Goal: Task Accomplishment & Management: Use online tool/utility

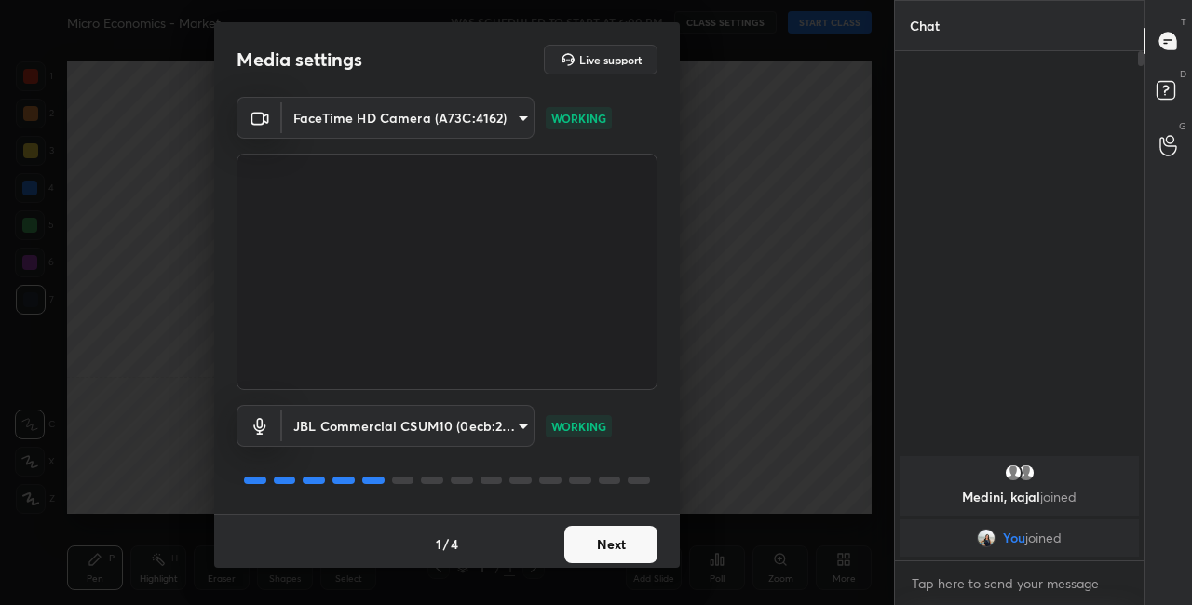
click at [588, 543] on button "Next" at bounding box center [610, 544] width 93 height 37
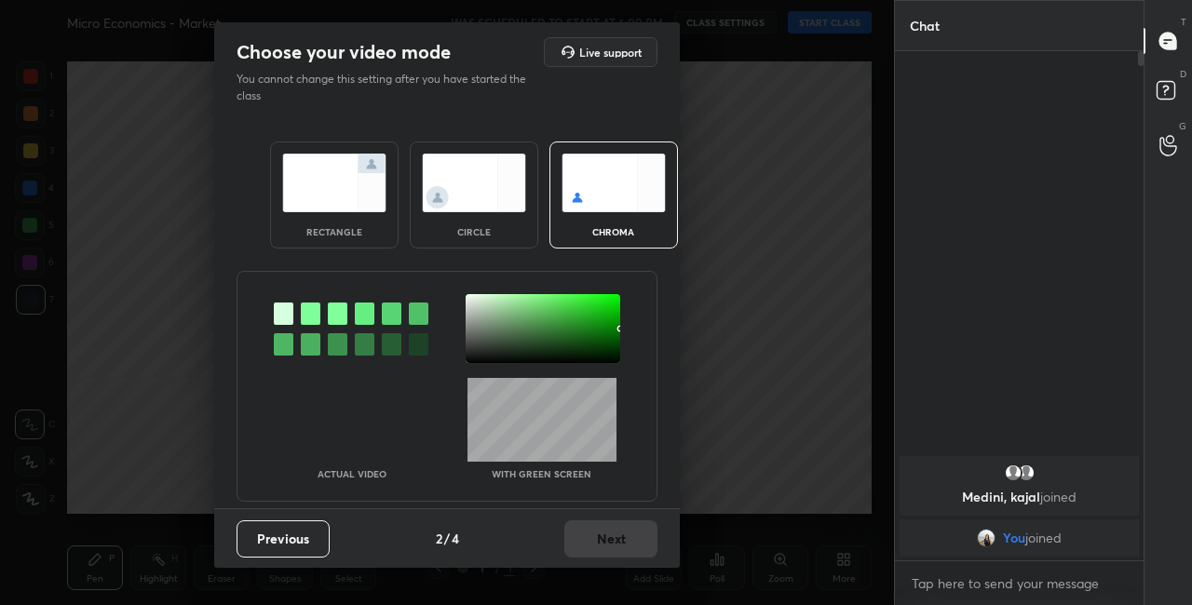
click at [493, 219] on div "circle" at bounding box center [474, 195] width 129 height 107
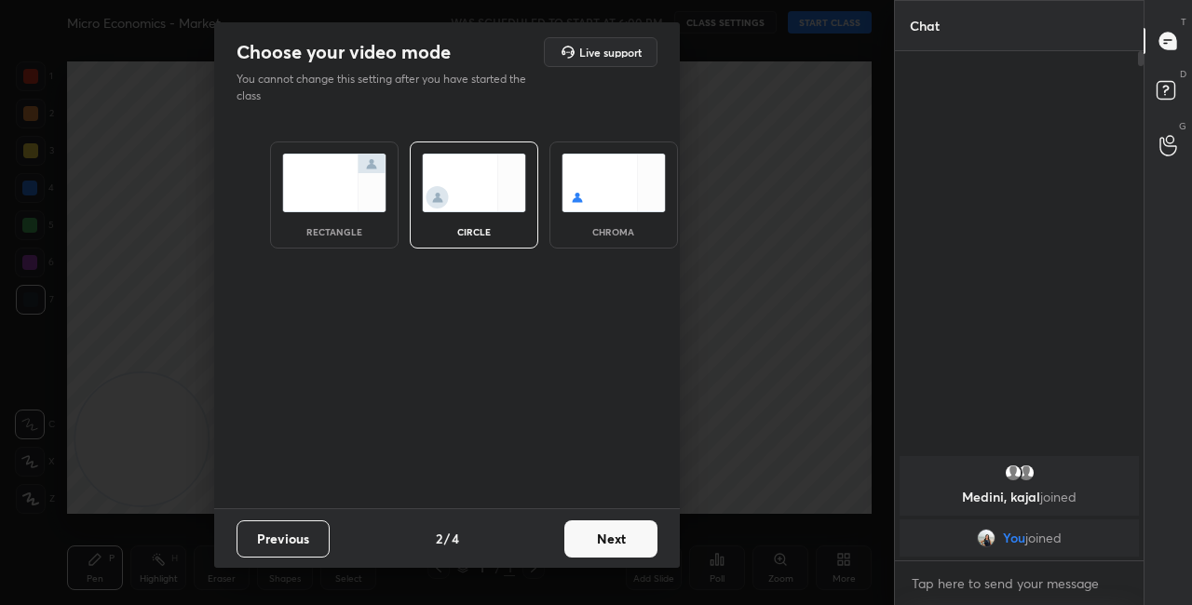
click at [631, 547] on button "Next" at bounding box center [610, 539] width 93 height 37
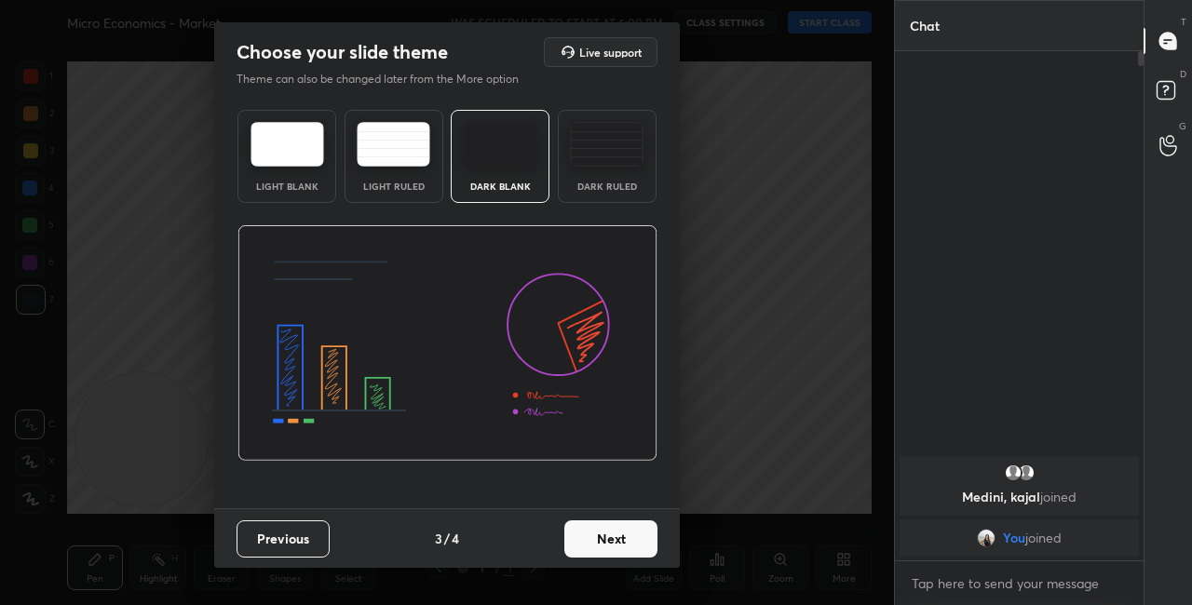
click at [660, 542] on div "Previous 3 / 4 Next" at bounding box center [447, 539] width 466 height 60
click at [654, 545] on button "Next" at bounding box center [610, 539] width 93 height 37
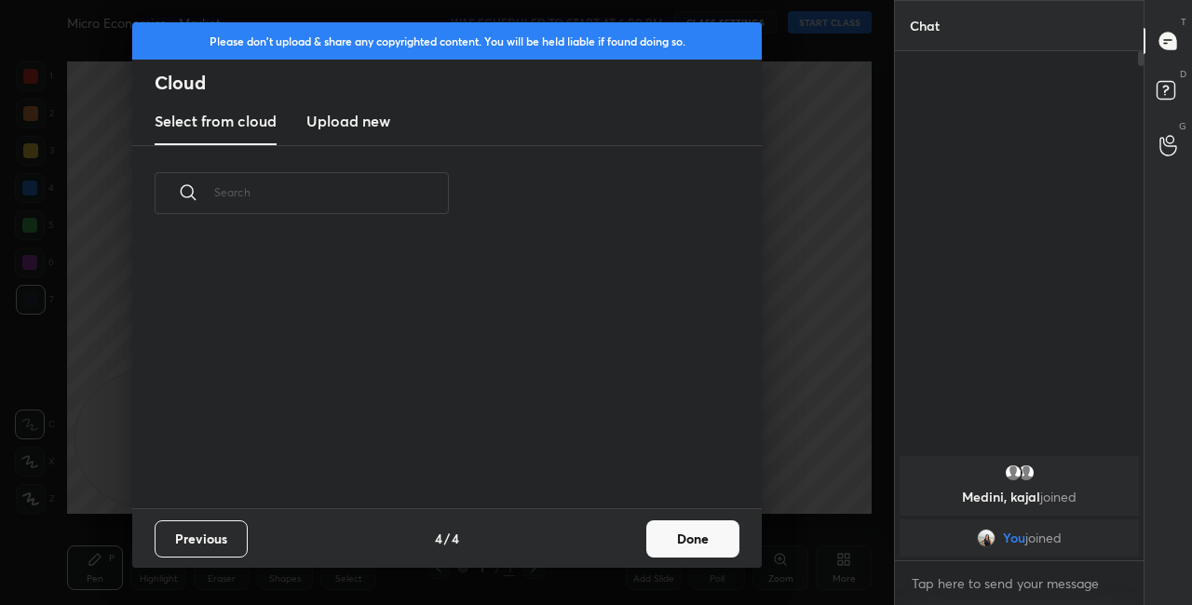
click at [657, 547] on button "Done" at bounding box center [692, 539] width 93 height 37
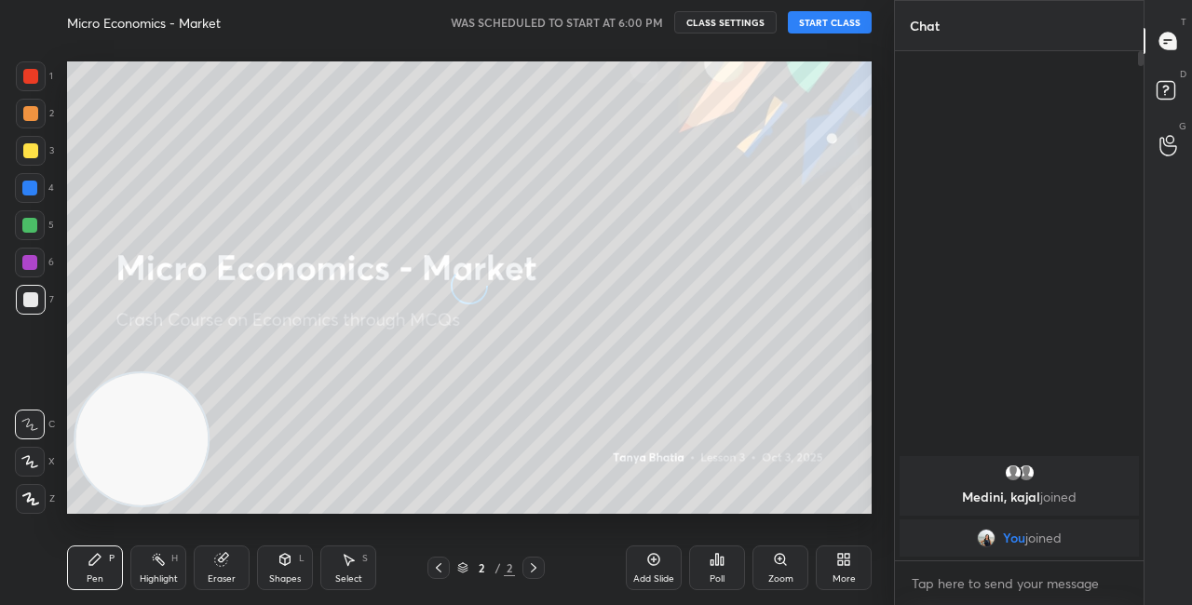
drag, startPoint x: 152, startPoint y: 420, endPoint x: 428, endPoint y: 320, distance: 293.2
click at [208, 373] on video at bounding box center [141, 439] width 132 height 132
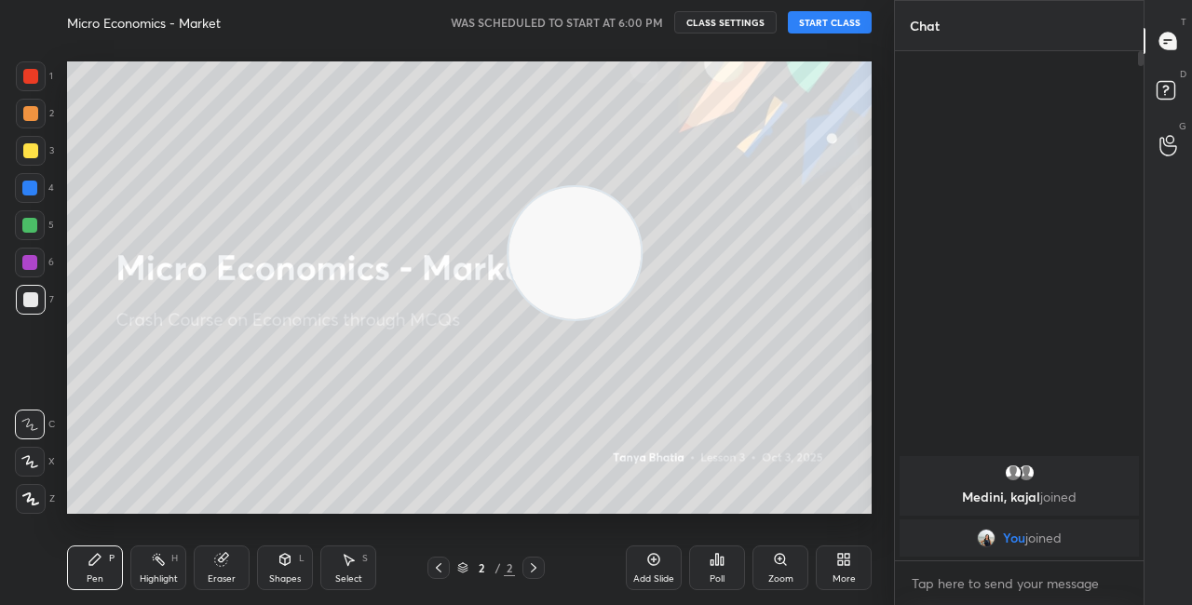
drag, startPoint x: 493, startPoint y: 286, endPoint x: 822, endPoint y: 133, distance: 362.5
click at [641, 187] on video at bounding box center [575, 253] width 132 height 132
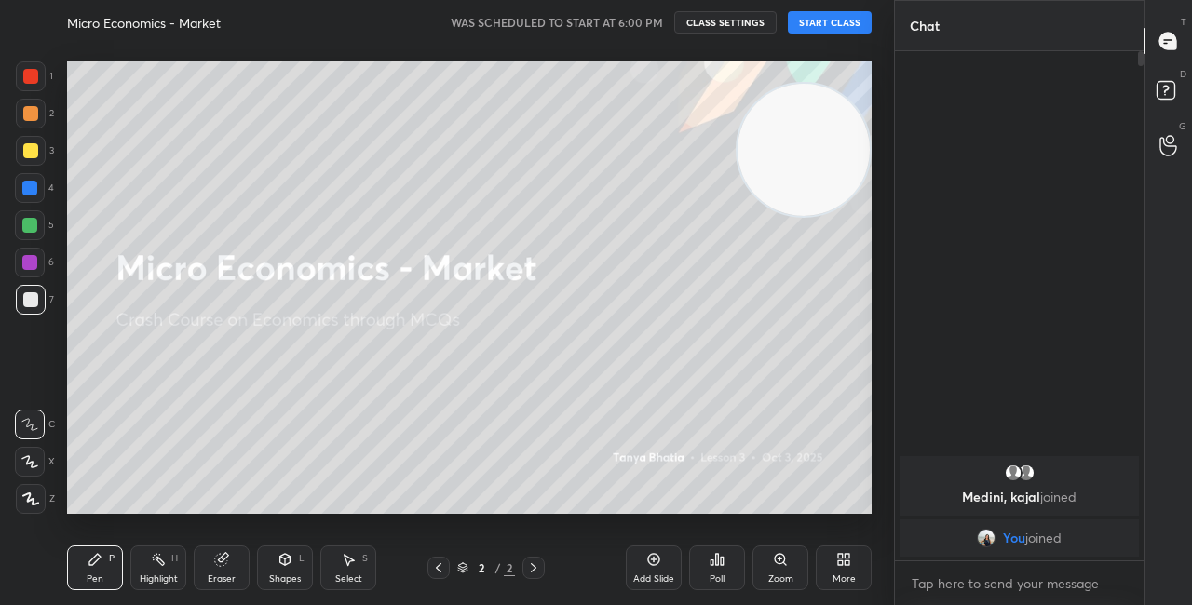
click at [841, 563] on icon at bounding box center [843, 559] width 15 height 15
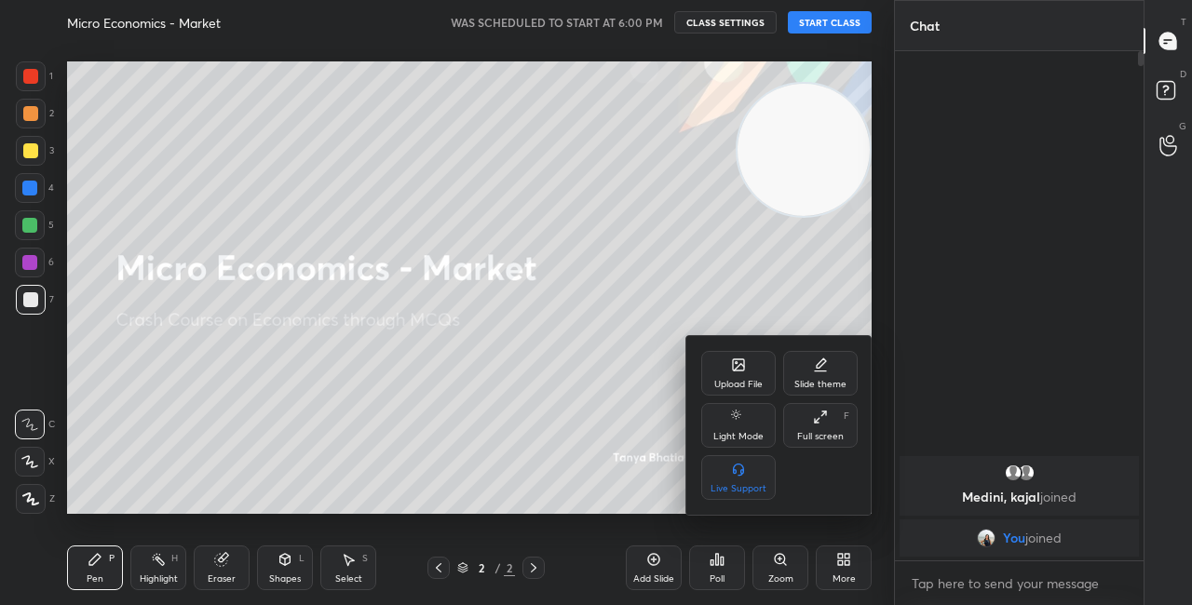
click at [739, 369] on icon at bounding box center [739, 367] width 10 height 7
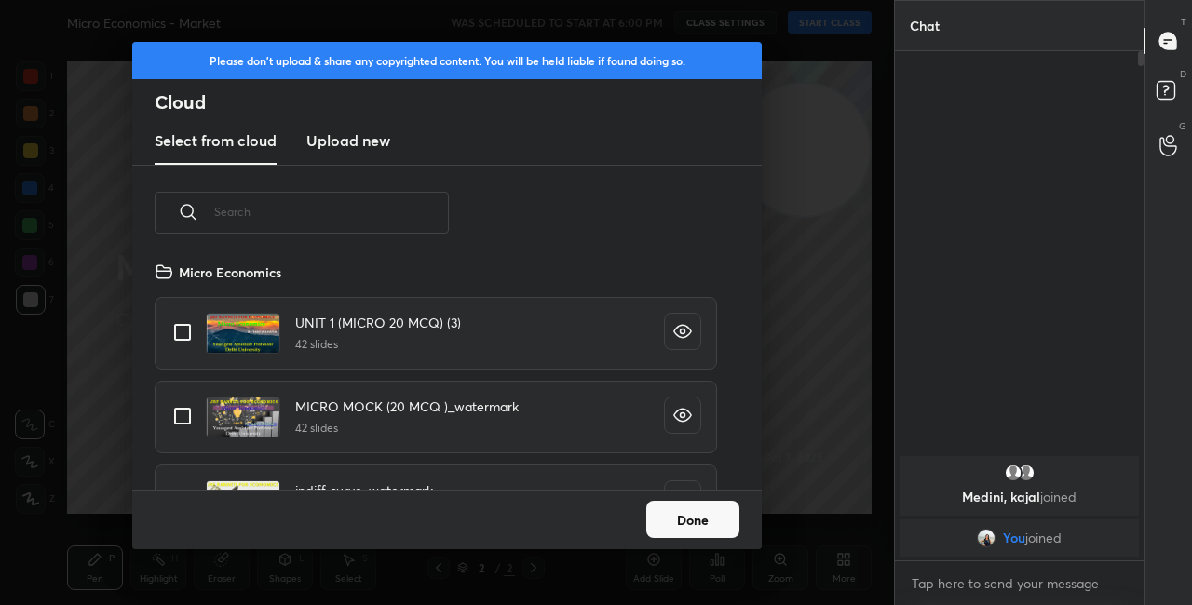
scroll to position [229, 598]
click at [330, 223] on input "text" at bounding box center [331, 211] width 235 height 79
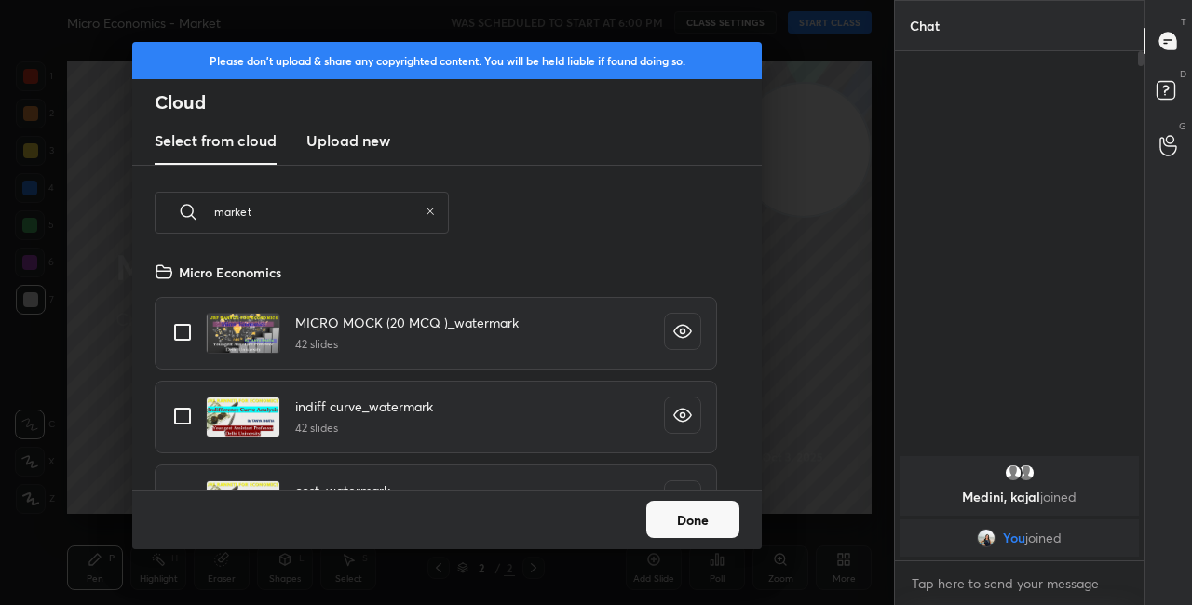
scroll to position [360, 0]
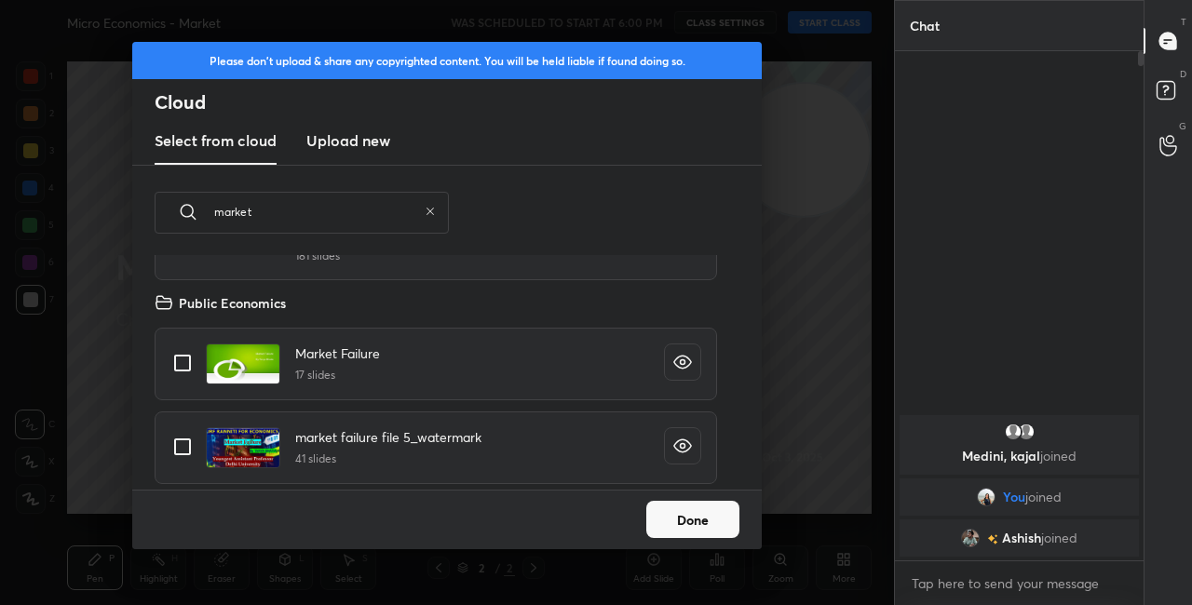
type input "market"
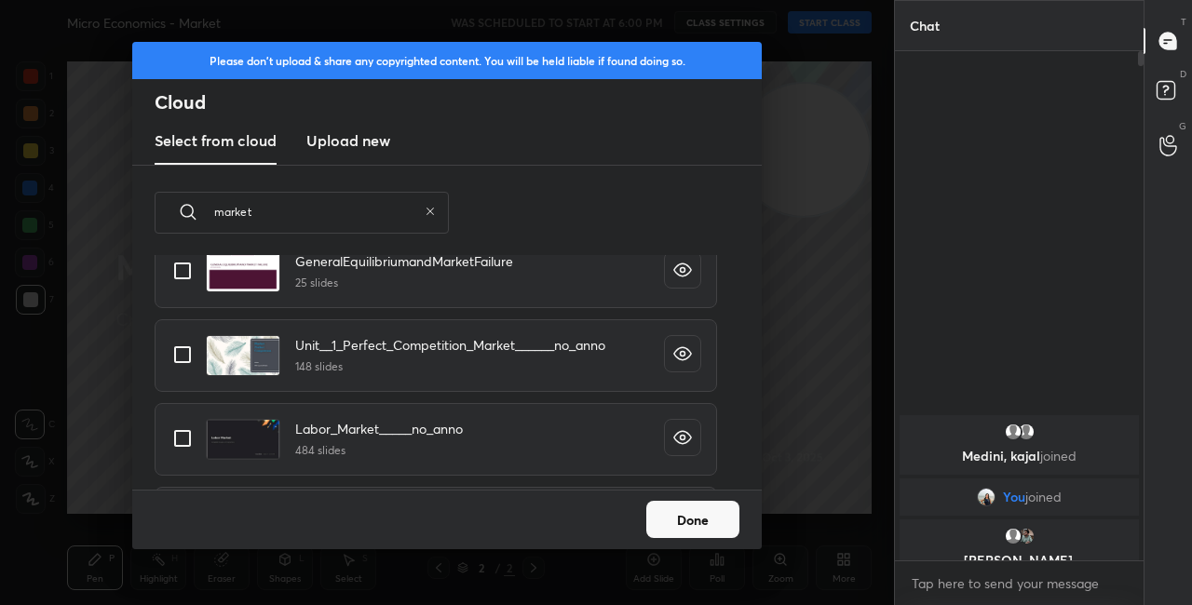
scroll to position [285, 0]
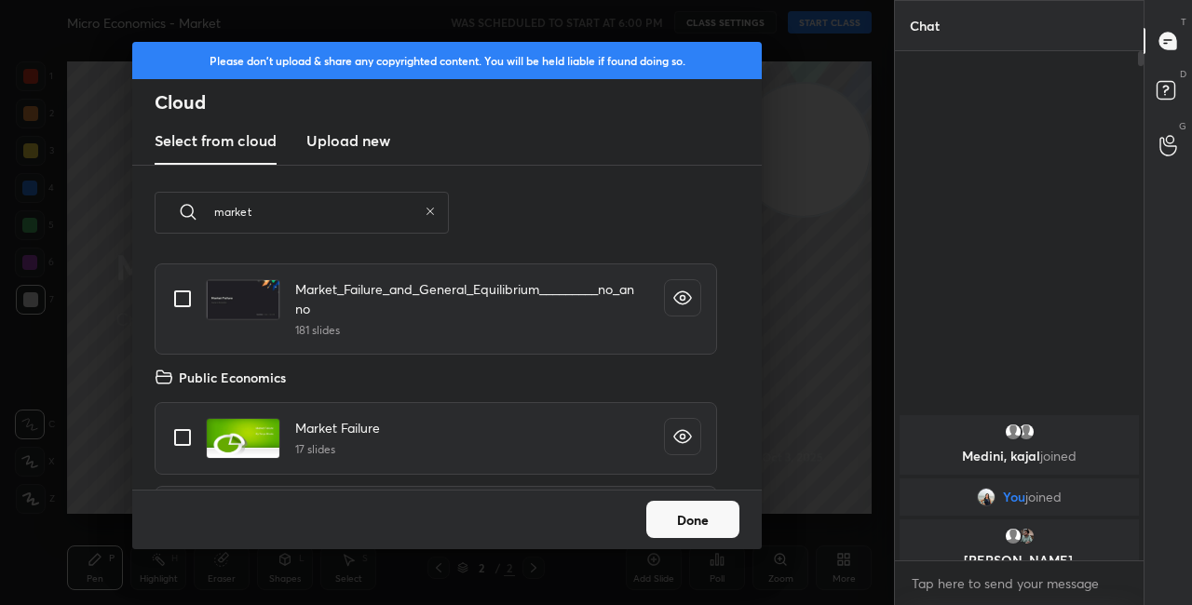
click at [354, 144] on h3 "Upload new" at bounding box center [348, 140] width 84 height 22
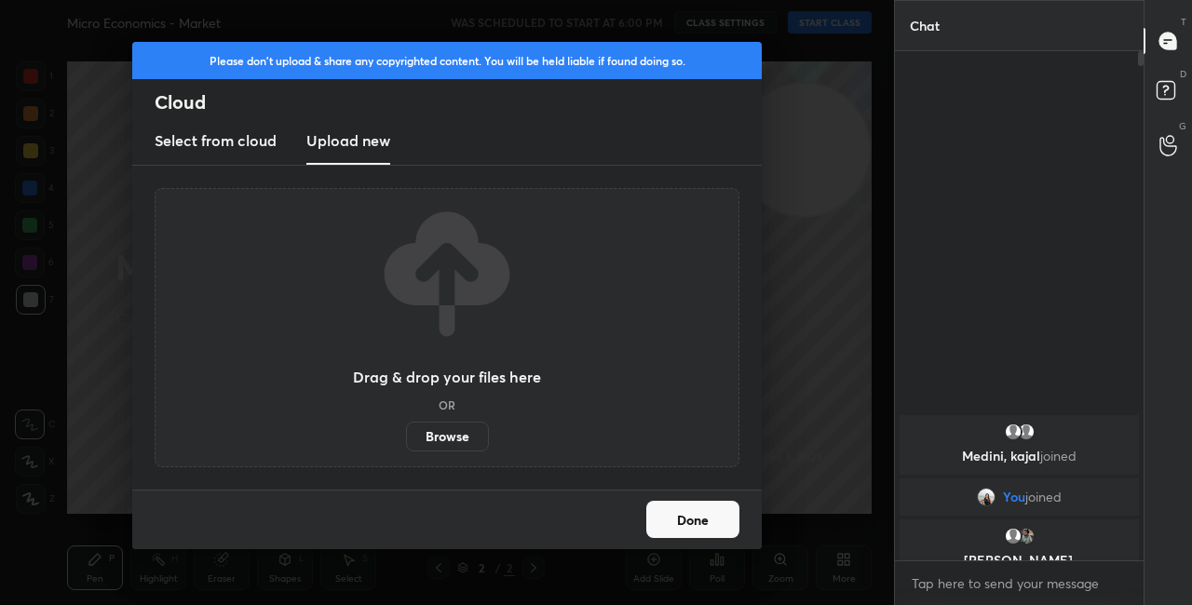
click at [473, 439] on label "Browse" at bounding box center [447, 437] width 83 height 30
click at [406, 439] on input "Browse" at bounding box center [406, 437] width 0 height 30
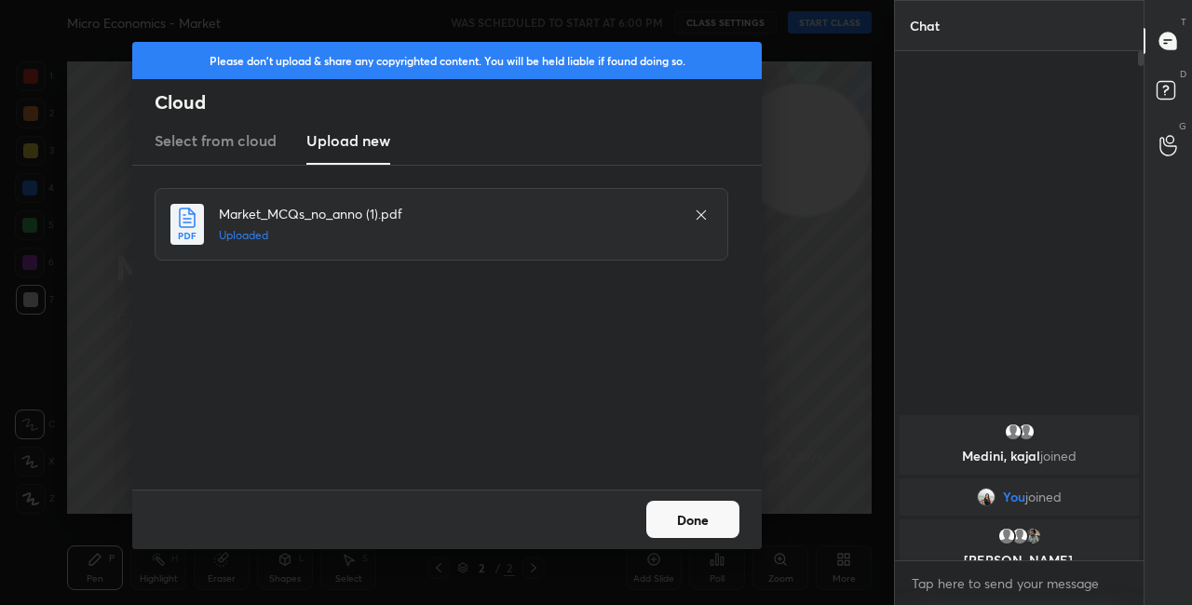
click at [679, 520] on button "Done" at bounding box center [692, 519] width 93 height 37
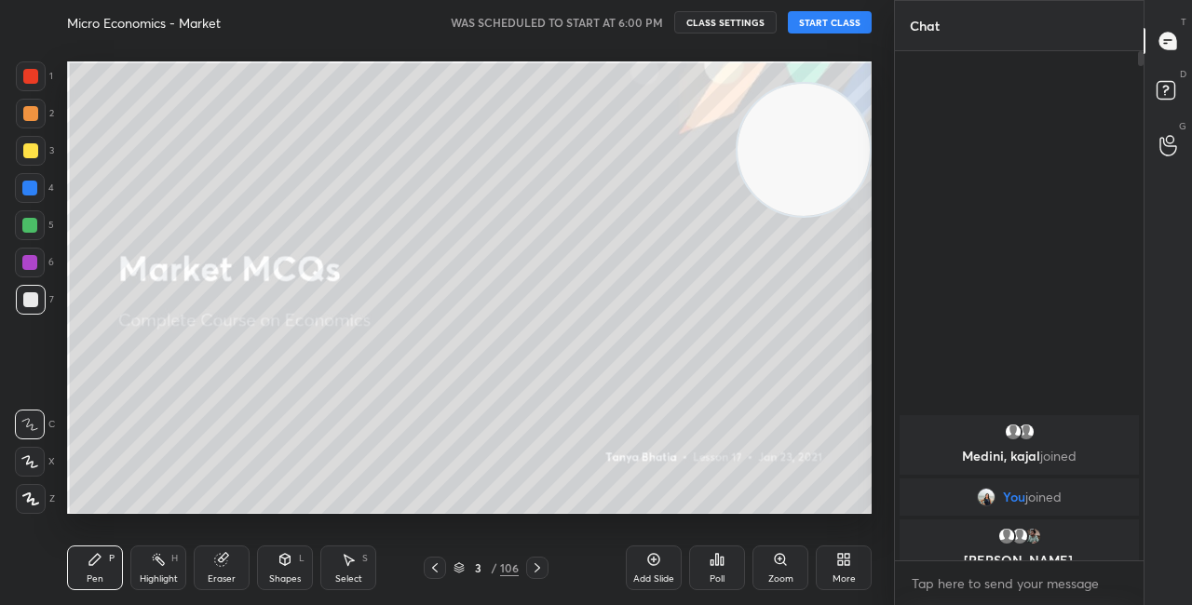
click at [463, 569] on icon at bounding box center [459, 568] width 11 height 11
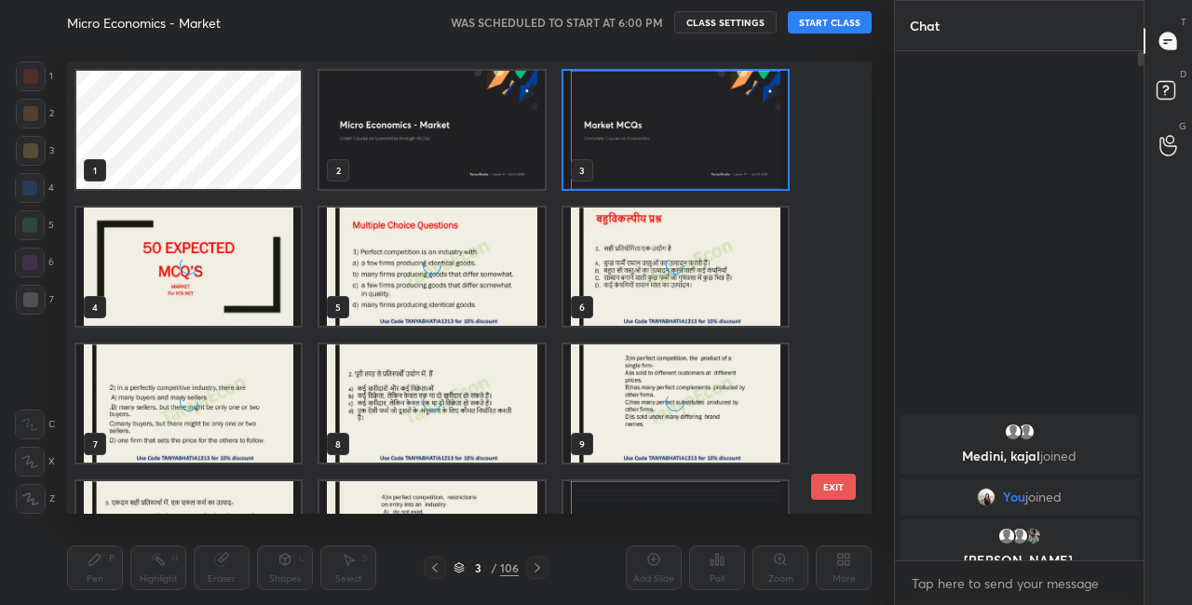
scroll to position [447, 795]
click at [238, 272] on img "grid" at bounding box center [188, 267] width 224 height 118
click at [238, 274] on img "grid" at bounding box center [188, 267] width 224 height 118
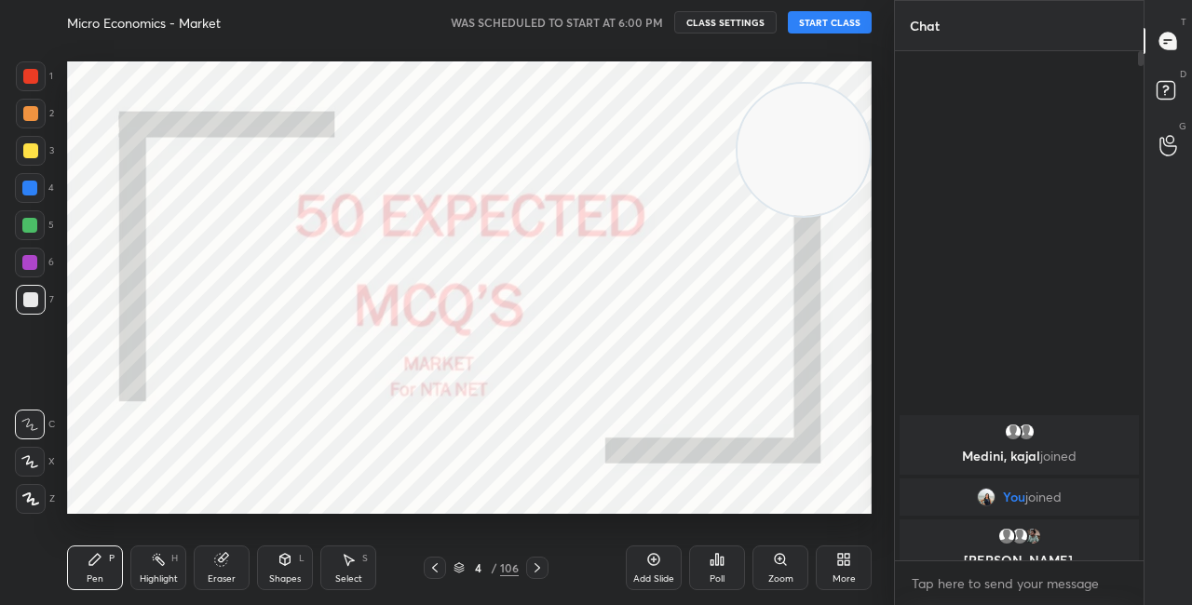
click at [863, 24] on button "START CLASS" at bounding box center [830, 22] width 84 height 22
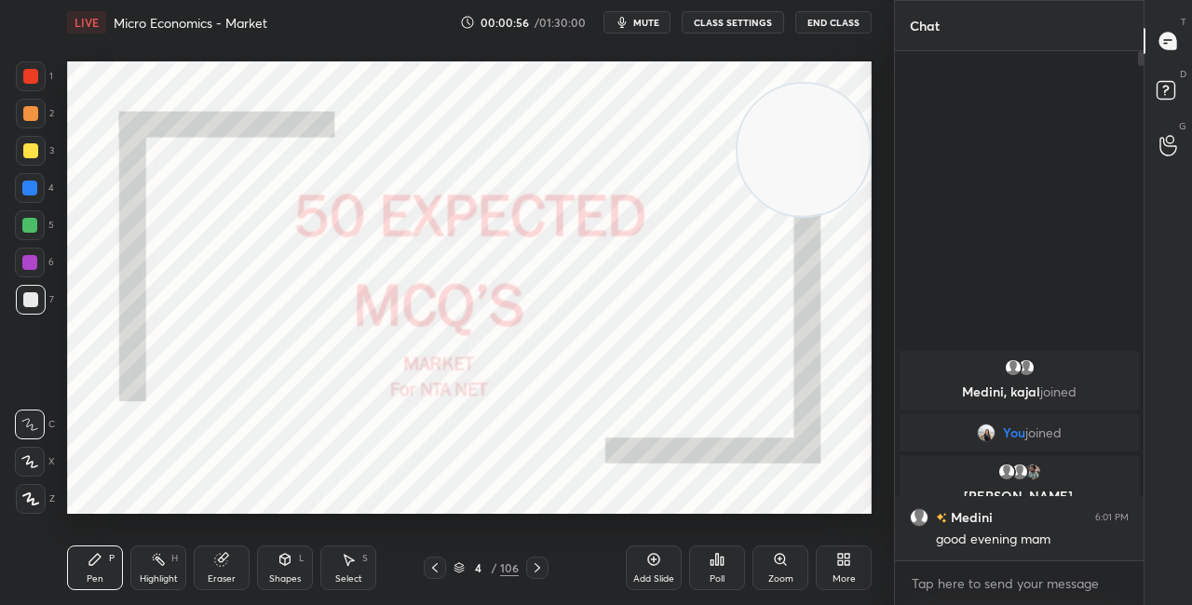
click at [461, 571] on icon at bounding box center [459, 568] width 11 height 11
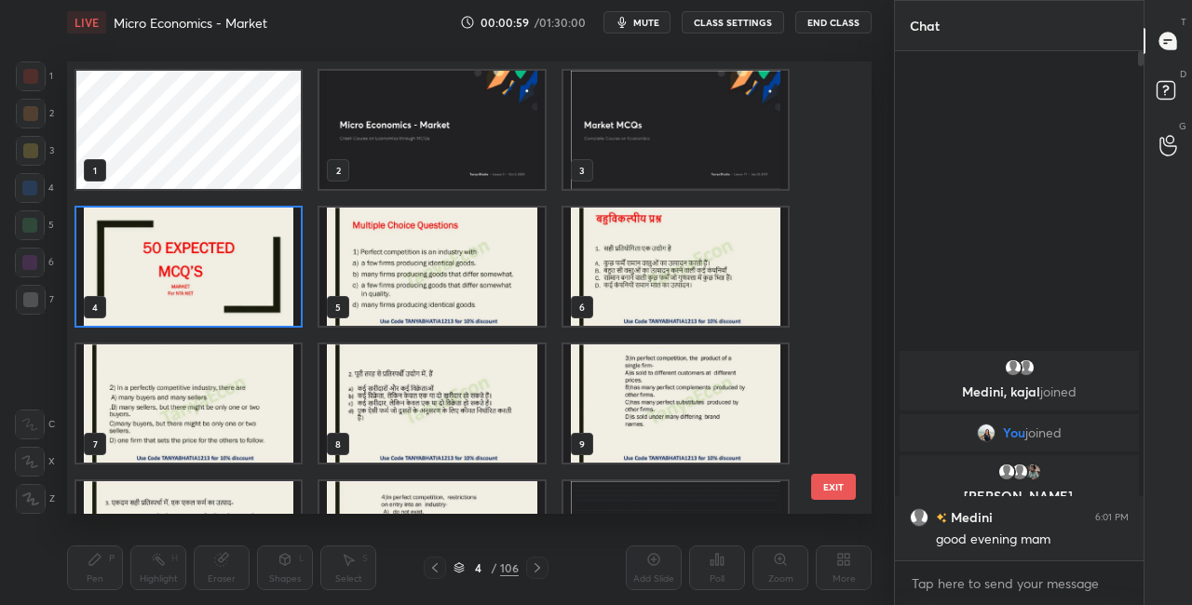
click at [280, 274] on img "grid" at bounding box center [188, 267] width 224 height 118
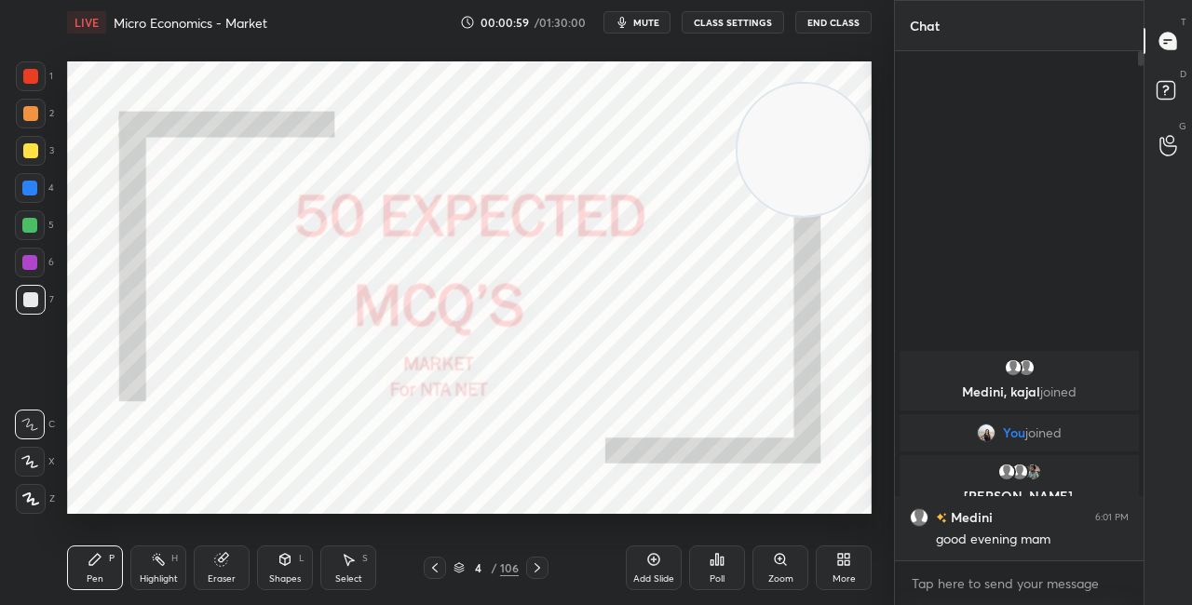
click at [280, 281] on img "grid" at bounding box center [188, 267] width 224 height 118
click at [674, 54] on div "Setting up your live class Poll for secs No correct answer Start poll" at bounding box center [470, 288] width 820 height 486
click at [731, 34] on div "LIVE Micro Economics - Market 00:01:05 / 01:30:00 mute CLASS SETTINGS End Class" at bounding box center [469, 22] width 805 height 45
click at [734, 29] on button "CLASS SETTINGS" at bounding box center [733, 22] width 102 height 22
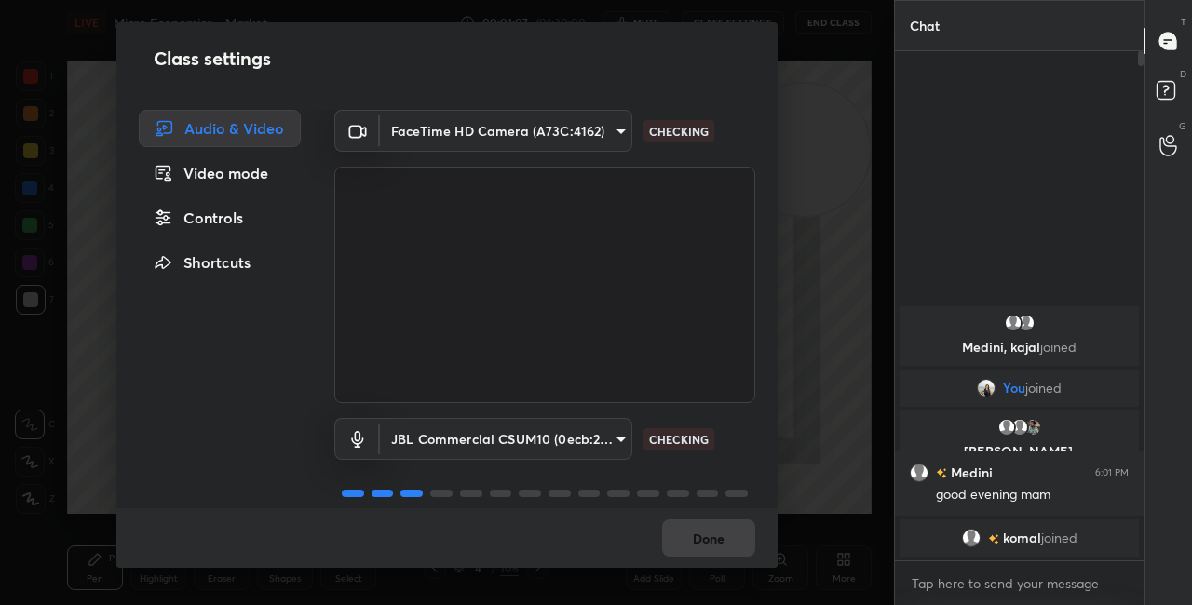
scroll to position [23, 0]
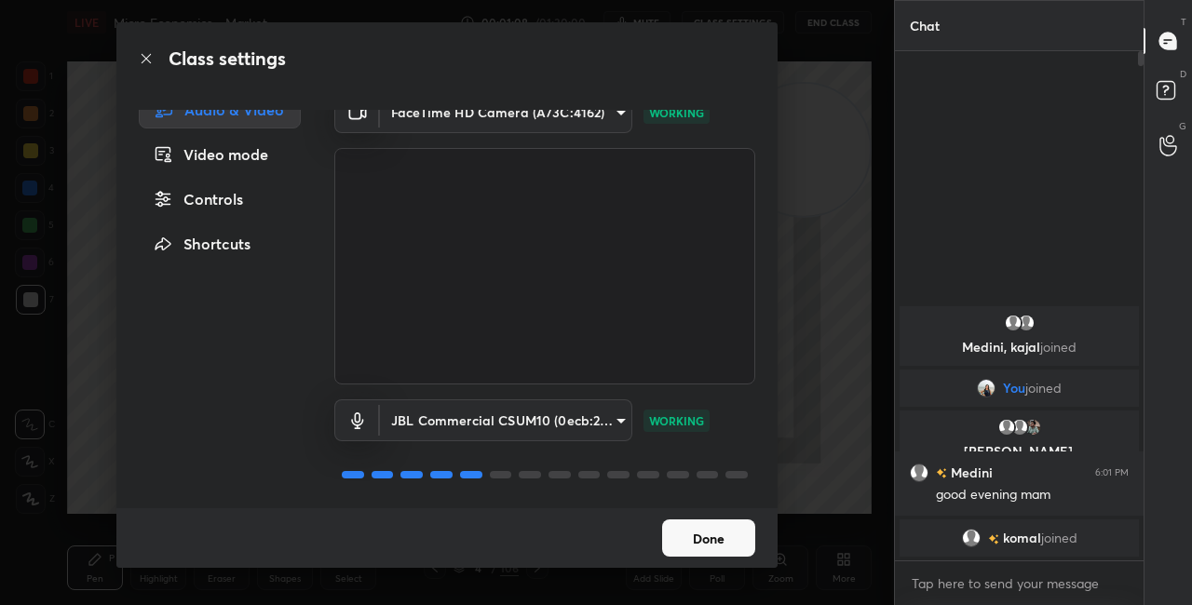
click at [677, 530] on button "Done" at bounding box center [708, 538] width 93 height 37
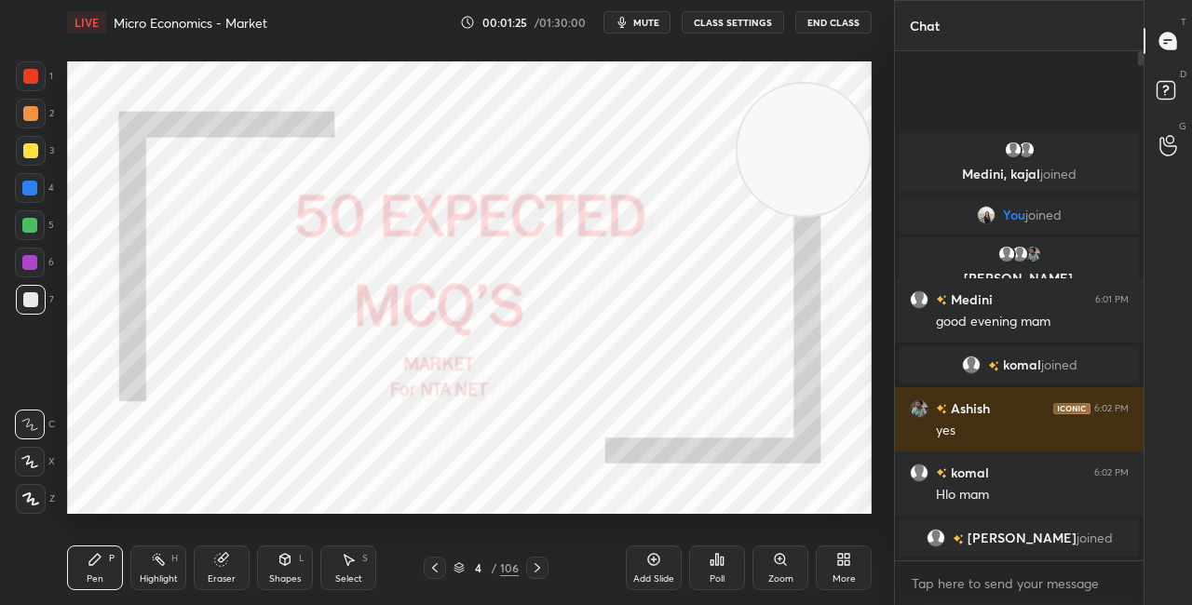
click at [467, 567] on div "4 / 106" at bounding box center [486, 568] width 65 height 17
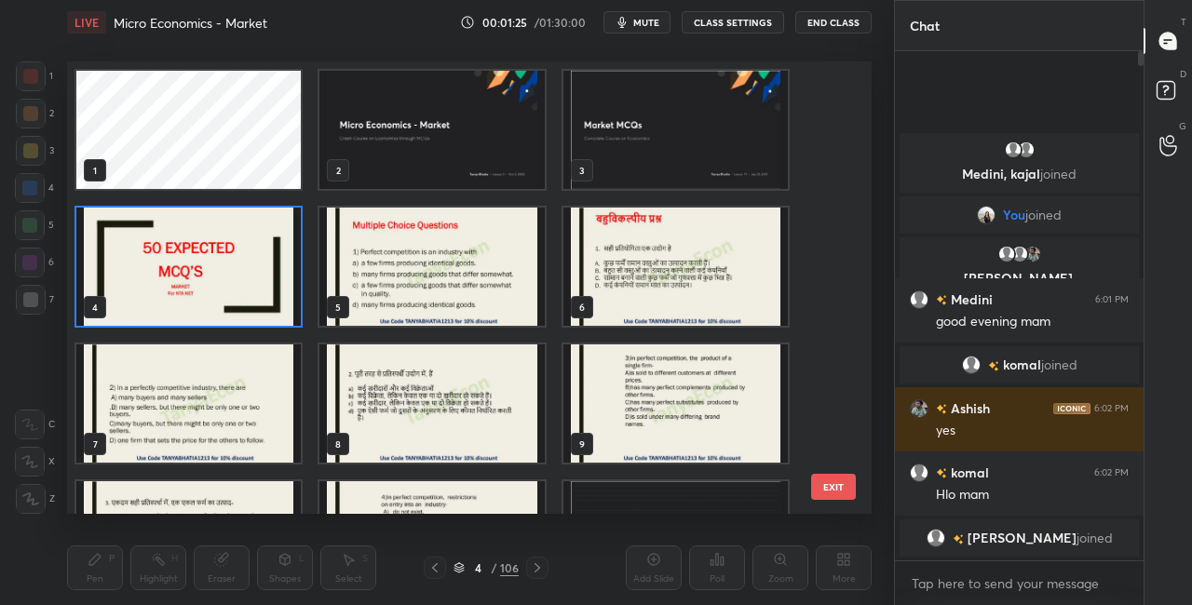
scroll to position [447, 795]
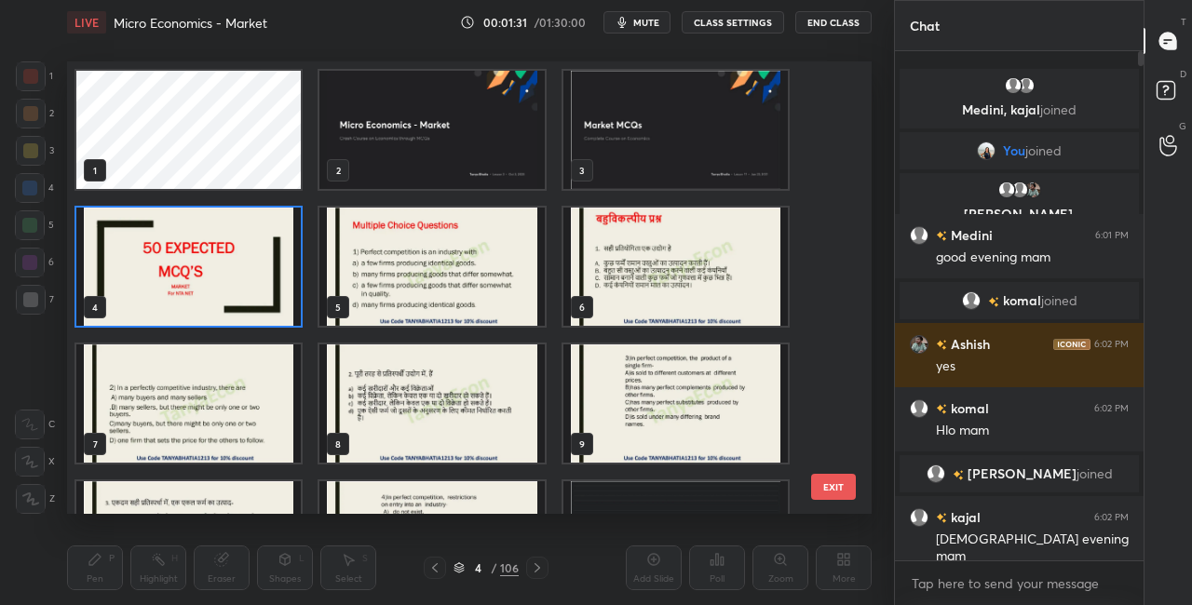
click at [477, 273] on img "grid" at bounding box center [431, 267] width 224 height 118
click at [476, 274] on img "grid" at bounding box center [431, 267] width 224 height 118
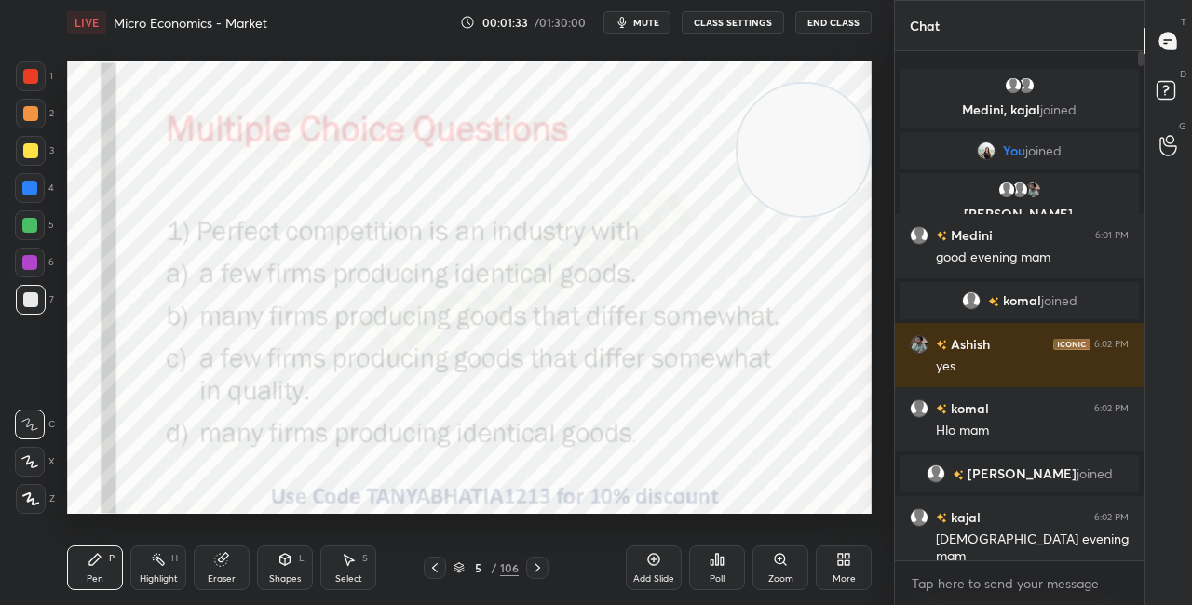
click at [34, 75] on div at bounding box center [30, 76] width 15 height 15
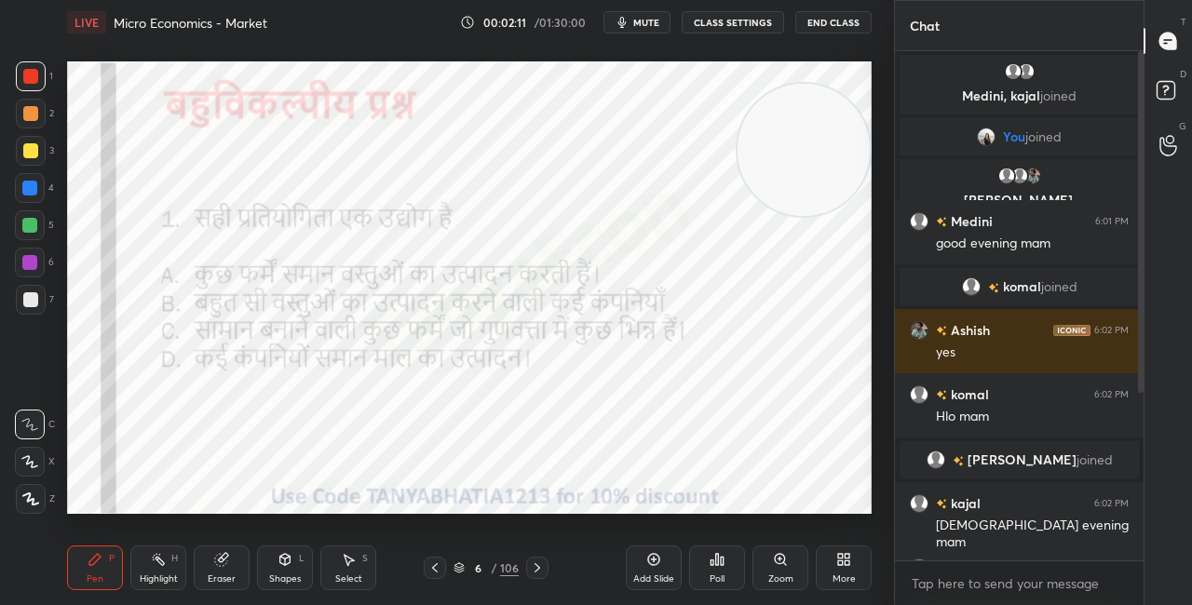
drag, startPoint x: 1139, startPoint y: 390, endPoint x: 1134, endPoint y: 454, distance: 63.6
click at [1136, 438] on div at bounding box center [1138, 305] width 11 height 509
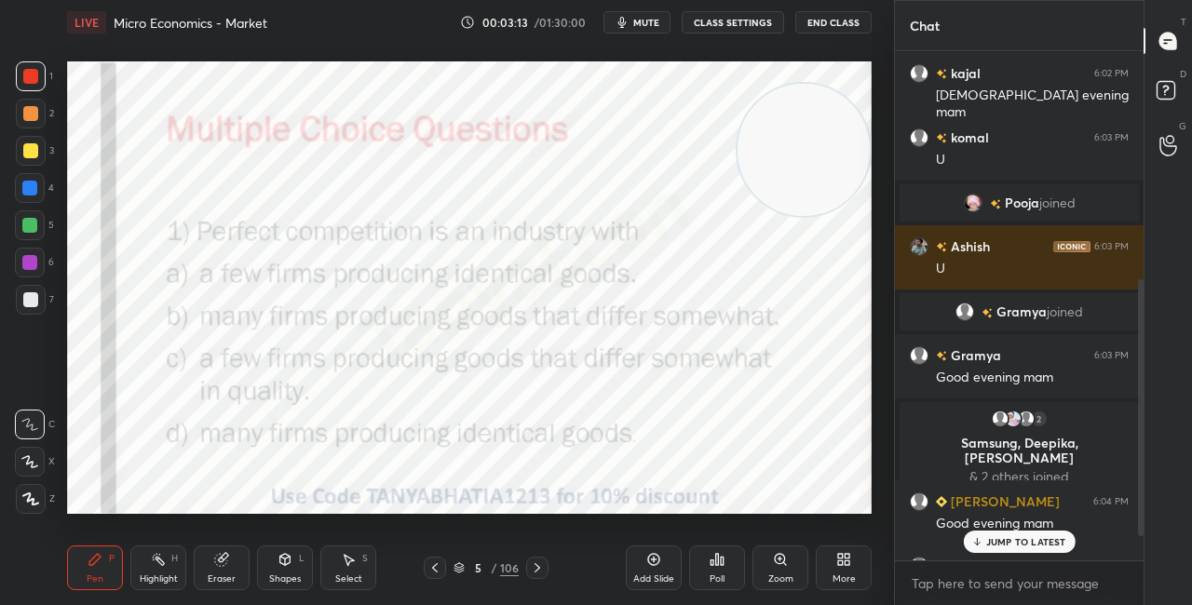
scroll to position [564, 0]
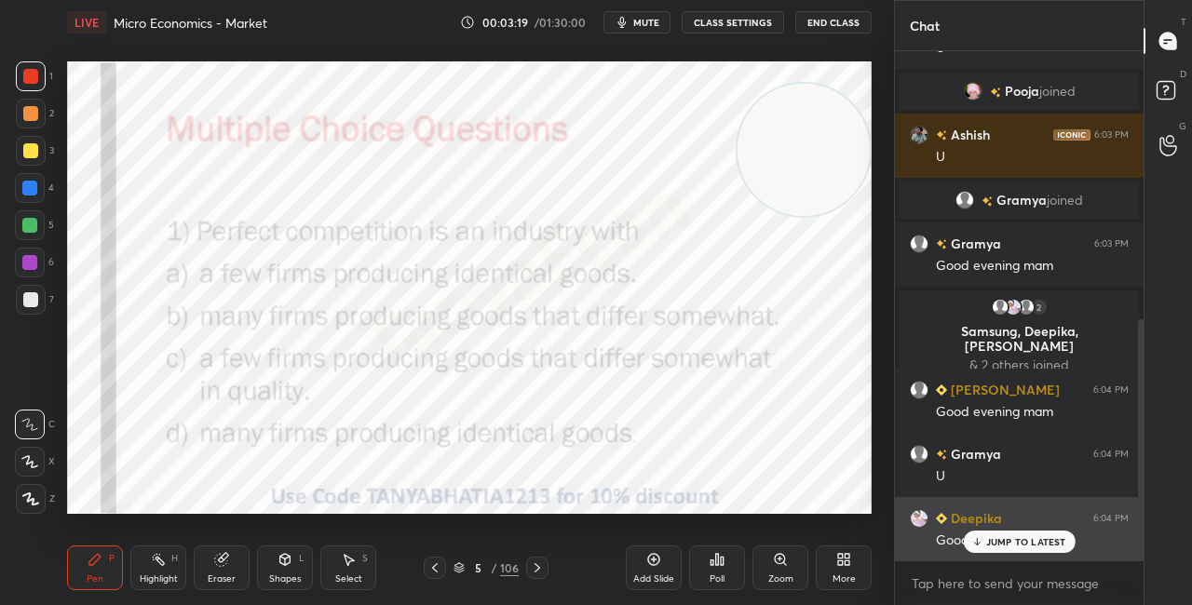
click at [998, 539] on p "JUMP TO LATEST" at bounding box center [1026, 541] width 80 height 11
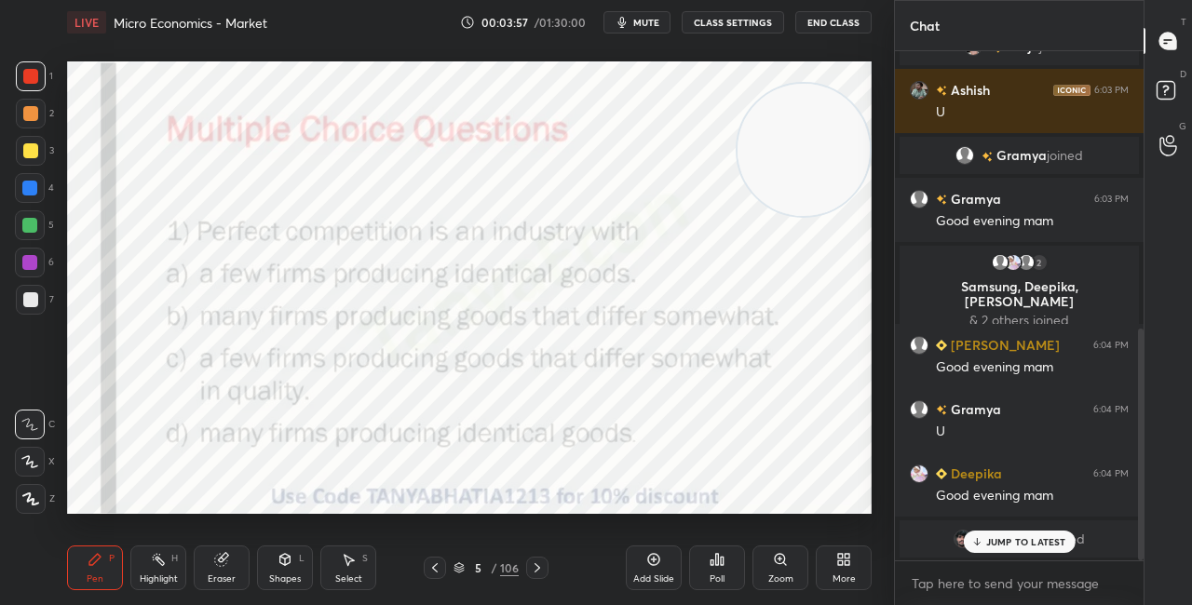
scroll to position [674, 0]
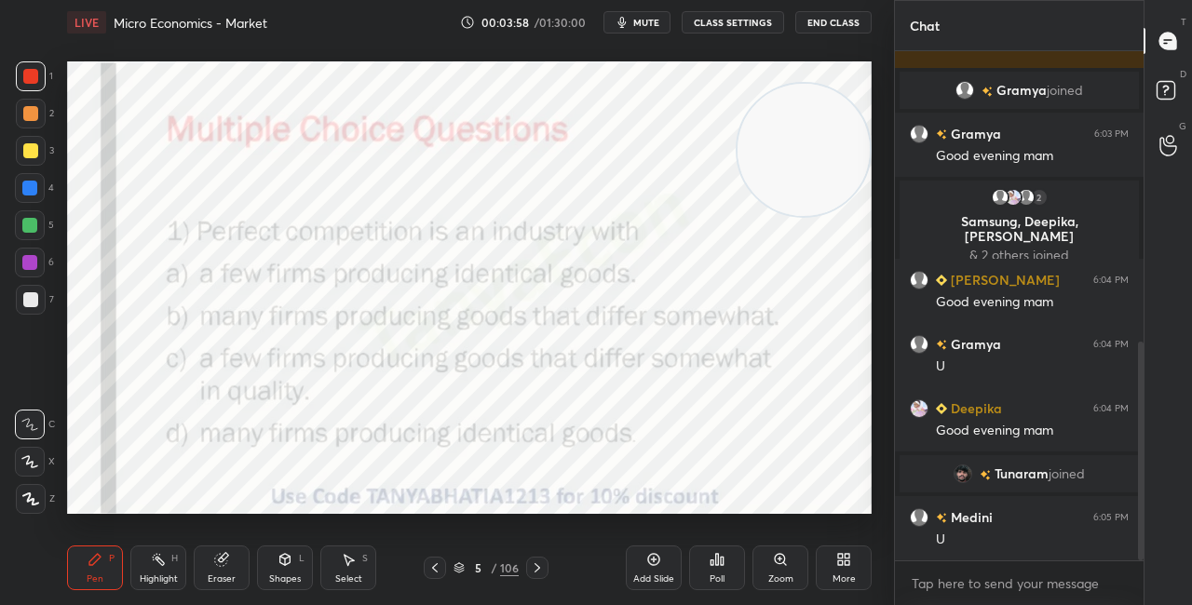
click at [467, 568] on div "5 / 106" at bounding box center [486, 568] width 65 height 17
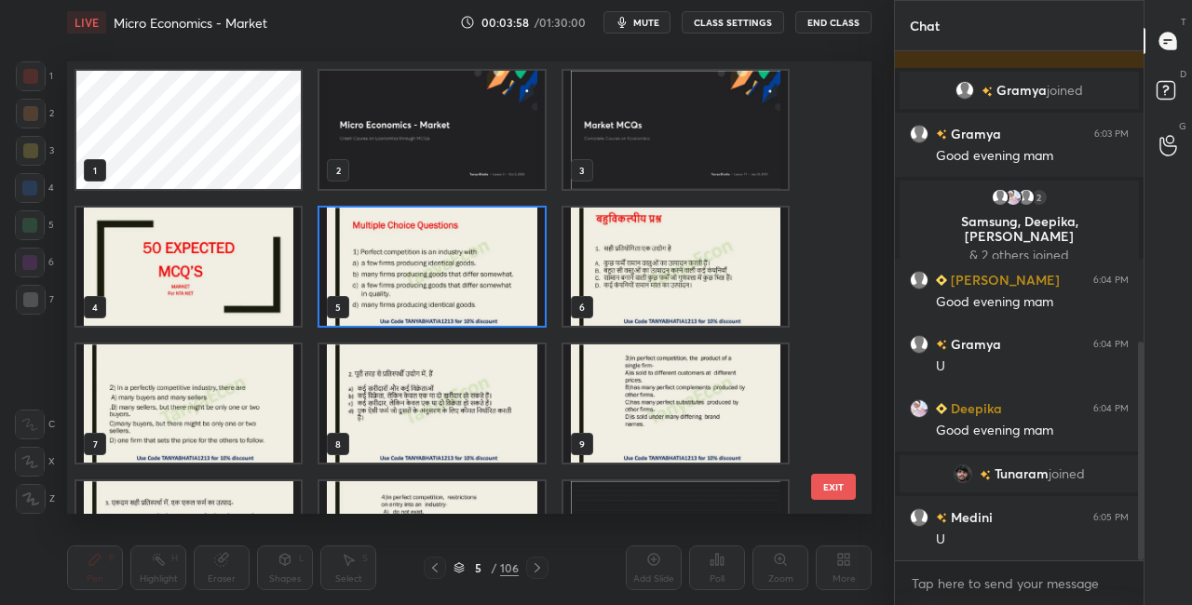
scroll to position [447, 795]
click at [491, 300] on img "grid" at bounding box center [431, 267] width 224 height 118
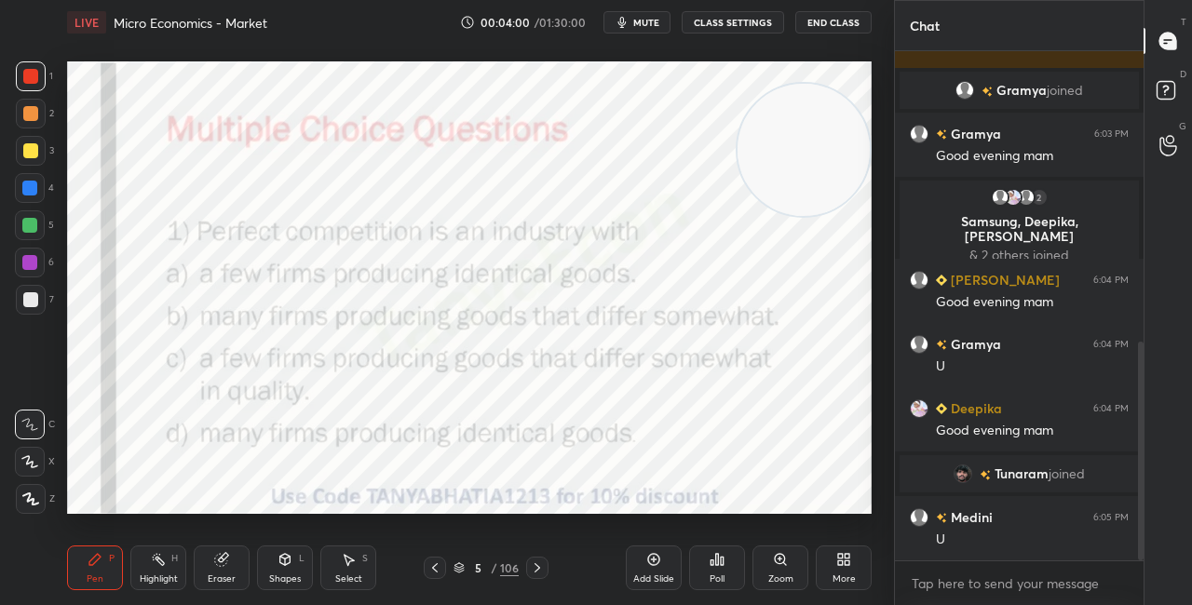
click at [492, 301] on img "grid" at bounding box center [431, 267] width 224 height 118
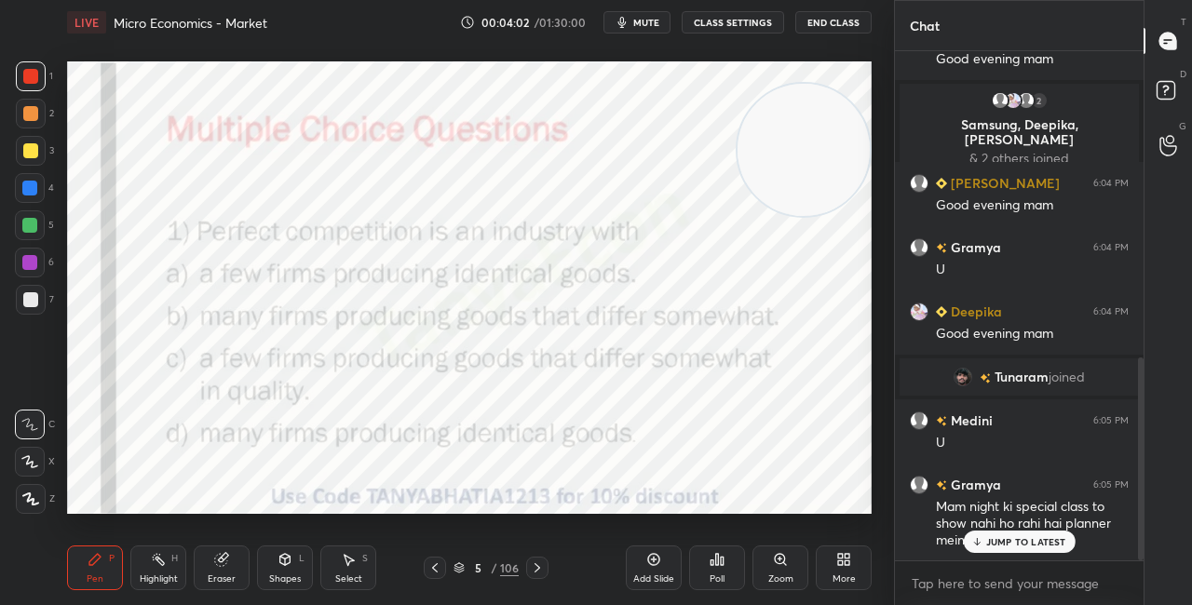
click at [987, 535] on div "JUMP TO LATEST" at bounding box center [1019, 542] width 112 height 22
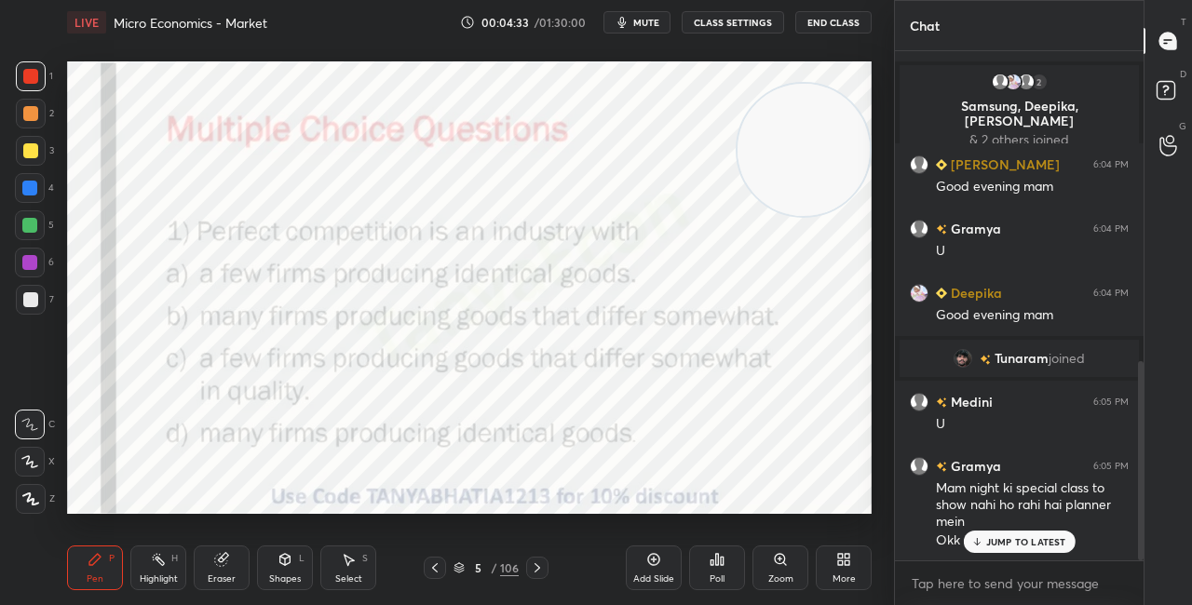
click at [454, 569] on icon at bounding box center [459, 568] width 11 height 11
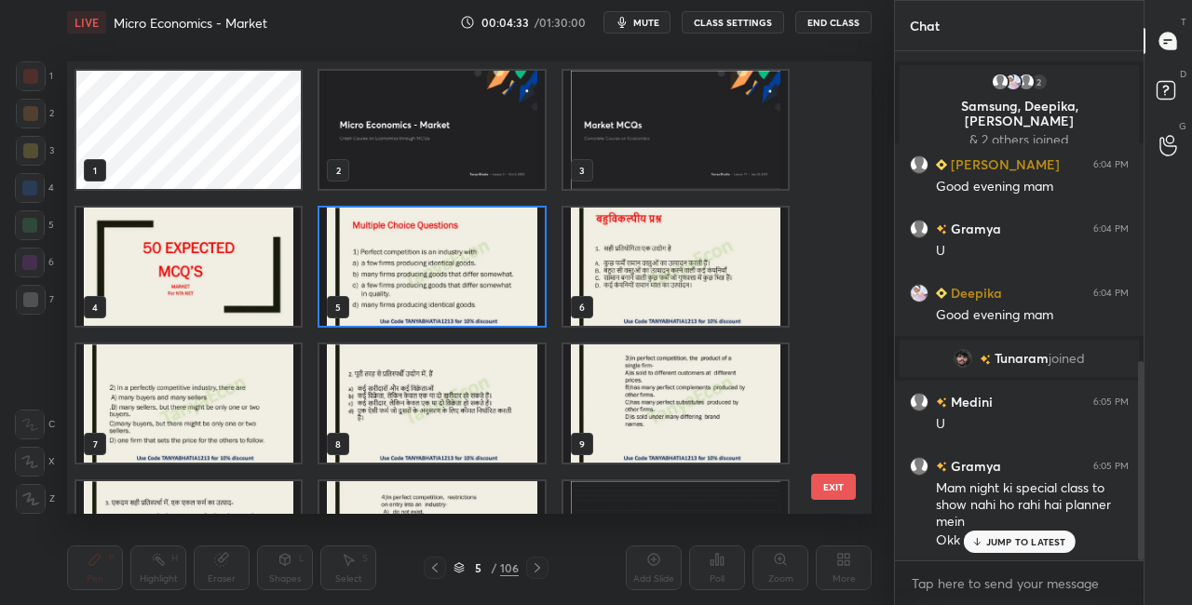
scroll to position [447, 795]
click at [466, 309] on img "grid" at bounding box center [431, 267] width 224 height 118
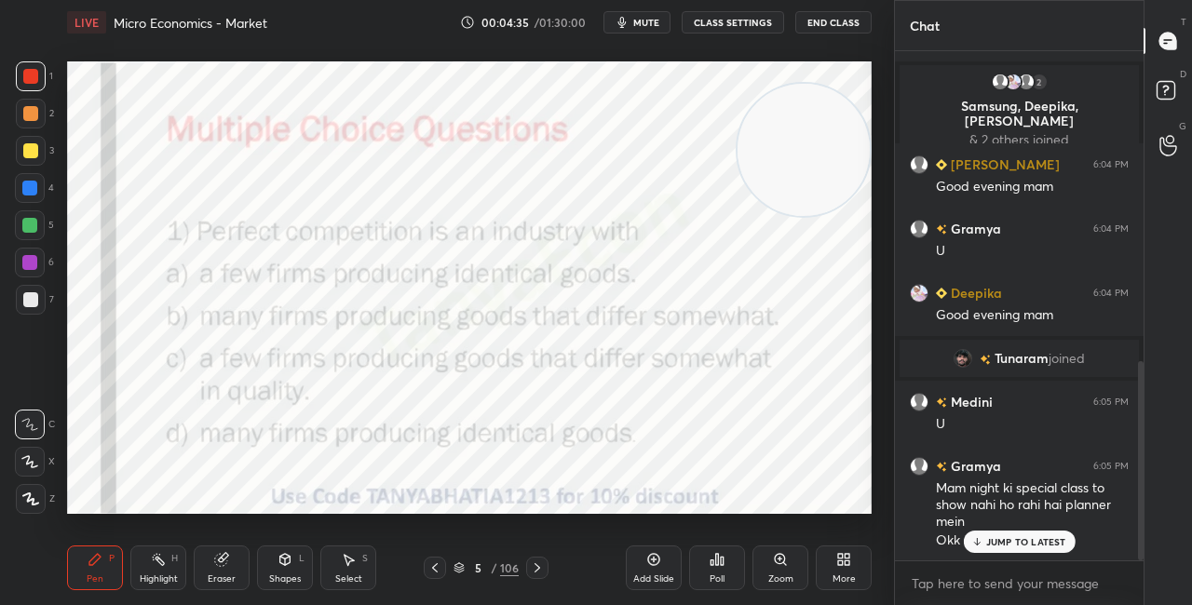
click at [466, 311] on img "grid" at bounding box center [431, 267] width 224 height 118
click at [732, 552] on div "Poll" at bounding box center [717, 568] width 56 height 45
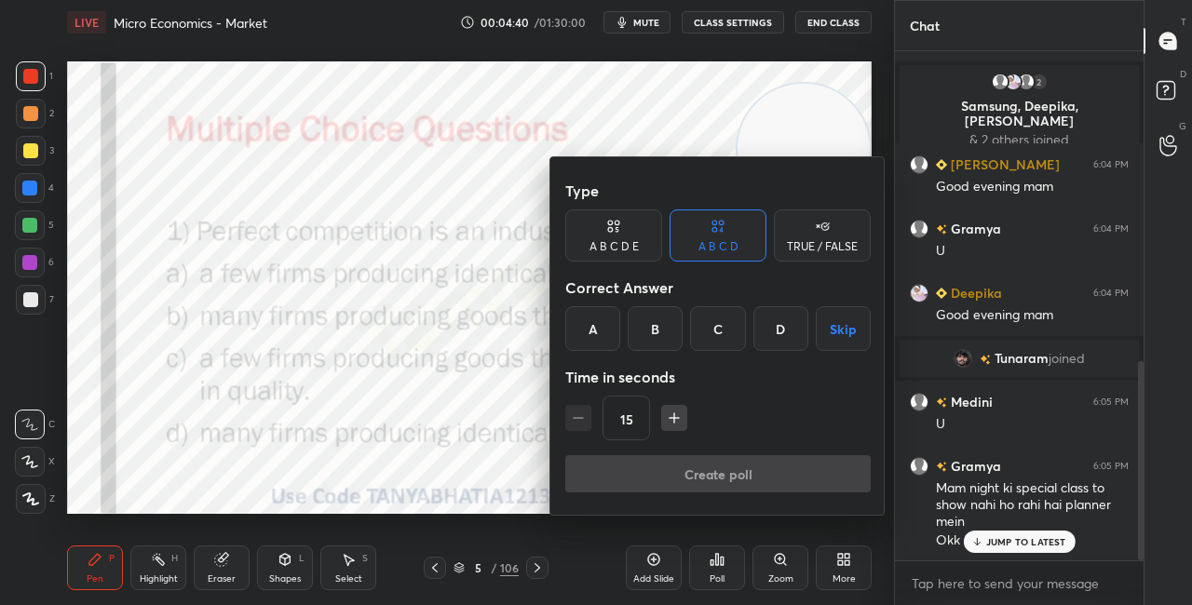
click at [771, 335] on div "D" at bounding box center [781, 328] width 55 height 45
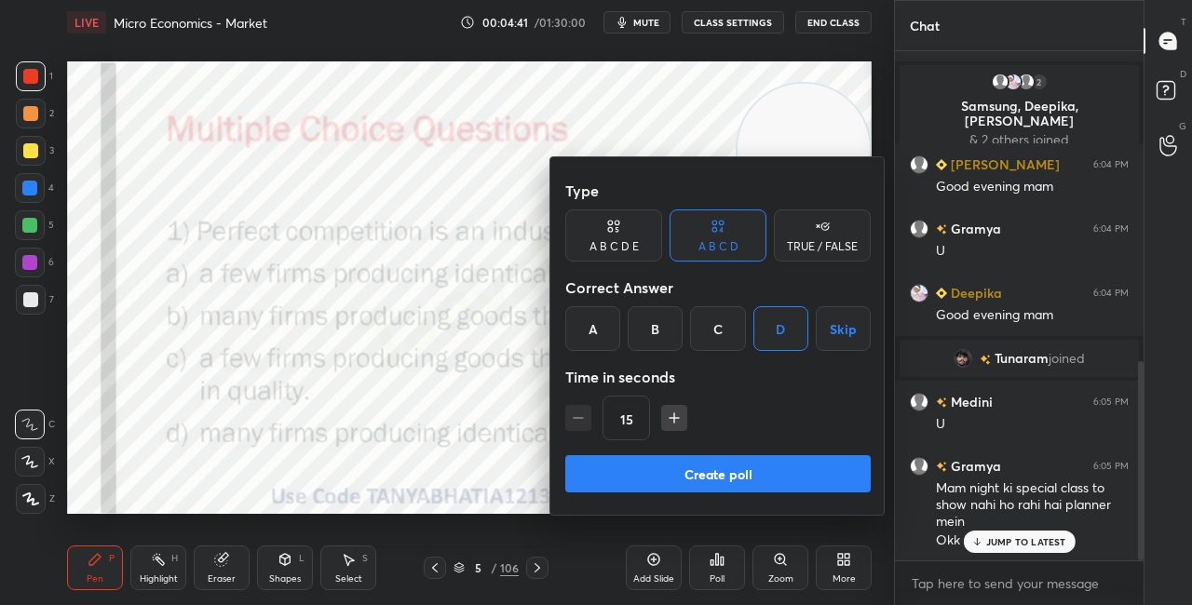
click at [713, 477] on button "Create poll" at bounding box center [718, 473] width 306 height 37
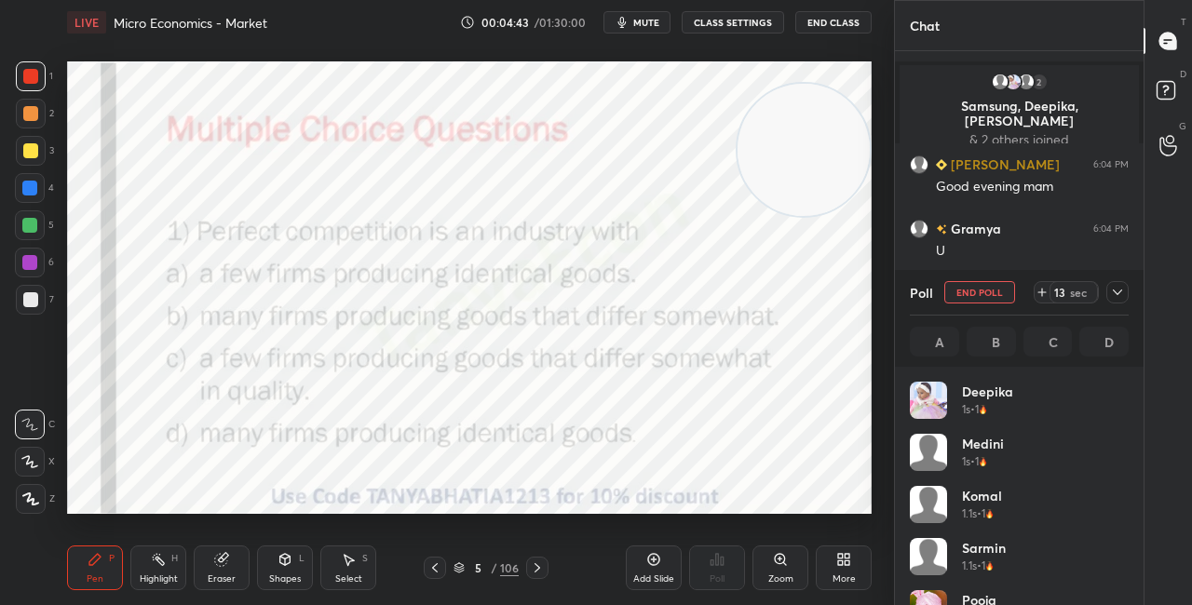
scroll to position [218, 213]
click at [291, 564] on icon at bounding box center [285, 559] width 15 height 15
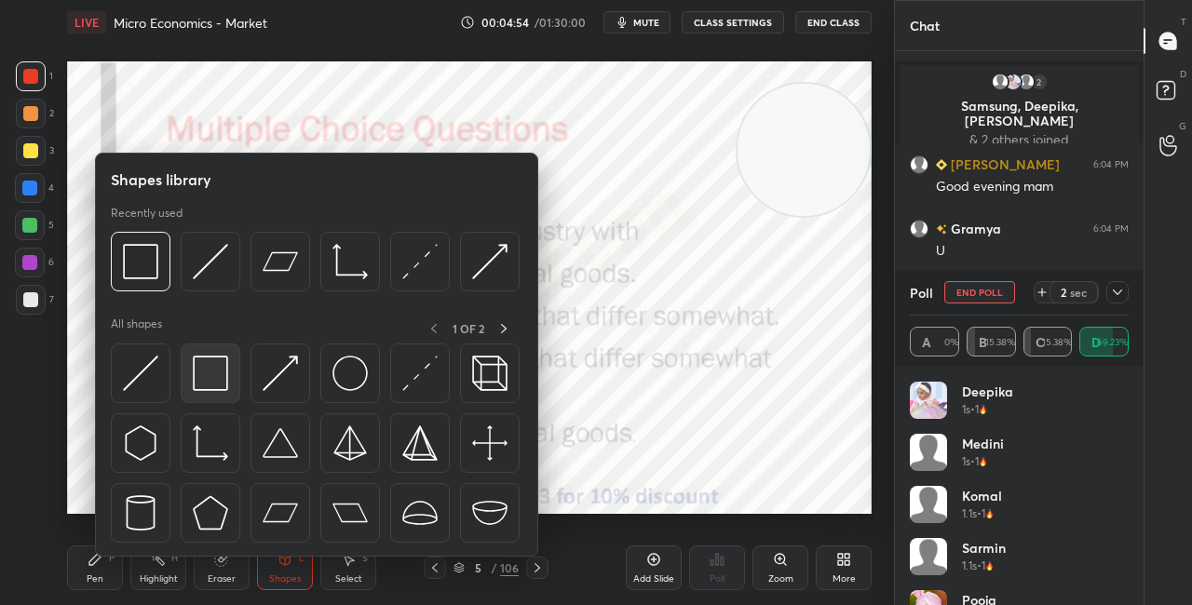
click at [218, 384] on img at bounding box center [210, 373] width 35 height 35
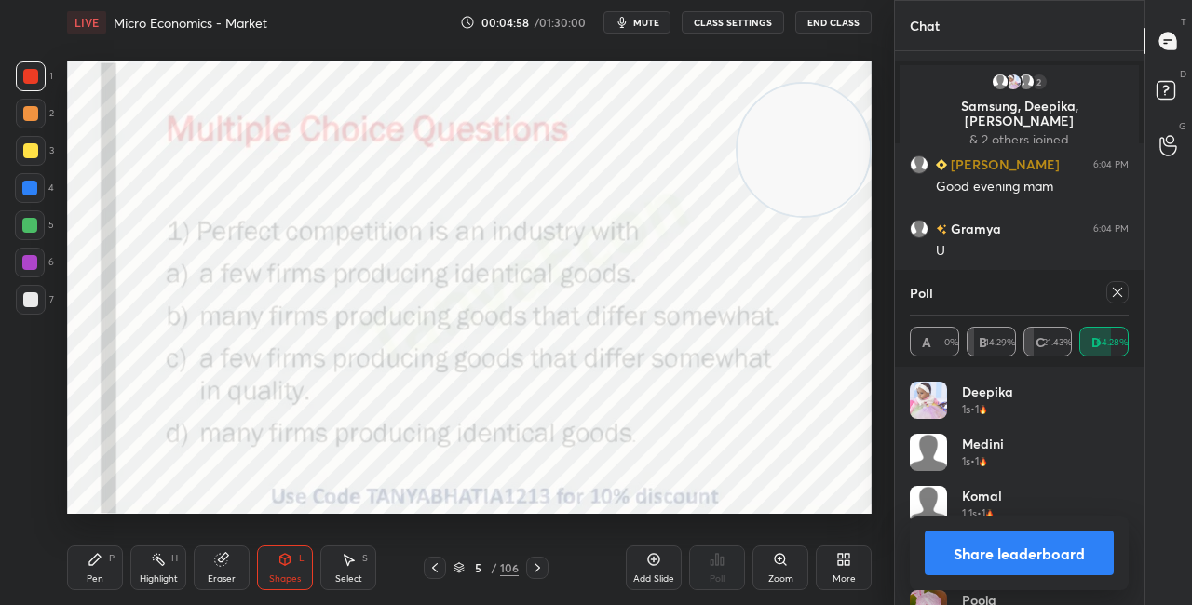
click at [224, 557] on icon at bounding box center [223, 557] width 10 height 9
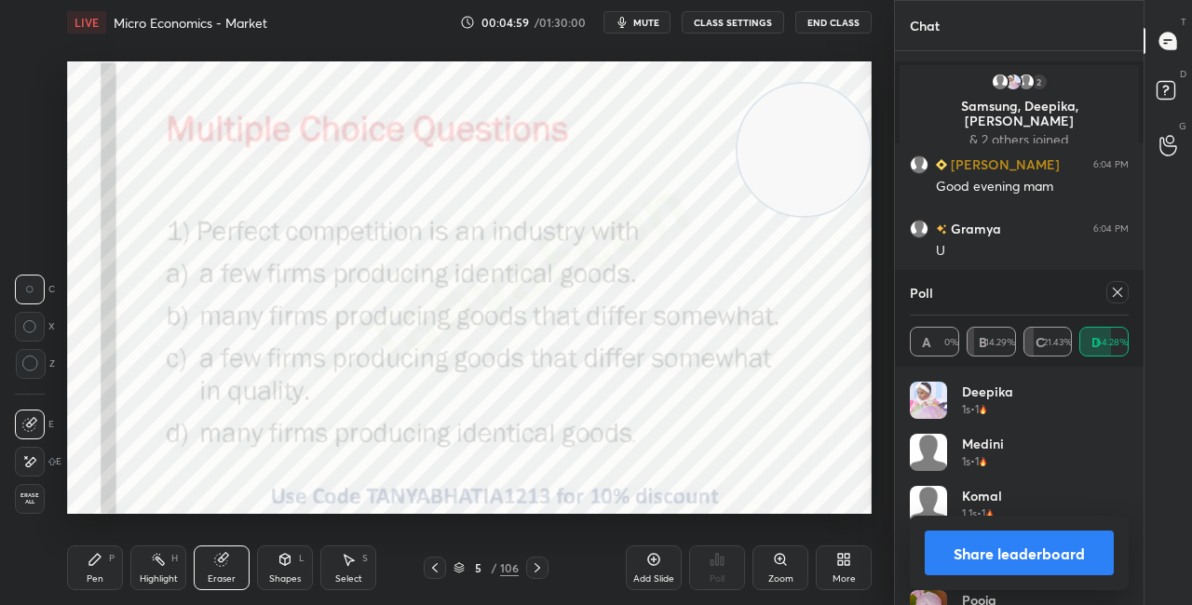
click at [44, 495] on div "Erase all" at bounding box center [30, 499] width 30 height 30
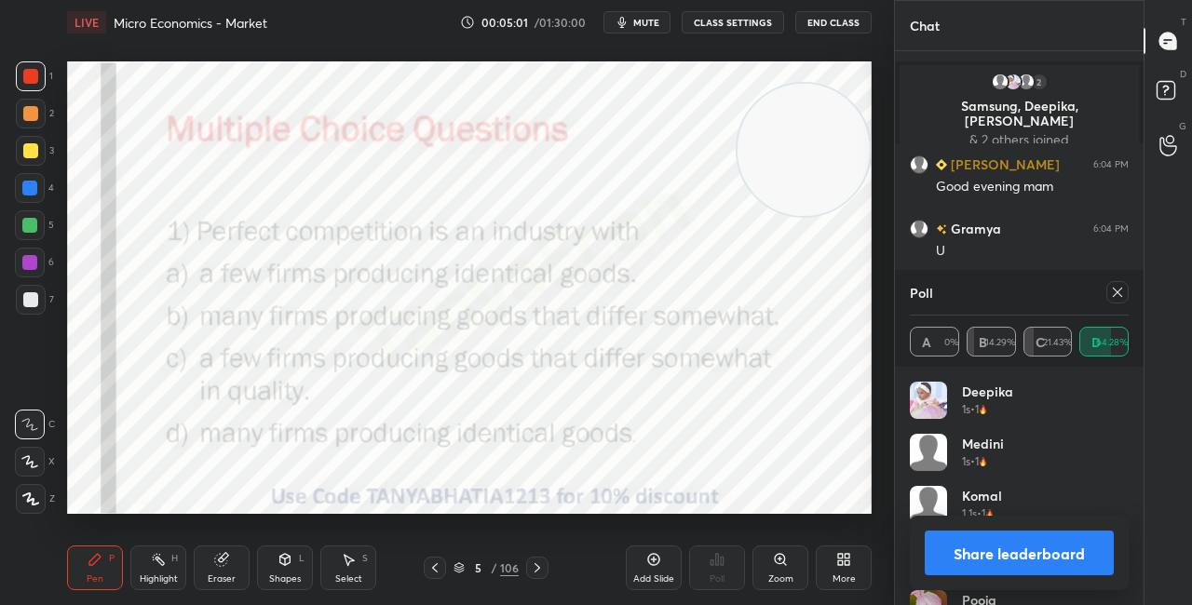
click at [288, 564] on icon at bounding box center [285, 559] width 15 height 15
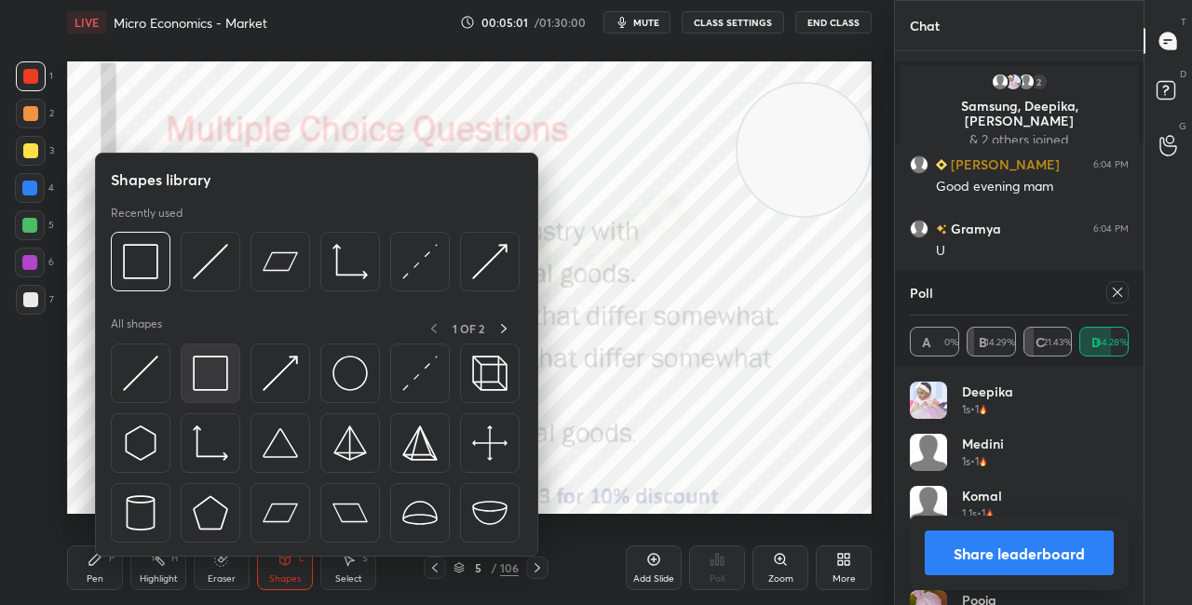
click at [225, 383] on img at bounding box center [210, 373] width 35 height 35
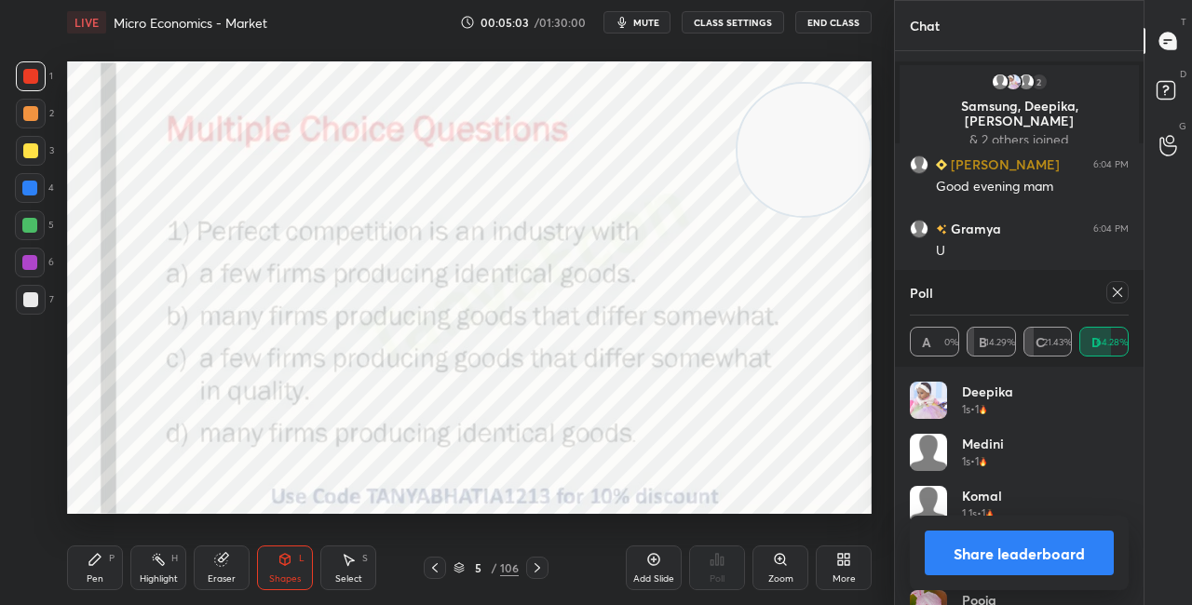
click at [1006, 560] on button "Share leaderboard" at bounding box center [1019, 553] width 189 height 45
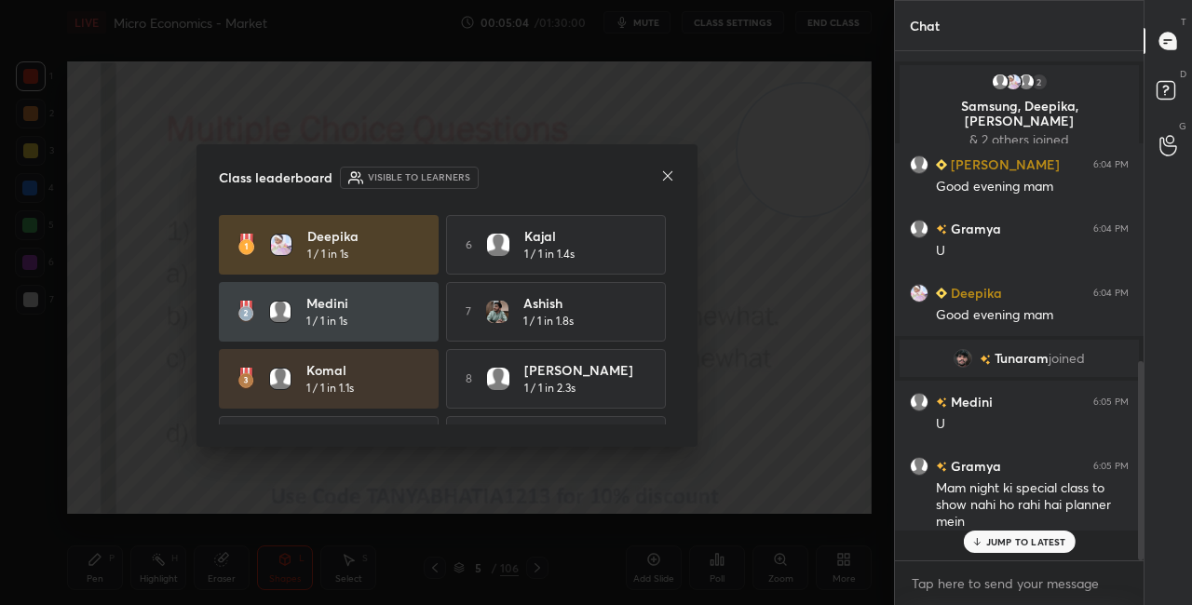
scroll to position [7, 6]
click at [669, 174] on icon at bounding box center [667, 175] width 9 height 9
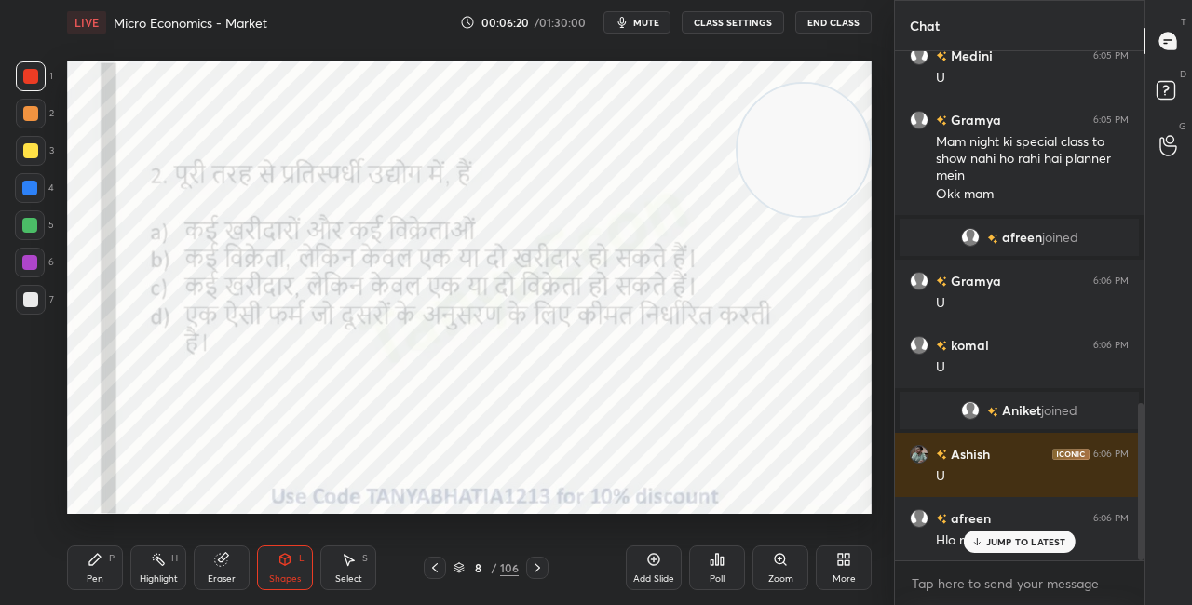
scroll to position [1181, 0]
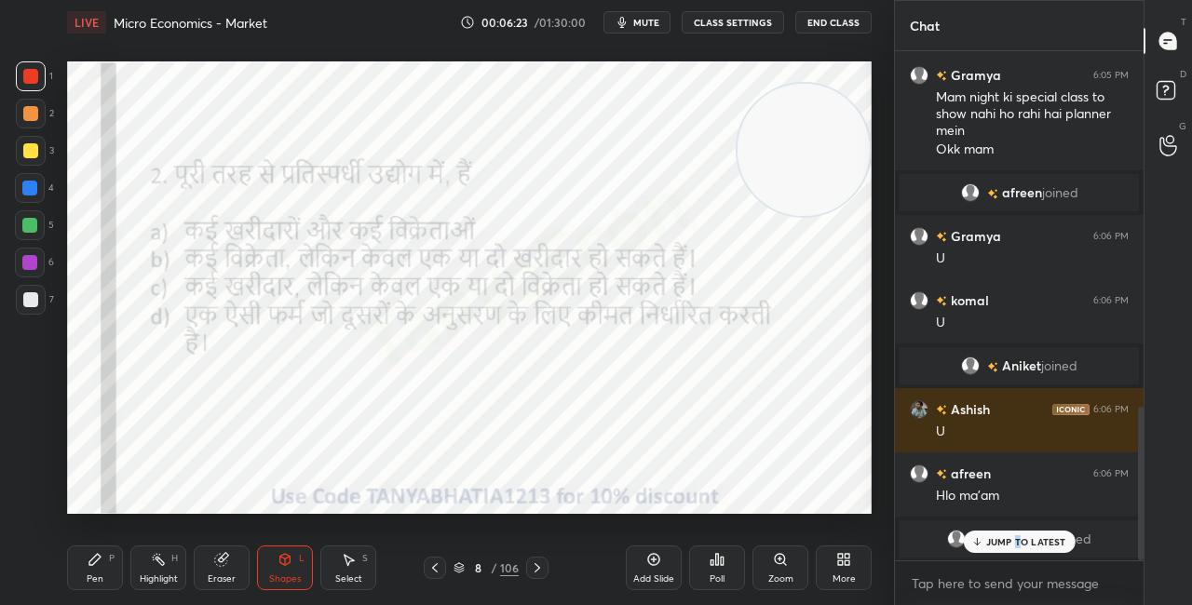
click at [1018, 540] on p "JUMP TO LATEST" at bounding box center [1026, 541] width 80 height 11
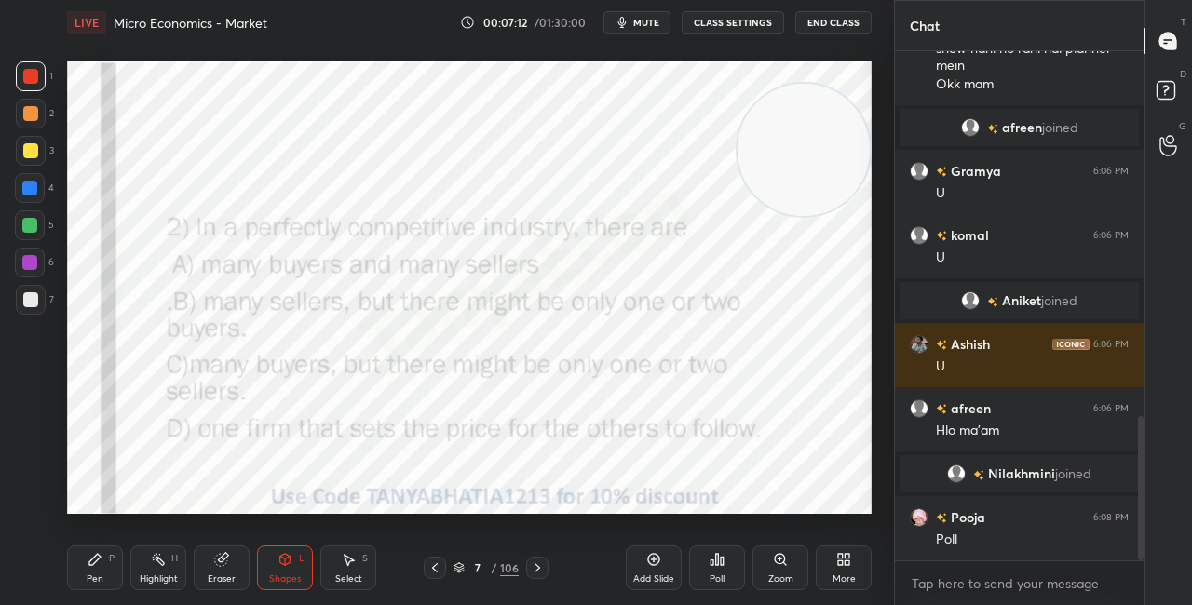
scroll to position [1291, 0]
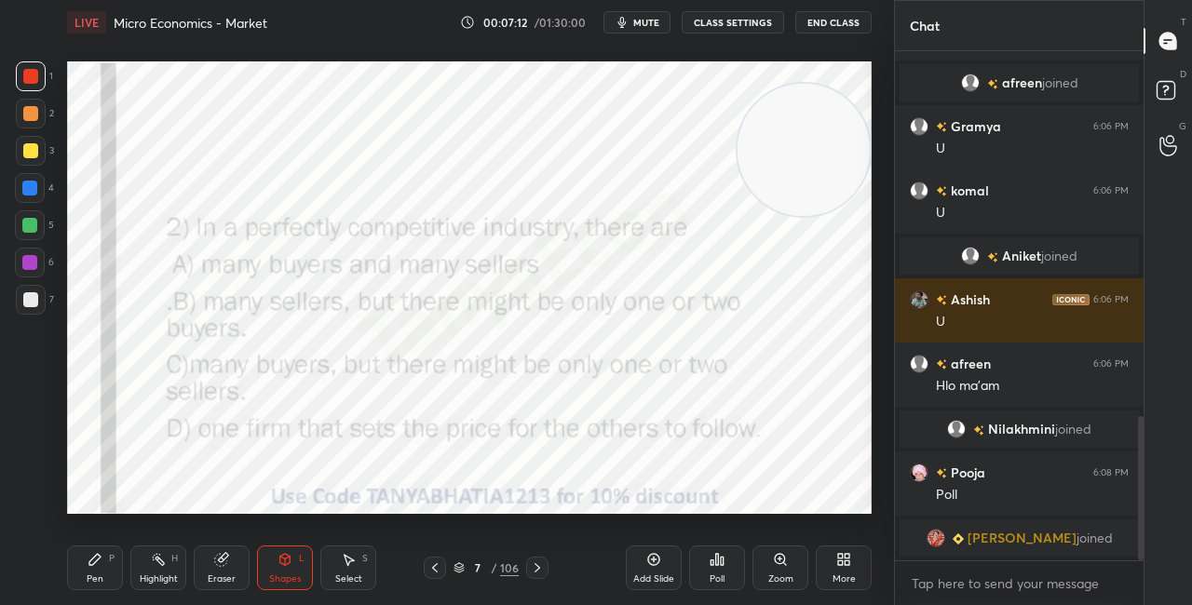
click at [423, 525] on div "Setting up your live class Poll for secs No correct answer Start poll" at bounding box center [470, 288] width 820 height 486
click at [463, 567] on icon at bounding box center [459, 568] width 11 height 11
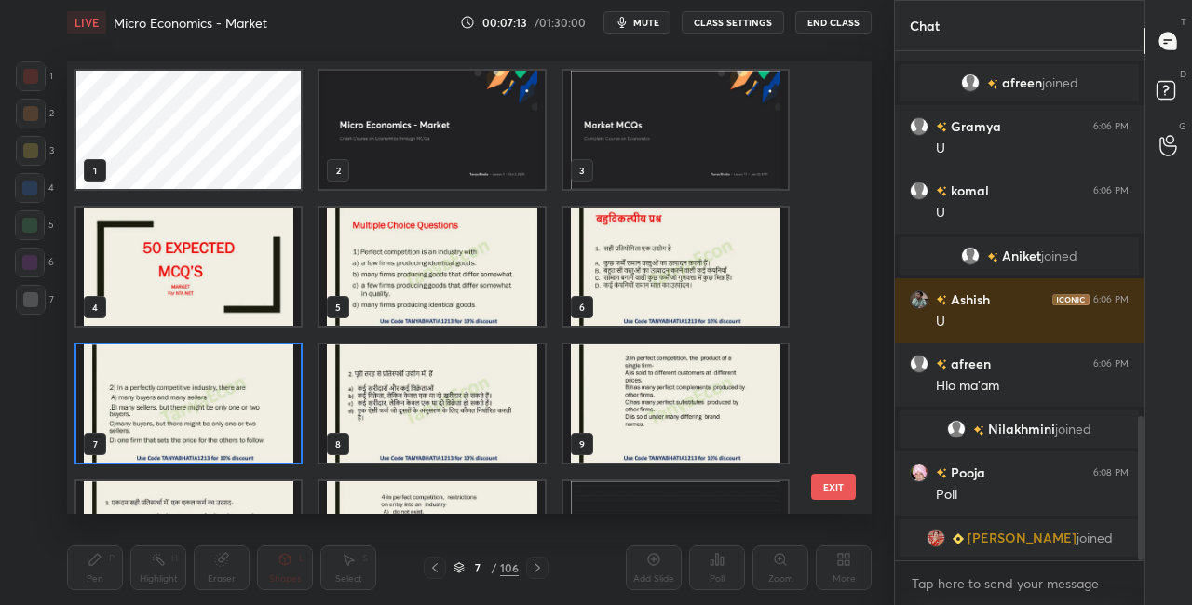
scroll to position [447, 795]
click at [238, 424] on img "grid" at bounding box center [188, 404] width 224 height 118
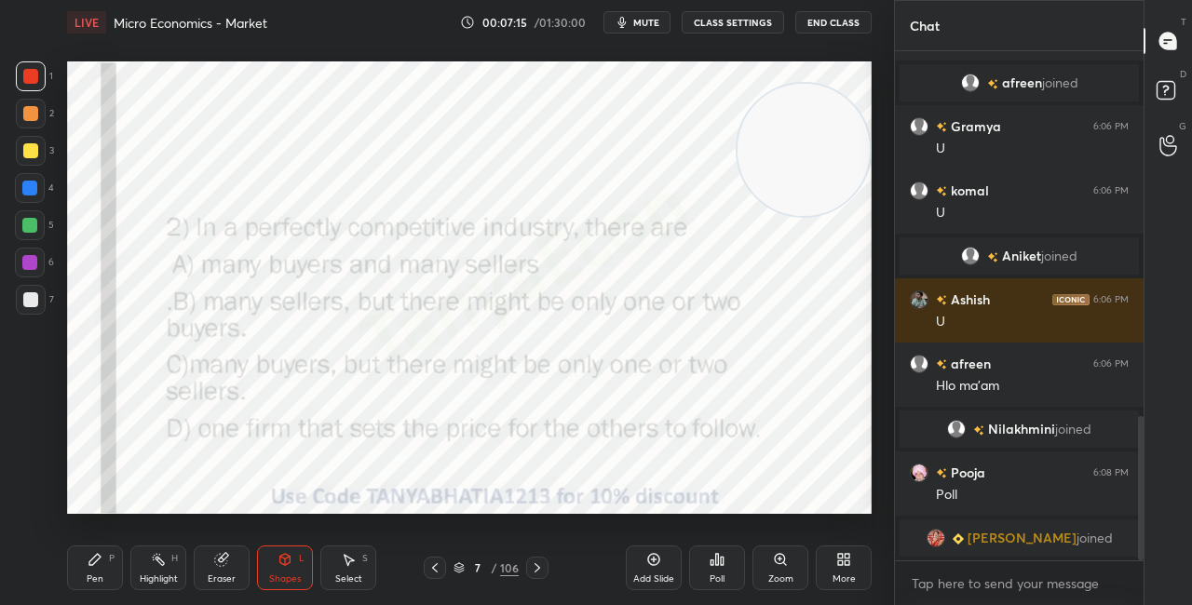
click at [237, 425] on img "grid" at bounding box center [188, 404] width 224 height 118
click at [703, 574] on div "Poll" at bounding box center [717, 568] width 56 height 45
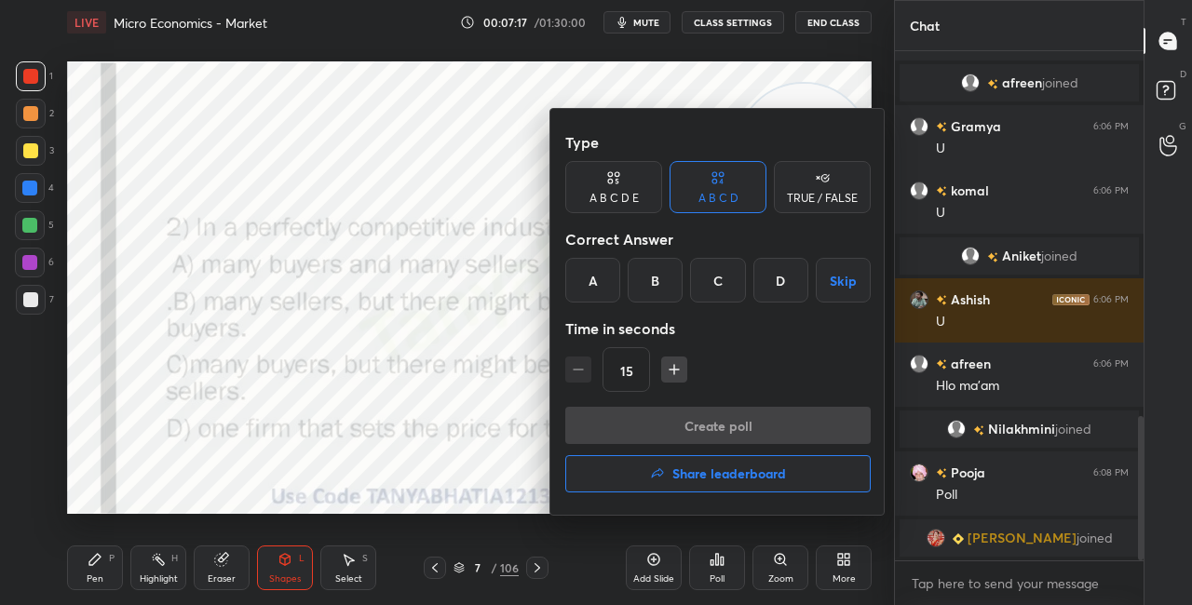
click at [568, 285] on div "A" at bounding box center [592, 280] width 55 height 45
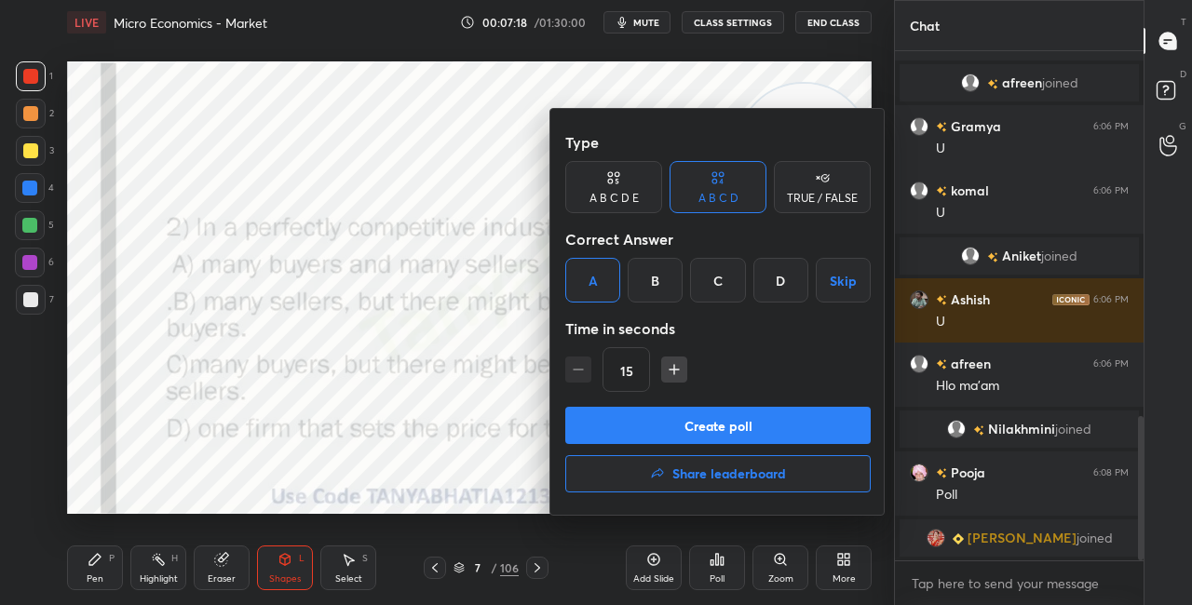
click at [623, 432] on button "Create poll" at bounding box center [718, 425] width 306 height 37
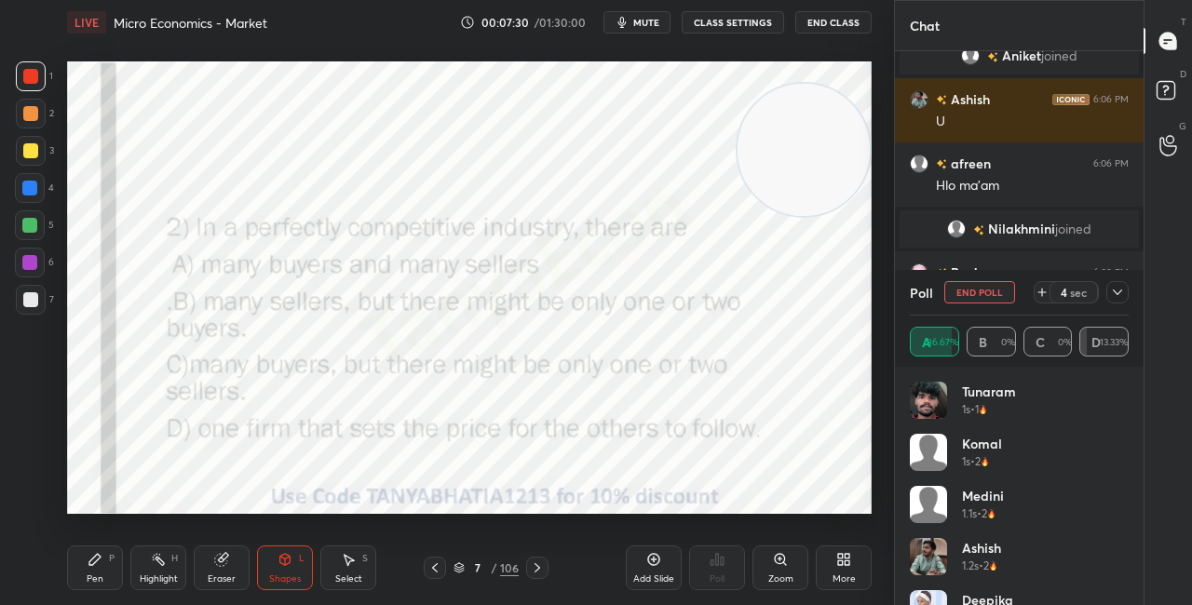
scroll to position [1358, 0]
click at [292, 569] on div "Shapes L" at bounding box center [285, 568] width 56 height 45
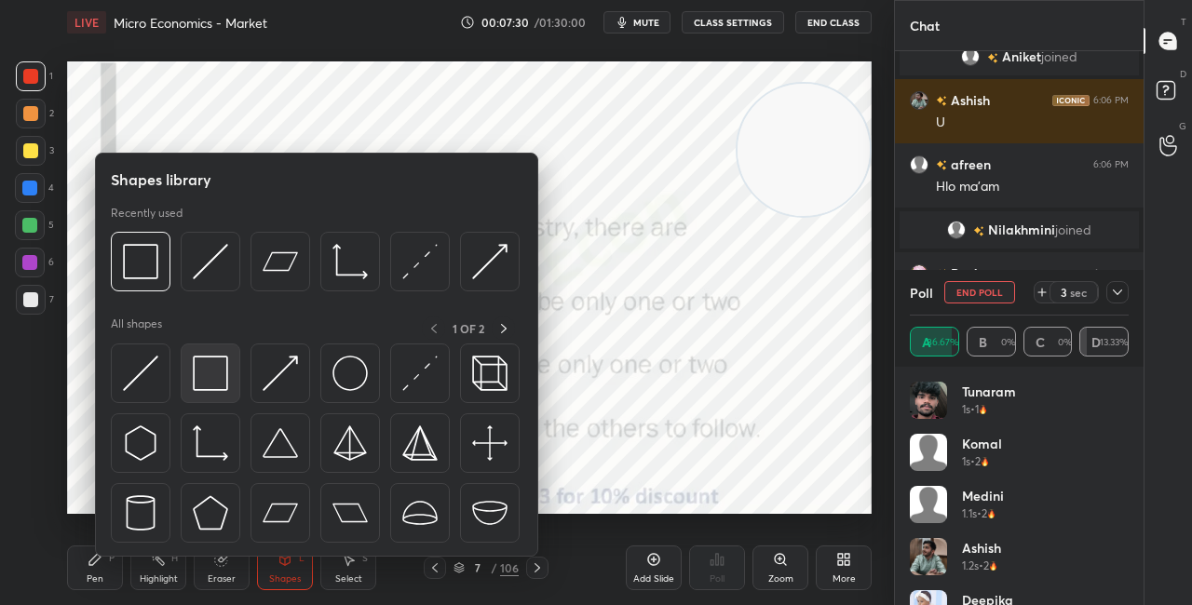
click at [219, 383] on img at bounding box center [210, 373] width 35 height 35
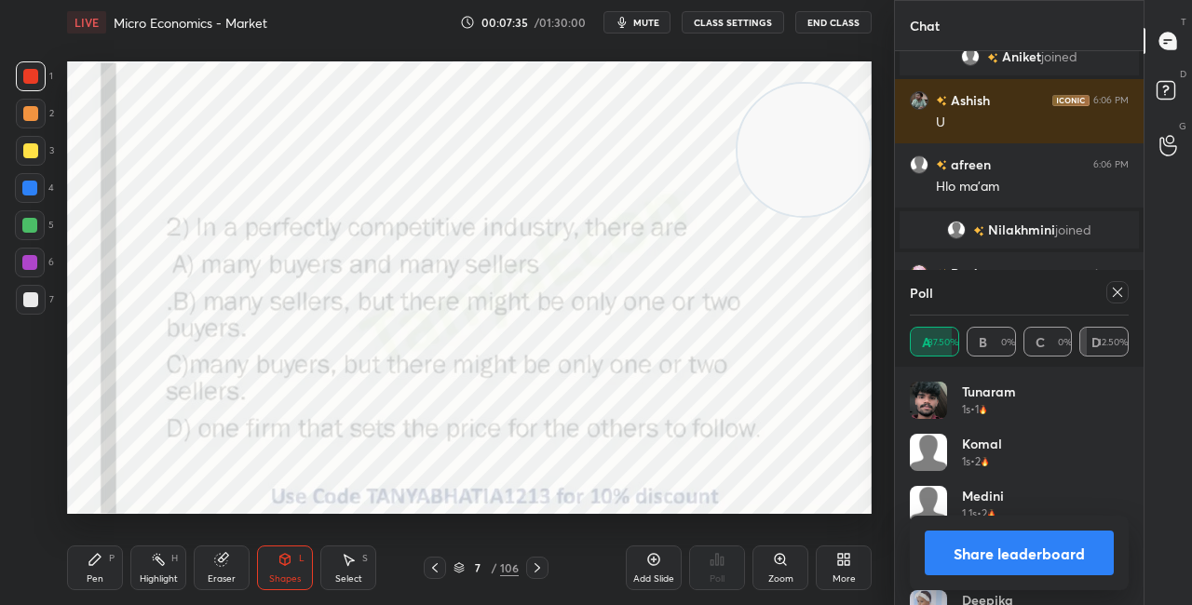
click at [283, 573] on div "Shapes L" at bounding box center [285, 568] width 56 height 45
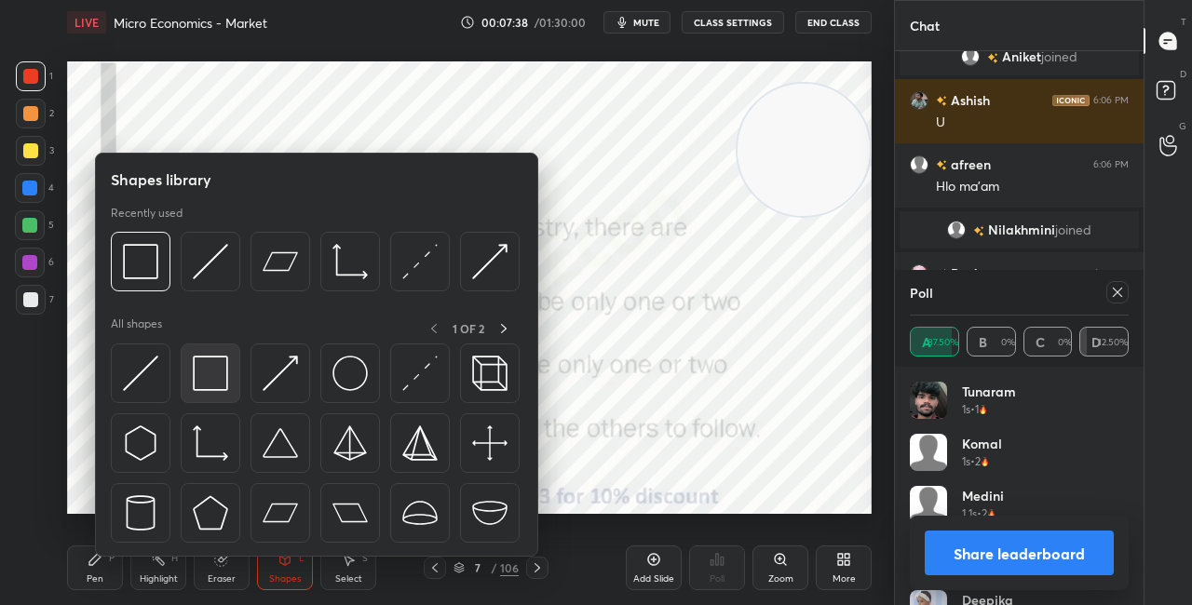
scroll to position [1423, 0]
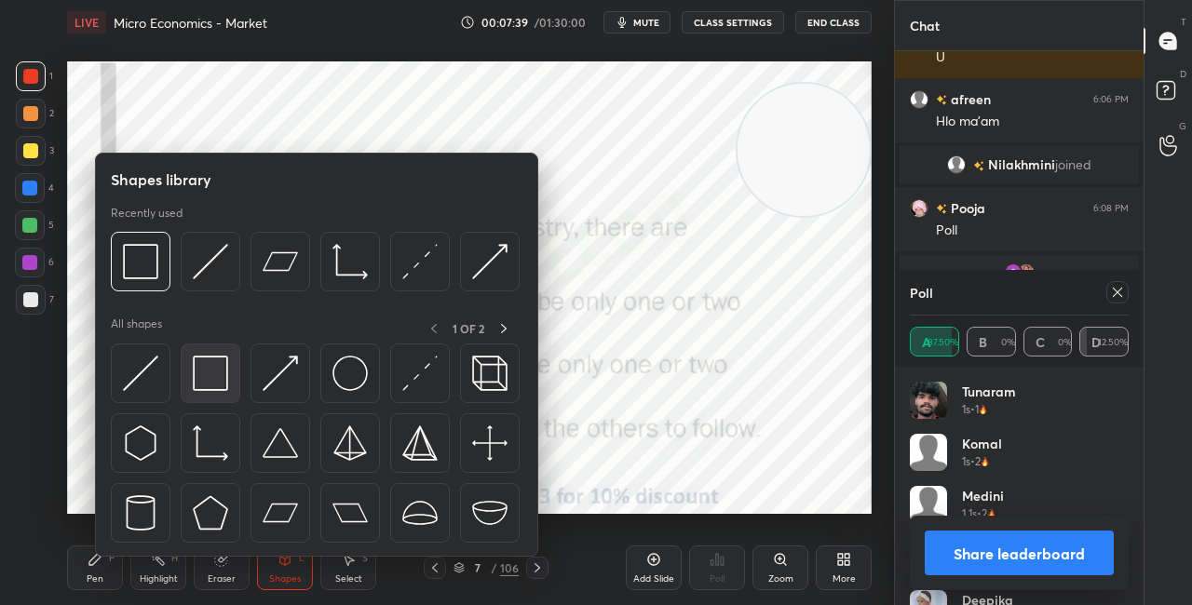
click at [215, 378] on img at bounding box center [210, 373] width 35 height 35
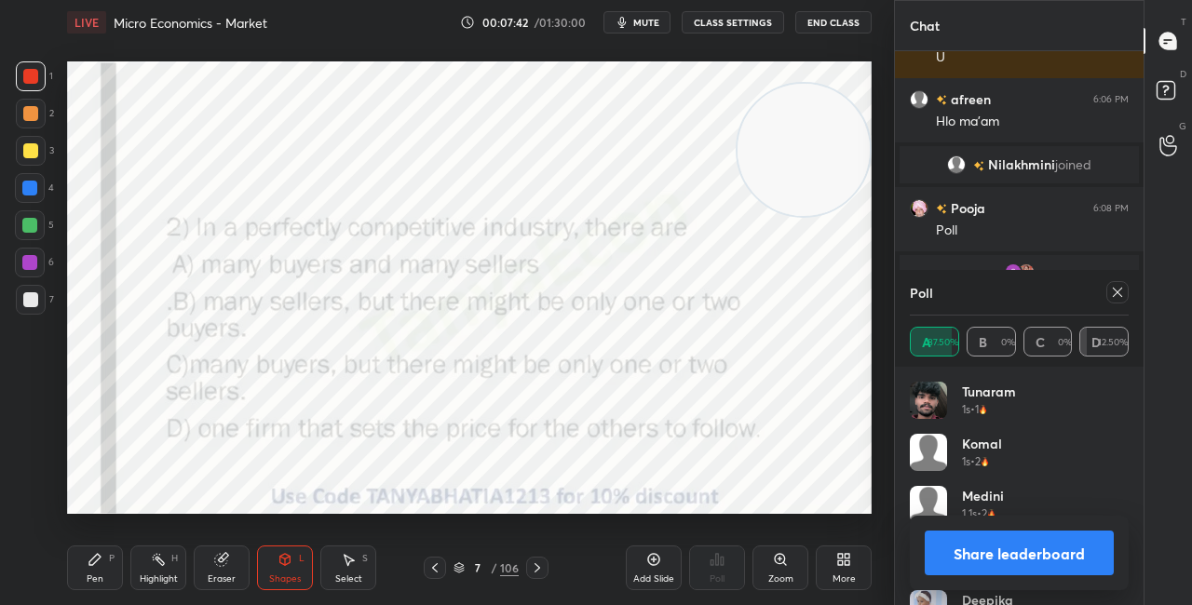
click at [943, 547] on button "Share leaderboard" at bounding box center [1019, 553] width 189 height 45
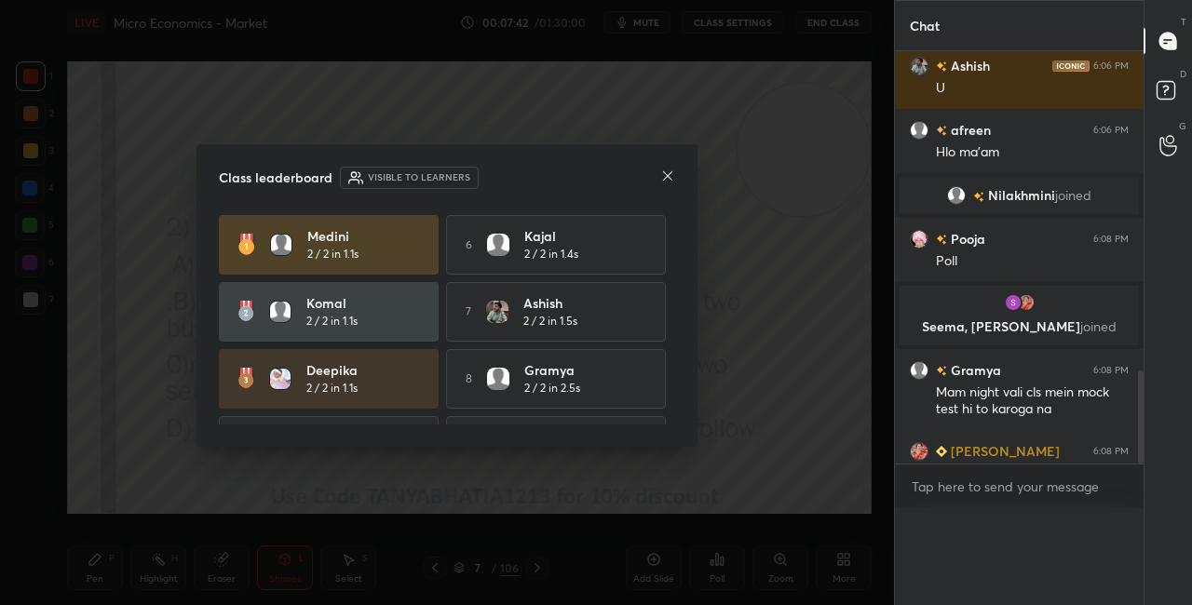
scroll to position [1336, 0]
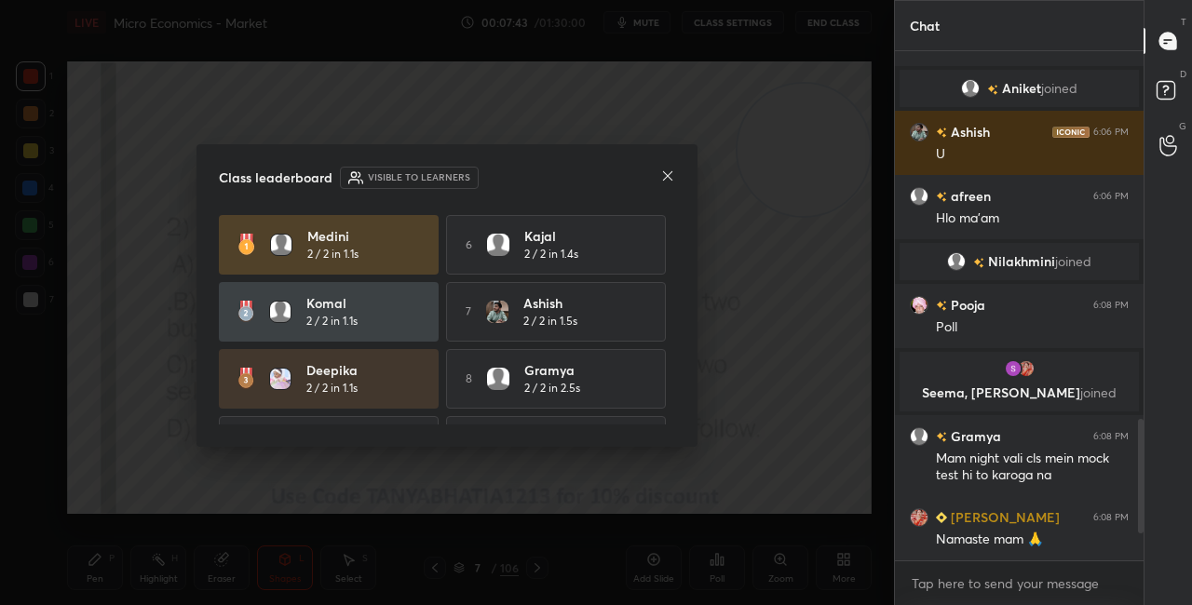
click at [668, 179] on icon at bounding box center [667, 176] width 15 height 15
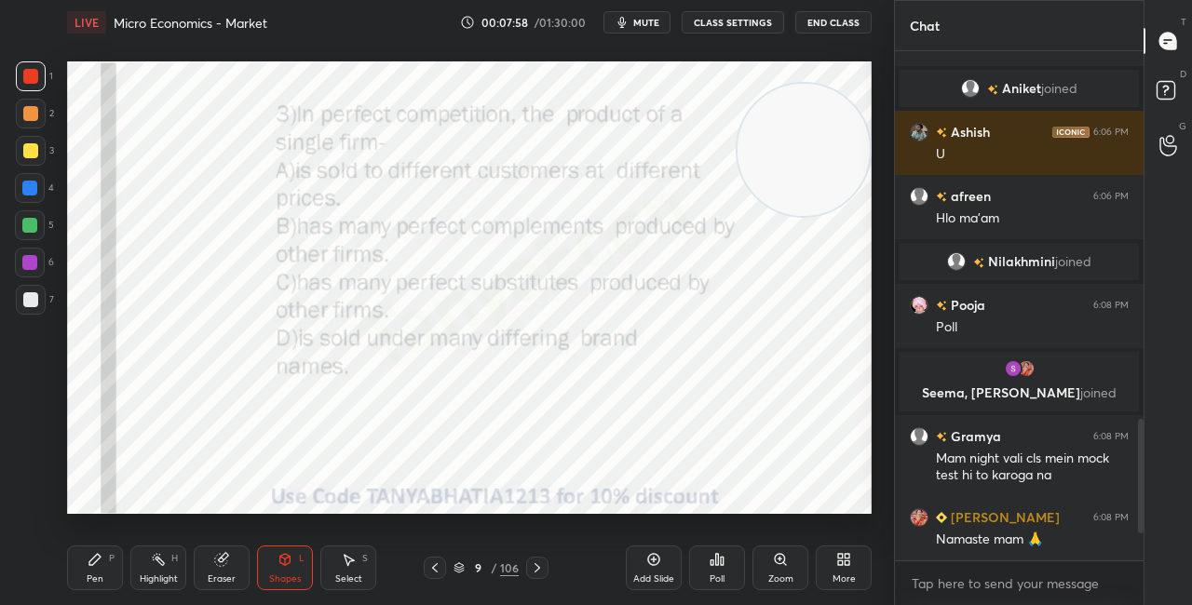
click at [118, 564] on div "Pen P" at bounding box center [95, 568] width 56 height 45
click at [222, 587] on div "Eraser" at bounding box center [222, 568] width 56 height 45
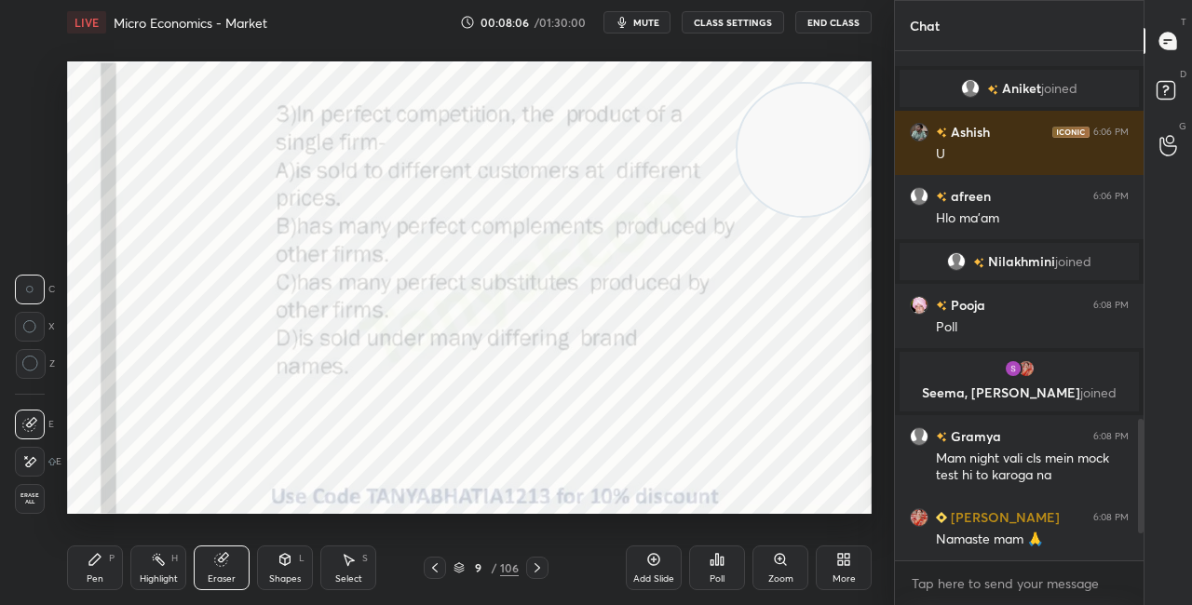
click at [88, 557] on icon at bounding box center [95, 559] width 15 height 15
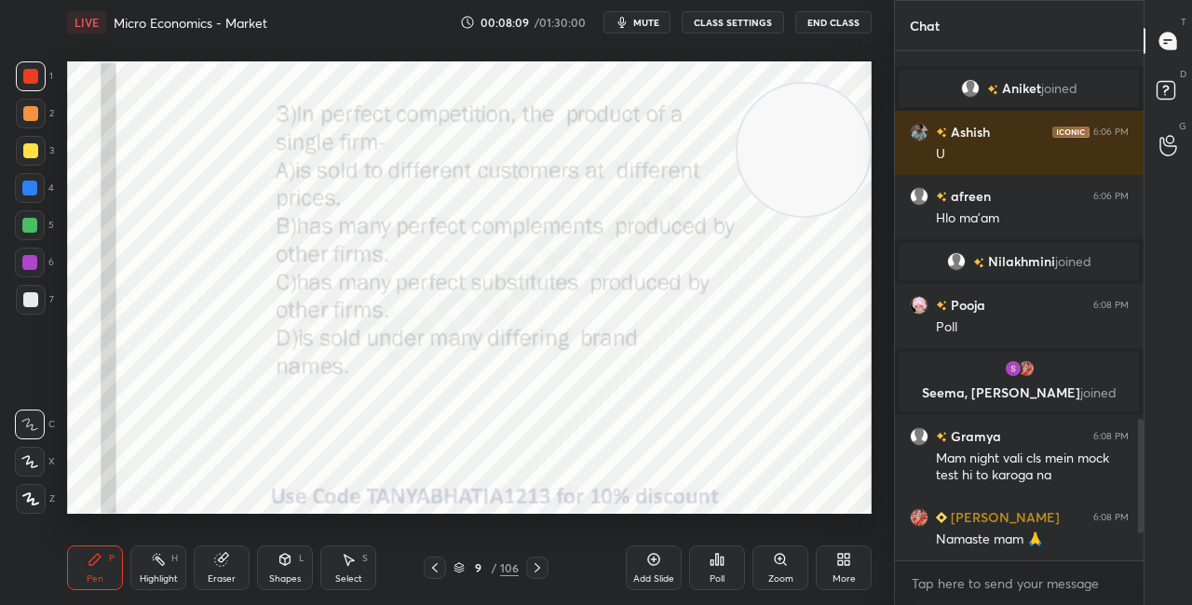
click at [538, 569] on icon at bounding box center [538, 568] width 6 height 9
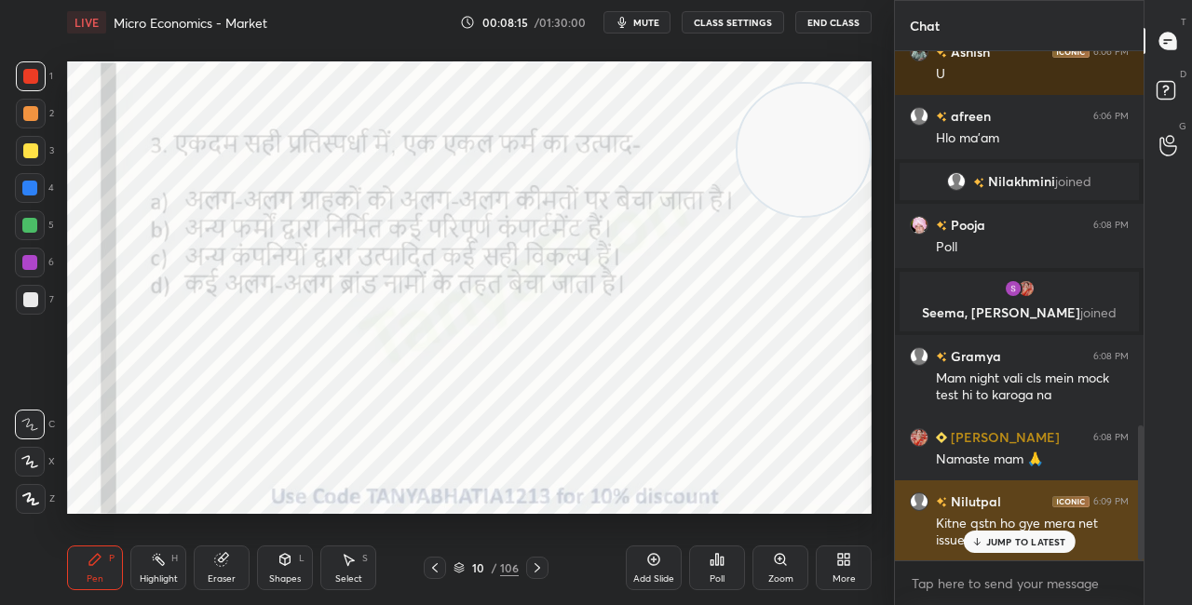
click at [1000, 543] on p "JUMP TO LATEST" at bounding box center [1026, 541] width 80 height 11
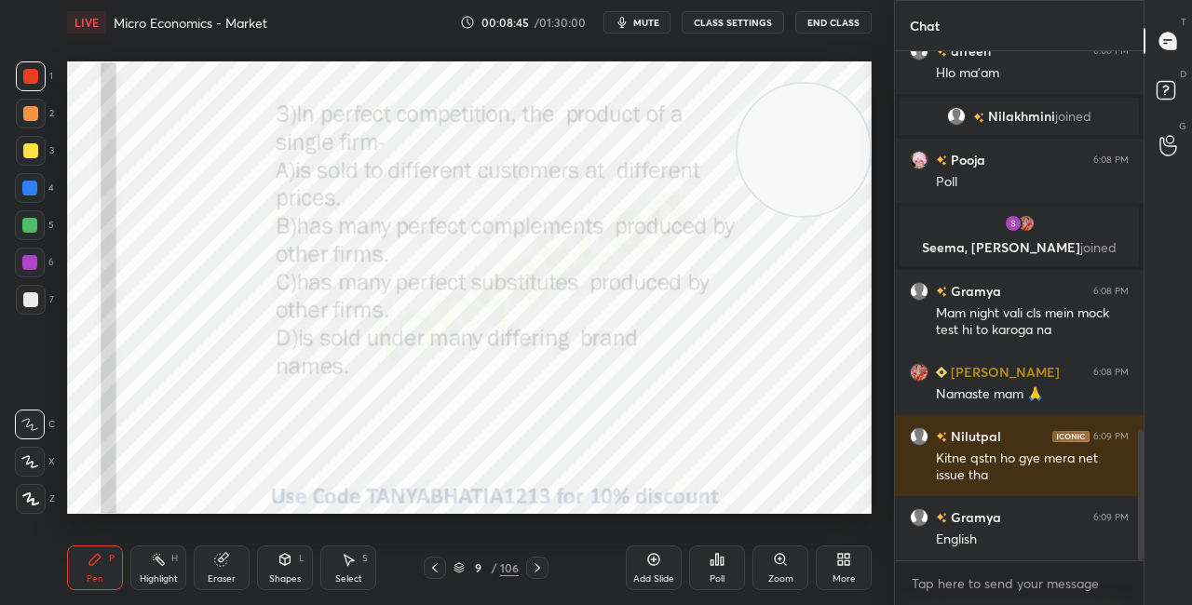
click at [464, 565] on icon at bounding box center [459, 568] width 11 height 11
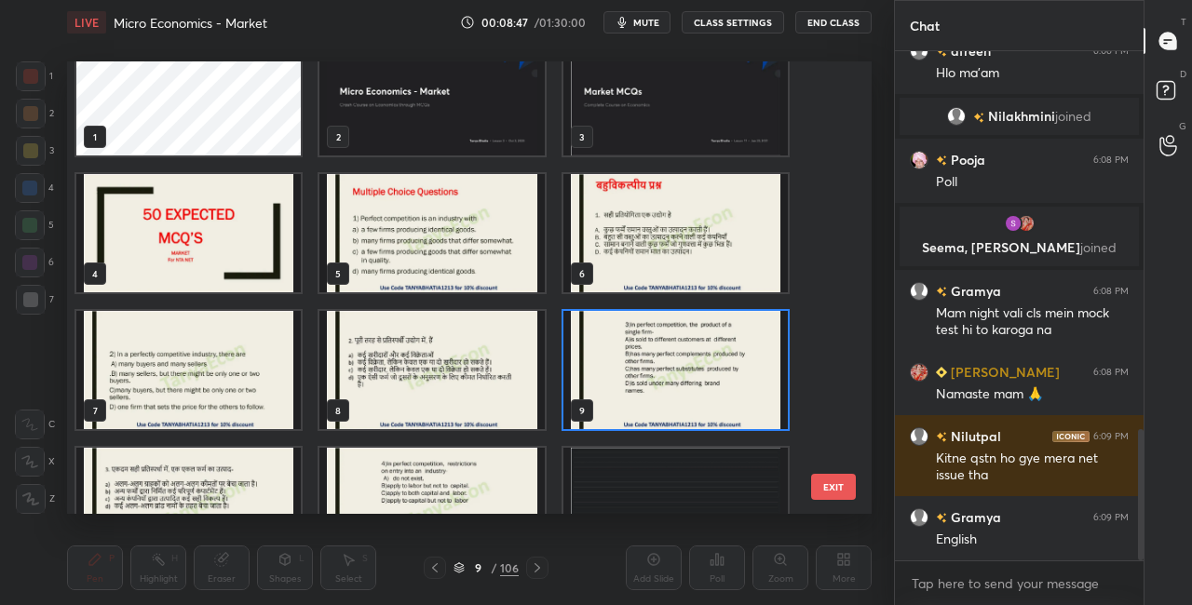
scroll to position [63, 0]
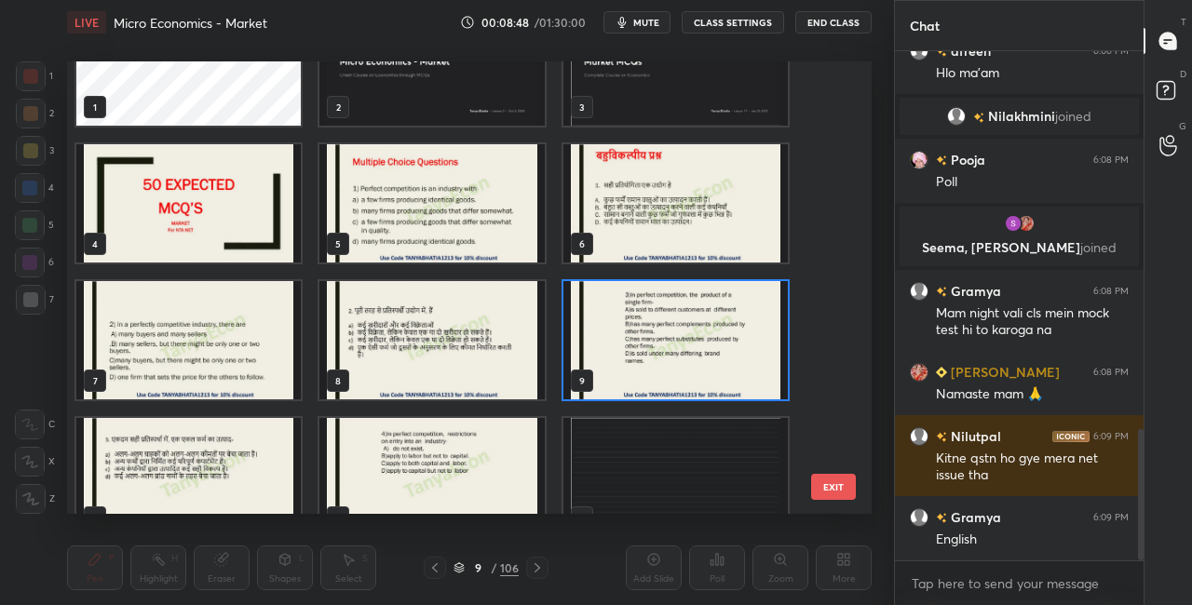
click at [726, 306] on img "grid" at bounding box center [676, 340] width 224 height 118
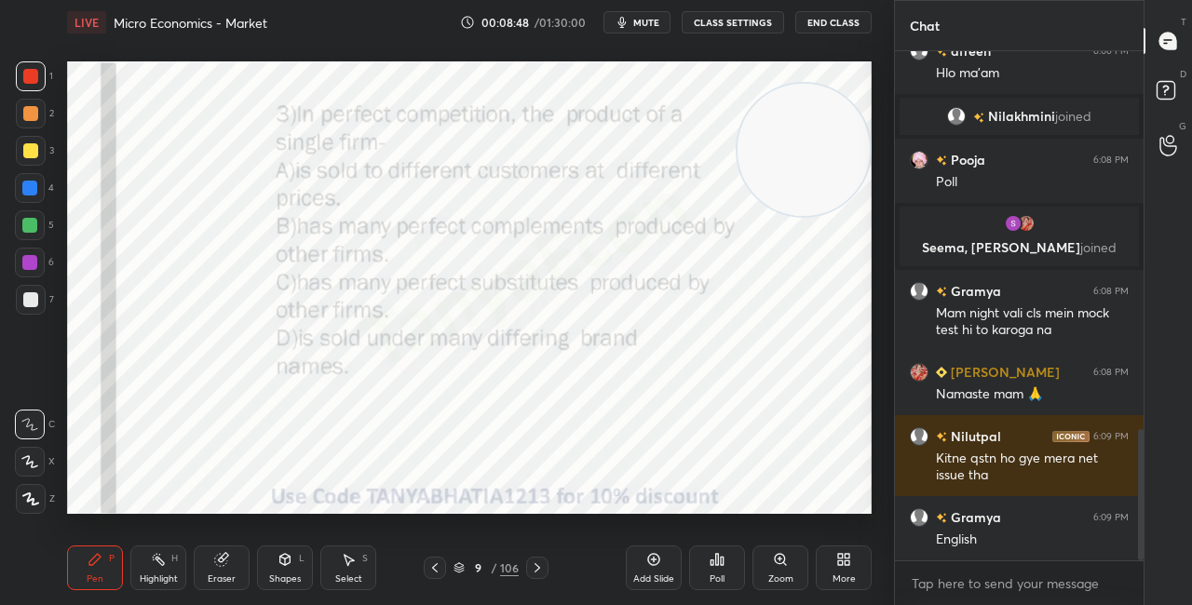
click at [727, 306] on img "grid" at bounding box center [676, 340] width 224 height 118
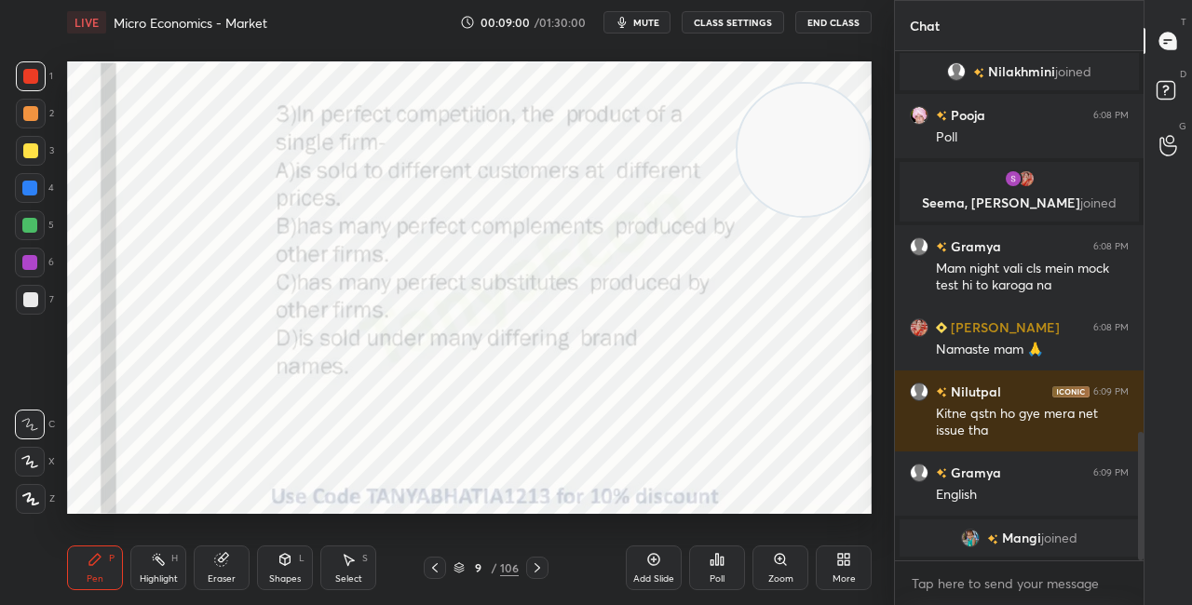
click at [714, 578] on div "Poll" at bounding box center [717, 579] width 15 height 9
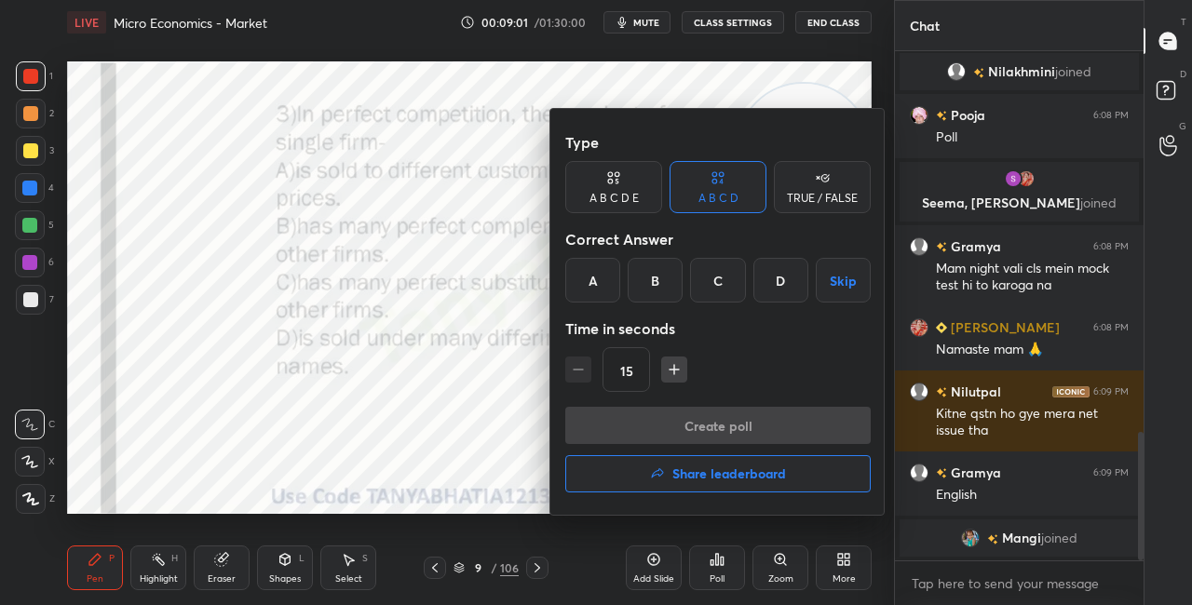
click at [699, 303] on div "Type A B C D E A B C D TRUE / FALSE Correct Answer A B C D Skip Time in seconds…" at bounding box center [718, 265] width 306 height 283
click at [713, 301] on div "C" at bounding box center [717, 280] width 55 height 45
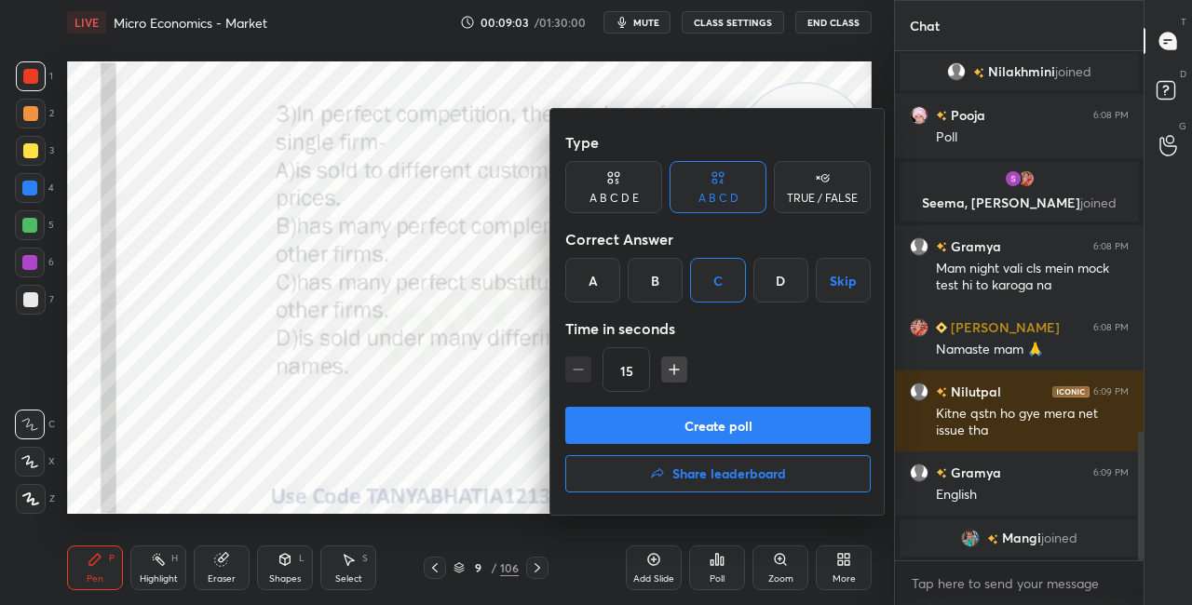
click at [690, 399] on div "Type A B C D E A B C D TRUE / FALSE Correct Answer A B C D Skip Time in seconds…" at bounding box center [718, 265] width 306 height 283
click at [692, 429] on button "Create poll" at bounding box center [718, 425] width 306 height 37
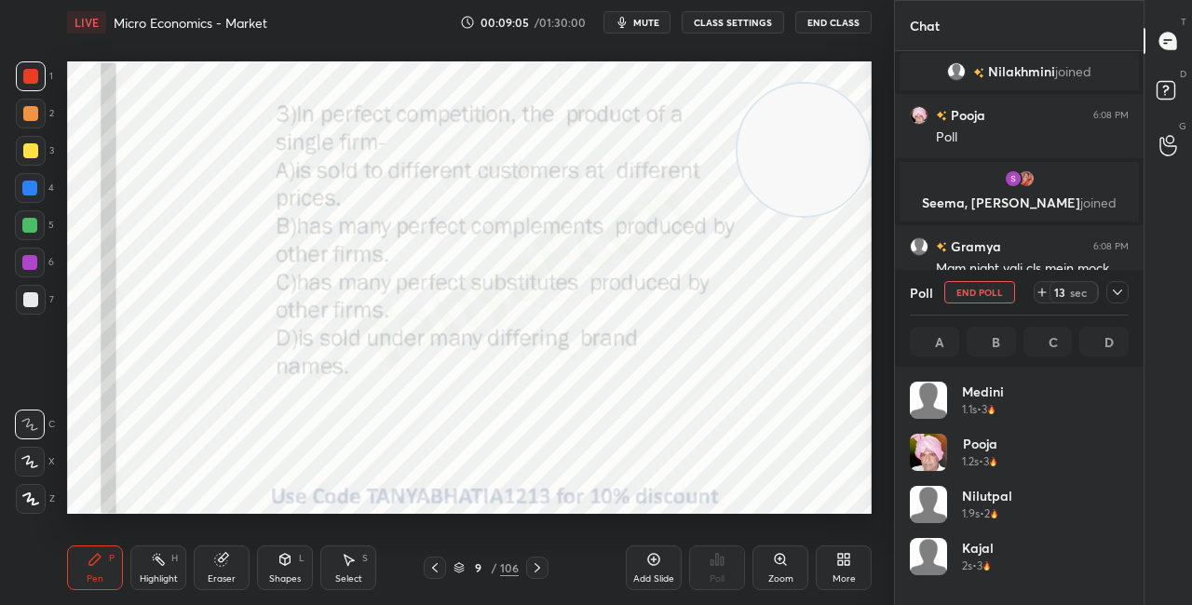
scroll to position [218, 213]
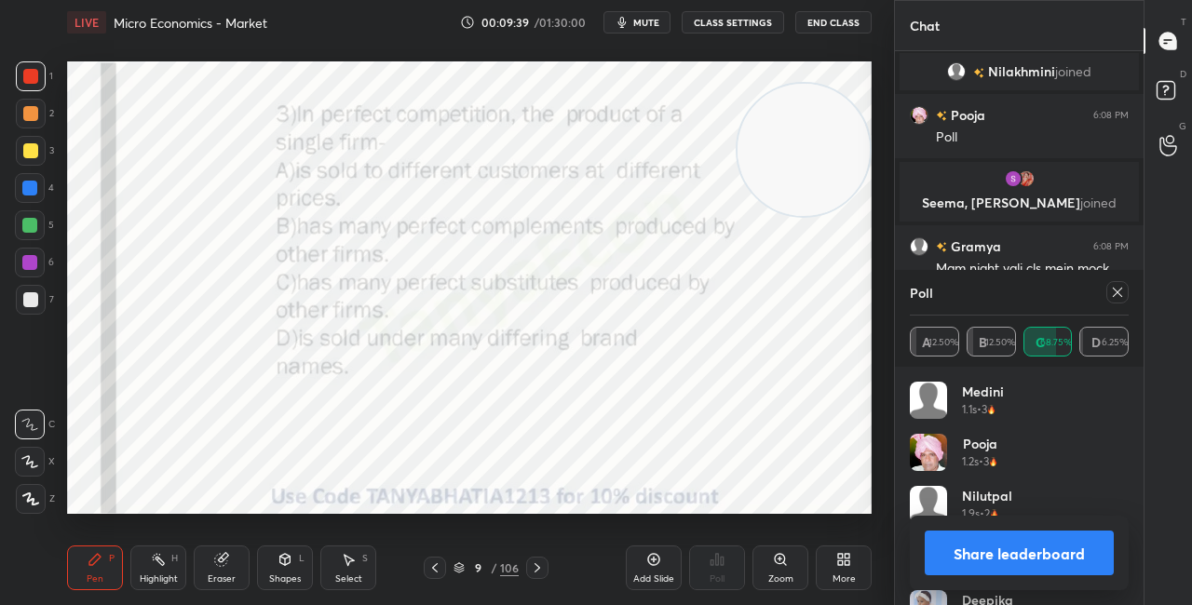
drag, startPoint x: 937, startPoint y: 559, endPoint x: 934, endPoint y: 579, distance: 20.7
click at [937, 559] on button "Share leaderboard" at bounding box center [1019, 553] width 189 height 45
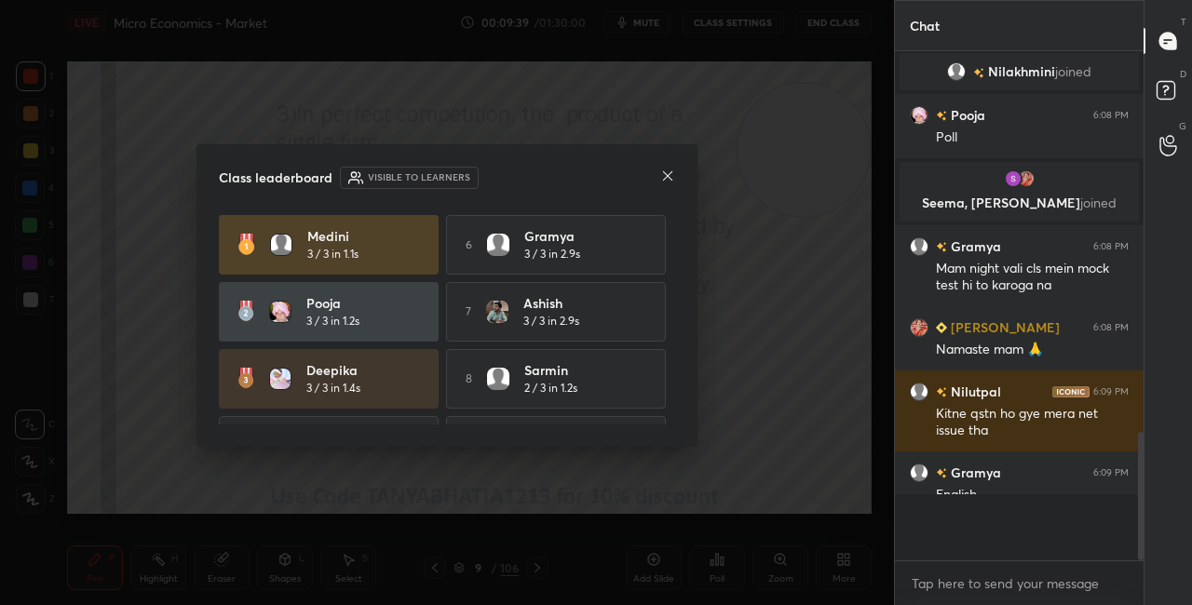
scroll to position [1, 6]
click at [672, 174] on icon at bounding box center [667, 176] width 15 height 15
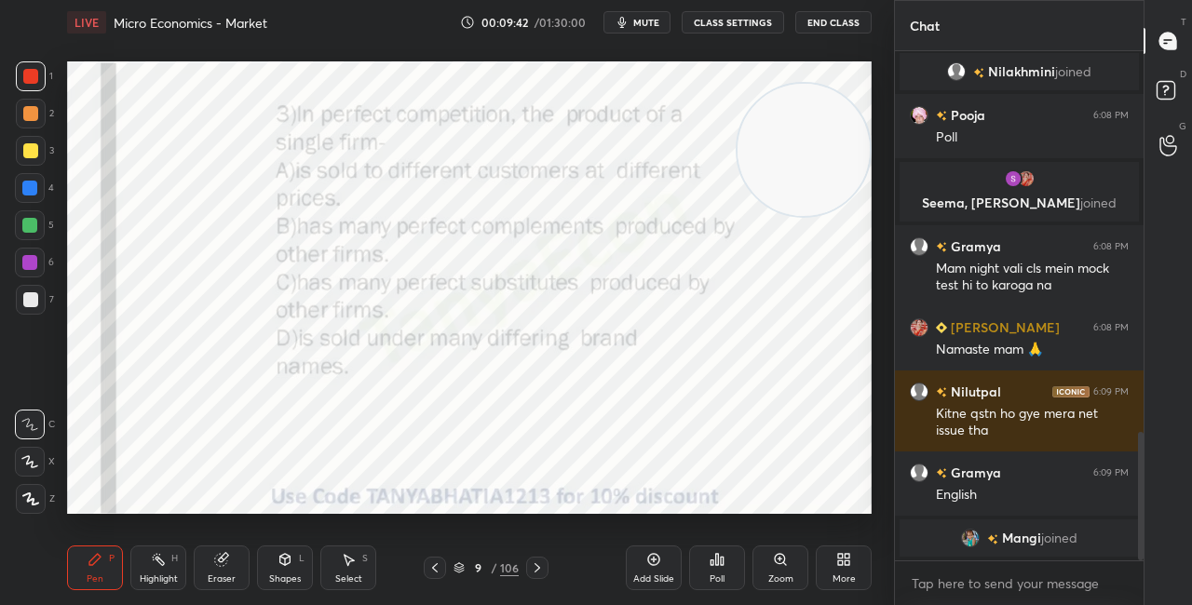
click at [306, 565] on div "Shapes L" at bounding box center [285, 568] width 56 height 45
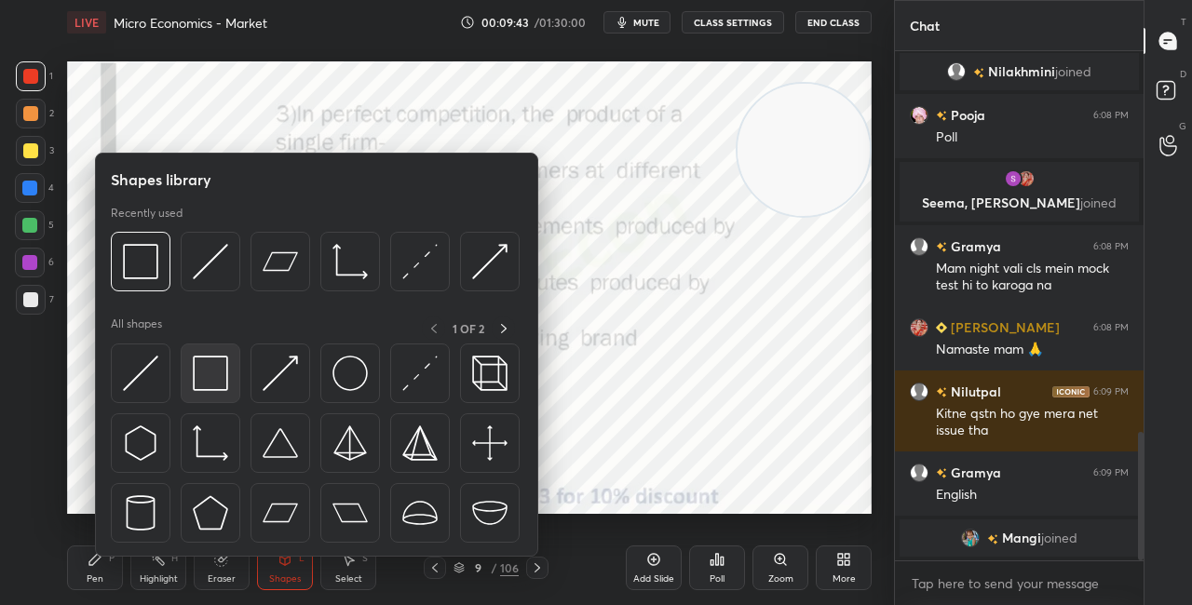
click at [229, 384] on div at bounding box center [211, 374] width 60 height 60
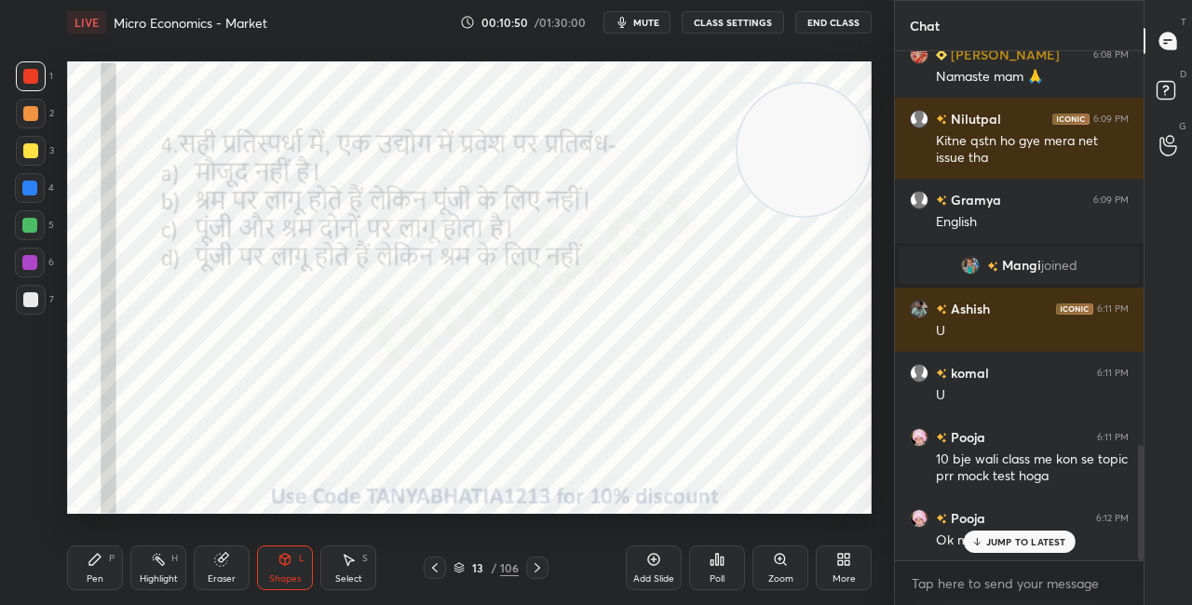
scroll to position [1783, 0]
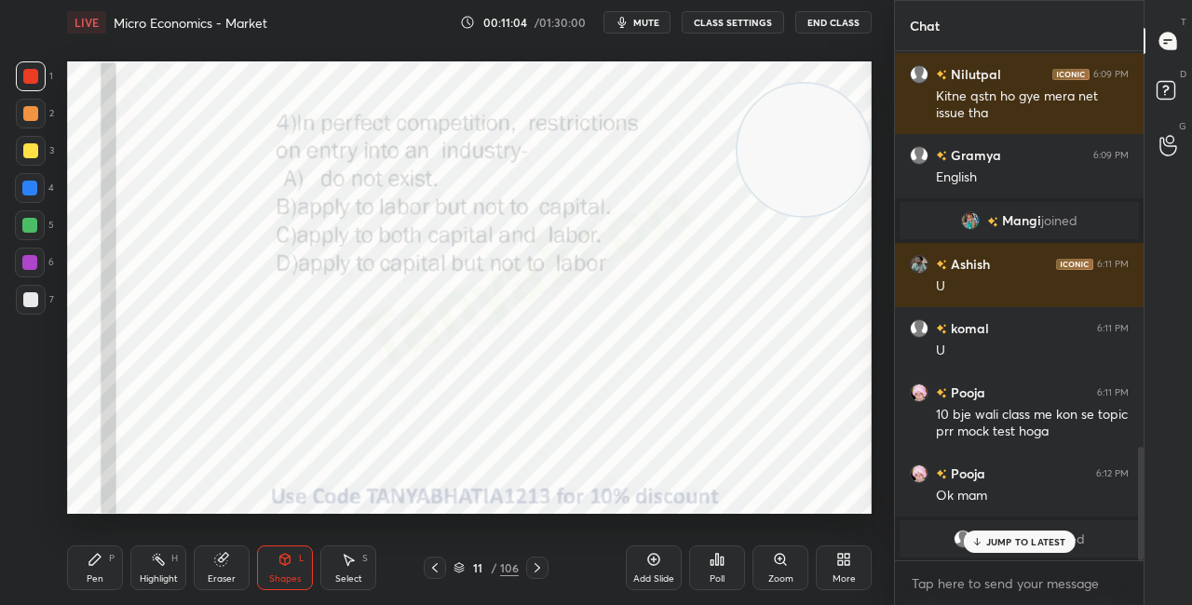
click at [1011, 536] on div "JUMP TO LATEST" at bounding box center [1019, 542] width 112 height 22
click at [465, 564] on div "11 / 106" at bounding box center [486, 568] width 65 height 17
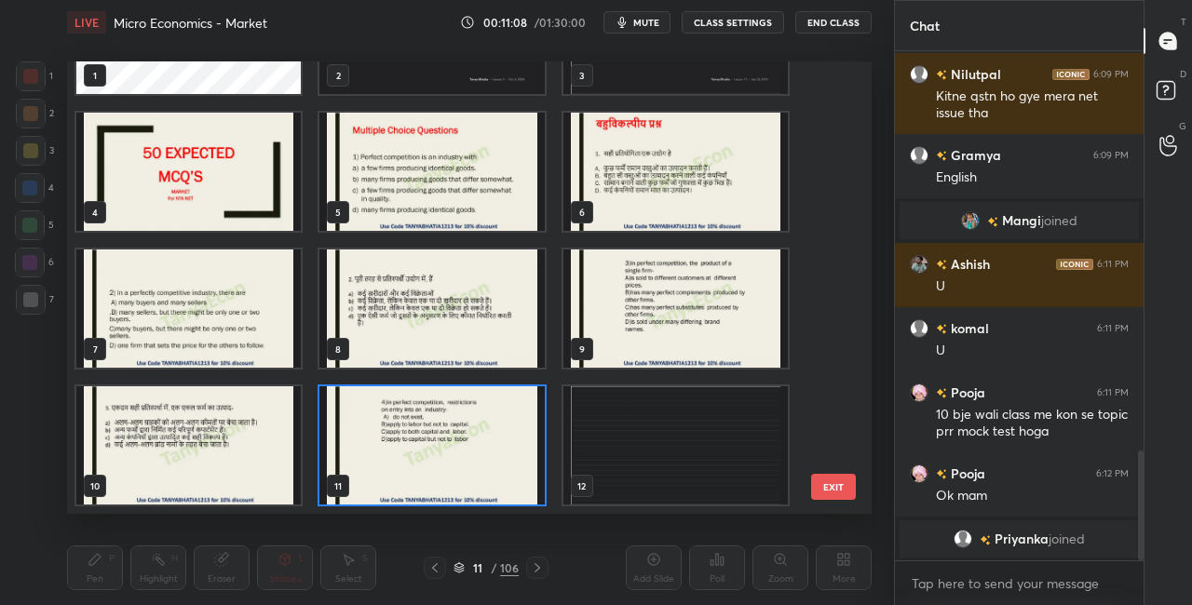
scroll to position [1848, 0]
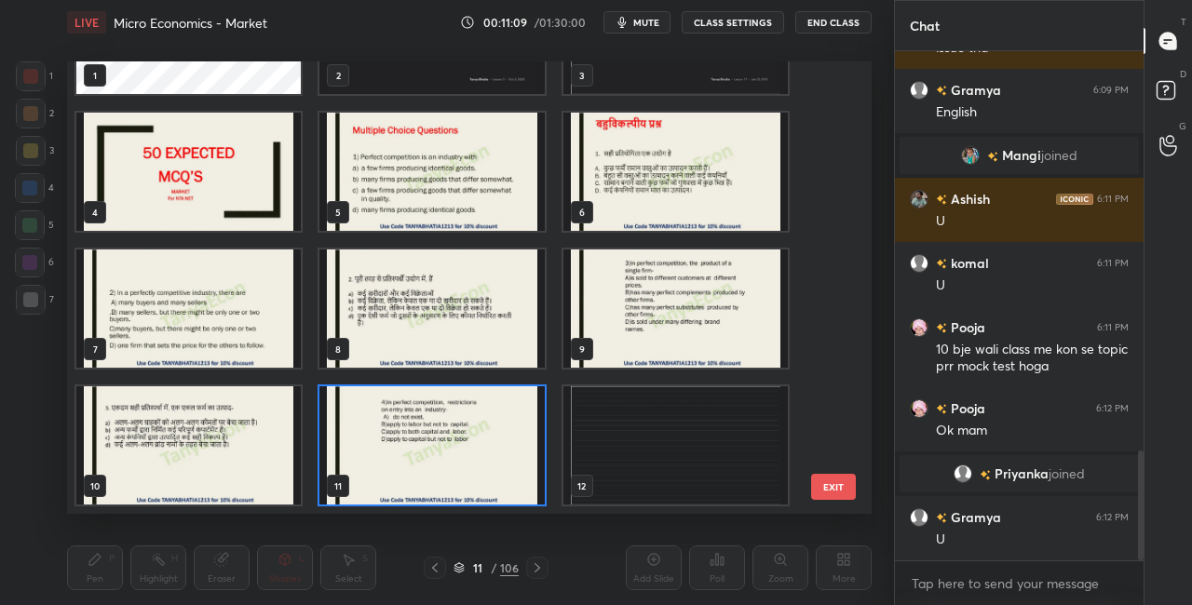
click at [392, 435] on img "grid" at bounding box center [431, 446] width 224 height 118
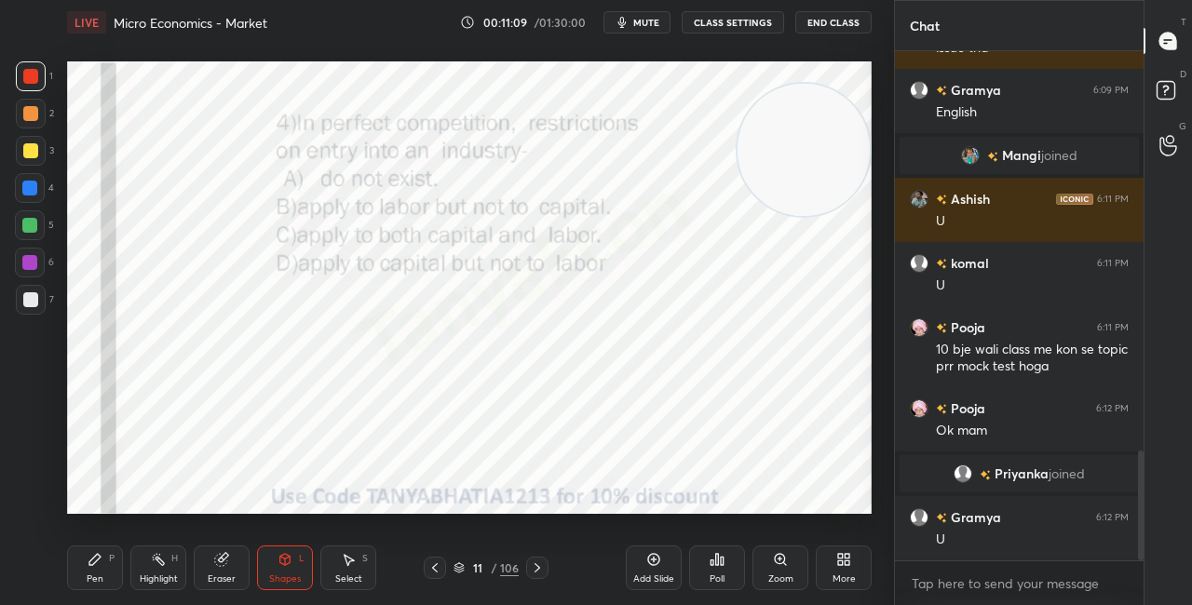
click at [391, 438] on img "grid" at bounding box center [431, 446] width 224 height 118
click at [719, 580] on div "Poll" at bounding box center [717, 579] width 15 height 9
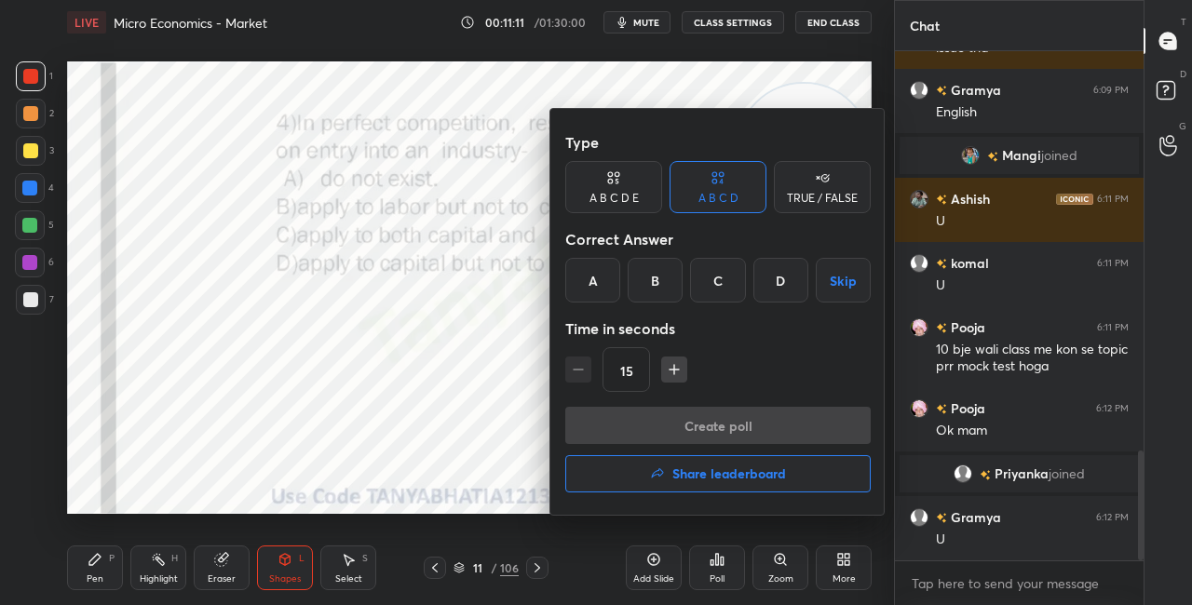
click at [592, 279] on div "A" at bounding box center [592, 280] width 55 height 45
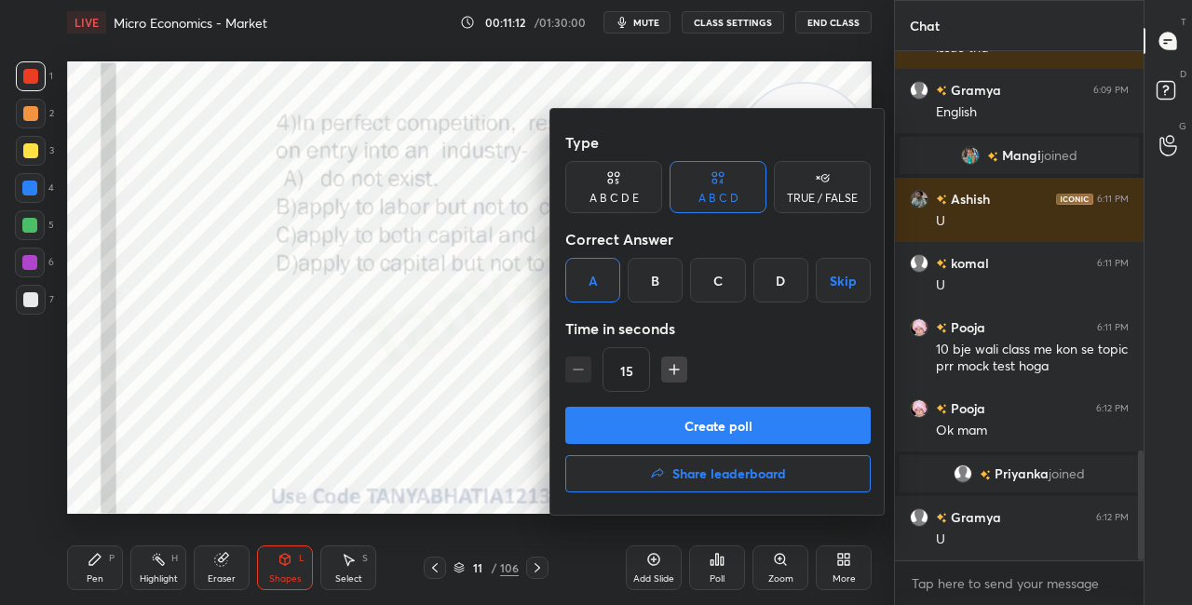
click at [645, 428] on button "Create poll" at bounding box center [718, 425] width 306 height 37
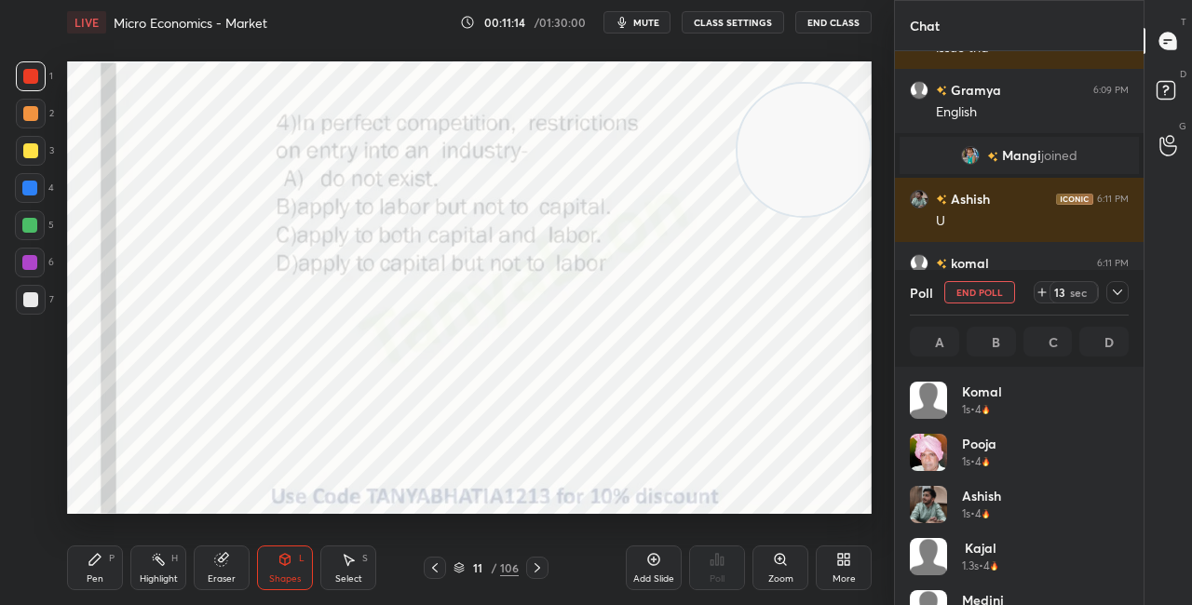
scroll to position [218, 213]
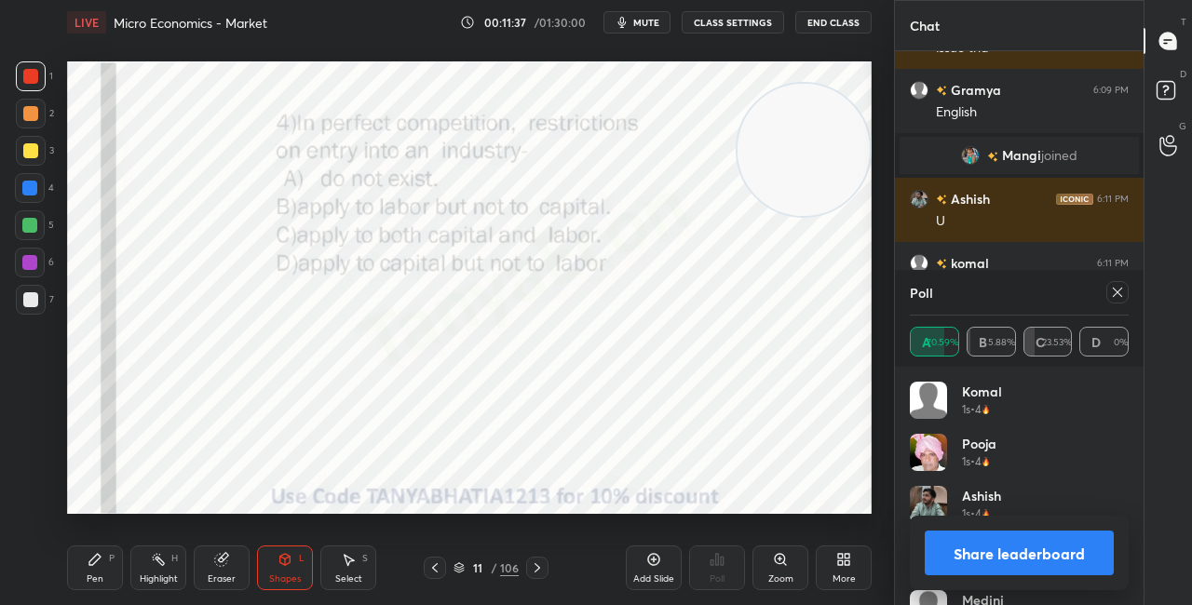
click at [290, 567] on div "Shapes L" at bounding box center [285, 568] width 56 height 45
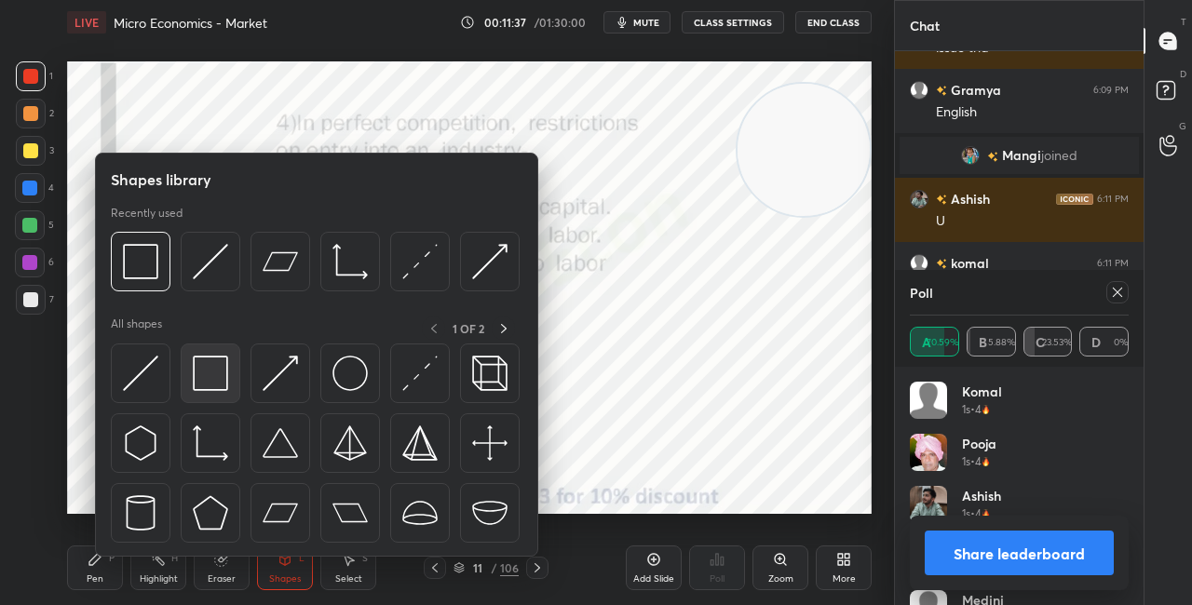
click at [207, 355] on div at bounding box center [211, 374] width 60 height 60
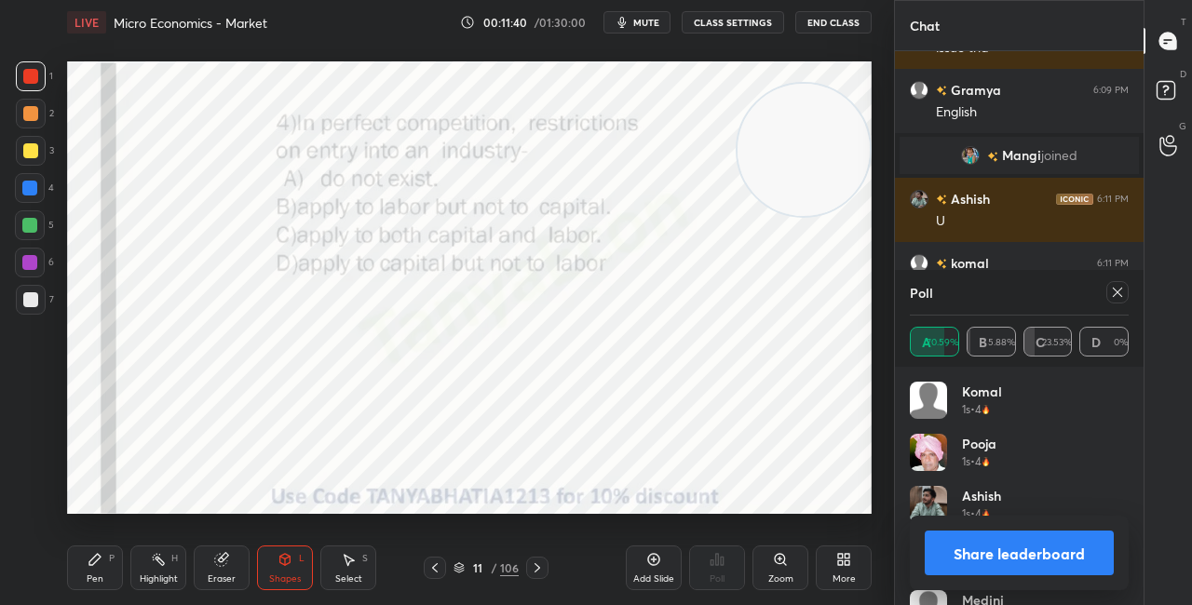
click at [977, 559] on button "Share leaderboard" at bounding box center [1019, 553] width 189 height 45
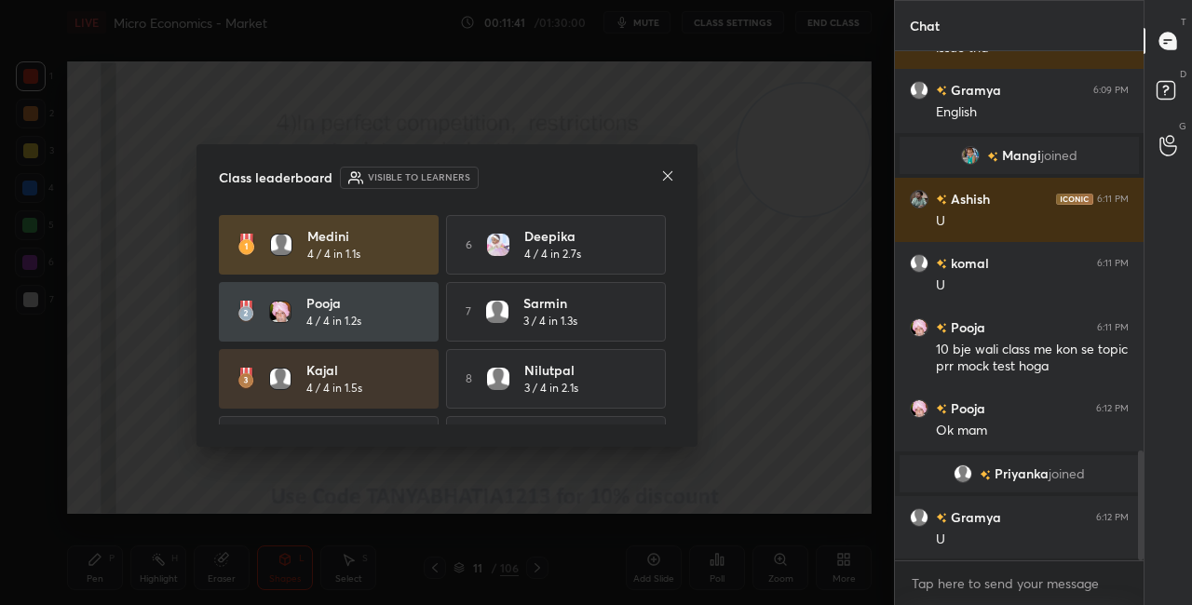
scroll to position [6, 6]
click at [671, 177] on icon at bounding box center [667, 176] width 15 height 15
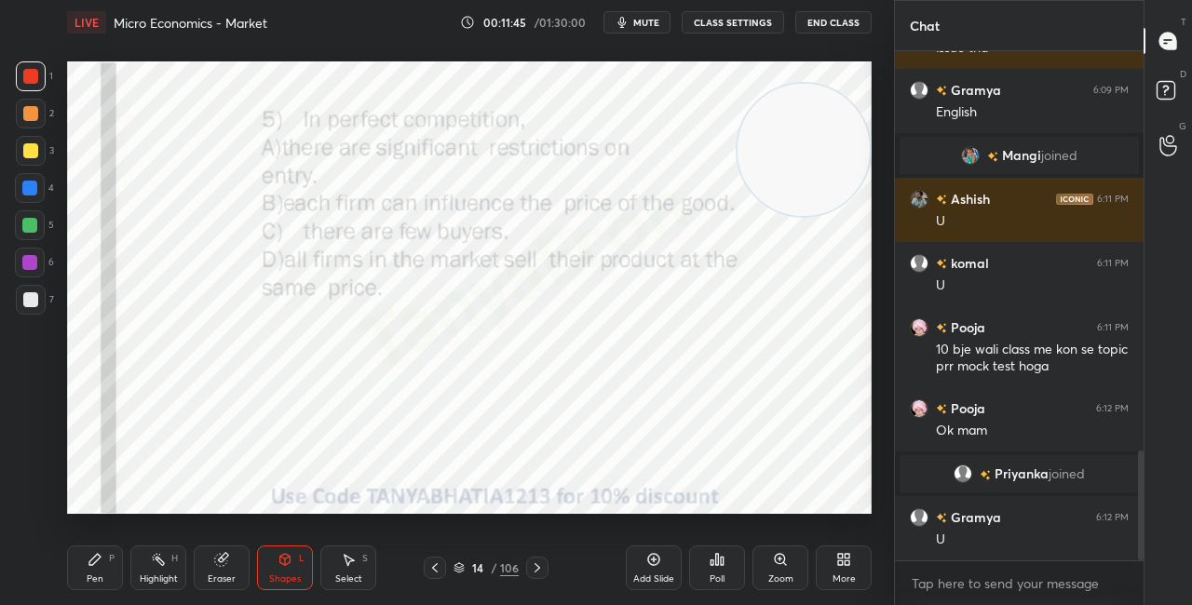
click at [107, 561] on div "Pen P" at bounding box center [95, 568] width 56 height 45
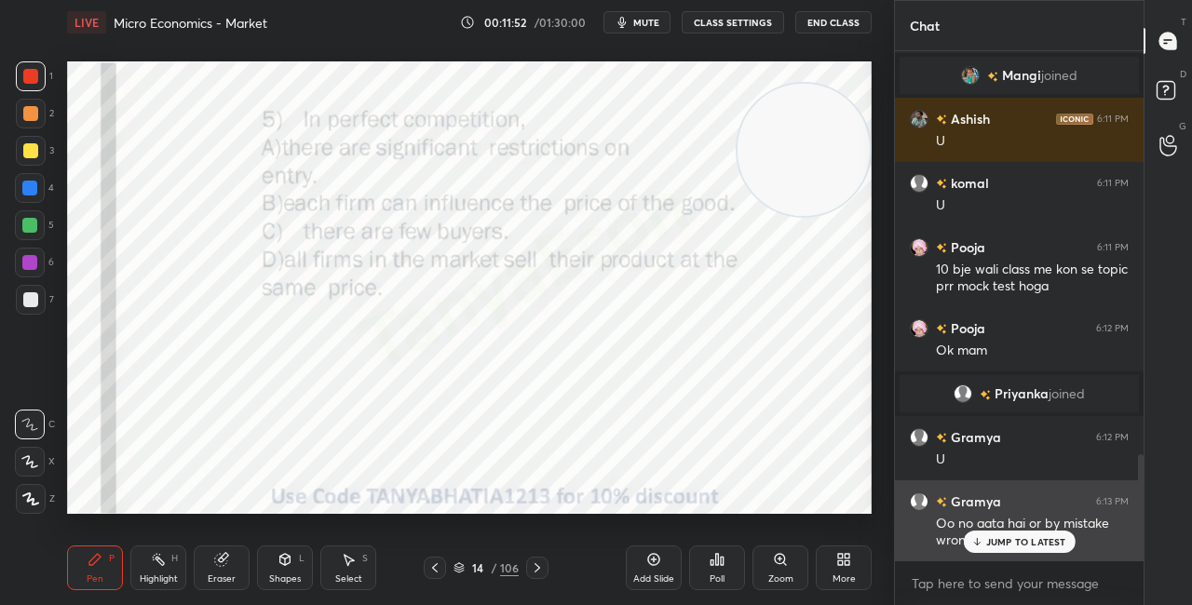
click at [1027, 544] on p "JUMP TO LATEST" at bounding box center [1026, 541] width 80 height 11
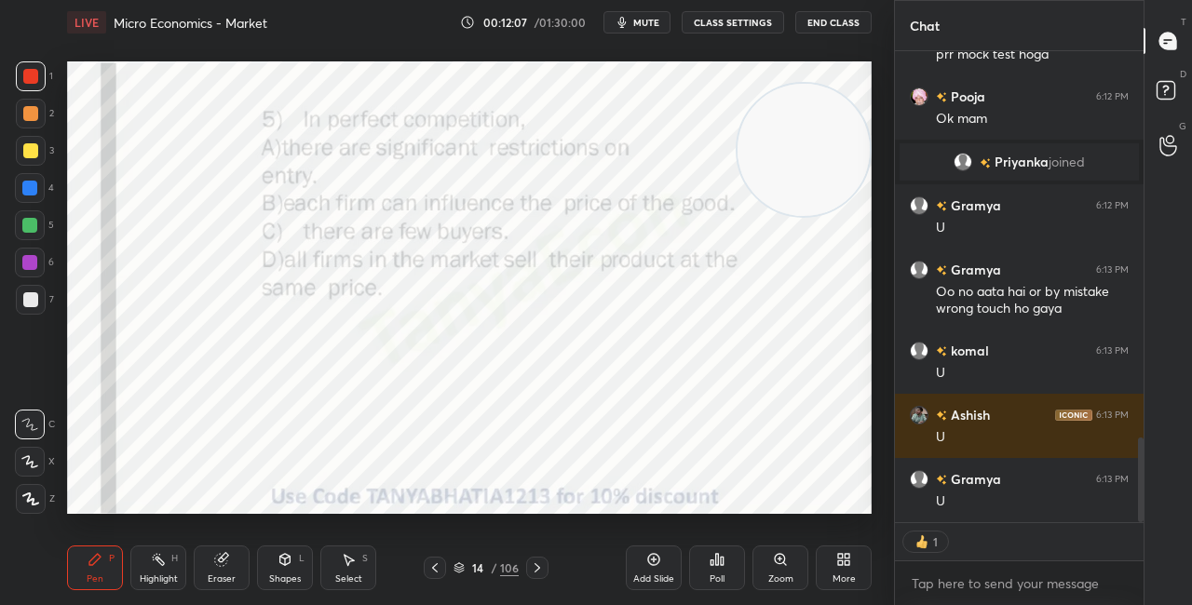
click at [541, 567] on icon at bounding box center [537, 568] width 15 height 15
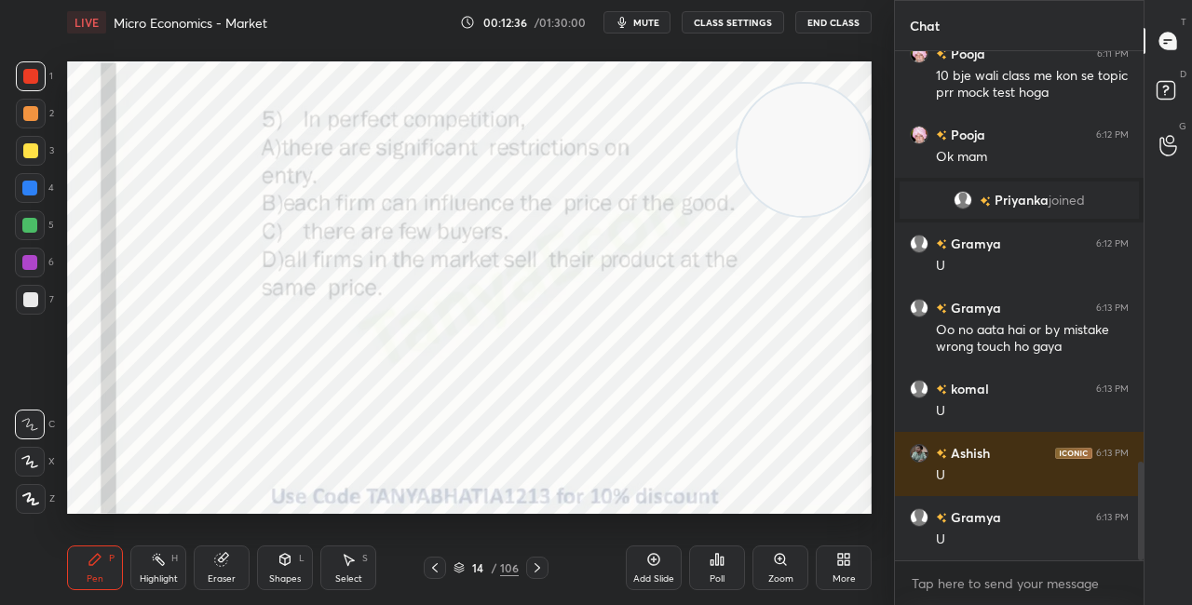
click at [710, 566] on div "Poll" at bounding box center [717, 568] width 56 height 45
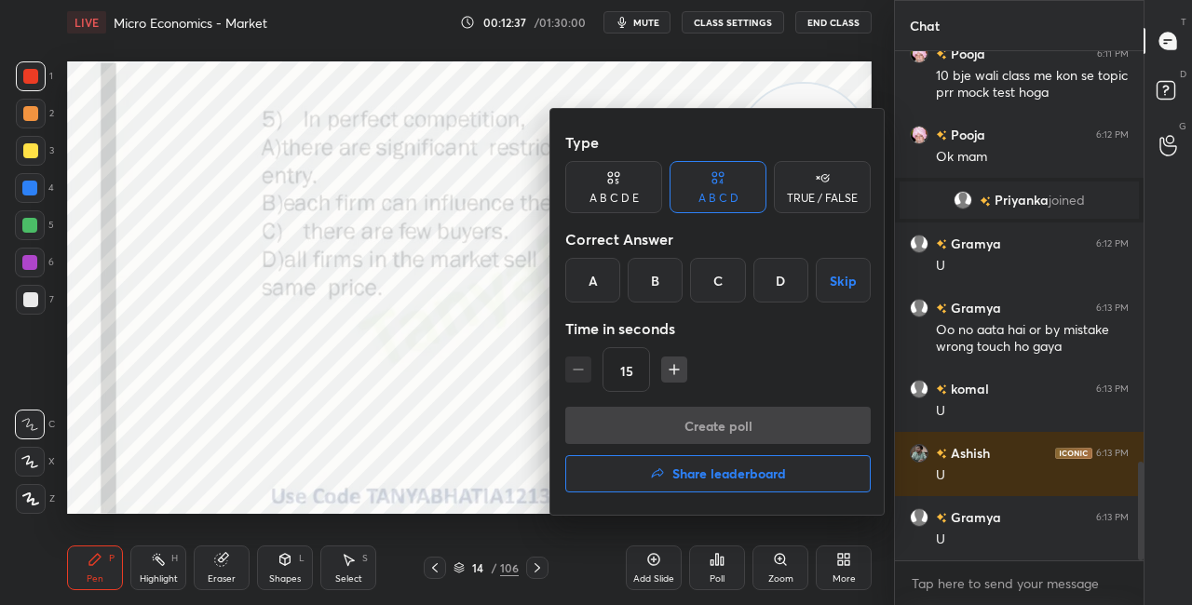
click at [766, 287] on div "D" at bounding box center [781, 280] width 55 height 45
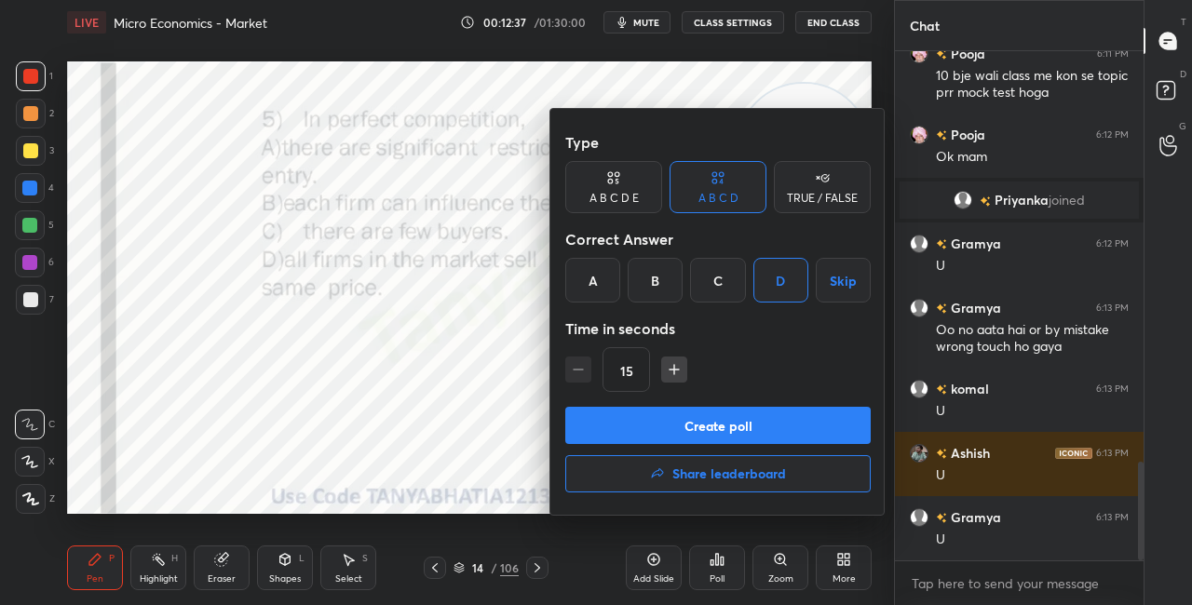
click at [713, 431] on button "Create poll" at bounding box center [718, 425] width 306 height 37
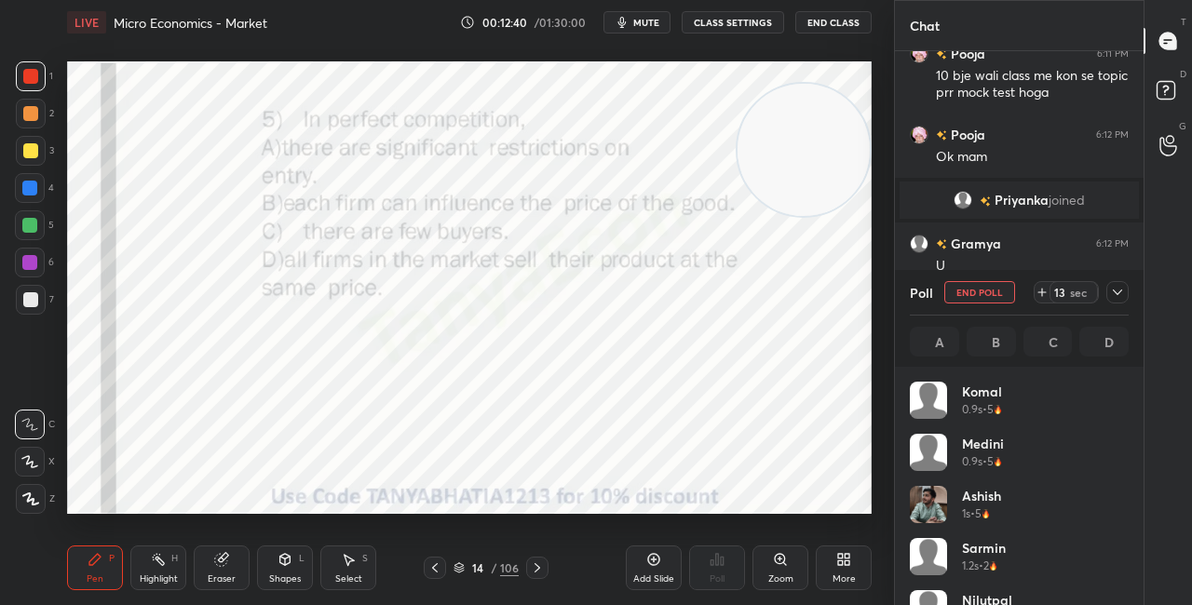
scroll to position [218, 213]
click at [286, 564] on icon at bounding box center [285, 559] width 10 height 11
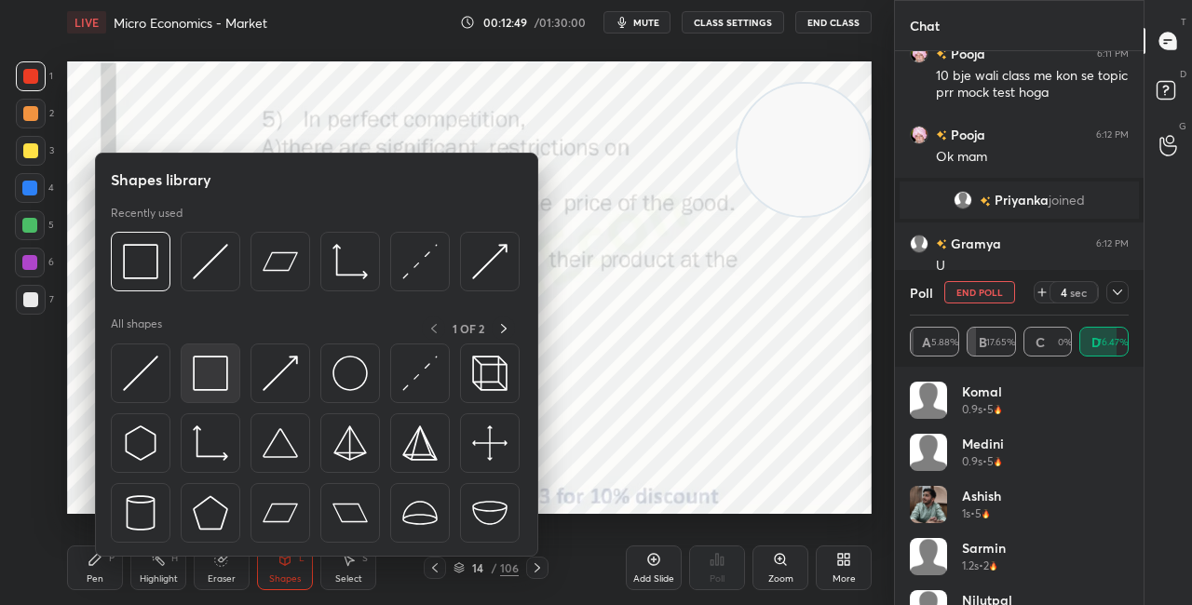
click at [224, 379] on img at bounding box center [210, 373] width 35 height 35
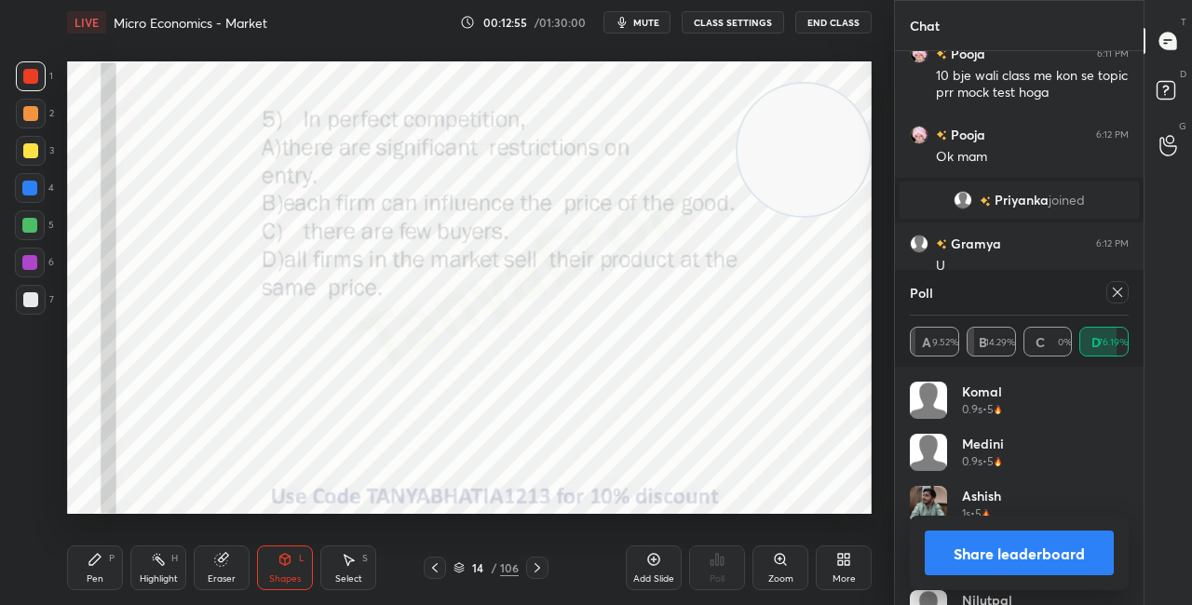
click at [18, 188] on div at bounding box center [30, 188] width 30 height 30
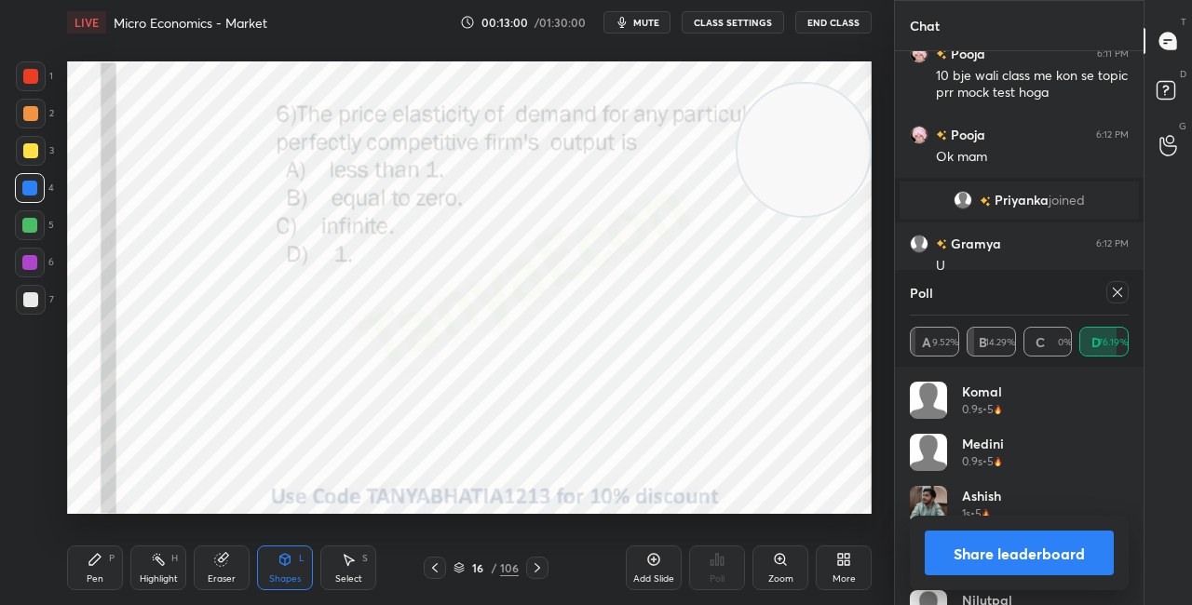
click at [991, 579] on div "Share leaderboard" at bounding box center [1019, 553] width 219 height 75
click at [979, 550] on button "Share leaderboard" at bounding box center [1019, 553] width 189 height 45
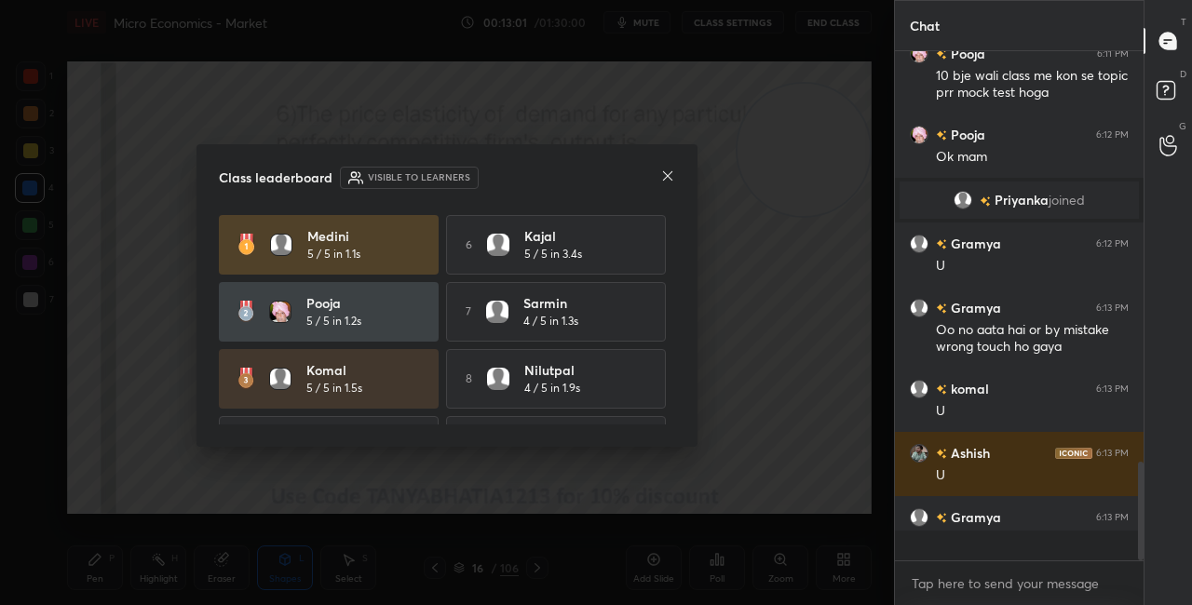
scroll to position [7, 6]
click at [668, 175] on icon at bounding box center [667, 175] width 9 height 9
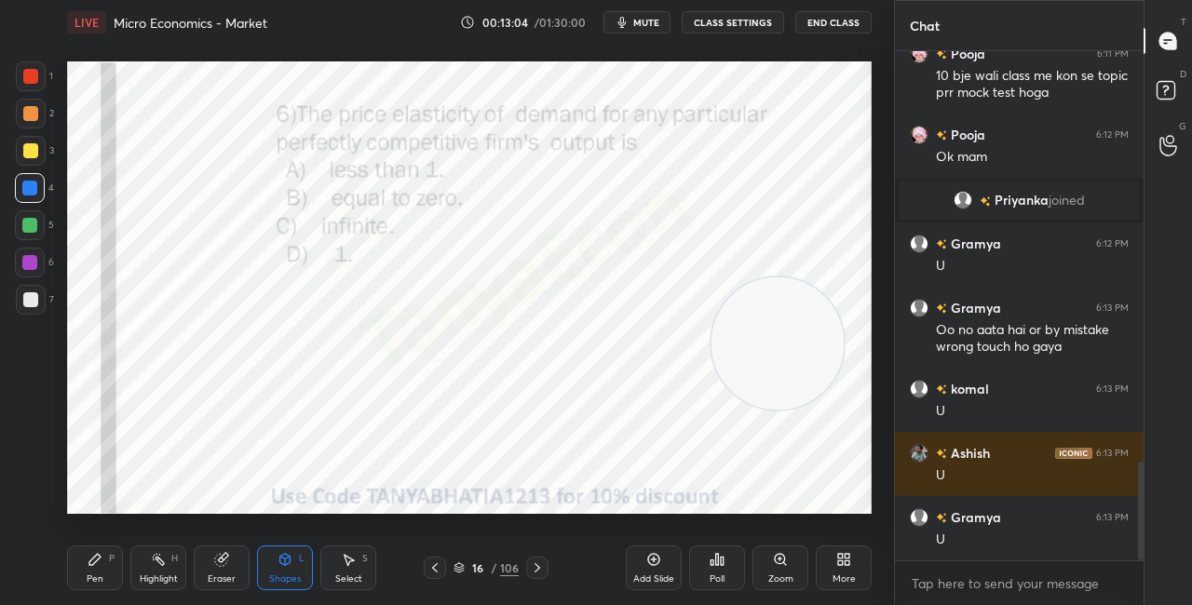
click at [781, 365] on video at bounding box center [778, 344] width 132 height 132
click at [739, 333] on video at bounding box center [778, 344] width 132 height 132
click at [234, 569] on div "Eraser" at bounding box center [222, 568] width 56 height 45
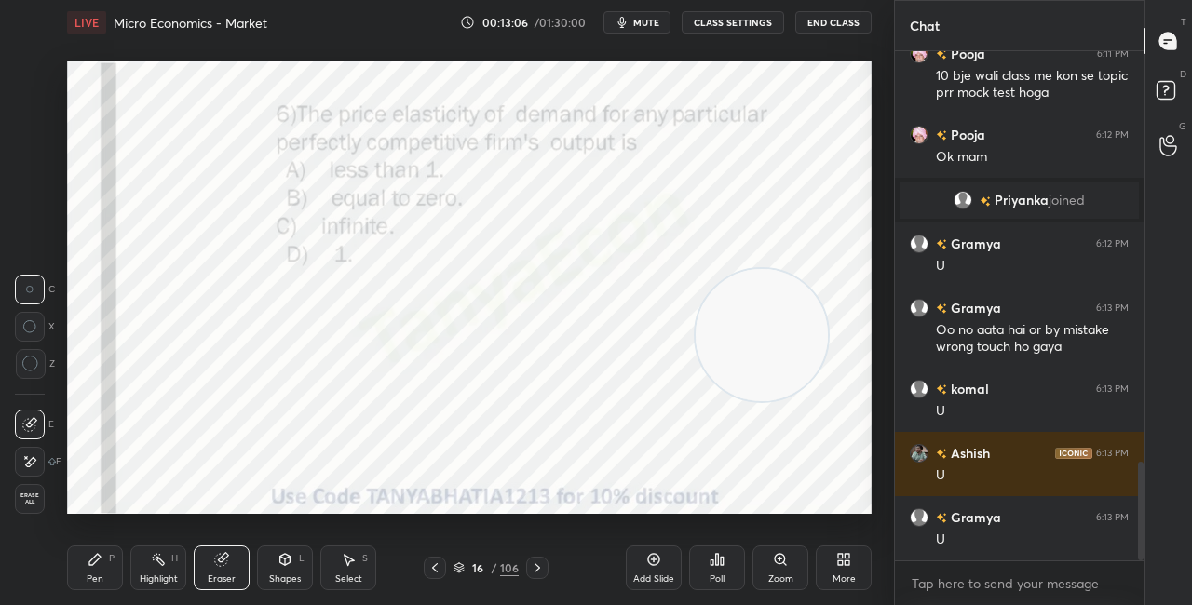
drag, startPoint x: 764, startPoint y: 340, endPoint x: 770, endPoint y: 381, distance: 41.5
click at [771, 381] on video at bounding box center [762, 335] width 132 height 132
click at [713, 319] on video at bounding box center [769, 381] width 132 height 132
drag, startPoint x: 732, startPoint y: 405, endPoint x: 726, endPoint y: 389, distance: 17.1
click at [732, 407] on video at bounding box center [772, 380] width 132 height 132
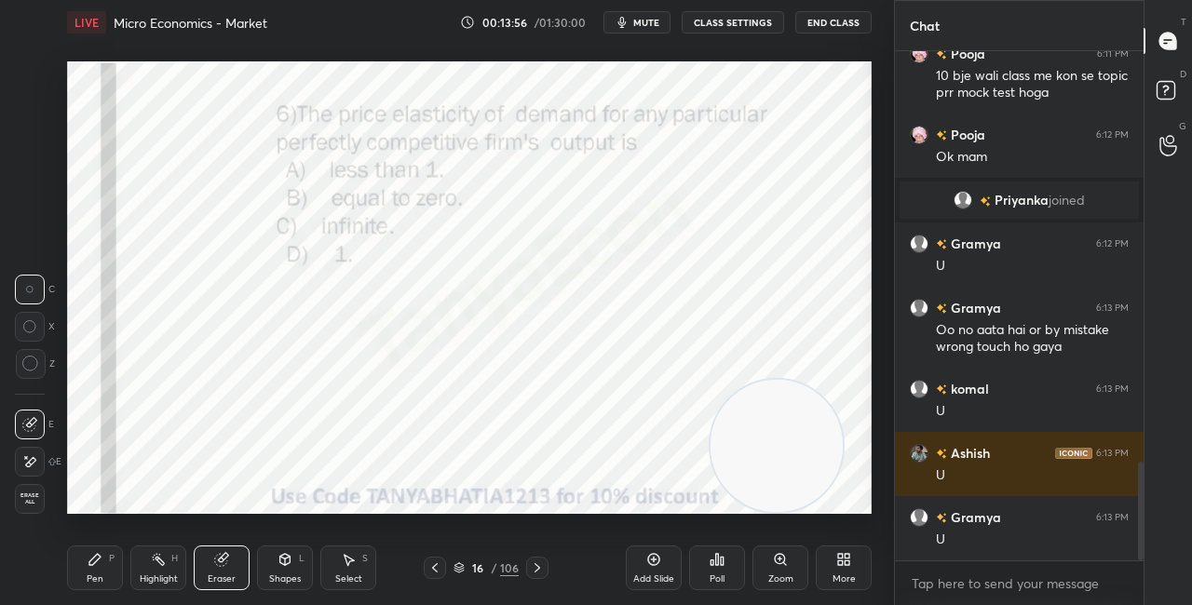
click at [457, 571] on icon at bounding box center [459, 568] width 11 height 11
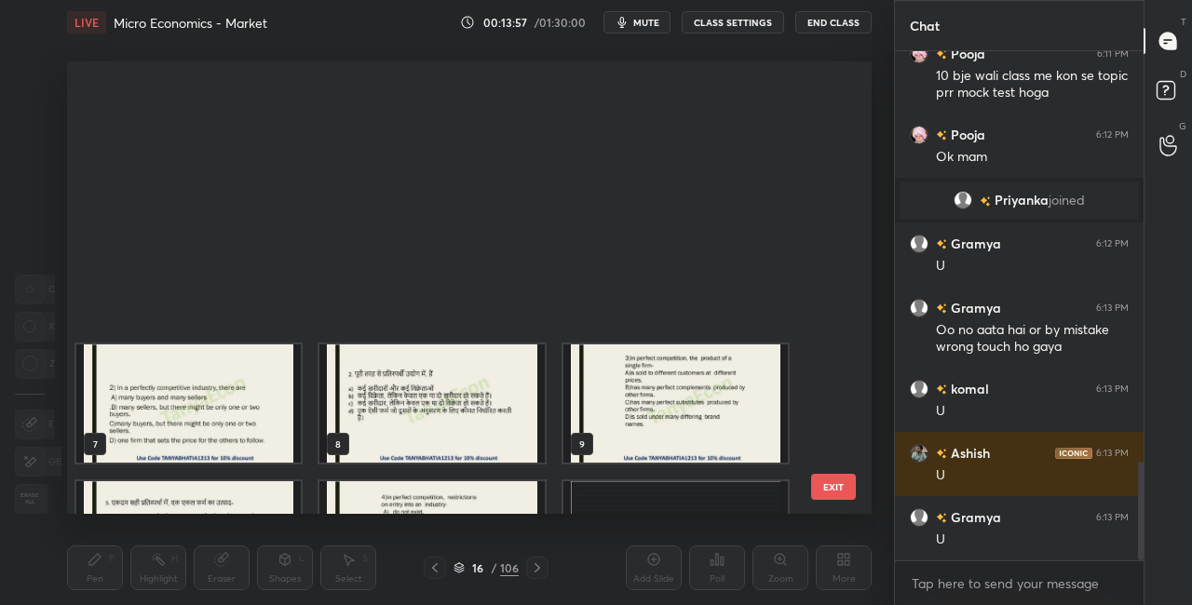
scroll to position [447, 795]
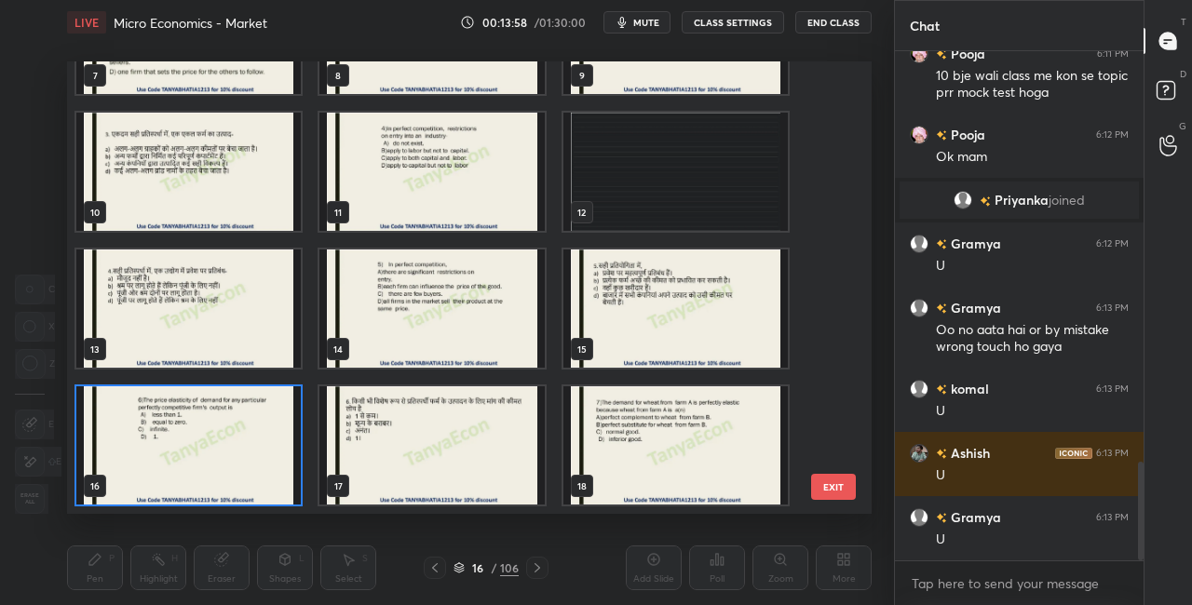
click at [250, 465] on img "grid" at bounding box center [188, 446] width 224 height 118
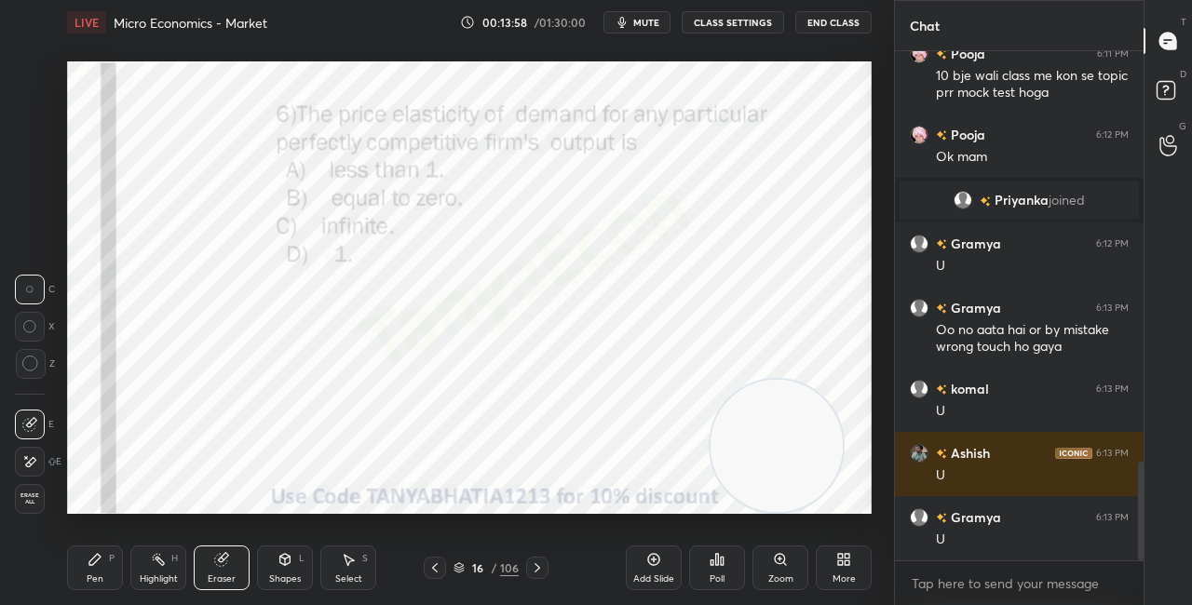
click at [250, 467] on img "grid" at bounding box center [188, 446] width 224 height 118
click at [713, 561] on icon at bounding box center [717, 559] width 15 height 15
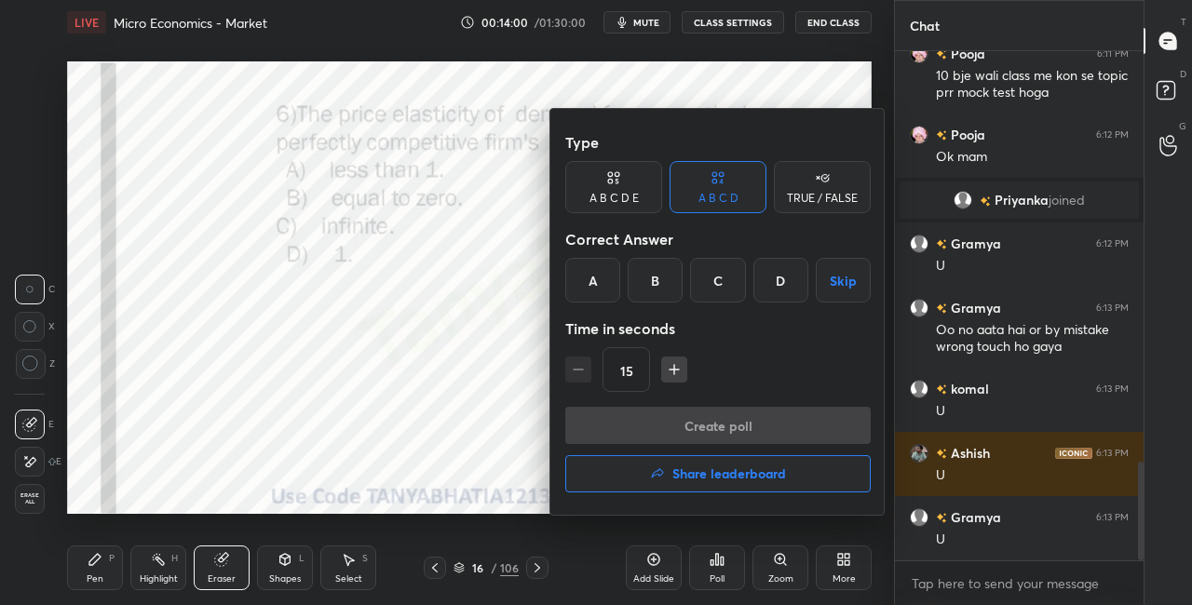
click at [713, 295] on div "C" at bounding box center [717, 280] width 55 height 45
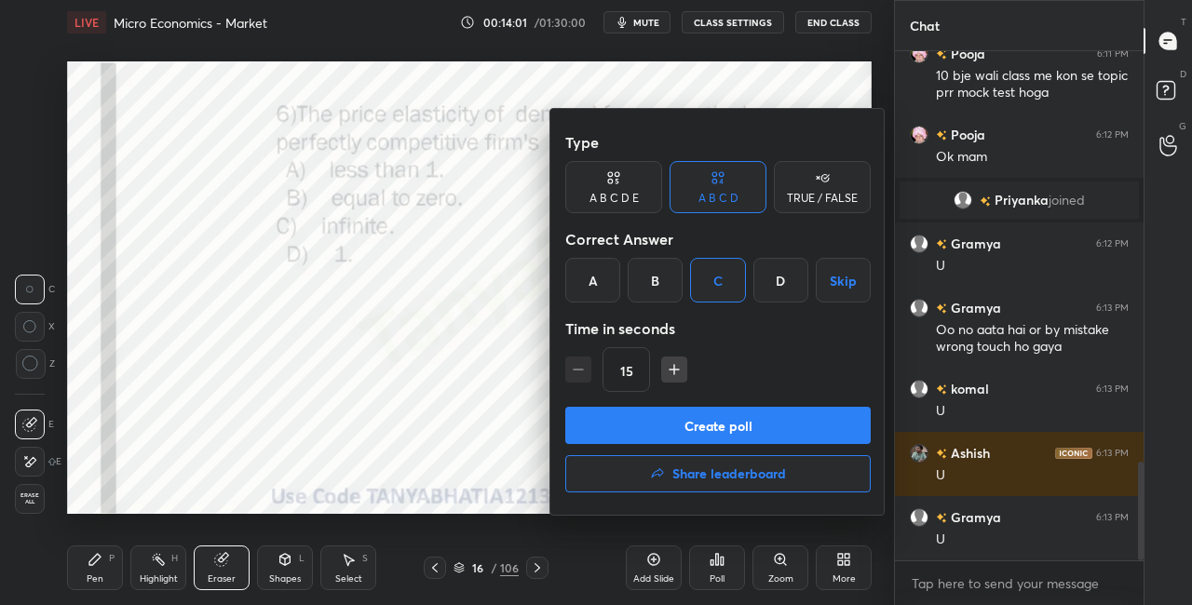
click at [711, 428] on button "Create poll" at bounding box center [718, 425] width 306 height 37
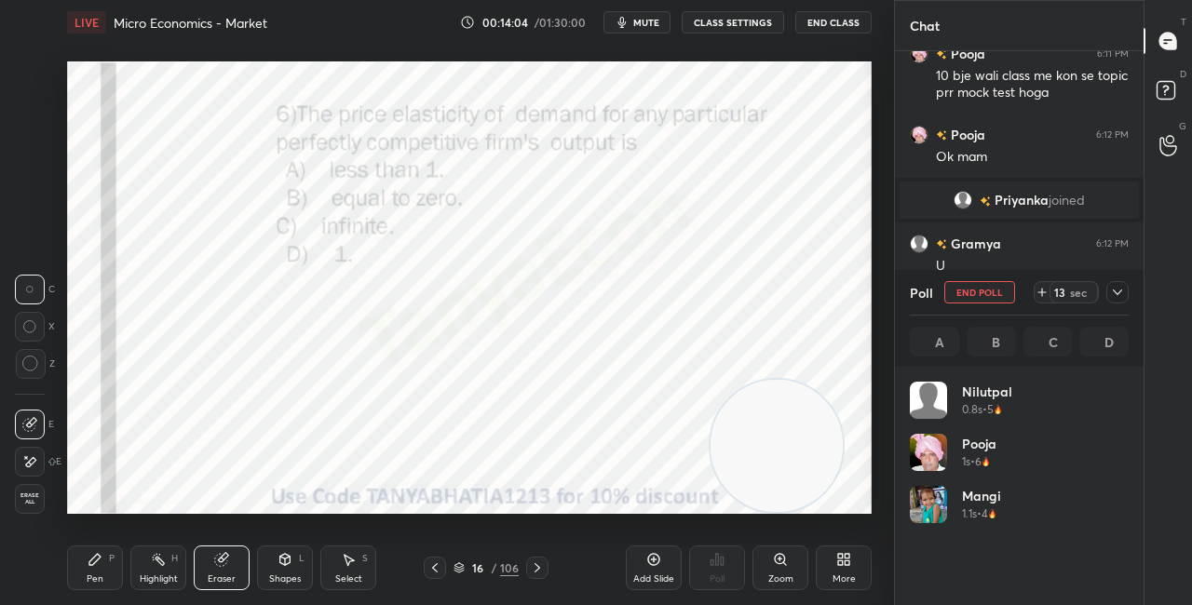
scroll to position [218, 213]
click at [303, 564] on div "L" at bounding box center [302, 558] width 6 height 9
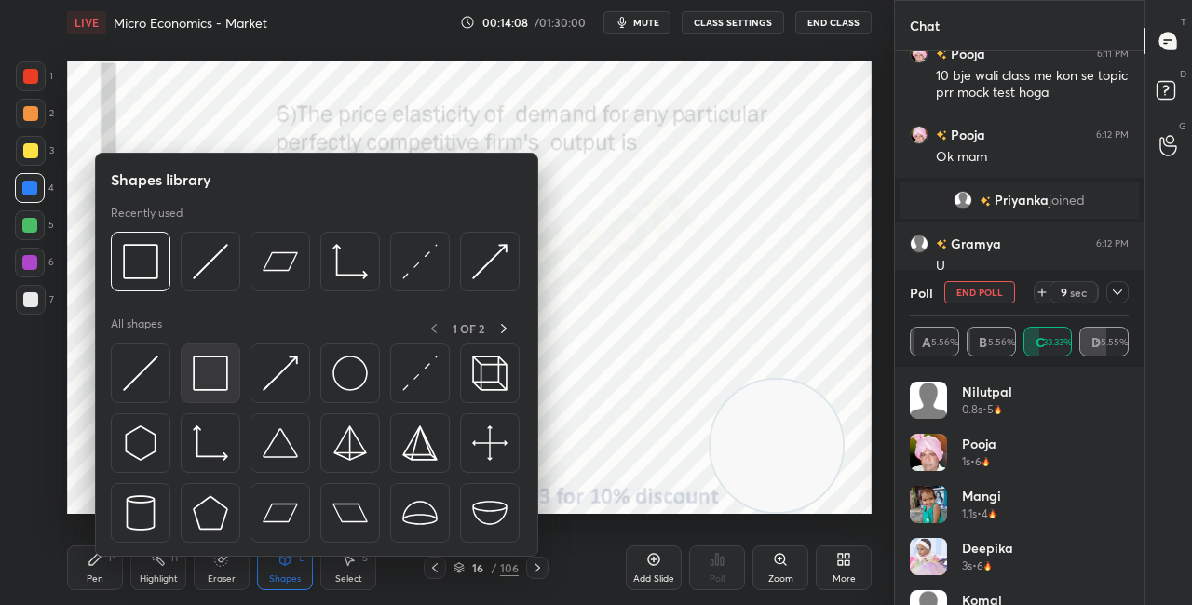
click at [217, 382] on img at bounding box center [210, 373] width 35 height 35
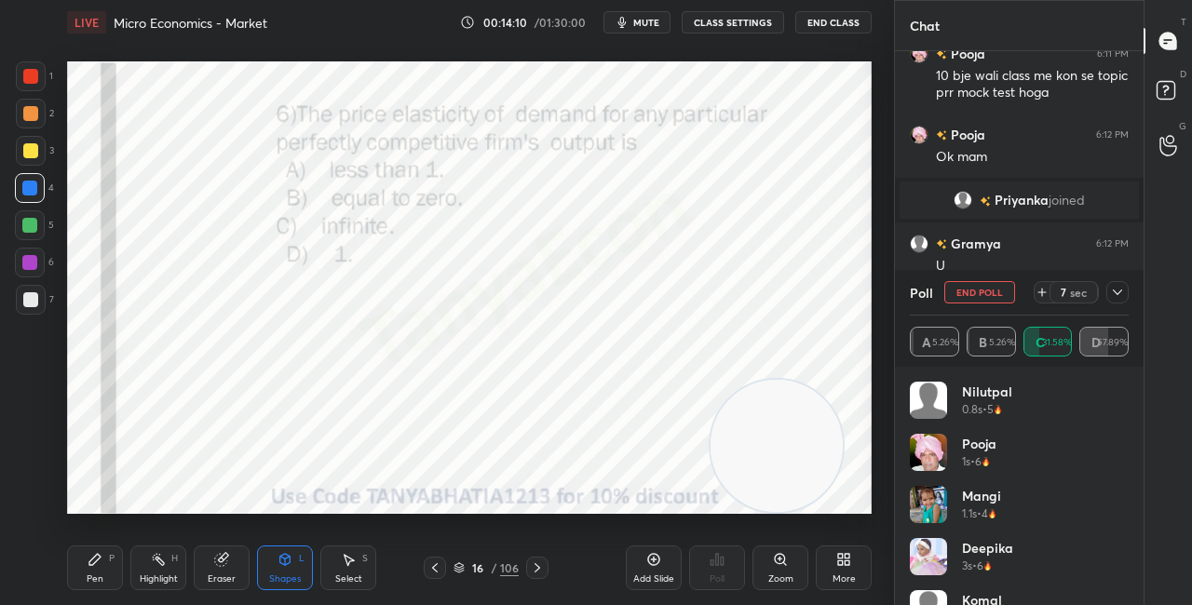
scroll to position [2263, 0]
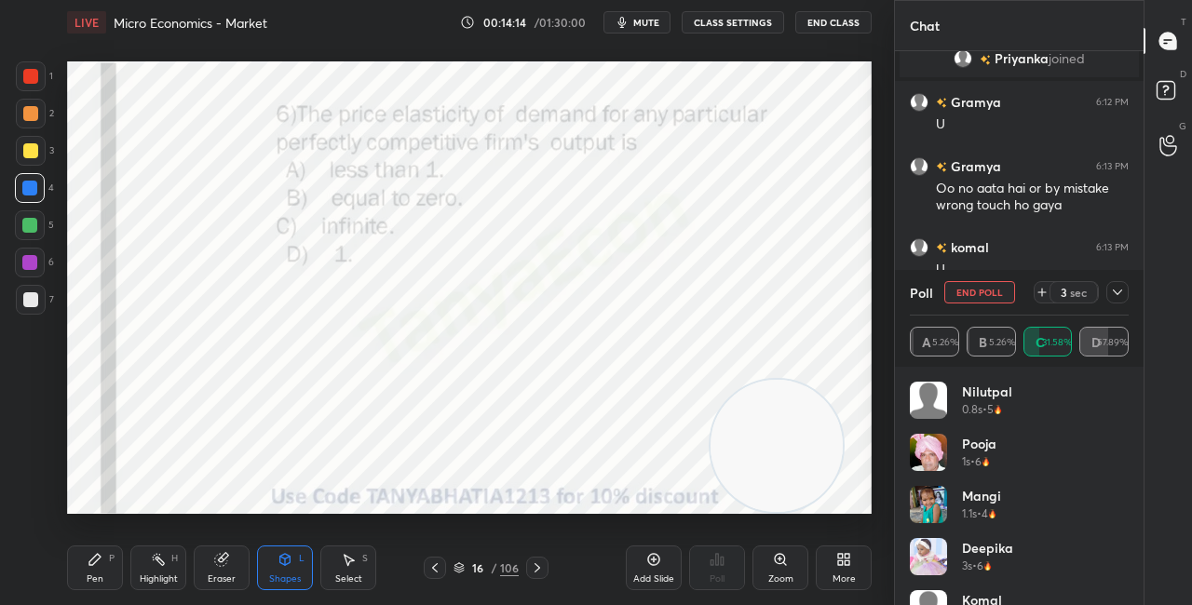
click at [1124, 291] on icon at bounding box center [1117, 292] width 15 height 15
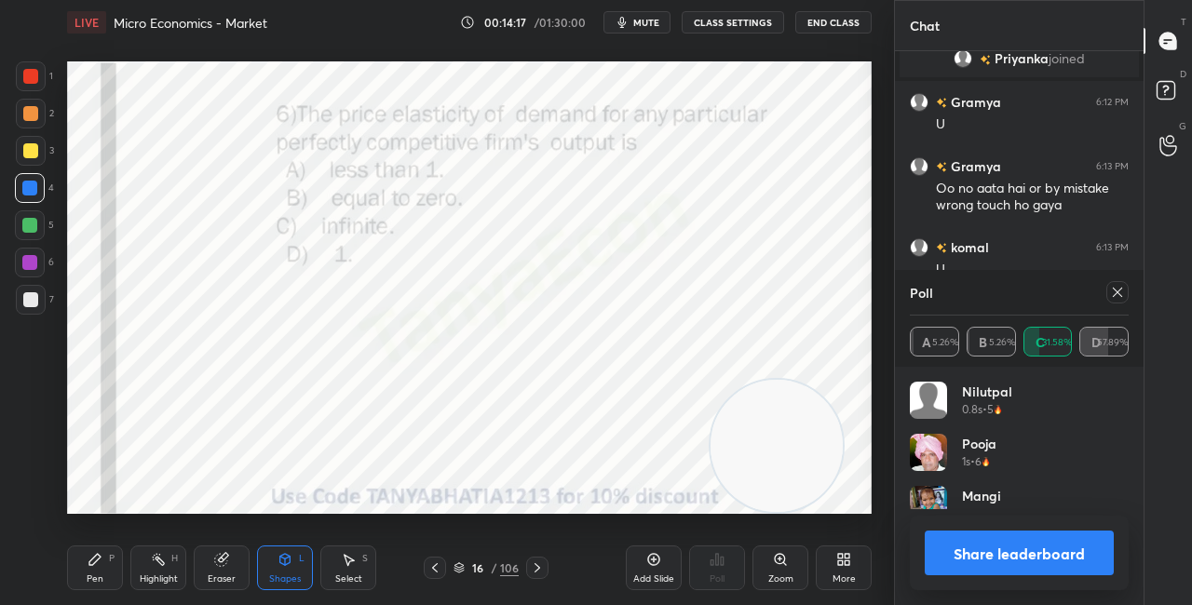
scroll to position [218, 213]
click at [963, 545] on button "Share leaderboard" at bounding box center [1019, 553] width 189 height 45
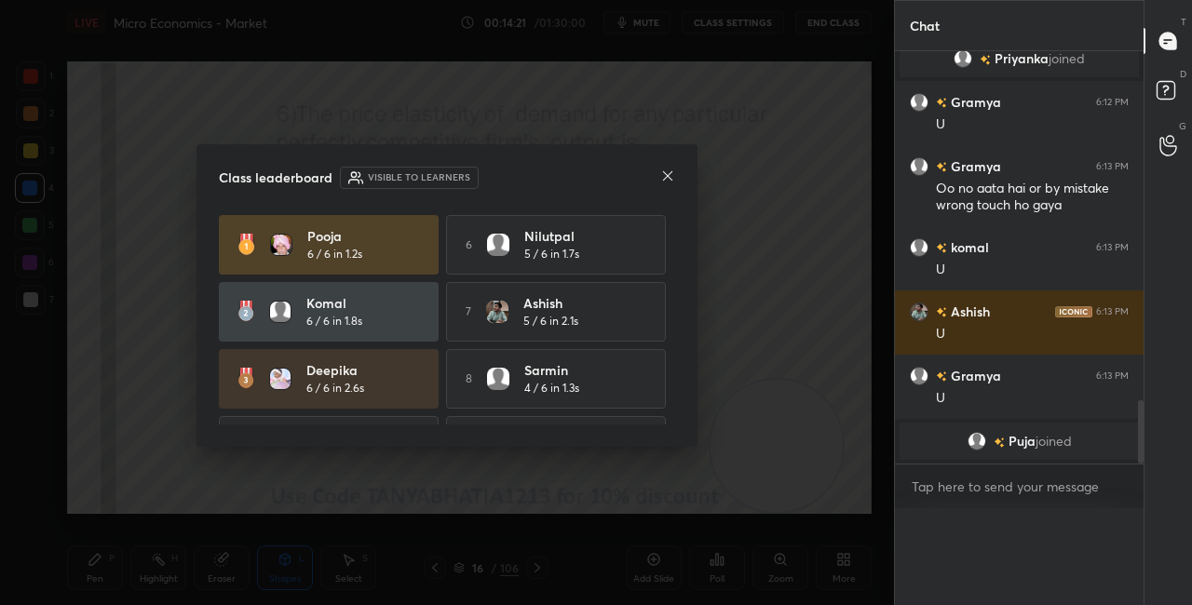
scroll to position [490, 243]
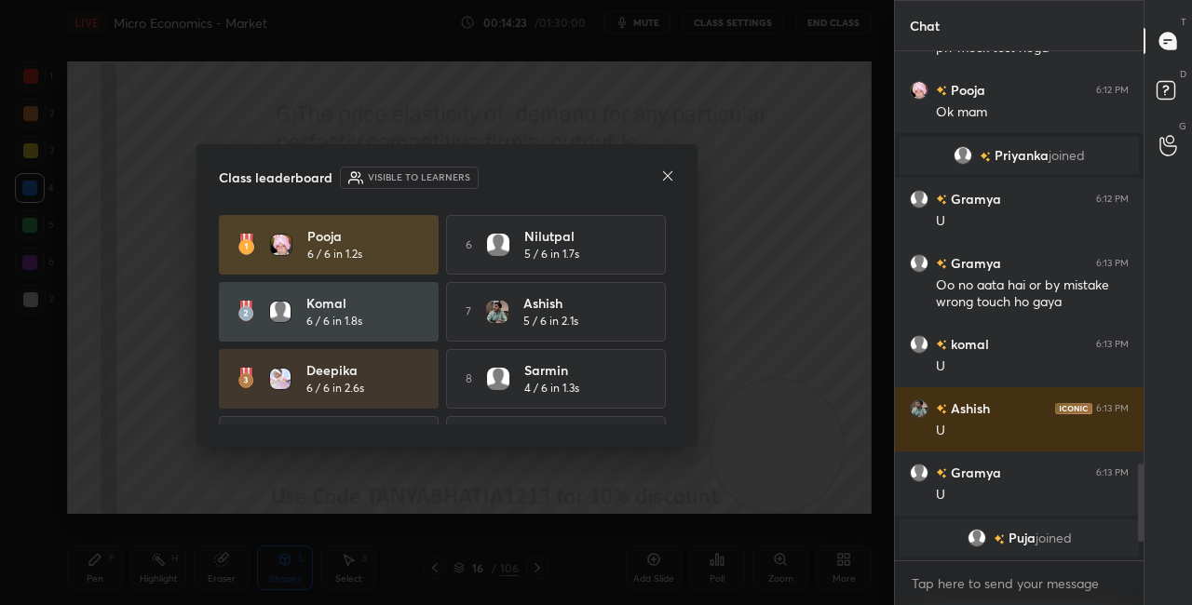
click at [669, 178] on icon at bounding box center [667, 176] width 15 height 15
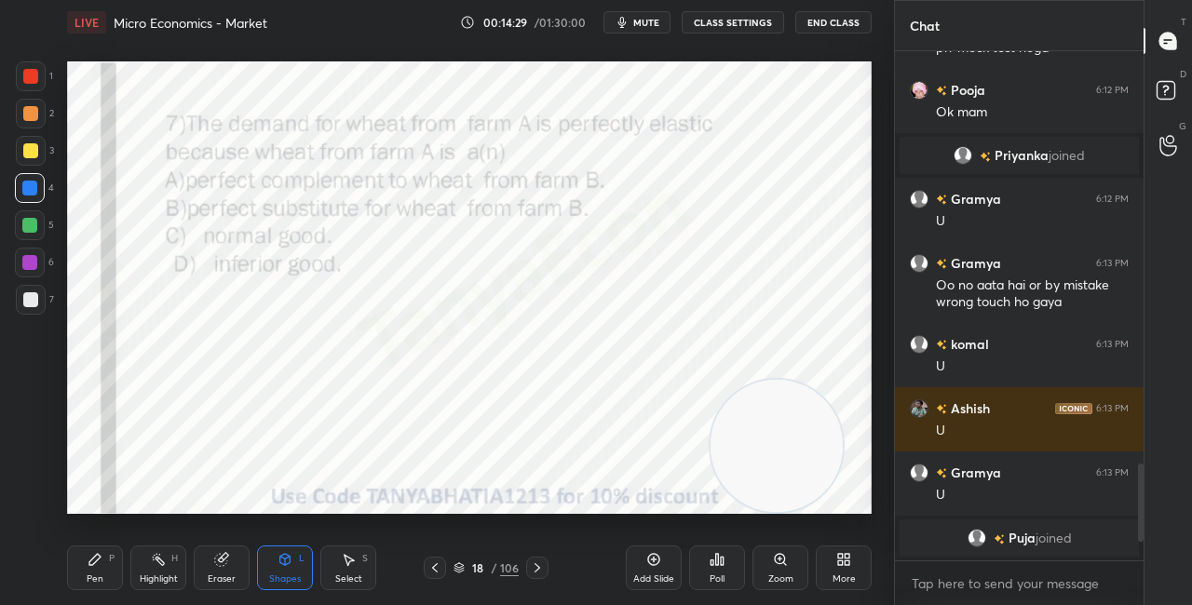
click at [105, 540] on div "Pen P Highlight H Eraser Shapes L Select S 18 / 106 Add Slide Poll Zoom More" at bounding box center [469, 568] width 805 height 75
drag, startPoint x: 104, startPoint y: 547, endPoint x: 111, endPoint y: 558, distance: 12.9
click at [104, 547] on div "Pen P" at bounding box center [95, 568] width 56 height 45
click at [457, 571] on icon at bounding box center [459, 568] width 11 height 11
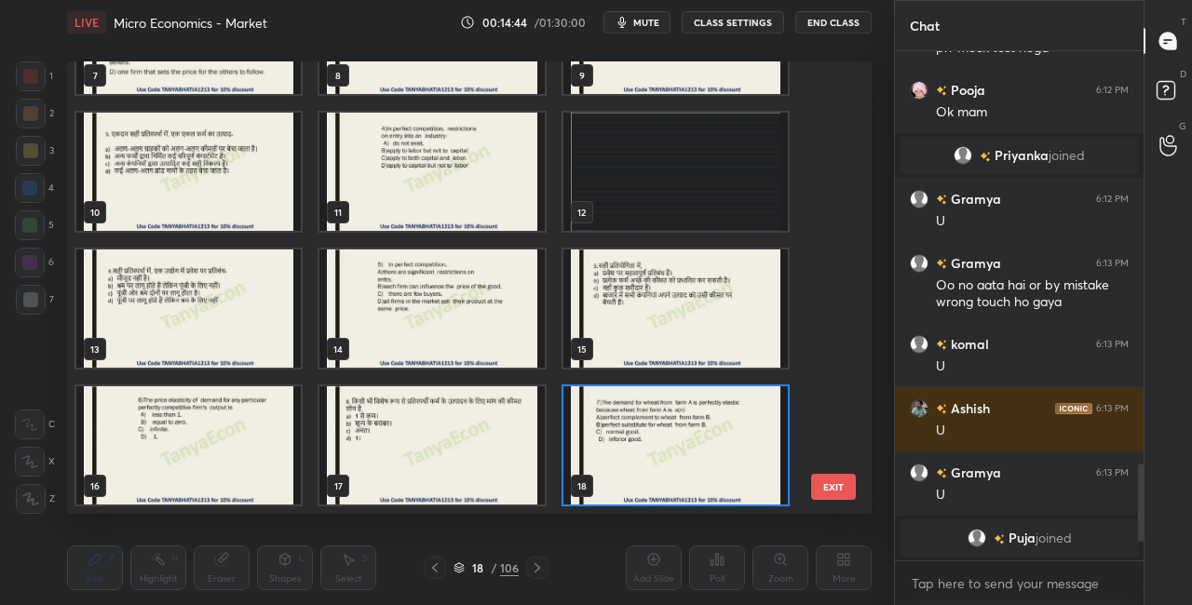
click at [657, 499] on img "grid" at bounding box center [676, 446] width 224 height 118
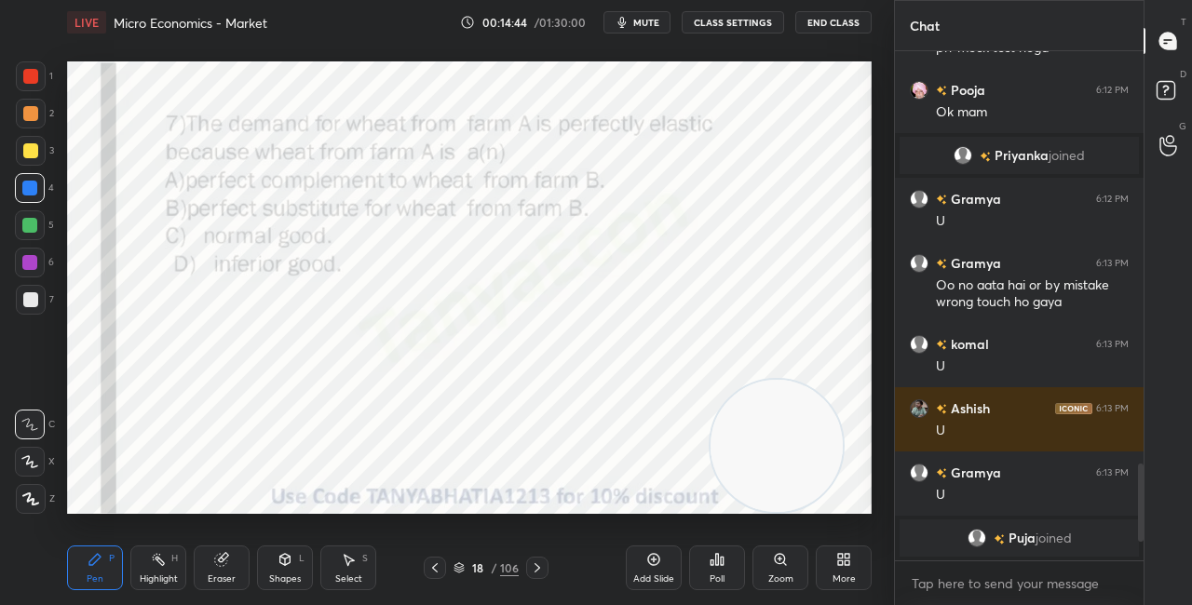
click at [657, 497] on img "grid" at bounding box center [676, 446] width 224 height 118
click at [640, 20] on span "mute" at bounding box center [646, 22] width 26 height 13
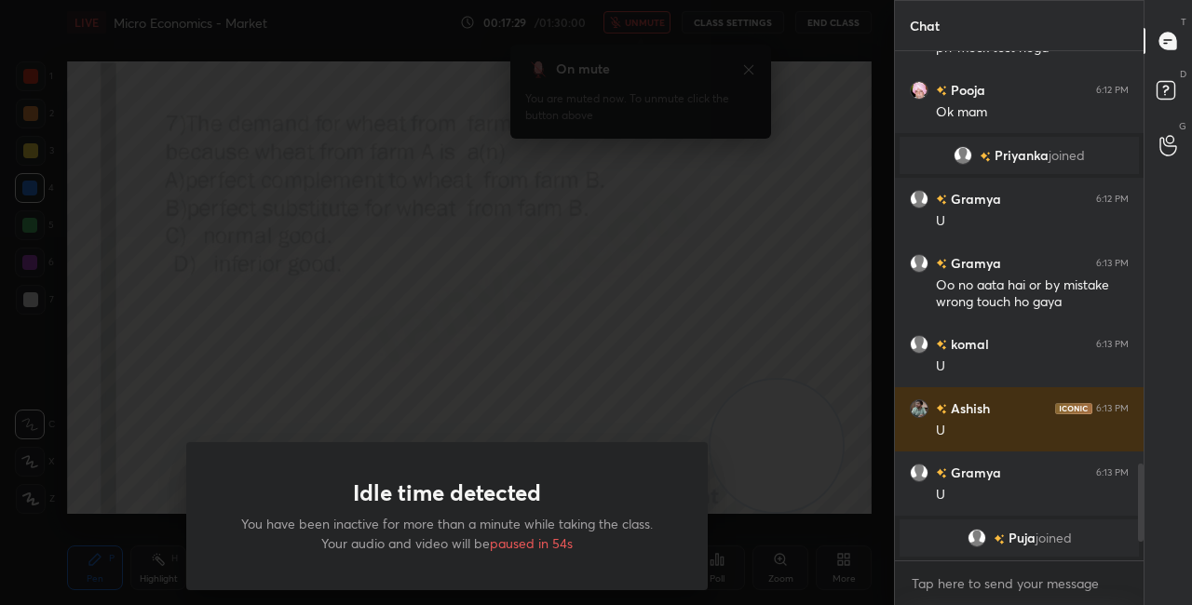
click at [600, 167] on div "Idle time detected You have been inactive for more than a minute while taking t…" at bounding box center [447, 302] width 894 height 605
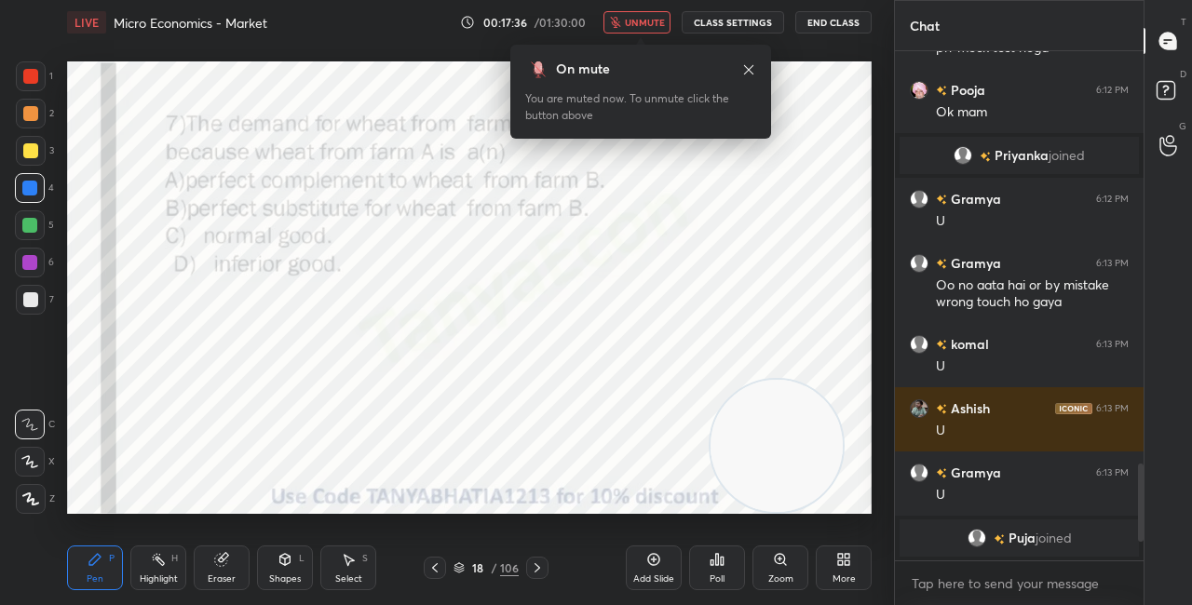
click at [539, 569] on icon at bounding box center [537, 568] width 15 height 15
click at [750, 67] on icon at bounding box center [748, 68] width 9 height 9
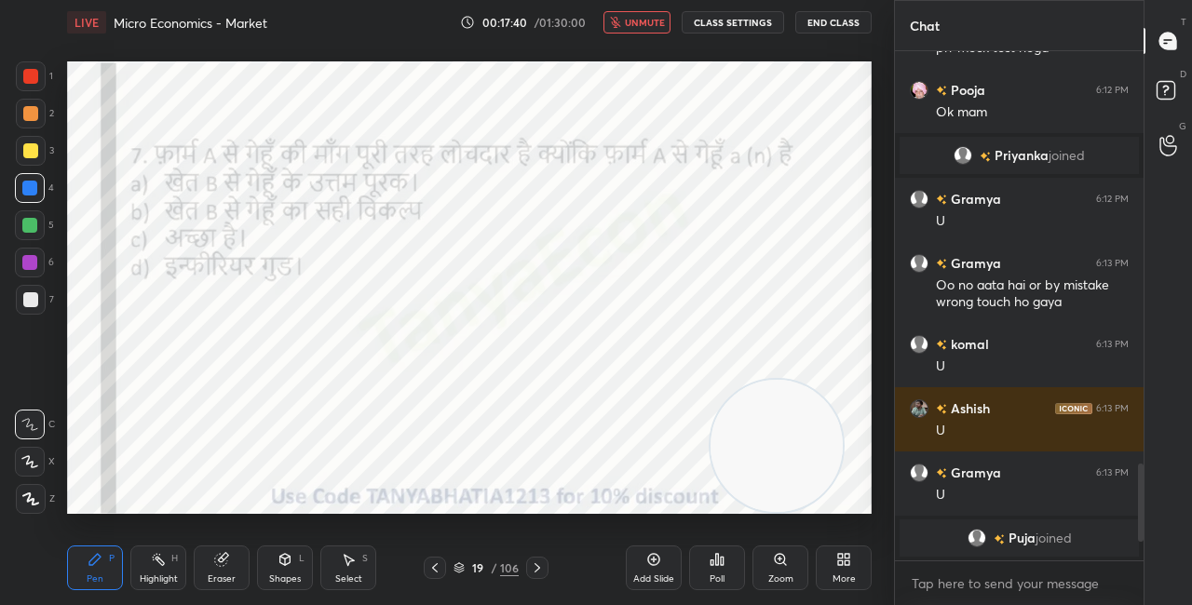
click at [441, 570] on icon at bounding box center [435, 568] width 15 height 15
click at [462, 570] on icon at bounding box center [459, 568] width 11 height 11
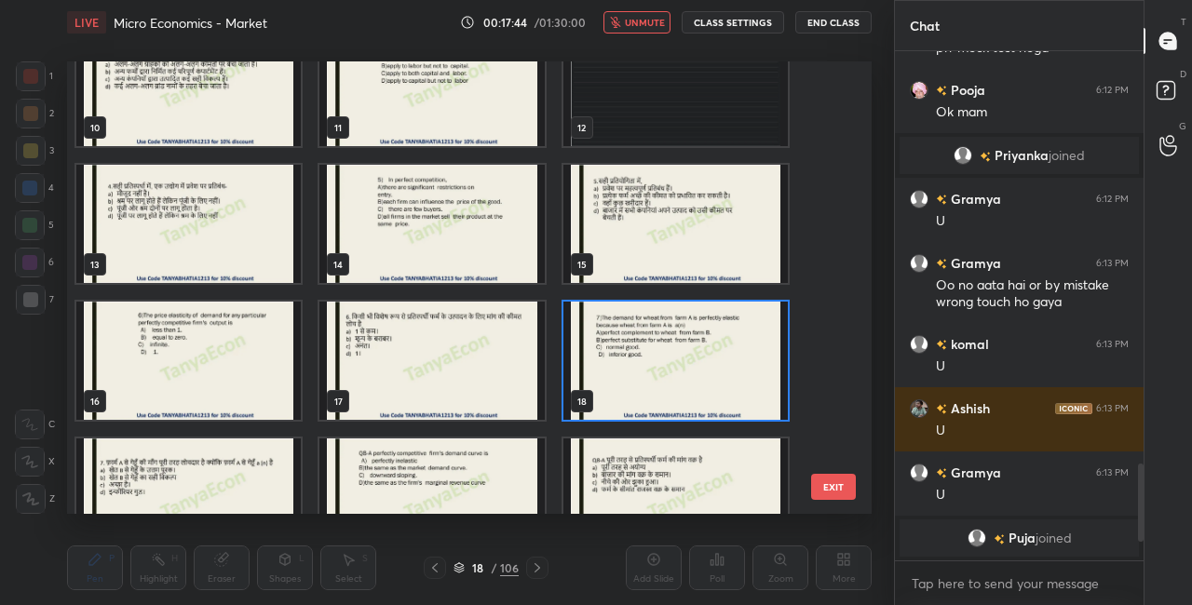
scroll to position [538, 0]
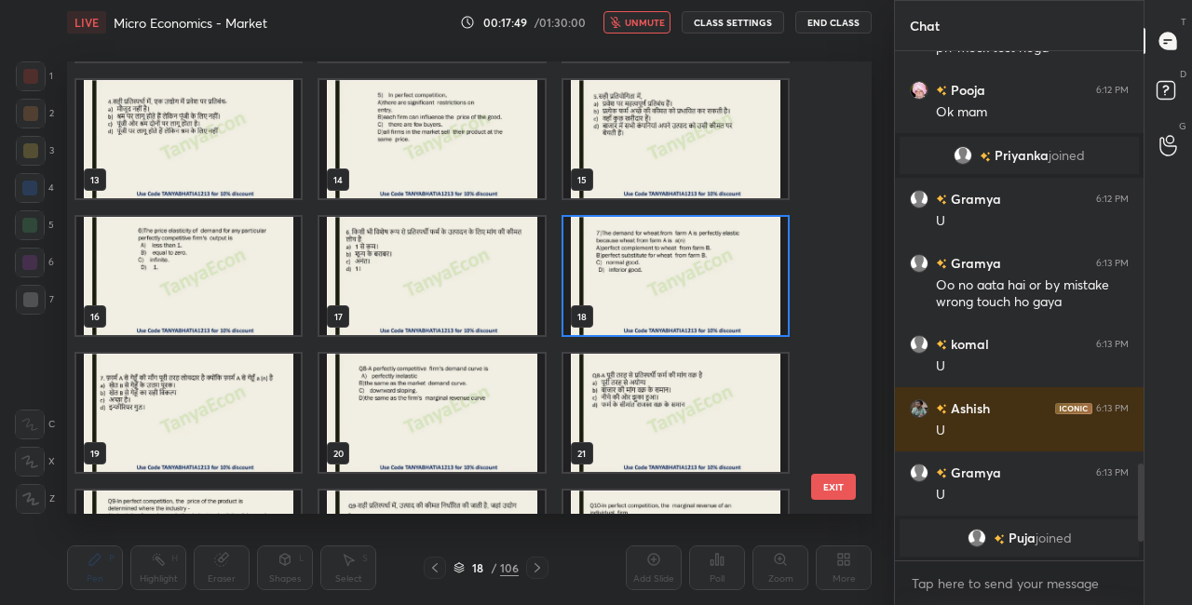
click at [673, 317] on img "grid" at bounding box center [676, 276] width 224 height 118
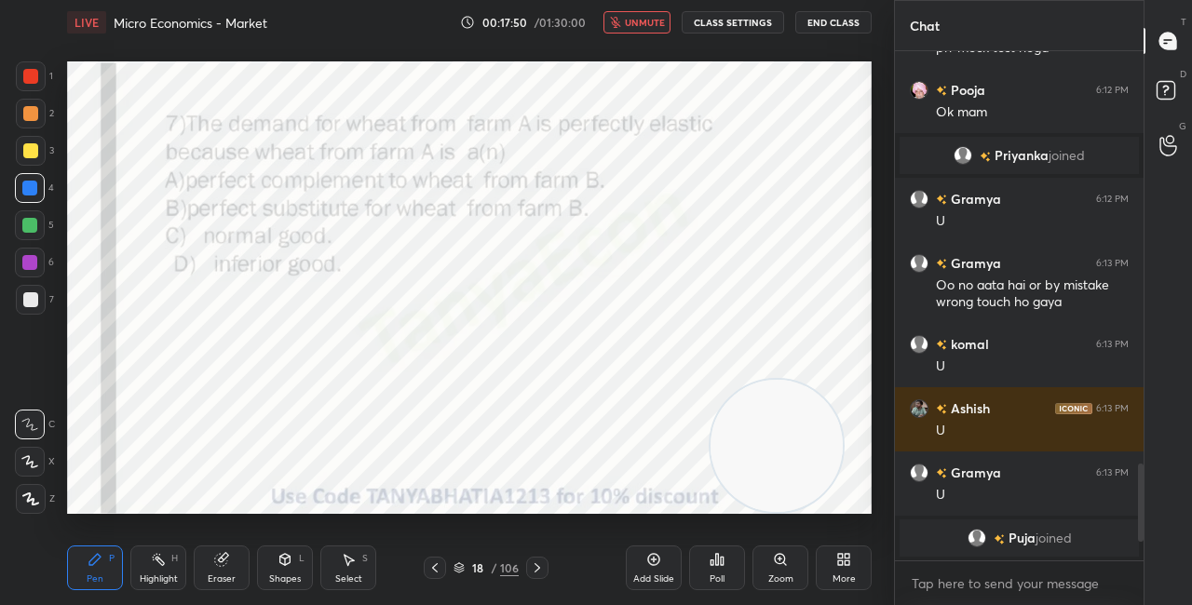
click at [718, 556] on icon at bounding box center [717, 559] width 3 height 11
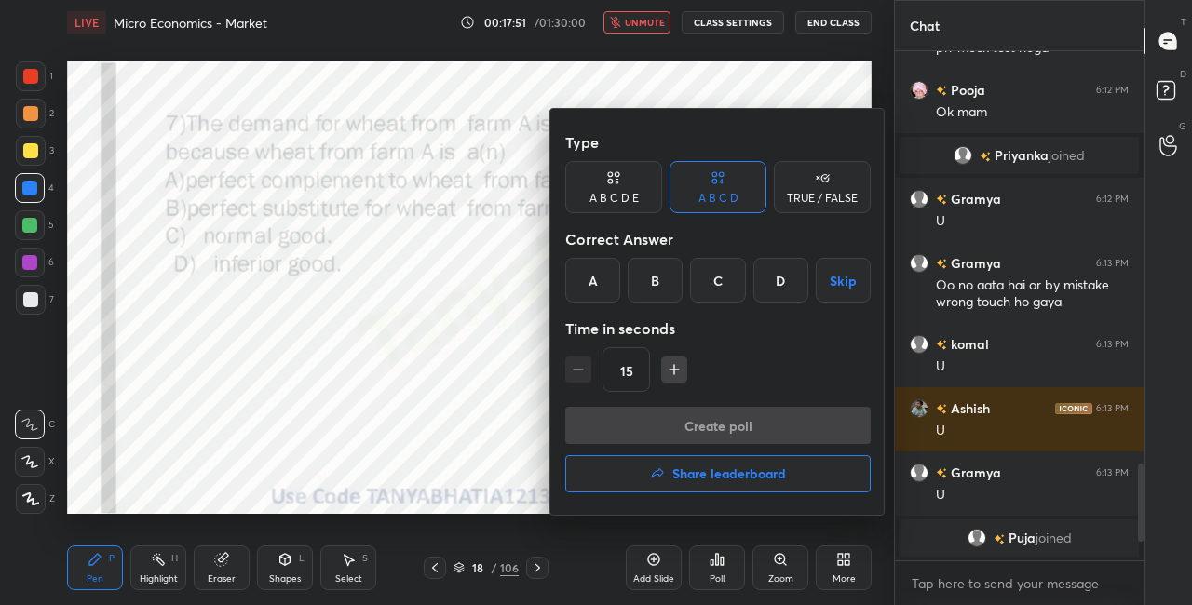
click at [659, 277] on div "B" at bounding box center [655, 280] width 55 height 45
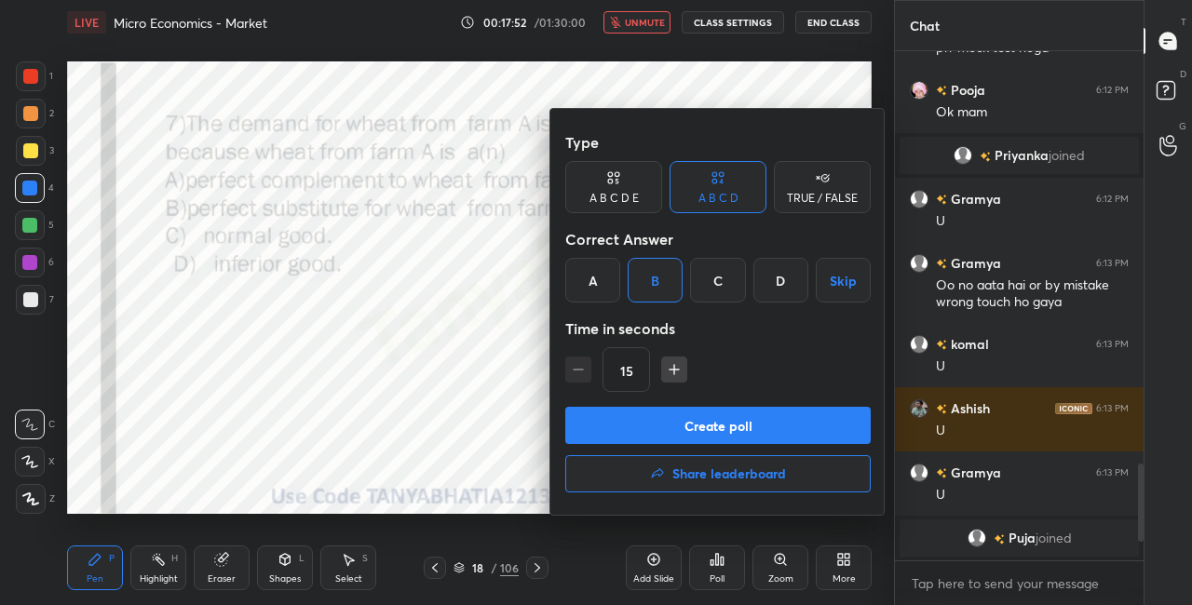
click at [669, 422] on button "Create poll" at bounding box center [718, 425] width 306 height 37
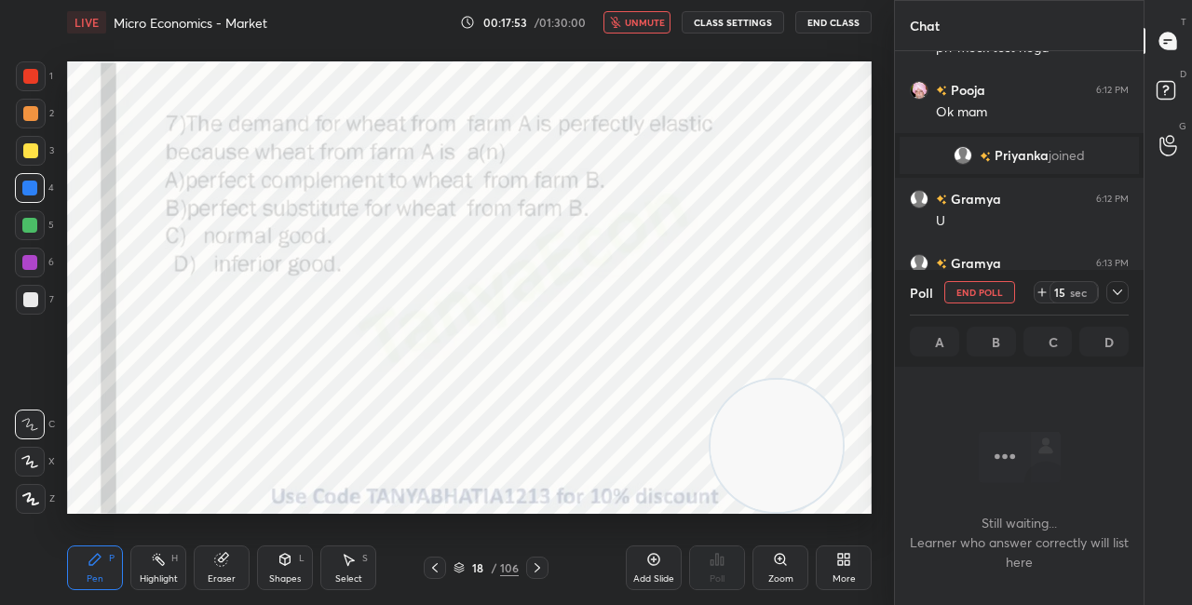
scroll to position [6, 6]
drag, startPoint x: 786, startPoint y: 306, endPoint x: 808, endPoint y: 231, distance: 77.5
click at [798, 380] on video at bounding box center [777, 446] width 132 height 132
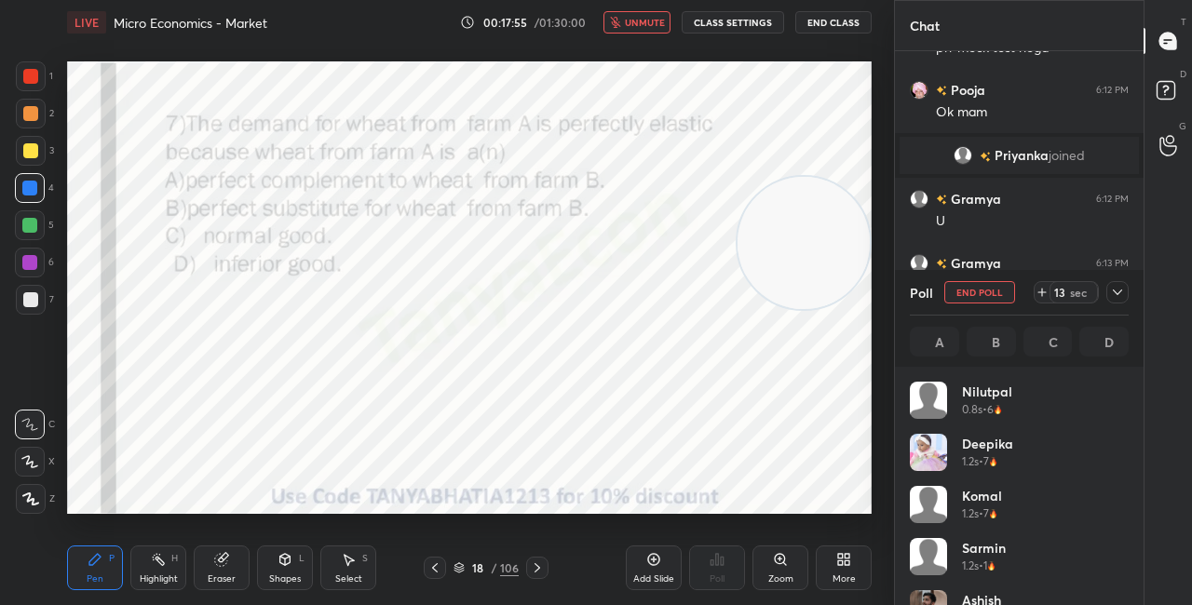
scroll to position [218, 213]
click at [290, 562] on icon at bounding box center [285, 559] width 15 height 15
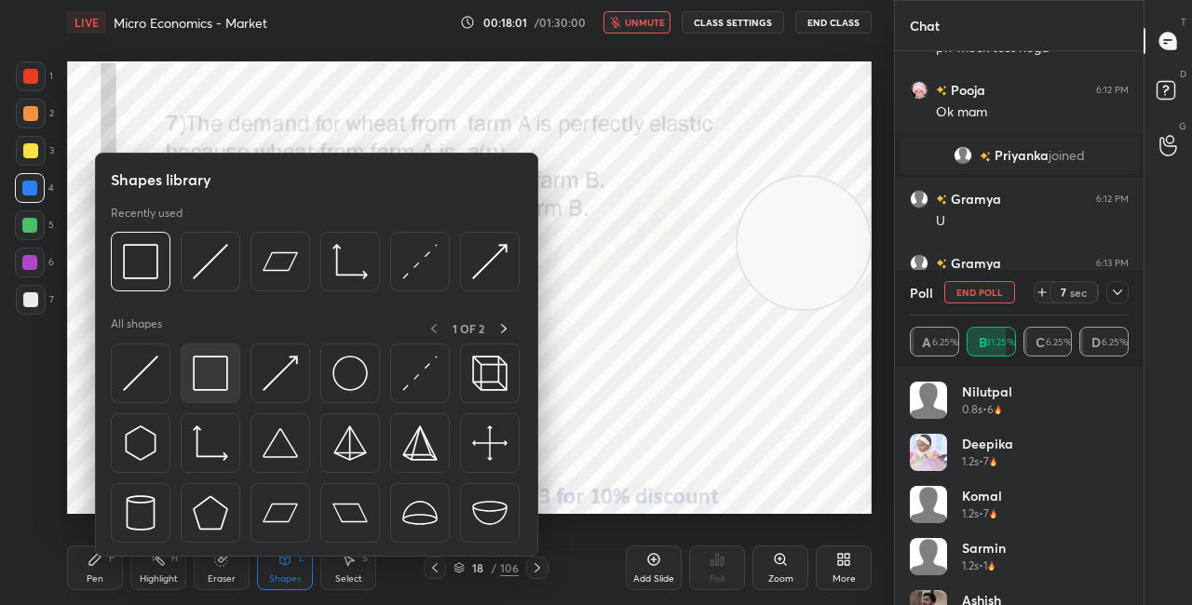
click at [214, 367] on img at bounding box center [210, 373] width 35 height 35
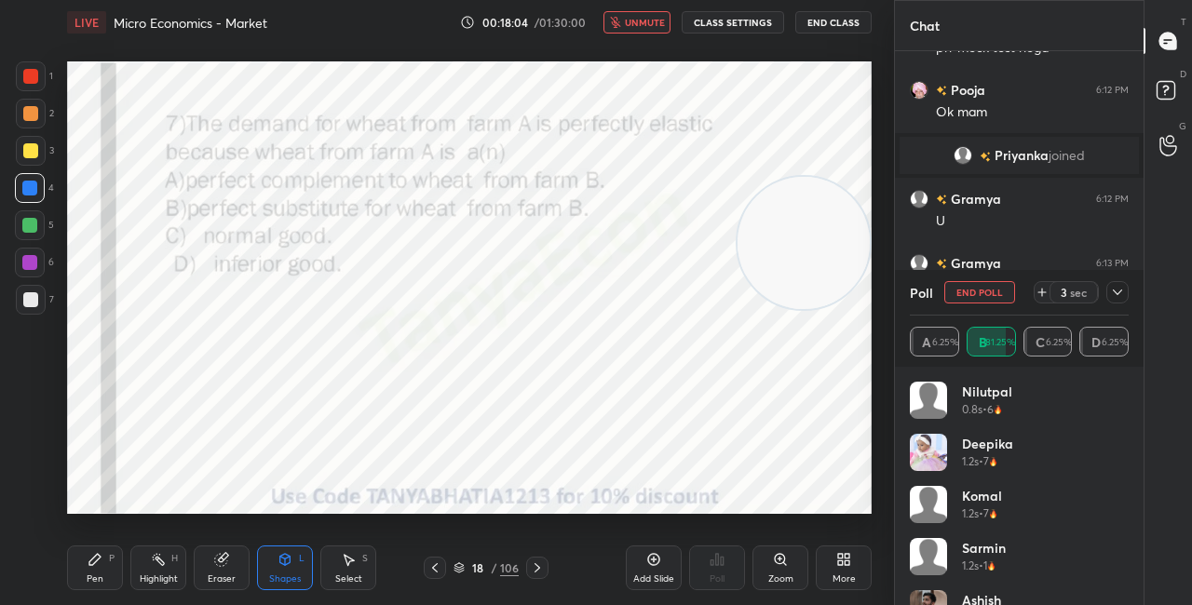
click at [539, 568] on icon at bounding box center [537, 568] width 15 height 15
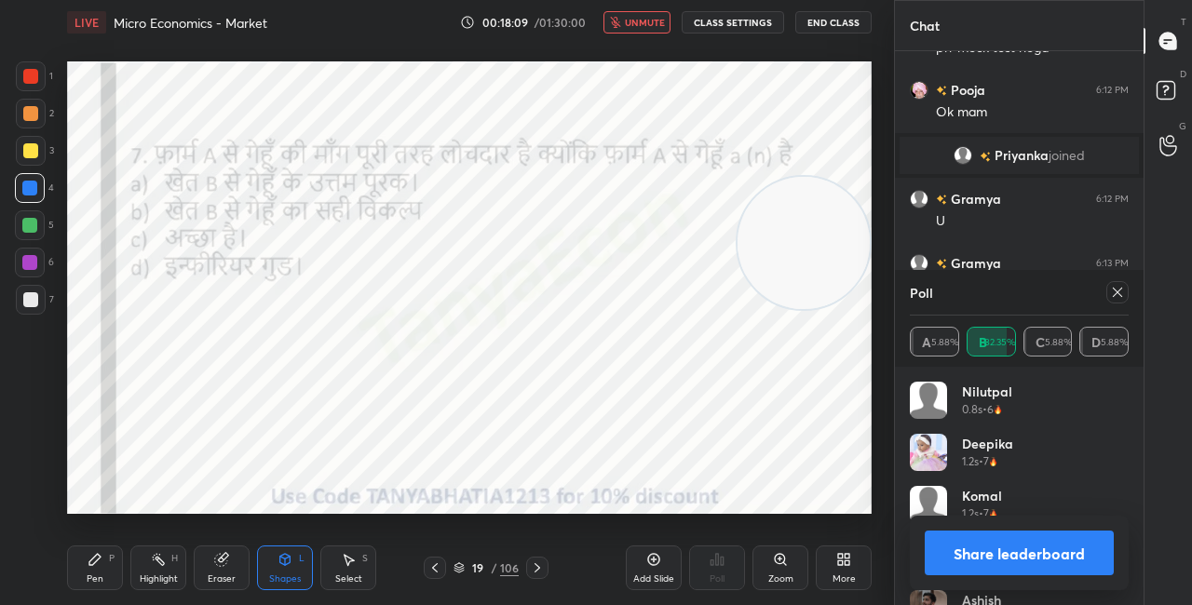
click at [546, 569] on div at bounding box center [537, 568] width 22 height 22
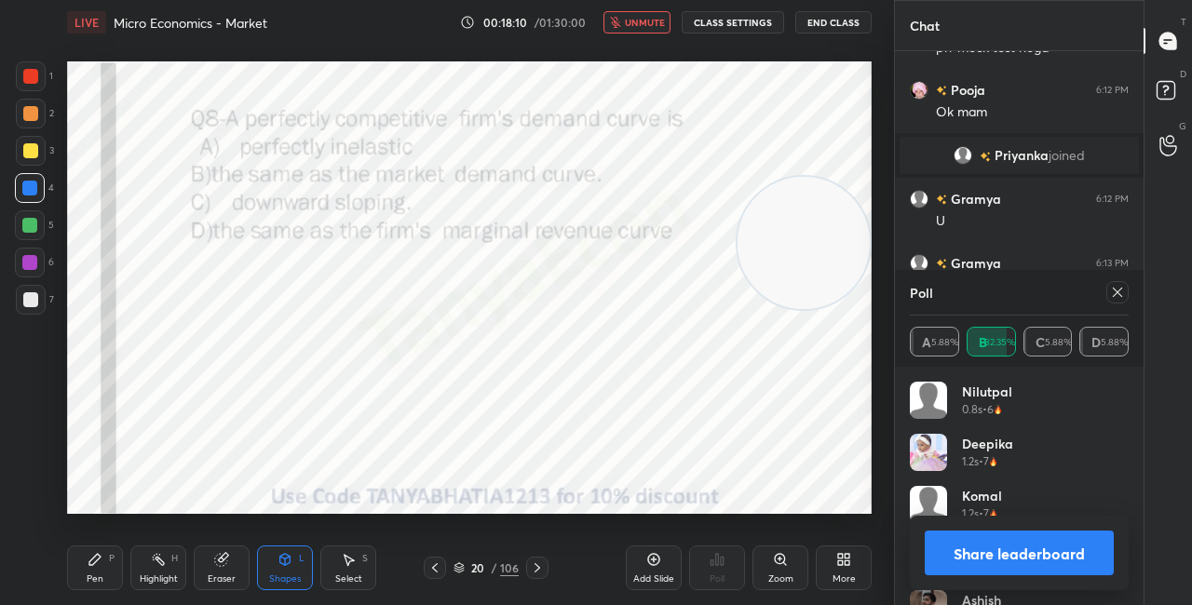
click at [949, 579] on div "Share leaderboard" at bounding box center [1019, 553] width 219 height 75
click at [947, 565] on button "Share leaderboard" at bounding box center [1019, 553] width 189 height 45
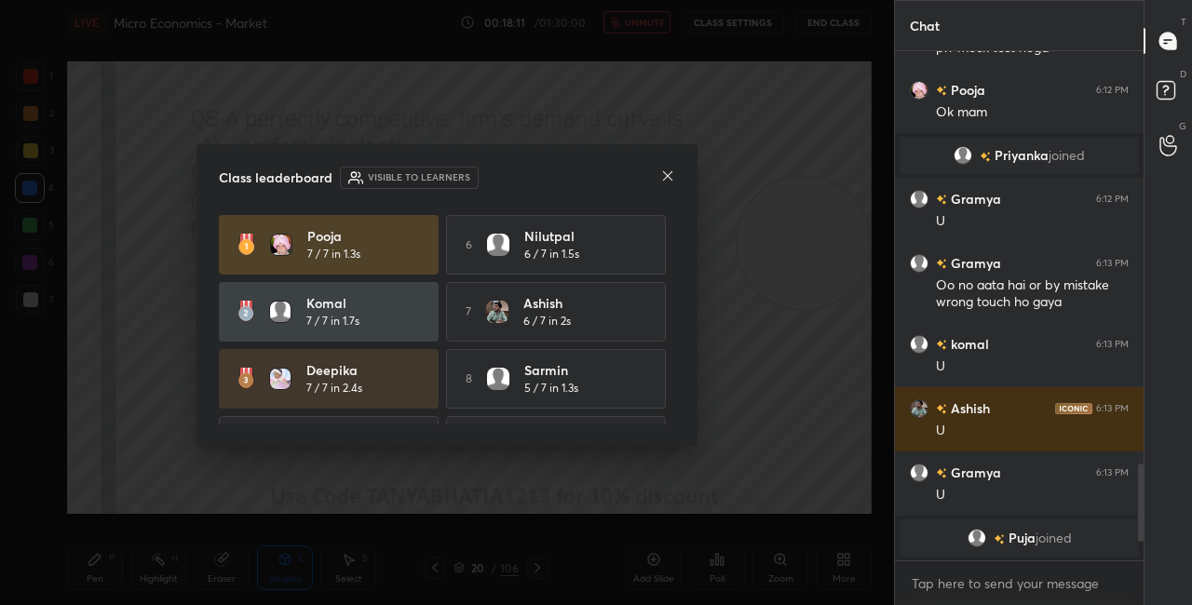
scroll to position [6, 6]
click at [666, 172] on icon at bounding box center [667, 176] width 15 height 15
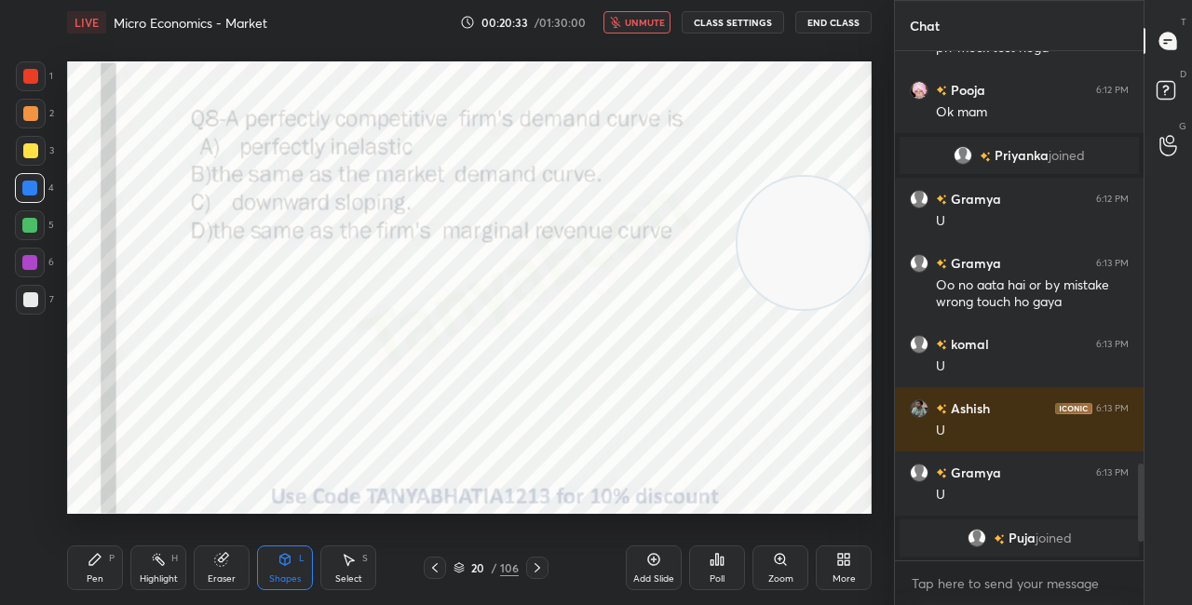
click at [661, 26] on span "unmute" at bounding box center [645, 22] width 40 height 13
click at [757, 29] on button "CLASS SETTINGS" at bounding box center [733, 22] width 102 height 22
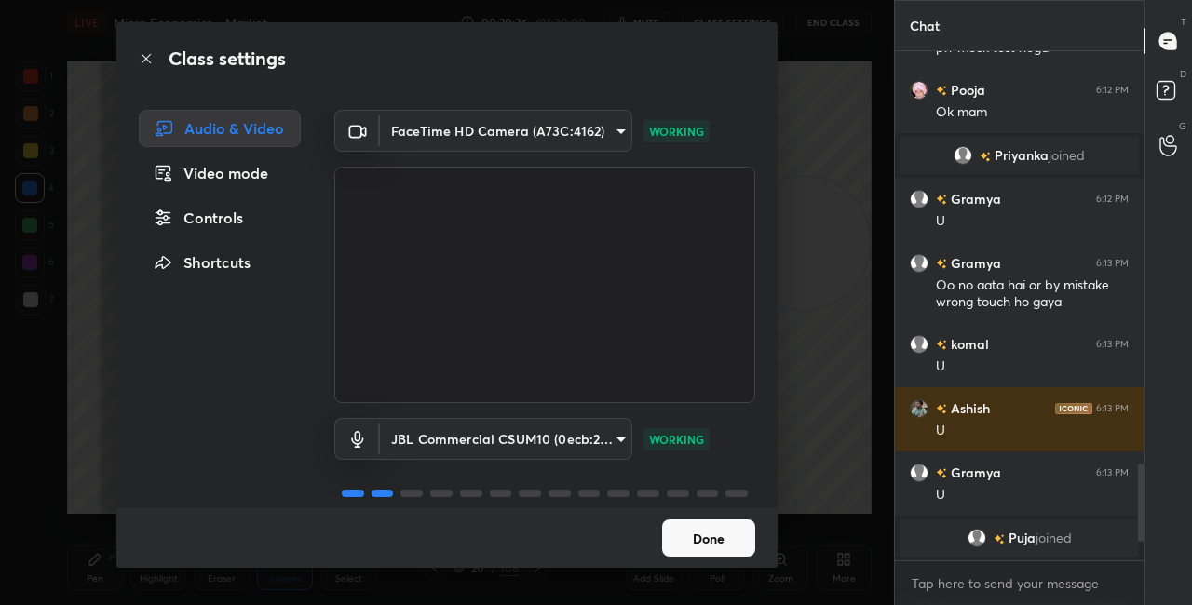
drag, startPoint x: 769, startPoint y: 444, endPoint x: 767, endPoint y: 476, distance: 31.7
click at [767, 478] on div "FaceTime HD Camera (A73C:4162) 763bdeecb9074148bfabc844cfce72df46eab1c3195f541a…" at bounding box center [545, 309] width 466 height 399
click at [697, 538] on button "Done" at bounding box center [708, 538] width 93 height 37
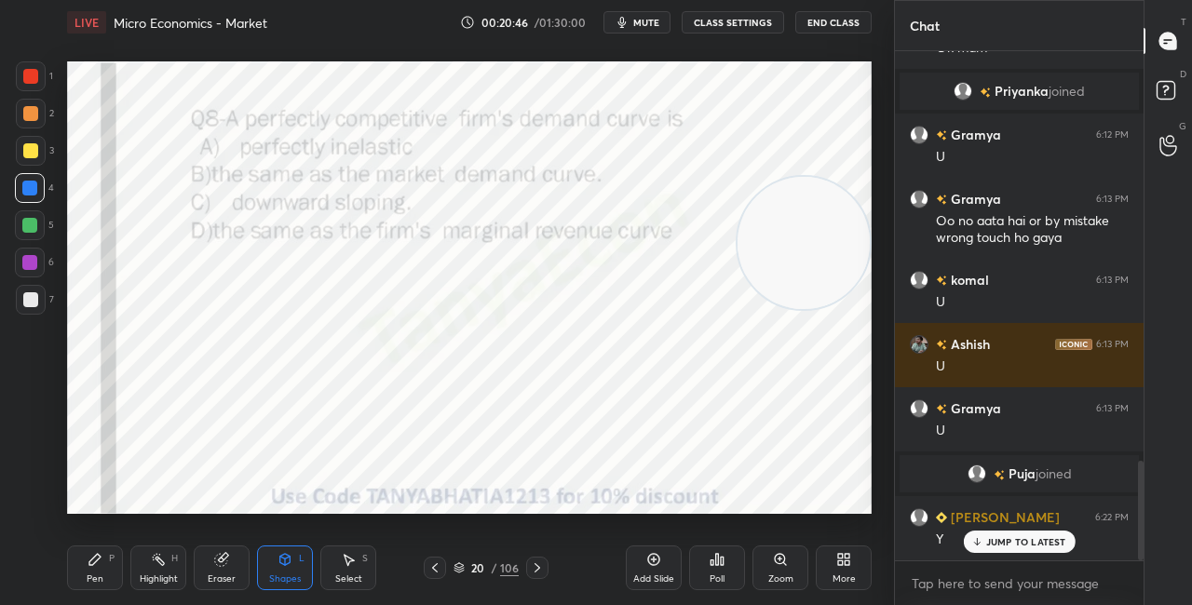
scroll to position [2088, 0]
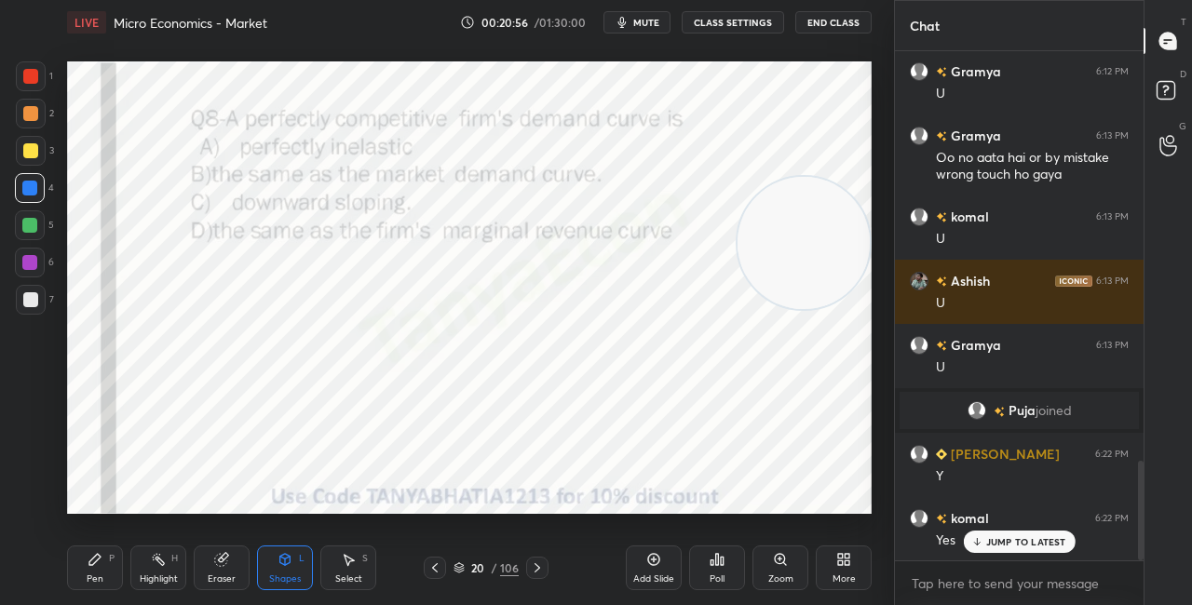
click at [463, 564] on icon at bounding box center [459, 568] width 11 height 11
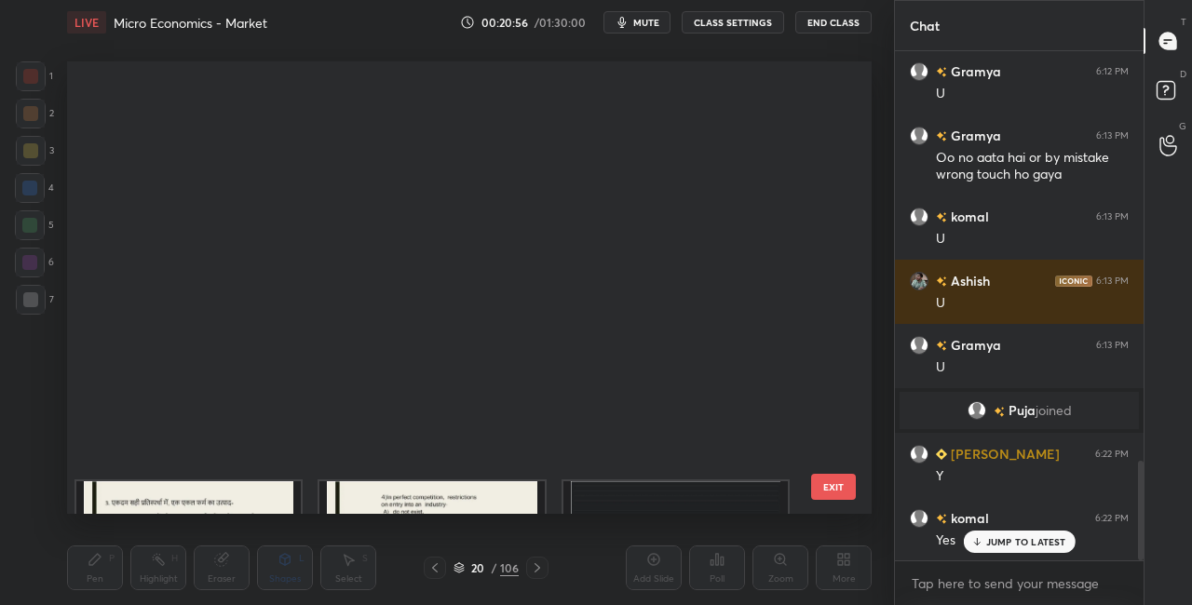
scroll to position [447, 795]
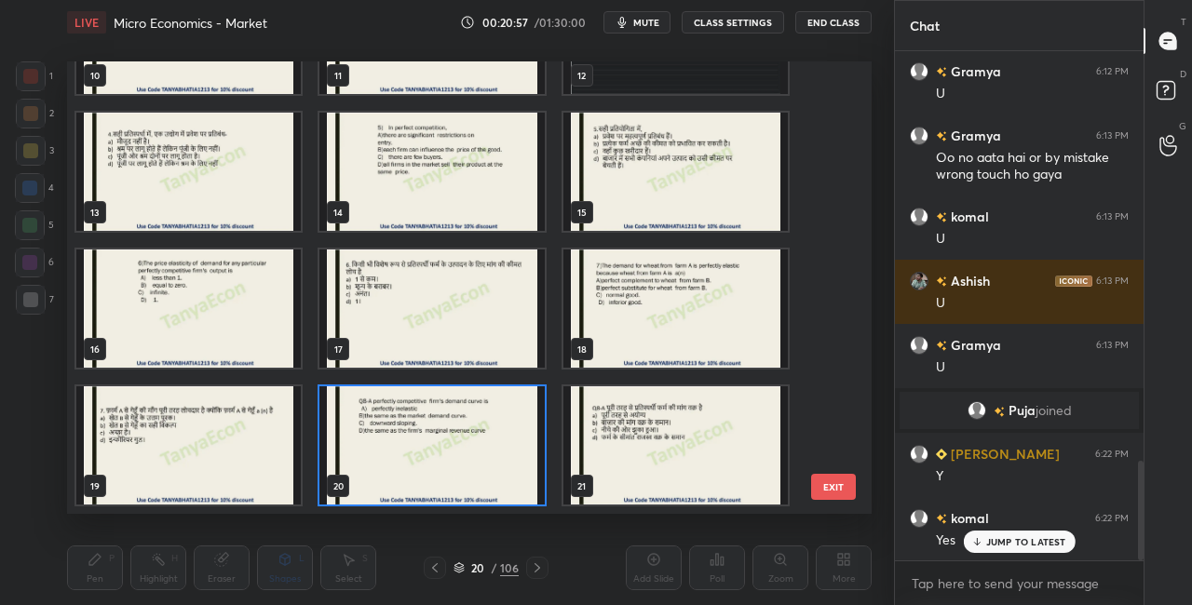
click at [477, 491] on img "grid" at bounding box center [431, 446] width 224 height 118
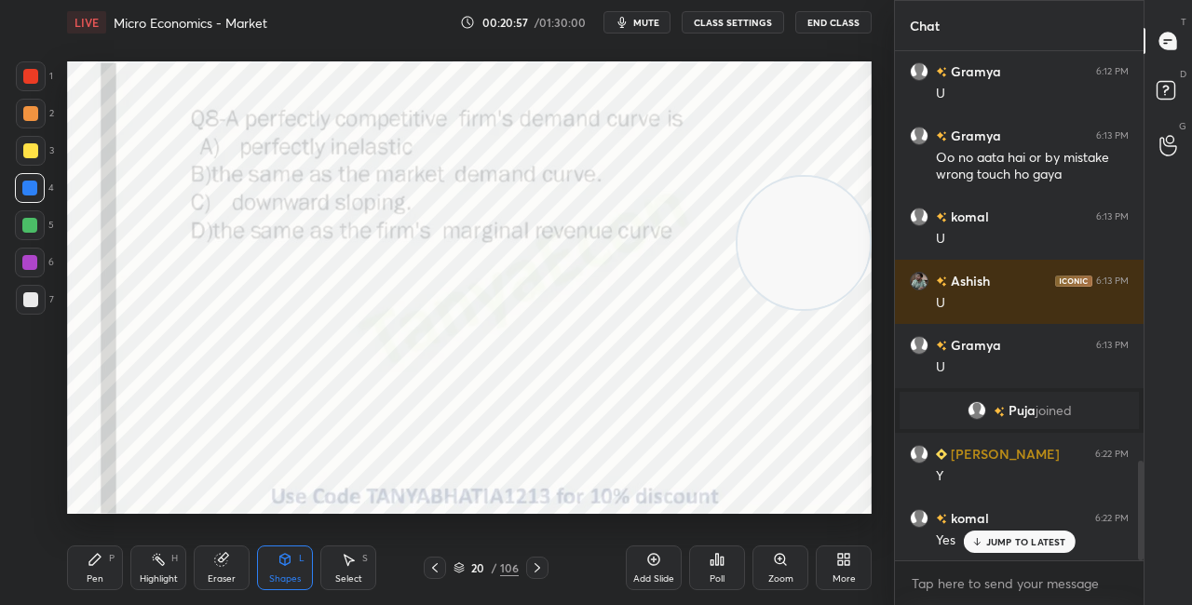
click at [479, 491] on img "grid" at bounding box center [431, 446] width 224 height 118
click at [720, 566] on icon at bounding box center [717, 559] width 15 height 15
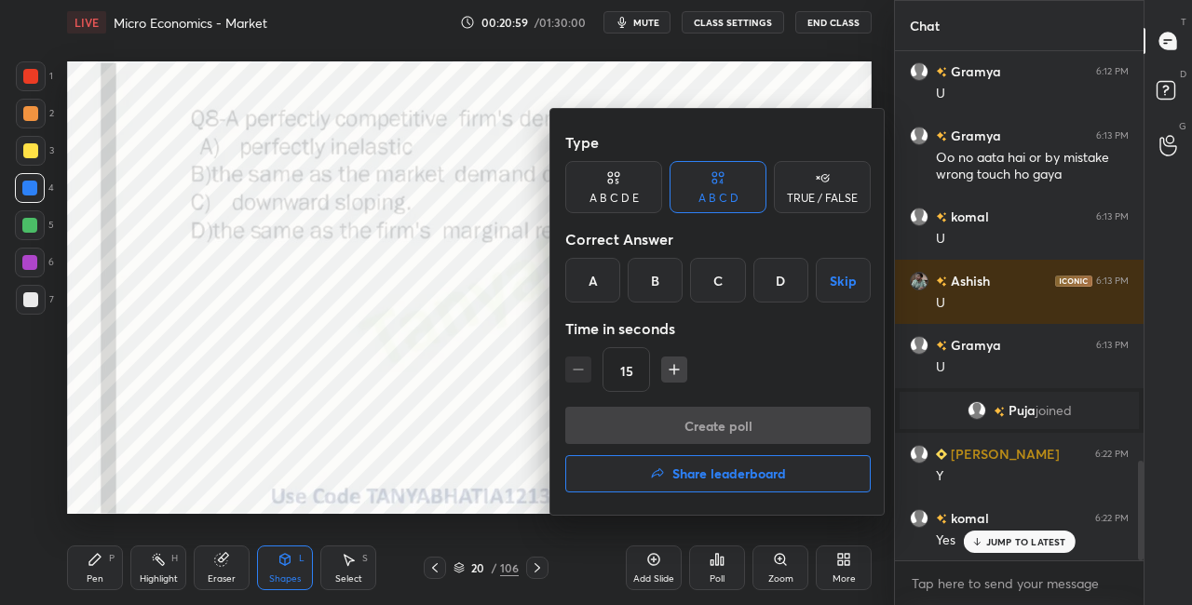
click at [790, 288] on div "D" at bounding box center [781, 280] width 55 height 45
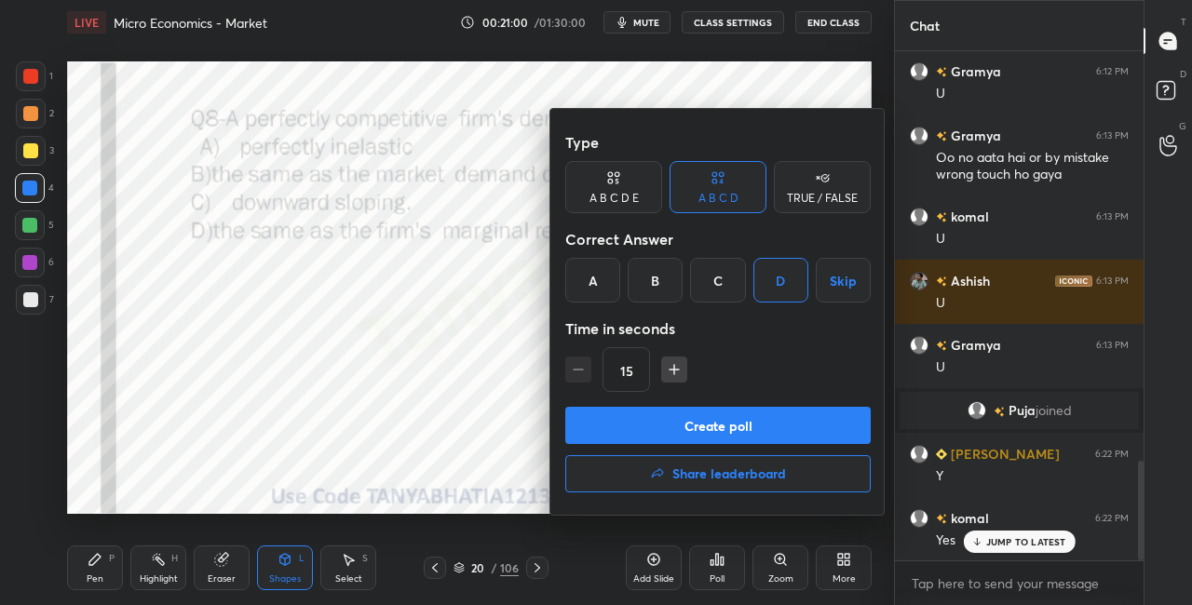
click at [730, 418] on button "Create poll" at bounding box center [718, 425] width 306 height 37
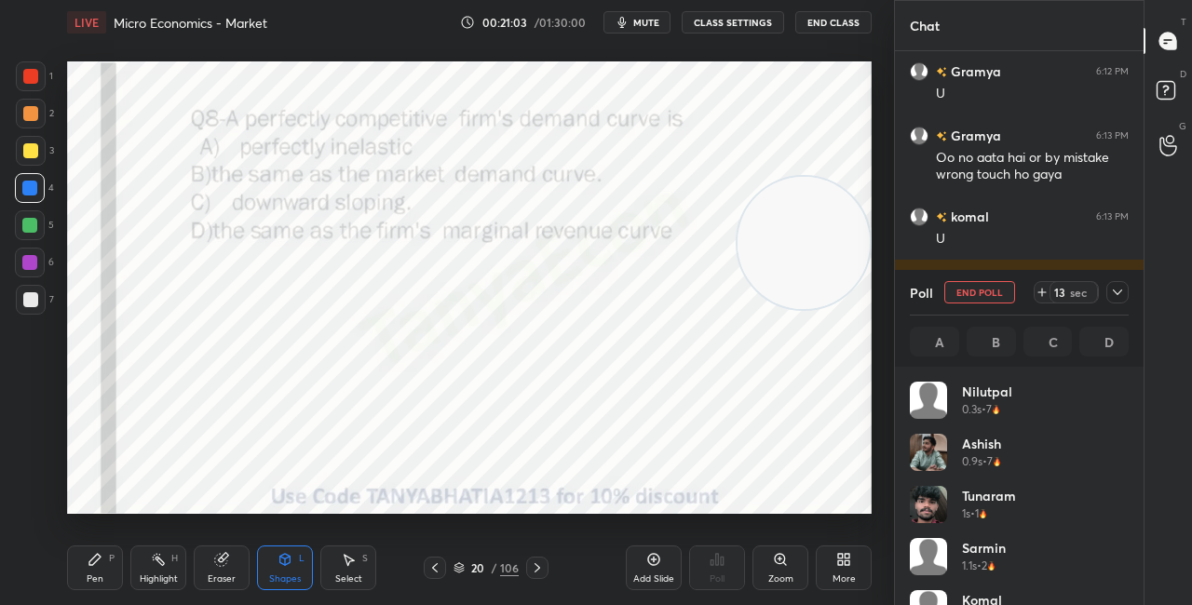
scroll to position [218, 213]
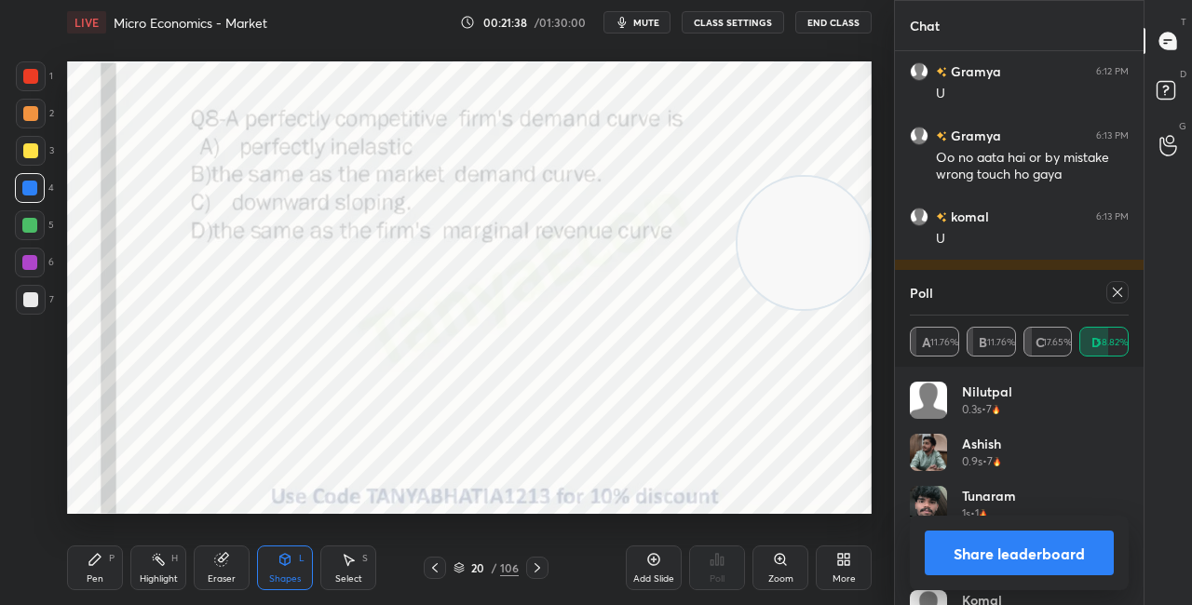
click at [288, 560] on icon at bounding box center [285, 559] width 10 height 11
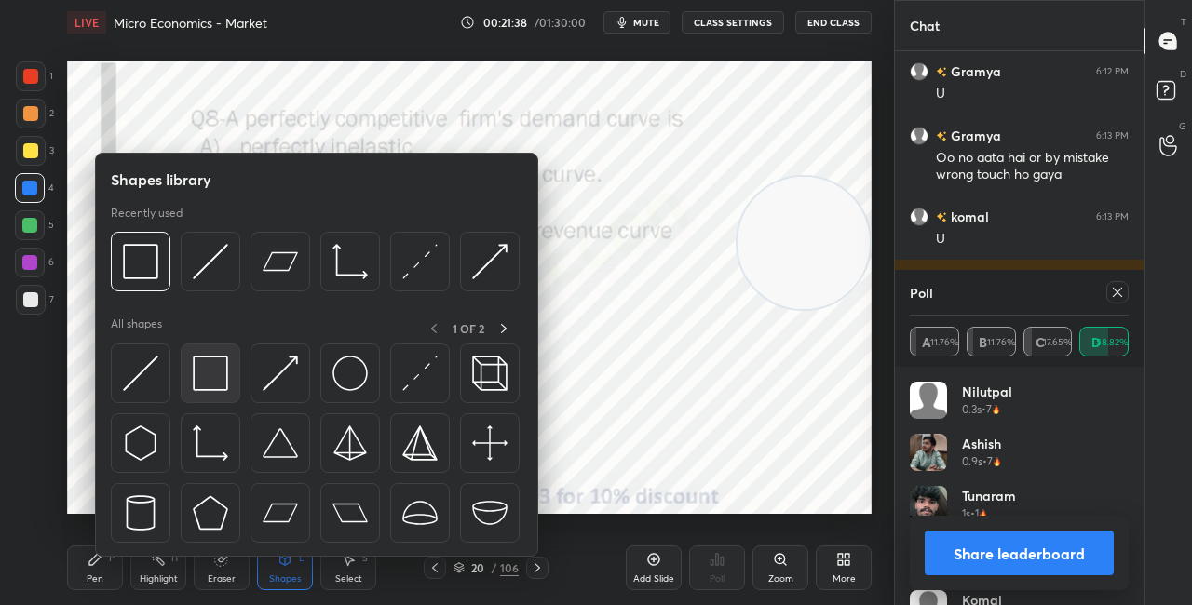
click at [216, 368] on img at bounding box center [210, 373] width 35 height 35
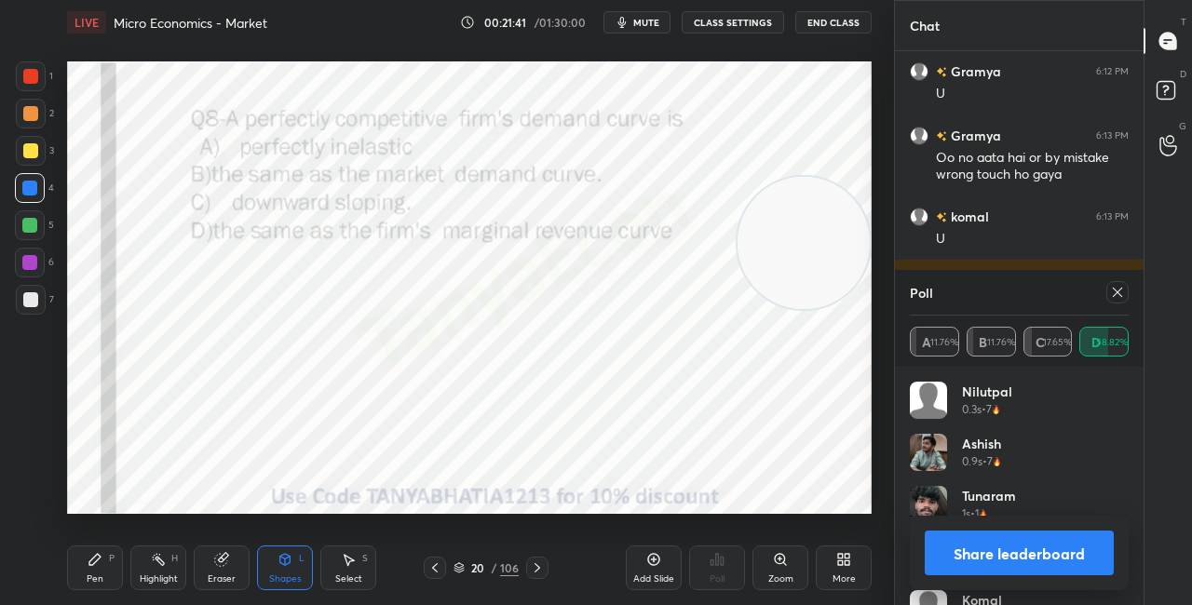
click at [111, 549] on div "Pen P" at bounding box center [95, 568] width 56 height 45
click at [998, 560] on button "Share leaderboard" at bounding box center [1019, 553] width 189 height 45
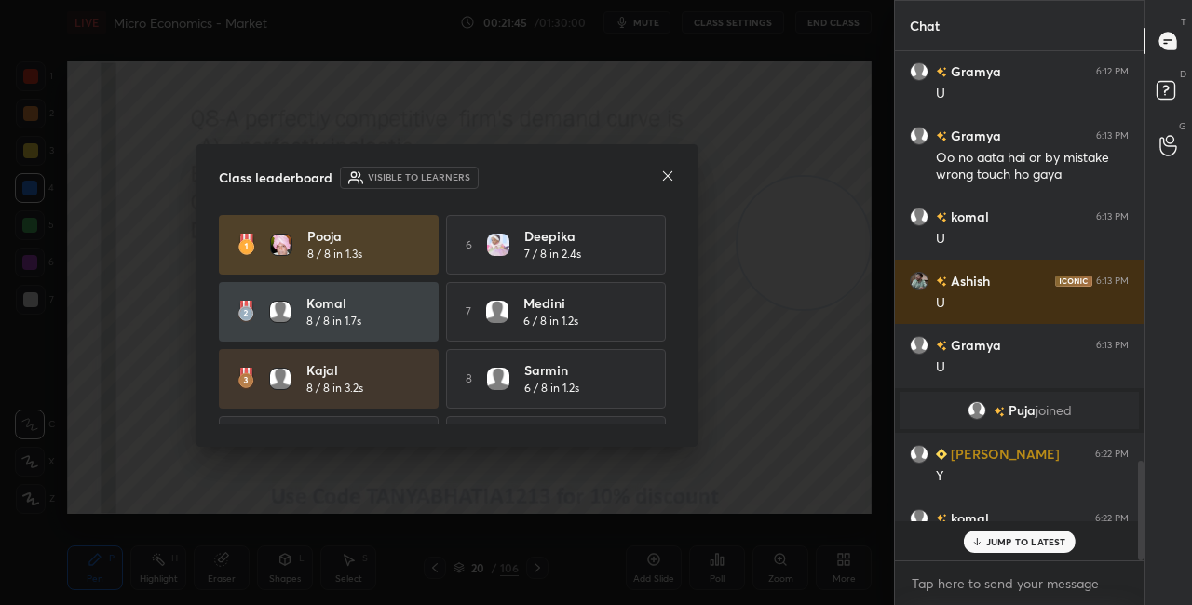
scroll to position [7, 6]
click at [668, 179] on icon at bounding box center [667, 176] width 15 height 15
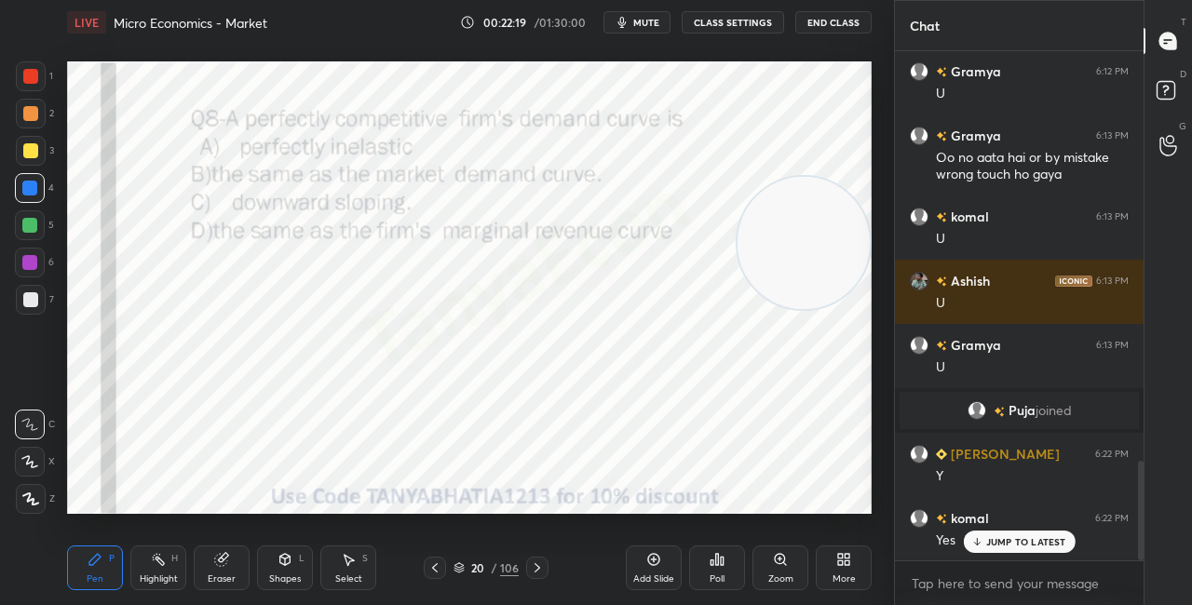
click at [535, 563] on icon at bounding box center [537, 568] width 15 height 15
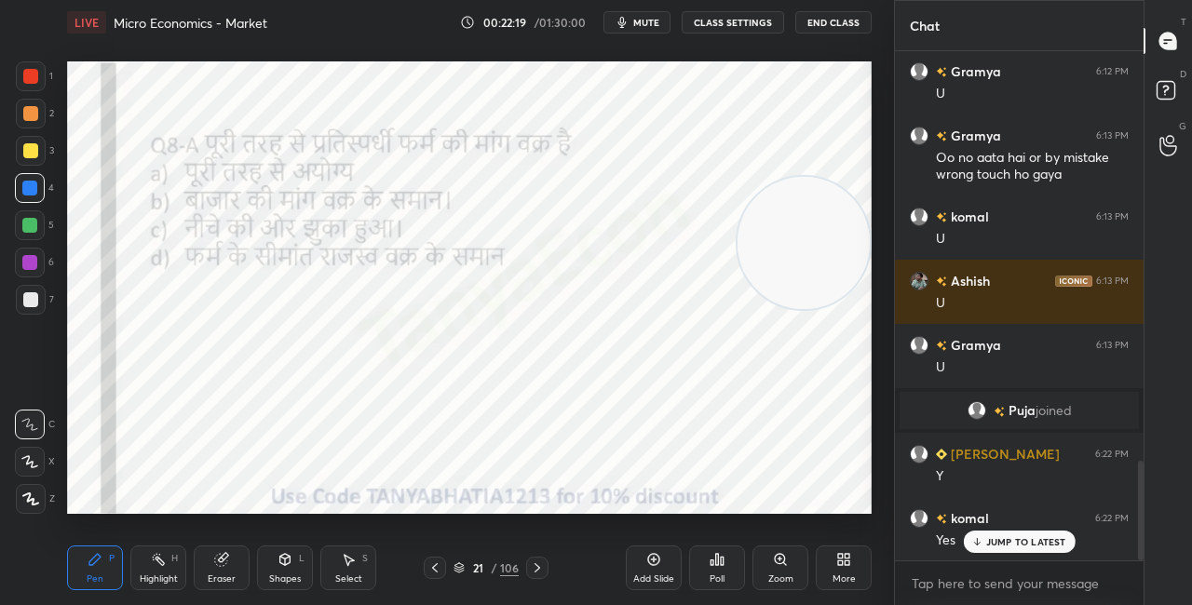
click at [539, 564] on icon at bounding box center [537, 568] width 15 height 15
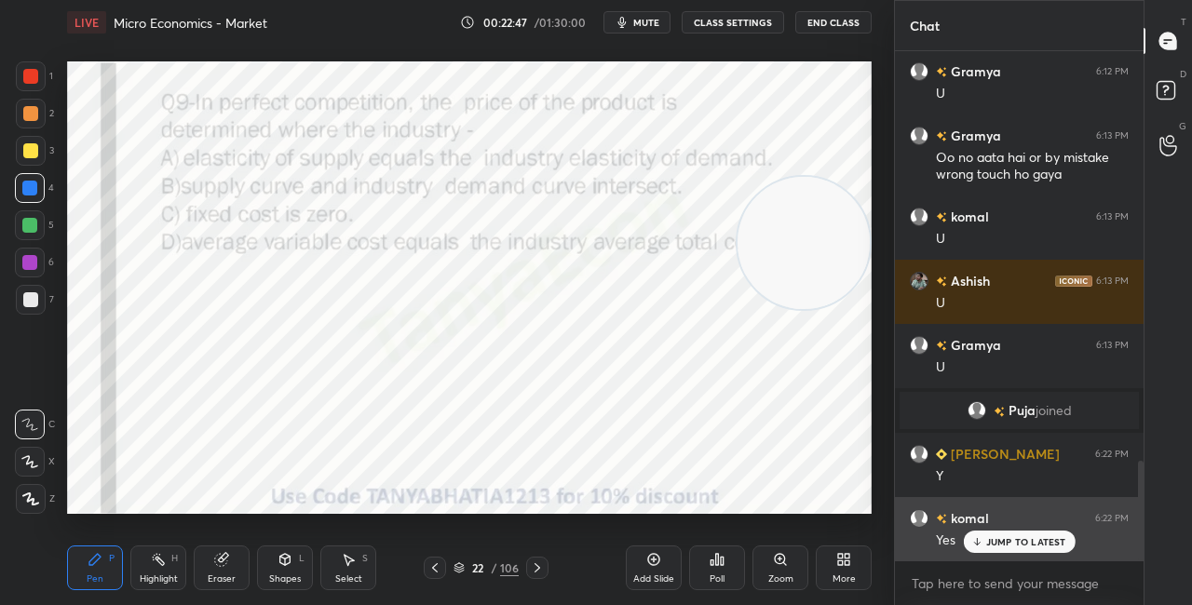
click at [958, 533] on div "Yes" at bounding box center [1032, 541] width 193 height 19
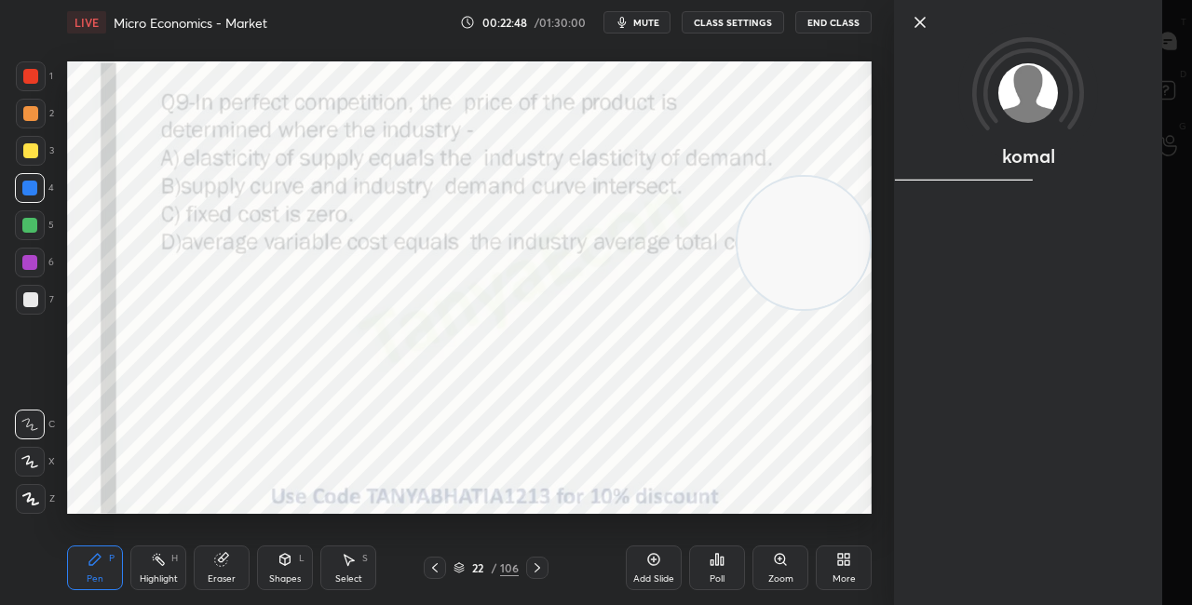
click at [986, 545] on div "komal" at bounding box center [1043, 302] width 298 height 605
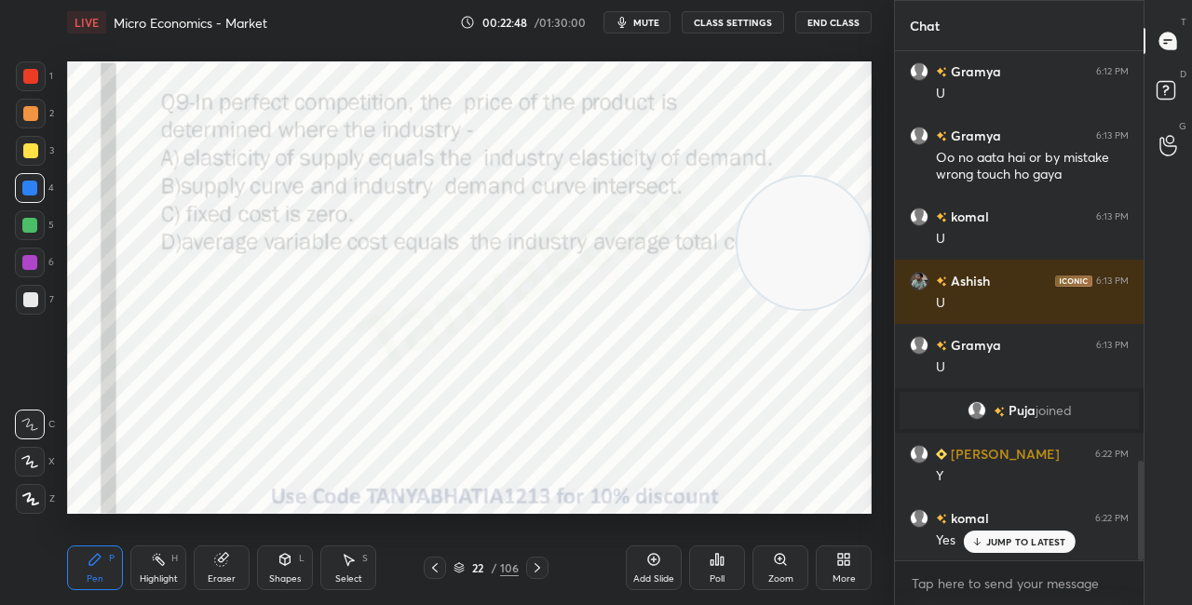
click at [985, 540] on div "JUMP TO LATEST" at bounding box center [1019, 542] width 112 height 22
click at [539, 573] on icon at bounding box center [537, 568] width 15 height 15
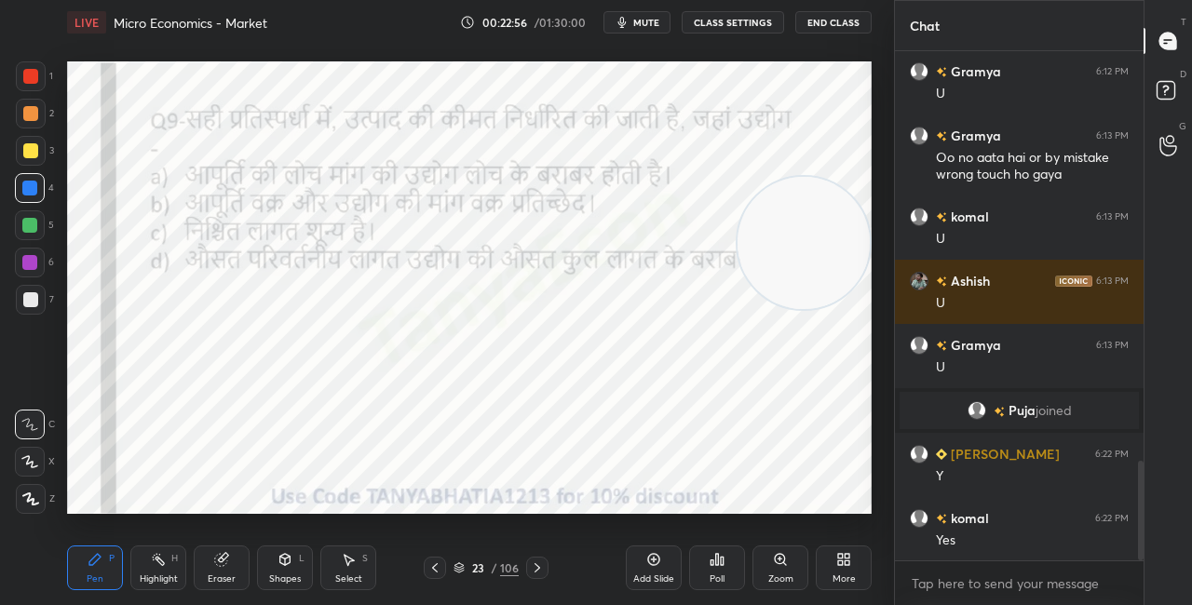
click at [458, 570] on icon at bounding box center [459, 568] width 11 height 11
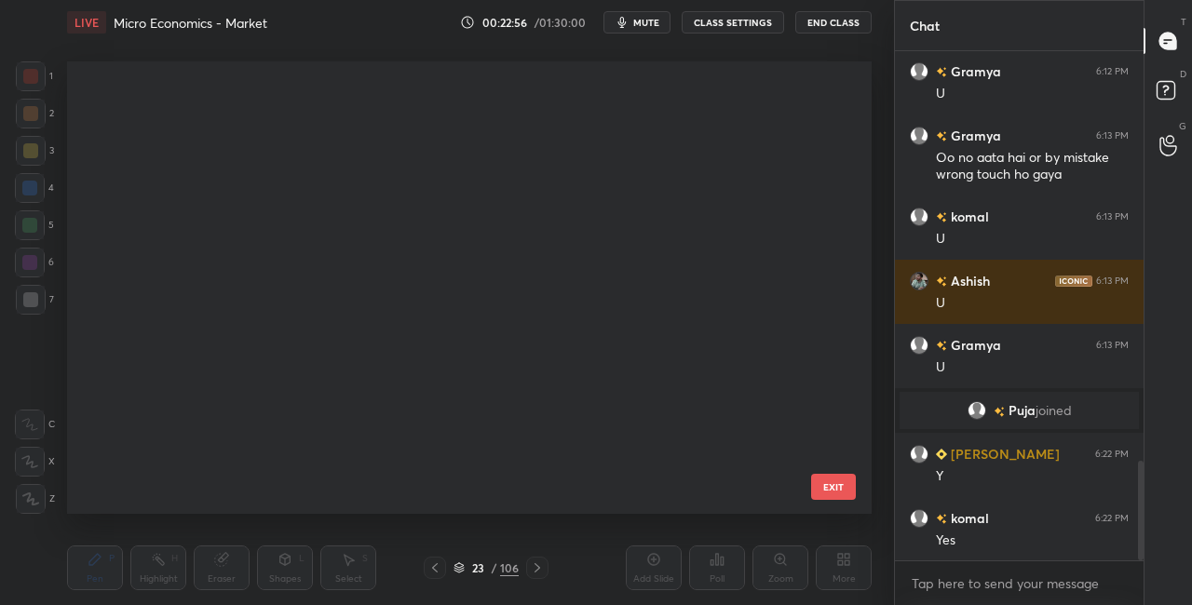
scroll to position [447, 795]
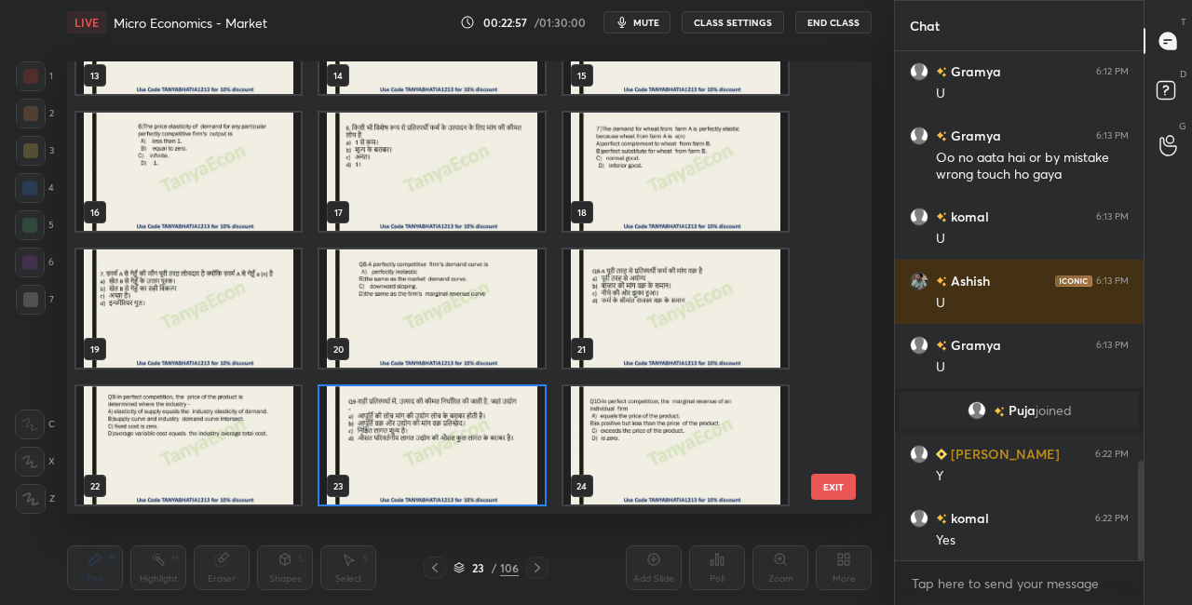
click at [465, 481] on img "grid" at bounding box center [431, 446] width 224 height 118
click at [466, 483] on img "grid" at bounding box center [431, 446] width 224 height 118
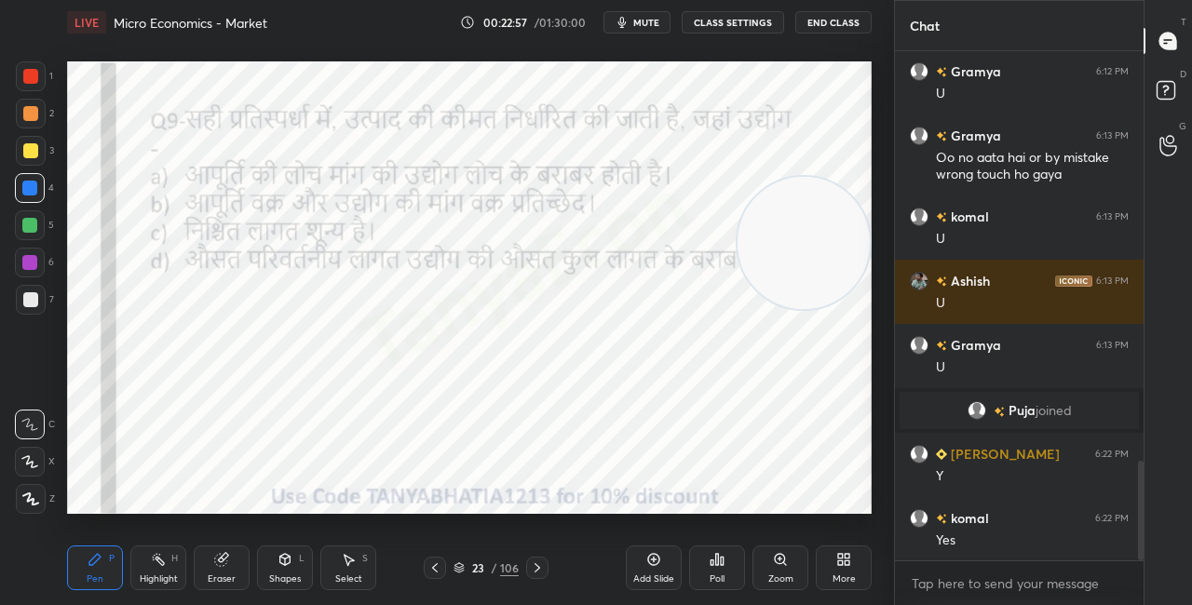
scroll to position [0, 0]
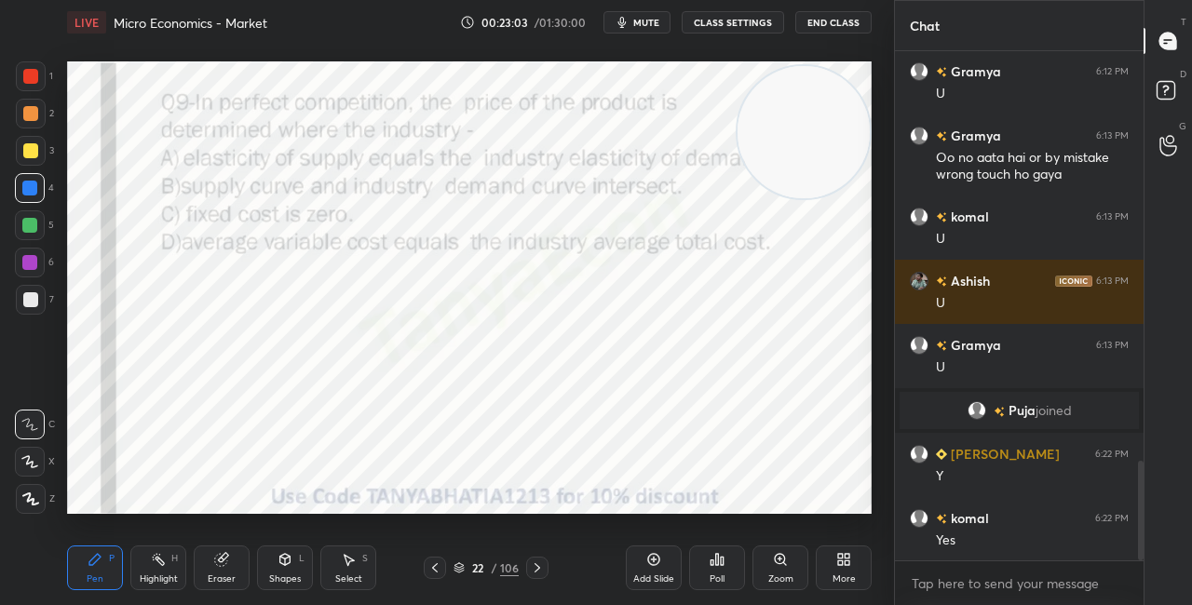
drag, startPoint x: 796, startPoint y: 248, endPoint x: 800, endPoint y: 143, distance: 105.3
click at [803, 137] on video at bounding box center [804, 132] width 132 height 132
click at [713, 569] on div "Poll" at bounding box center [717, 568] width 56 height 45
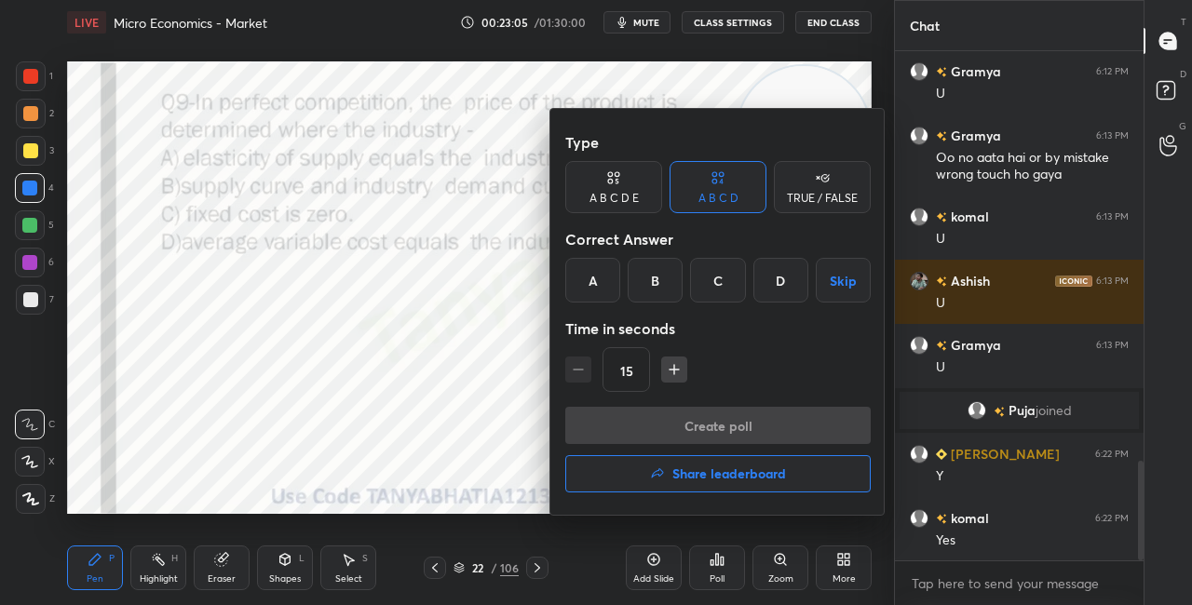
click at [649, 280] on div "B" at bounding box center [655, 280] width 55 height 45
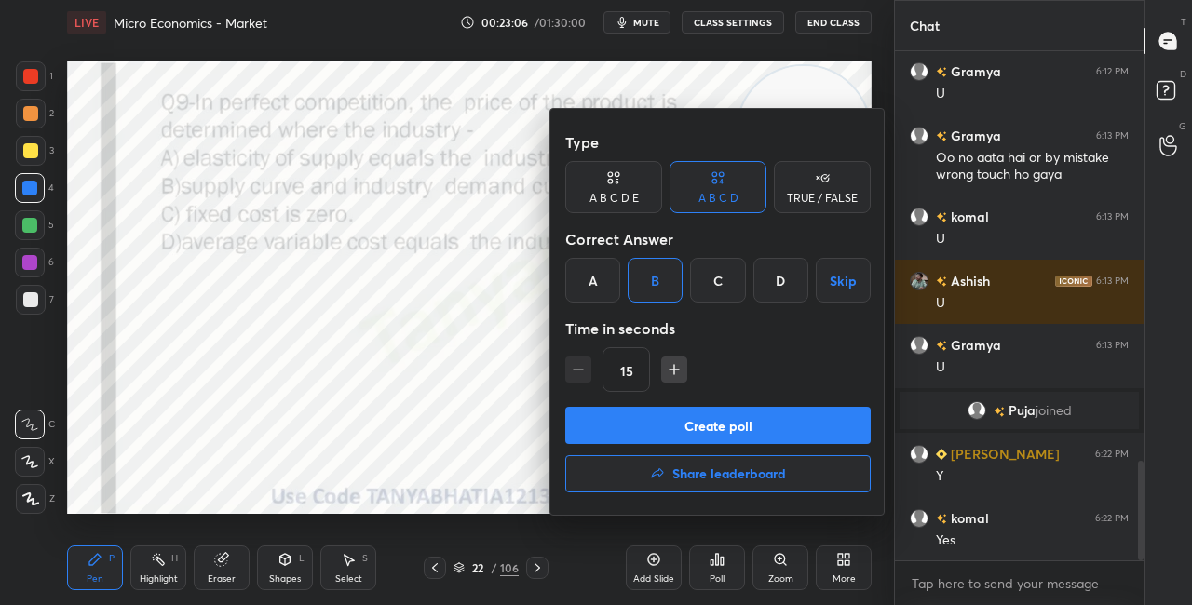
click at [673, 421] on button "Create poll" at bounding box center [718, 425] width 306 height 37
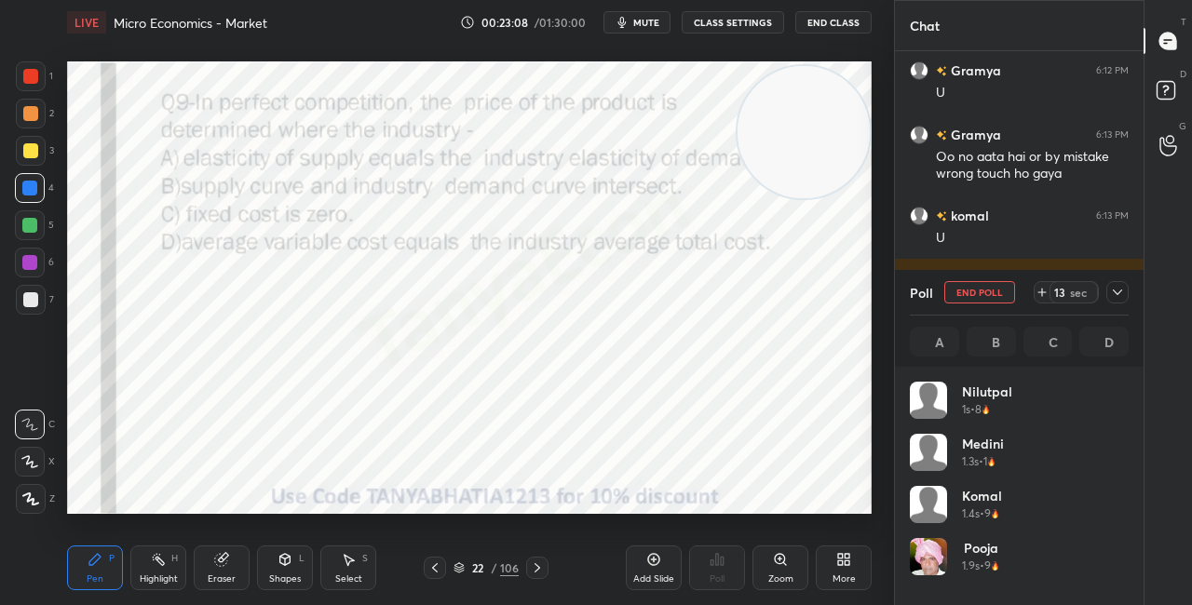
scroll to position [218, 213]
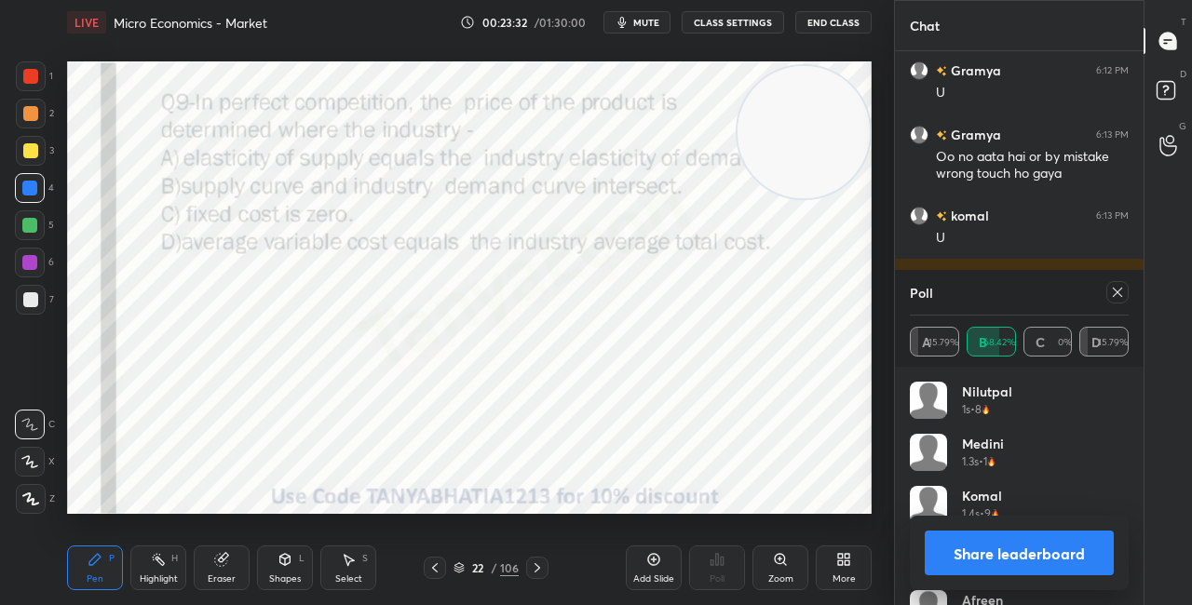
click at [294, 567] on div "Shapes L" at bounding box center [285, 568] width 56 height 45
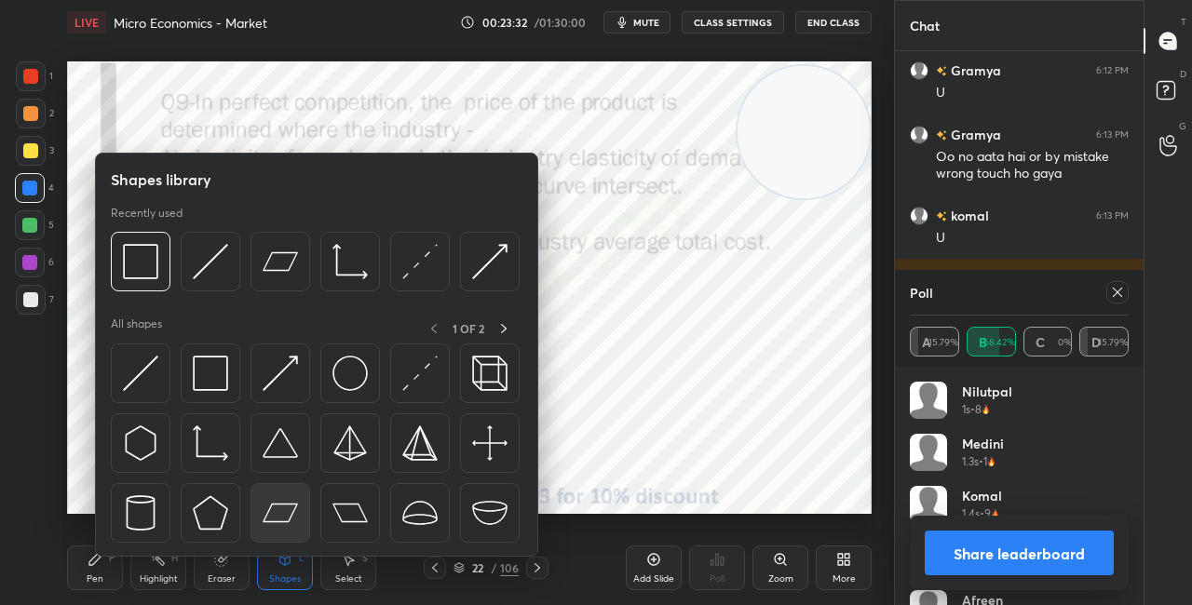
click at [269, 505] on div at bounding box center [281, 513] width 60 height 60
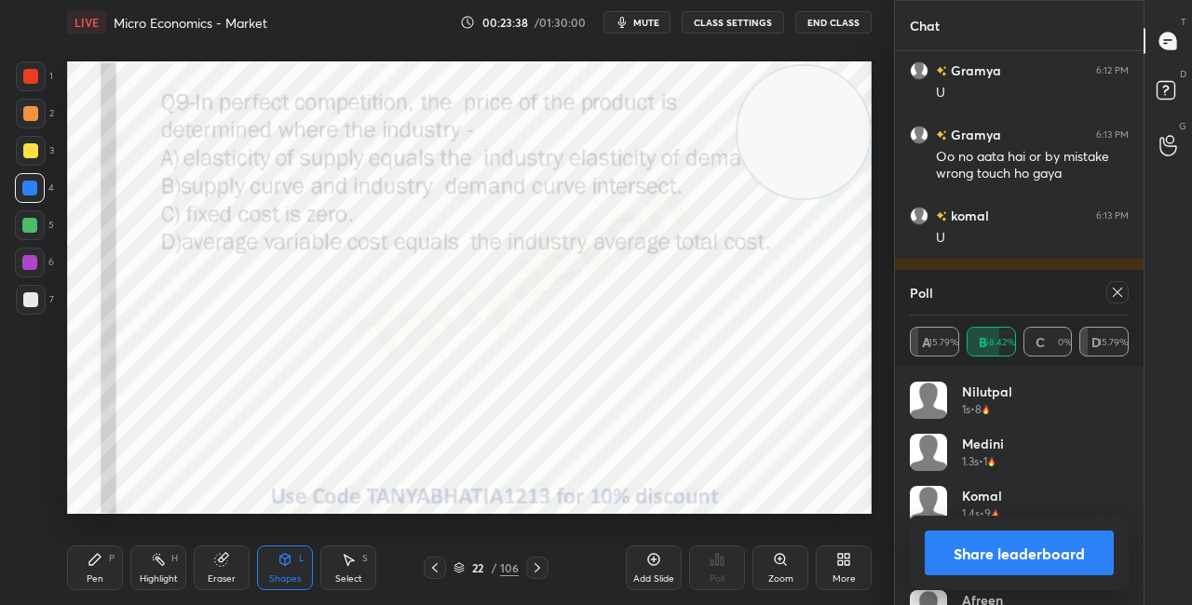
click at [541, 565] on icon at bounding box center [537, 568] width 15 height 15
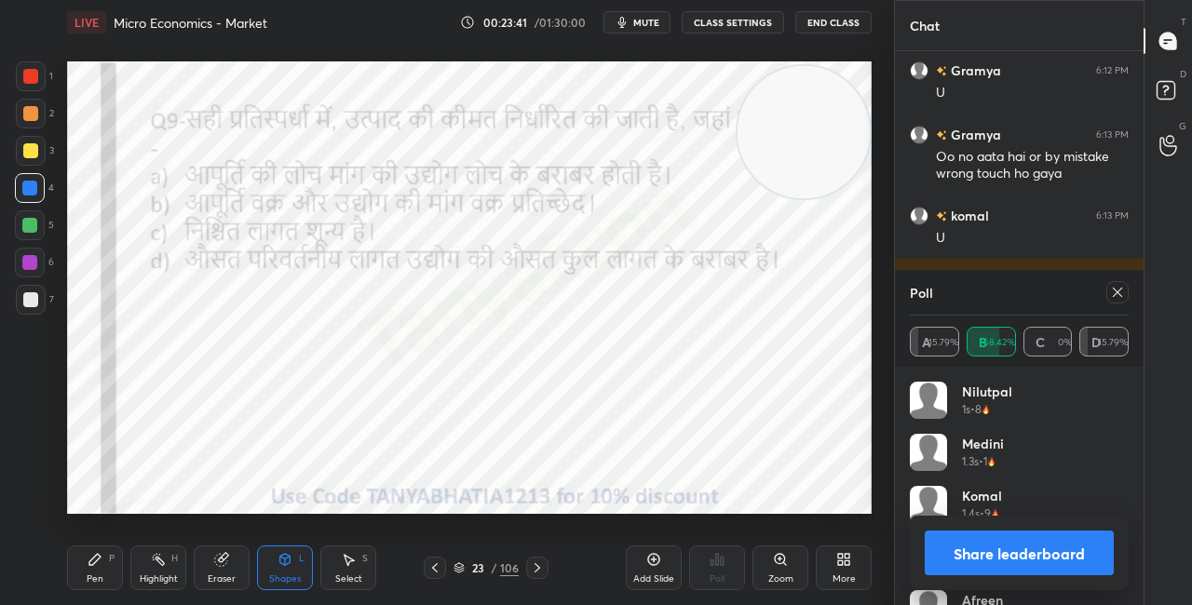
click at [946, 550] on button "Share leaderboard" at bounding box center [1019, 553] width 189 height 45
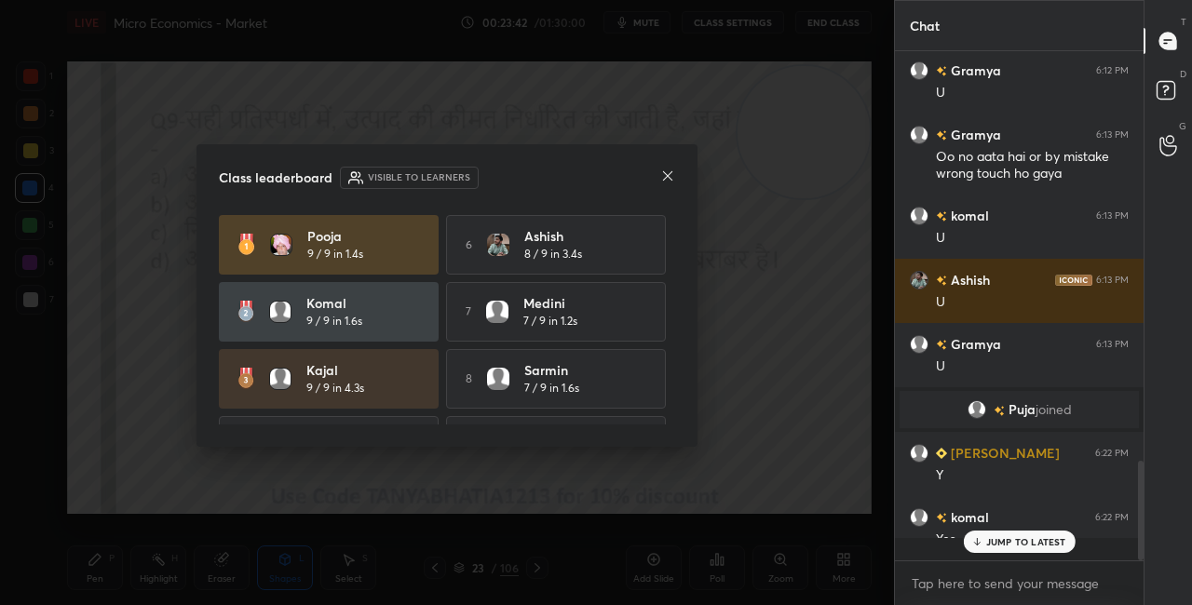
scroll to position [543, 243]
click at [666, 176] on icon at bounding box center [667, 176] width 15 height 15
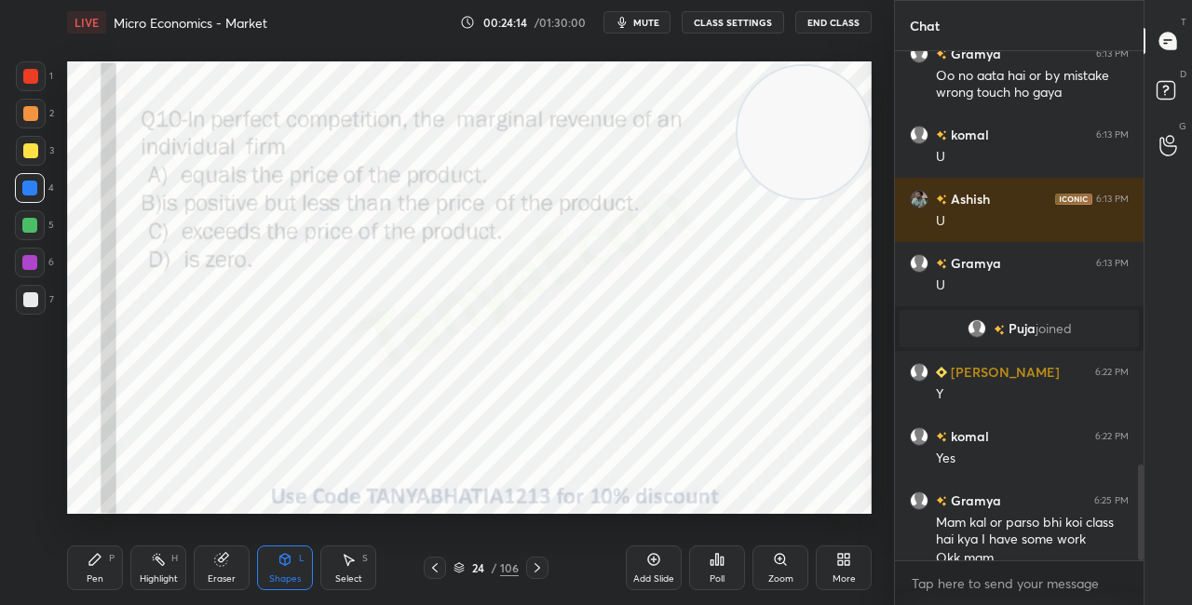
scroll to position [2189, 0]
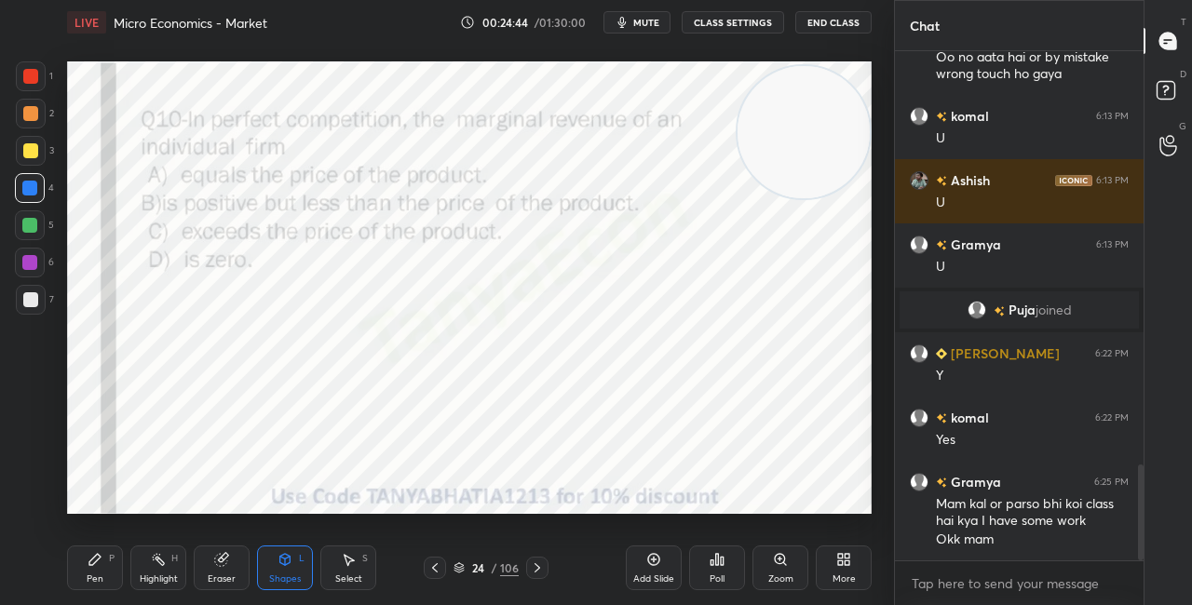
click at [542, 573] on icon at bounding box center [537, 568] width 15 height 15
click at [461, 570] on icon at bounding box center [459, 568] width 11 height 11
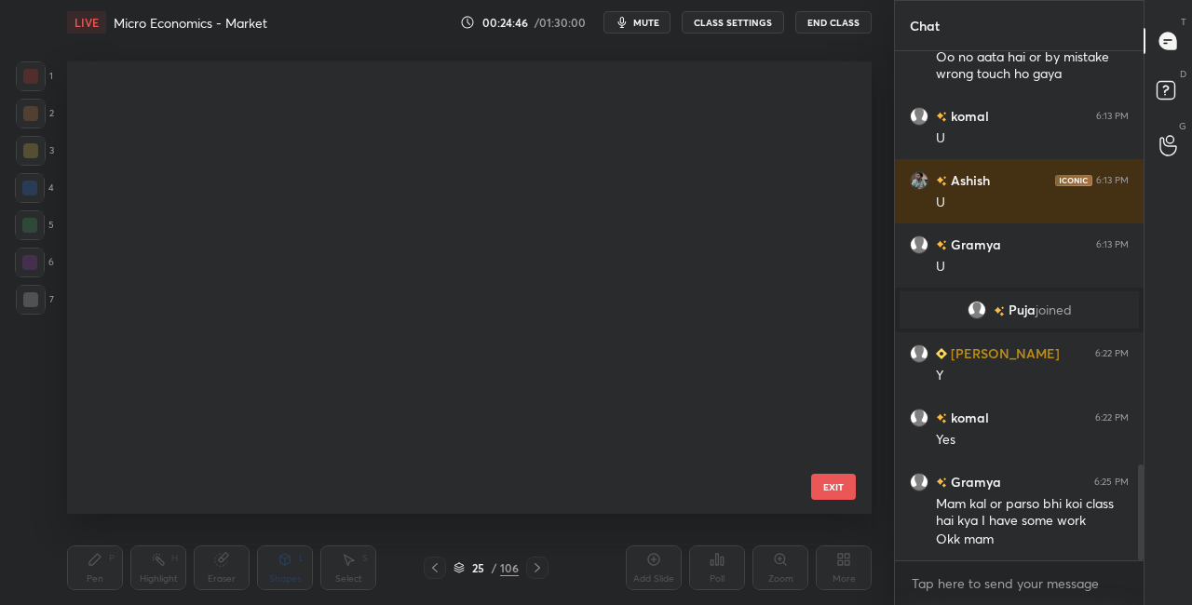
scroll to position [447, 795]
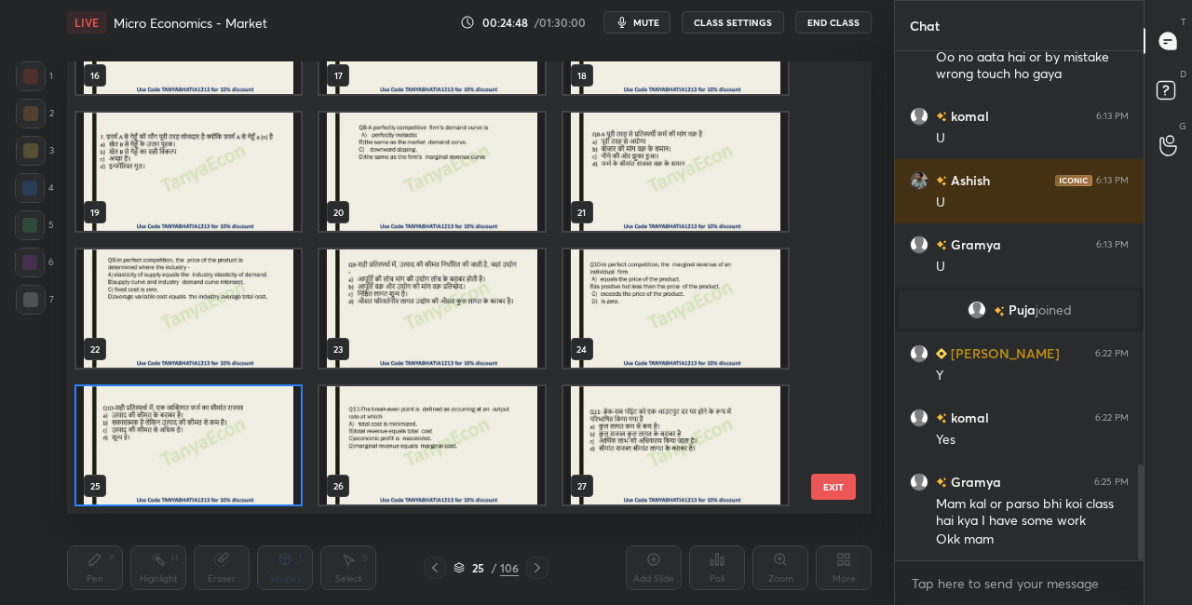
click at [261, 459] on img "grid" at bounding box center [188, 446] width 224 height 118
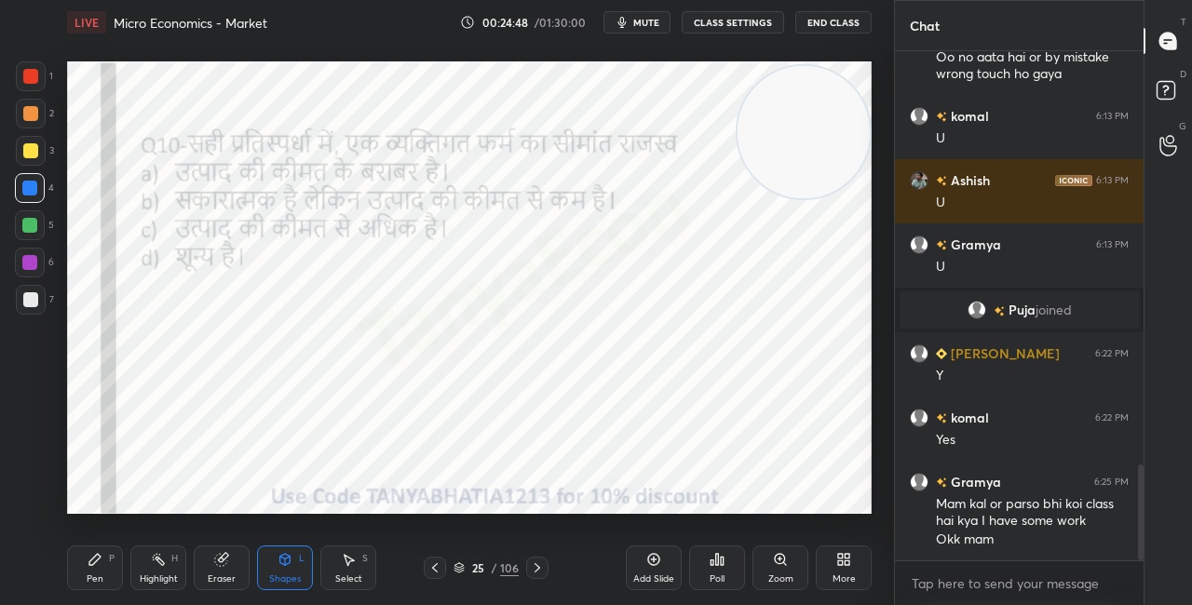
click at [262, 460] on img "grid" at bounding box center [188, 446] width 224 height 118
click at [94, 591] on div "Pen P Highlight H Eraser Shapes L Select S 24 / 106 Add Slide Poll Zoom More" at bounding box center [469, 568] width 805 height 75
click at [111, 563] on div "P" at bounding box center [112, 558] width 6 height 9
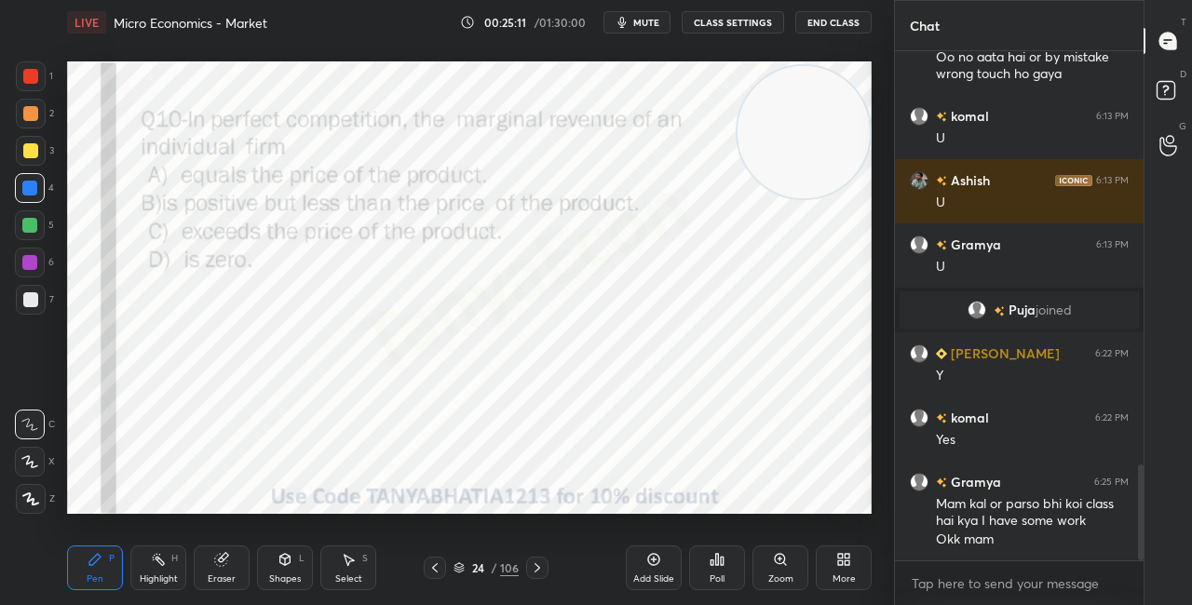
click at [709, 564] on div "Poll" at bounding box center [717, 568] width 56 height 45
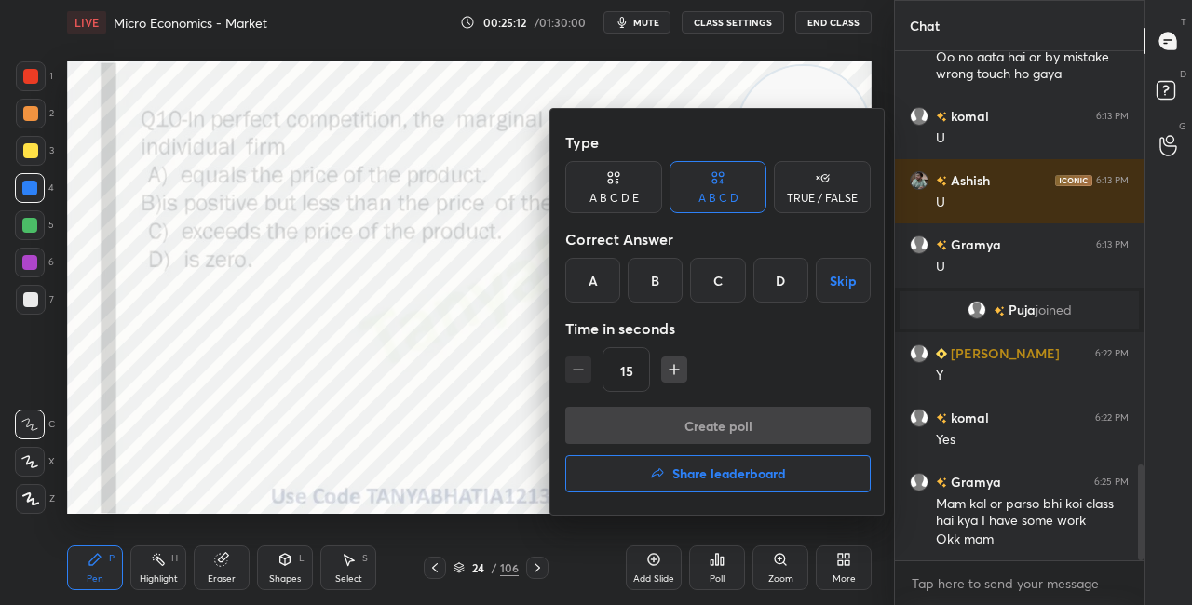
click at [598, 286] on div "A" at bounding box center [592, 280] width 55 height 45
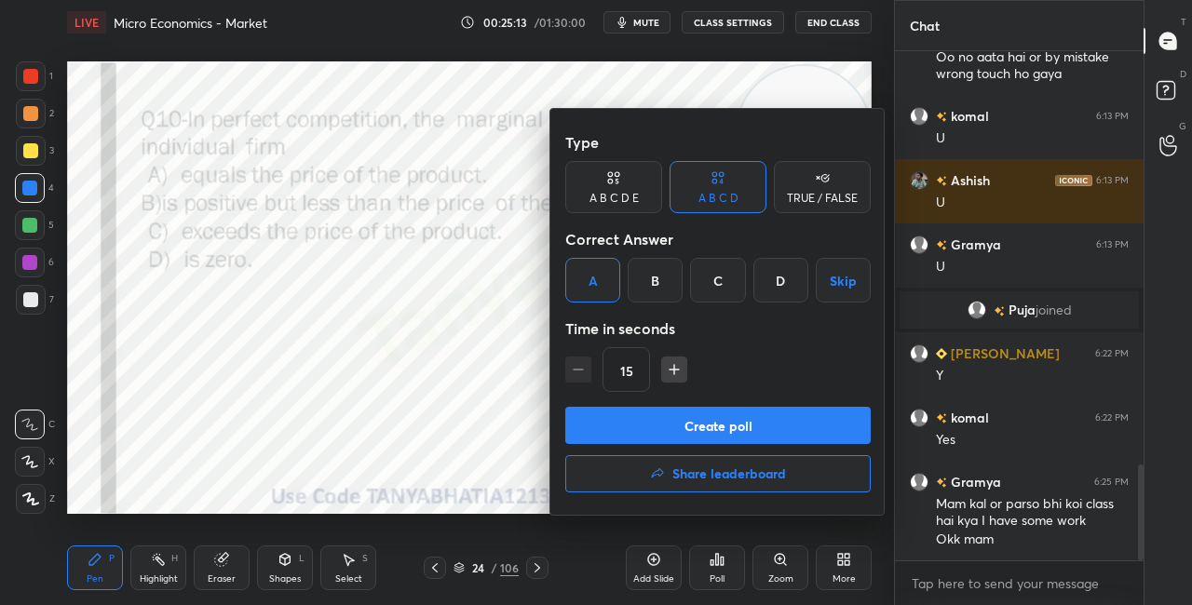
click at [647, 427] on button "Create poll" at bounding box center [718, 425] width 306 height 37
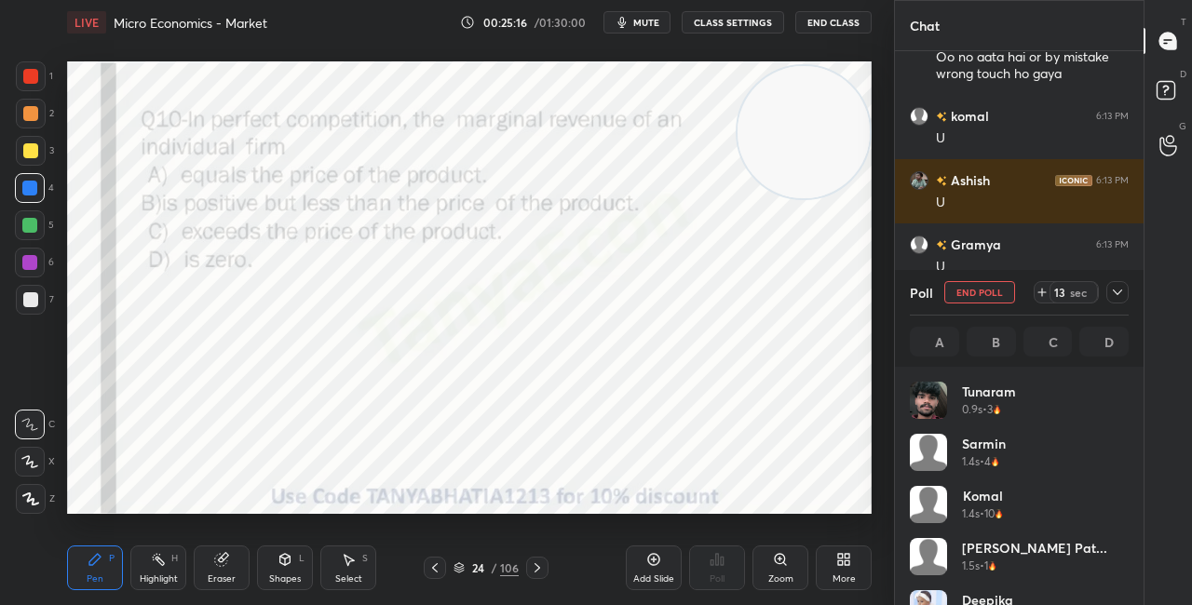
scroll to position [218, 213]
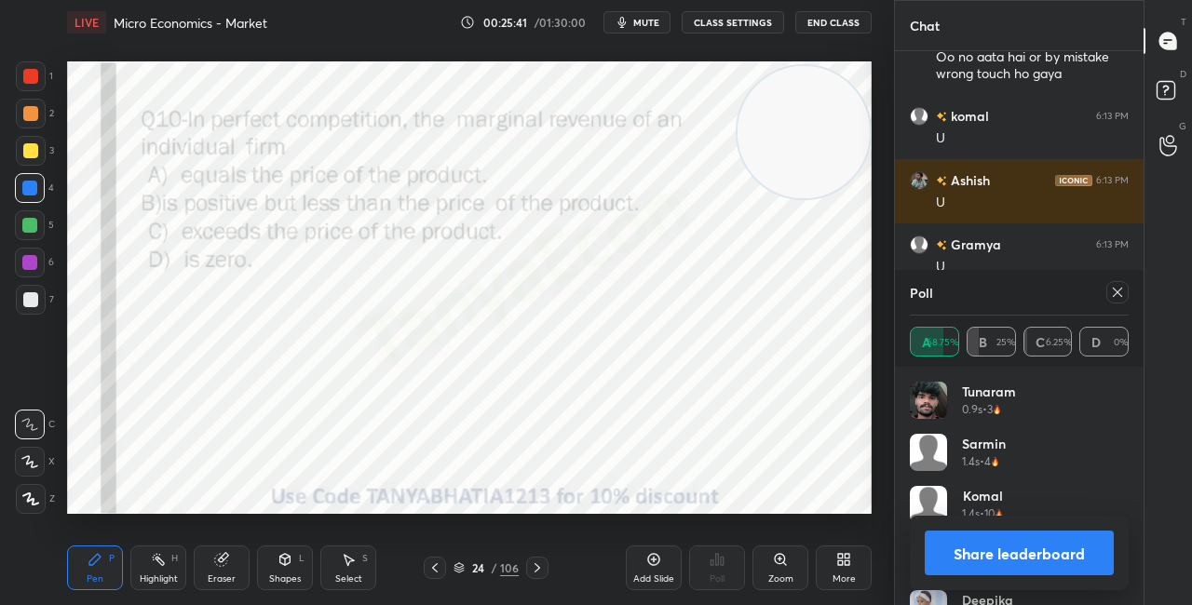
click at [279, 563] on icon at bounding box center [285, 559] width 15 height 15
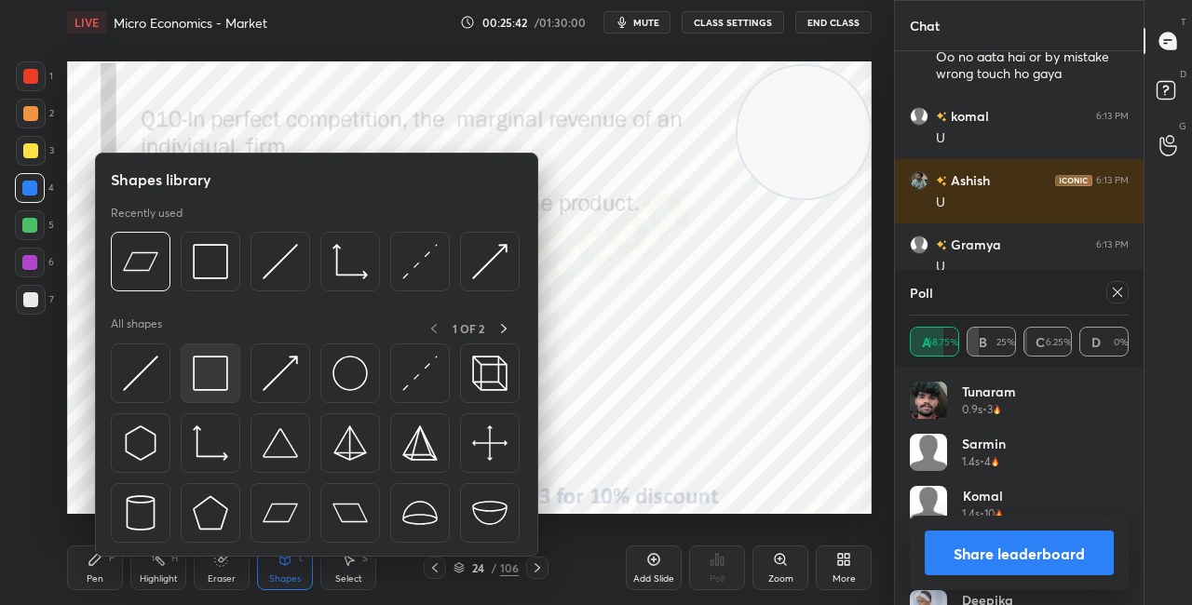
click at [210, 360] on img at bounding box center [210, 373] width 35 height 35
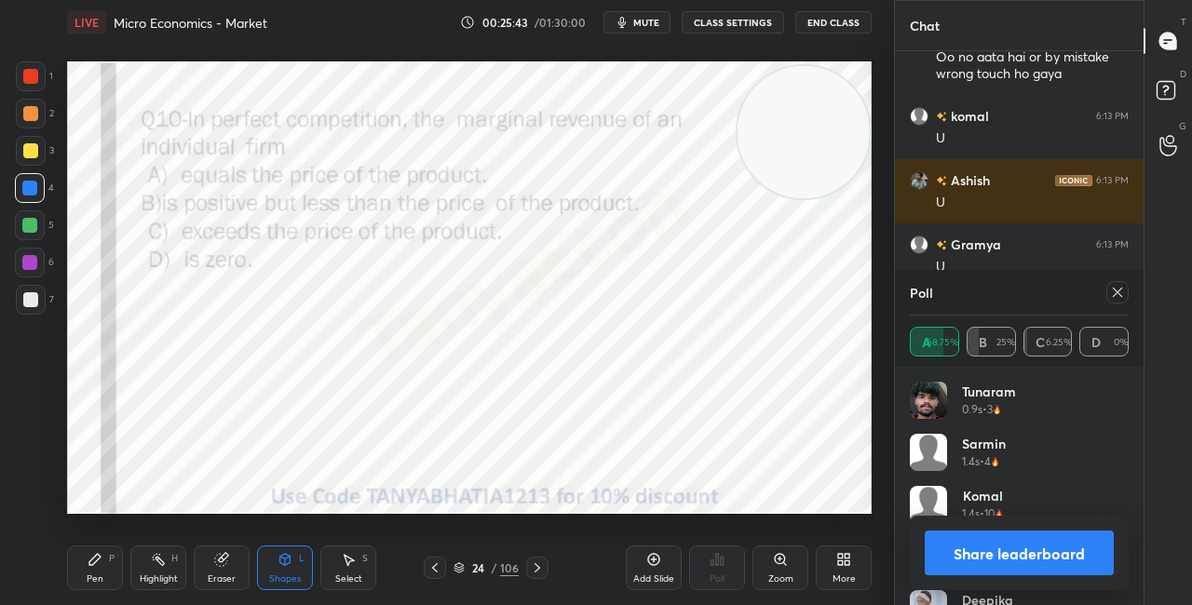
scroll to position [2366, 0]
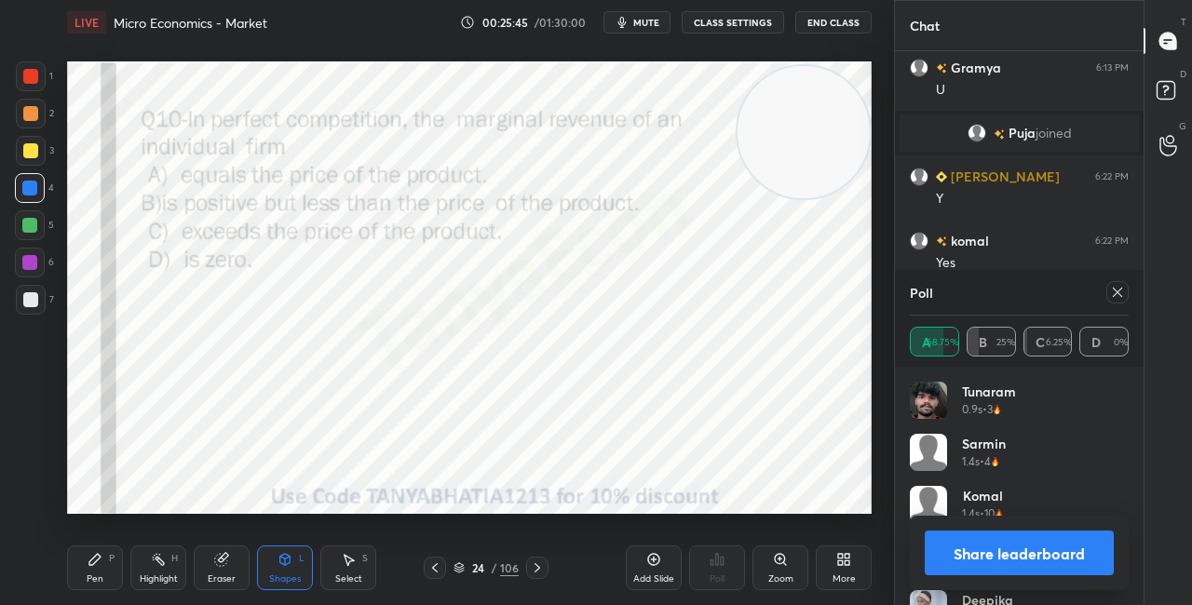
click at [937, 546] on button "Share leaderboard" at bounding box center [1019, 553] width 189 height 45
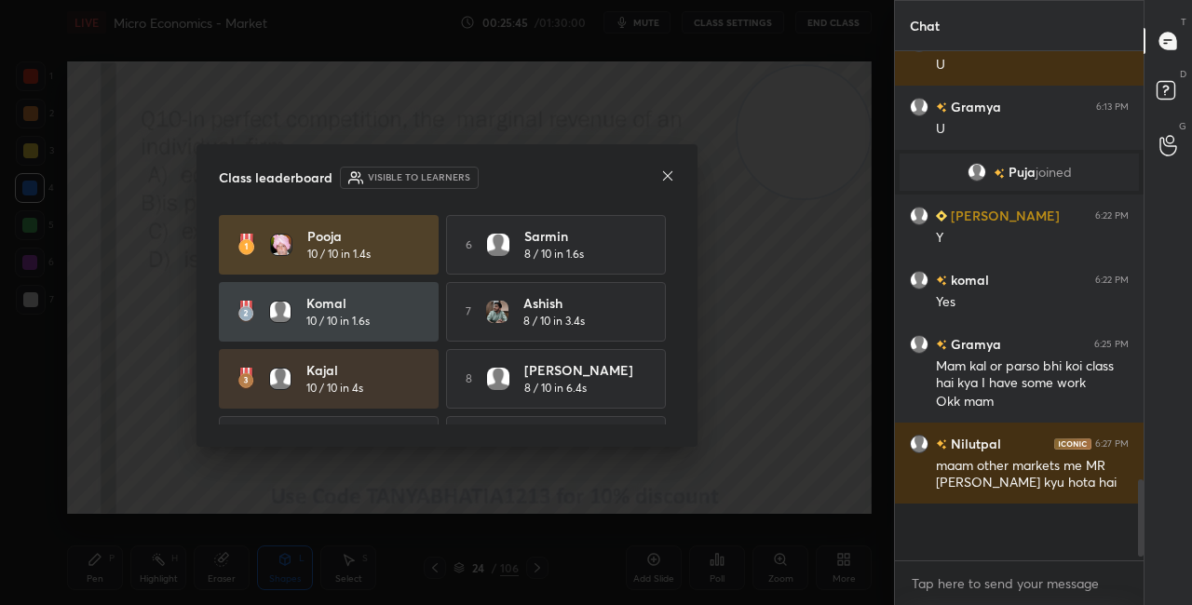
scroll to position [543, 243]
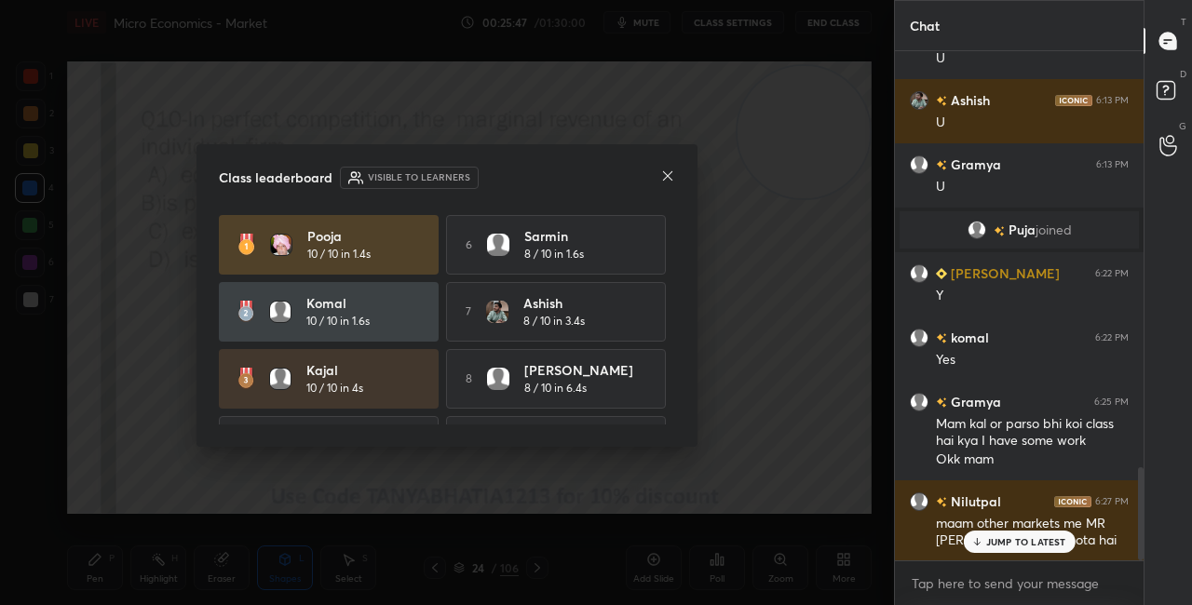
click at [669, 179] on icon at bounding box center [667, 176] width 15 height 15
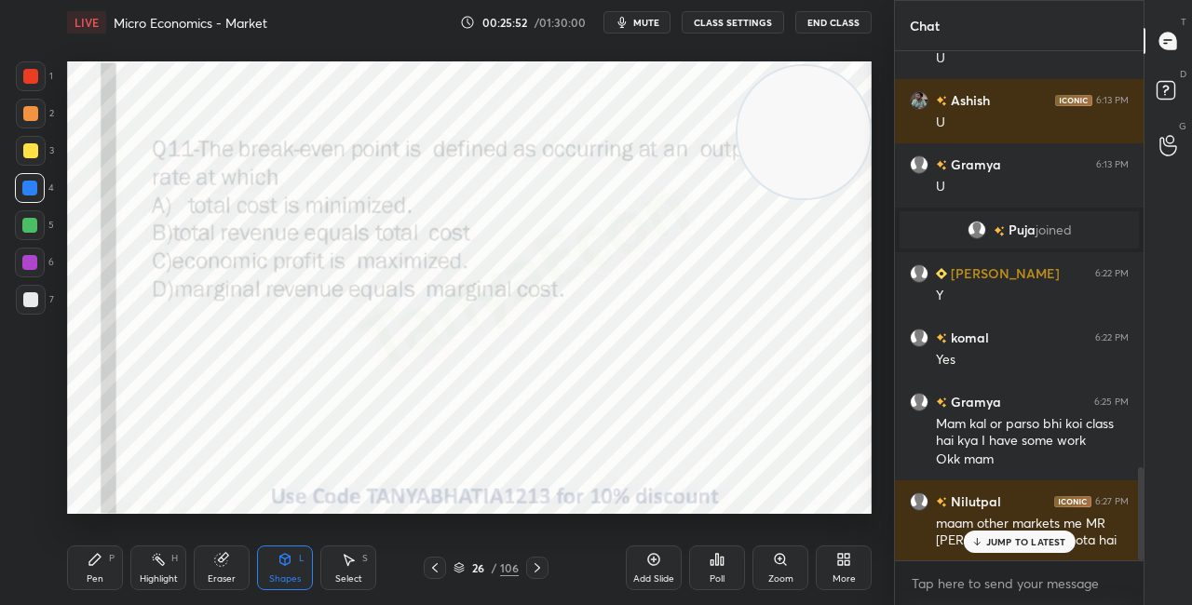
click at [1011, 536] on p "JUMP TO LATEST" at bounding box center [1026, 541] width 80 height 11
click at [264, 562] on div "Shapes L" at bounding box center [285, 568] width 56 height 45
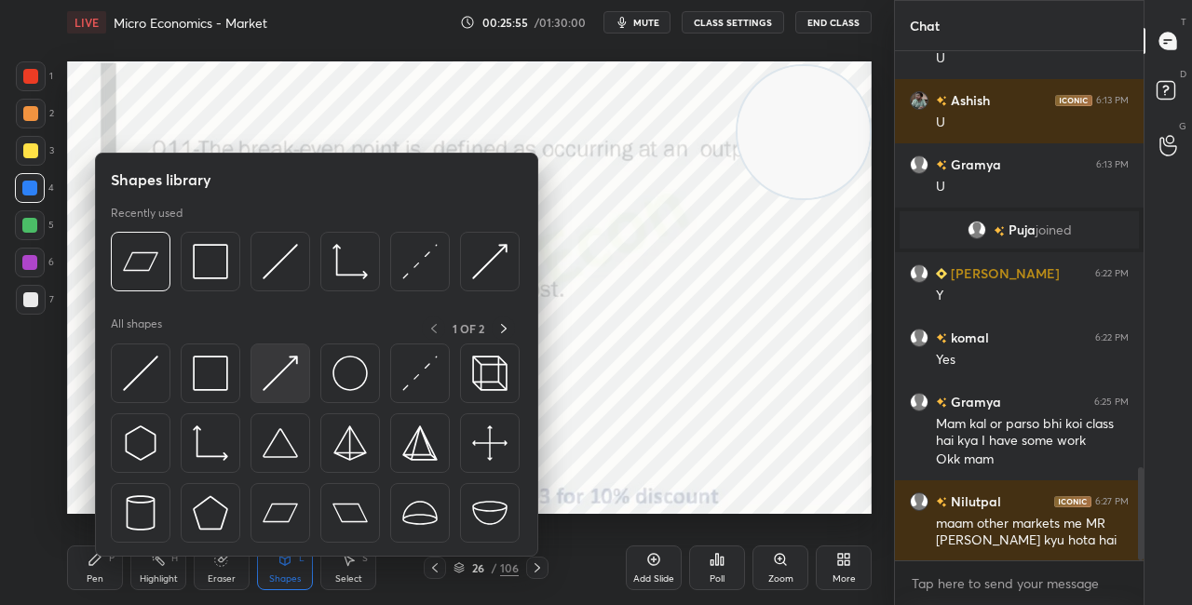
click at [260, 376] on div at bounding box center [281, 374] width 60 height 60
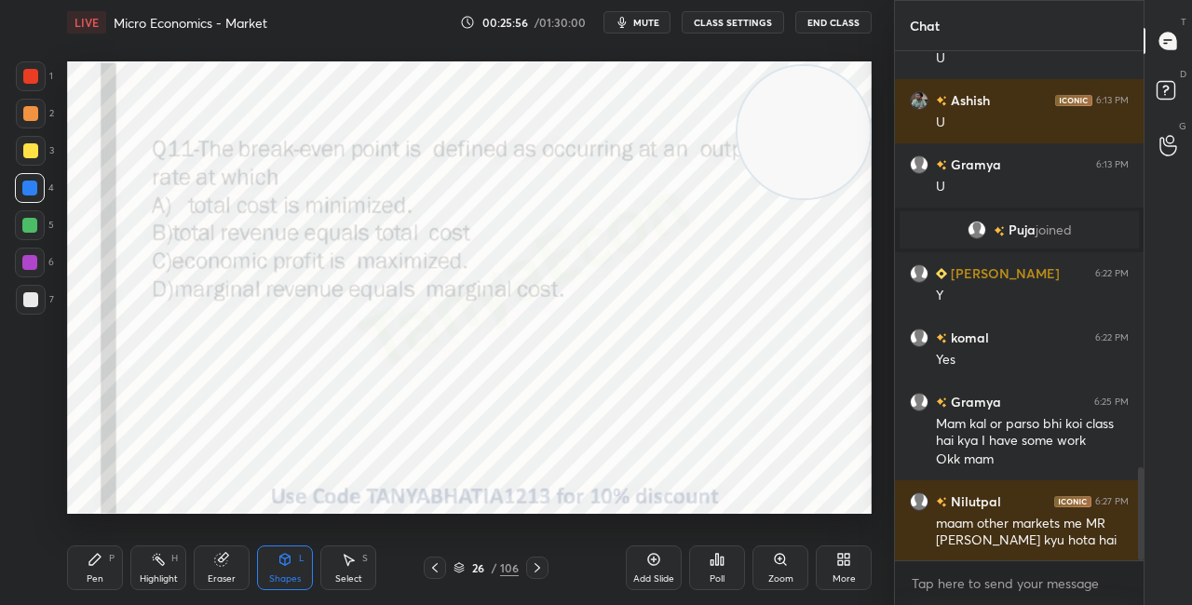
click at [35, 261] on div at bounding box center [29, 262] width 15 height 15
click at [284, 564] on icon at bounding box center [285, 559] width 10 height 11
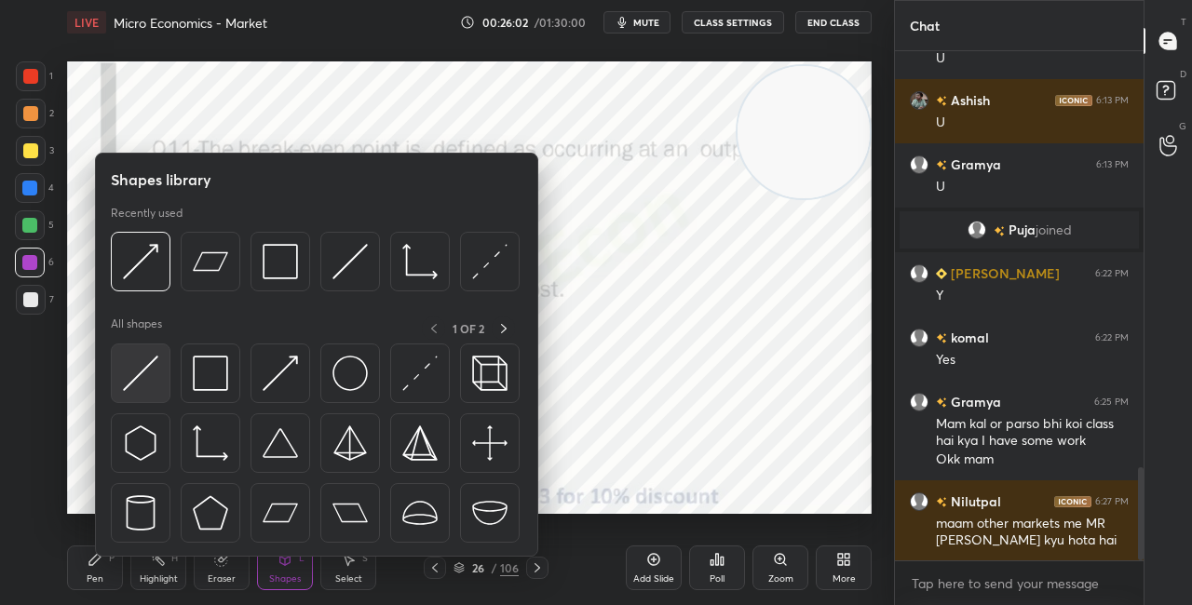
click at [140, 387] on img at bounding box center [140, 373] width 35 height 35
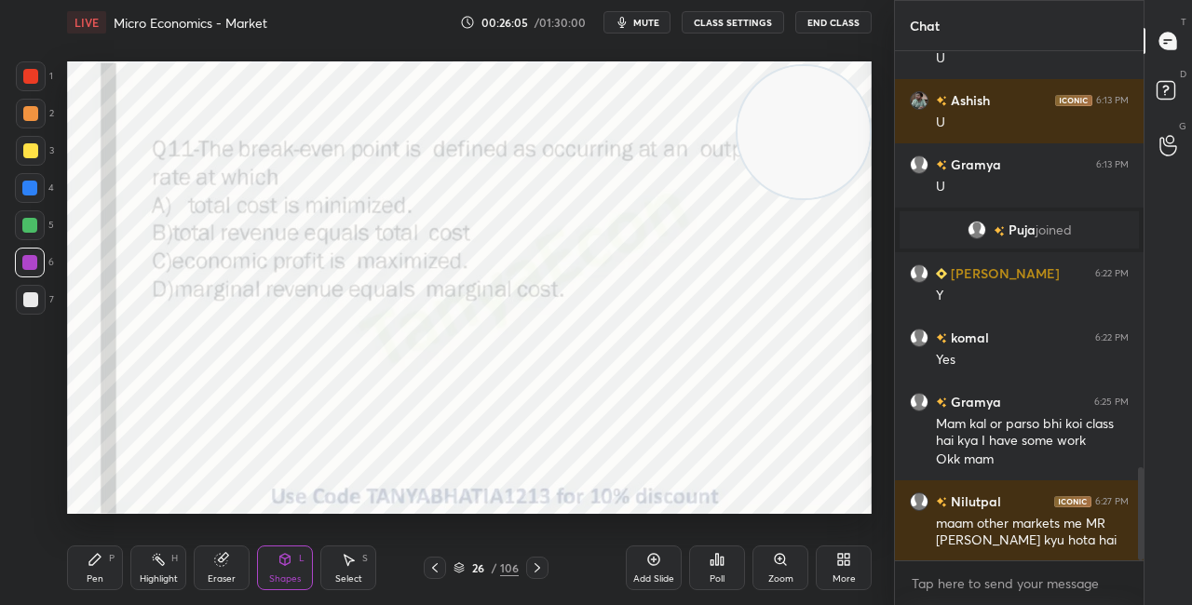
click at [102, 555] on div "Pen P" at bounding box center [95, 568] width 56 height 45
click at [274, 564] on div "Shapes L" at bounding box center [285, 568] width 56 height 45
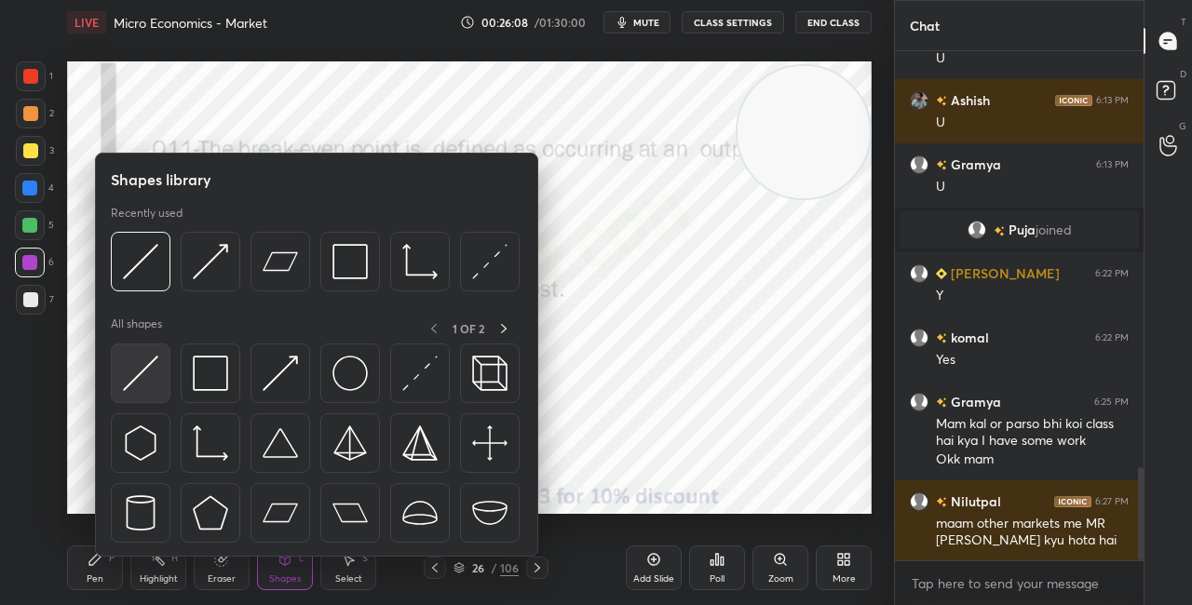
click at [143, 374] on img at bounding box center [140, 373] width 35 height 35
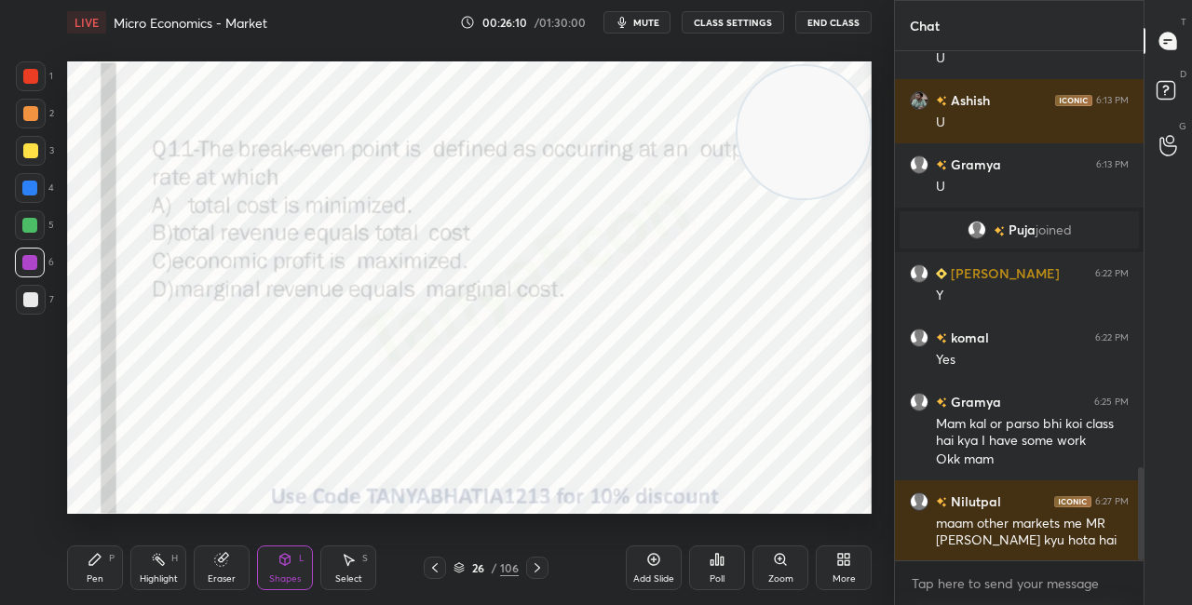
click at [35, 117] on div at bounding box center [30, 113] width 15 height 15
click at [102, 572] on div "Pen P" at bounding box center [95, 568] width 56 height 45
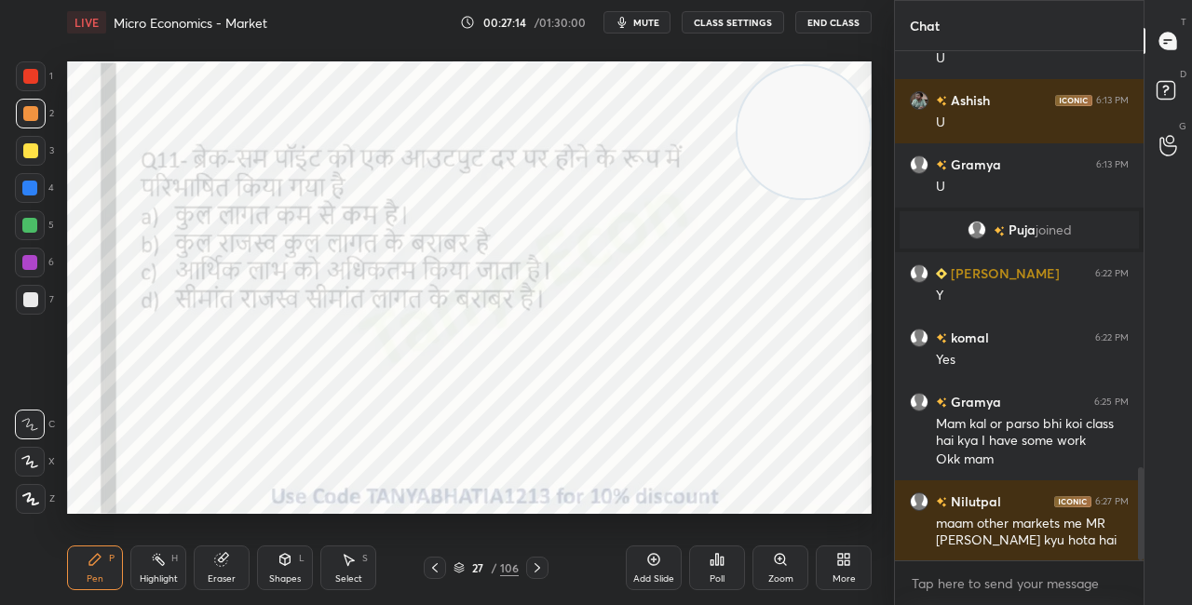
click at [22, 258] on div at bounding box center [29, 262] width 15 height 15
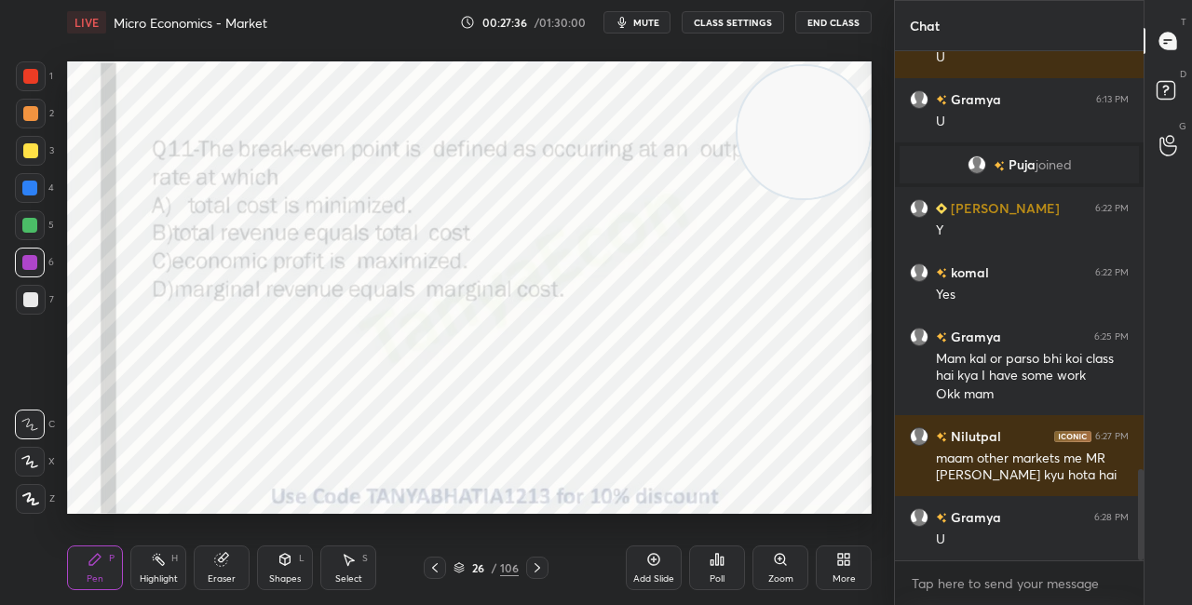
scroll to position [2397, 0]
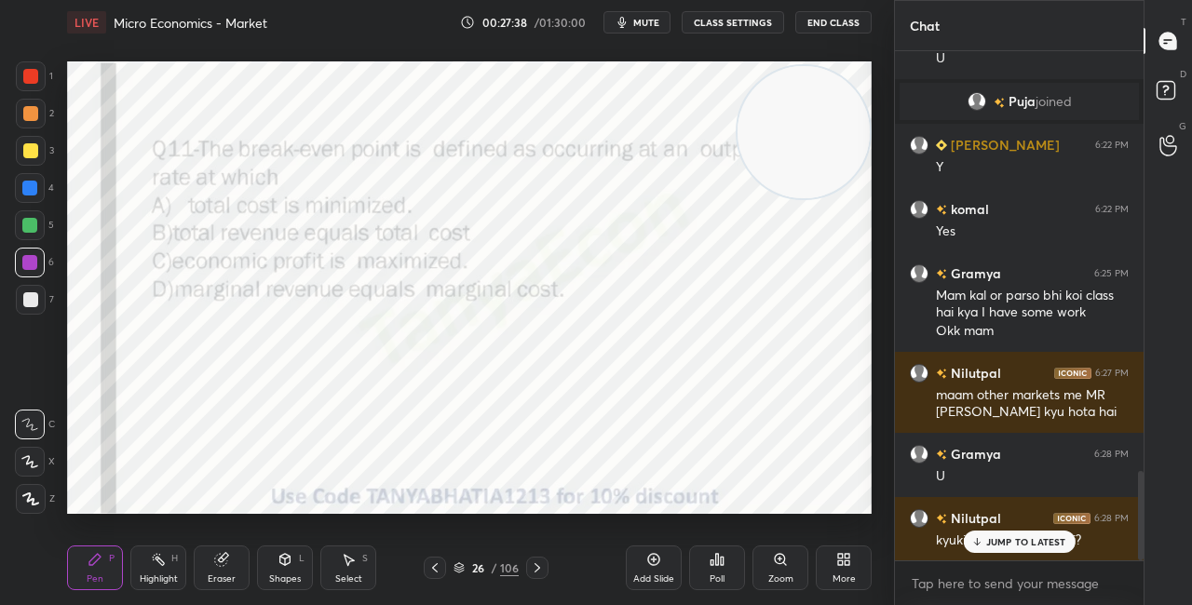
click at [1021, 538] on p "JUMP TO LATEST" at bounding box center [1026, 541] width 80 height 11
drag, startPoint x: 810, startPoint y: 190, endPoint x: 840, endPoint y: 346, distance: 158.4
click at [829, 233] on video at bounding box center [803, 167] width 132 height 132
click at [27, 142] on div at bounding box center [31, 151] width 30 height 30
click at [35, 80] on div at bounding box center [30, 76] width 15 height 15
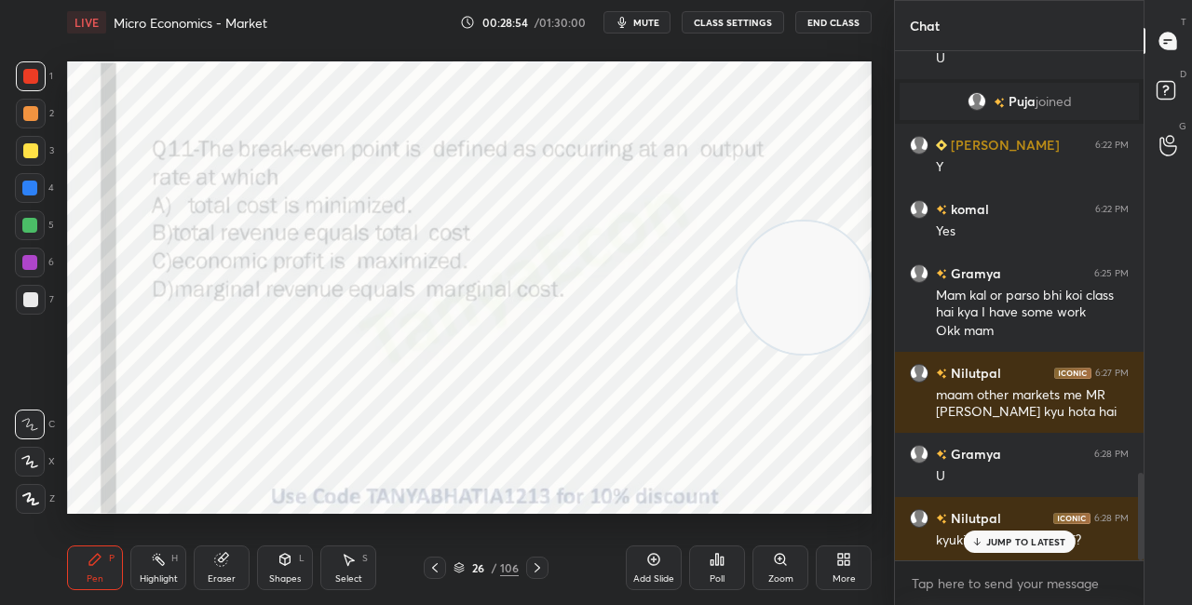
scroll to position [2442, 0]
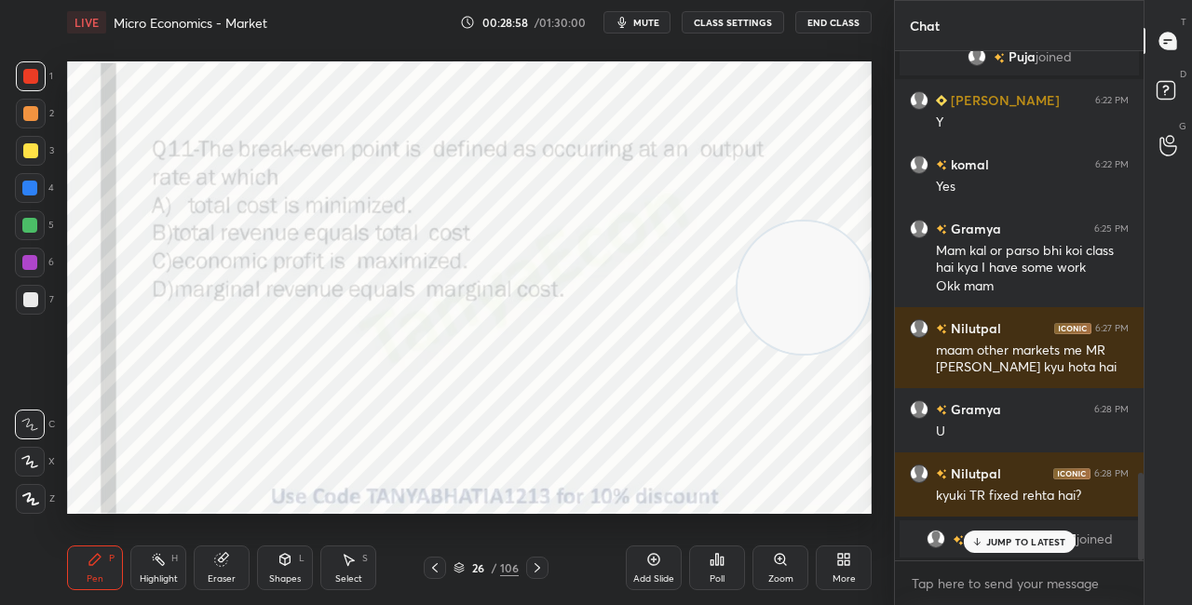
click at [1008, 539] on p "JUMP TO LATEST" at bounding box center [1026, 541] width 80 height 11
click at [460, 569] on icon at bounding box center [459, 569] width 9 height 3
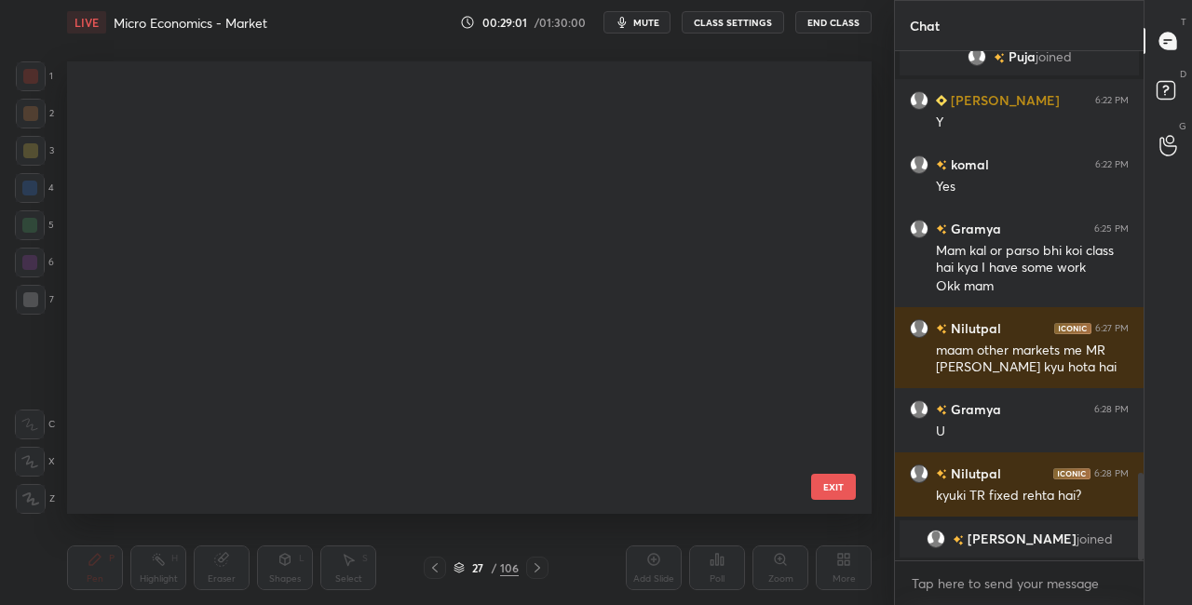
scroll to position [447, 795]
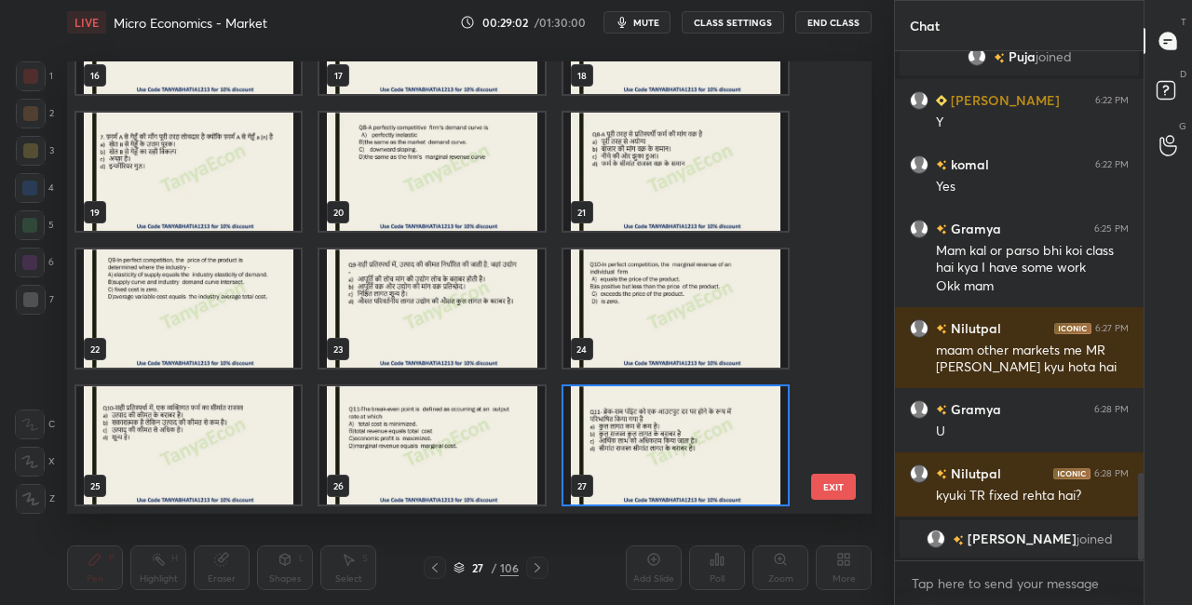
click at [463, 465] on img "grid" at bounding box center [431, 446] width 224 height 118
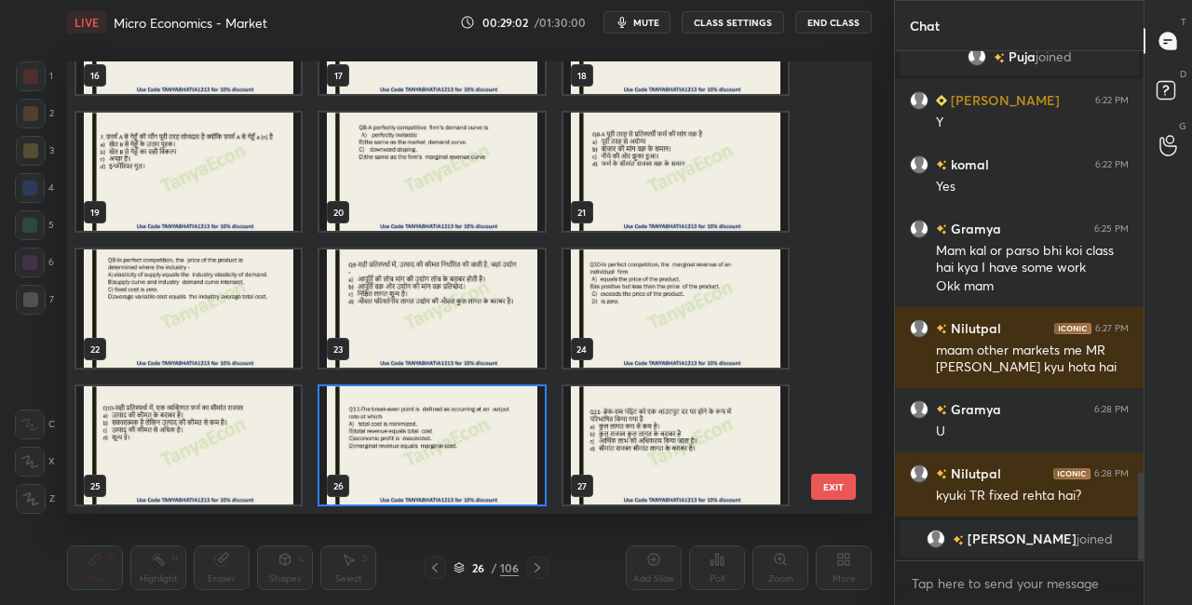
click at [462, 466] on img "grid" at bounding box center [431, 446] width 224 height 118
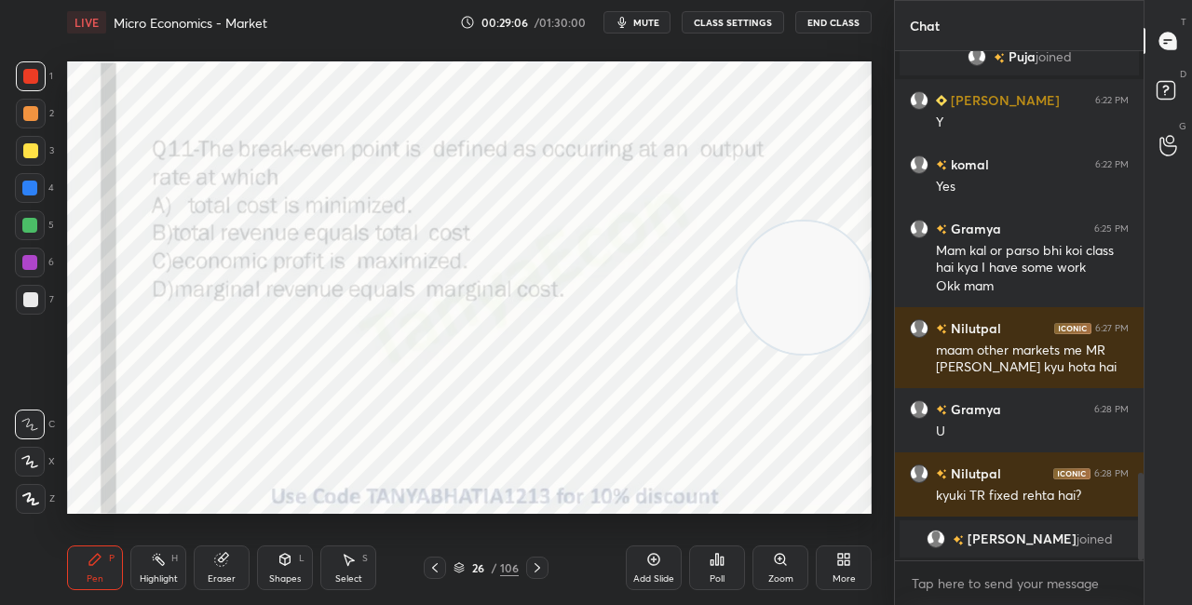
click at [713, 563] on icon at bounding box center [712, 563] width 3 height 5
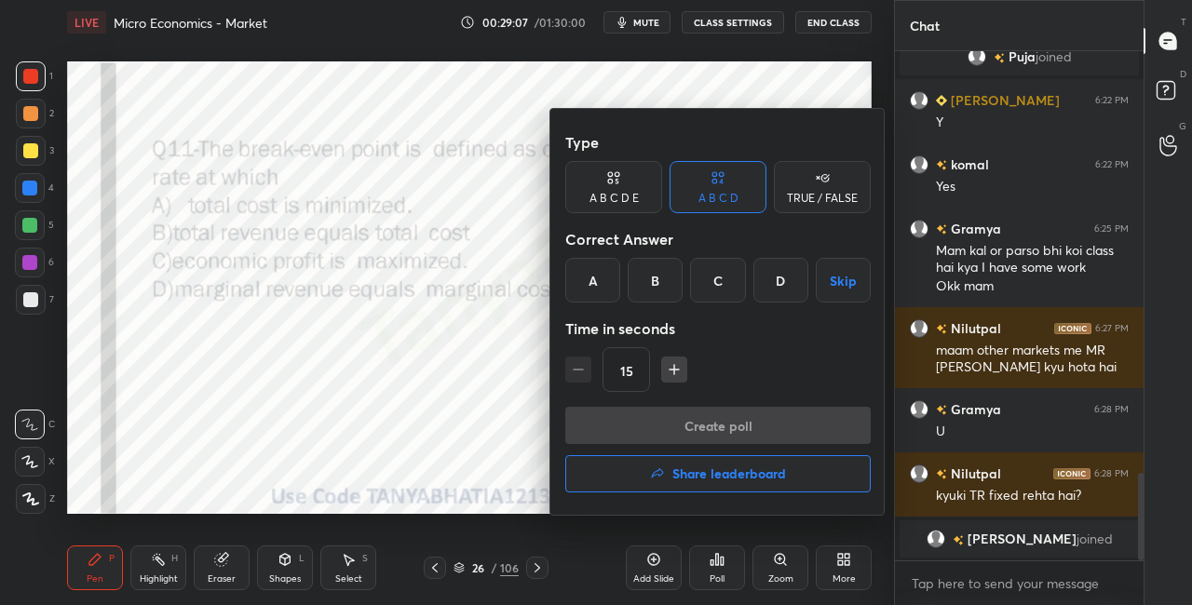
click at [671, 284] on div "B" at bounding box center [655, 280] width 55 height 45
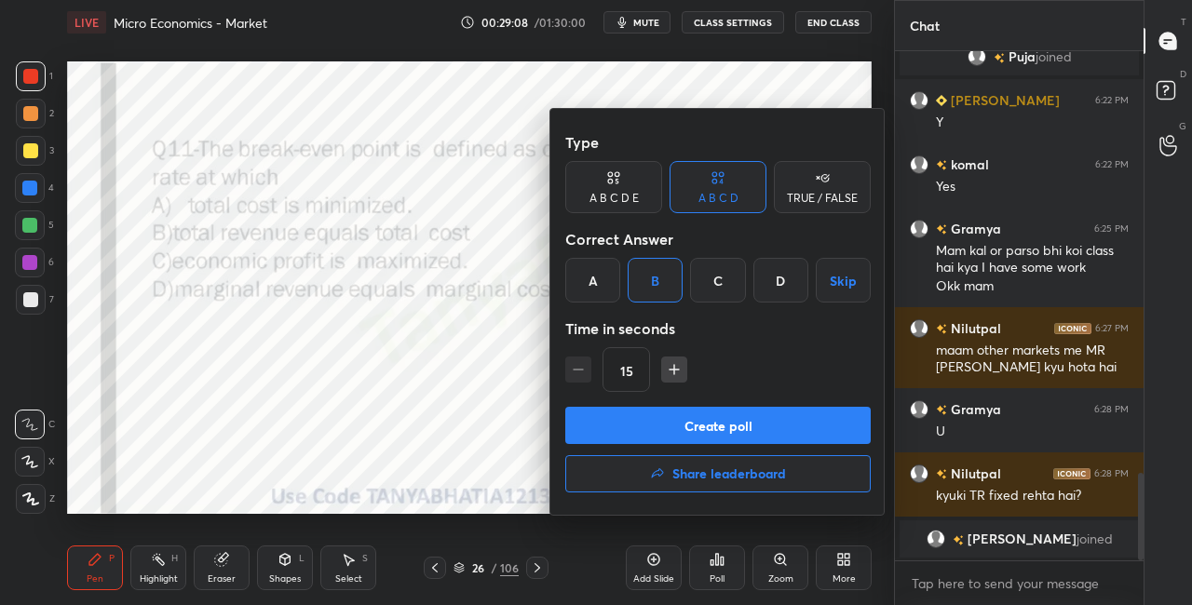
click at [678, 431] on button "Create poll" at bounding box center [718, 425] width 306 height 37
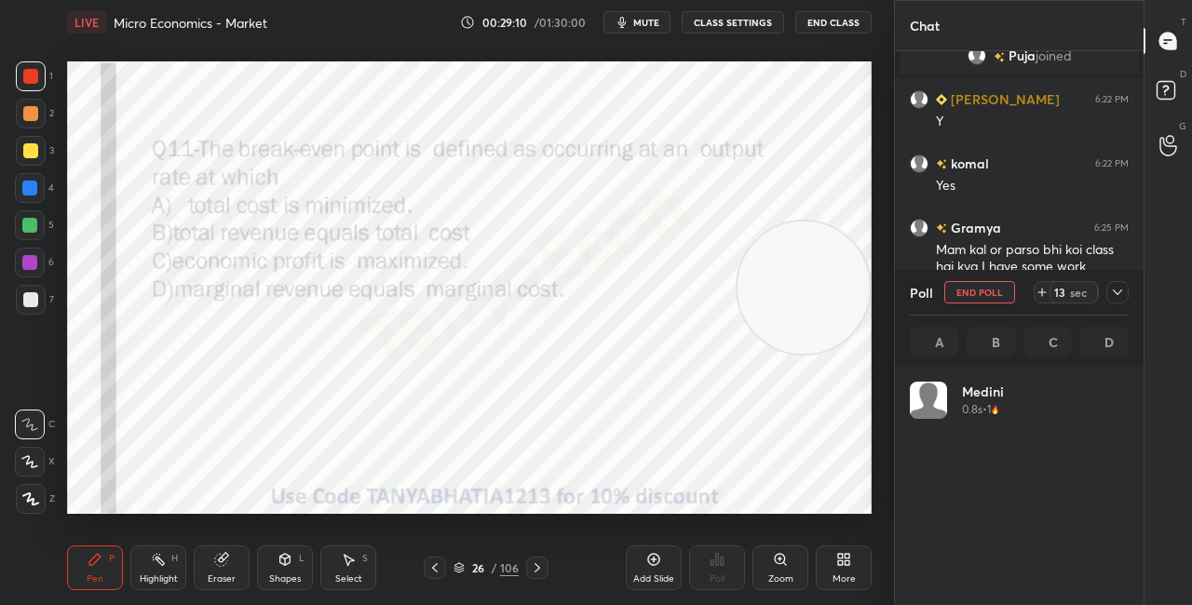
scroll to position [7, 6]
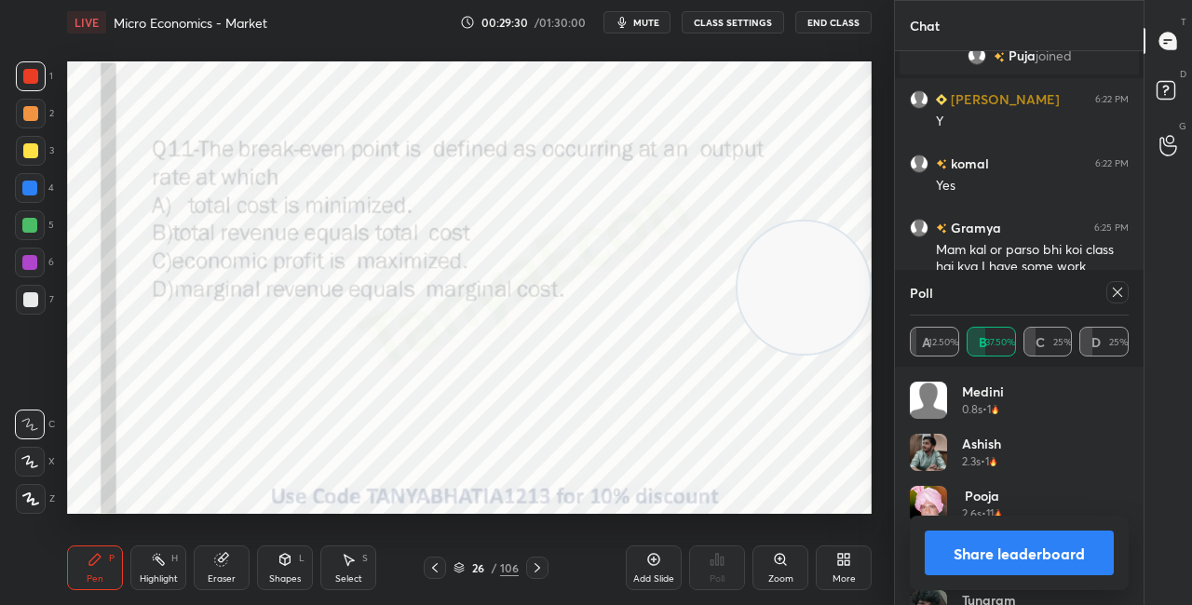
click at [287, 567] on div "Shapes L" at bounding box center [285, 568] width 56 height 45
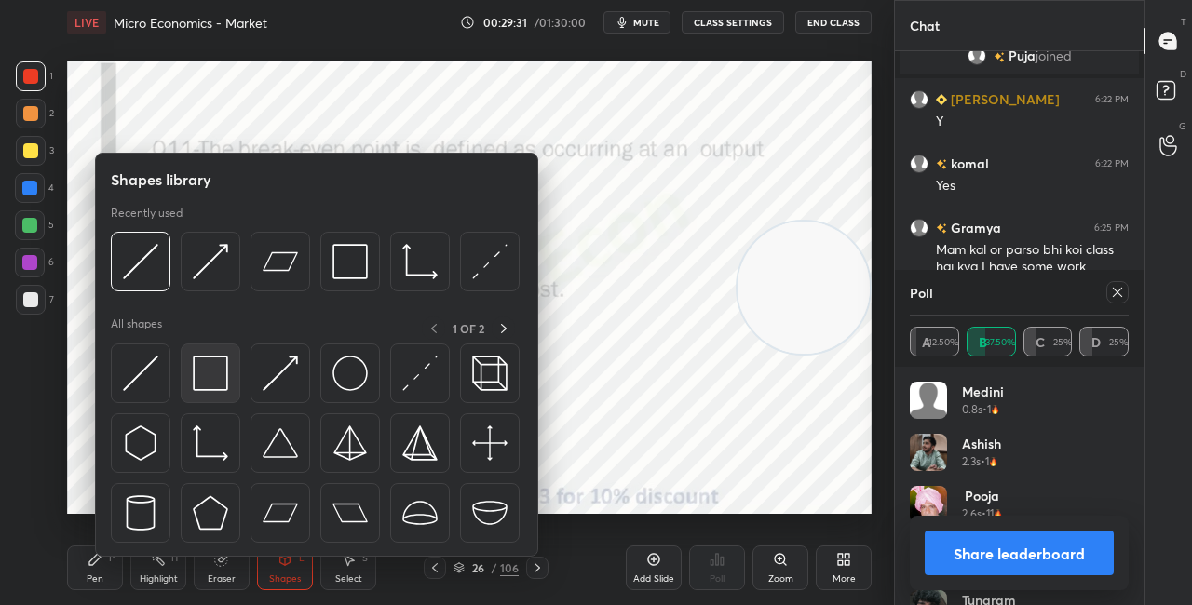
click at [209, 366] on img at bounding box center [210, 373] width 35 height 35
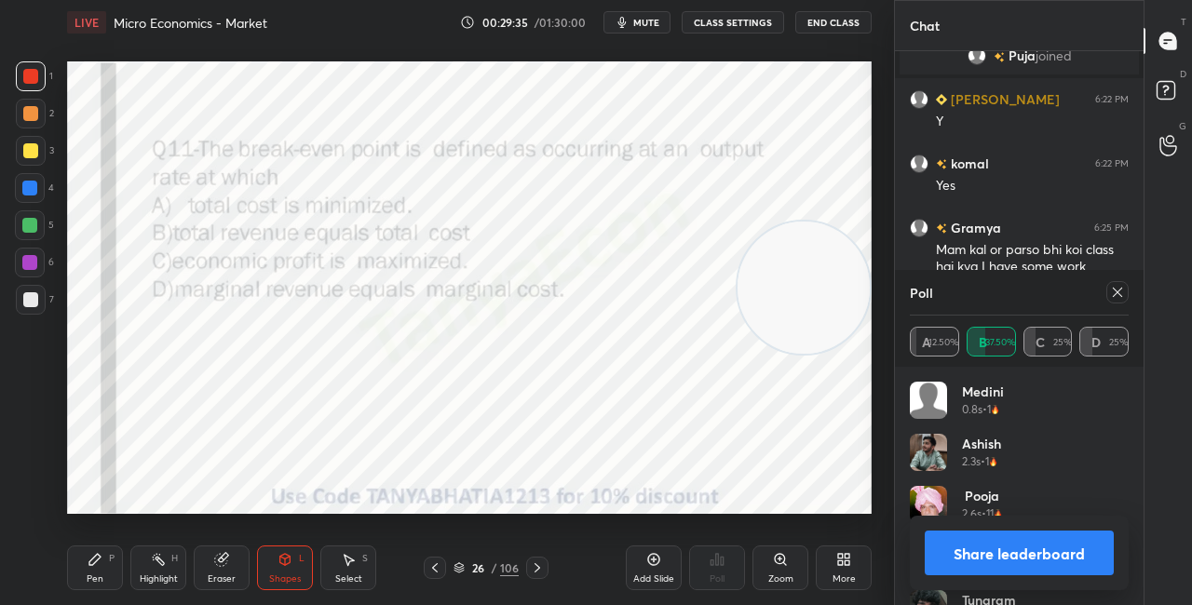
click at [107, 567] on div "Pen P" at bounding box center [95, 568] width 56 height 45
click at [991, 562] on button "Share leaderboard" at bounding box center [1019, 553] width 189 height 45
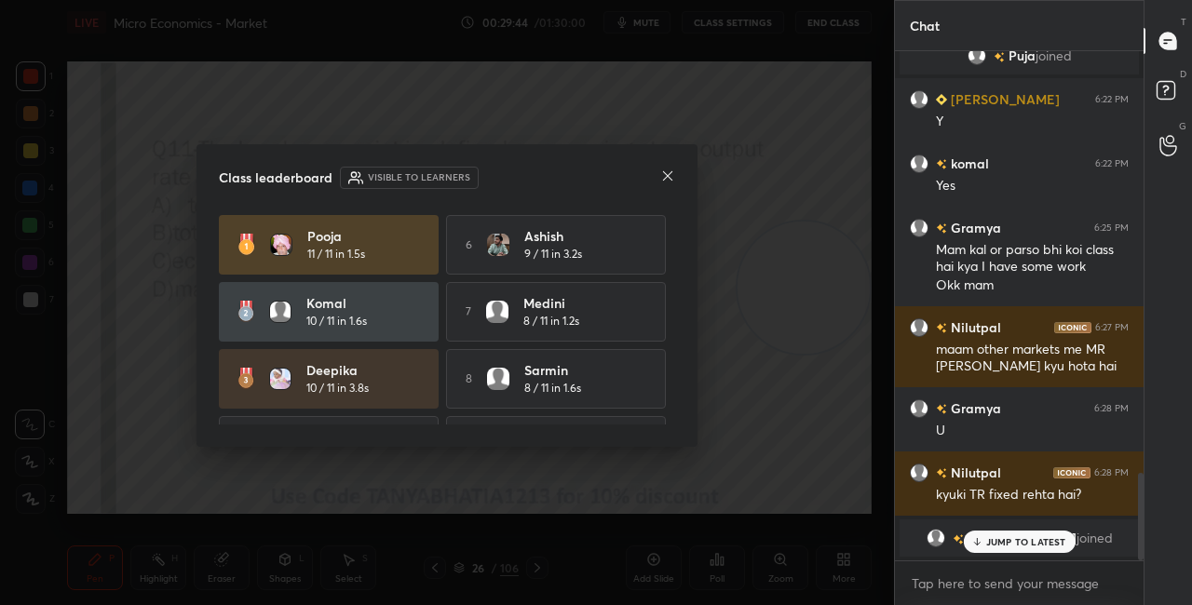
scroll to position [504, 243]
click at [667, 175] on icon at bounding box center [667, 175] width 9 height 9
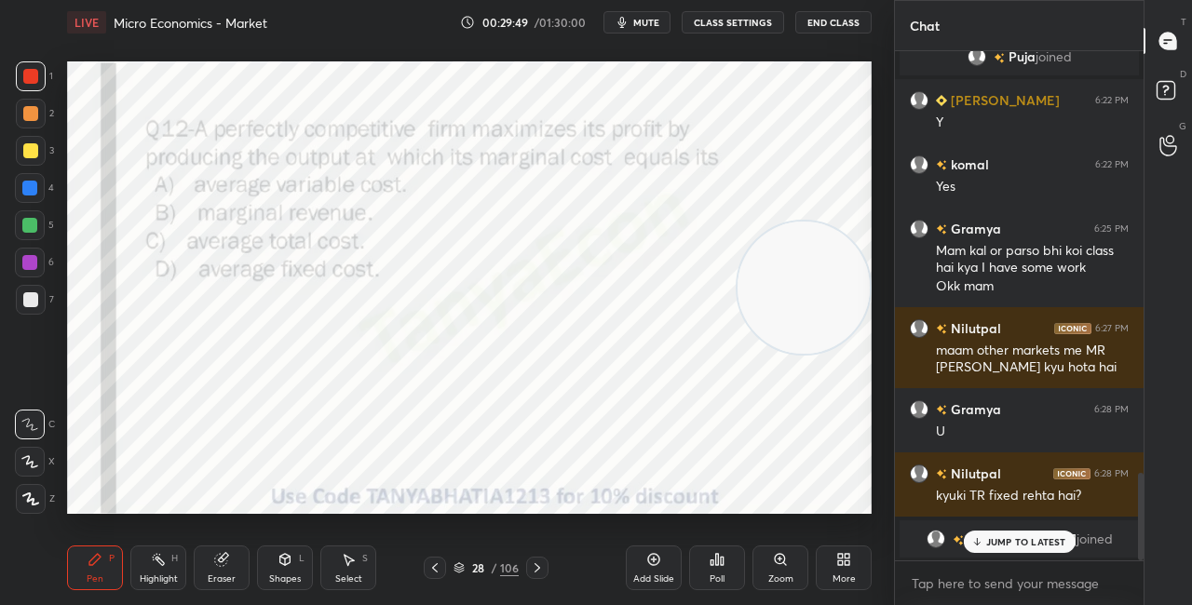
click at [40, 189] on div at bounding box center [30, 188] width 30 height 30
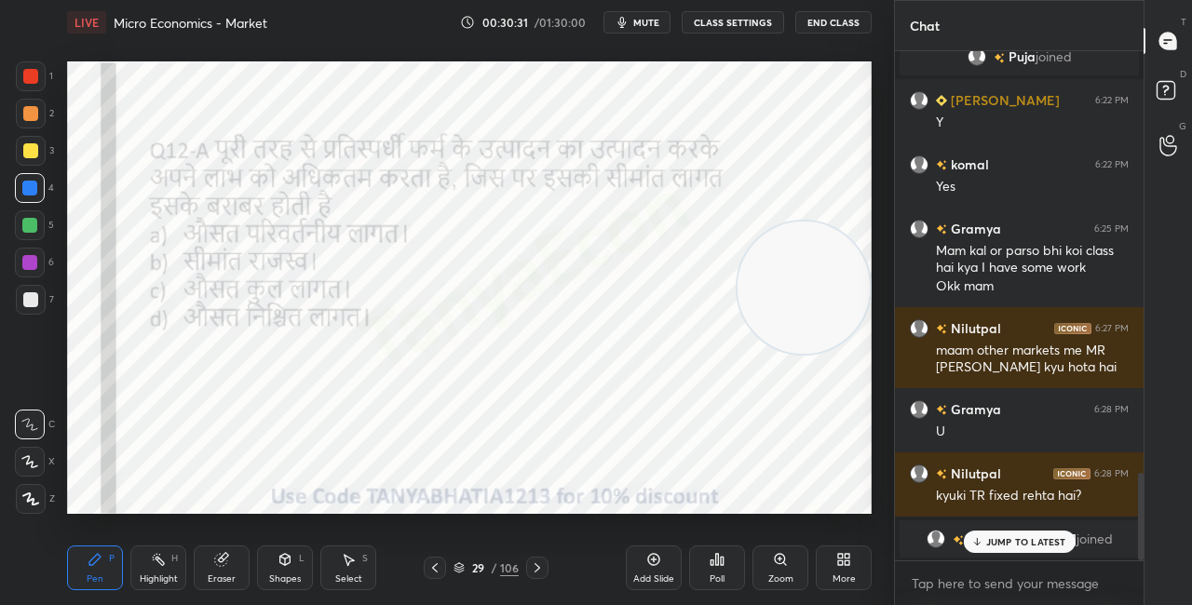
click at [1033, 539] on p "JUMP TO LATEST" at bounding box center [1026, 541] width 80 height 11
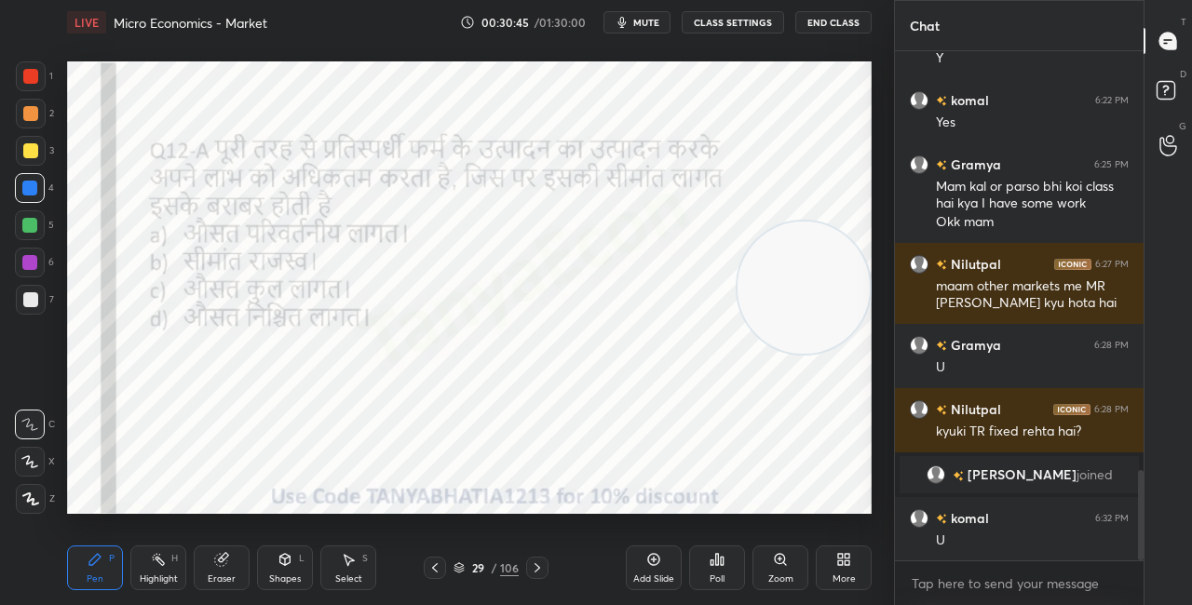
click at [461, 566] on icon at bounding box center [459, 568] width 11 height 11
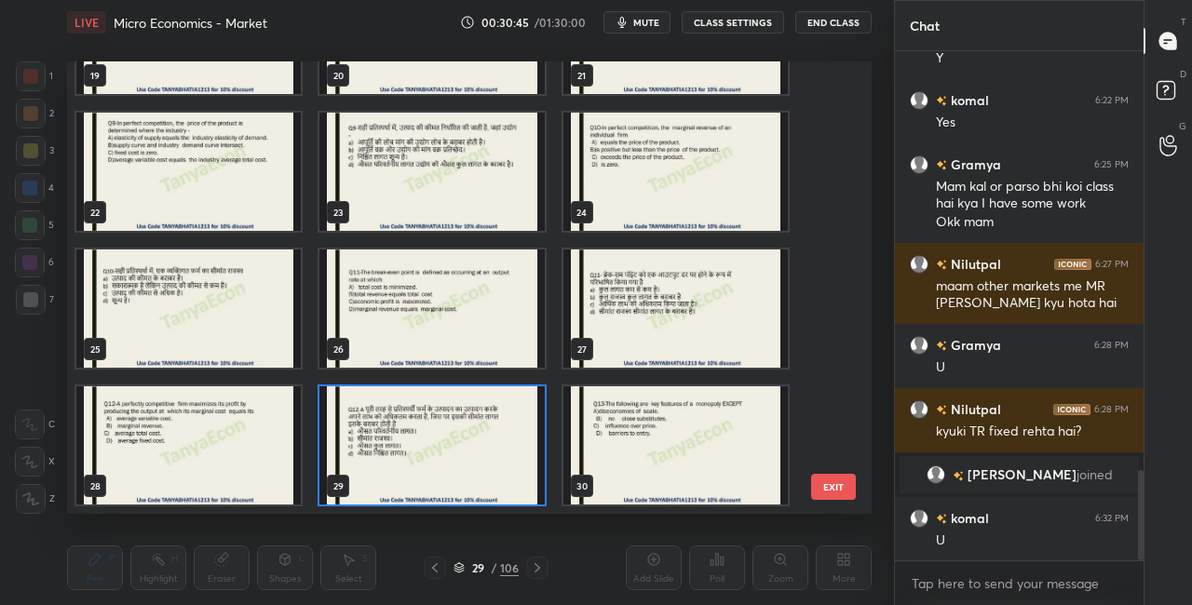
scroll to position [447, 795]
click at [469, 463] on img "grid" at bounding box center [431, 446] width 224 height 118
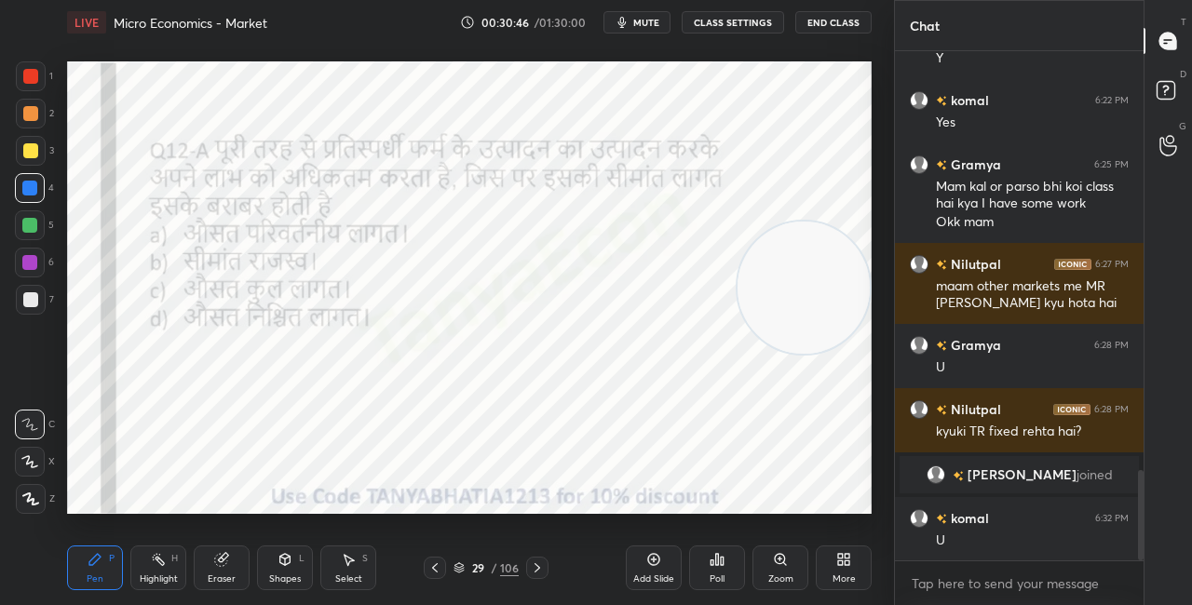
click at [469, 464] on img "grid" at bounding box center [431, 446] width 224 height 118
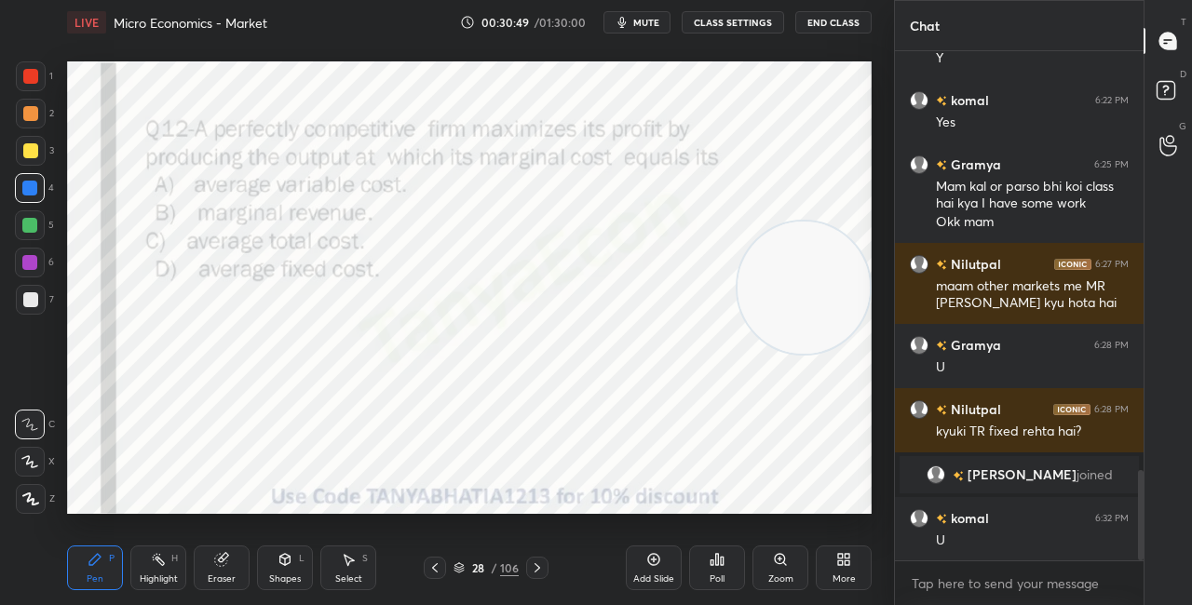
click at [720, 577] on div "Poll" at bounding box center [717, 579] width 15 height 9
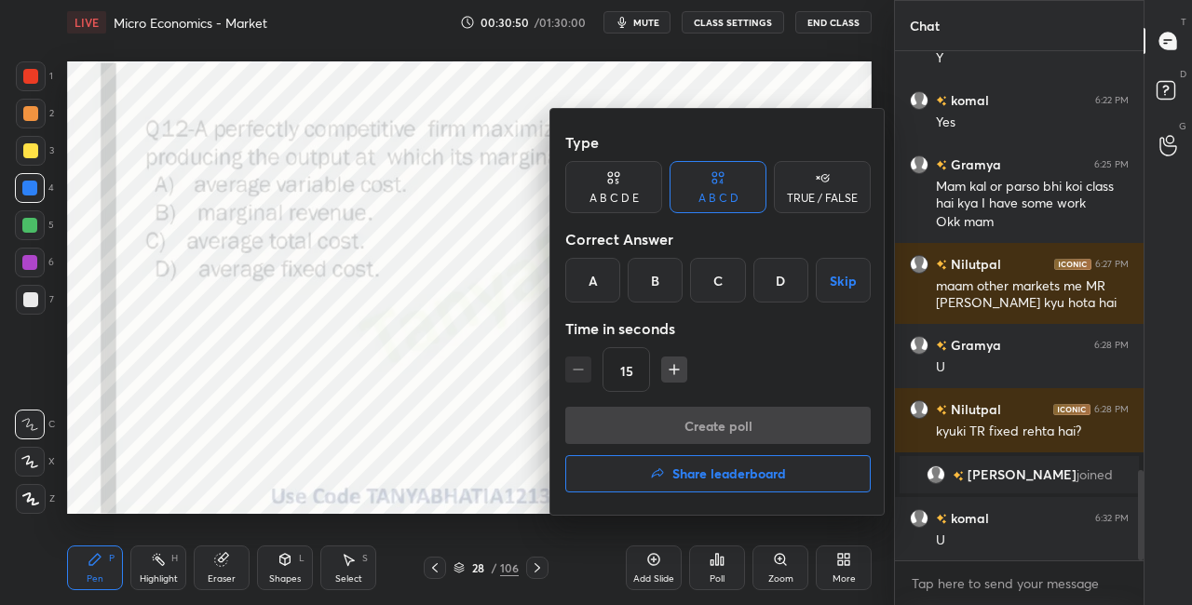
click at [652, 288] on div "B" at bounding box center [655, 280] width 55 height 45
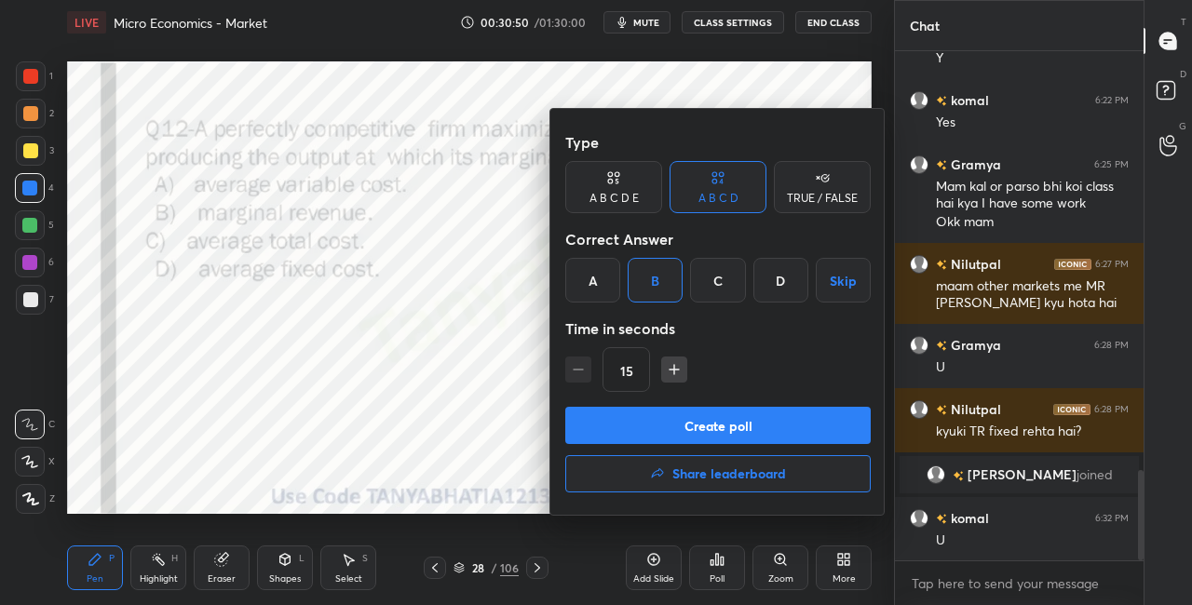
click at [655, 420] on button "Create poll" at bounding box center [718, 425] width 306 height 37
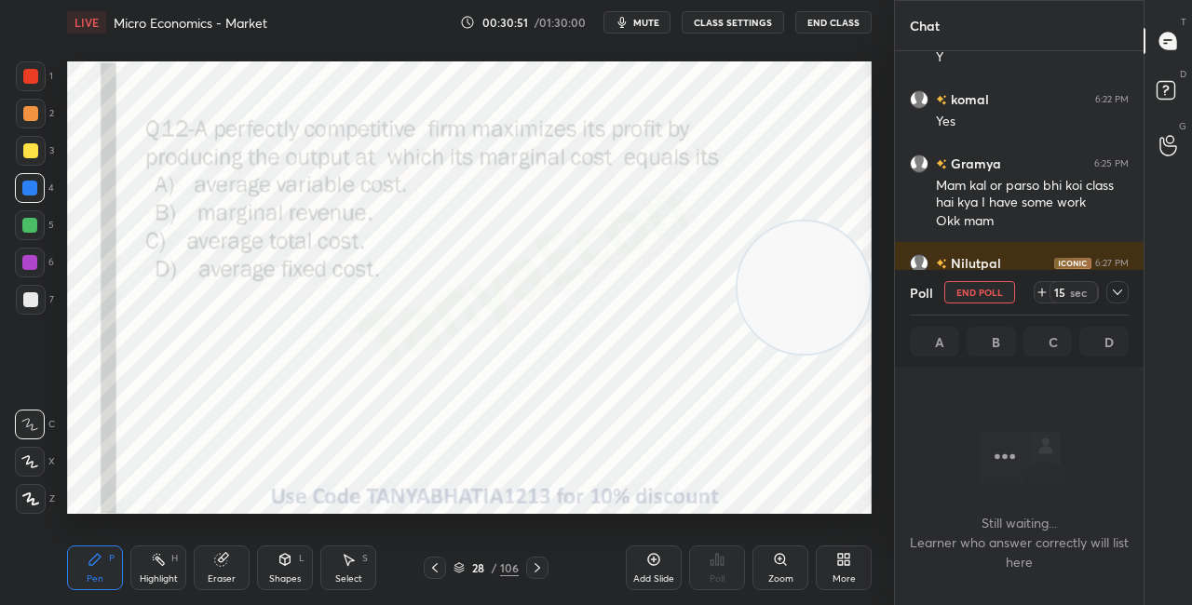
scroll to position [407, 243]
click at [307, 568] on div "Shapes L" at bounding box center [285, 568] width 56 height 45
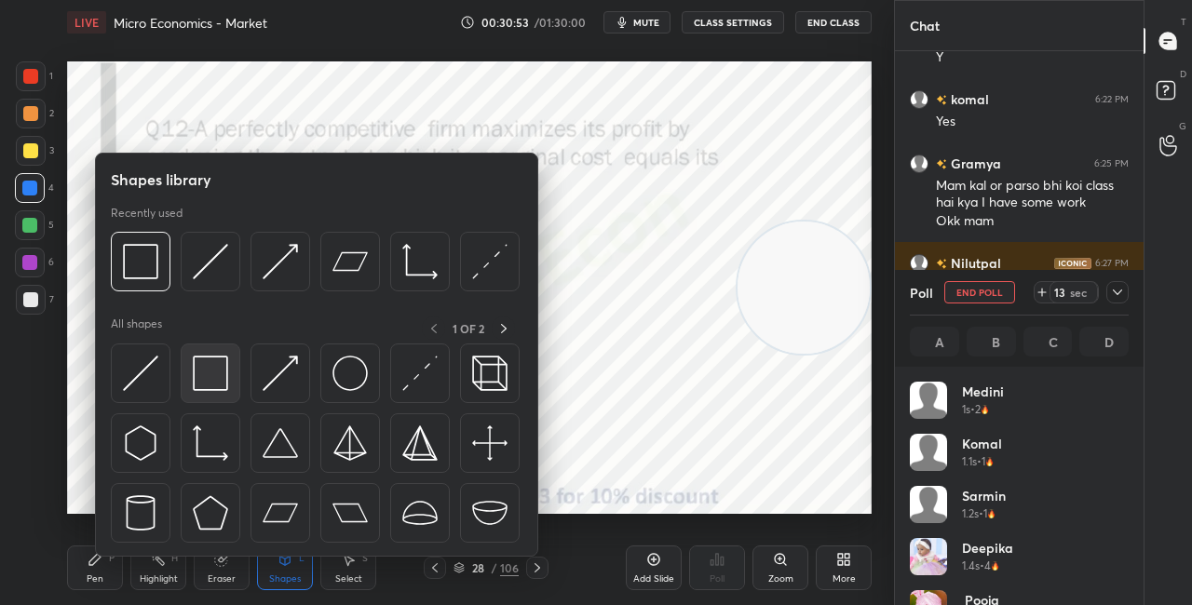
click at [212, 354] on div at bounding box center [211, 374] width 60 height 60
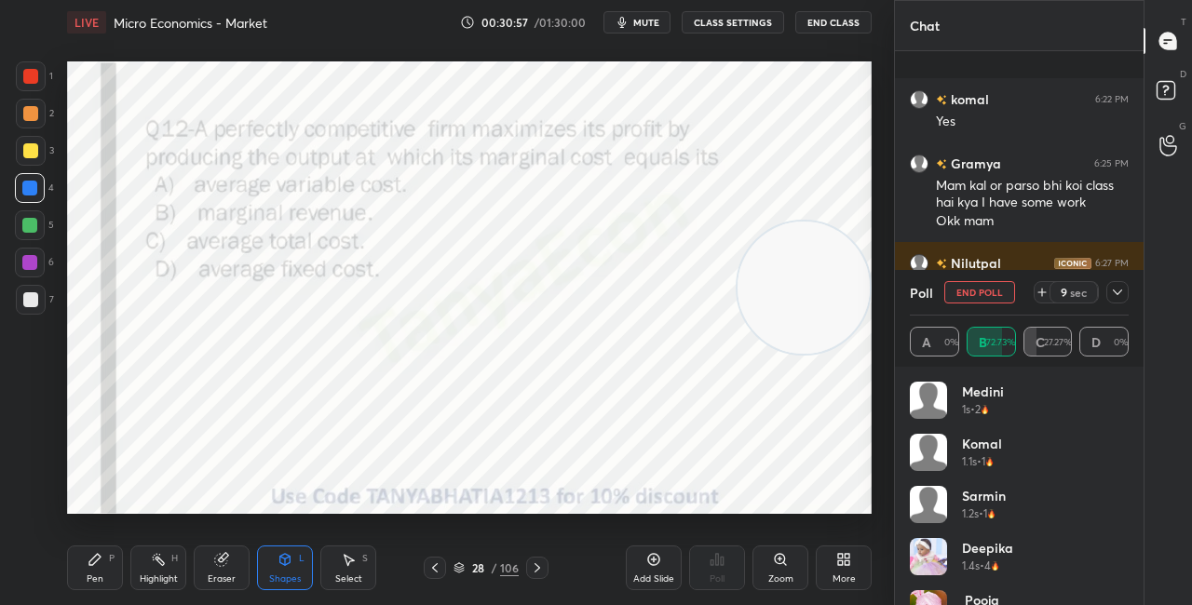
scroll to position [2547, 0]
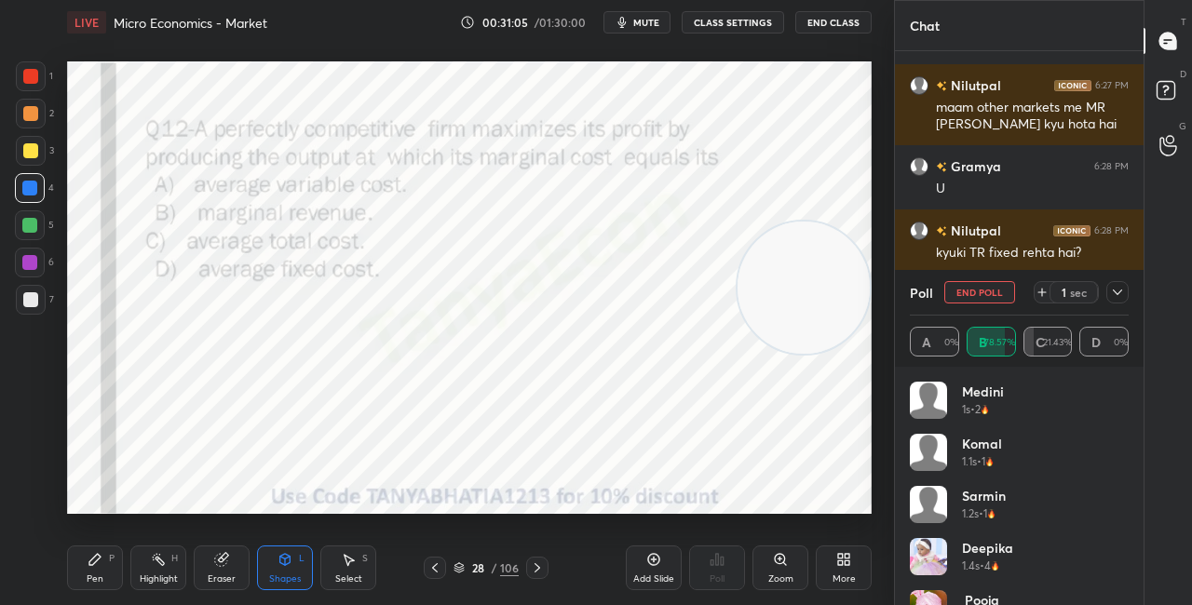
click at [1120, 292] on icon at bounding box center [1117, 293] width 9 height 6
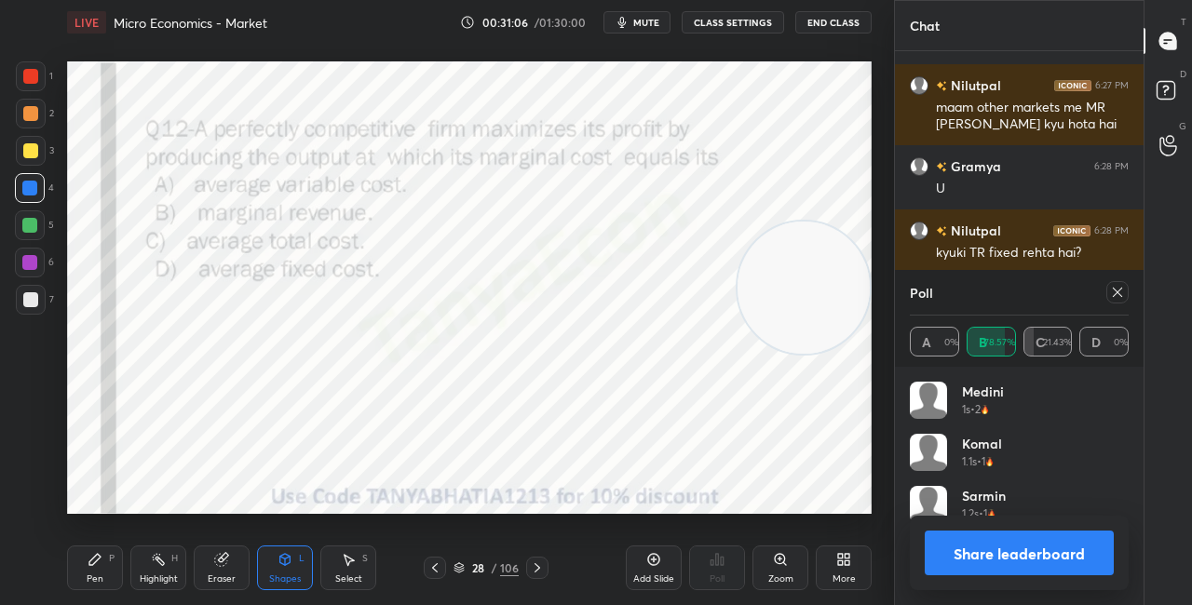
scroll to position [218, 213]
click at [963, 561] on button "Share leaderboard" at bounding box center [1019, 553] width 189 height 45
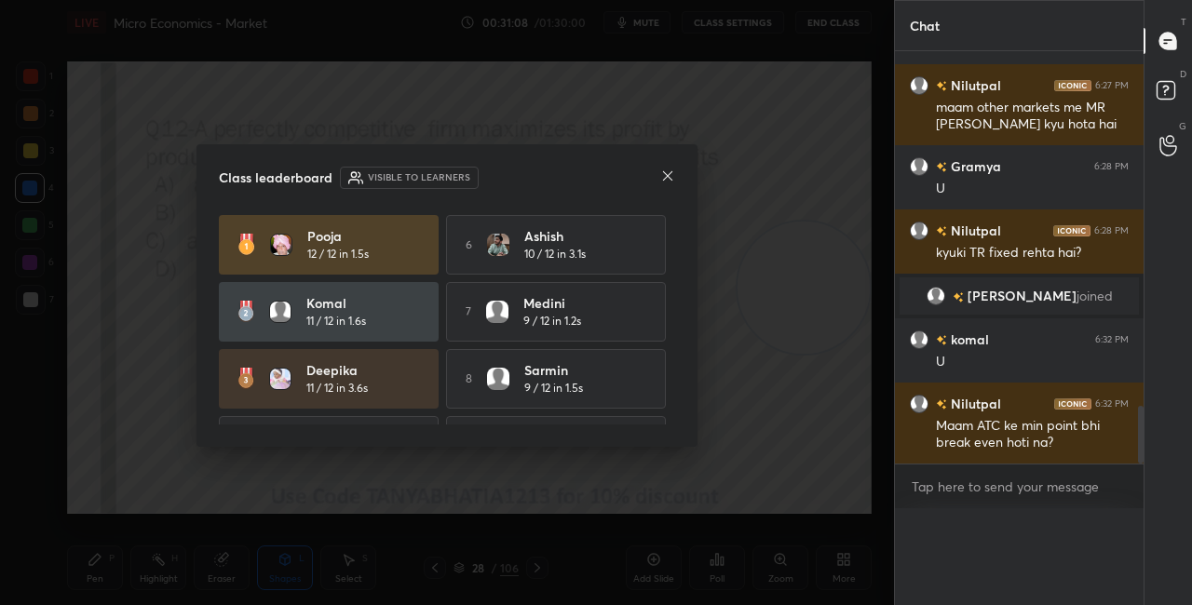
scroll to position [0, 0]
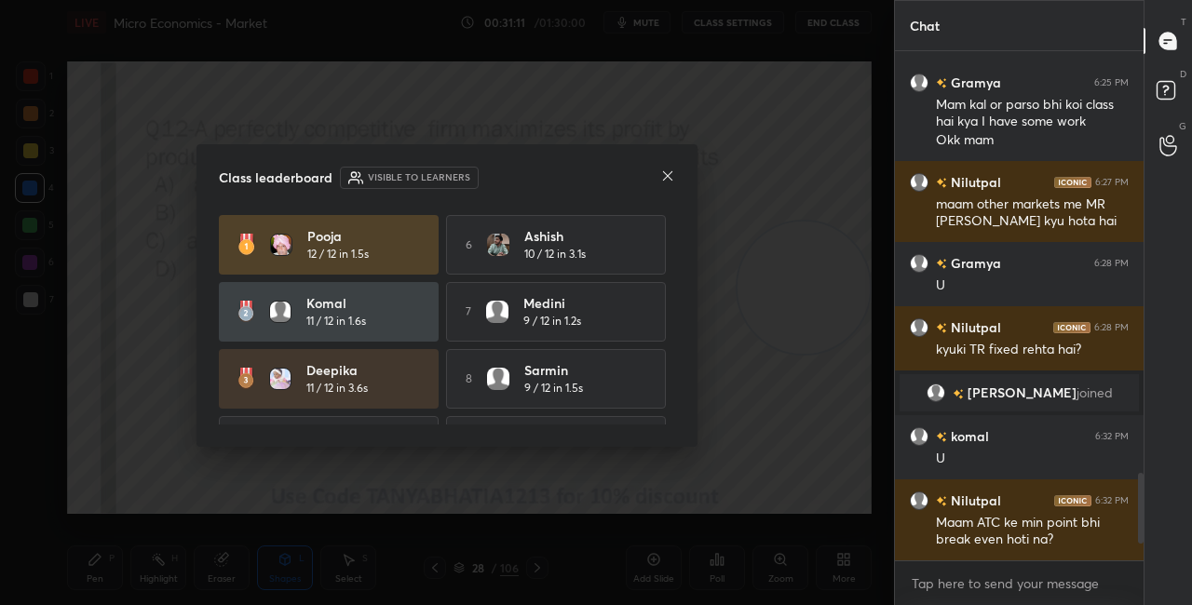
click at [668, 179] on icon at bounding box center [667, 176] width 15 height 15
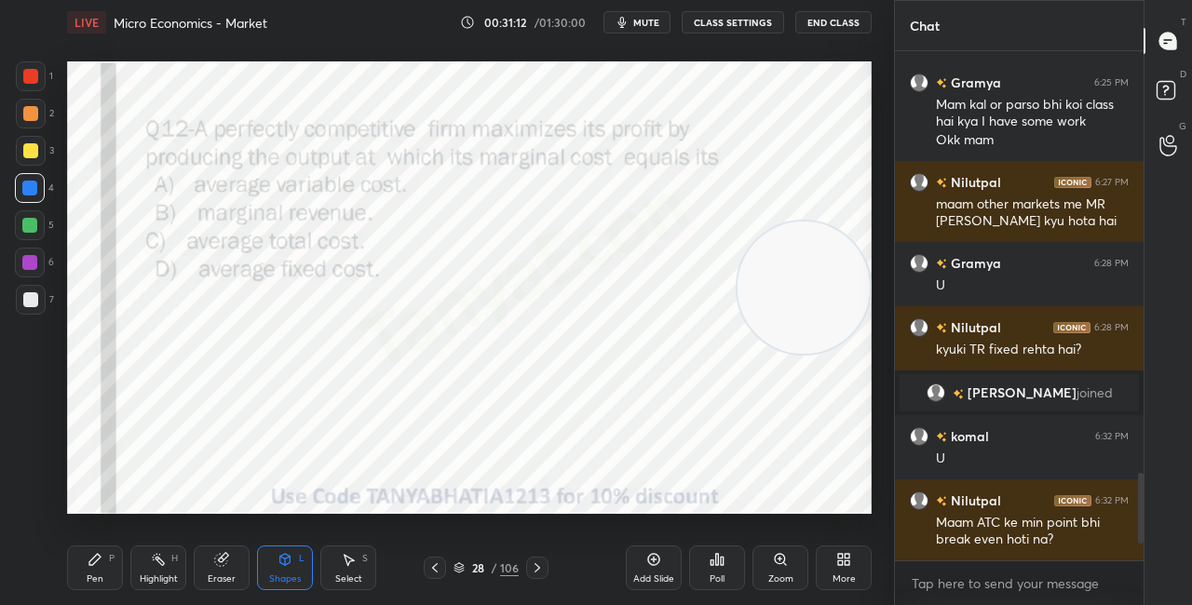
click at [288, 542] on div "Pen P Highlight H Eraser Shapes L Select S 28 / 106 Add Slide Poll Zoom More" at bounding box center [469, 568] width 805 height 75
click at [290, 555] on icon at bounding box center [285, 559] width 15 height 15
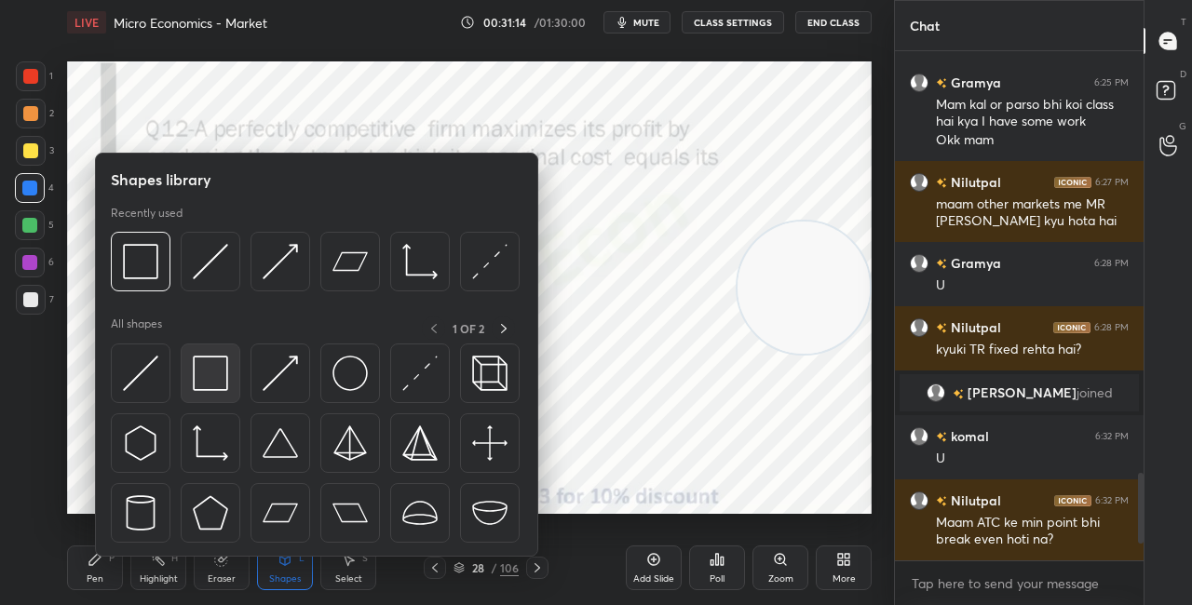
click at [219, 378] on img at bounding box center [210, 373] width 35 height 35
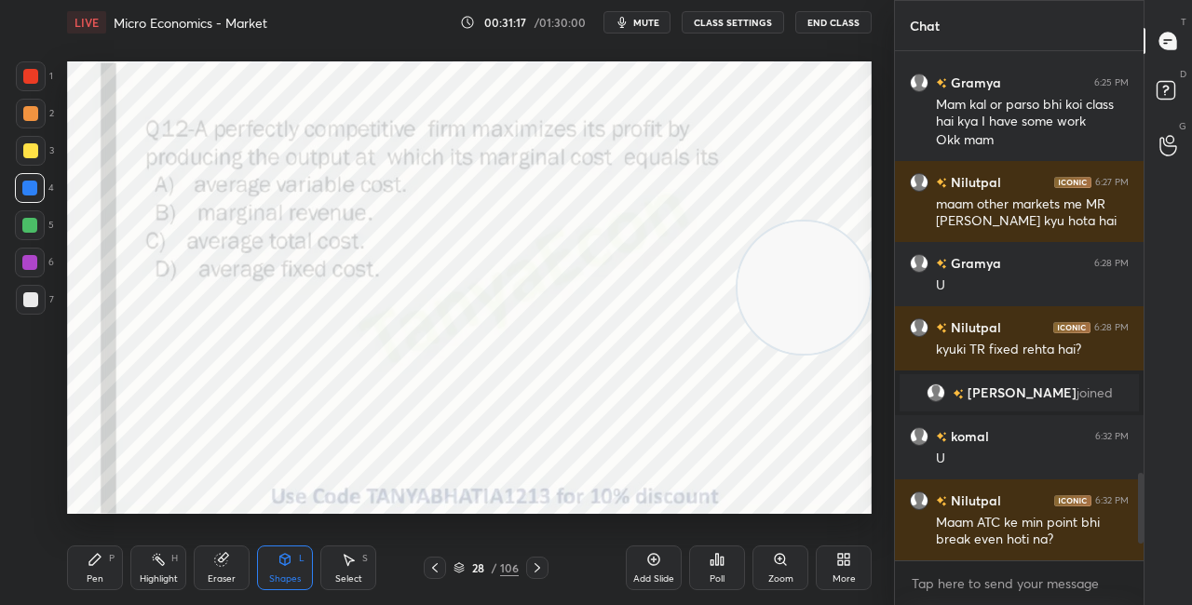
click at [120, 565] on div "Pen P" at bounding box center [95, 568] width 56 height 45
click at [539, 568] on icon at bounding box center [537, 568] width 15 height 15
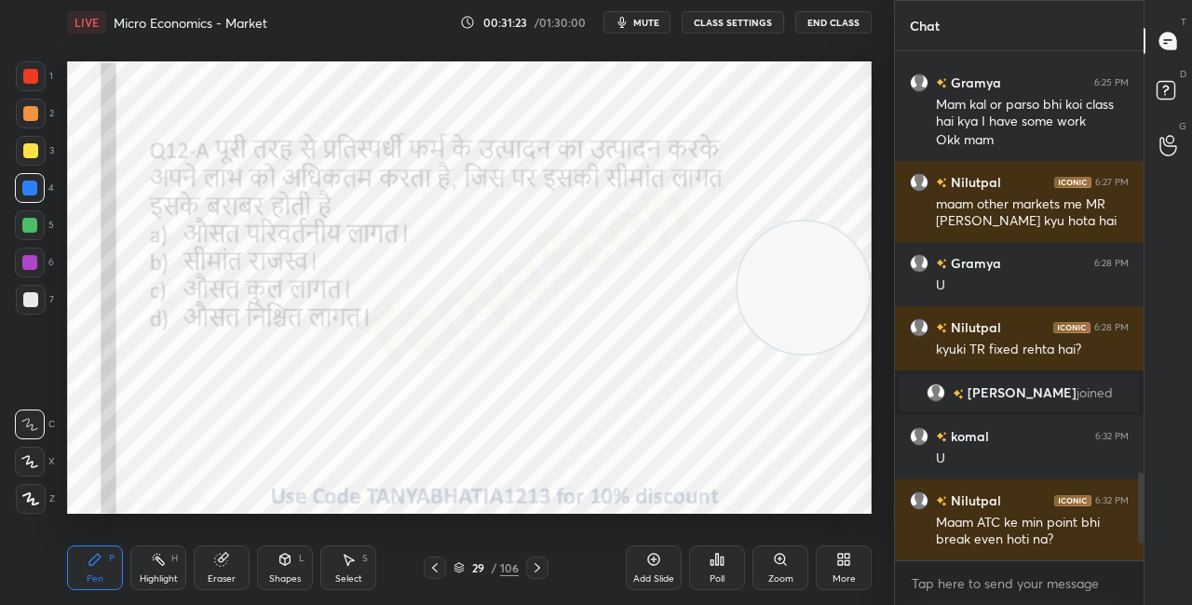
click at [546, 567] on div at bounding box center [537, 568] width 22 height 22
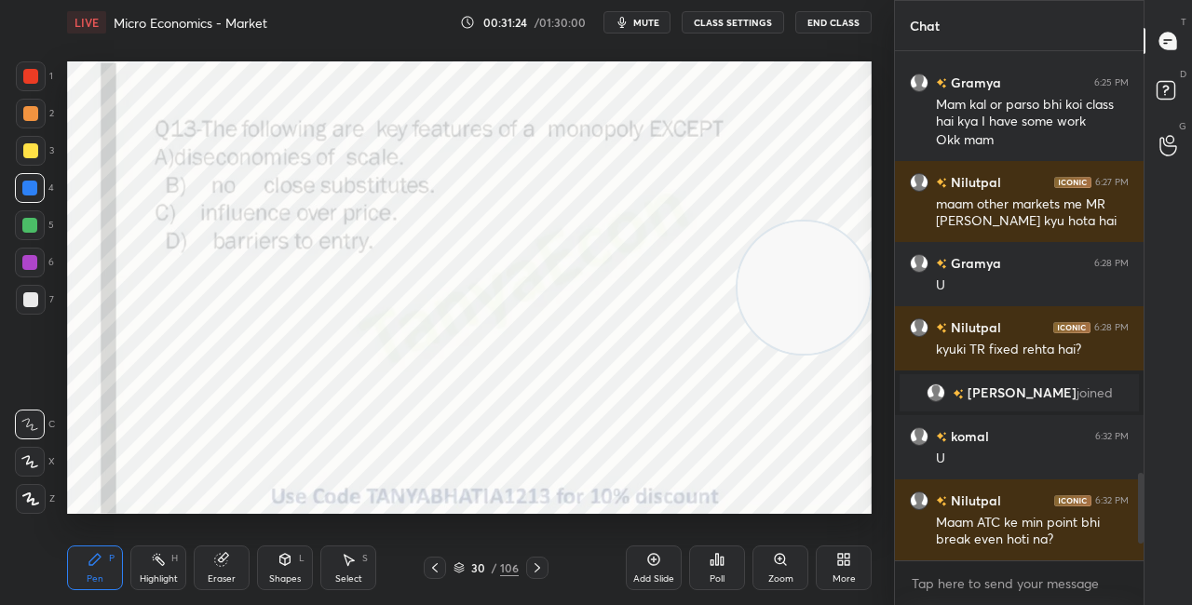
click at [444, 570] on div at bounding box center [435, 568] width 22 height 22
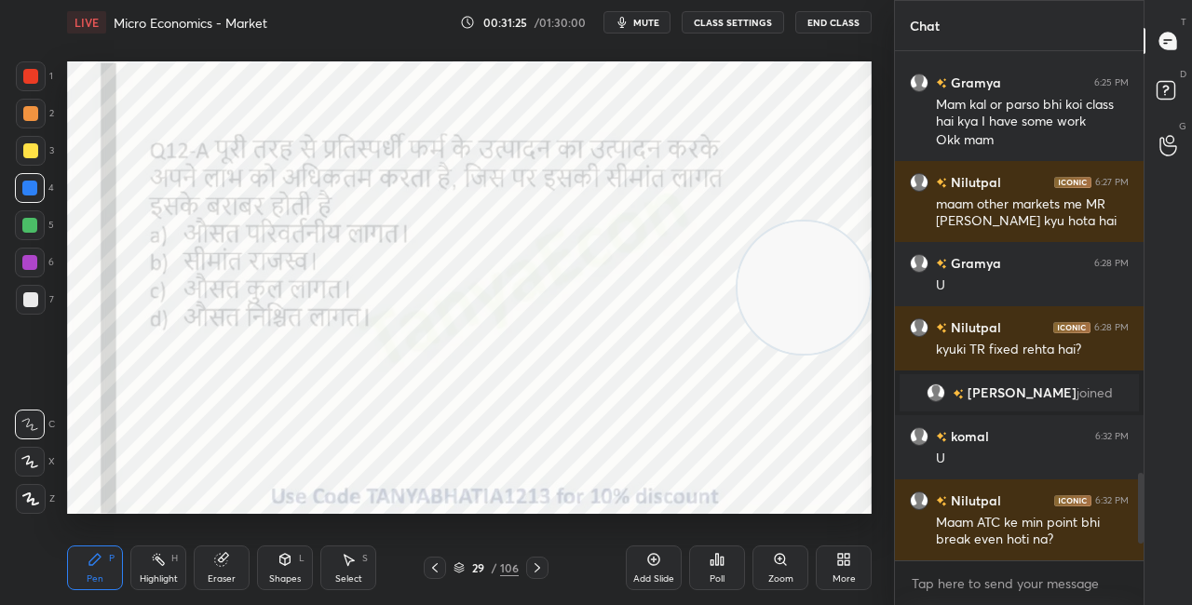
click at [539, 576] on icon at bounding box center [537, 568] width 15 height 15
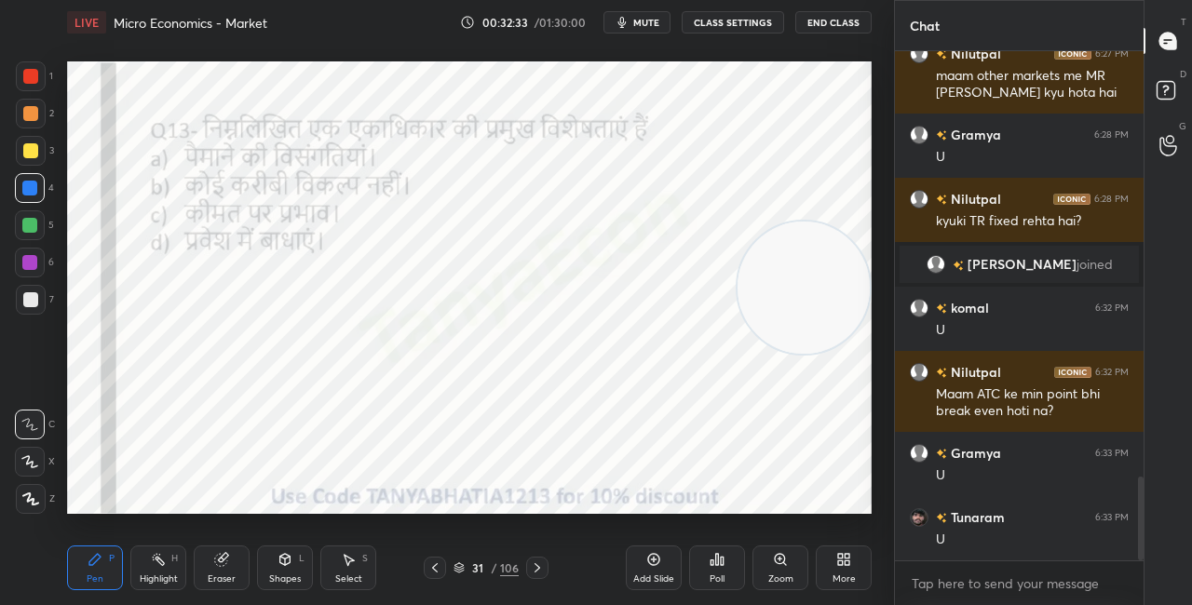
scroll to position [2642, 0]
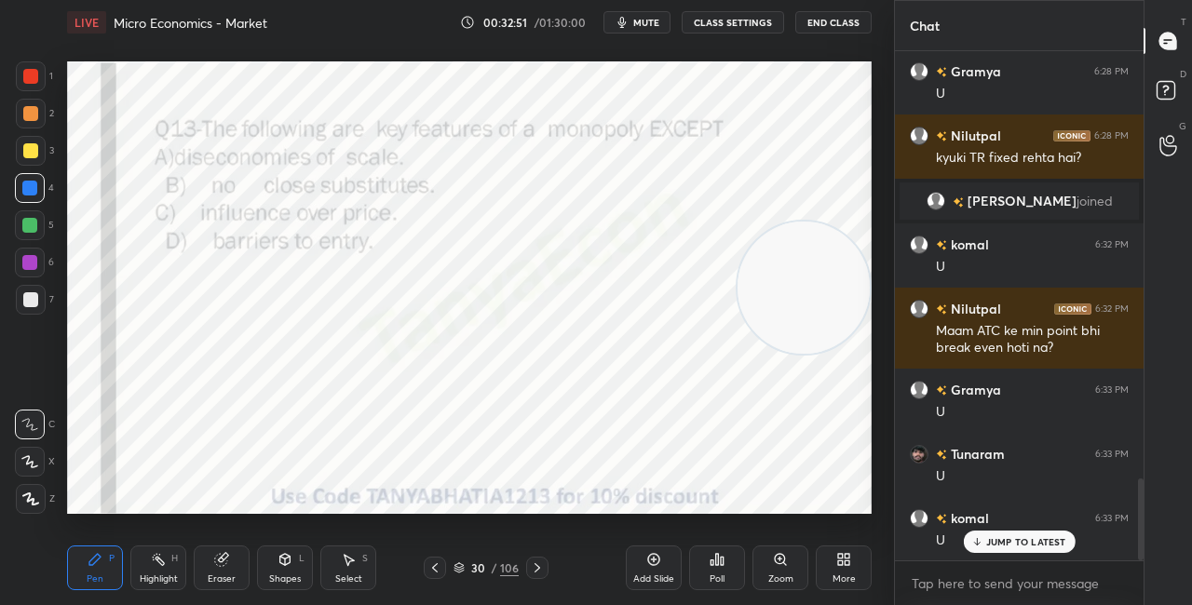
click at [465, 567] on div "30 / 106" at bounding box center [486, 568] width 65 height 17
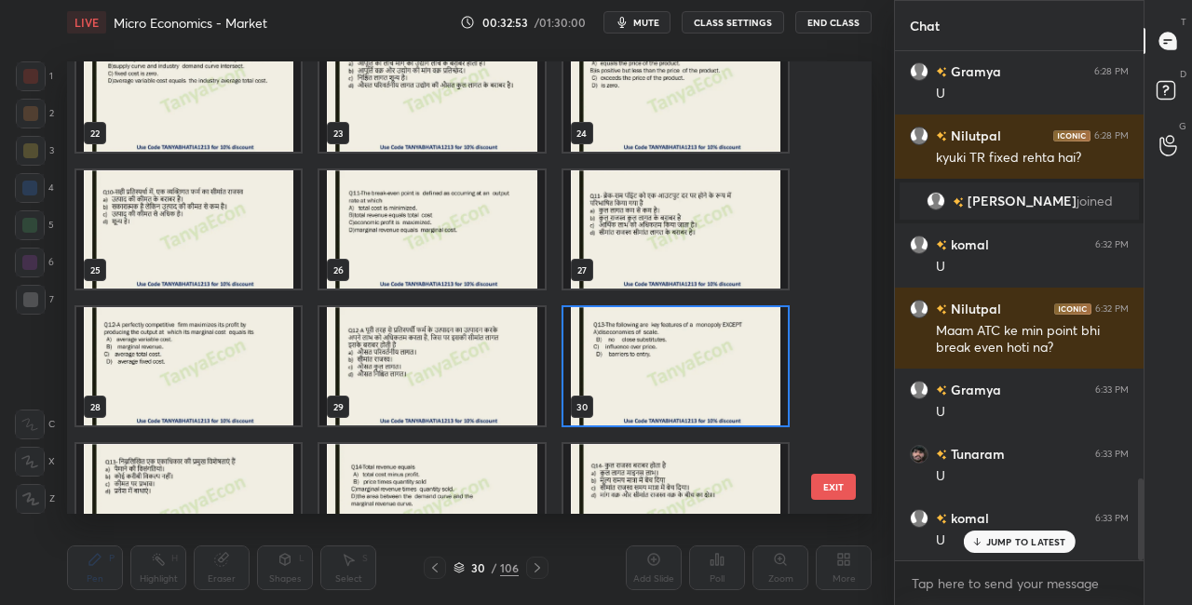
scroll to position [1016, 0]
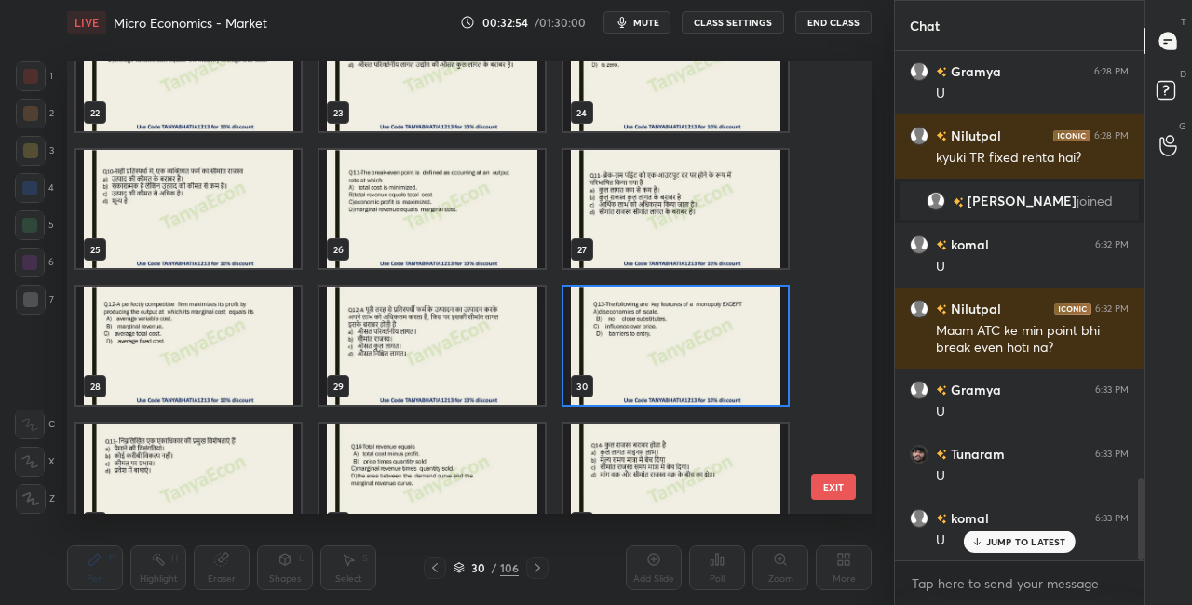
click at [736, 322] on img "grid" at bounding box center [676, 346] width 224 height 118
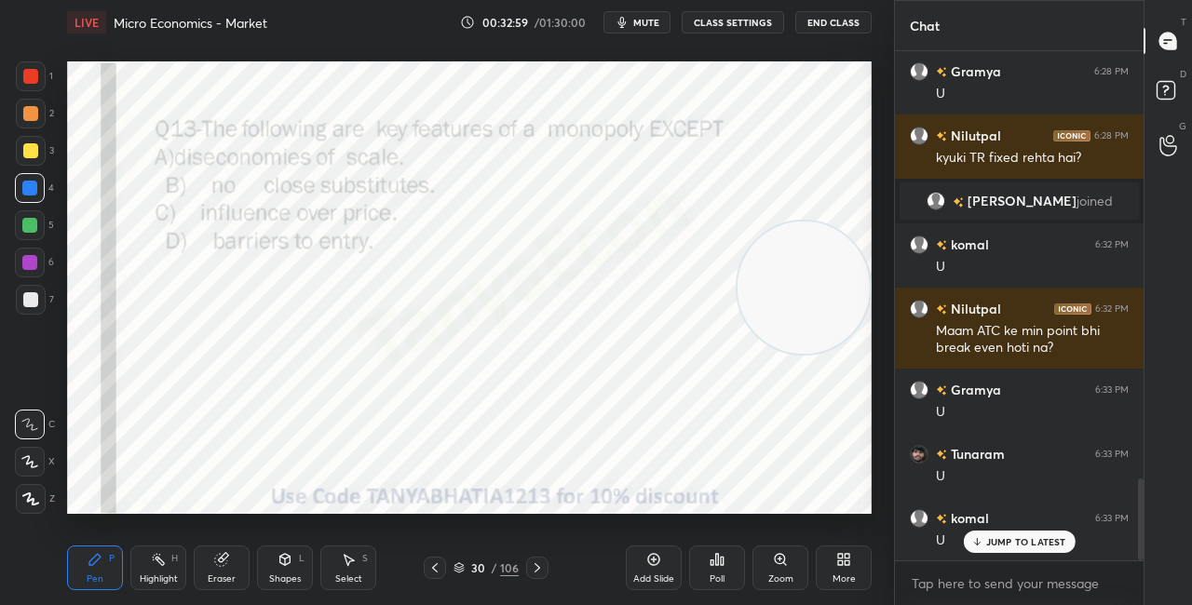
click at [723, 568] on div "Poll" at bounding box center [717, 568] width 56 height 45
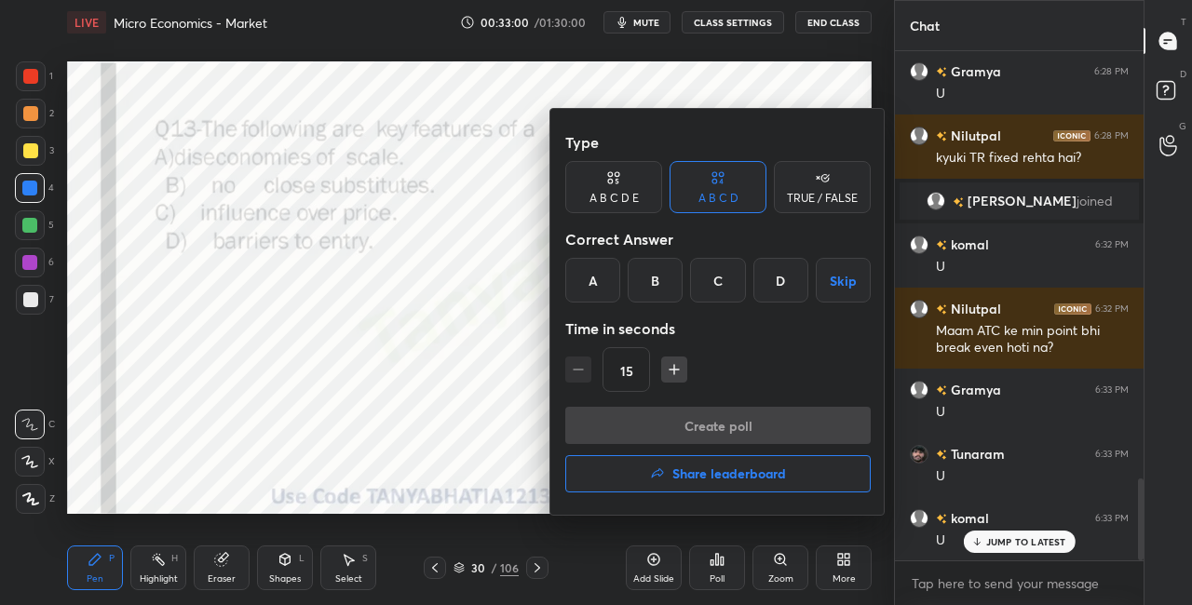
click at [591, 288] on div "A" at bounding box center [592, 280] width 55 height 45
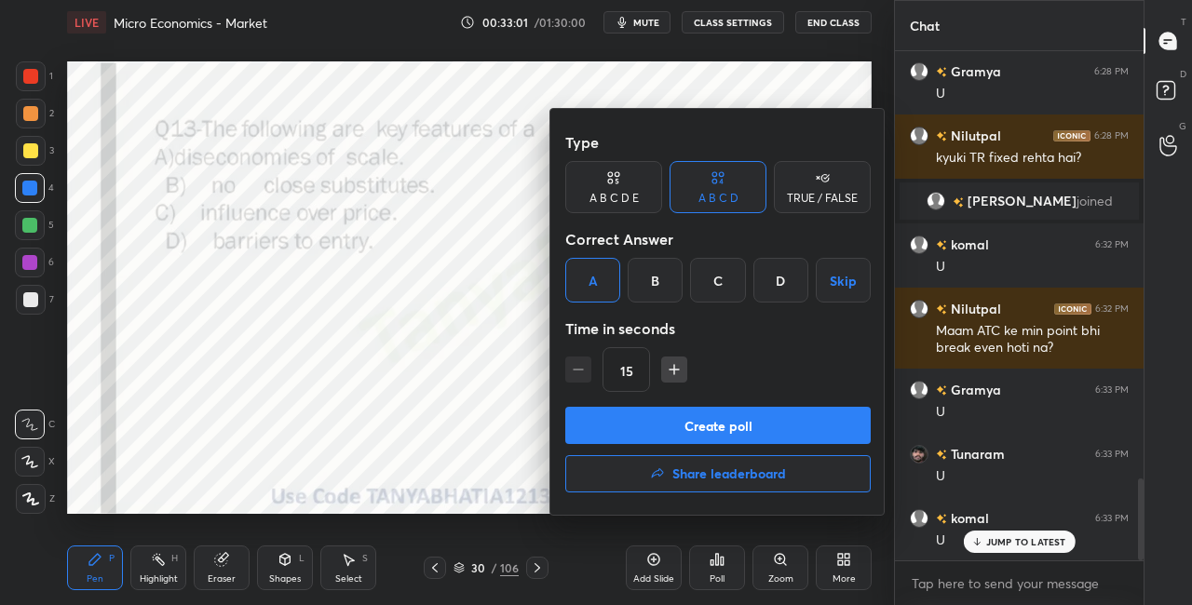
click at [611, 423] on button "Create poll" at bounding box center [718, 425] width 306 height 37
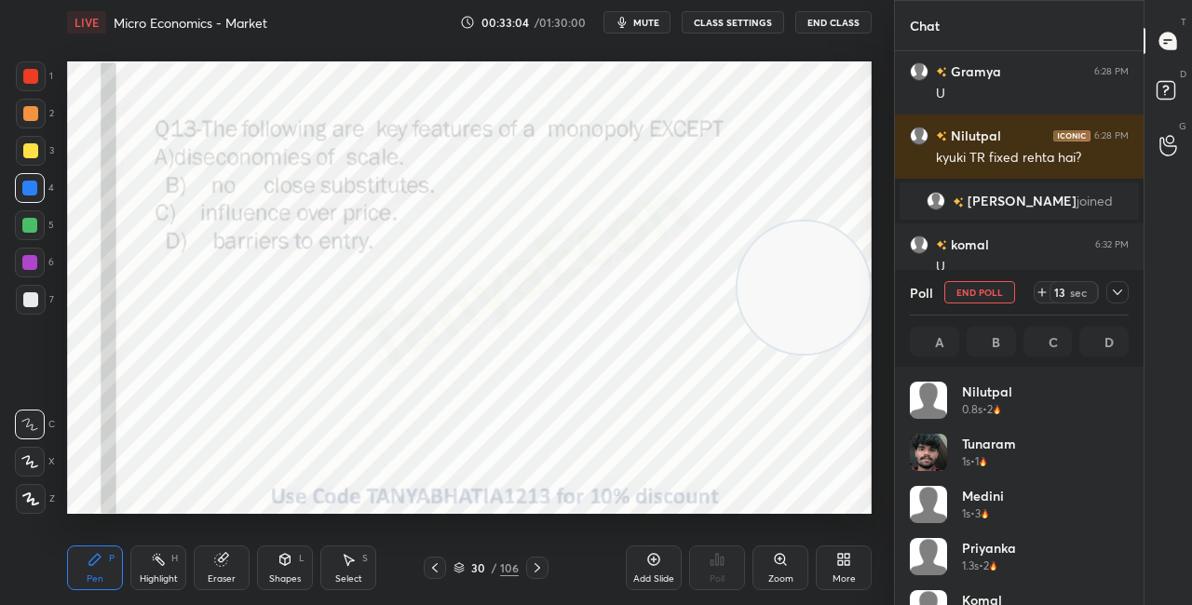
scroll to position [218, 213]
click at [309, 572] on div "Shapes L" at bounding box center [285, 568] width 56 height 45
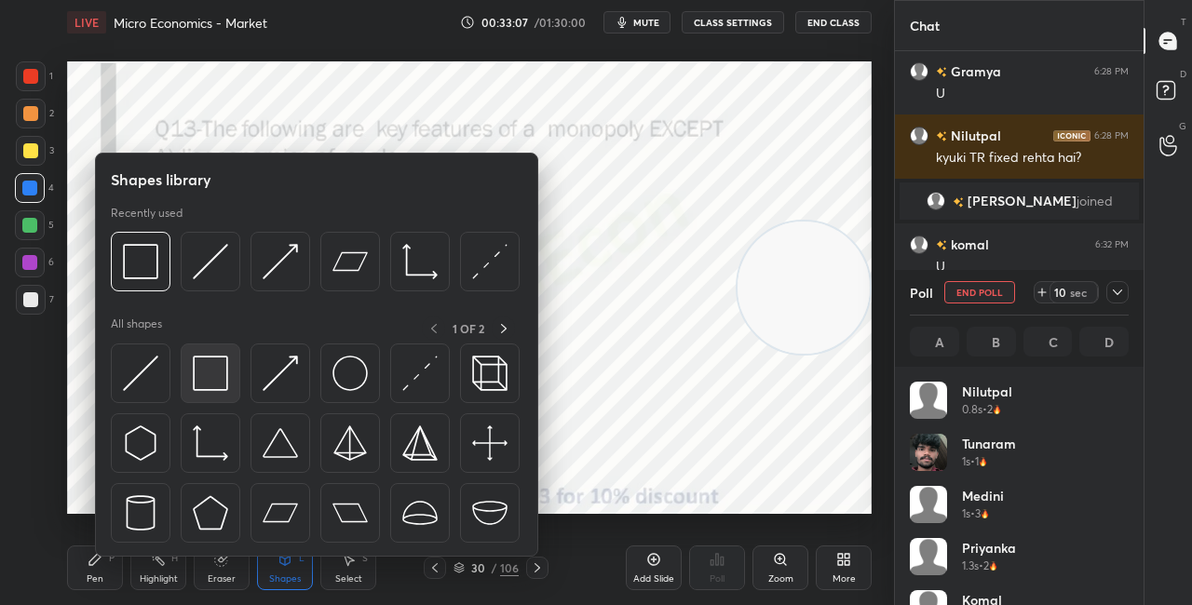
click at [235, 390] on div at bounding box center [211, 374] width 60 height 60
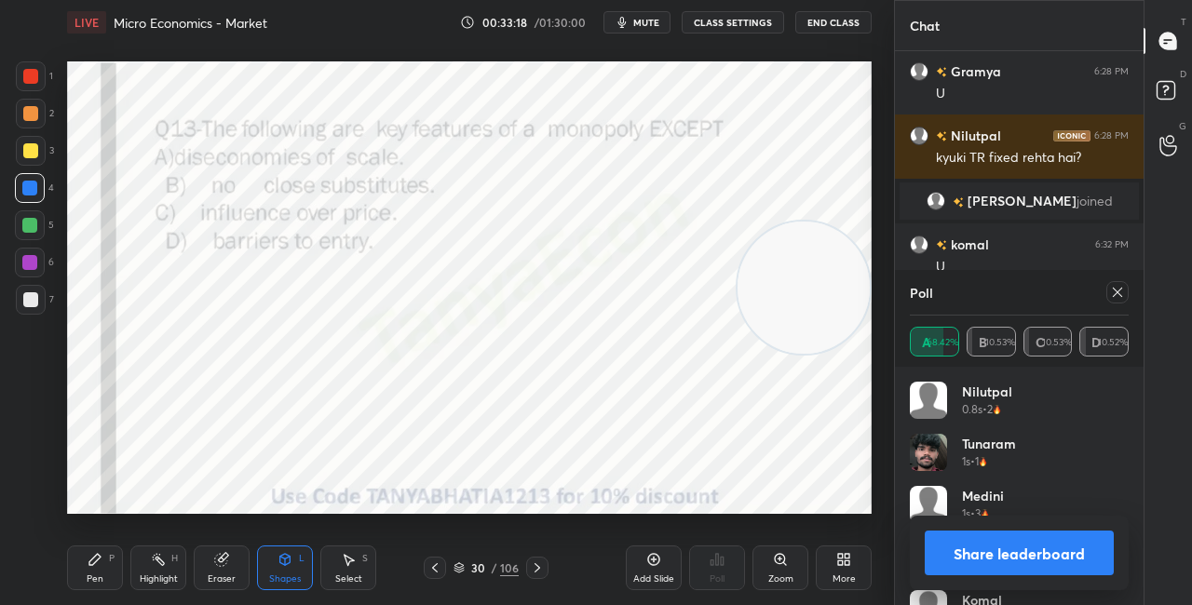
click at [295, 571] on div "Shapes L" at bounding box center [285, 568] width 56 height 45
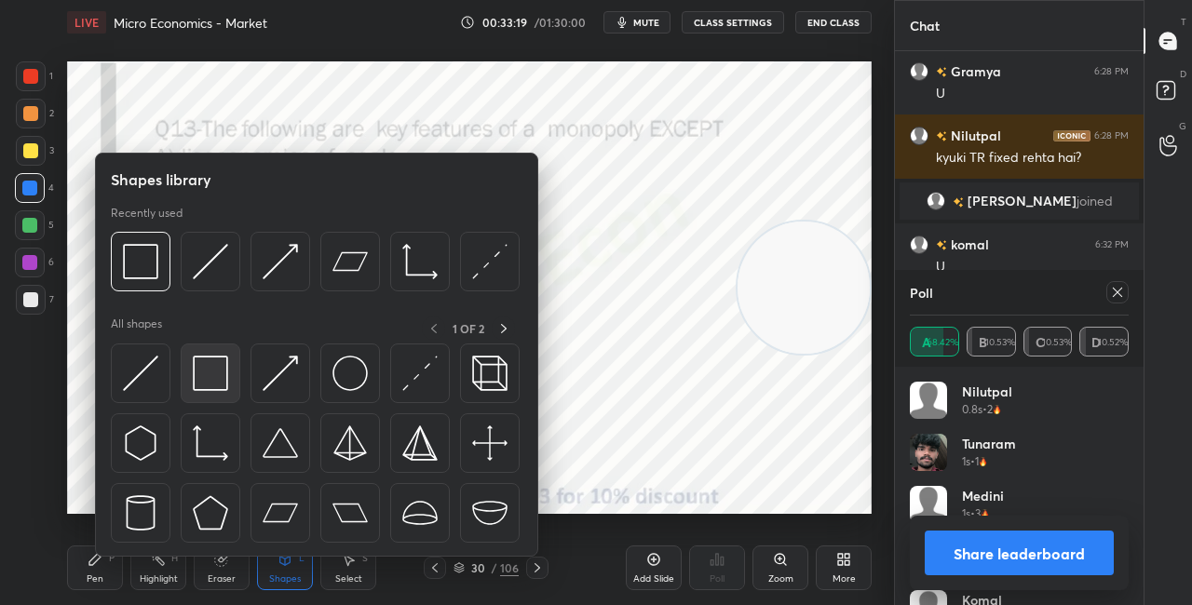
click at [221, 400] on div at bounding box center [211, 374] width 60 height 60
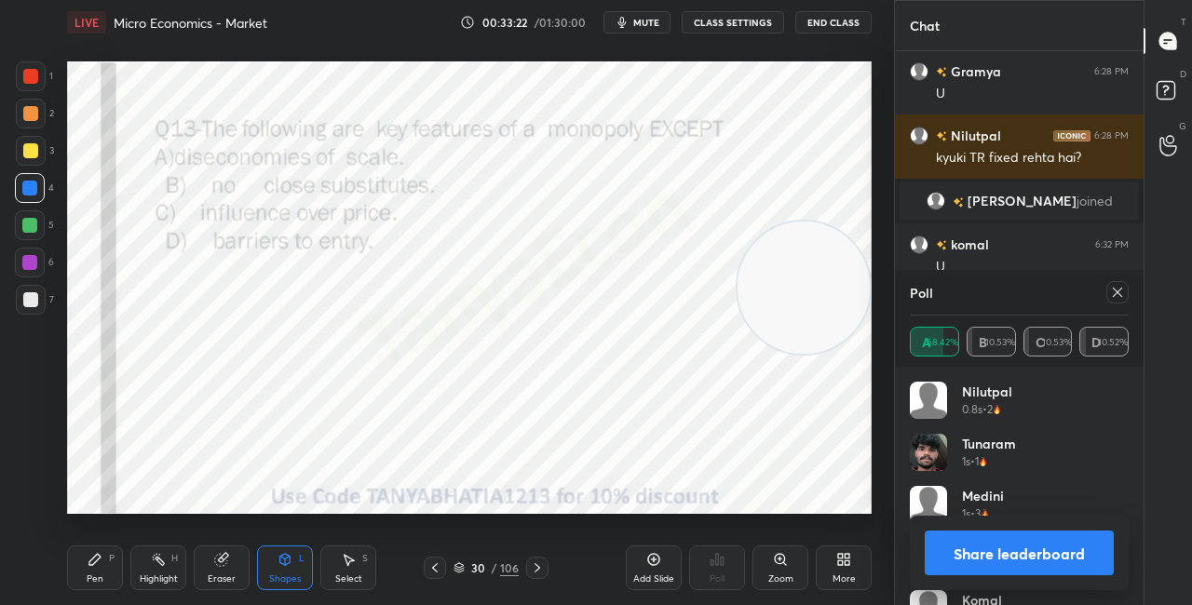
click at [973, 541] on button "Share leaderboard" at bounding box center [1019, 553] width 189 height 45
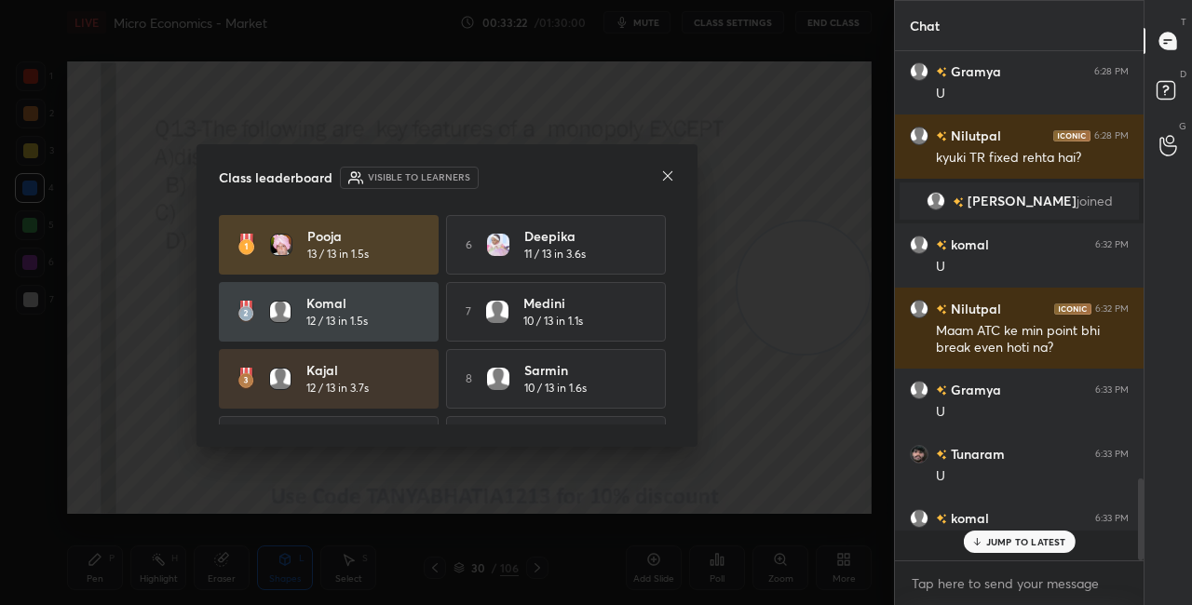
scroll to position [7, 6]
click at [671, 178] on icon at bounding box center [667, 175] width 9 height 9
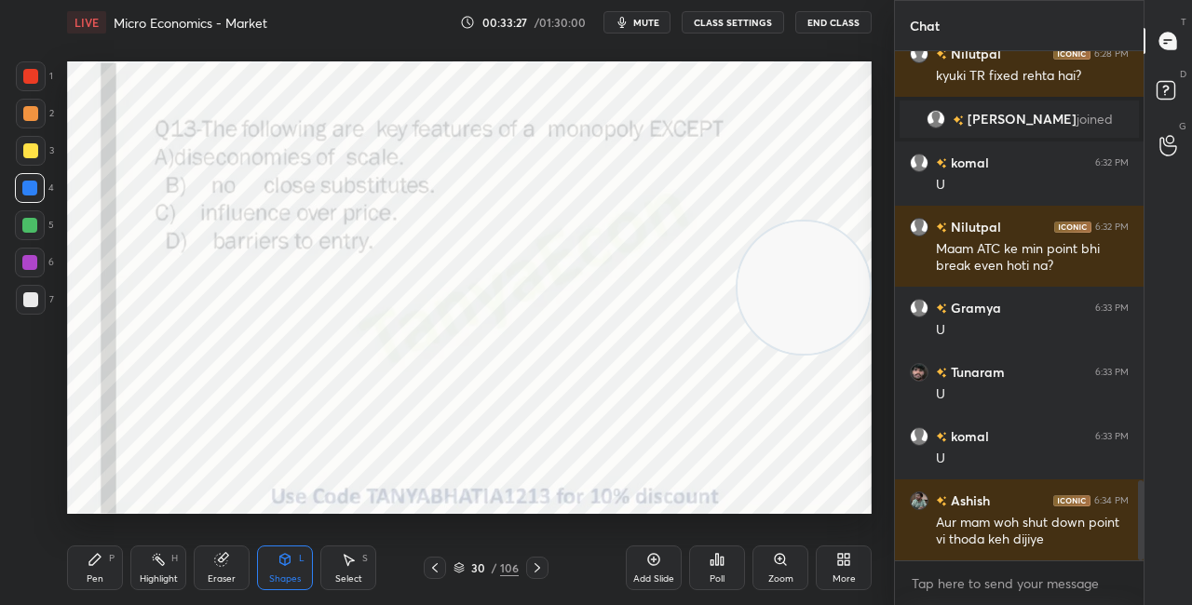
click at [115, 573] on div "Pen P" at bounding box center [95, 568] width 56 height 45
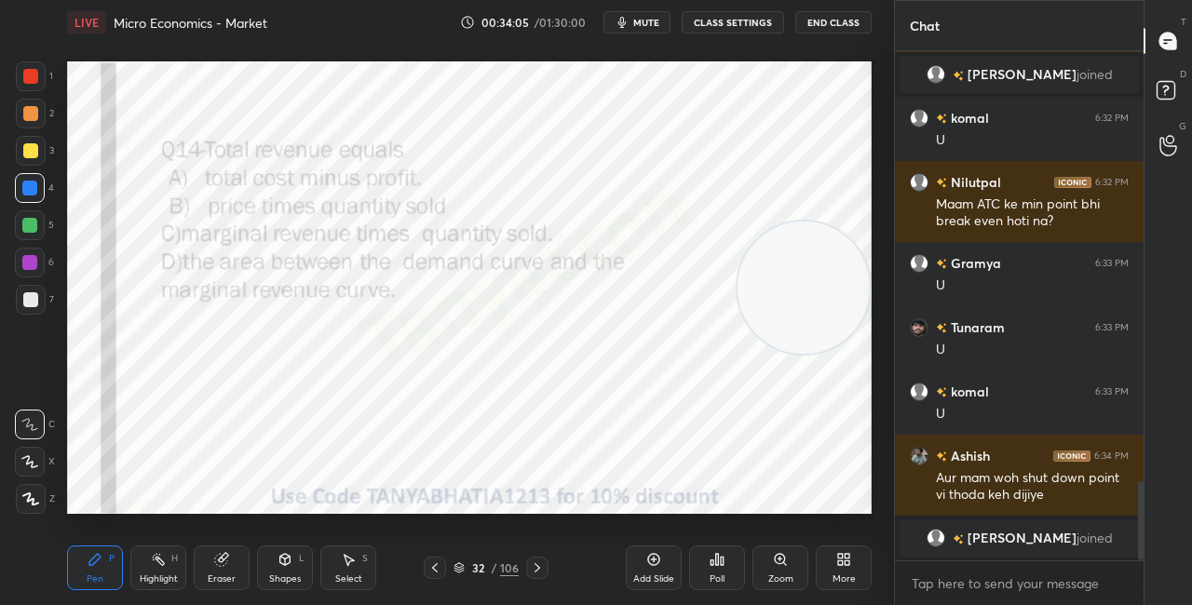
click at [462, 568] on icon at bounding box center [459, 568] width 11 height 11
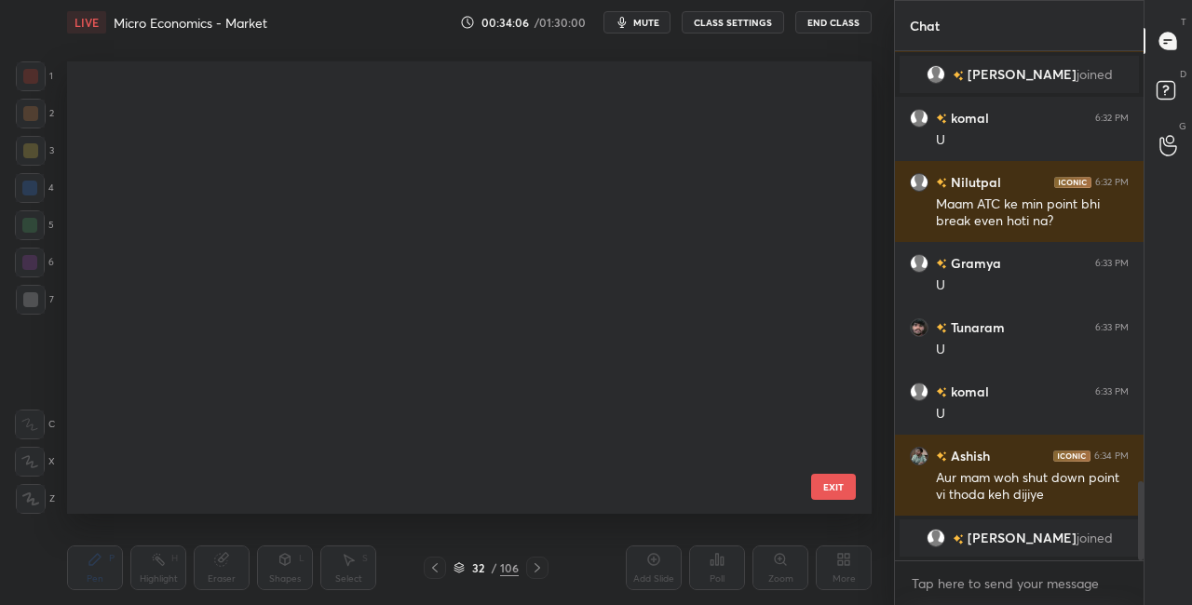
scroll to position [447, 795]
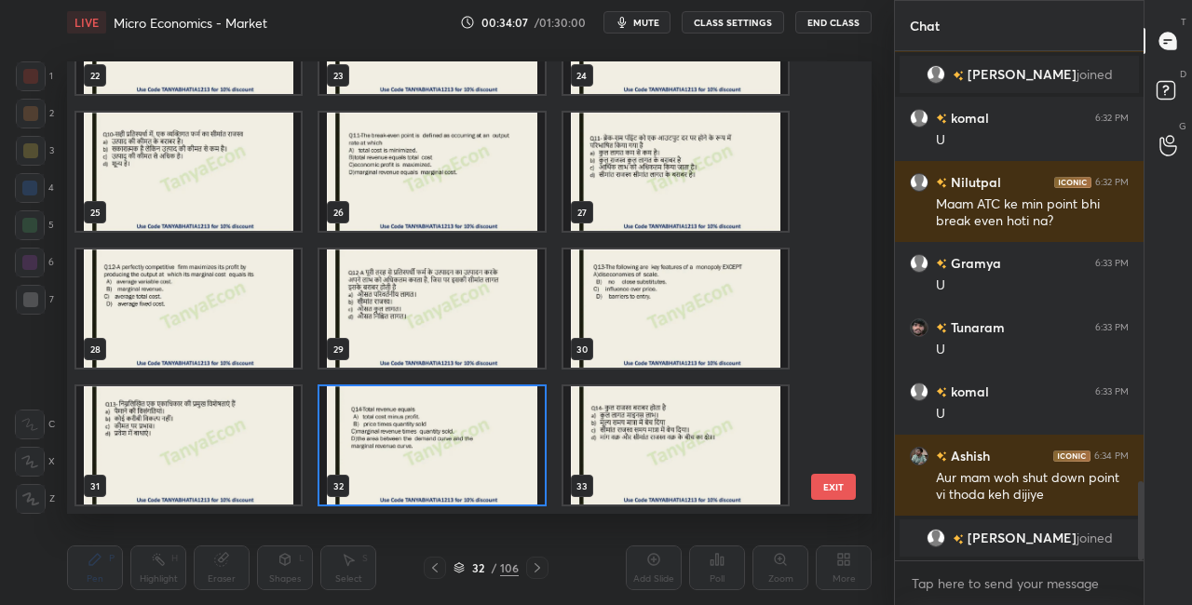
click at [464, 463] on img "grid" at bounding box center [431, 446] width 224 height 118
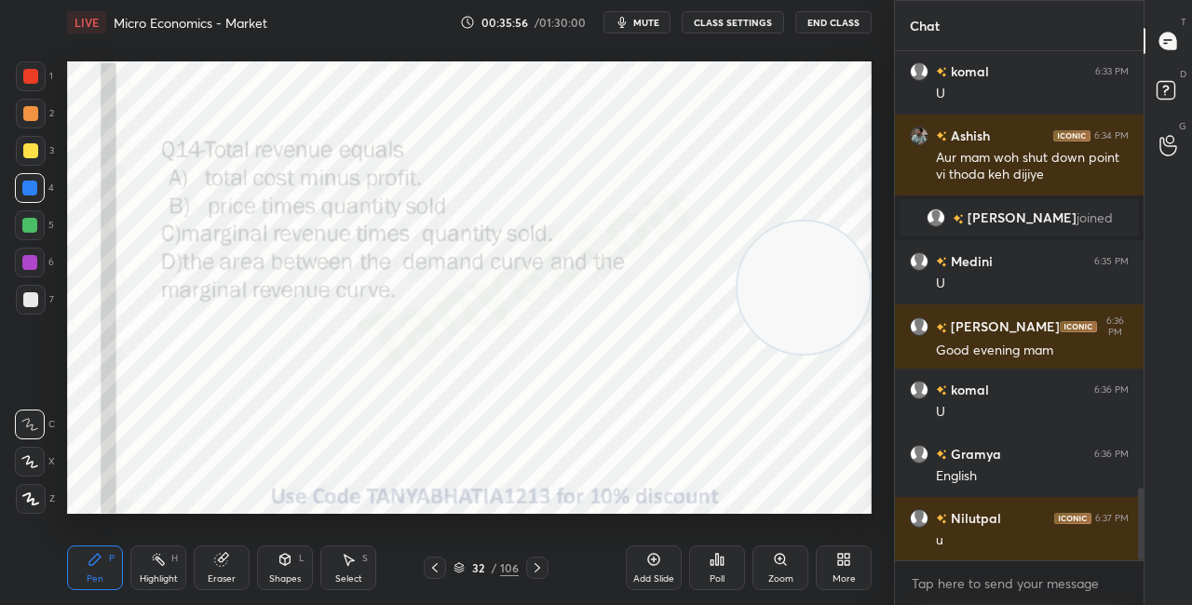
scroll to position [3066, 0]
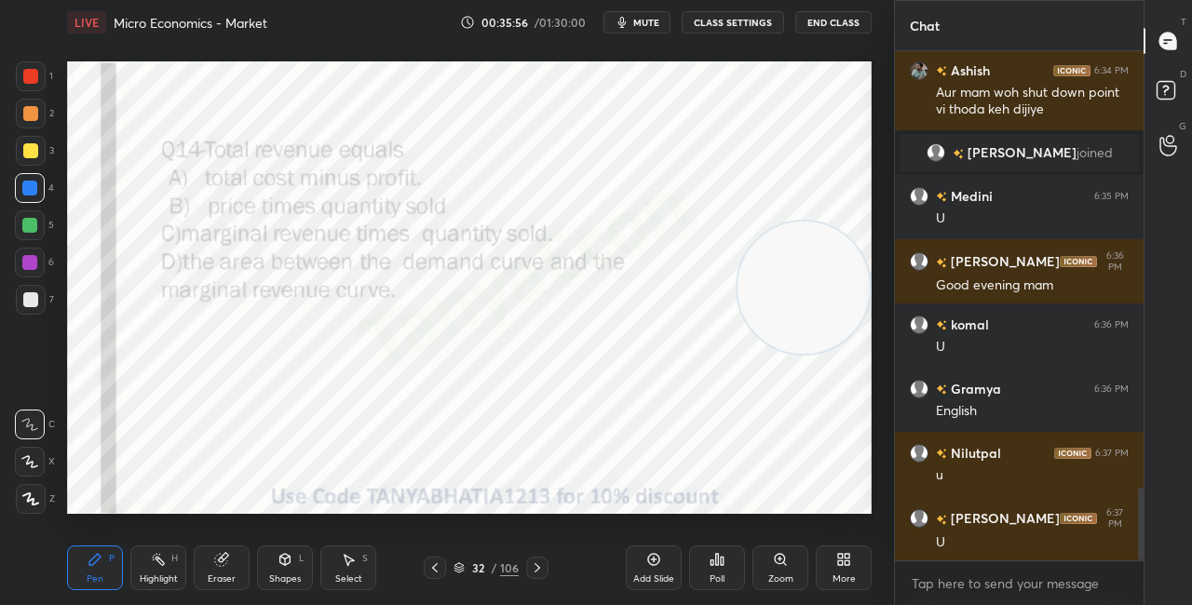
click at [729, 565] on div "Poll" at bounding box center [717, 568] width 56 height 45
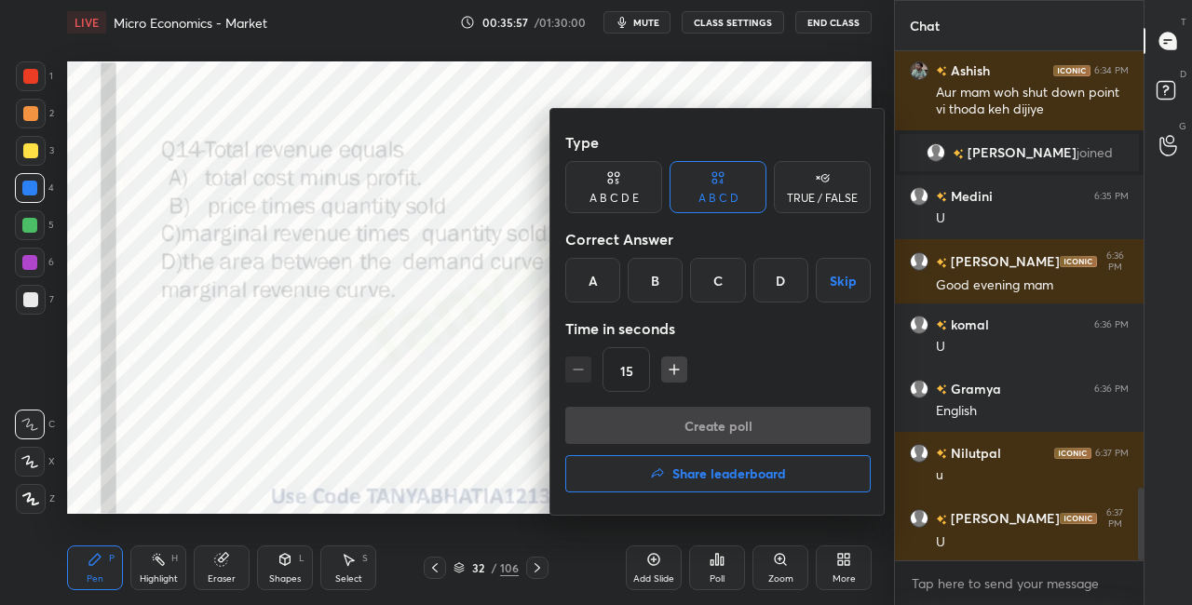
click at [657, 274] on div "B" at bounding box center [655, 280] width 55 height 45
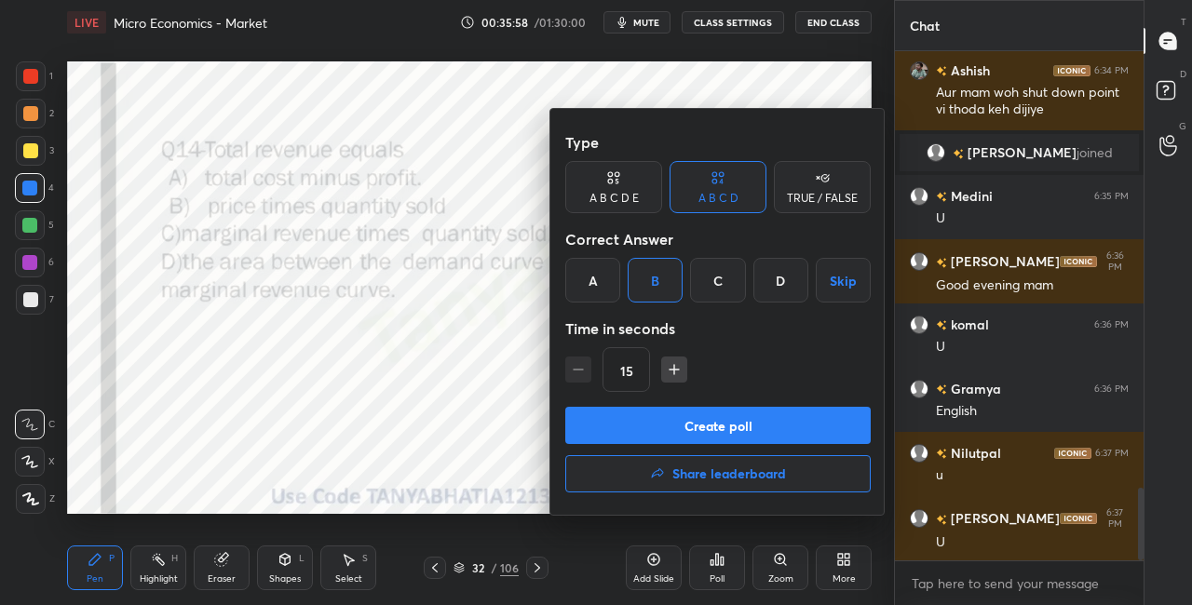
click at [640, 429] on button "Create poll" at bounding box center [718, 425] width 306 height 37
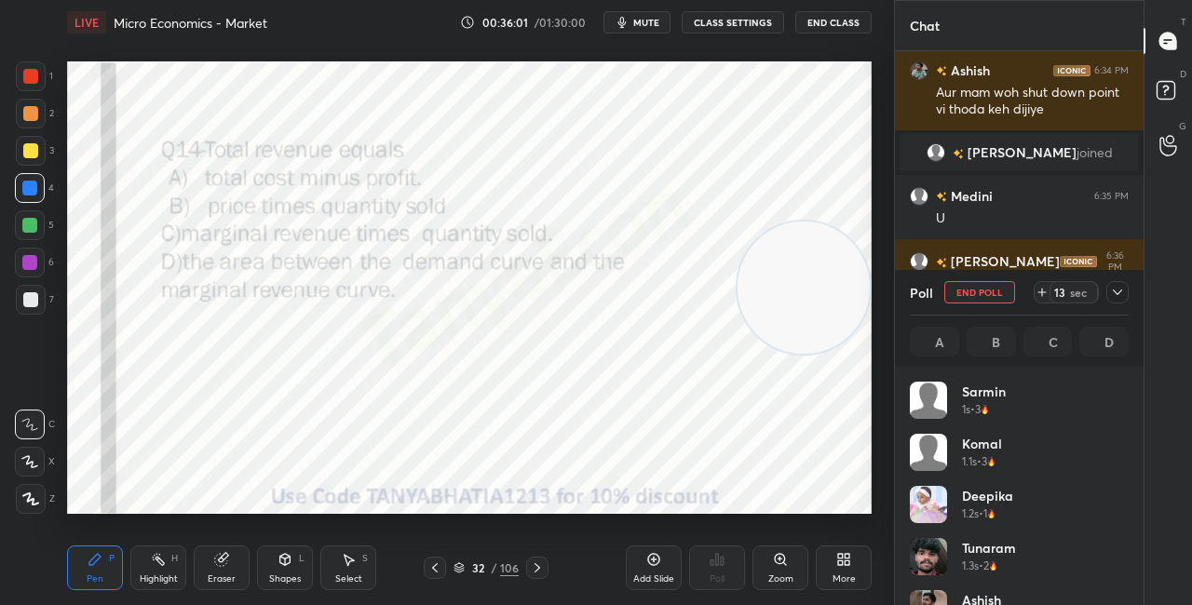
scroll to position [218, 213]
click at [294, 577] on div "Shapes" at bounding box center [285, 579] width 32 height 9
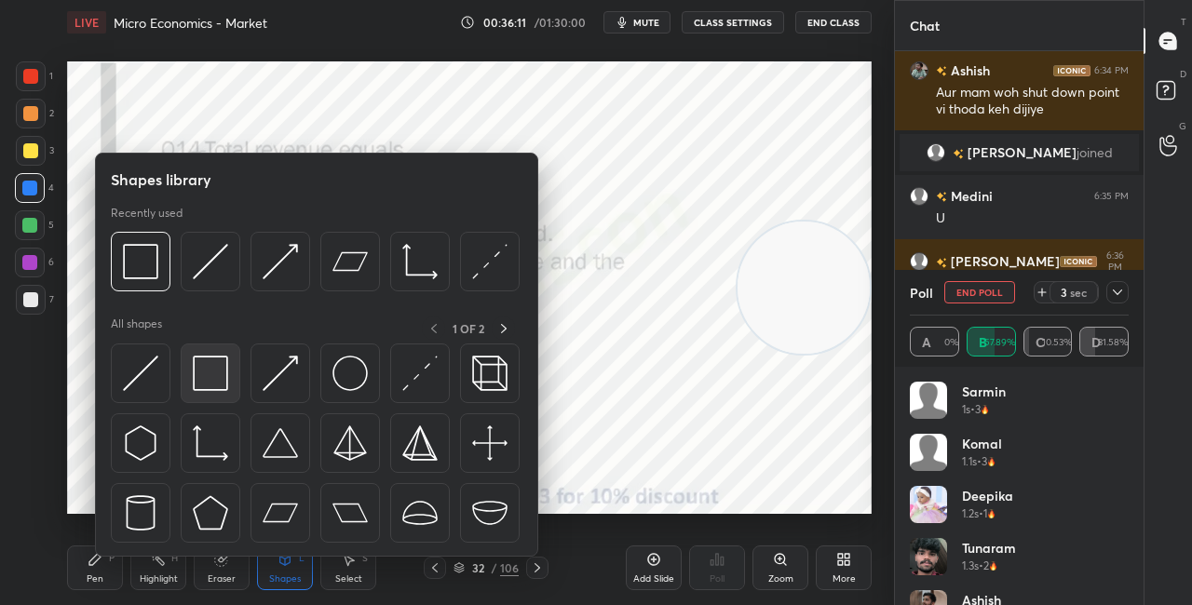
click at [234, 376] on div at bounding box center [211, 374] width 60 height 60
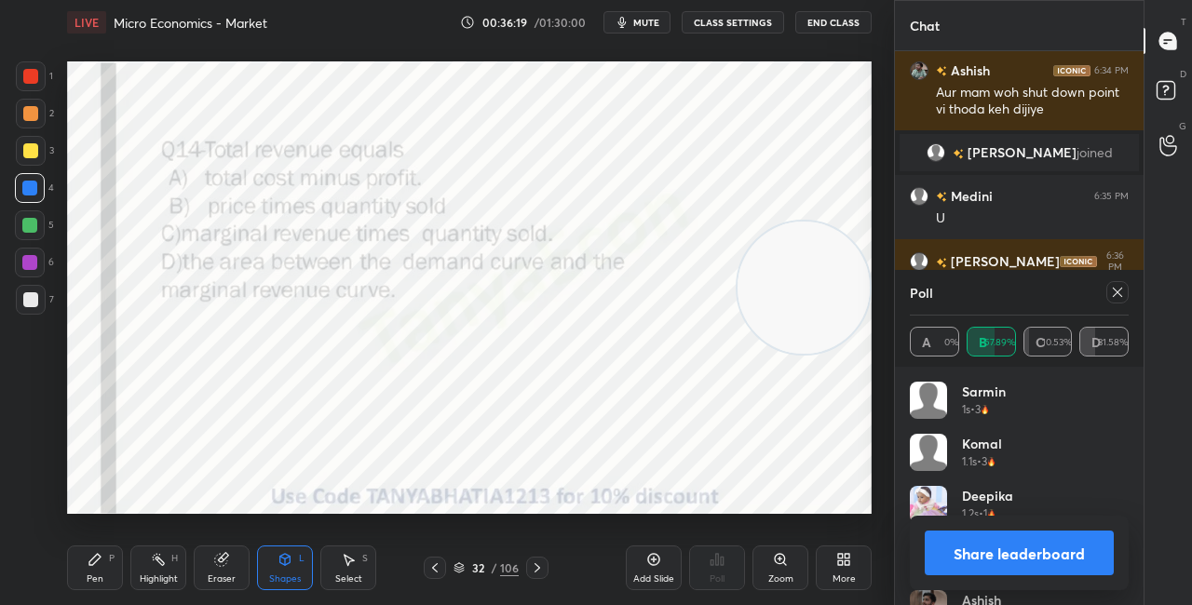
click at [975, 543] on button "Share leaderboard" at bounding box center [1019, 553] width 189 height 45
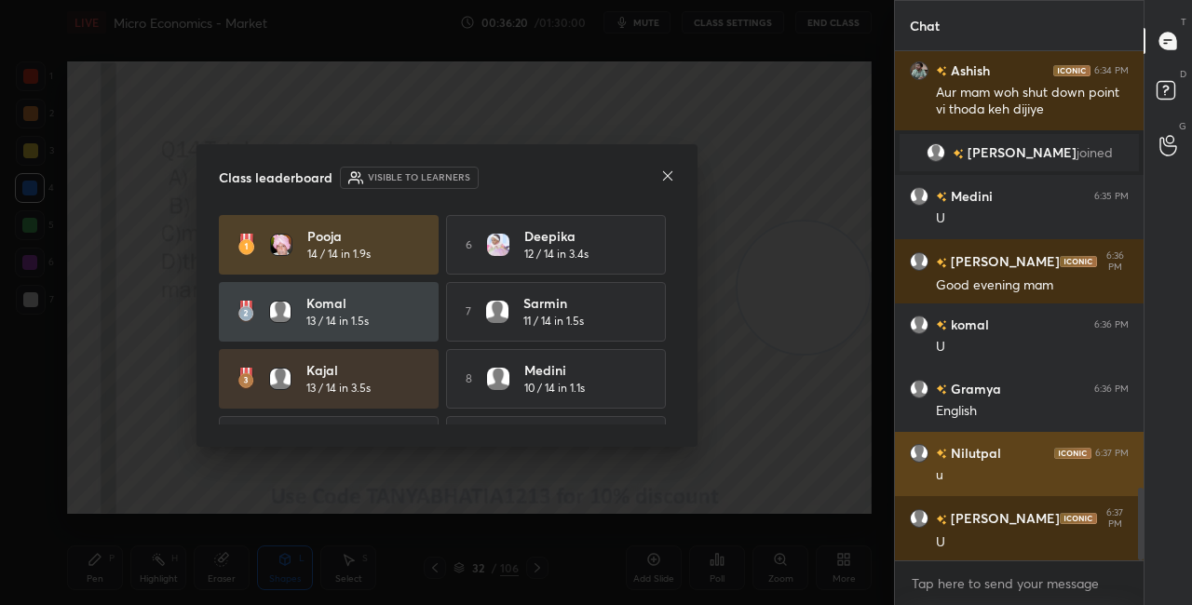
scroll to position [504, 243]
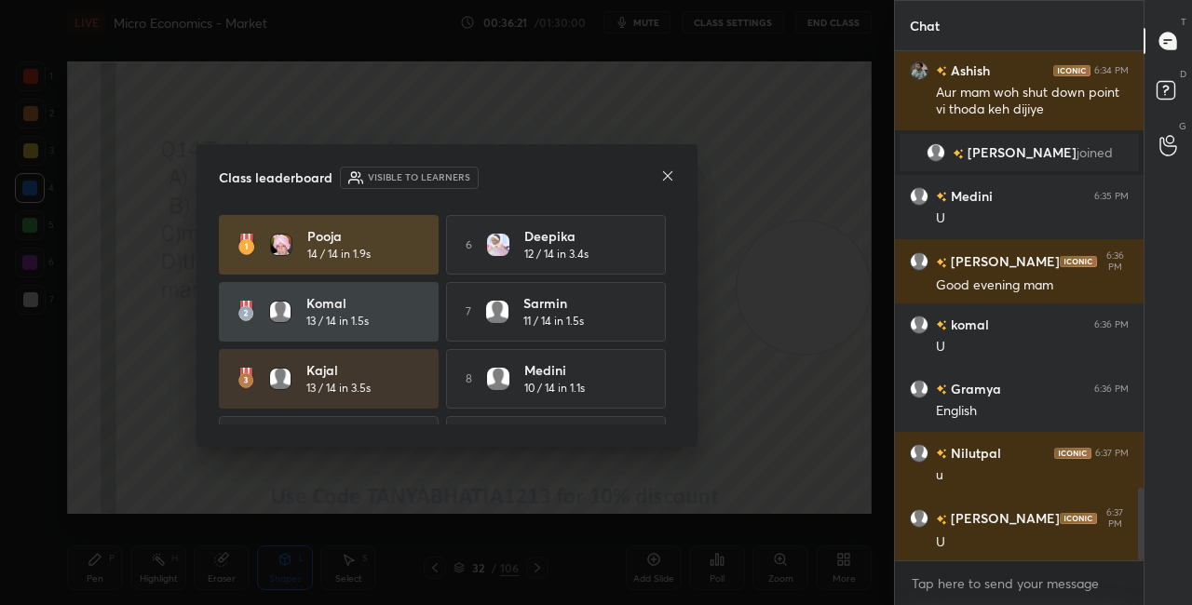
click at [672, 170] on icon at bounding box center [667, 176] width 15 height 15
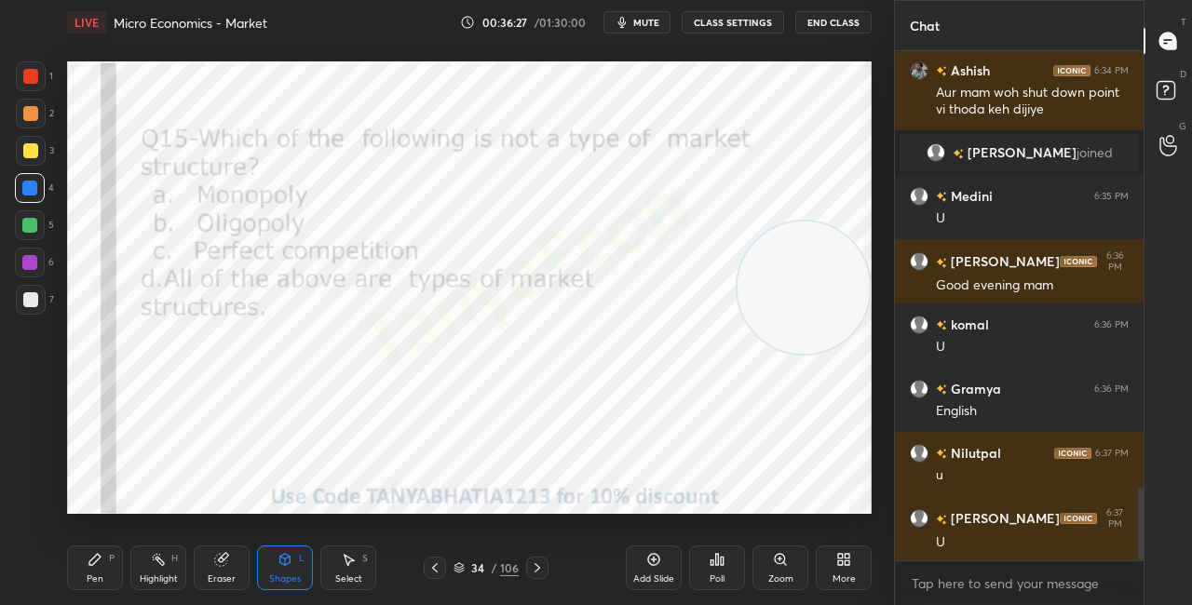
click at [119, 569] on div "Pen P" at bounding box center [95, 568] width 56 height 45
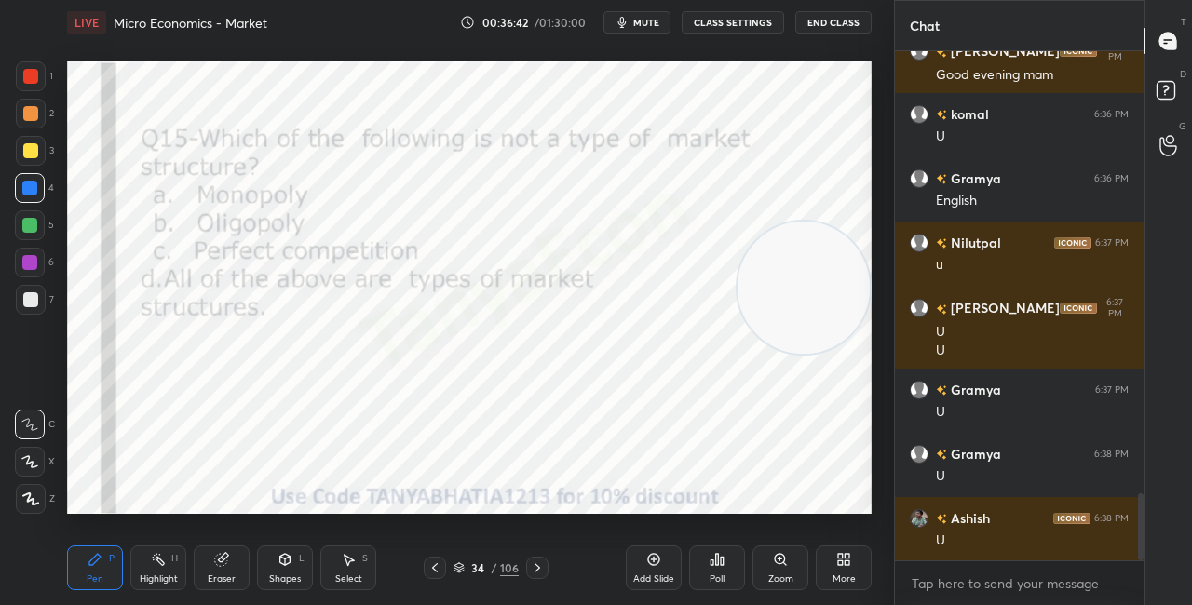
scroll to position [3342, 0]
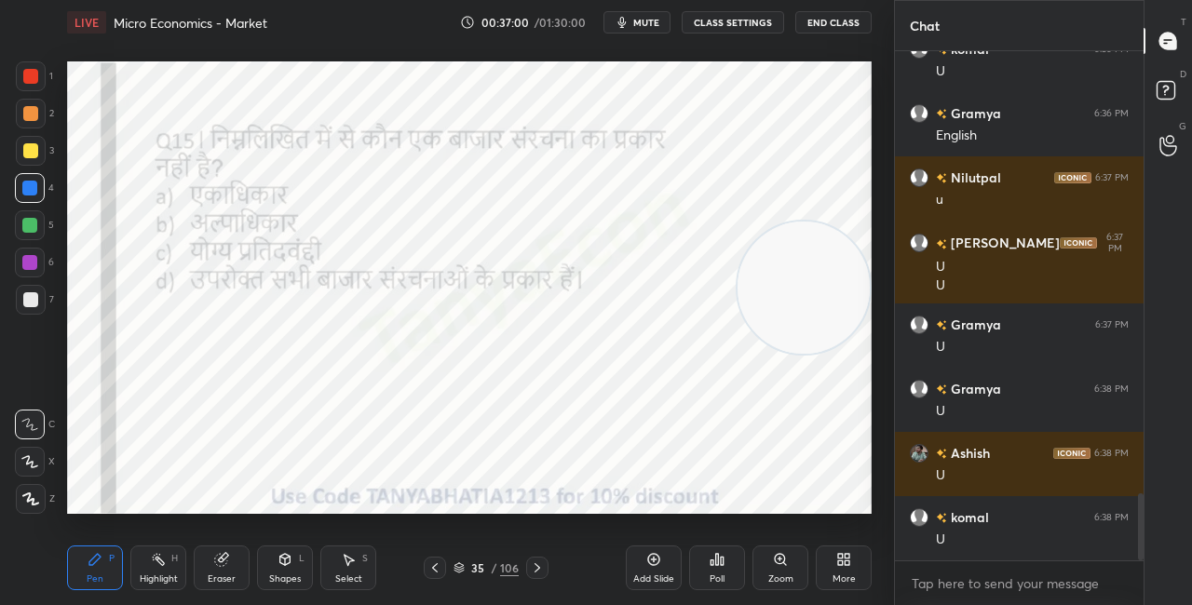
click at [468, 565] on div "35 / 106" at bounding box center [486, 568] width 65 height 17
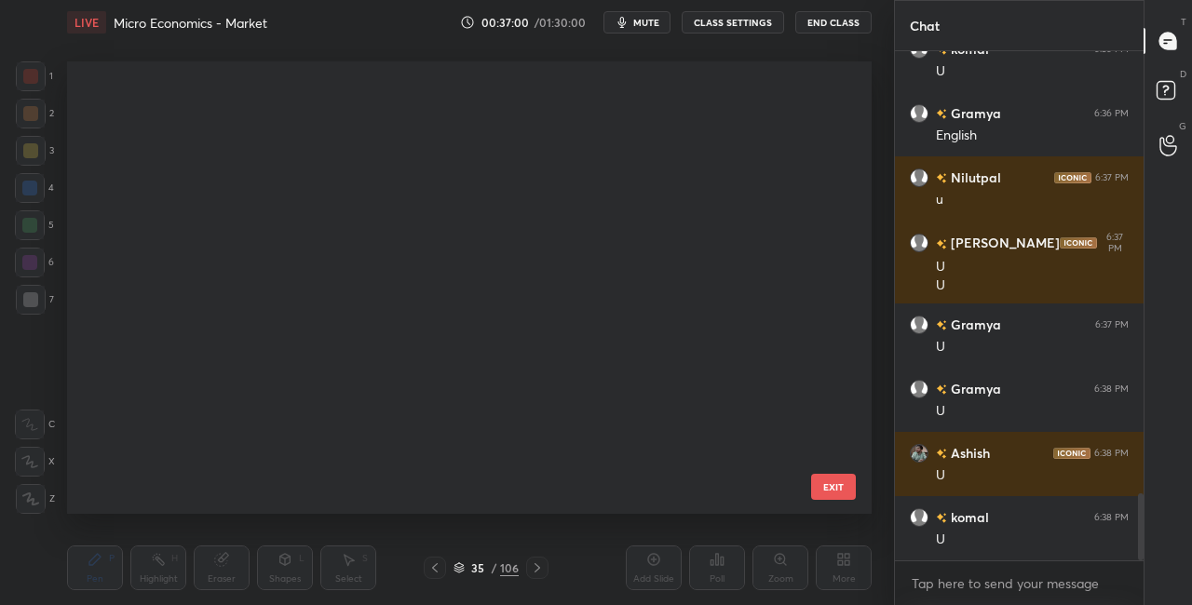
scroll to position [447, 795]
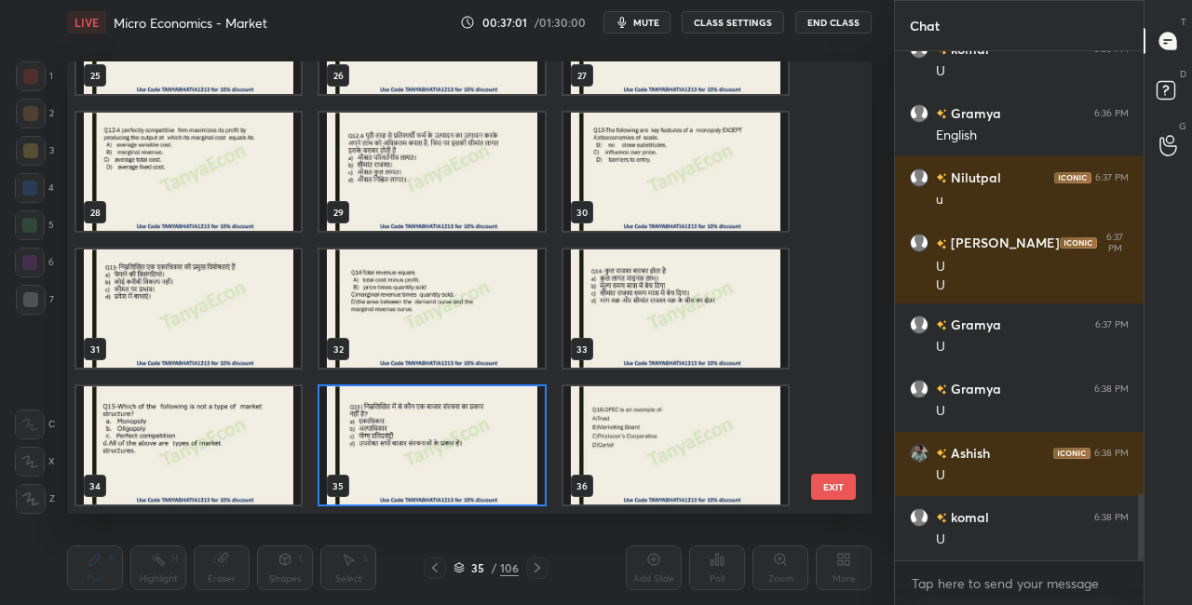
click at [487, 437] on img "grid" at bounding box center [431, 446] width 224 height 118
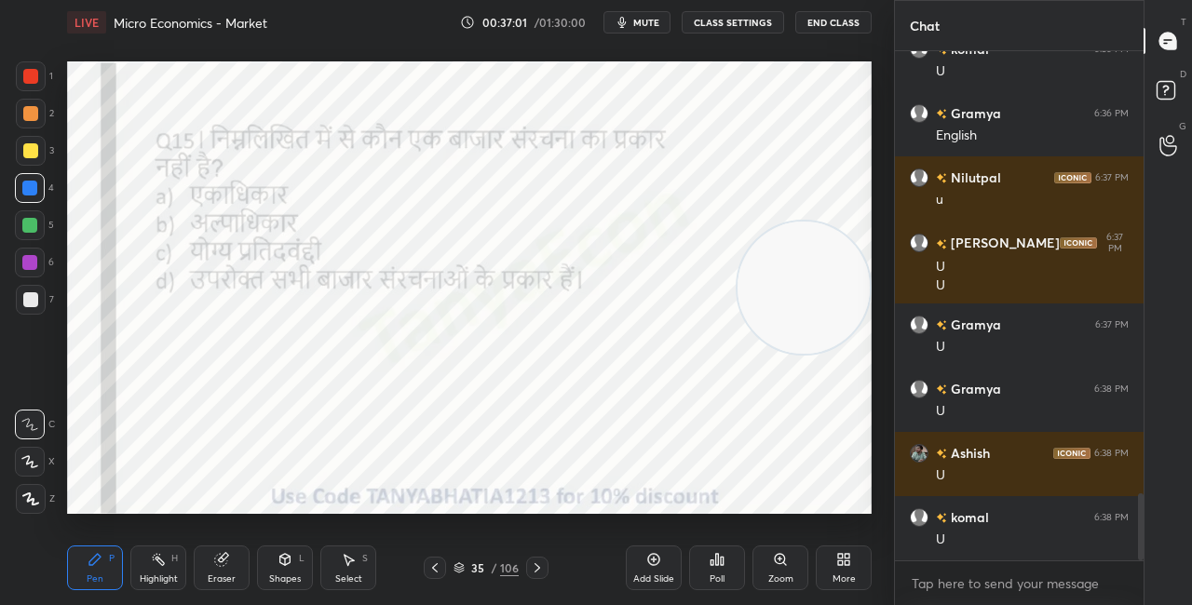
click at [487, 438] on img "grid" at bounding box center [431, 446] width 224 height 118
click at [728, 591] on div "Poll" at bounding box center [717, 568] width 56 height 104
click at [726, 581] on div "Poll" at bounding box center [717, 568] width 56 height 45
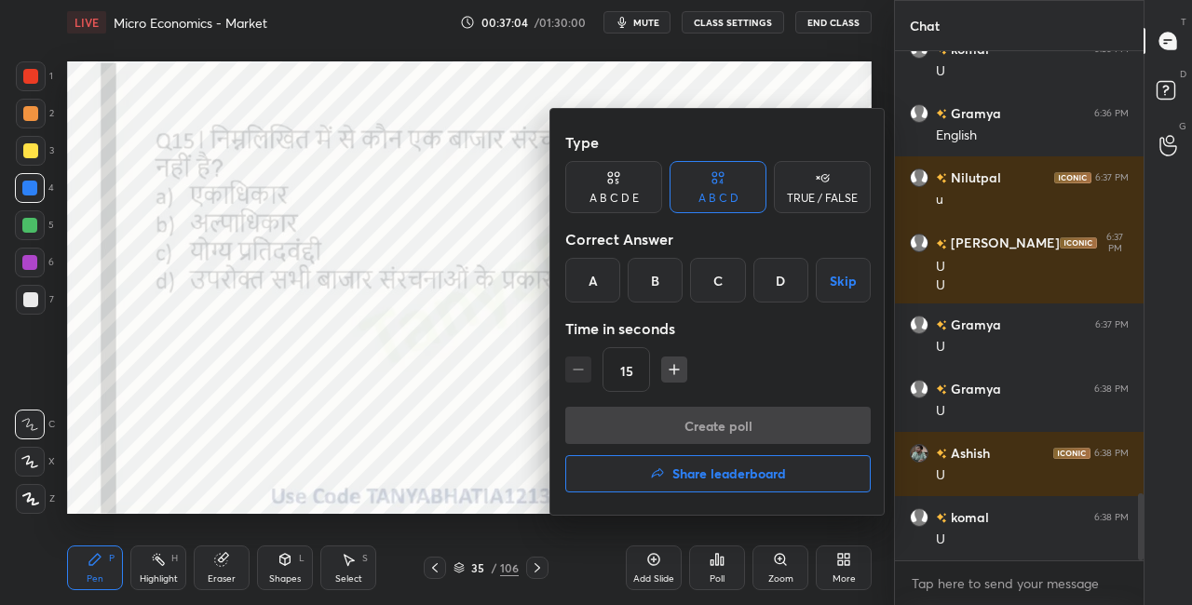
click at [762, 272] on div "D" at bounding box center [781, 280] width 55 height 45
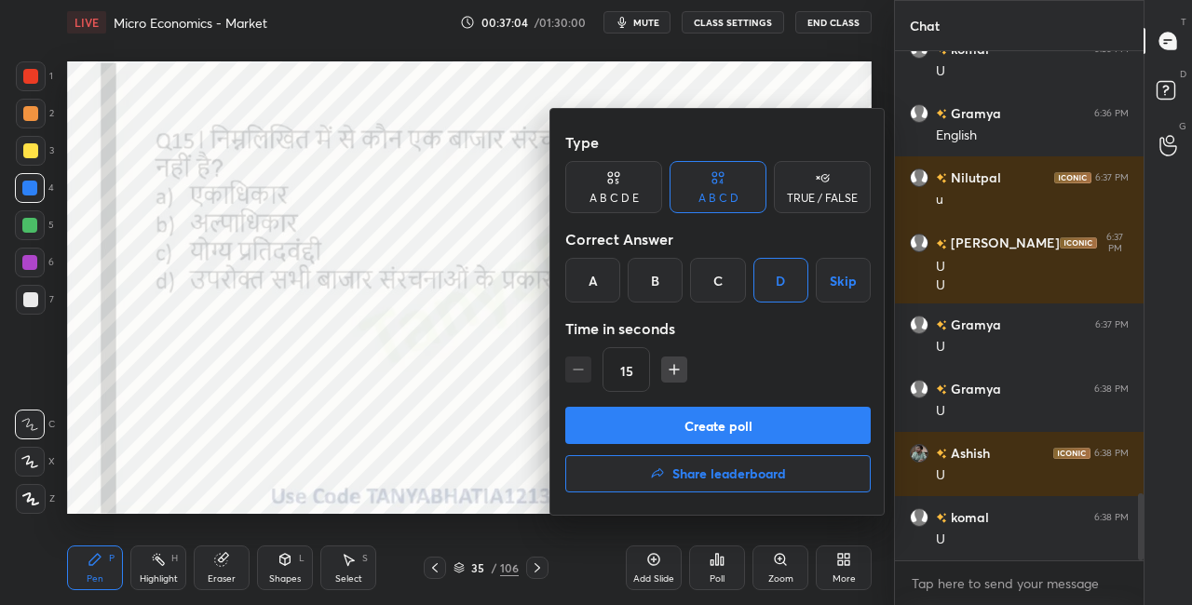
click at [699, 418] on button "Create poll" at bounding box center [718, 425] width 306 height 37
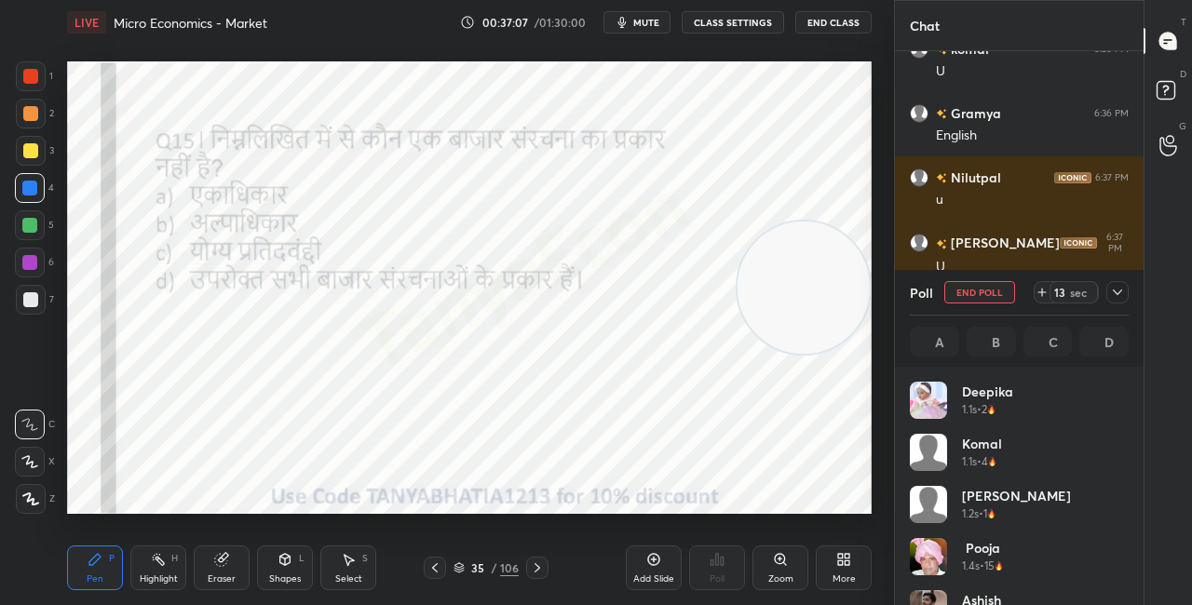
scroll to position [218, 213]
click at [278, 577] on div "Shapes" at bounding box center [285, 579] width 32 height 9
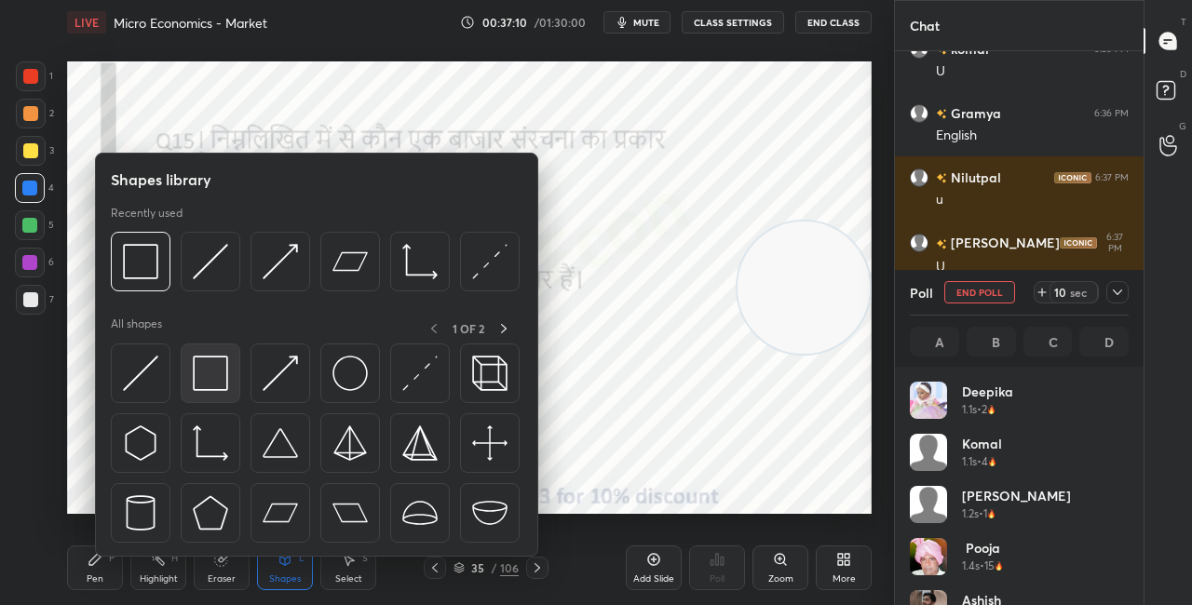
click at [223, 387] on img at bounding box center [210, 373] width 35 height 35
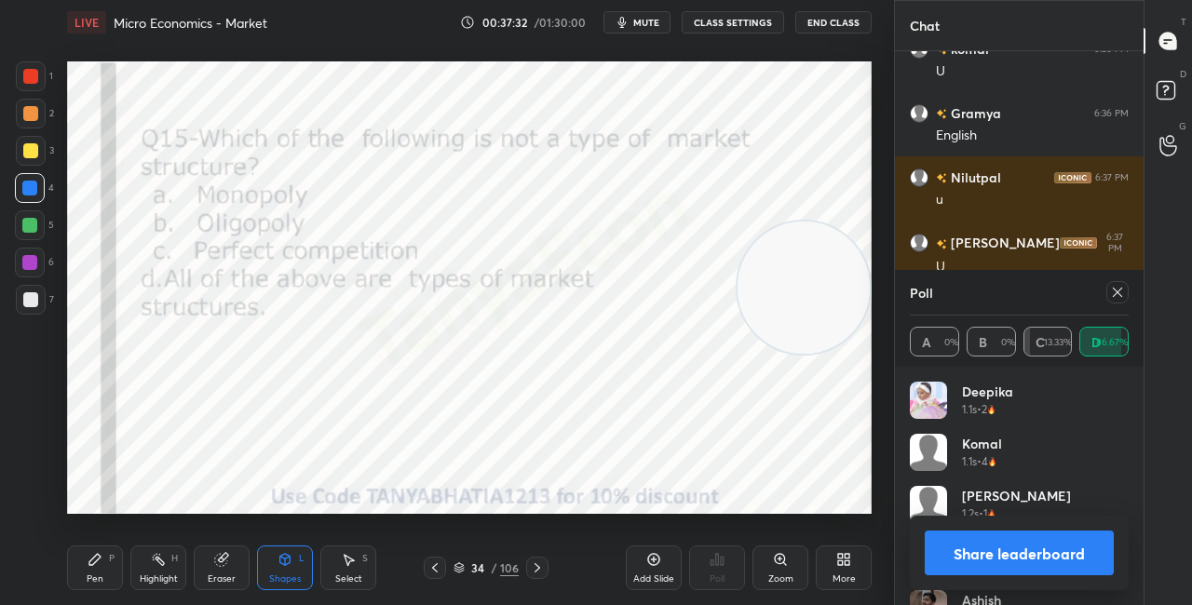
click at [963, 559] on button "Share leaderboard" at bounding box center [1019, 553] width 189 height 45
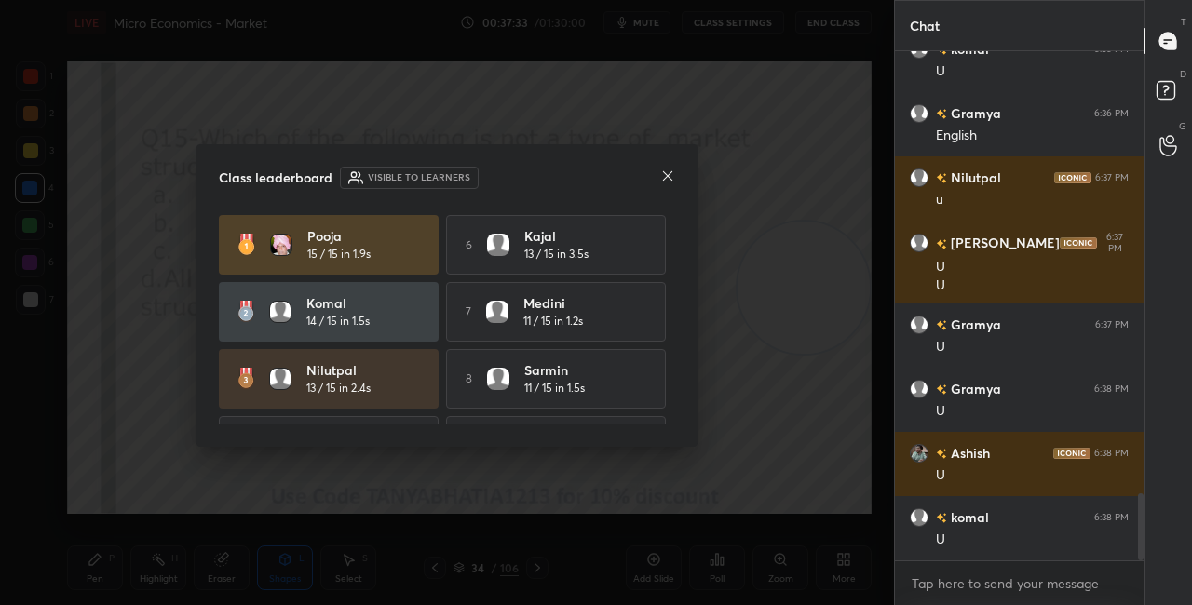
scroll to position [504, 243]
click at [670, 183] on div at bounding box center [667, 178] width 15 height 20
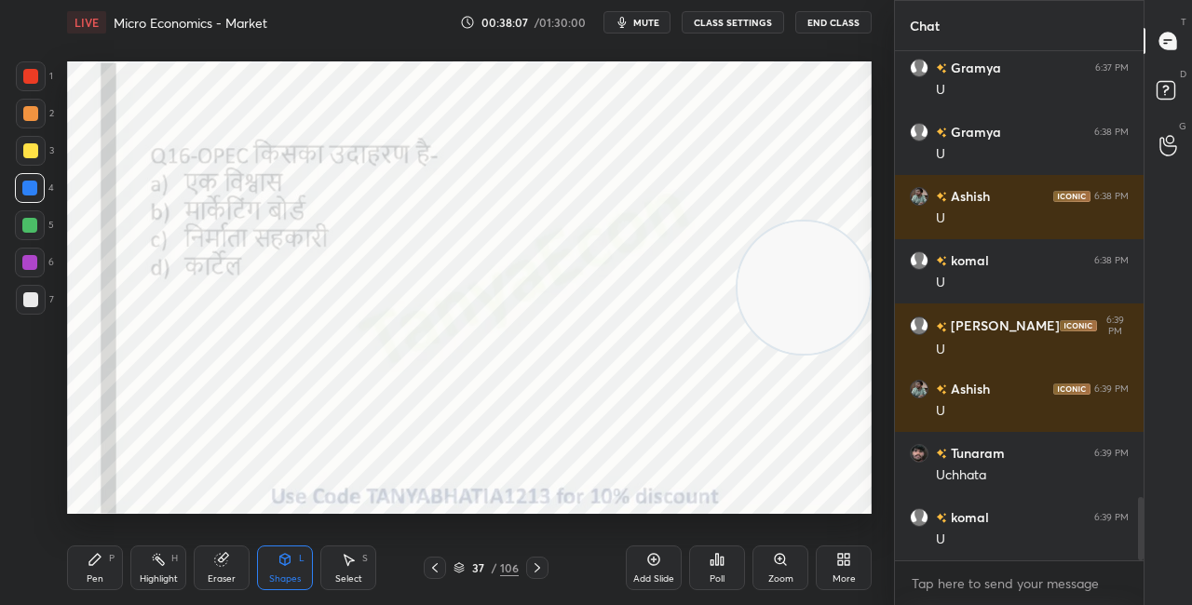
scroll to position [3679, 0]
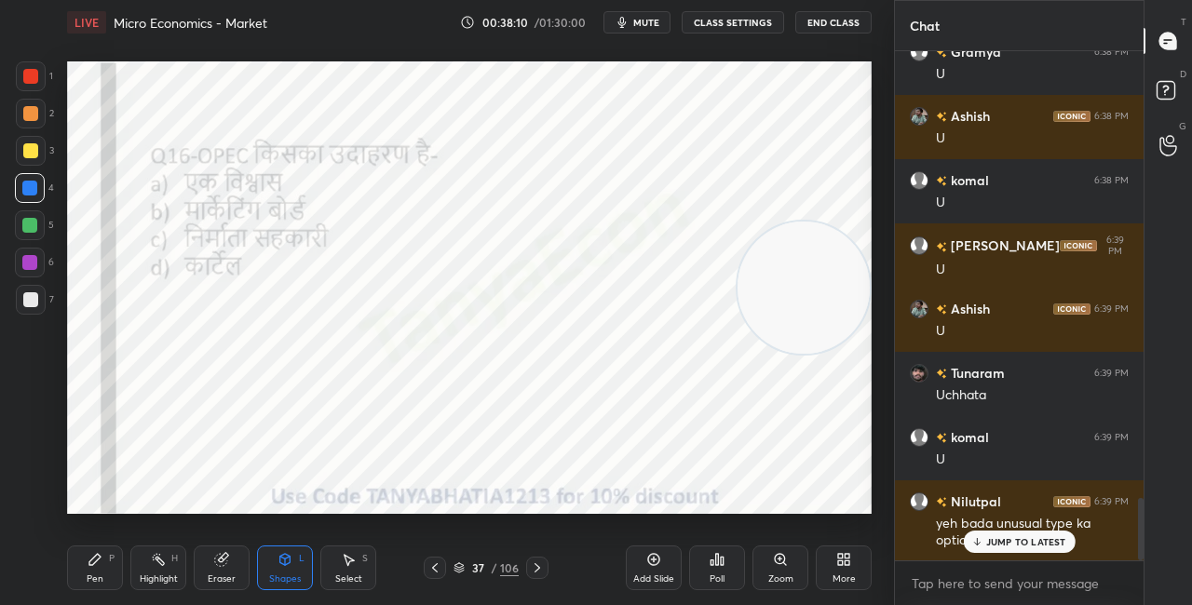
click at [991, 538] on p "JUMP TO LATEST" at bounding box center [1026, 541] width 80 height 11
click at [720, 571] on div "Poll" at bounding box center [717, 568] width 56 height 45
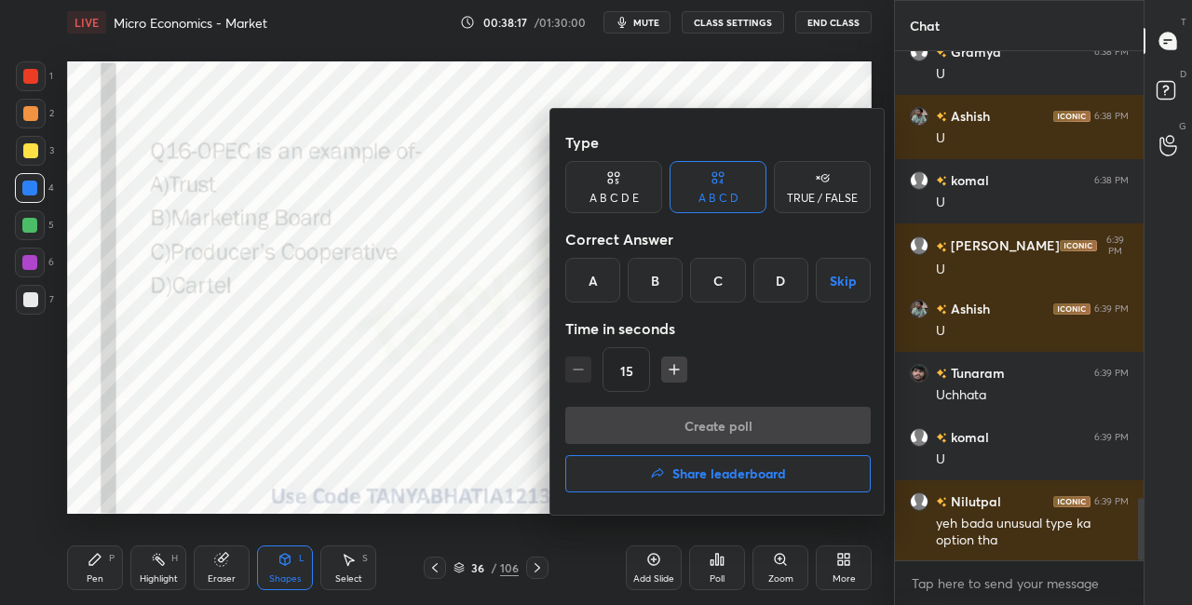
click at [781, 279] on div "D" at bounding box center [781, 280] width 55 height 45
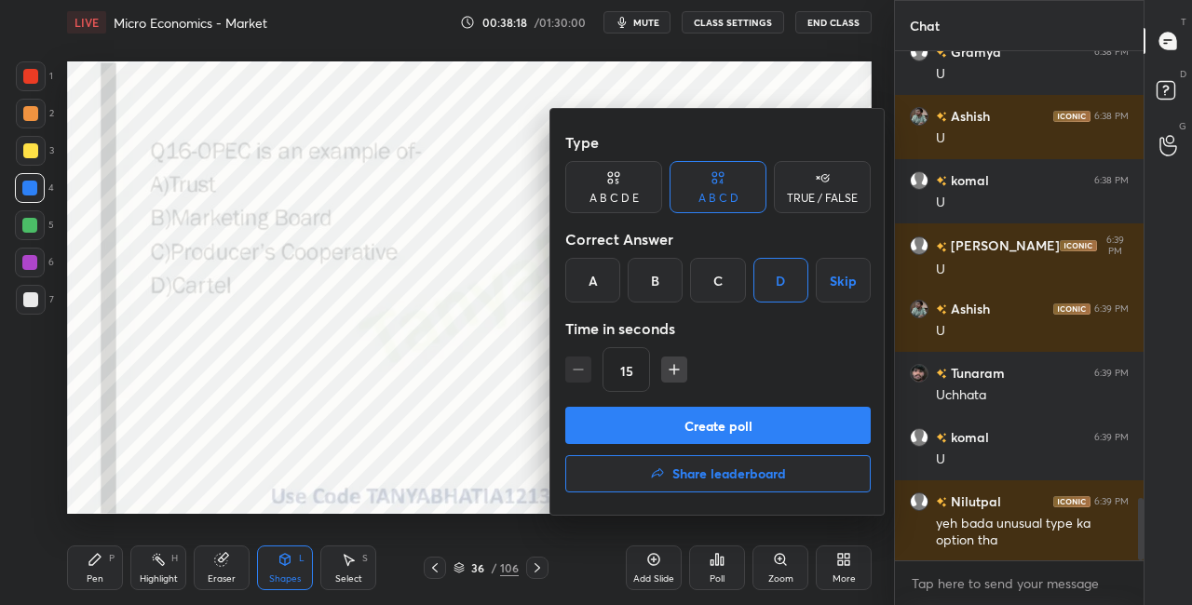
click at [686, 428] on button "Create poll" at bounding box center [718, 425] width 306 height 37
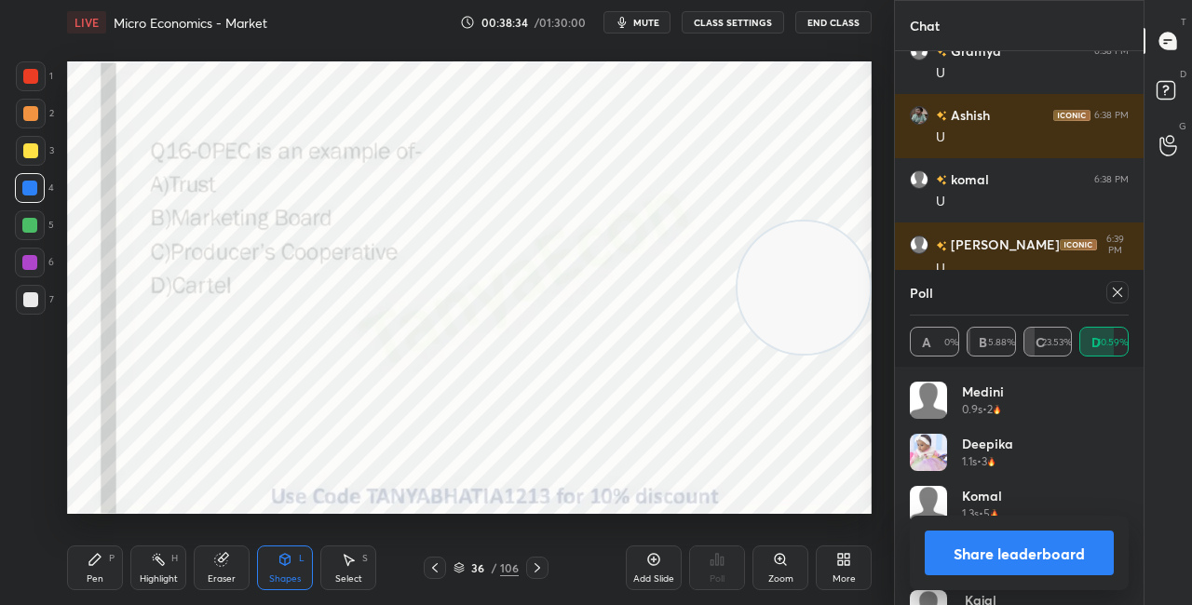
scroll to position [7, 6]
click at [280, 571] on div "Shapes L" at bounding box center [285, 568] width 56 height 45
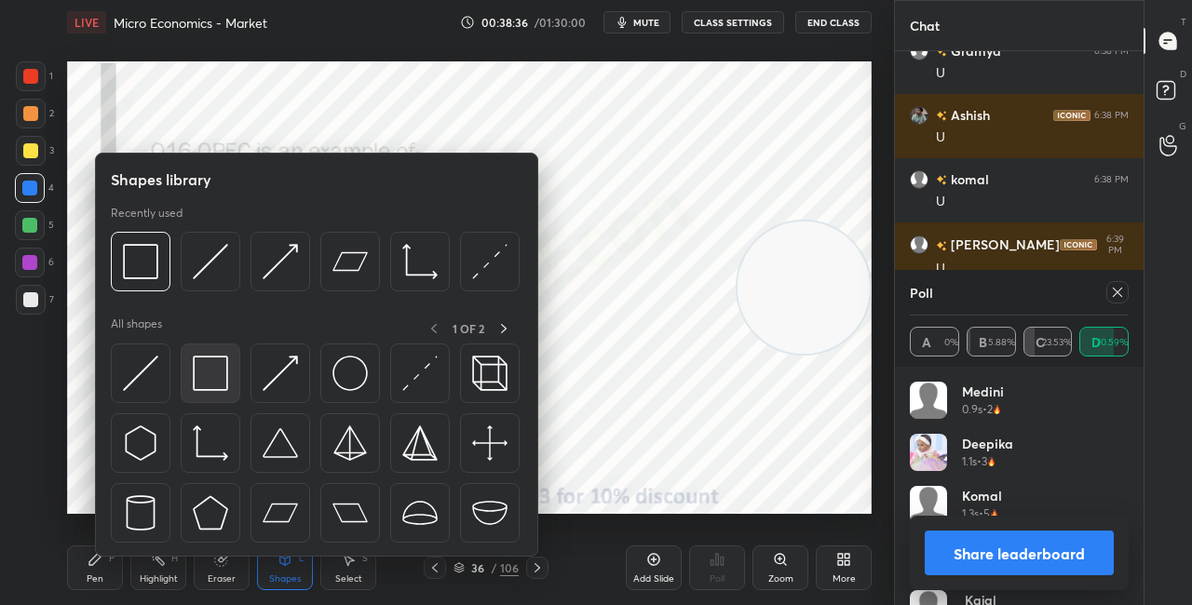
click at [224, 378] on img at bounding box center [210, 373] width 35 height 35
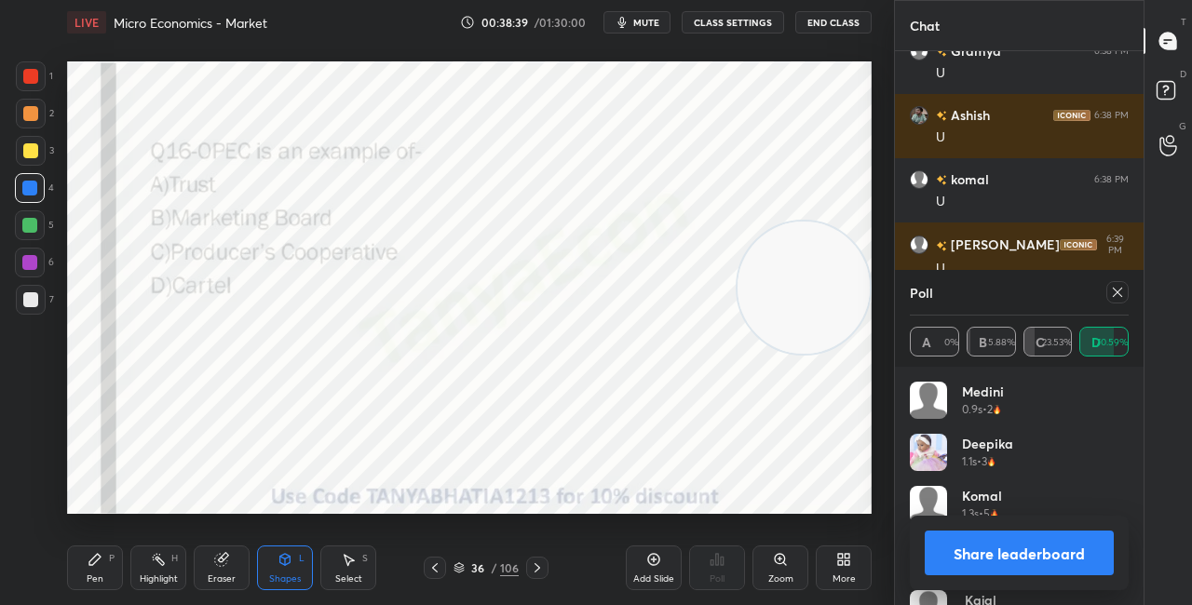
click at [99, 567] on div "Pen P" at bounding box center [95, 568] width 56 height 45
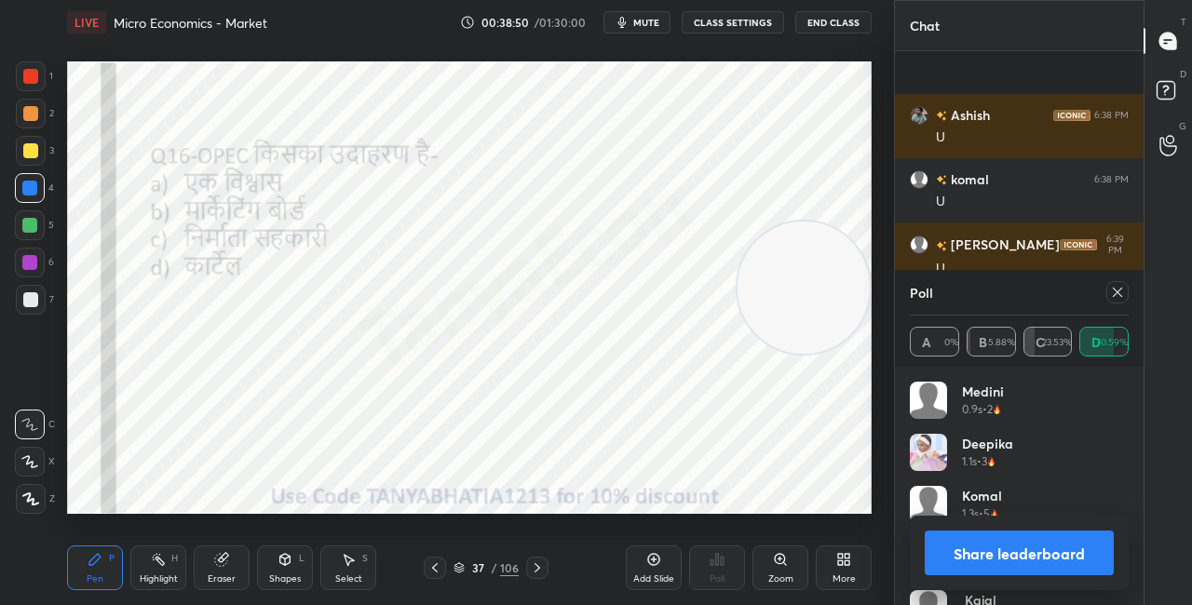
scroll to position [3841, 0]
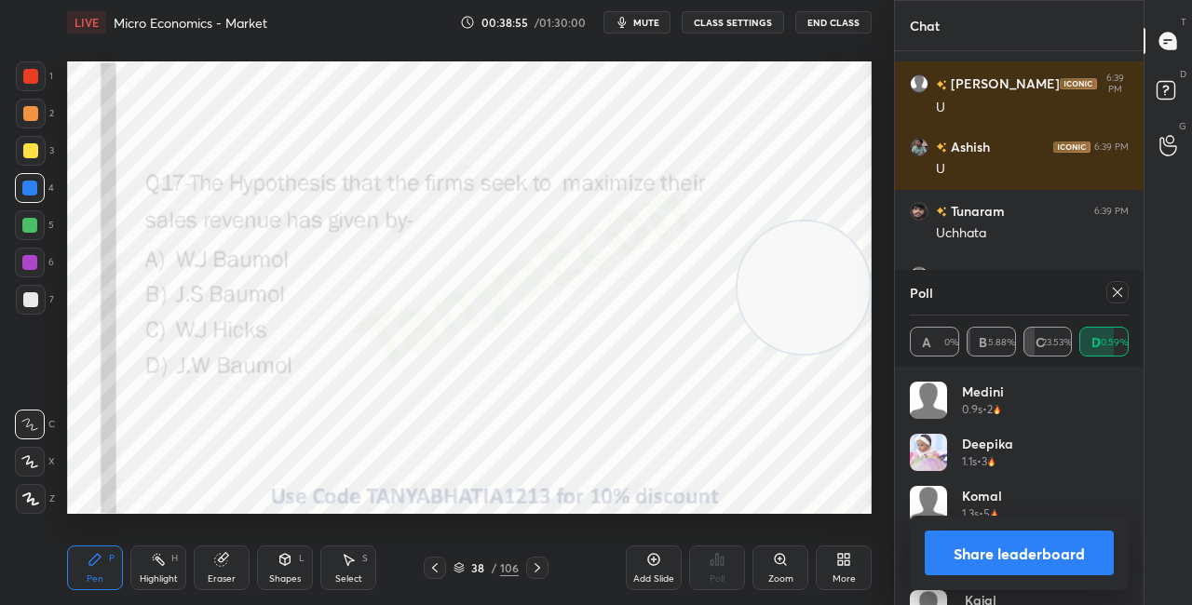
click at [973, 569] on button "Share leaderboard" at bounding box center [1019, 553] width 189 height 45
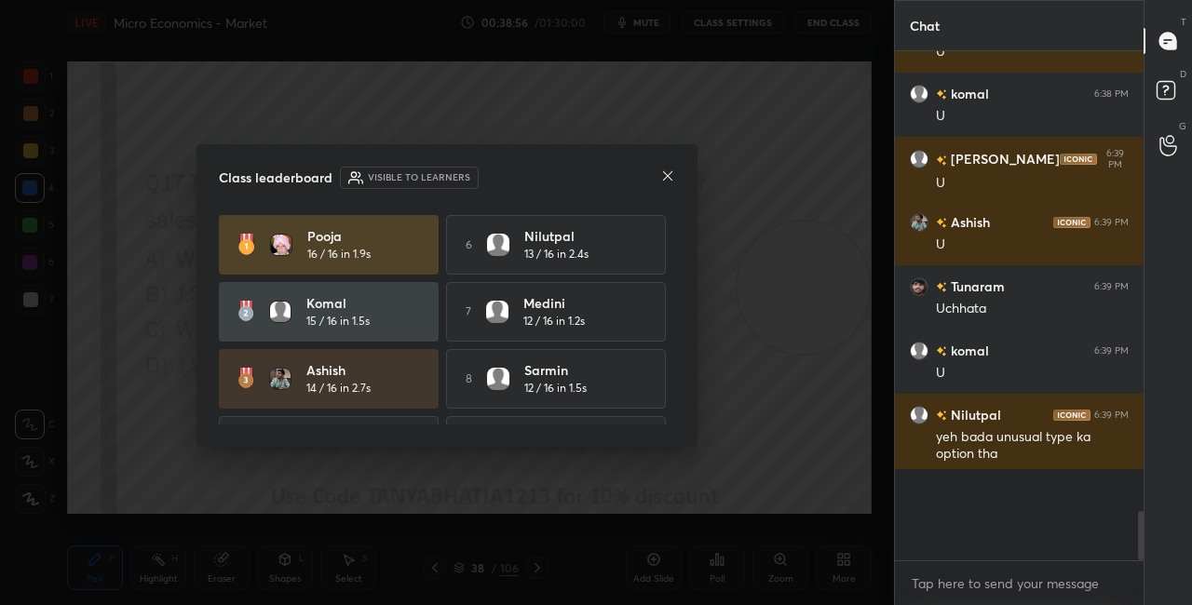
scroll to position [7, 6]
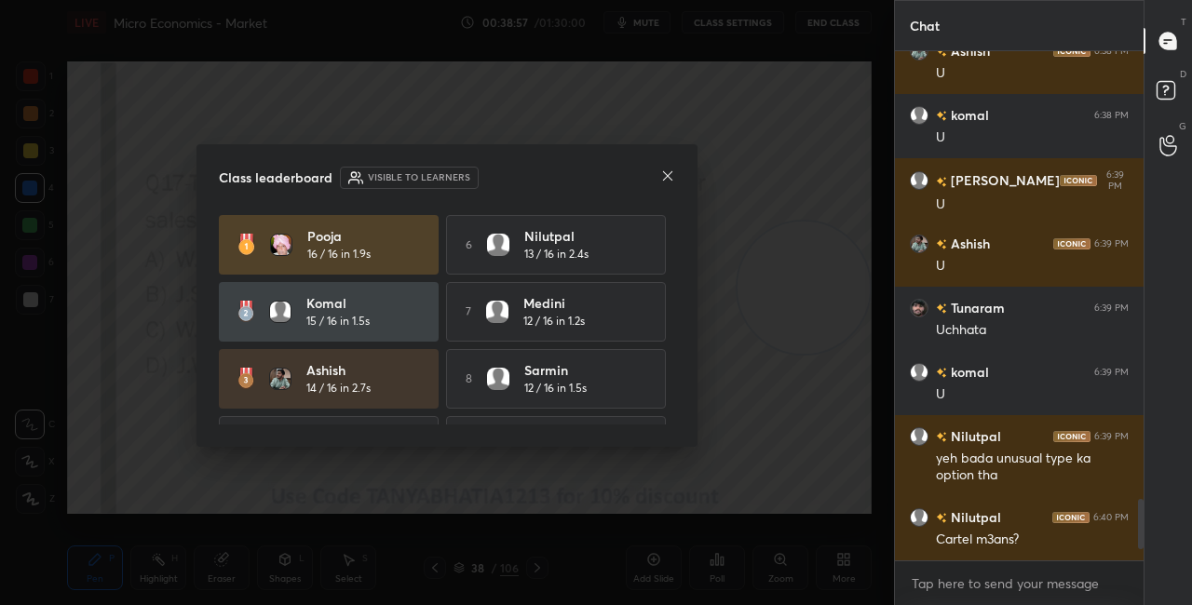
click at [671, 176] on icon at bounding box center [667, 176] width 15 height 15
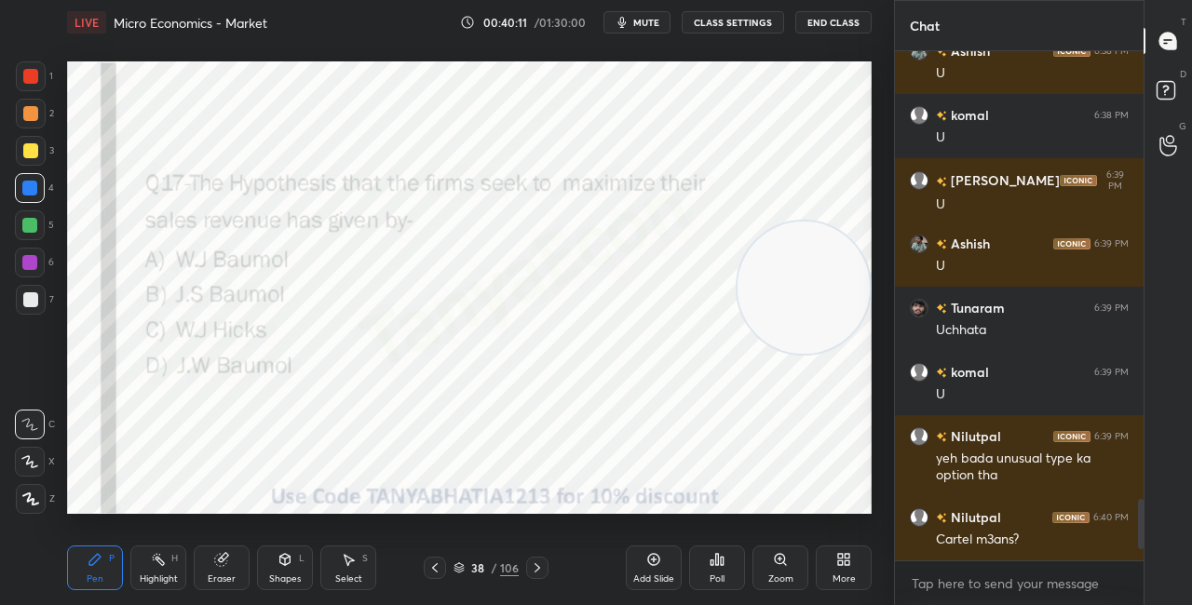
click at [700, 575] on div "Poll" at bounding box center [717, 568] width 56 height 45
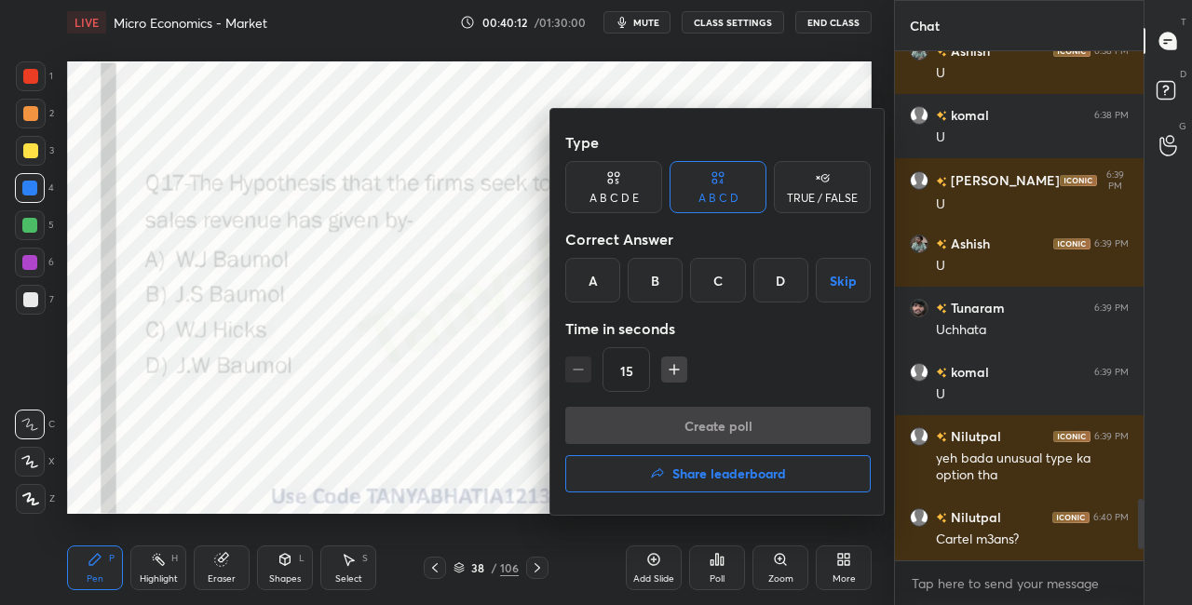
click at [601, 275] on div "A" at bounding box center [592, 280] width 55 height 45
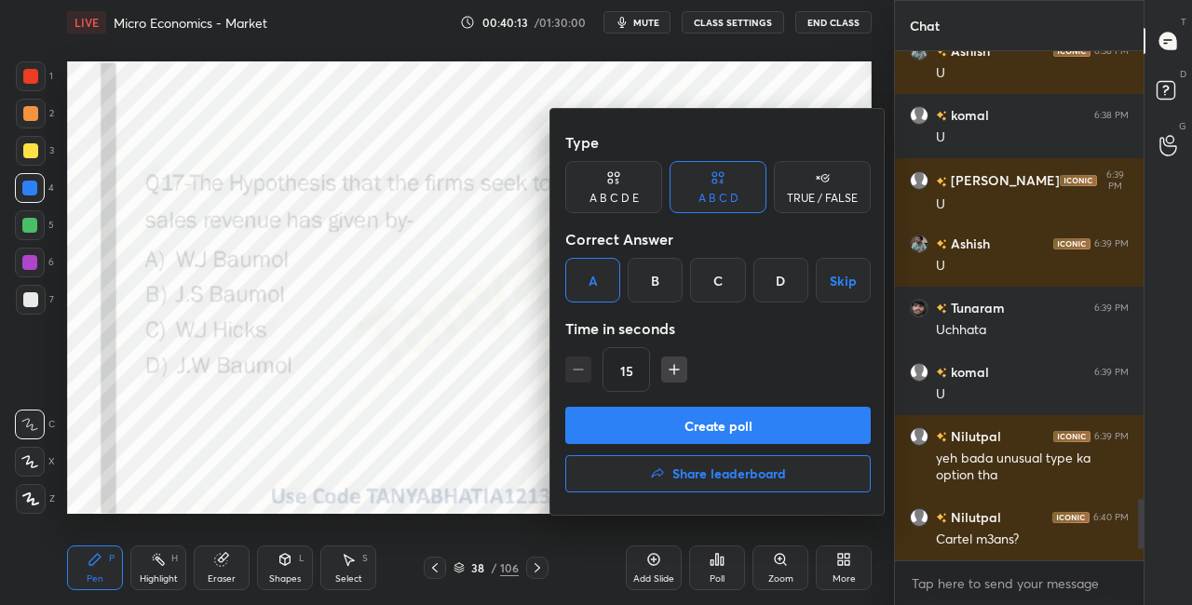
click at [624, 419] on button "Create poll" at bounding box center [718, 425] width 306 height 37
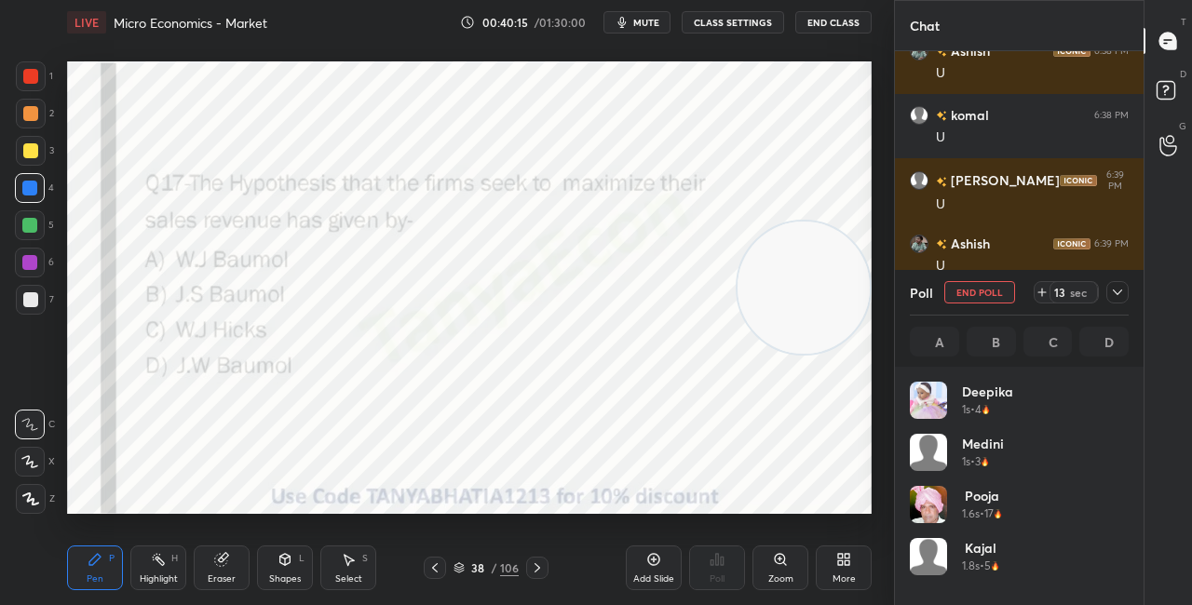
scroll to position [218, 213]
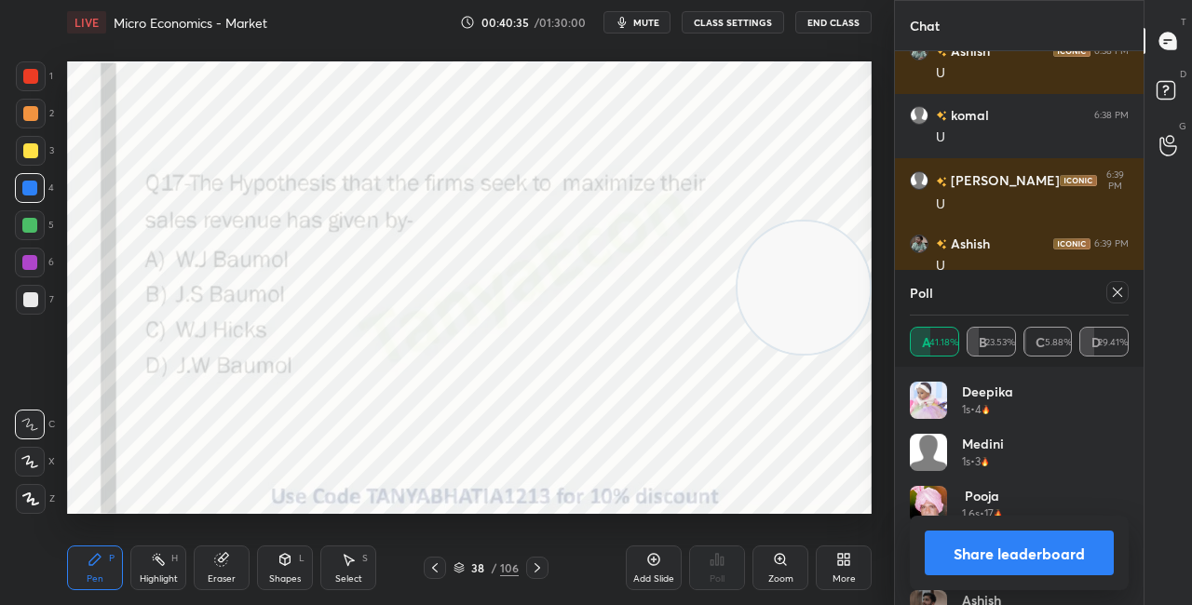
click at [285, 567] on div "Shapes L" at bounding box center [285, 568] width 56 height 45
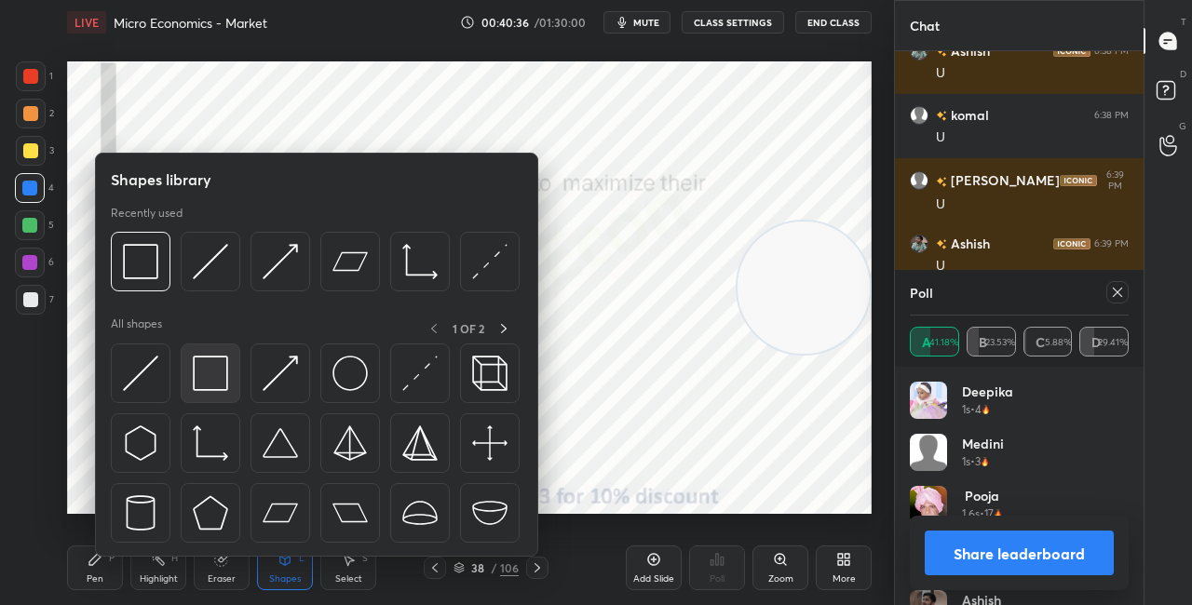
click at [209, 360] on img at bounding box center [210, 373] width 35 height 35
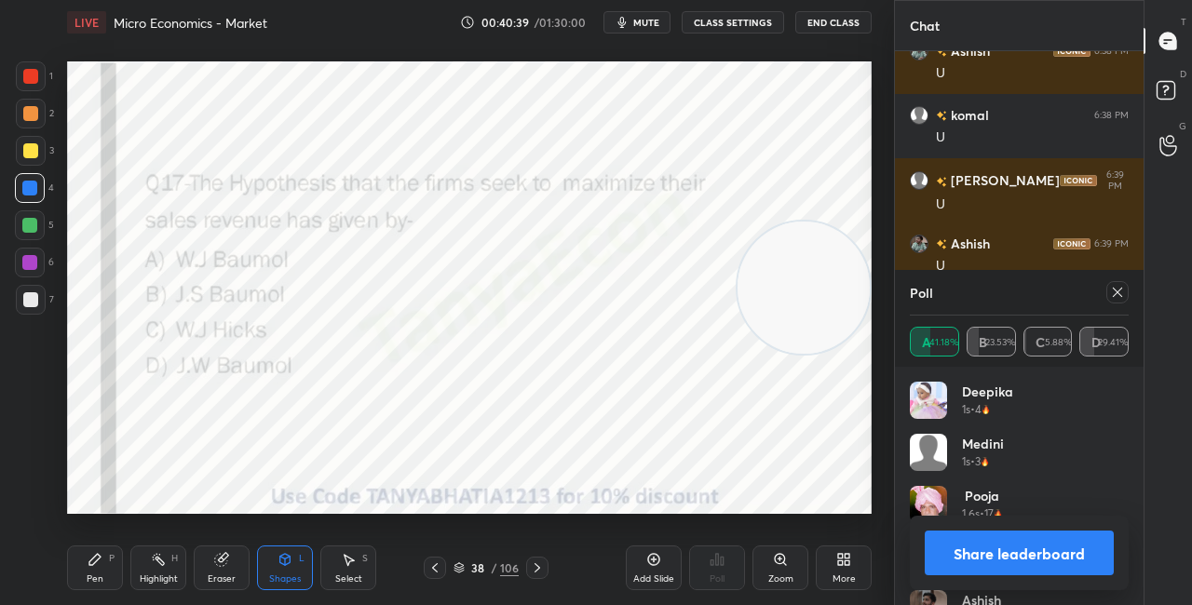
click at [122, 575] on div "Pen P" at bounding box center [95, 568] width 56 height 45
click at [964, 565] on button "Share leaderboard" at bounding box center [1019, 553] width 189 height 45
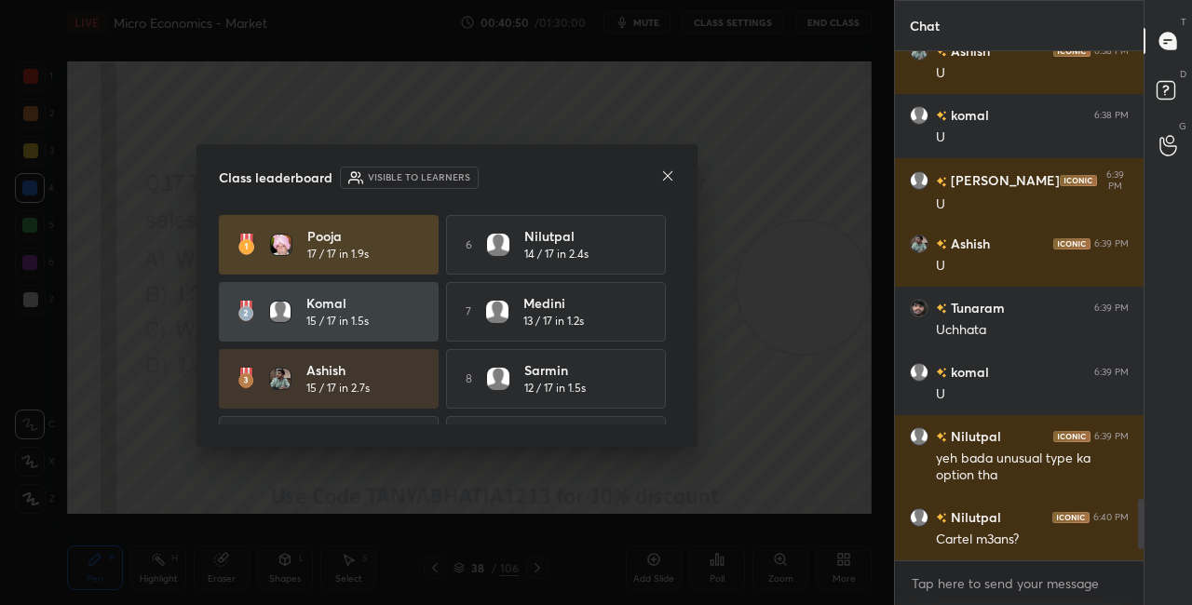
scroll to position [123, 0]
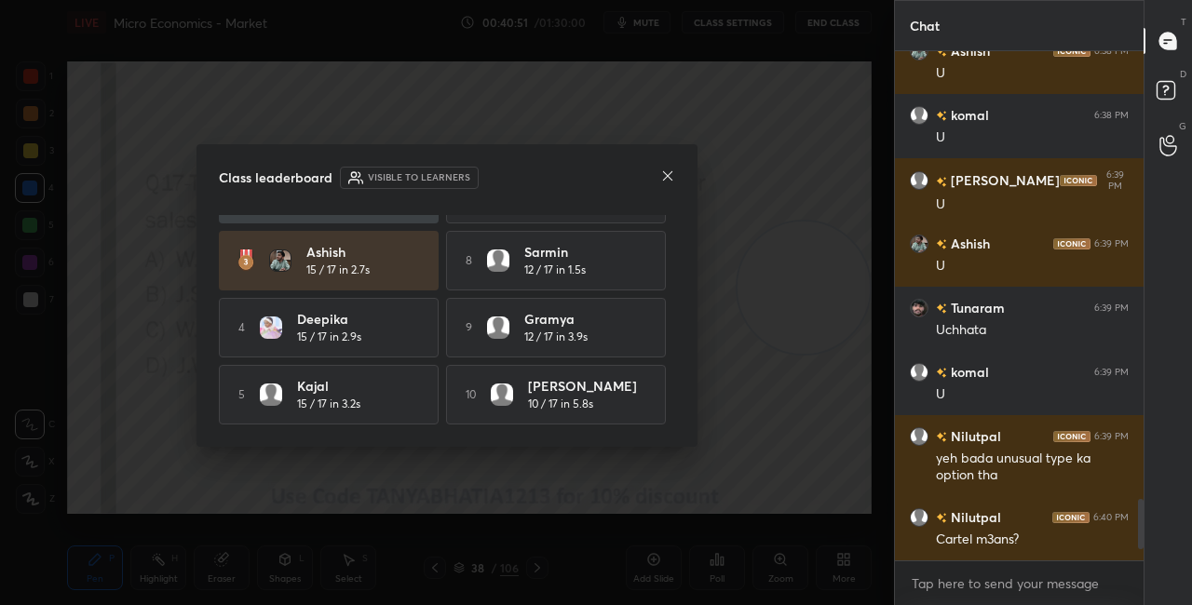
click at [666, 181] on icon at bounding box center [667, 176] width 15 height 15
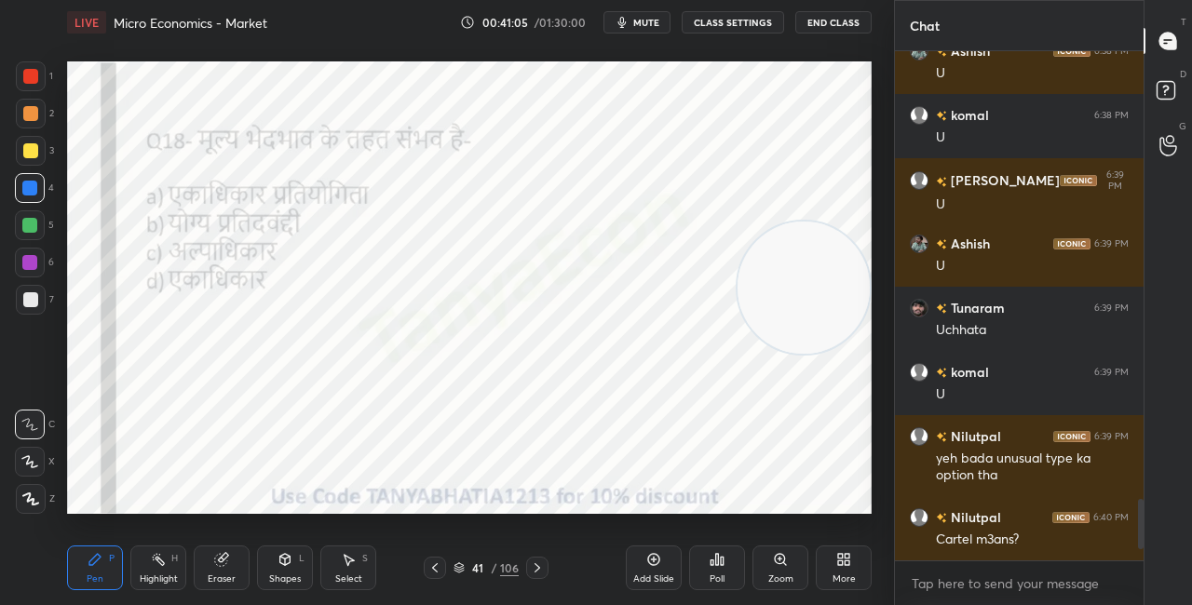
scroll to position [3808, 0]
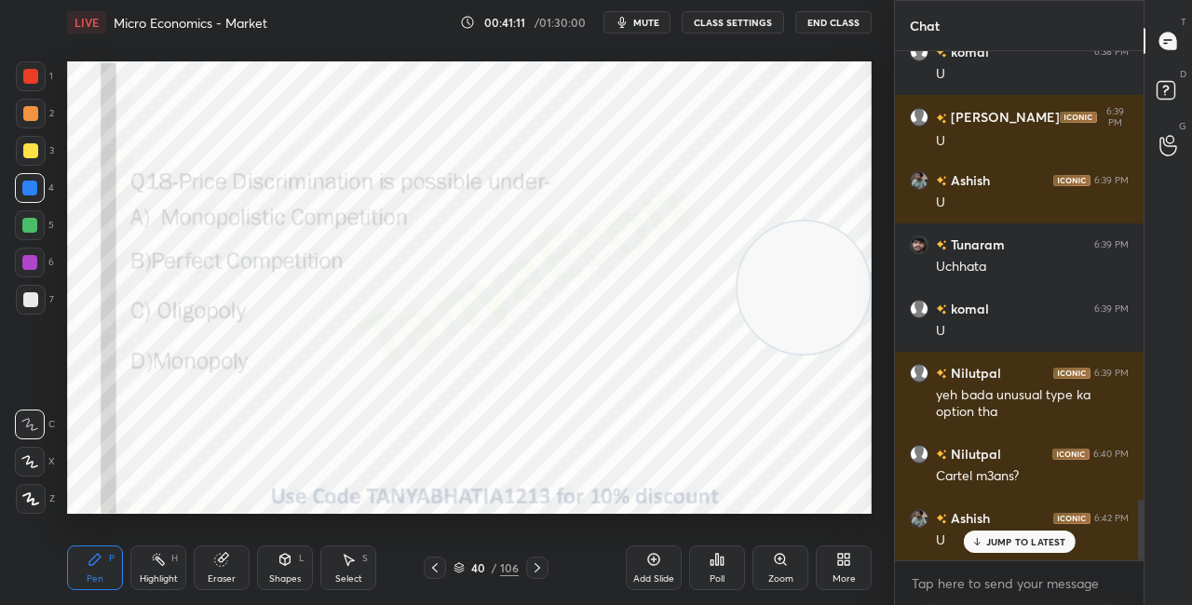
click at [461, 568] on icon at bounding box center [459, 568] width 11 height 11
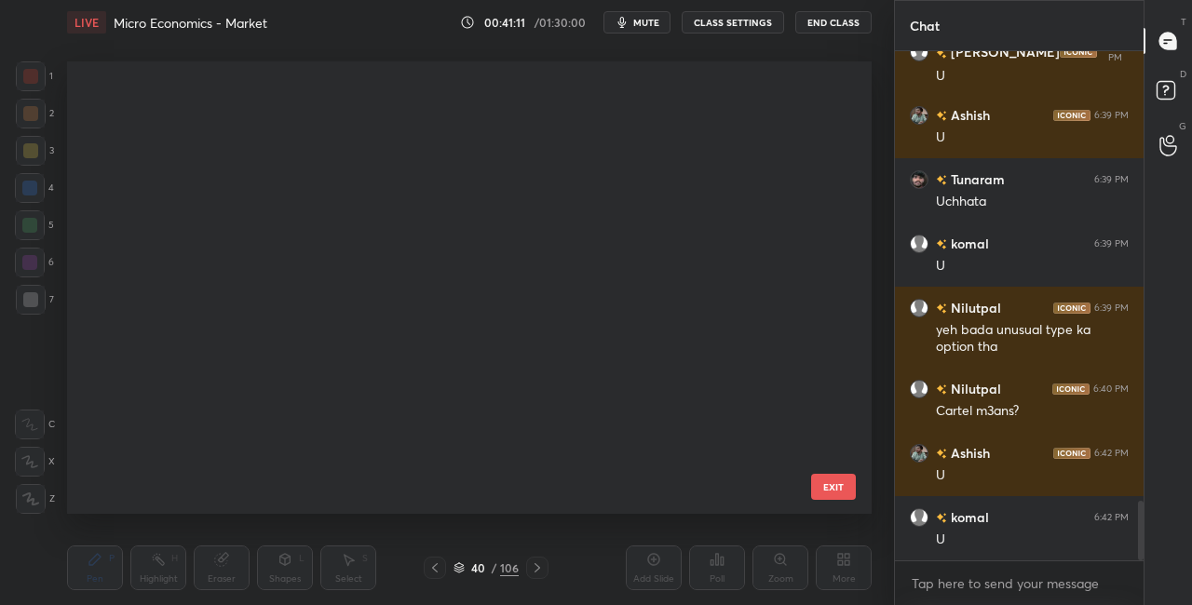
scroll to position [7, 10]
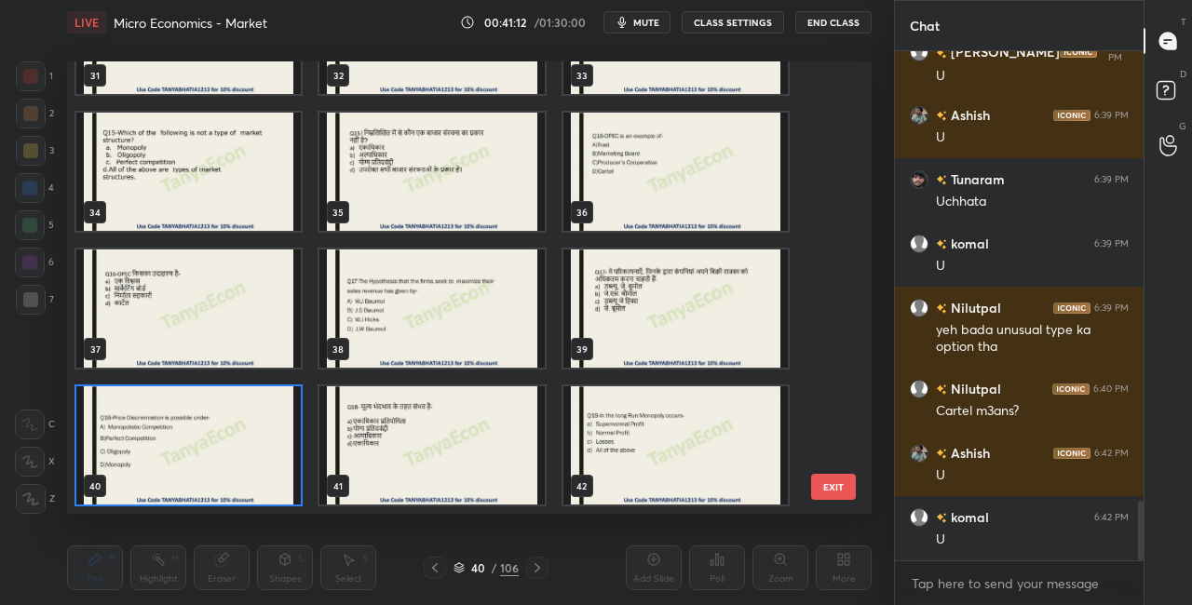
click at [276, 481] on img "grid" at bounding box center [188, 446] width 224 height 118
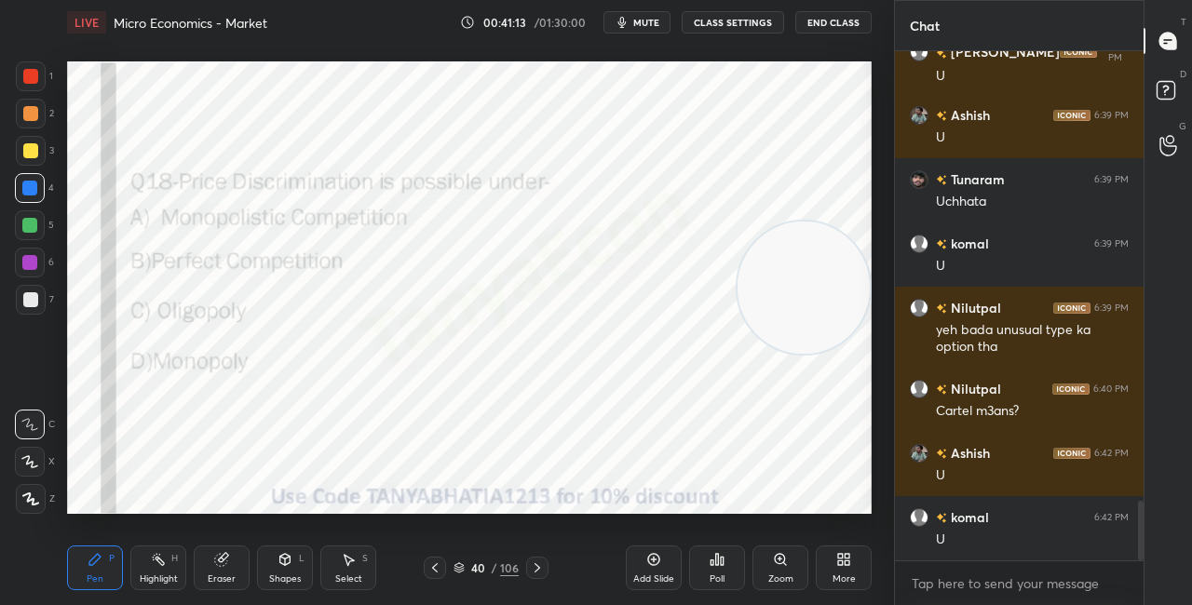
click at [276, 481] on img "grid" at bounding box center [188, 446] width 224 height 118
click at [722, 557] on icon at bounding box center [722, 561] width 3 height 8
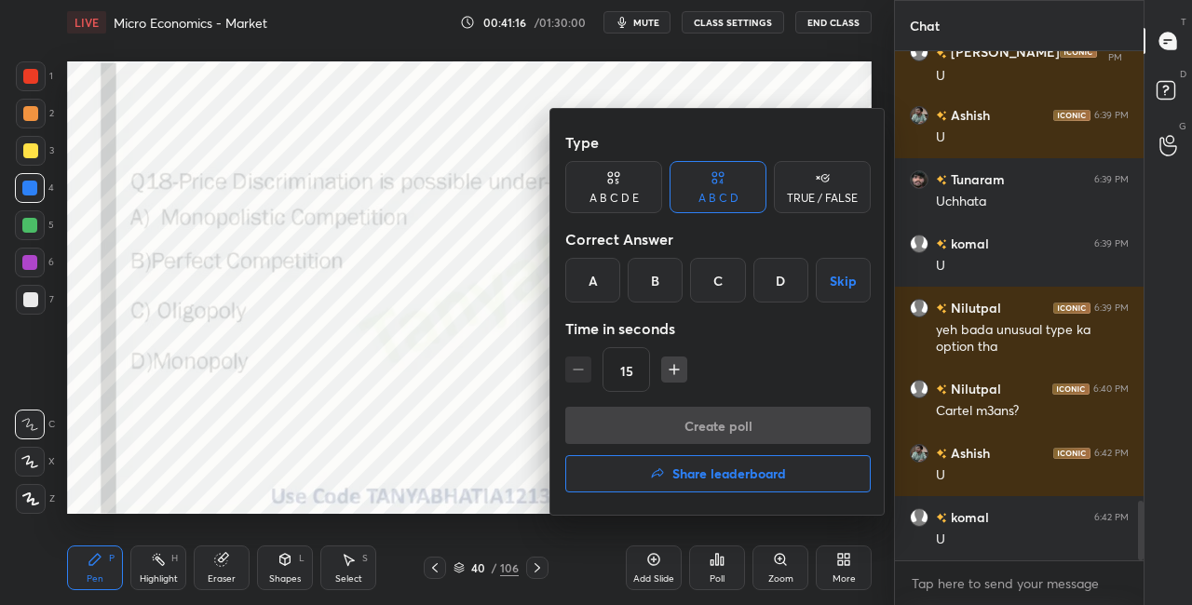
click at [783, 287] on div "D" at bounding box center [781, 280] width 55 height 45
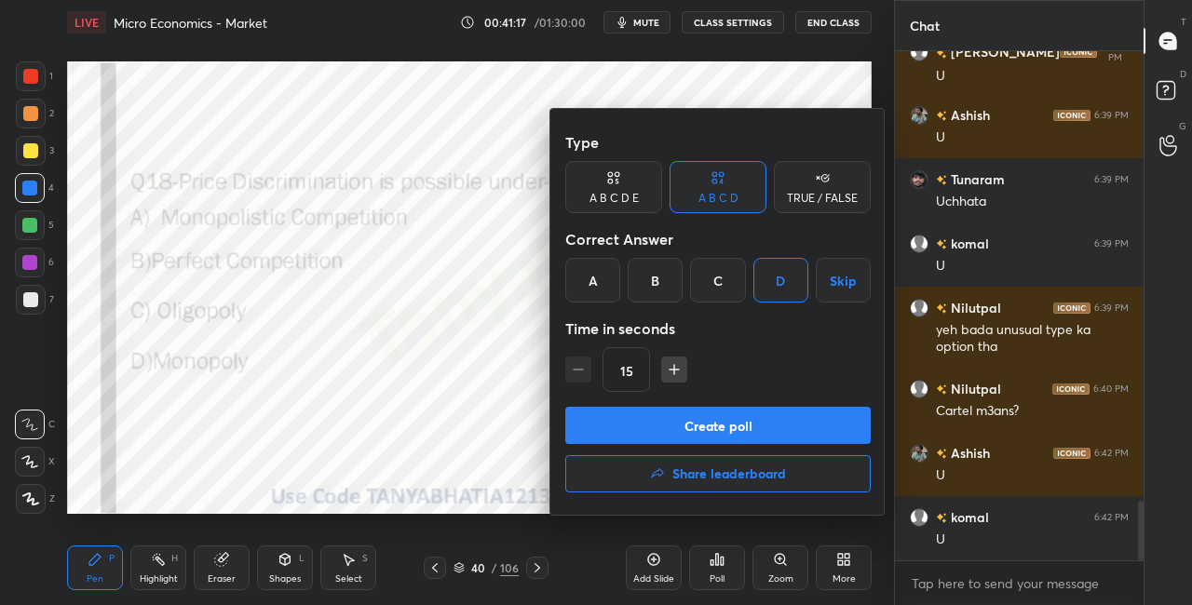
drag, startPoint x: 741, startPoint y: 428, endPoint x: 734, endPoint y: 415, distance: 15.0
click at [741, 428] on button "Create poll" at bounding box center [718, 425] width 306 height 37
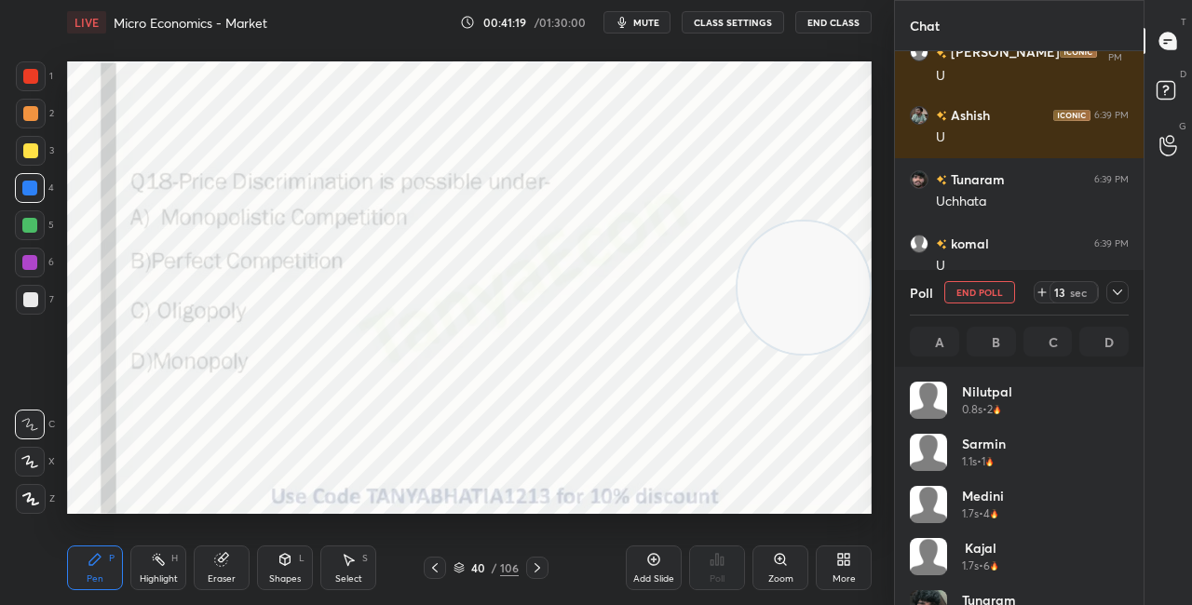
scroll to position [7, 6]
click at [295, 561] on div "Shapes L" at bounding box center [285, 568] width 56 height 45
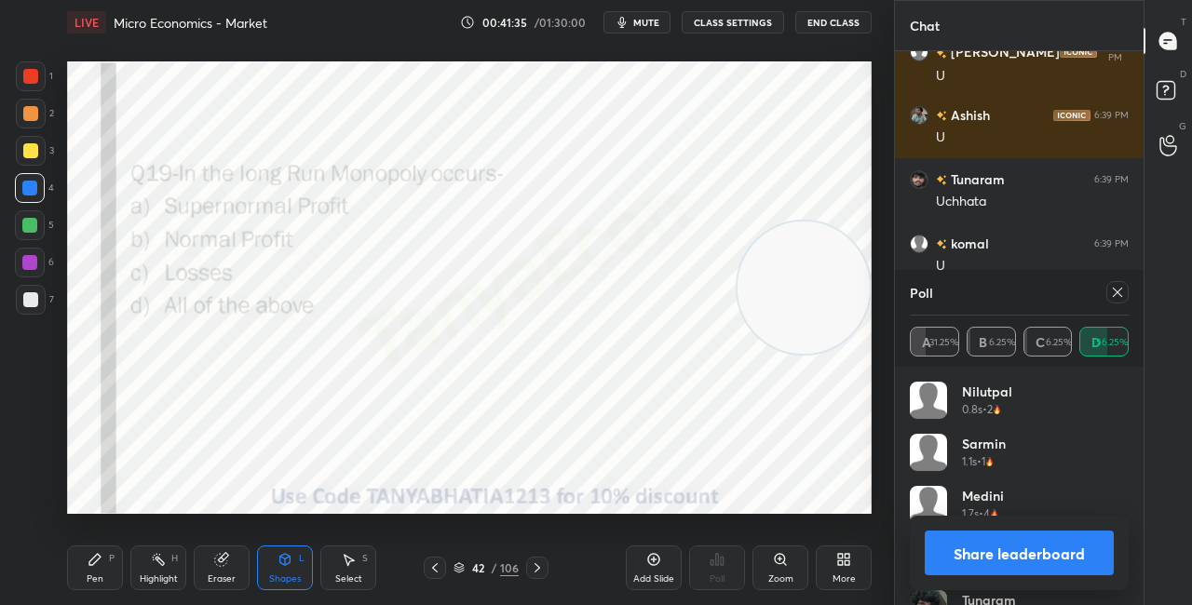
click at [93, 575] on div "Pen" at bounding box center [95, 579] width 17 height 9
click at [961, 550] on button "Share leaderboard" at bounding box center [1019, 553] width 189 height 45
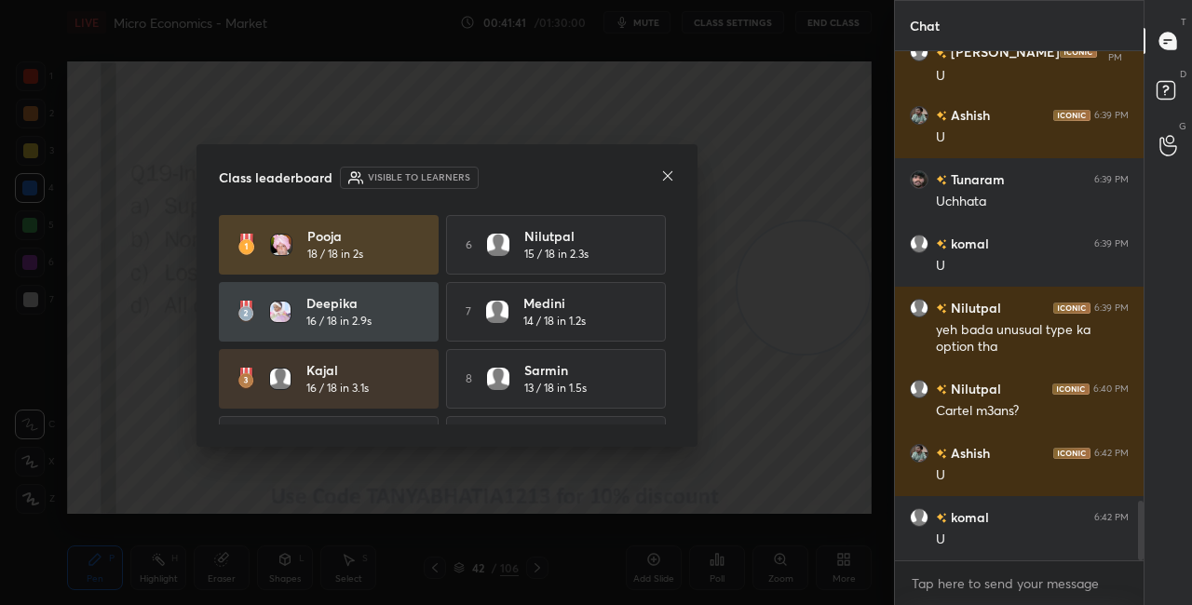
click at [663, 177] on icon at bounding box center [667, 176] width 15 height 15
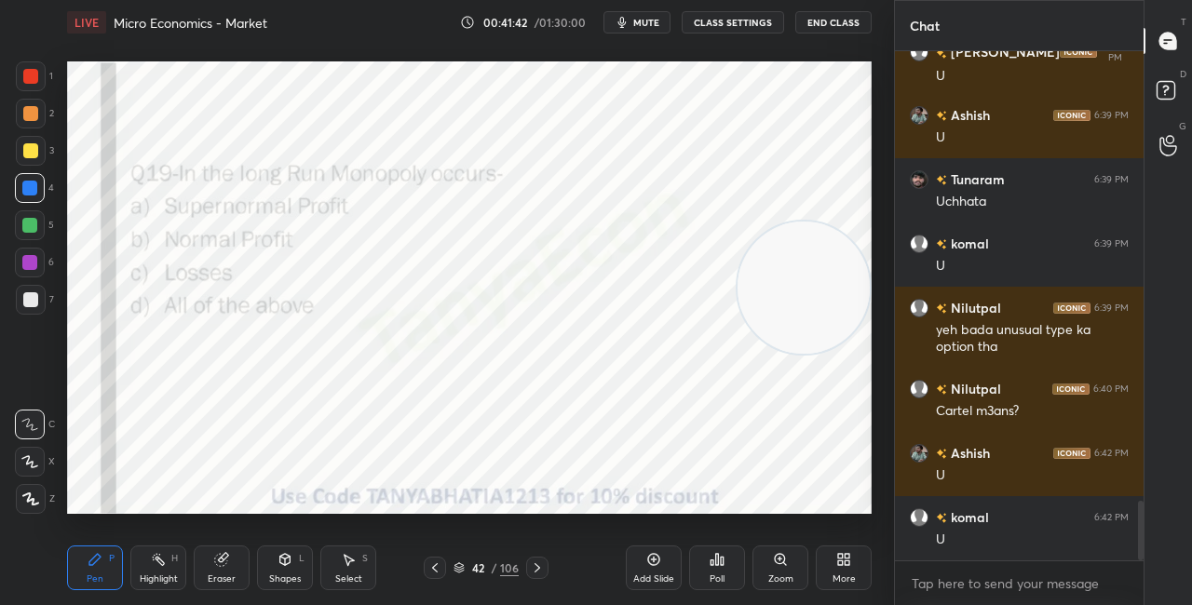
click at [117, 556] on div "Pen P" at bounding box center [95, 568] width 56 height 45
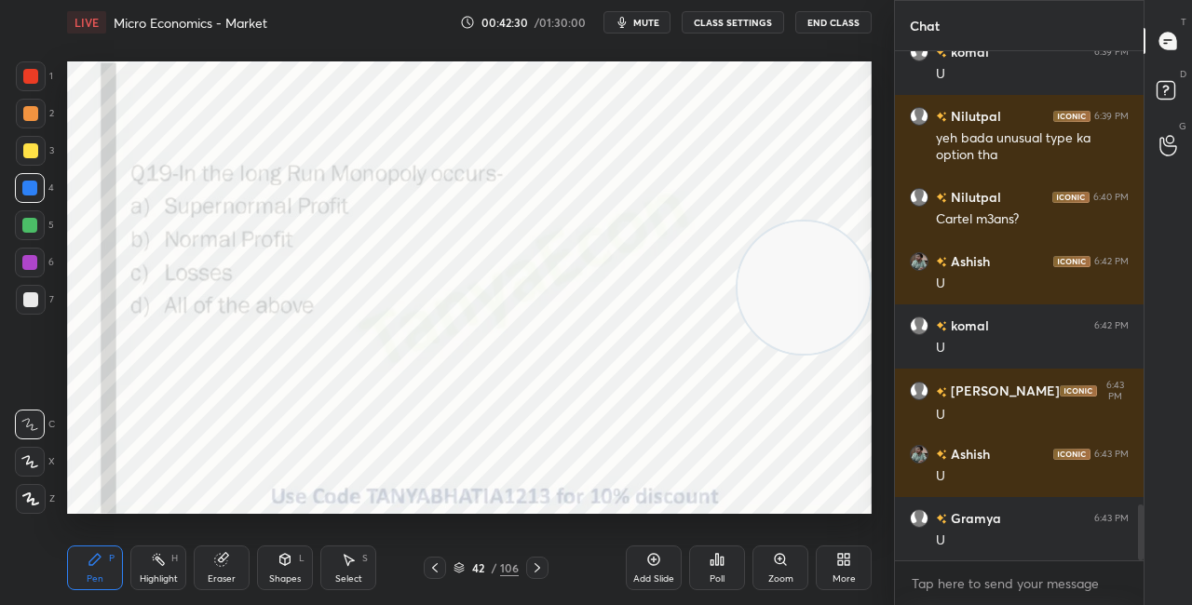
scroll to position [4130, 0]
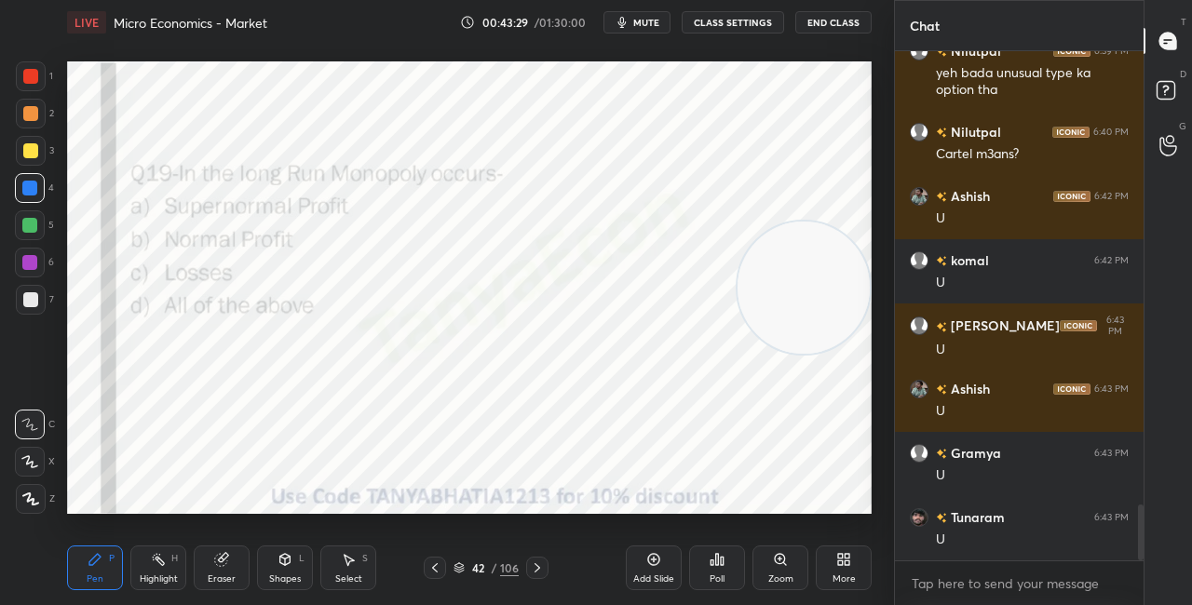
click at [531, 569] on icon at bounding box center [537, 568] width 15 height 15
click at [717, 572] on div "Poll" at bounding box center [717, 568] width 56 height 45
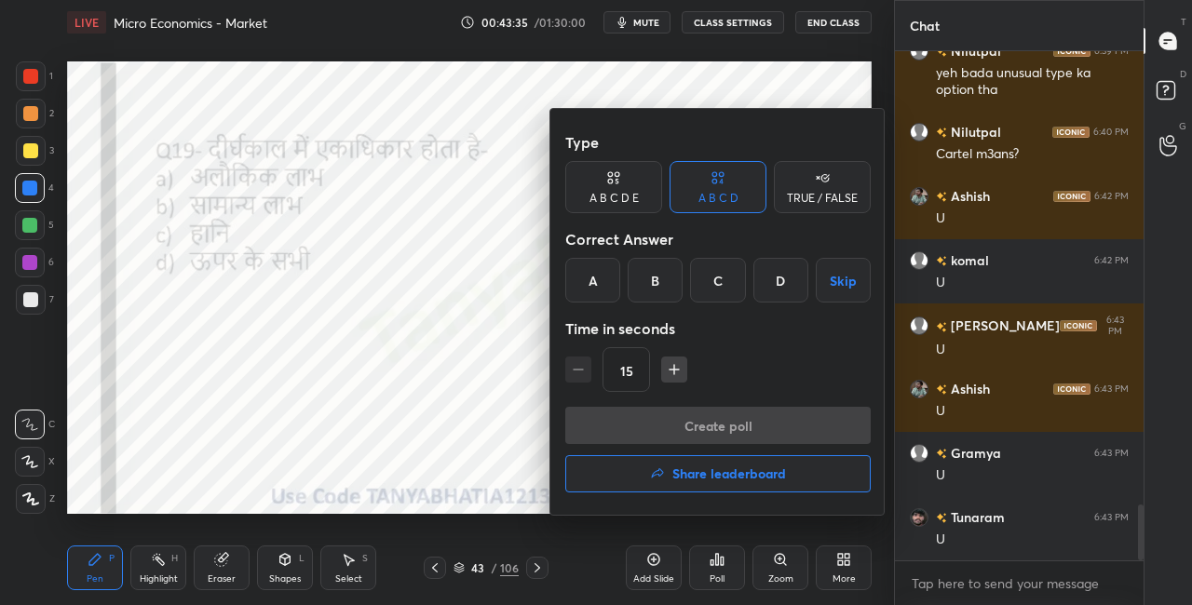
click at [473, 452] on div at bounding box center [596, 302] width 1192 height 605
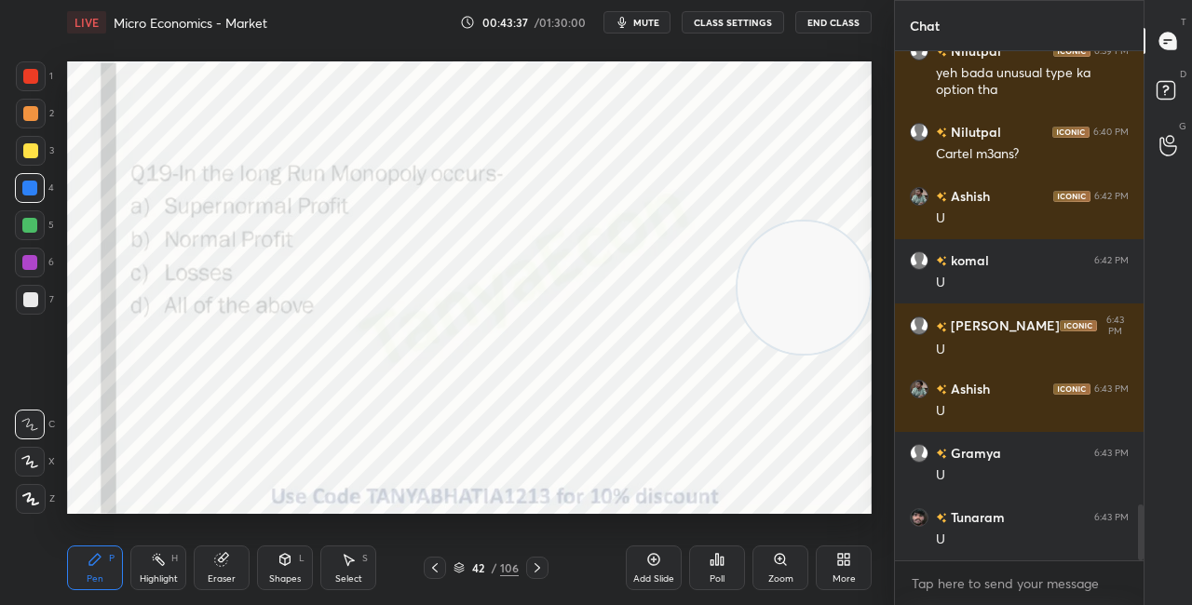
click at [699, 566] on div "Poll" at bounding box center [717, 568] width 56 height 45
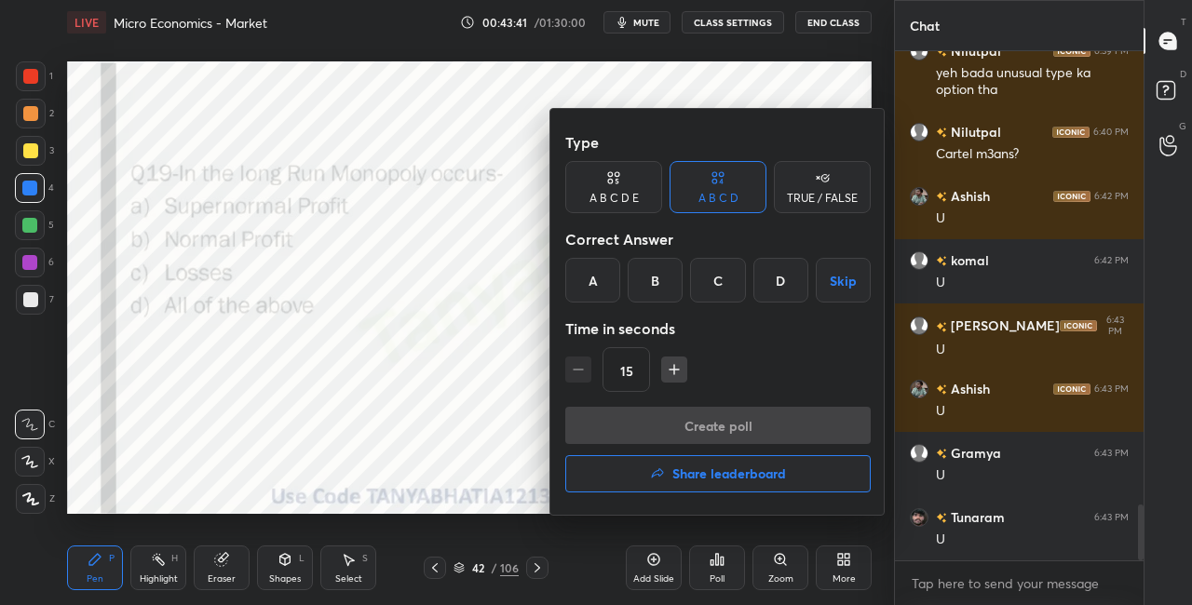
click at [605, 290] on div "A" at bounding box center [592, 280] width 55 height 45
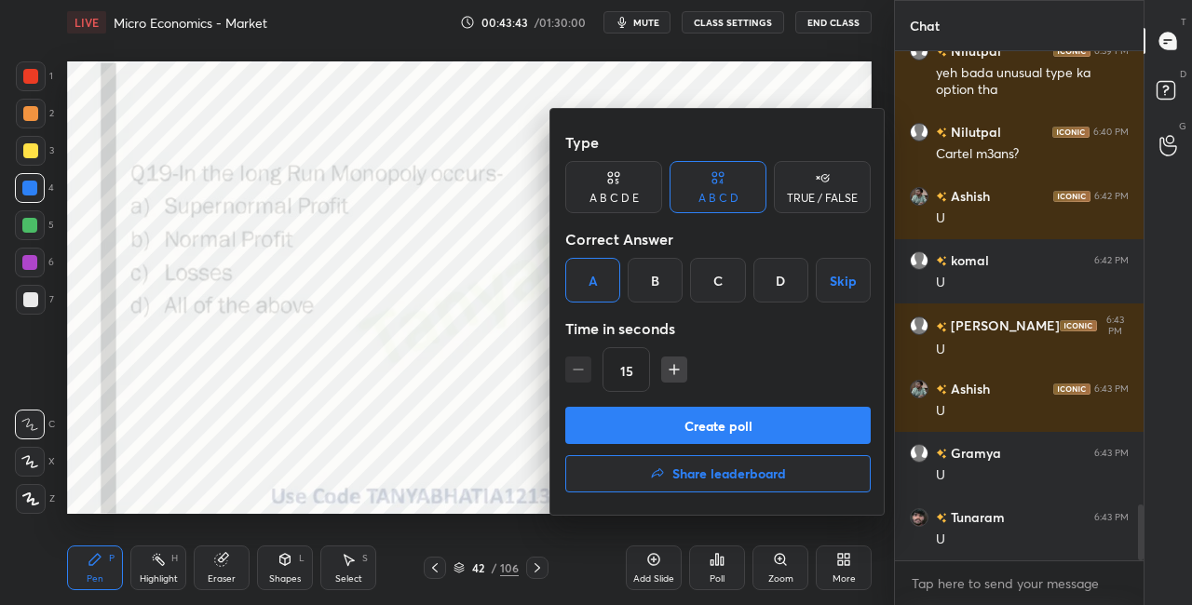
click at [604, 426] on button "Create poll" at bounding box center [718, 425] width 306 height 37
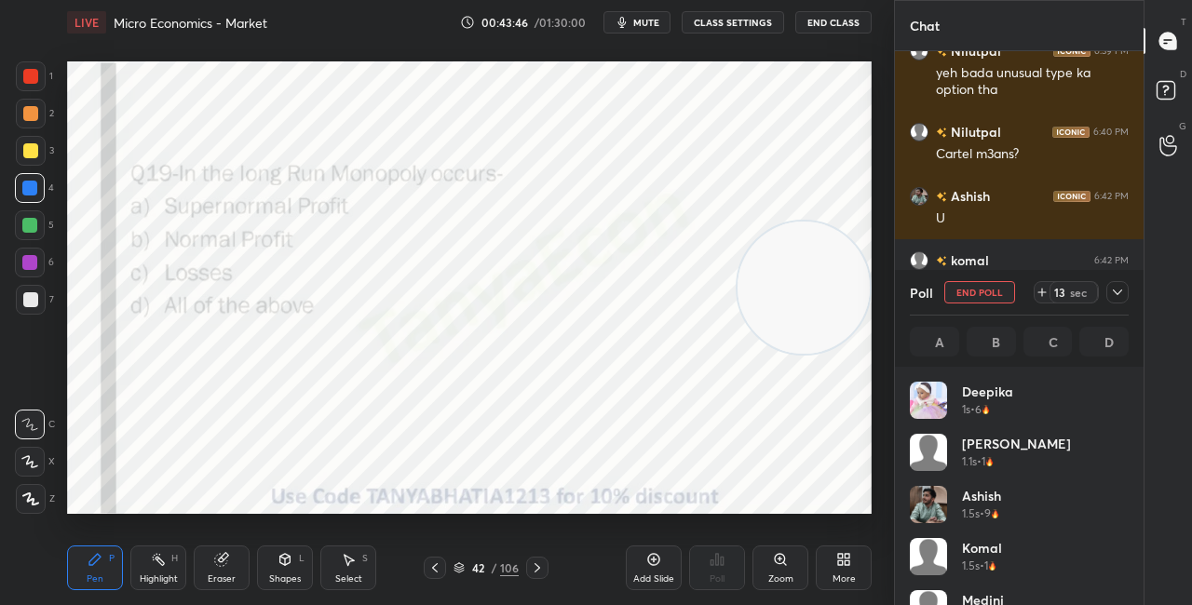
scroll to position [218, 213]
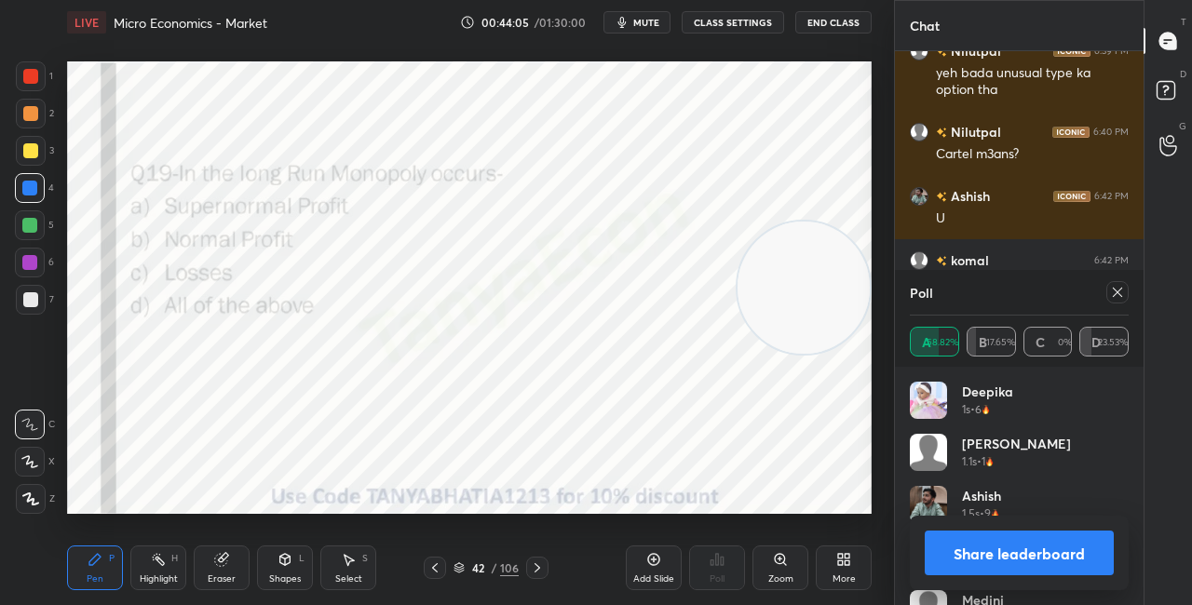
click at [284, 557] on icon at bounding box center [285, 558] width 10 height 3
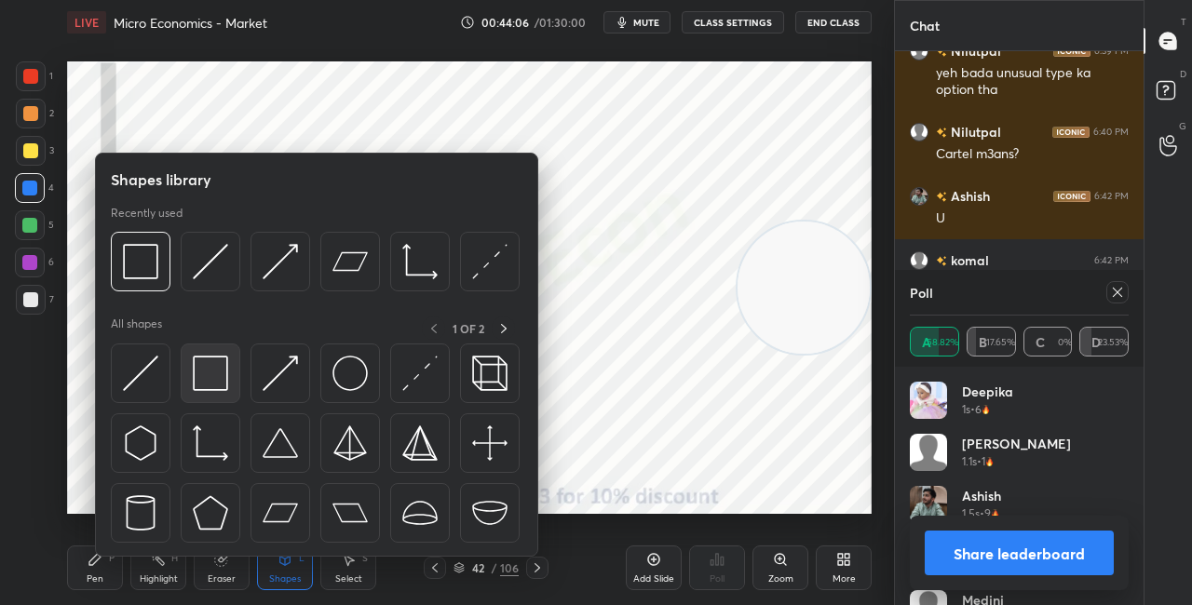
click at [218, 379] on img at bounding box center [210, 373] width 35 height 35
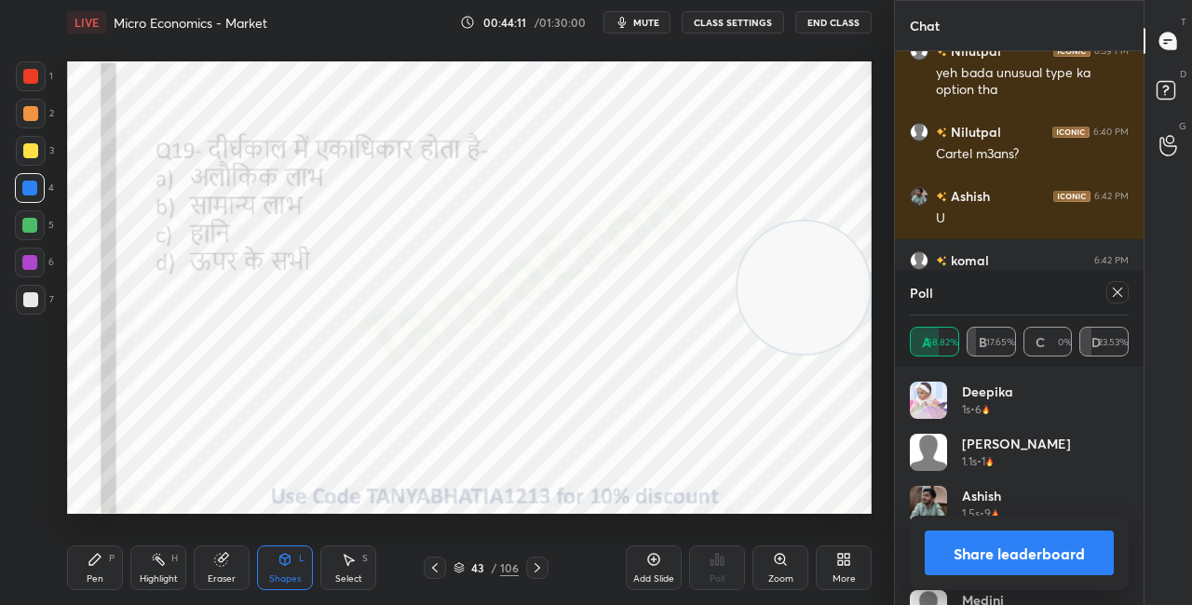
click at [963, 547] on button "Share leaderboard" at bounding box center [1019, 553] width 189 height 45
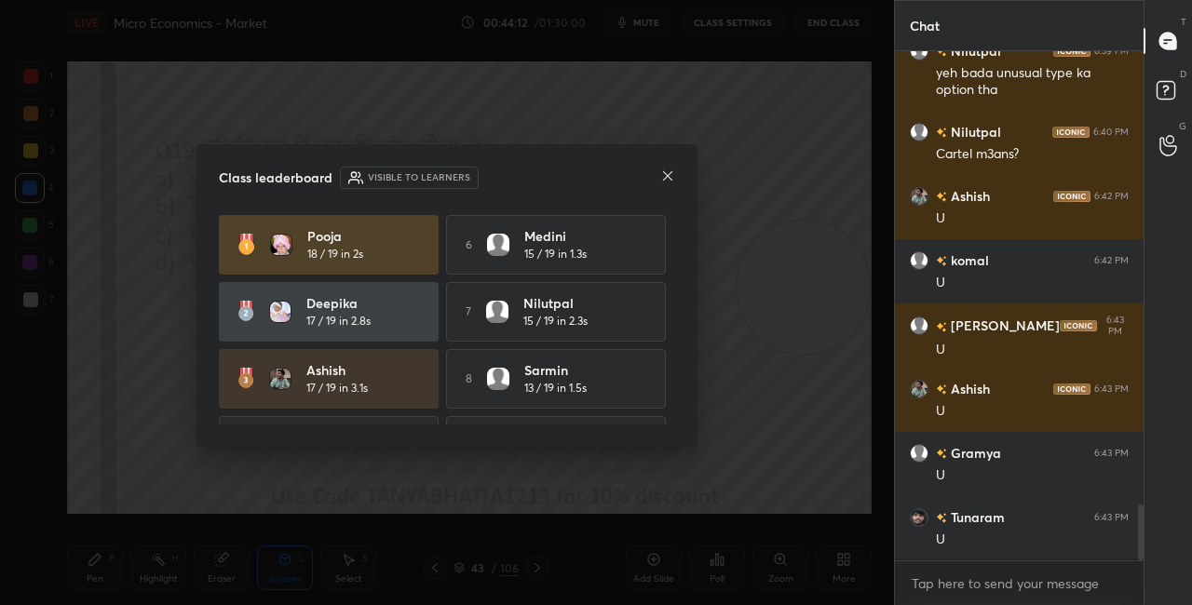
scroll to position [504, 243]
click at [667, 177] on icon at bounding box center [667, 176] width 15 height 15
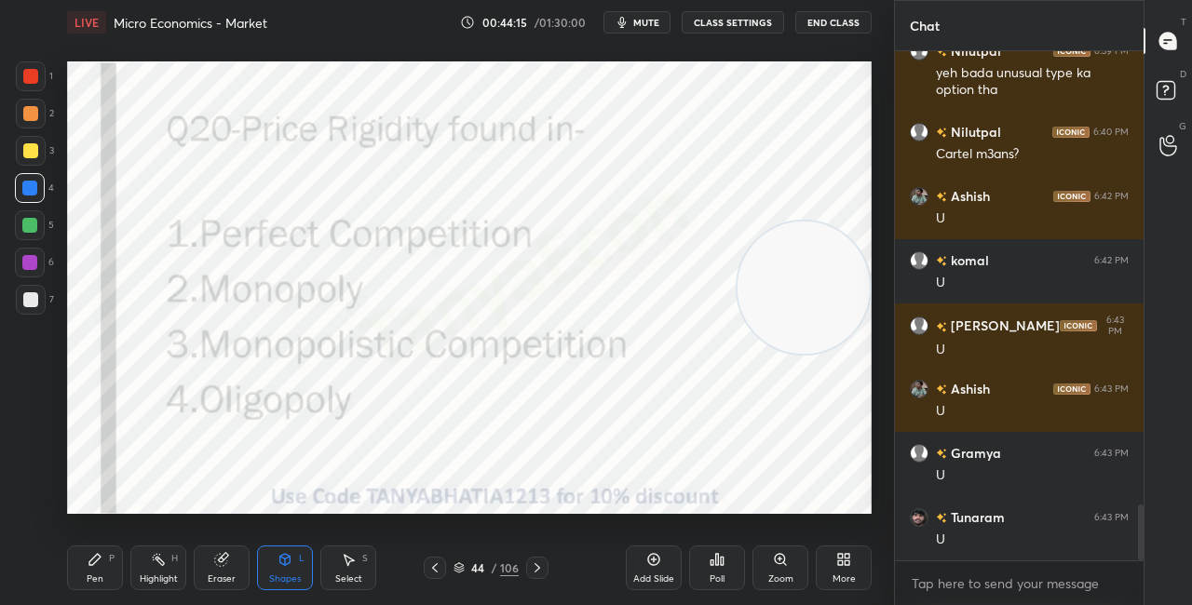
click at [93, 565] on icon at bounding box center [95, 559] width 15 height 15
click at [475, 573] on div "44" at bounding box center [478, 568] width 19 height 11
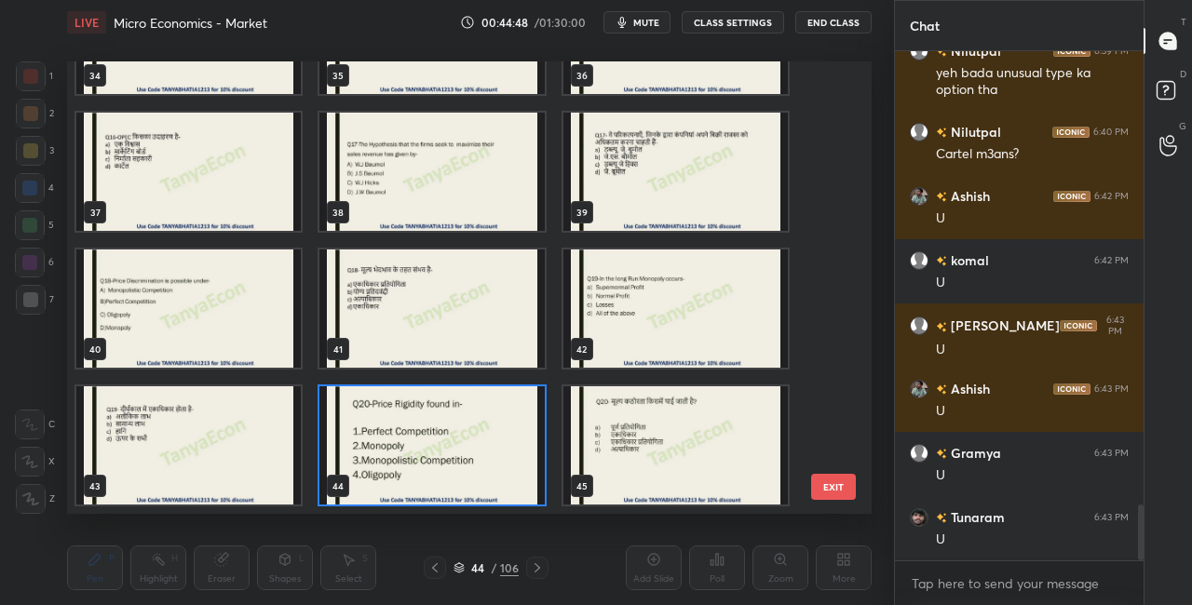
scroll to position [447, 795]
click at [490, 472] on img "grid" at bounding box center [431, 446] width 224 height 118
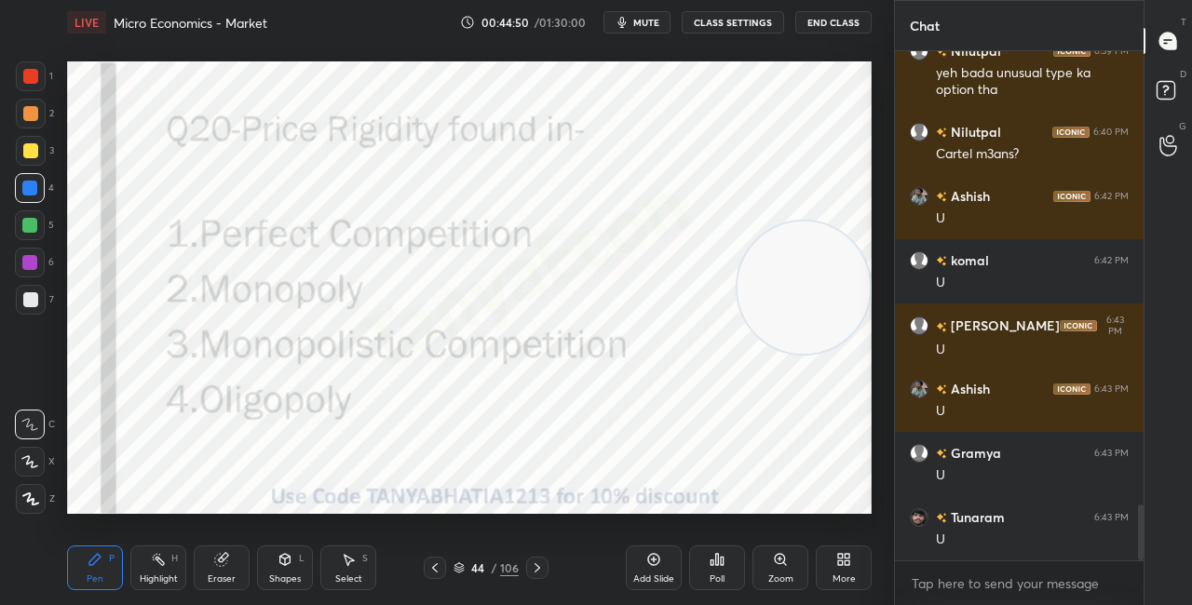
click at [729, 577] on div "Poll" at bounding box center [717, 568] width 56 height 45
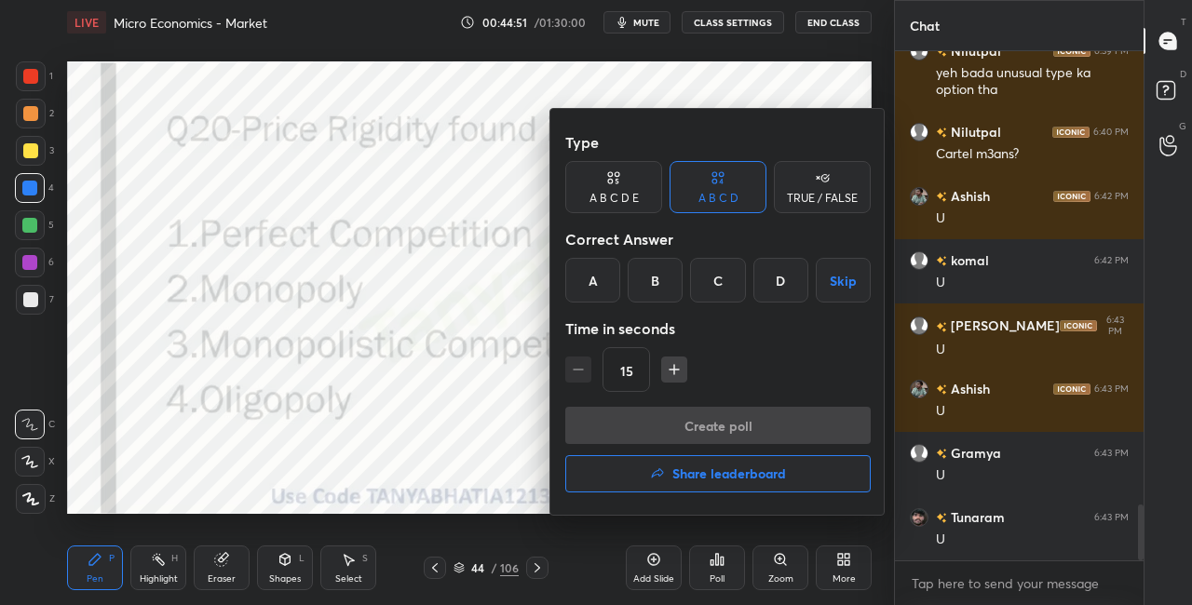
click at [781, 280] on div "D" at bounding box center [781, 280] width 55 height 45
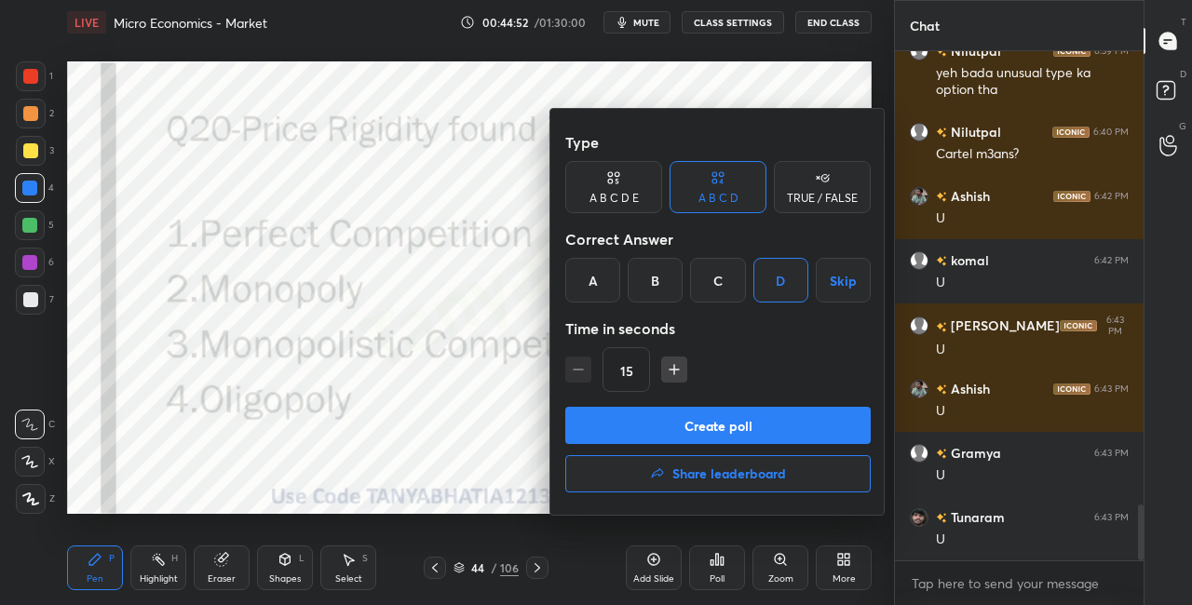
click at [752, 418] on button "Create poll" at bounding box center [718, 425] width 306 height 37
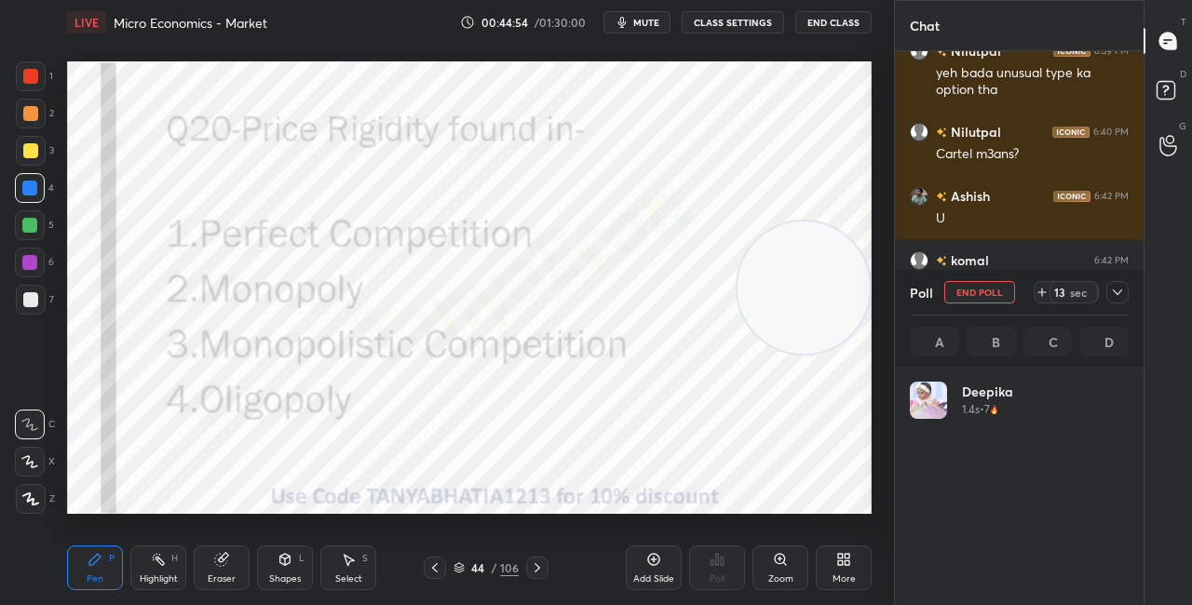
scroll to position [218, 213]
click at [275, 563] on div "Shapes L" at bounding box center [285, 568] width 56 height 45
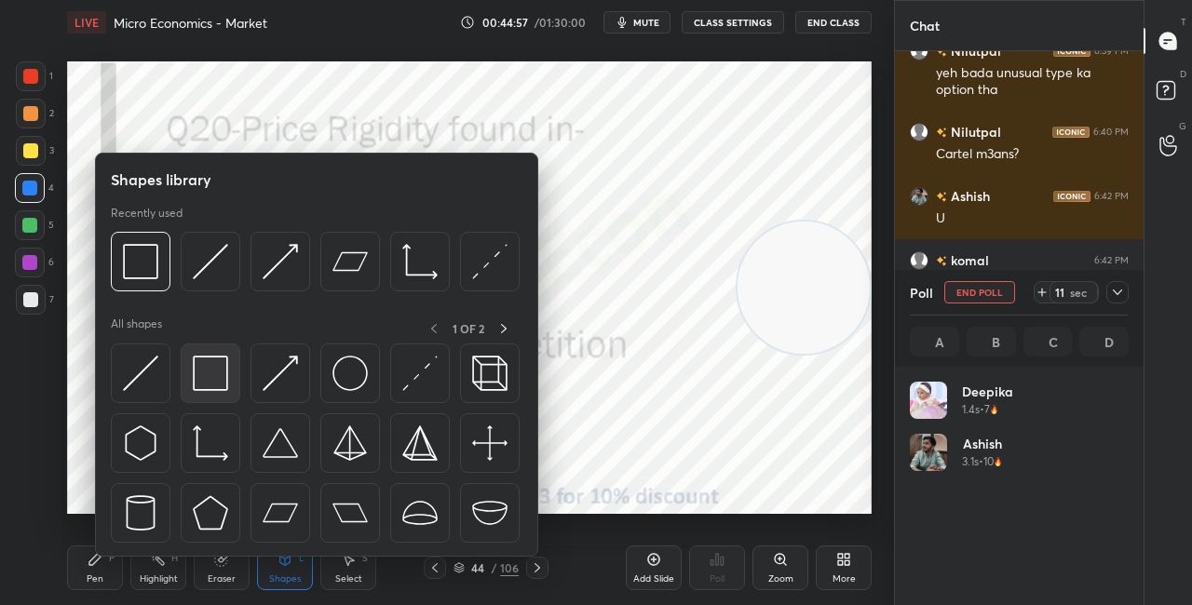
click at [221, 364] on img at bounding box center [210, 373] width 35 height 35
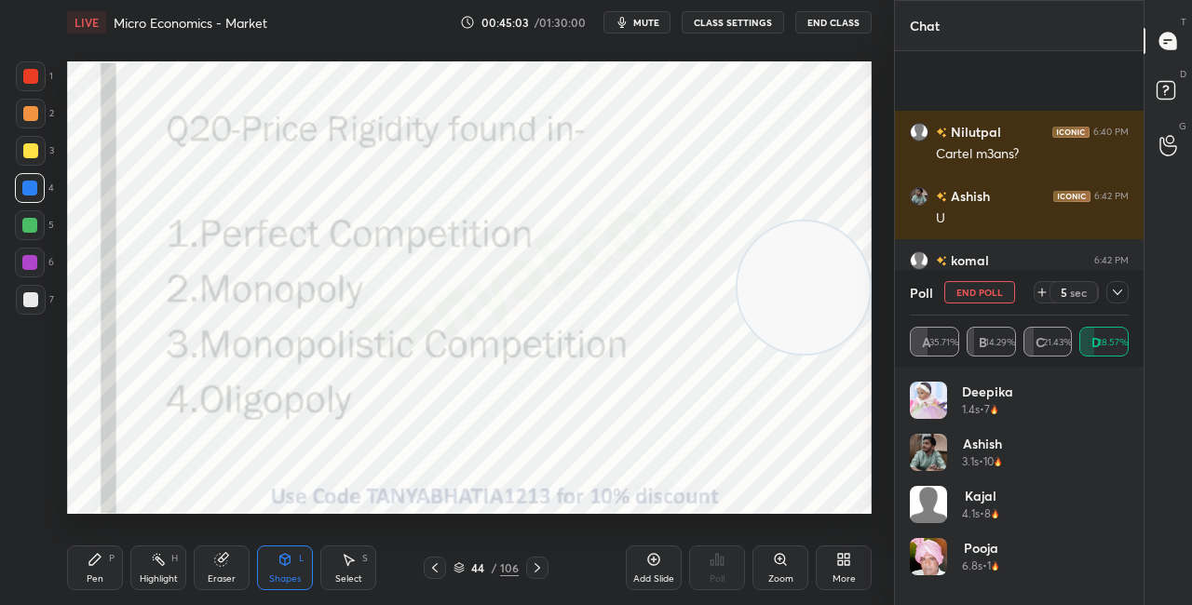
scroll to position [4290, 0]
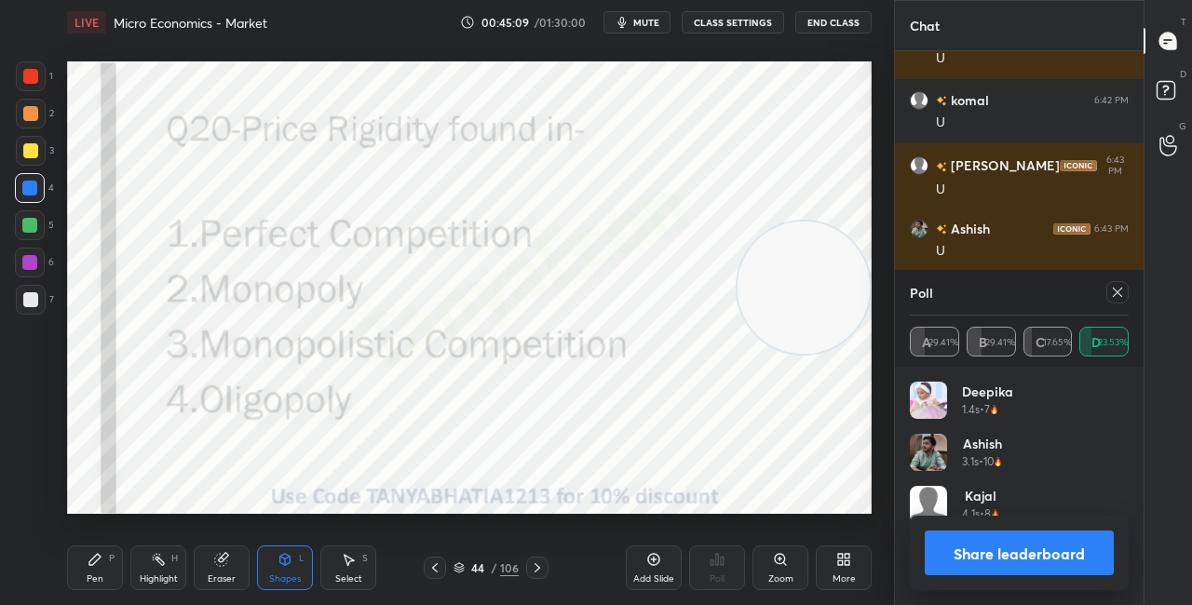
click at [974, 557] on button "Share leaderboard" at bounding box center [1019, 553] width 189 height 45
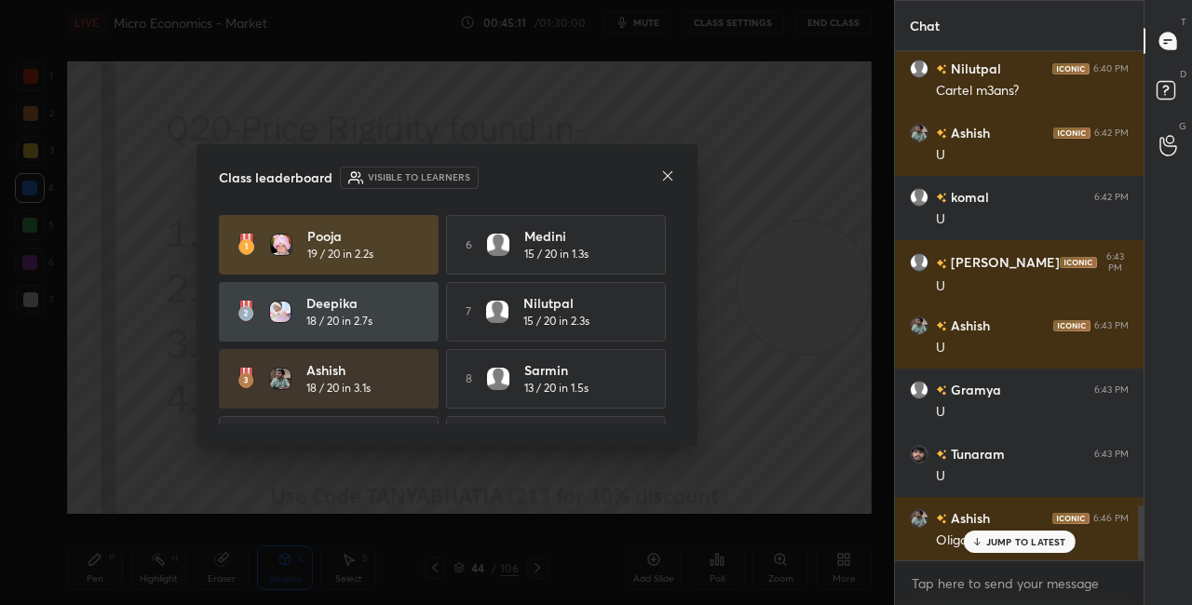
click at [656, 178] on div "Class leaderboard Visible to learners" at bounding box center [447, 178] width 456 height 22
click at [663, 181] on icon at bounding box center [667, 176] width 15 height 15
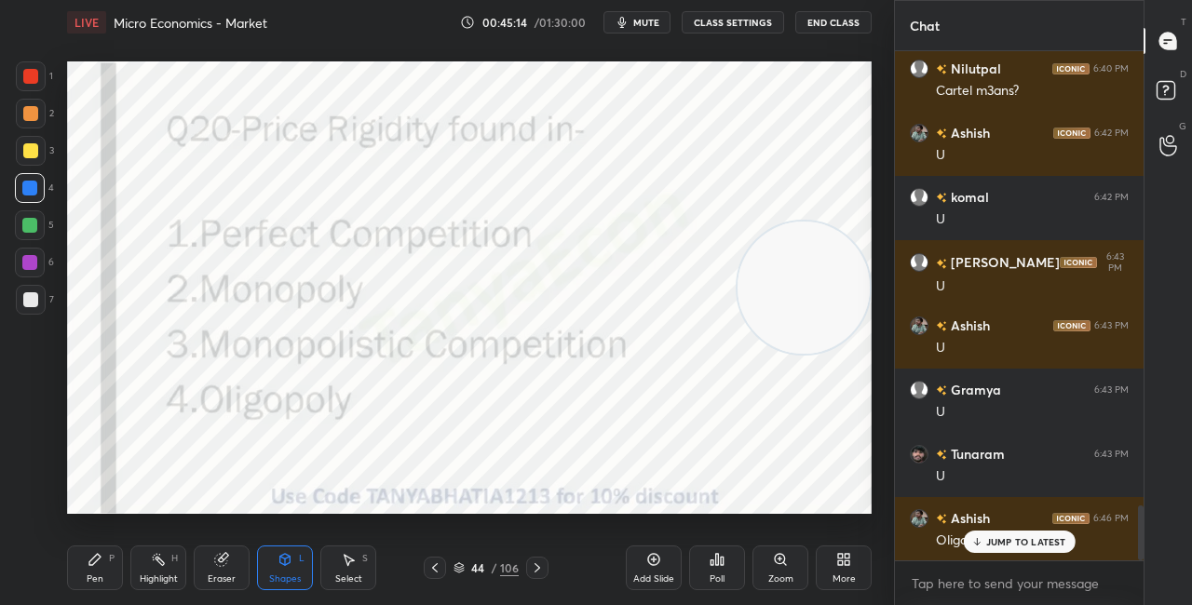
click at [104, 569] on div "Pen P" at bounding box center [95, 568] width 56 height 45
click at [457, 566] on icon at bounding box center [459, 566] width 9 height 5
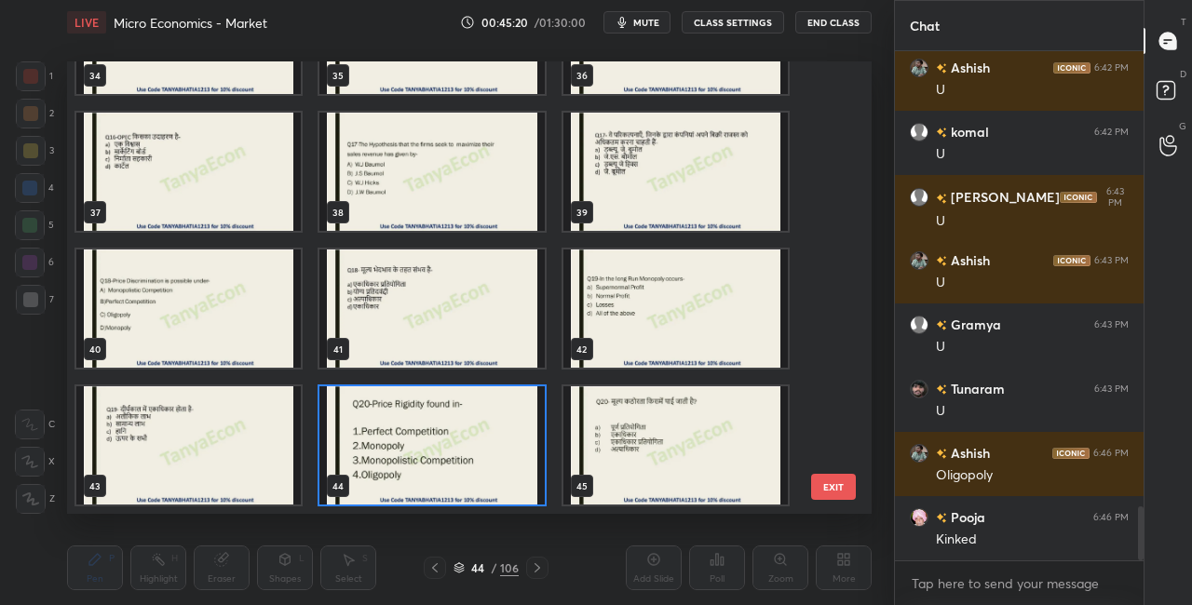
click at [830, 225] on div "34 35 36 37 38 39 40 41 42 43 44 45 46 47 48 49 50 51" at bounding box center [453, 287] width 772 height 453
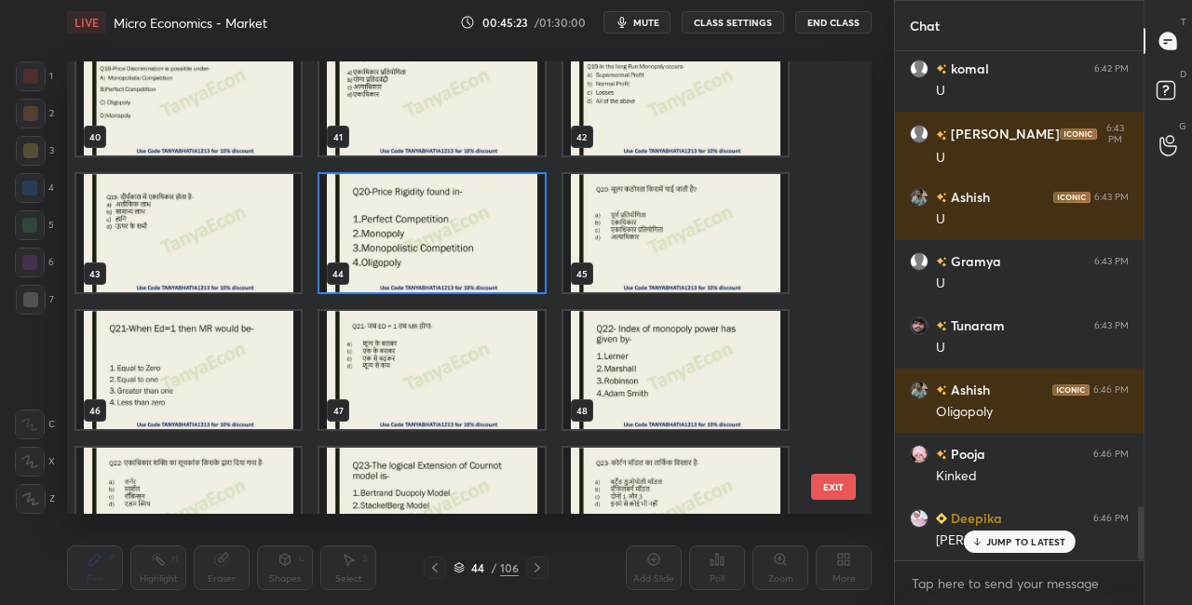
click at [509, 266] on img "grid" at bounding box center [431, 233] width 224 height 118
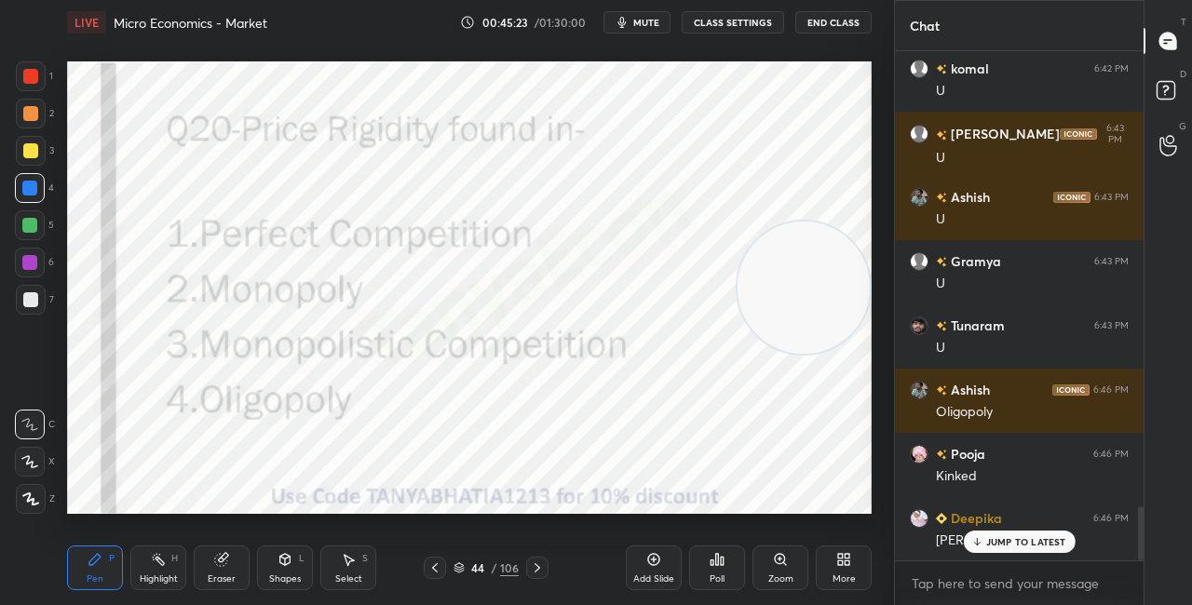
click at [509, 268] on img "grid" at bounding box center [431, 233] width 224 height 118
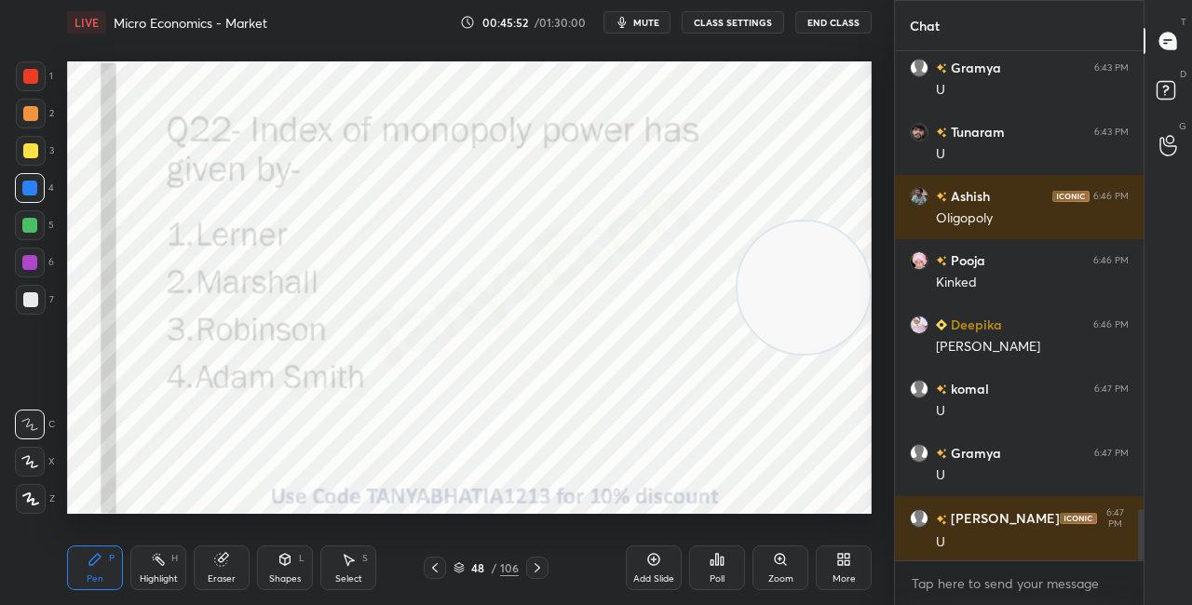
click at [541, 563] on icon at bounding box center [537, 568] width 15 height 15
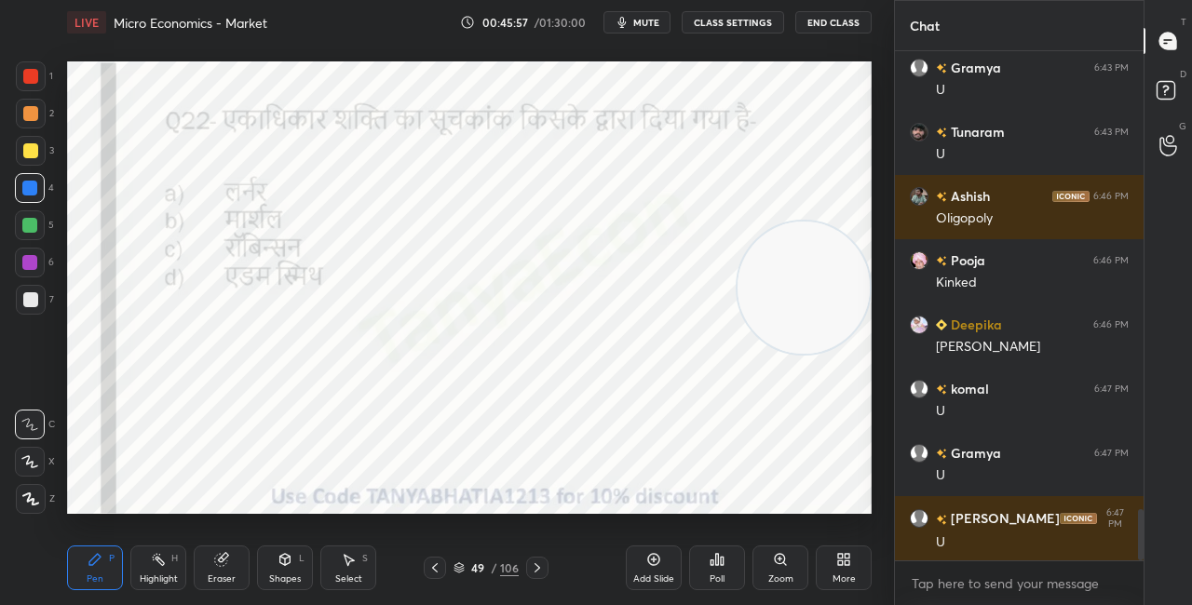
click at [726, 563] on div "Poll" at bounding box center [717, 568] width 56 height 45
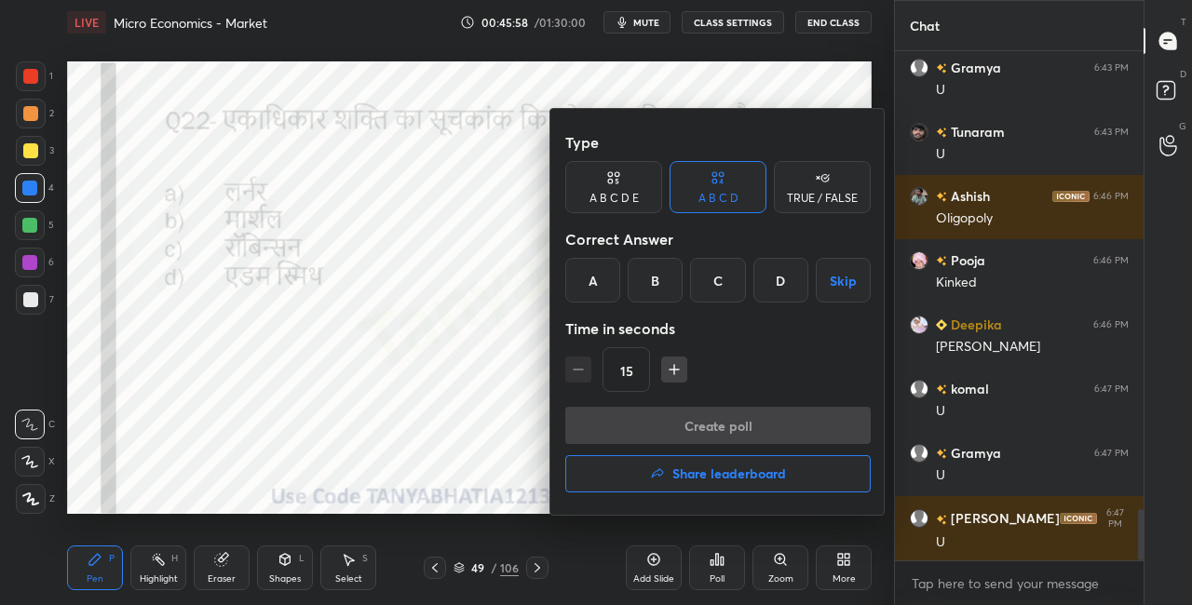
click at [603, 278] on div "A" at bounding box center [592, 280] width 55 height 45
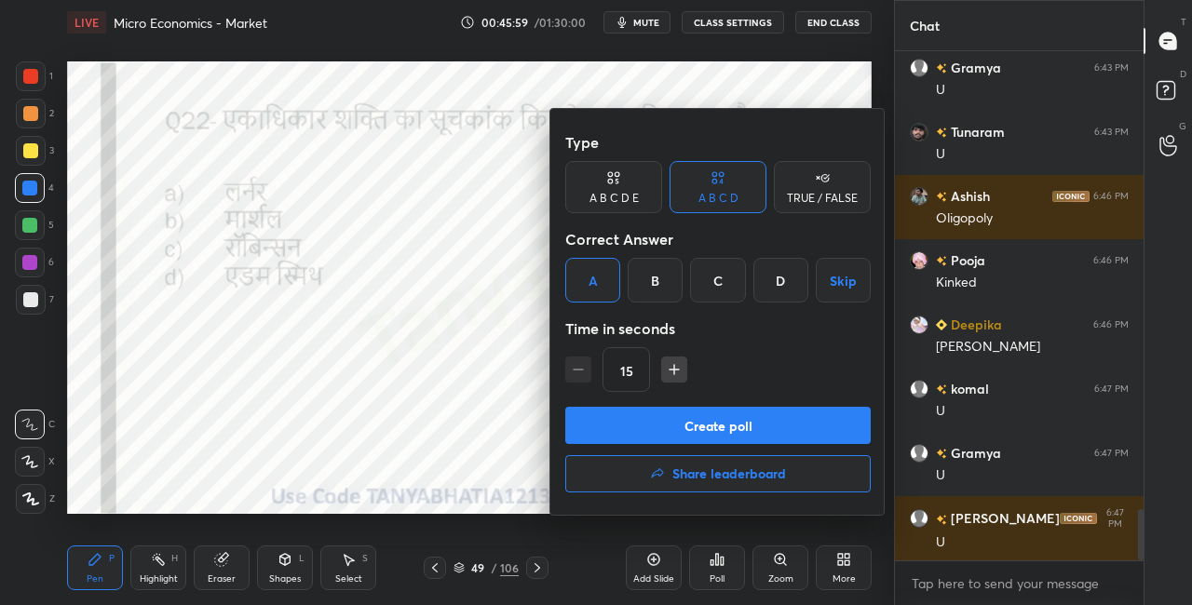
click at [645, 422] on button "Create poll" at bounding box center [718, 425] width 306 height 37
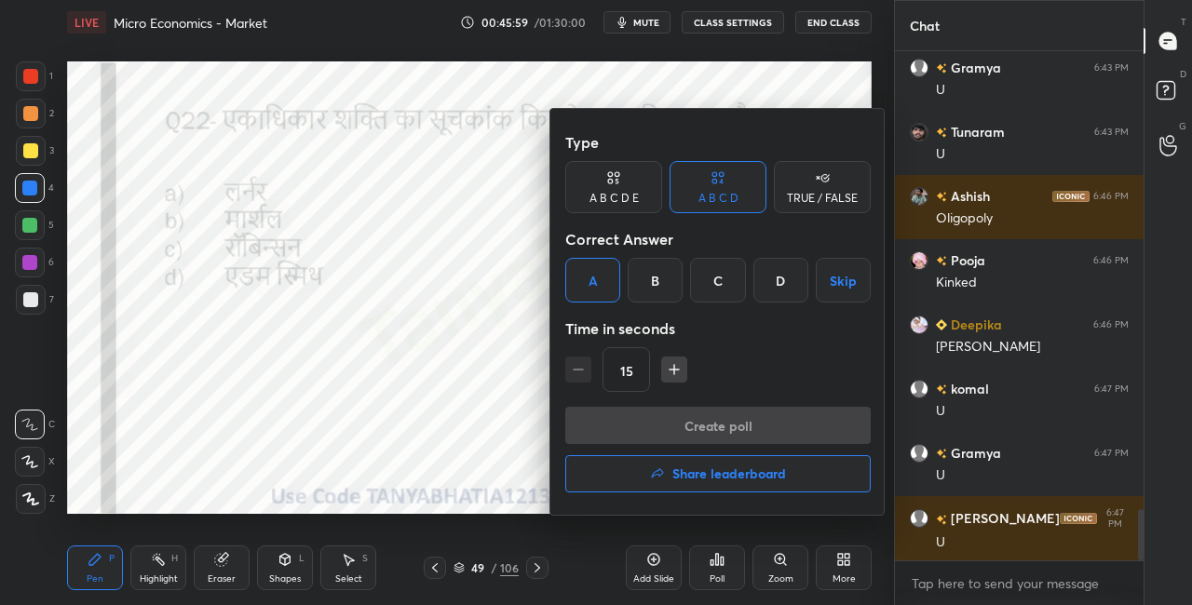
scroll to position [465, 243]
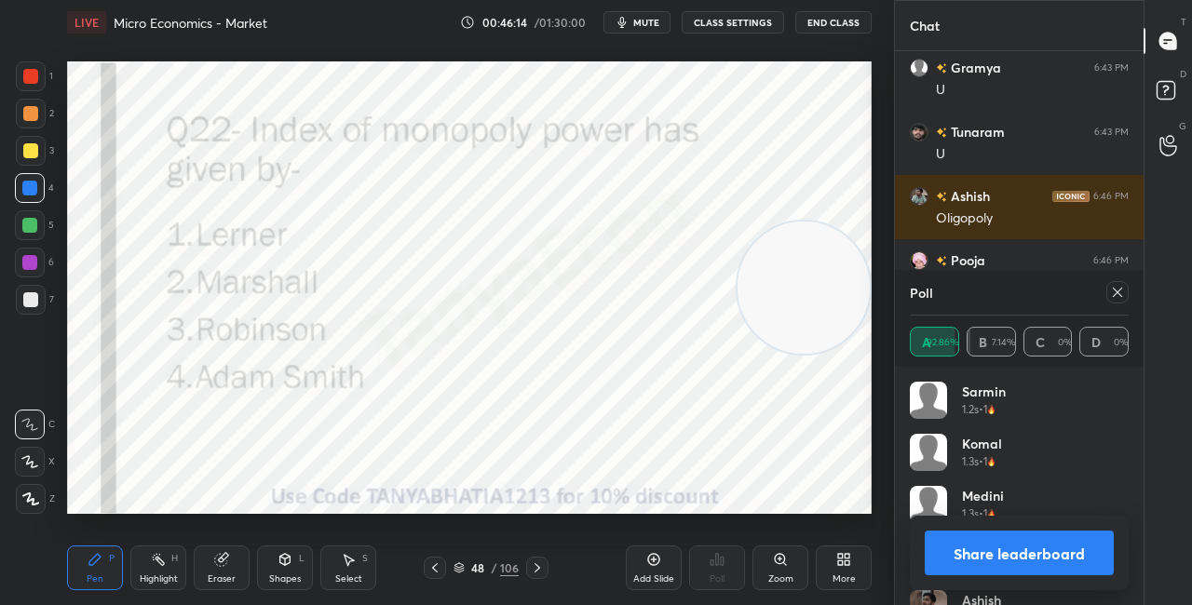
click at [288, 584] on div "Shapes" at bounding box center [285, 579] width 32 height 9
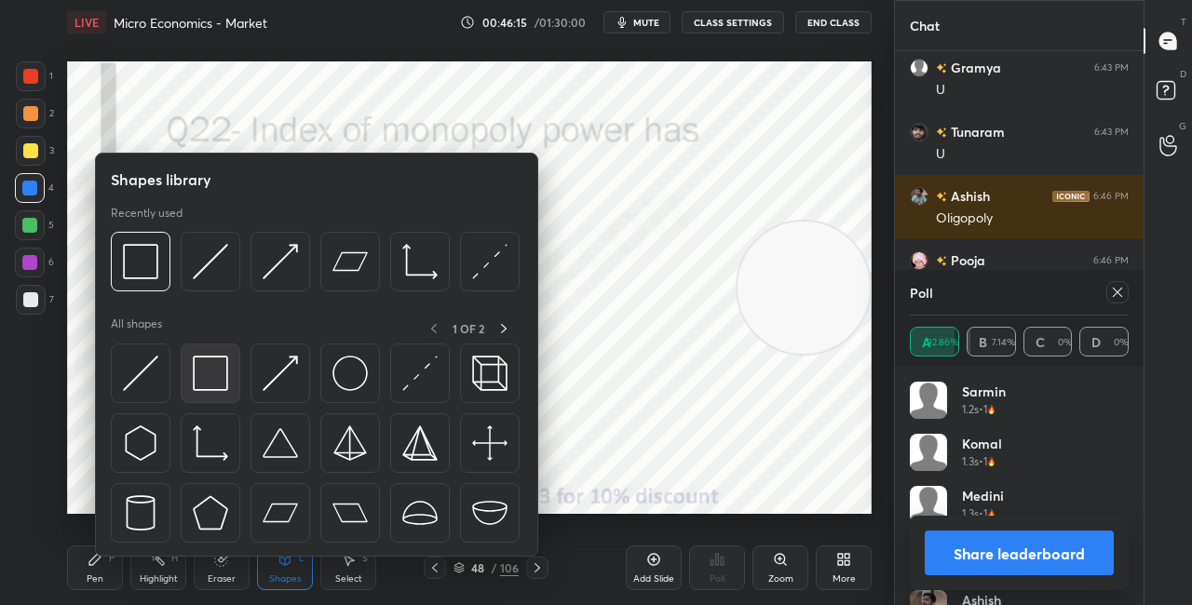
click at [220, 376] on img at bounding box center [210, 373] width 35 height 35
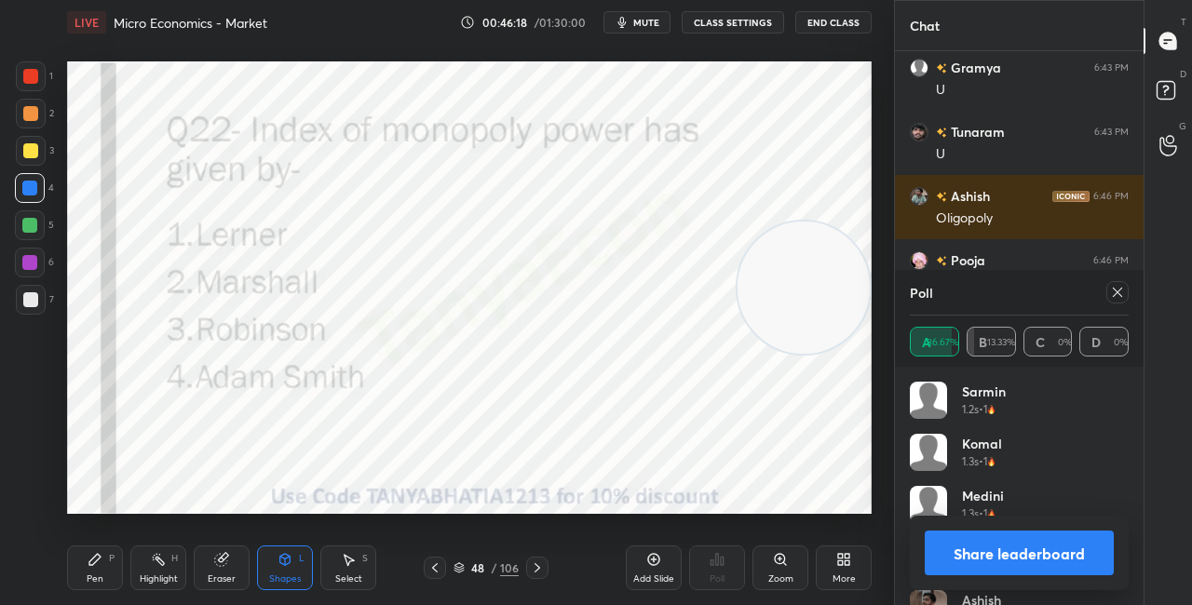
click at [990, 551] on button "Share leaderboard" at bounding box center [1019, 553] width 189 height 45
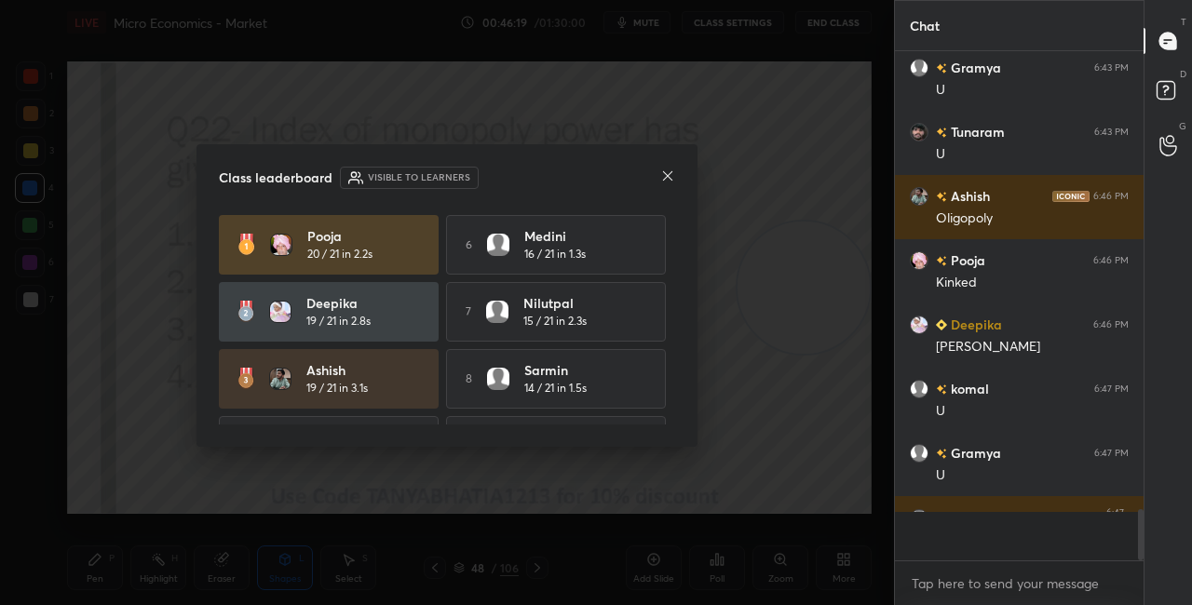
scroll to position [7, 6]
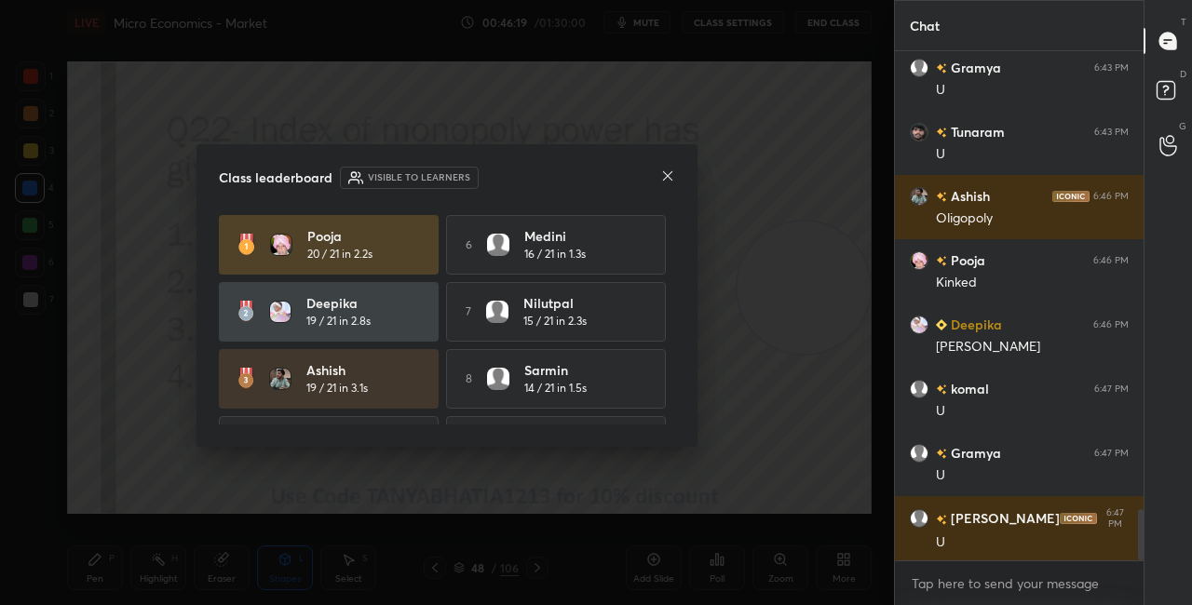
click at [661, 178] on icon at bounding box center [667, 176] width 15 height 15
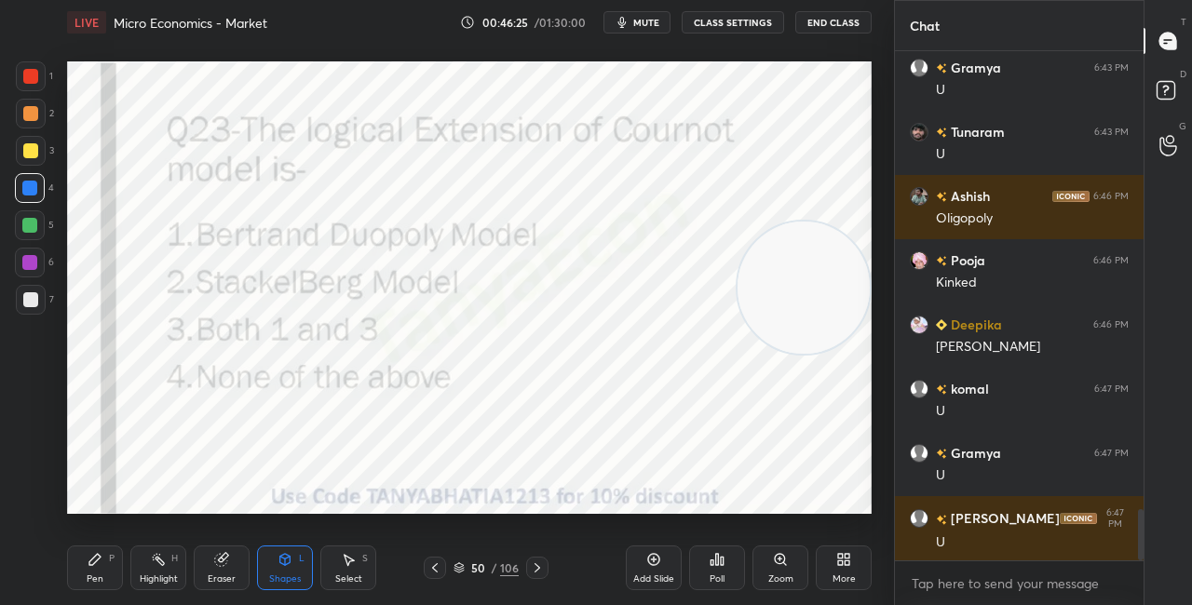
click at [106, 579] on div "Pen P" at bounding box center [95, 568] width 56 height 45
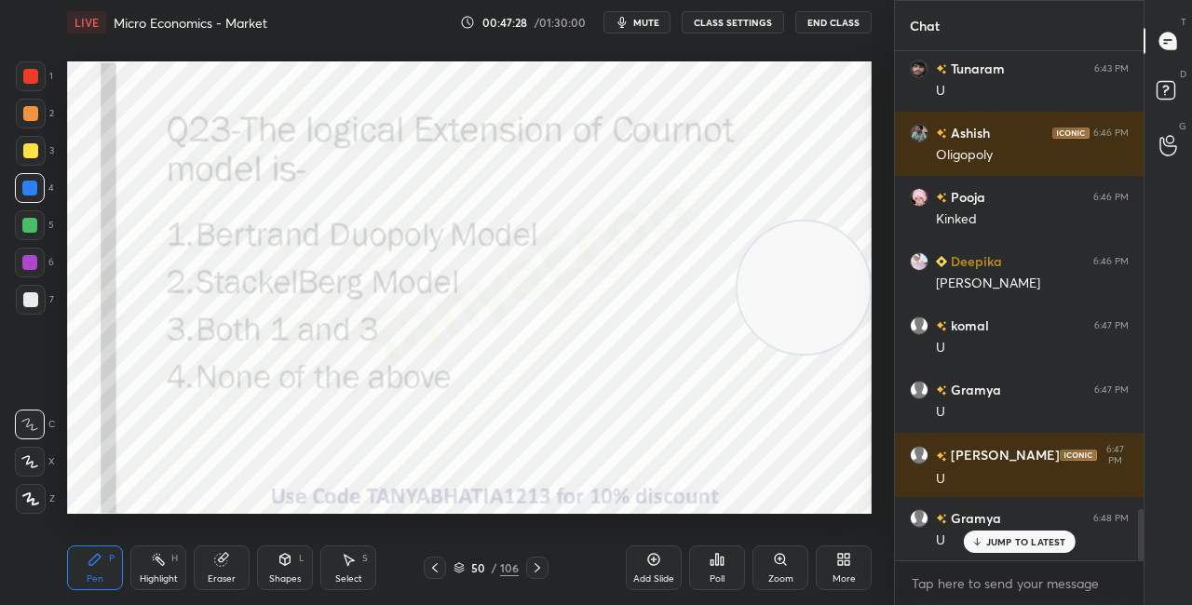
scroll to position [4644, 0]
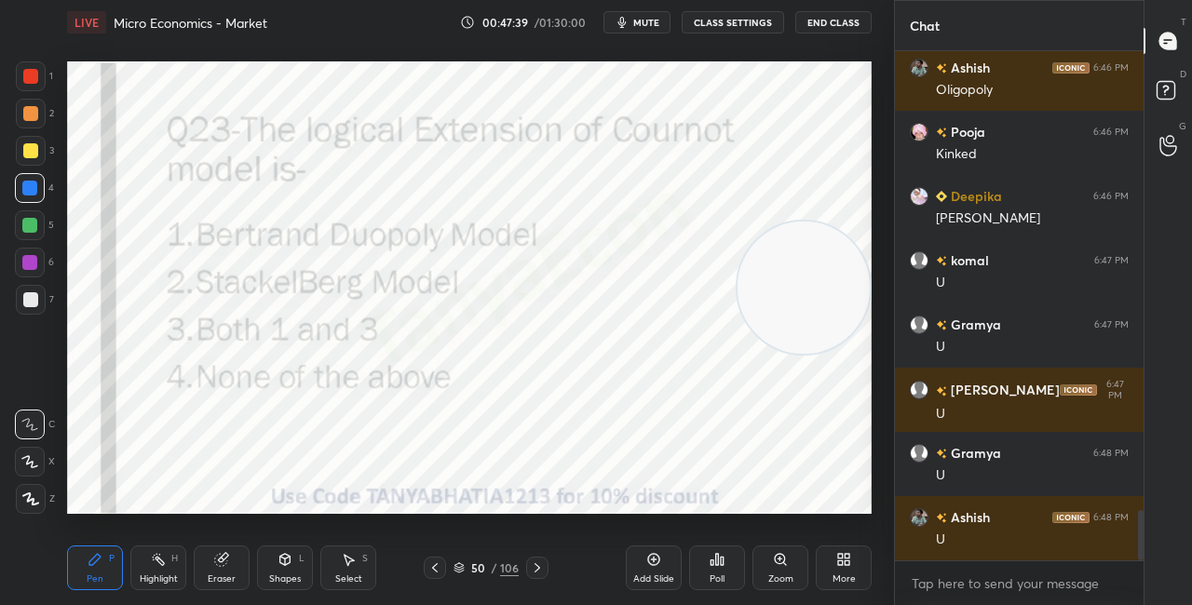
click at [719, 559] on icon at bounding box center [717, 559] width 15 height 15
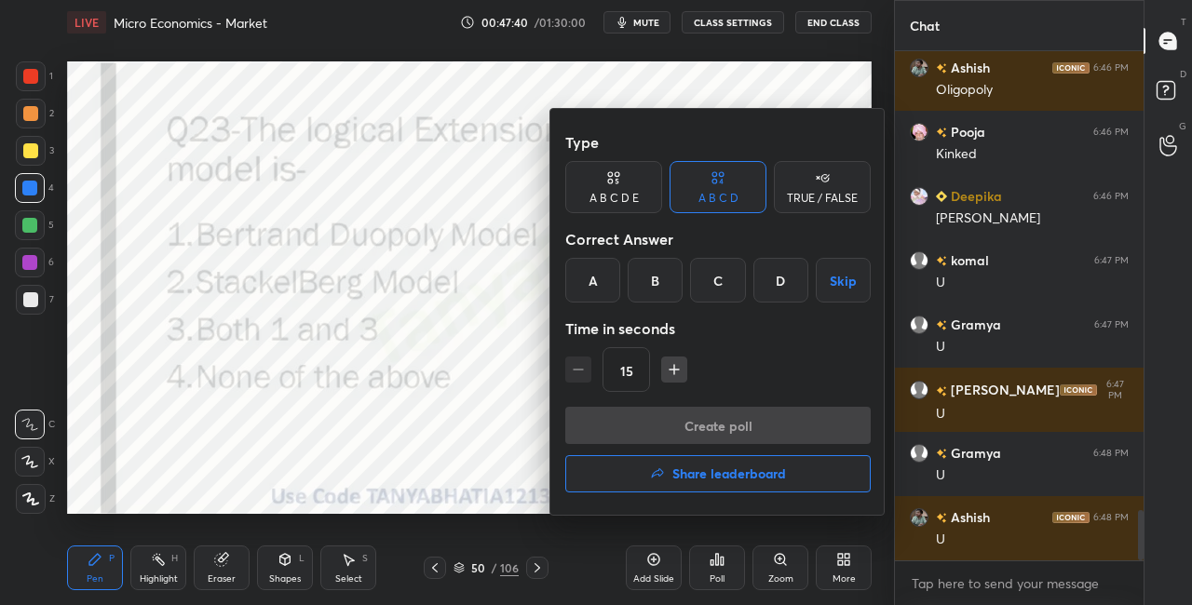
click at [660, 288] on div "B" at bounding box center [655, 280] width 55 height 45
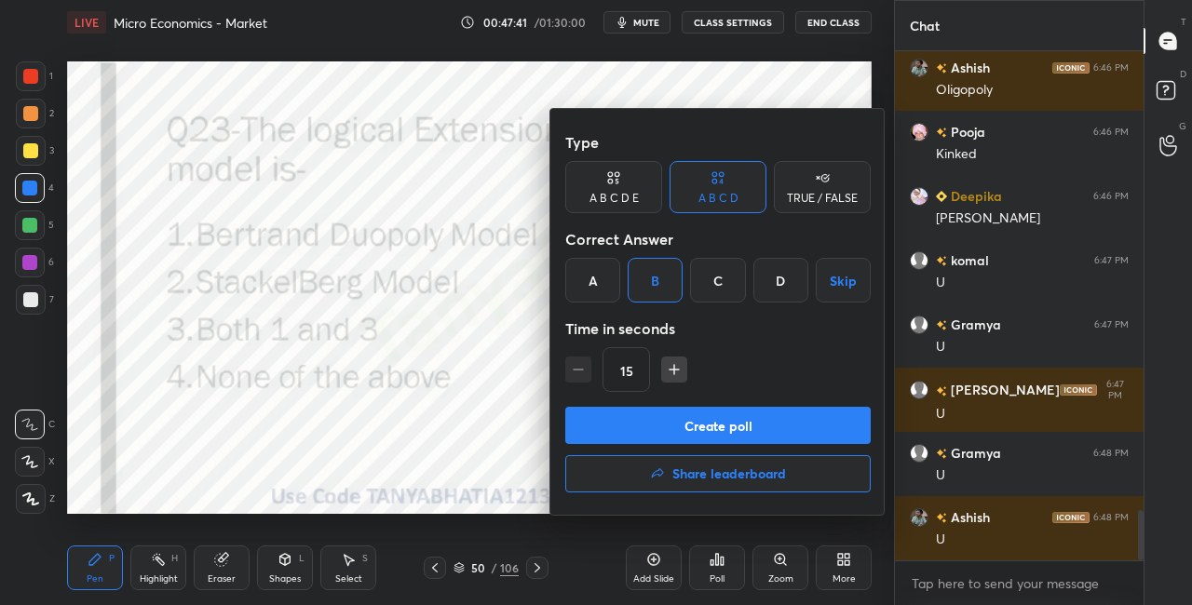
click at [667, 418] on button "Create poll" at bounding box center [718, 425] width 306 height 37
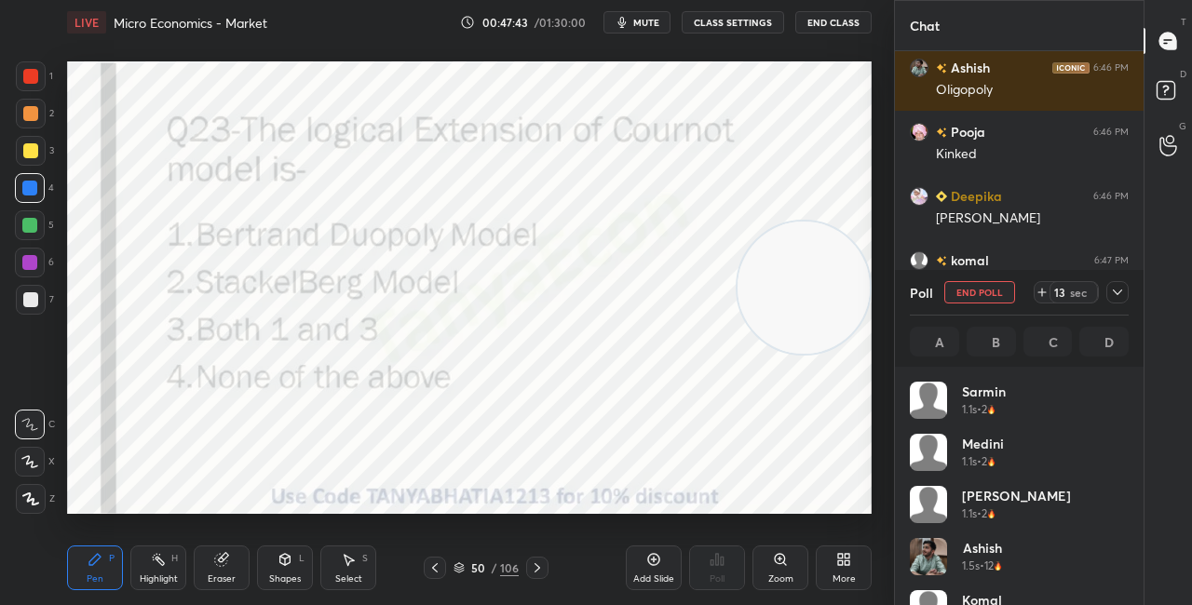
scroll to position [218, 213]
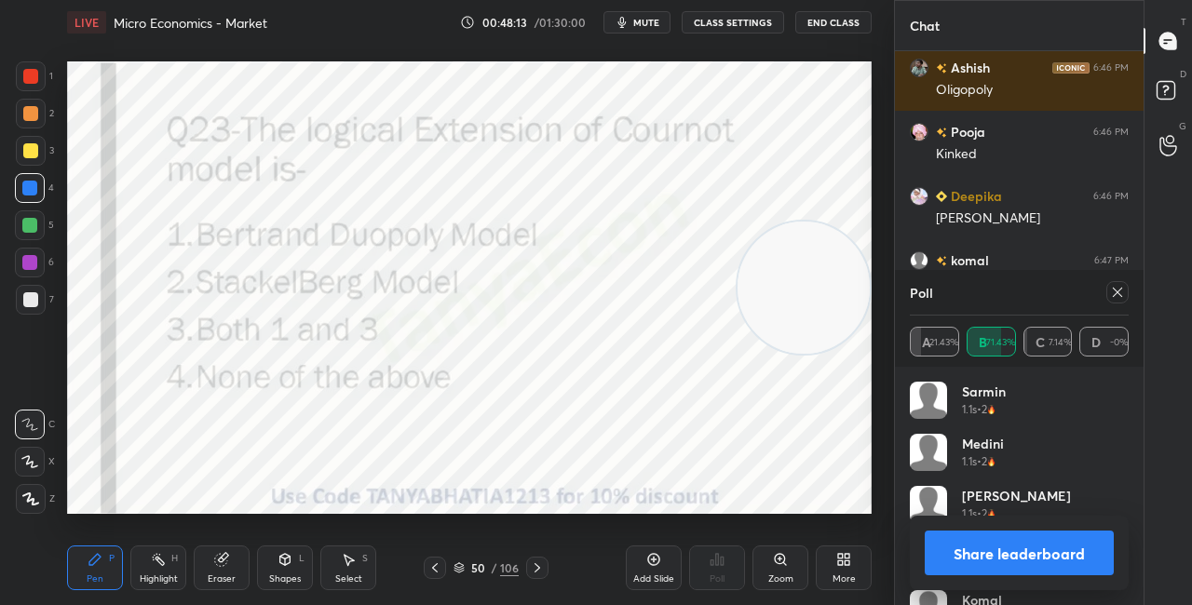
click at [292, 571] on div "Shapes L" at bounding box center [285, 568] width 56 height 45
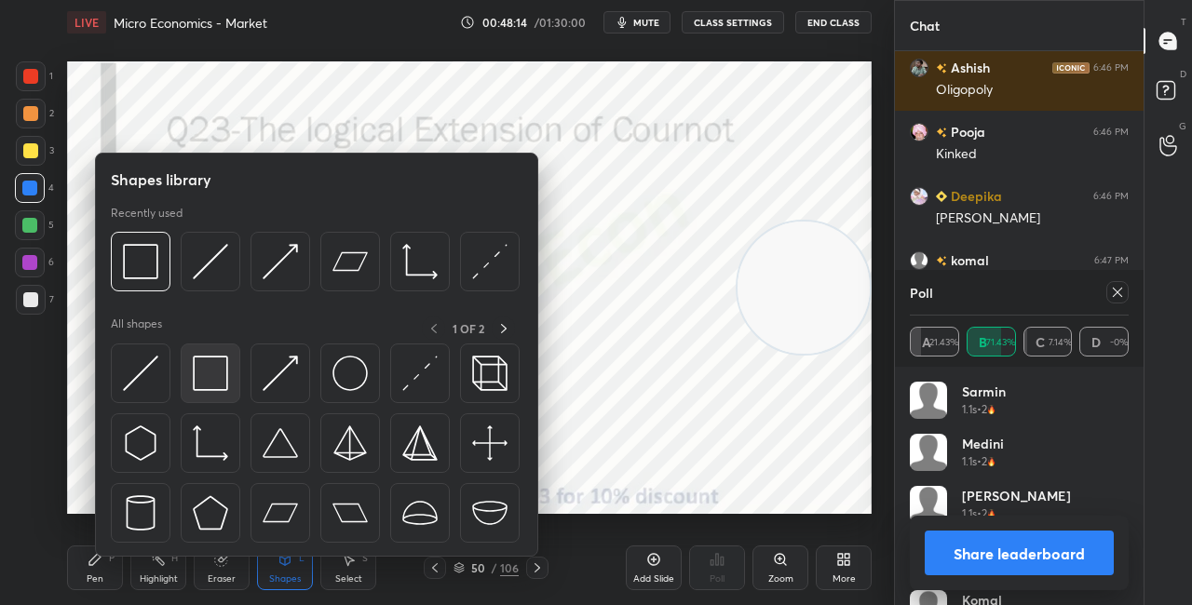
click at [224, 370] on img at bounding box center [210, 373] width 35 height 35
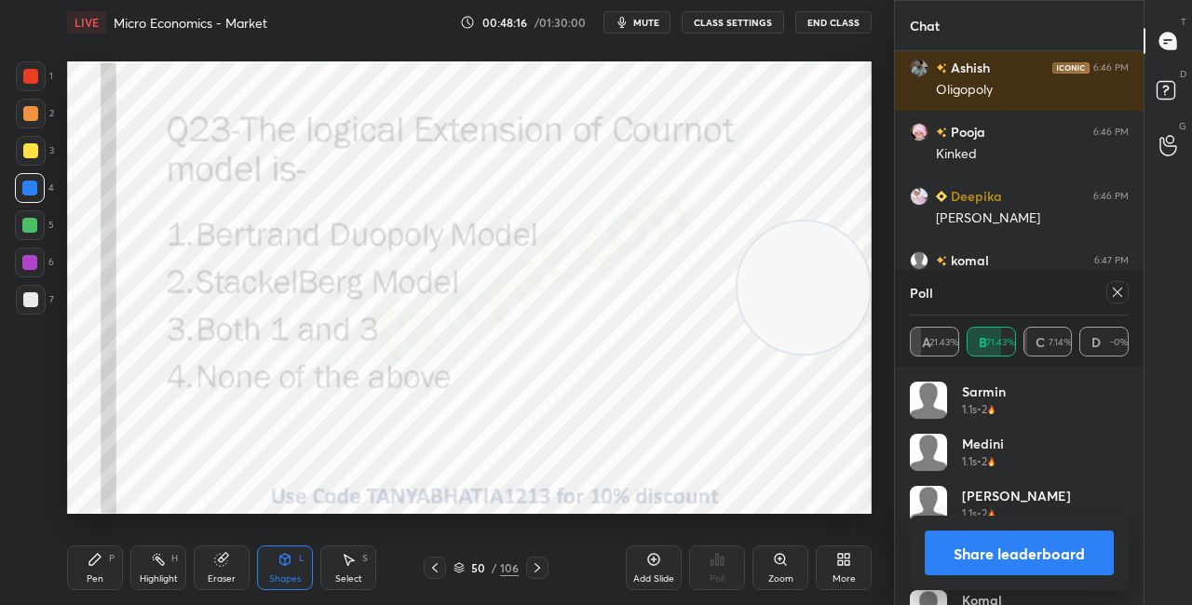
click at [109, 579] on div "Pen P" at bounding box center [95, 568] width 56 height 45
click at [541, 568] on icon at bounding box center [537, 568] width 15 height 15
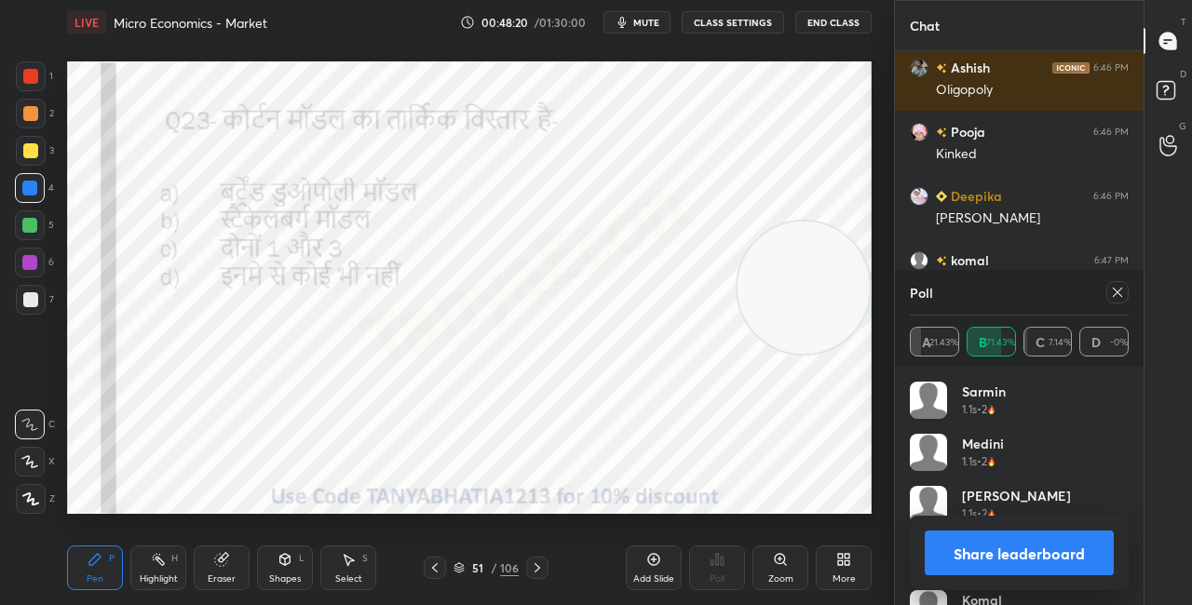
click at [957, 567] on button "Share leaderboard" at bounding box center [1019, 553] width 189 height 45
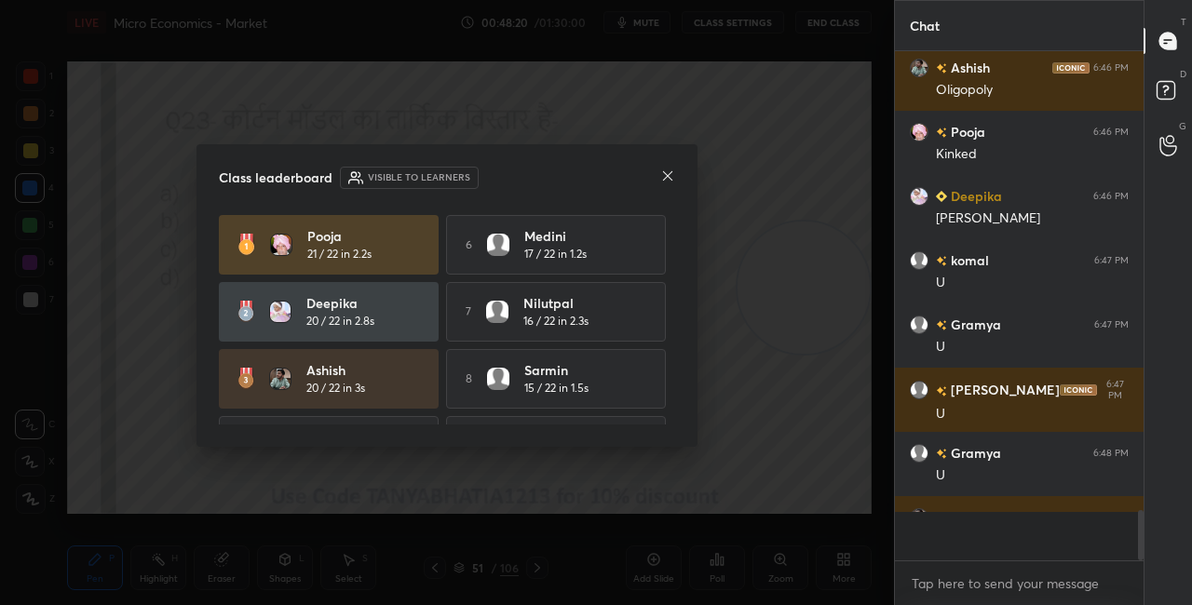
scroll to position [498, 243]
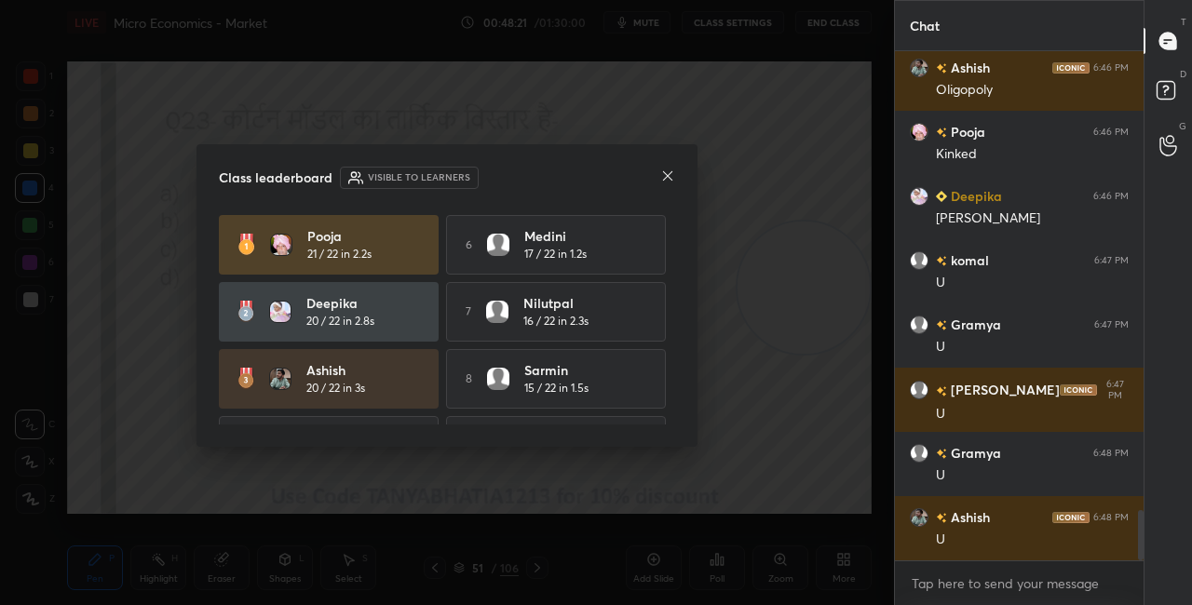
click at [669, 178] on icon at bounding box center [667, 176] width 15 height 15
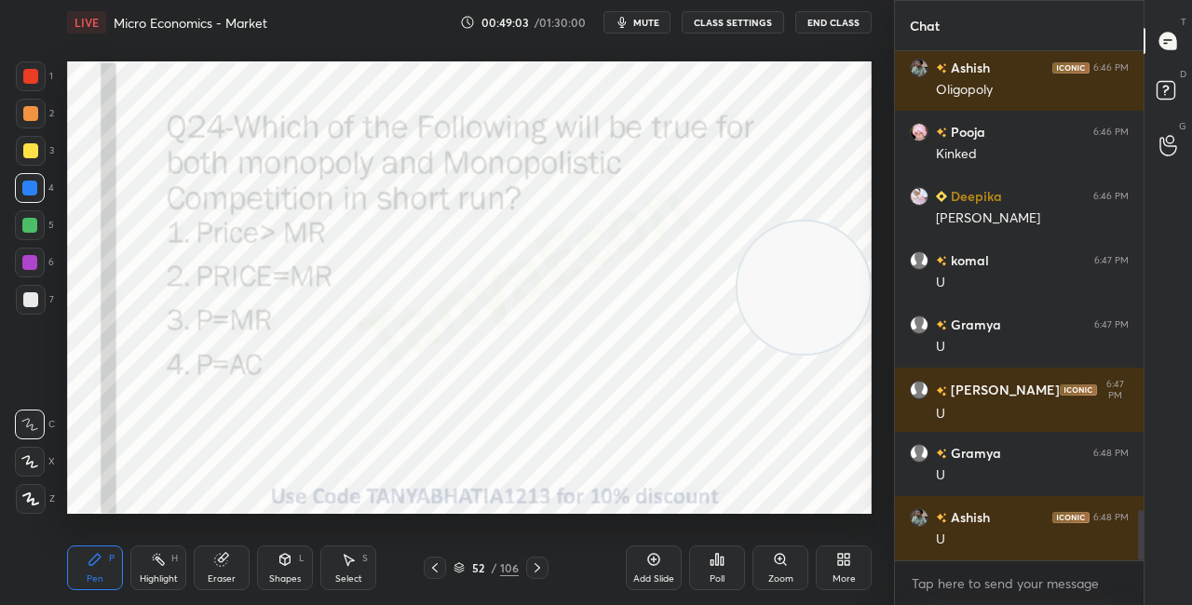
scroll to position [4707, 0]
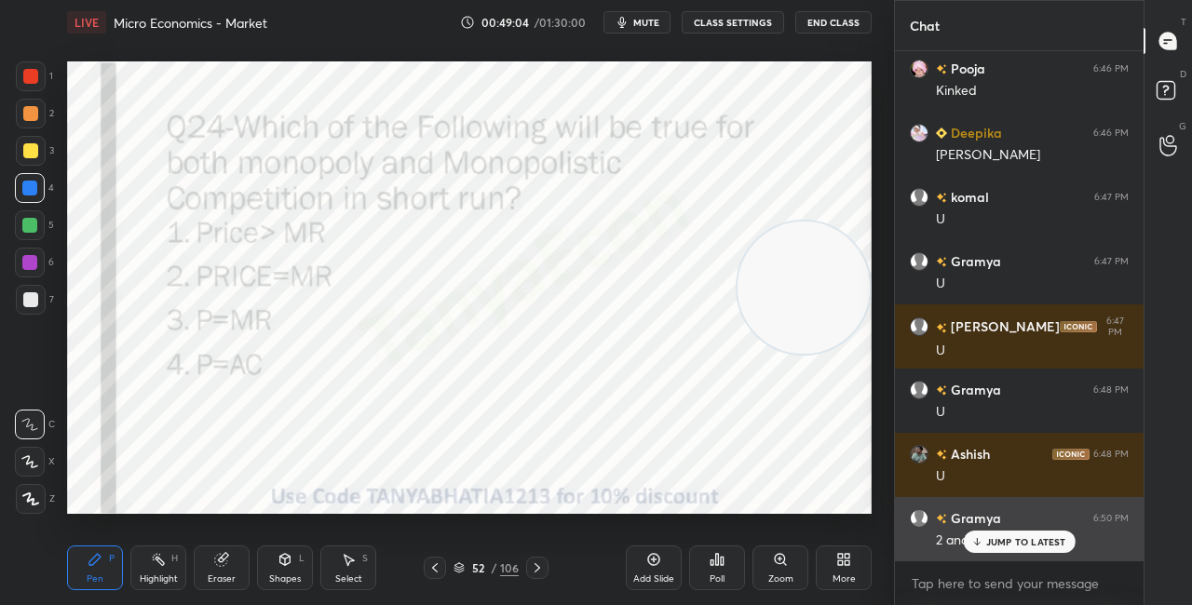
click at [989, 537] on p "JUMP TO LATEST" at bounding box center [1026, 541] width 80 height 11
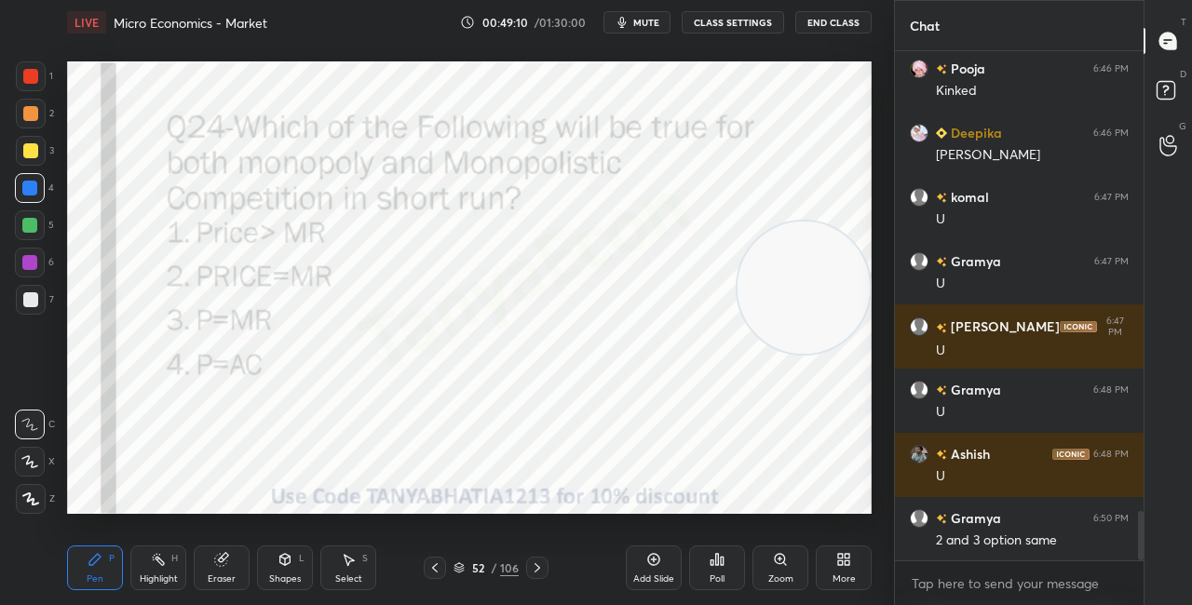
scroll to position [4773, 0]
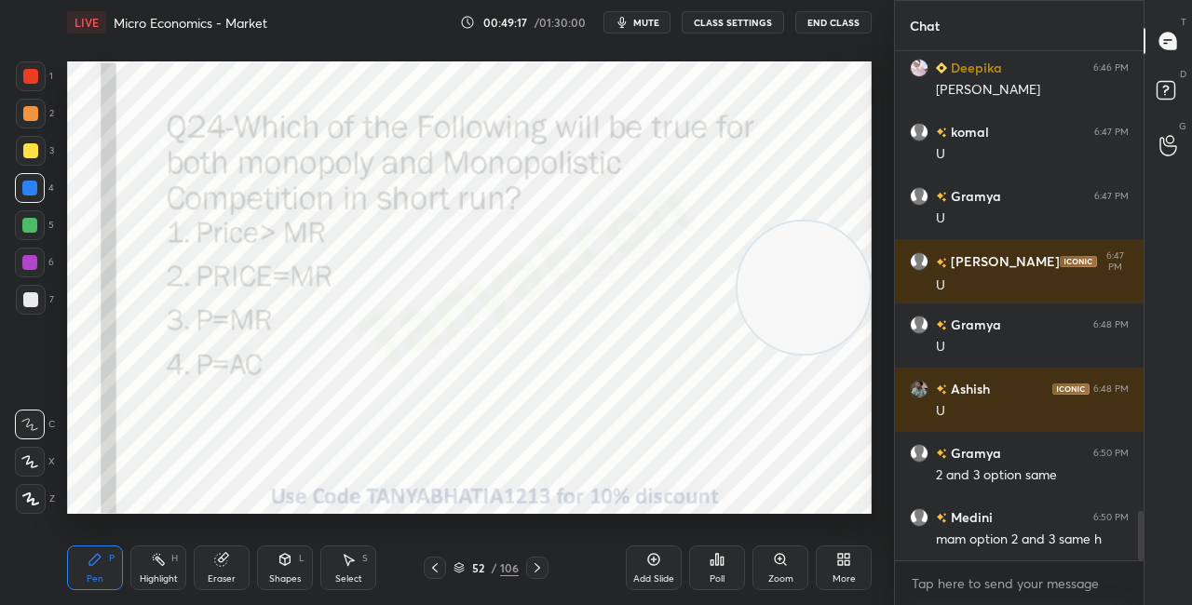
click at [543, 568] on icon at bounding box center [537, 568] width 15 height 15
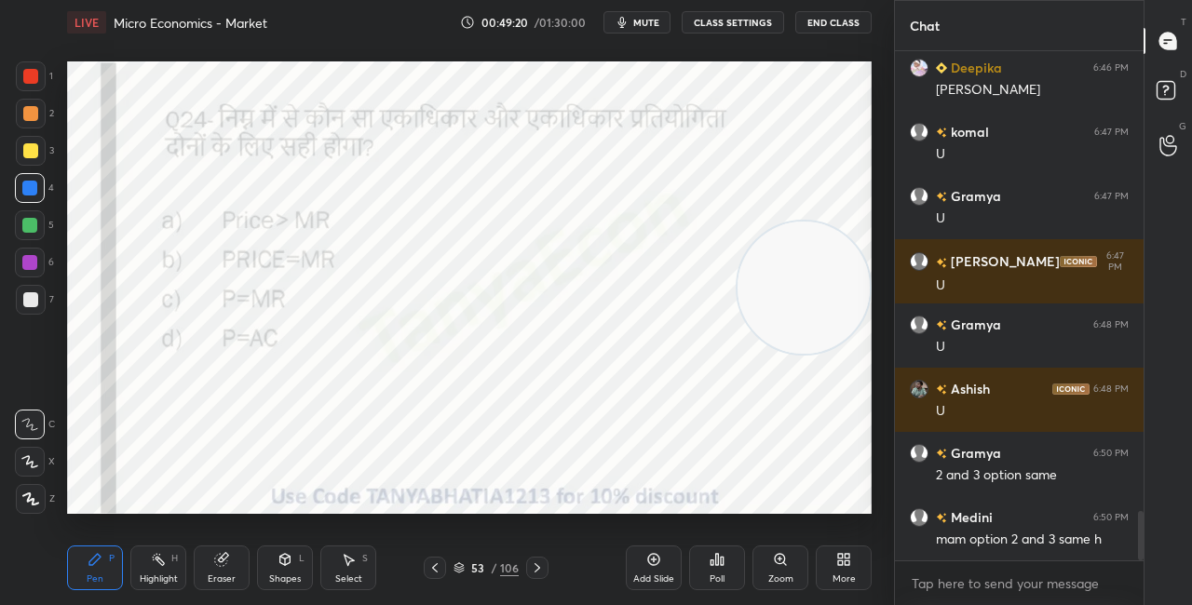
click at [39, 113] on div at bounding box center [31, 114] width 30 height 30
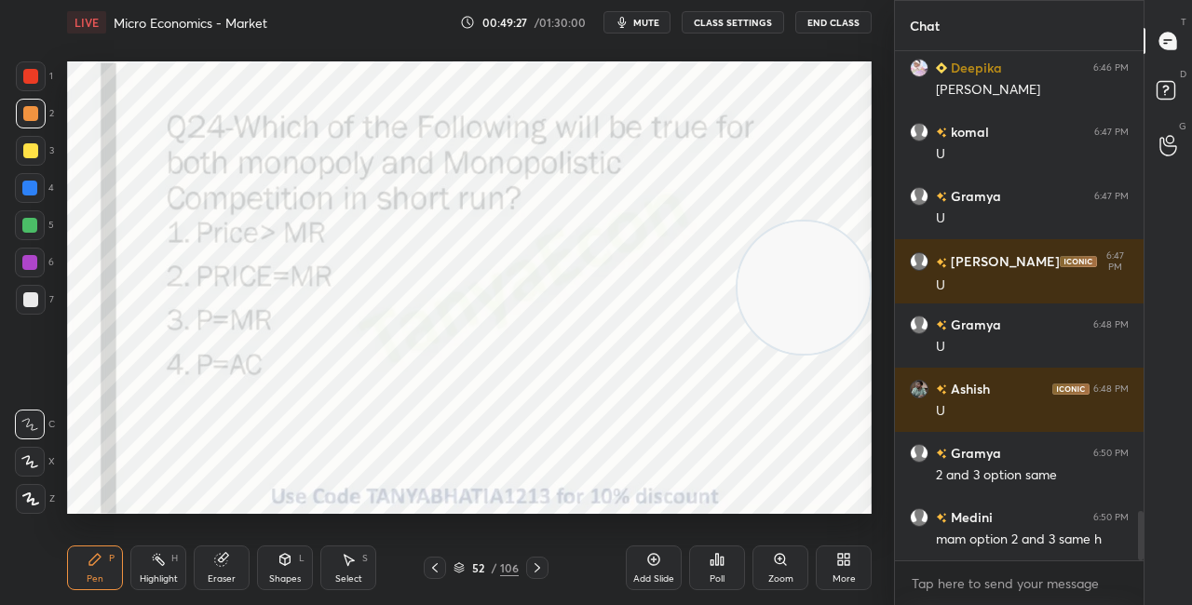
click at [725, 558] on div "Poll" at bounding box center [717, 568] width 56 height 45
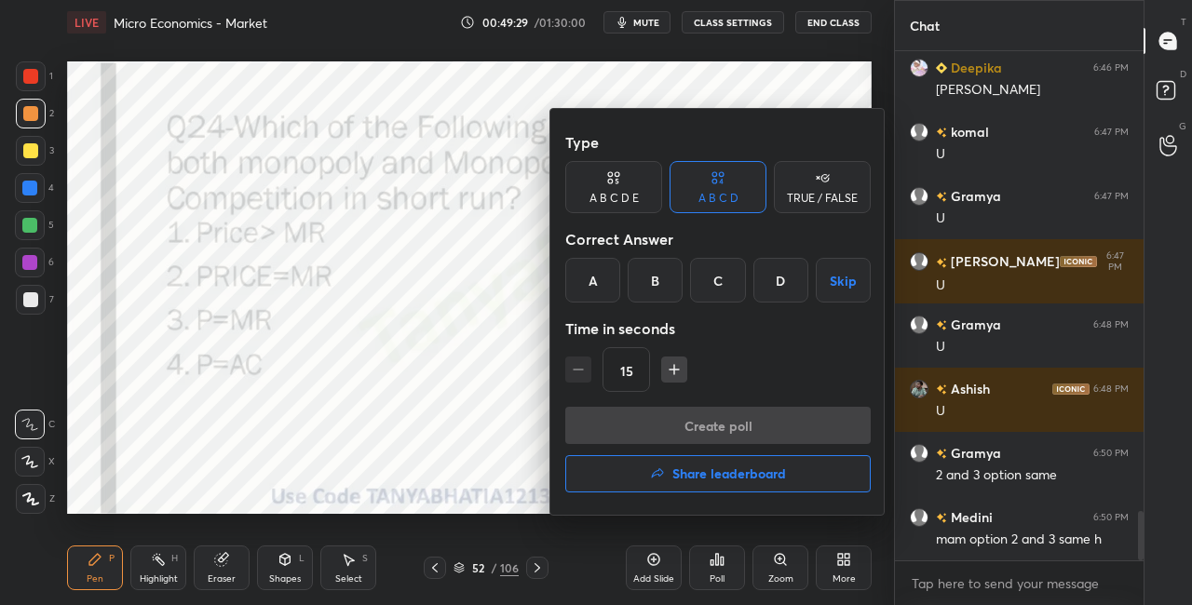
click at [614, 299] on div "A" at bounding box center [592, 280] width 55 height 45
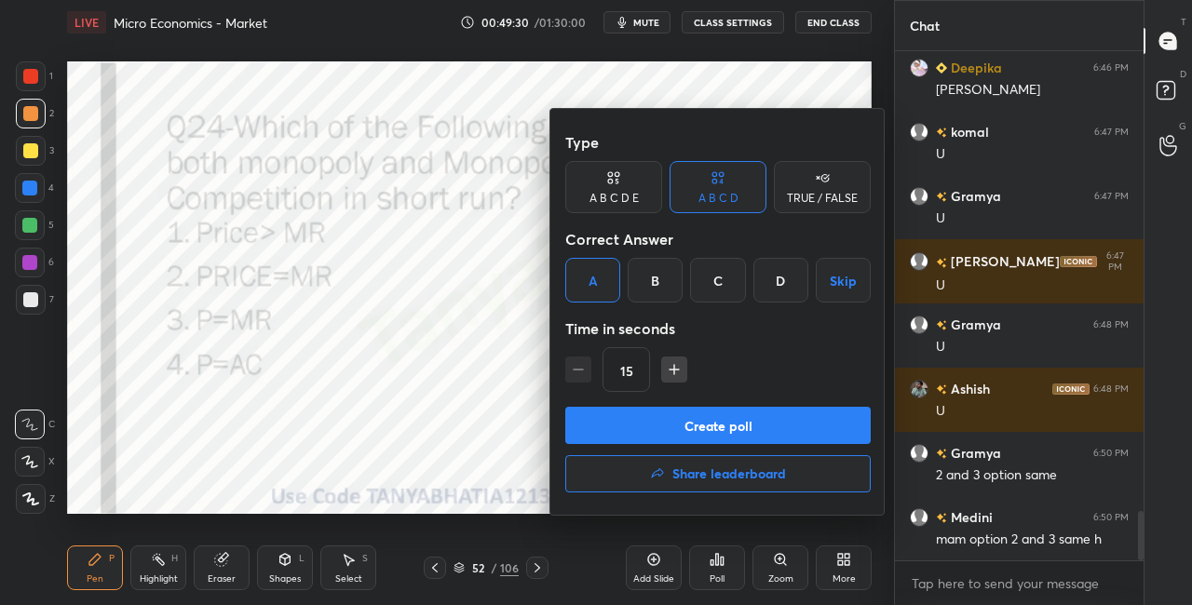
click at [632, 423] on button "Create poll" at bounding box center [718, 425] width 306 height 37
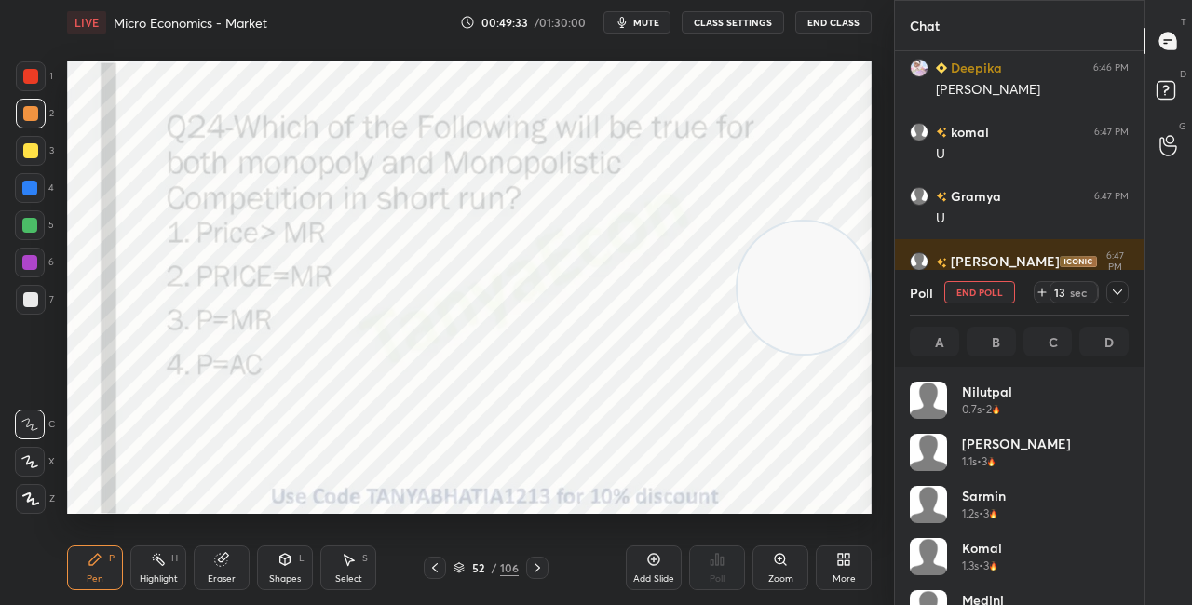
scroll to position [218, 213]
click at [278, 577] on div "Shapes" at bounding box center [285, 579] width 32 height 9
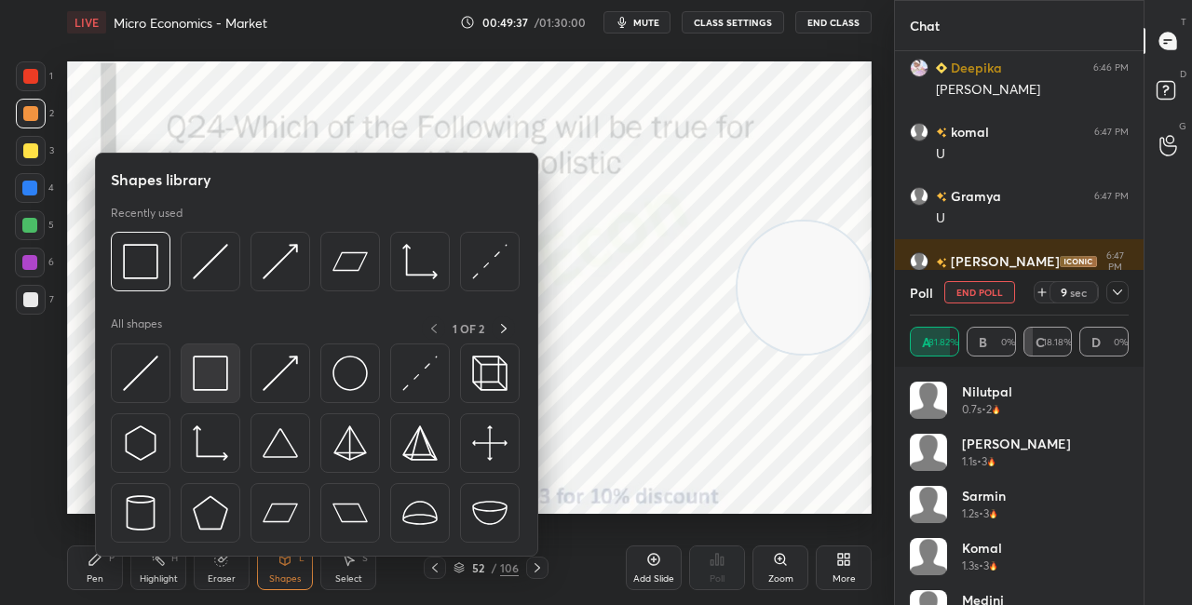
click at [197, 382] on img at bounding box center [210, 373] width 35 height 35
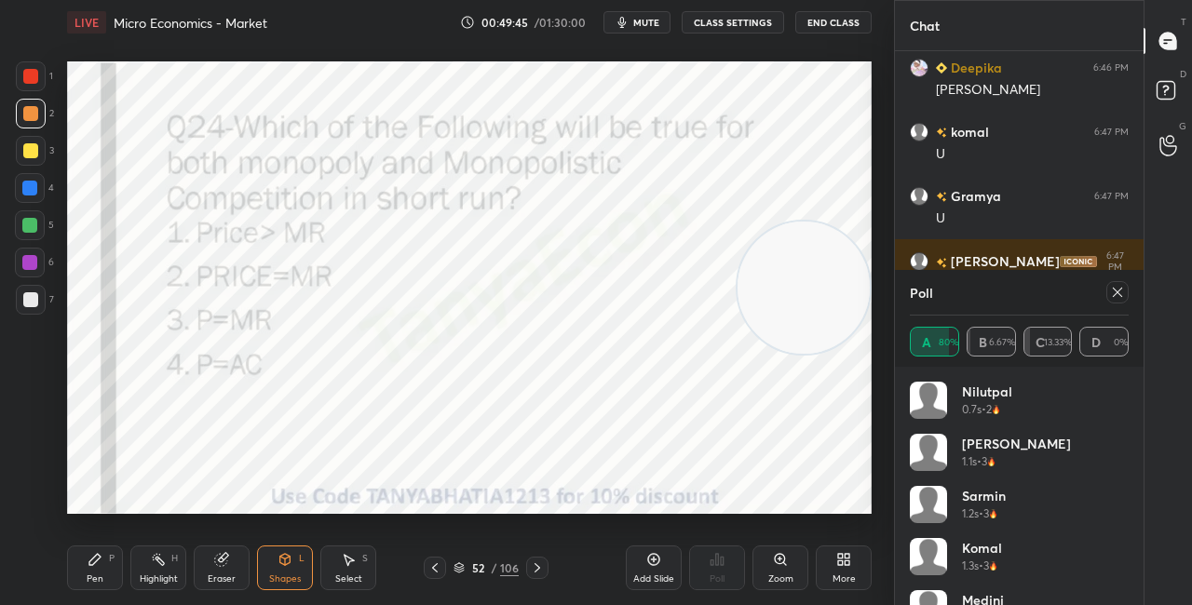
click at [34, 156] on div at bounding box center [30, 150] width 15 height 15
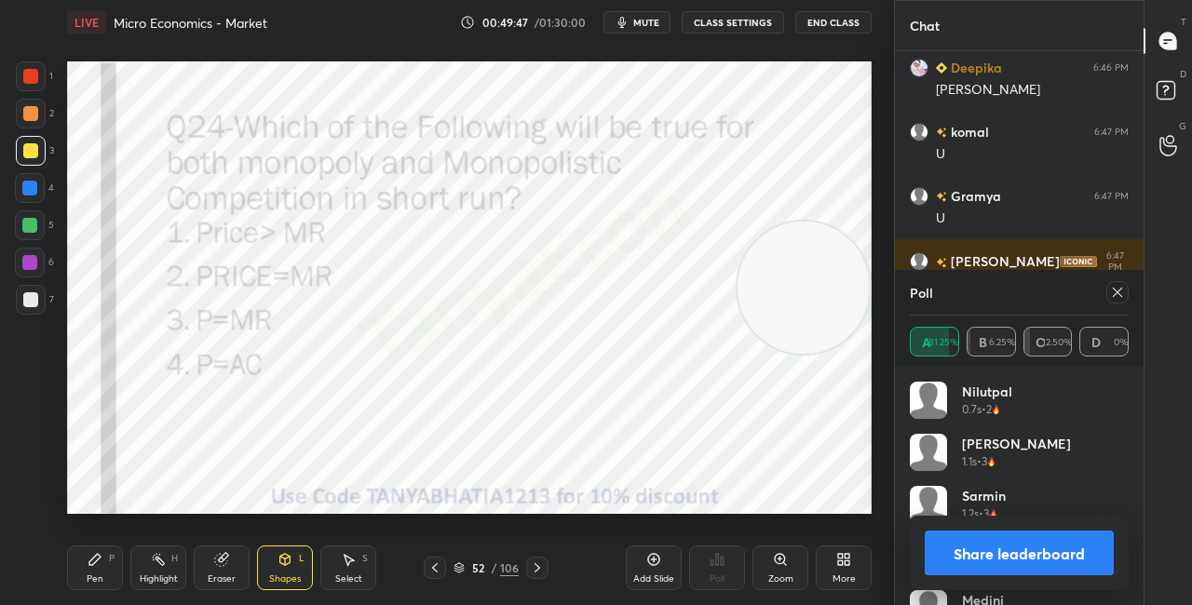
click at [33, 88] on div at bounding box center [31, 76] width 30 height 30
drag, startPoint x: 984, startPoint y: 550, endPoint x: 985, endPoint y: 563, distance: 12.3
click at [984, 550] on button "Share leaderboard" at bounding box center [1019, 553] width 189 height 45
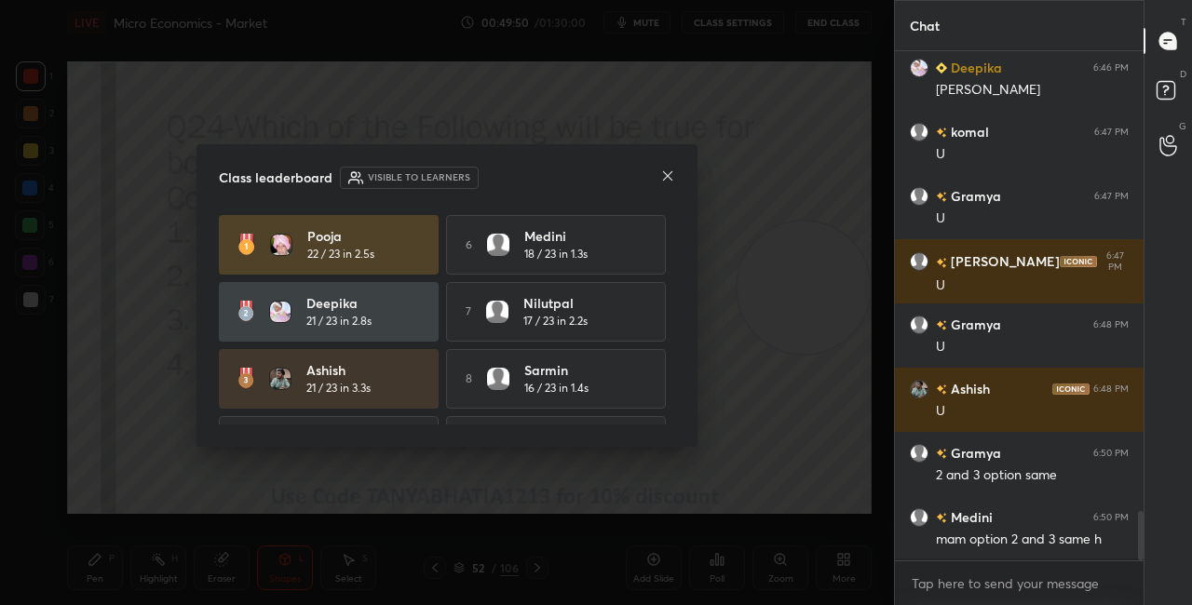
scroll to position [6, 6]
click at [672, 174] on icon at bounding box center [667, 176] width 15 height 15
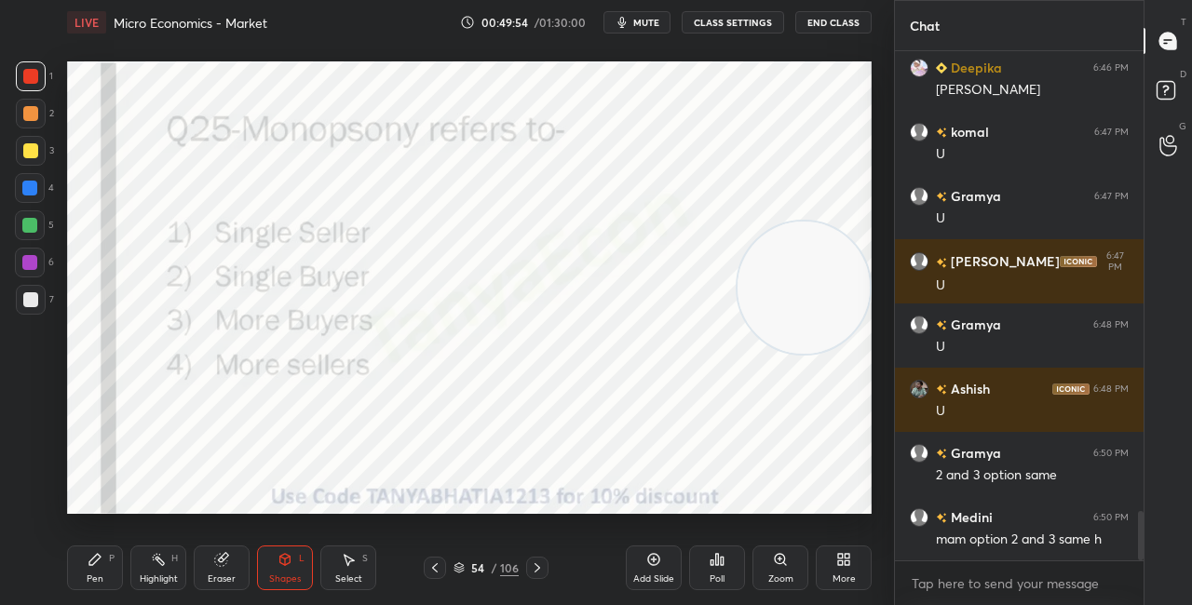
click at [102, 579] on div "Pen" at bounding box center [95, 579] width 17 height 9
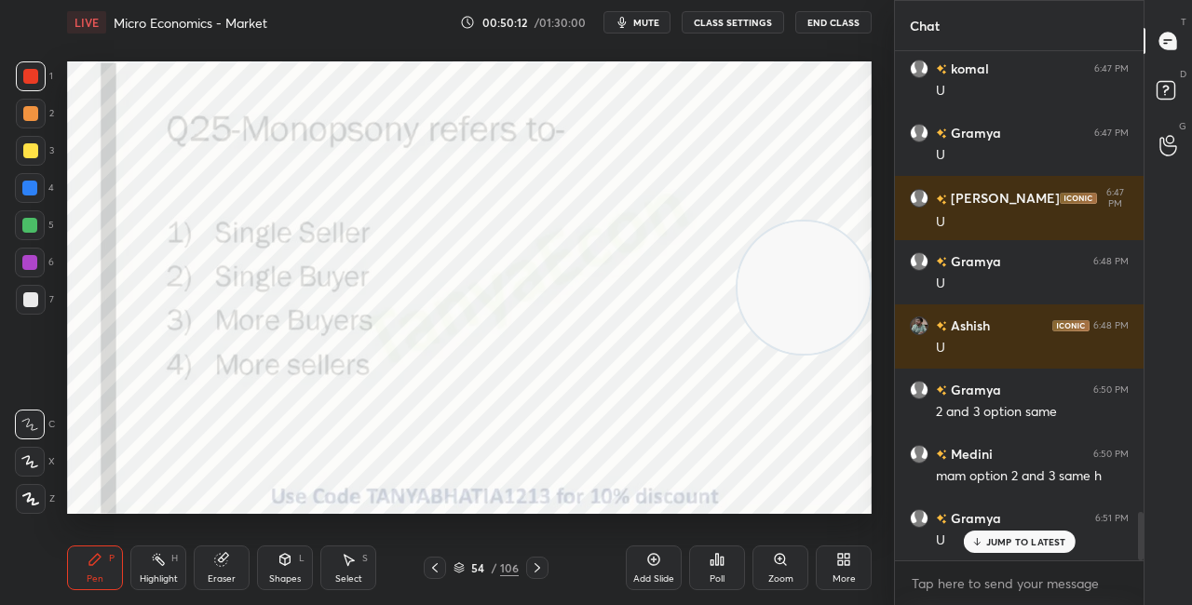
scroll to position [4901, 0]
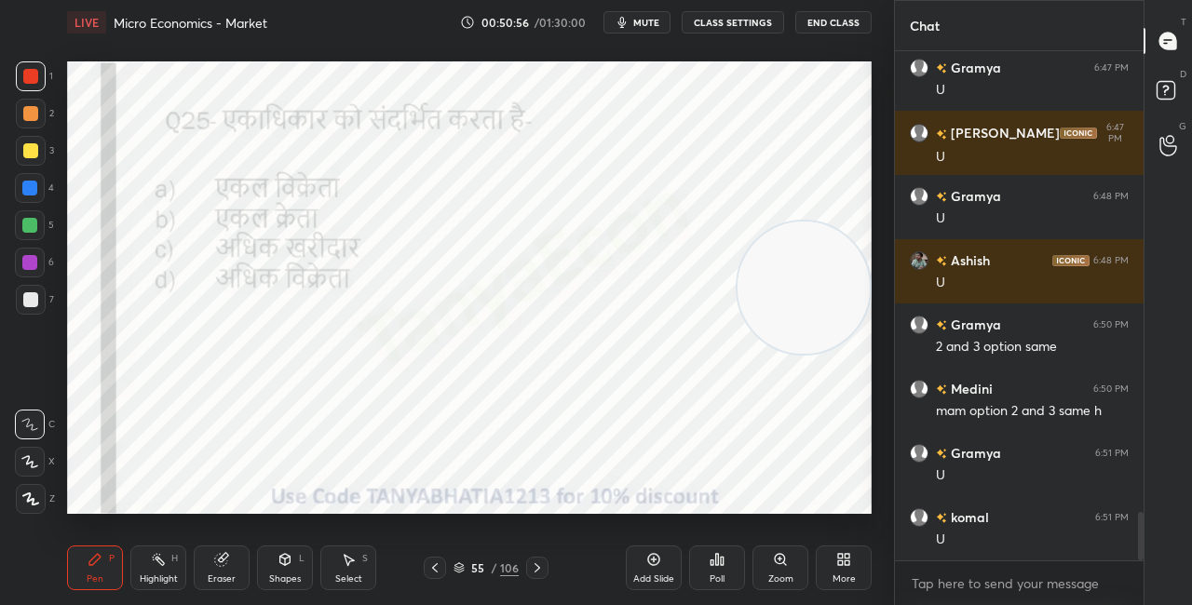
click at [714, 565] on icon at bounding box center [717, 559] width 15 height 15
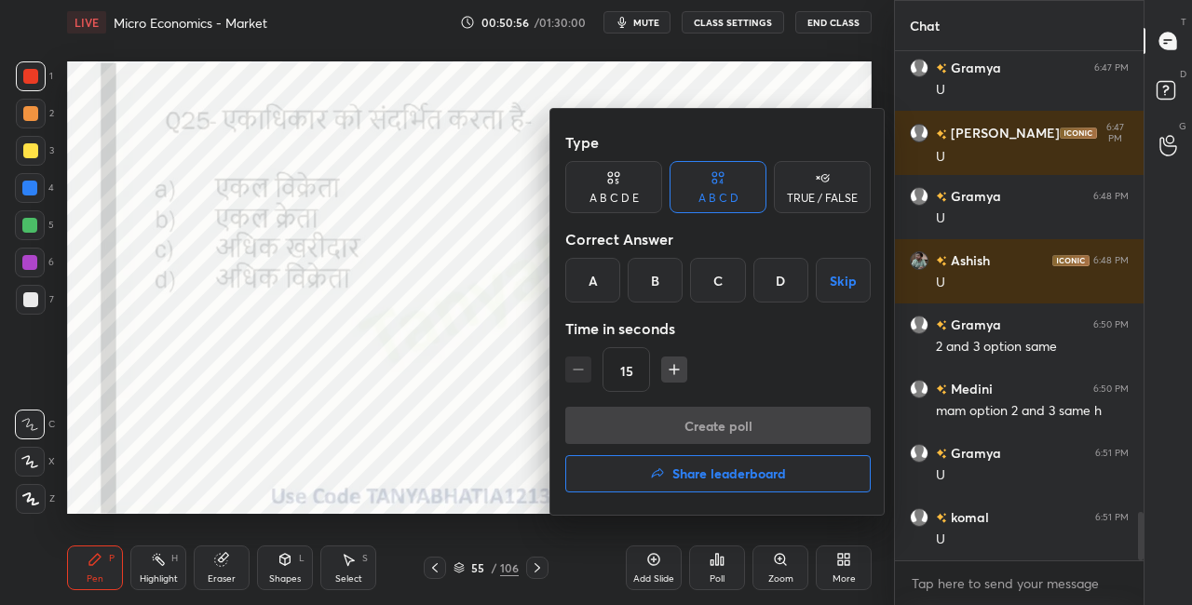
click at [641, 281] on div "B" at bounding box center [655, 280] width 55 height 45
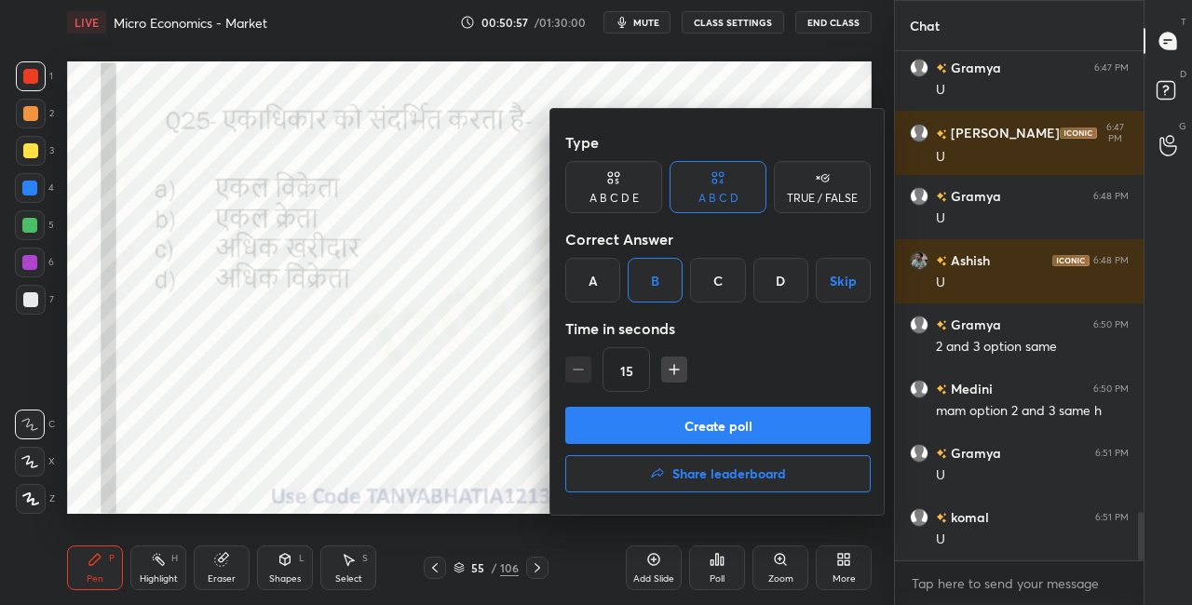
click at [633, 427] on button "Create poll" at bounding box center [718, 425] width 306 height 37
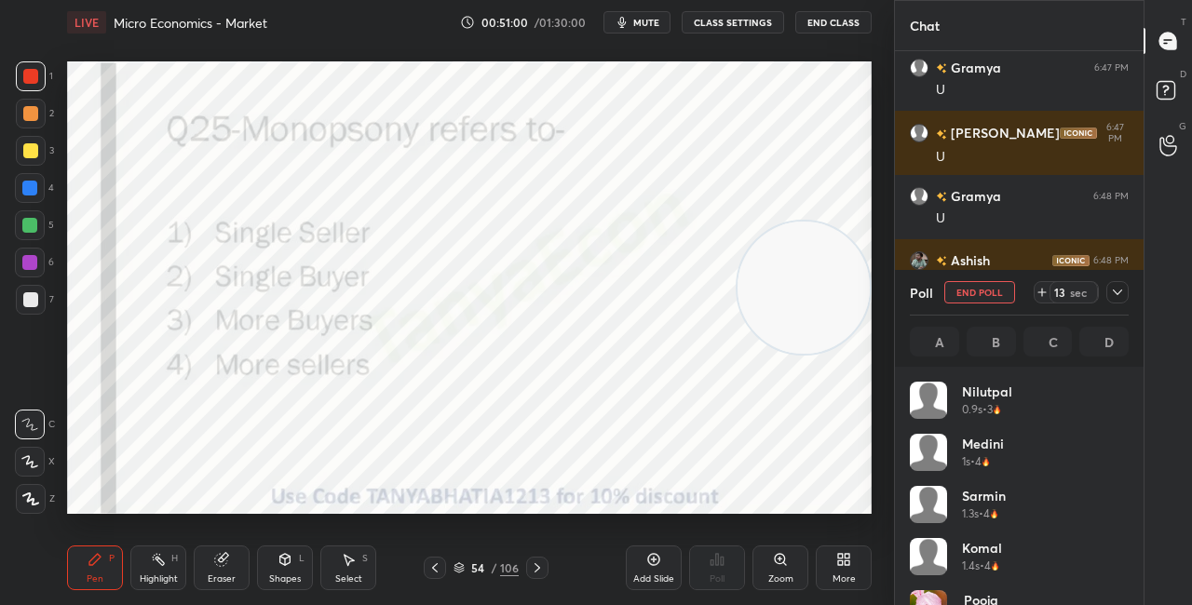
scroll to position [218, 213]
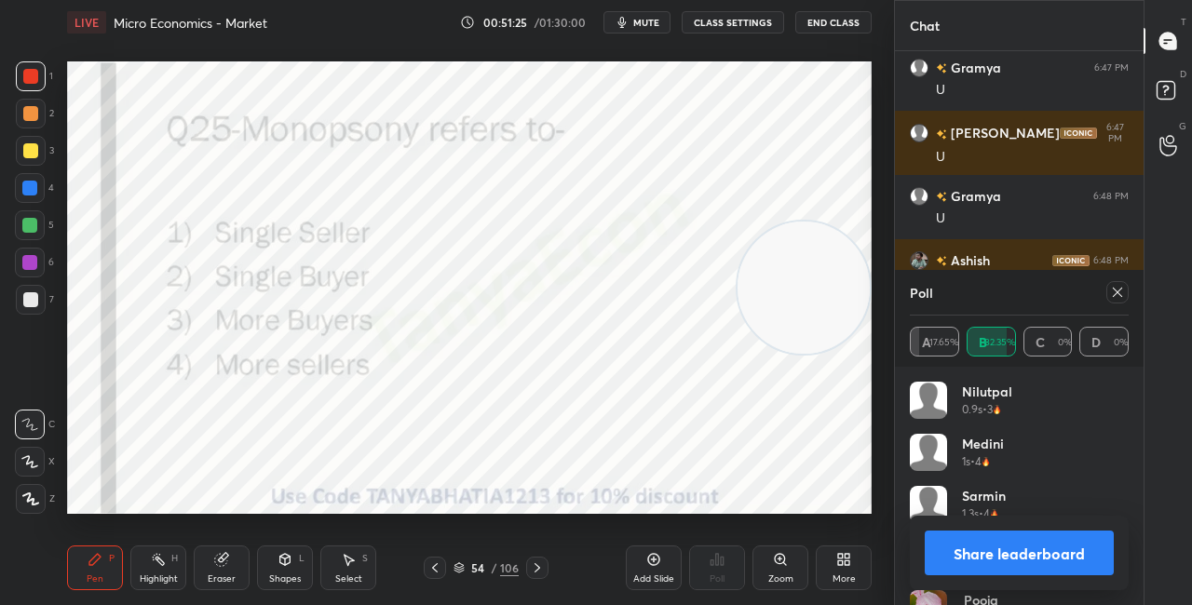
click at [253, 584] on div "Pen P Highlight H Eraser Shapes L Select S" at bounding box center [206, 568] width 279 height 45
click at [283, 577] on div "Shapes" at bounding box center [285, 579] width 32 height 9
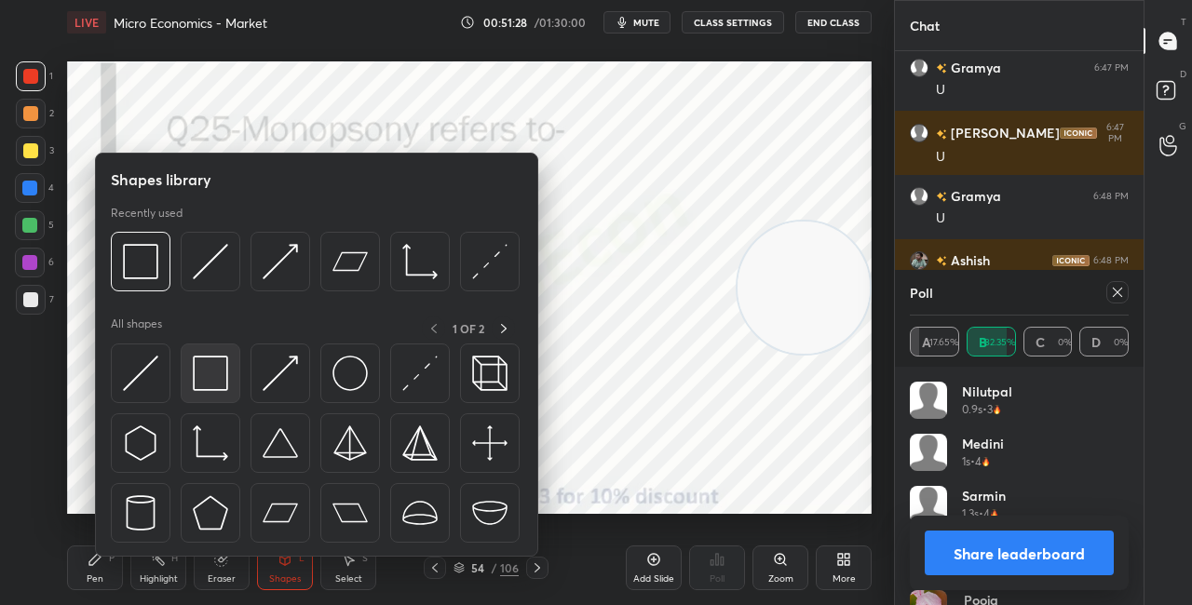
click at [223, 380] on img at bounding box center [210, 373] width 35 height 35
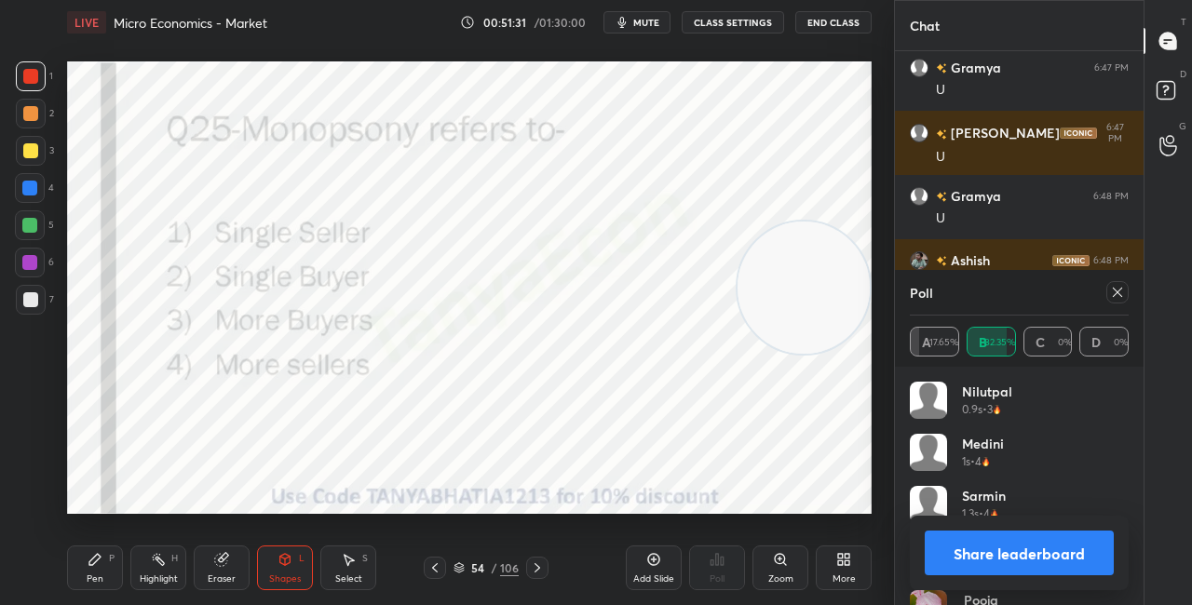
click at [954, 551] on button "Share leaderboard" at bounding box center [1019, 553] width 189 height 45
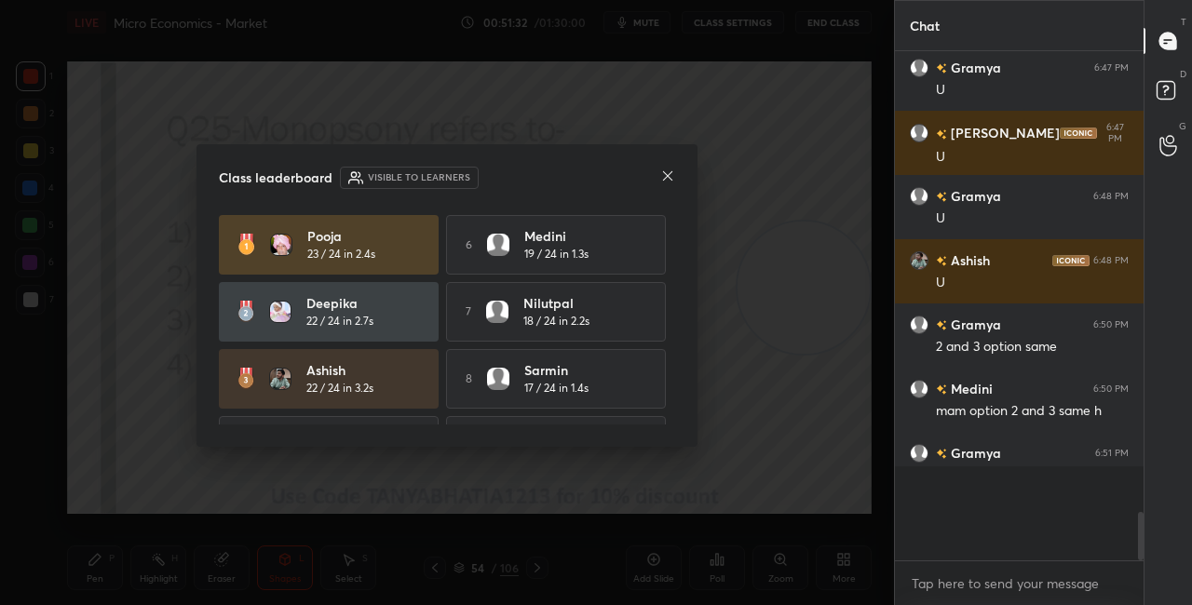
scroll to position [6, 6]
click at [671, 177] on icon at bounding box center [667, 176] width 15 height 15
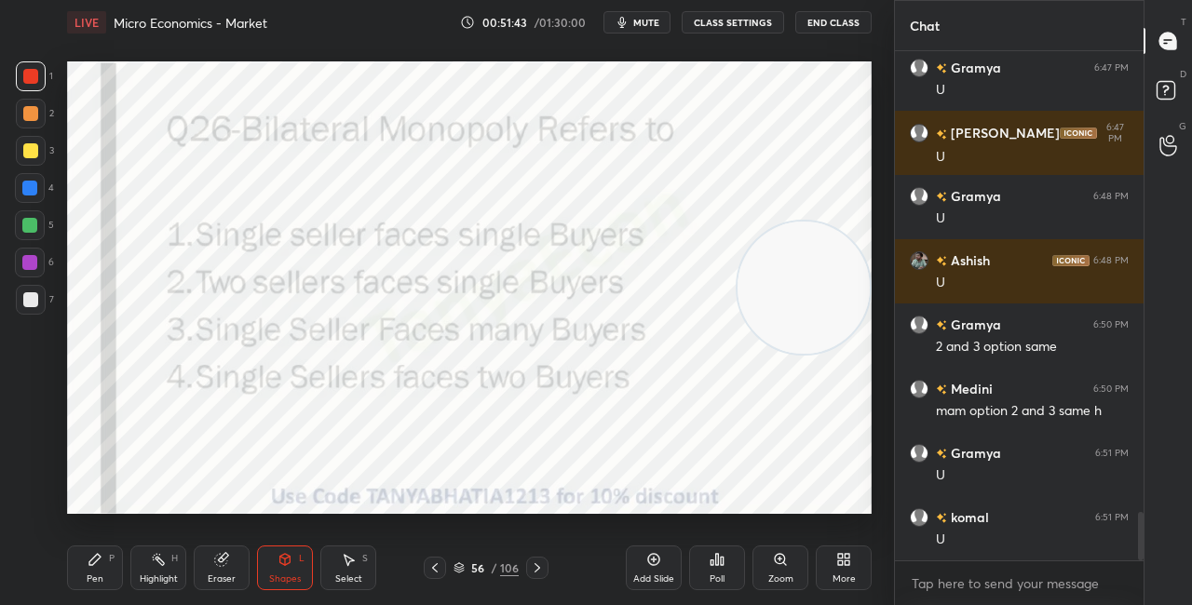
click at [102, 573] on div "Pen P" at bounding box center [95, 568] width 56 height 45
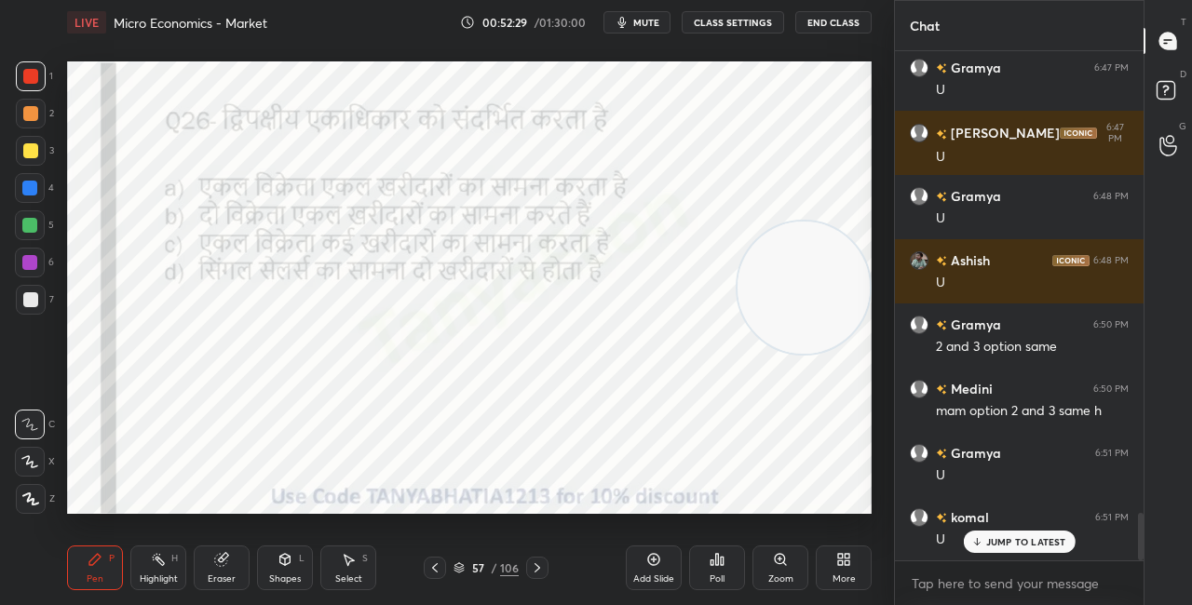
scroll to position [4964, 0]
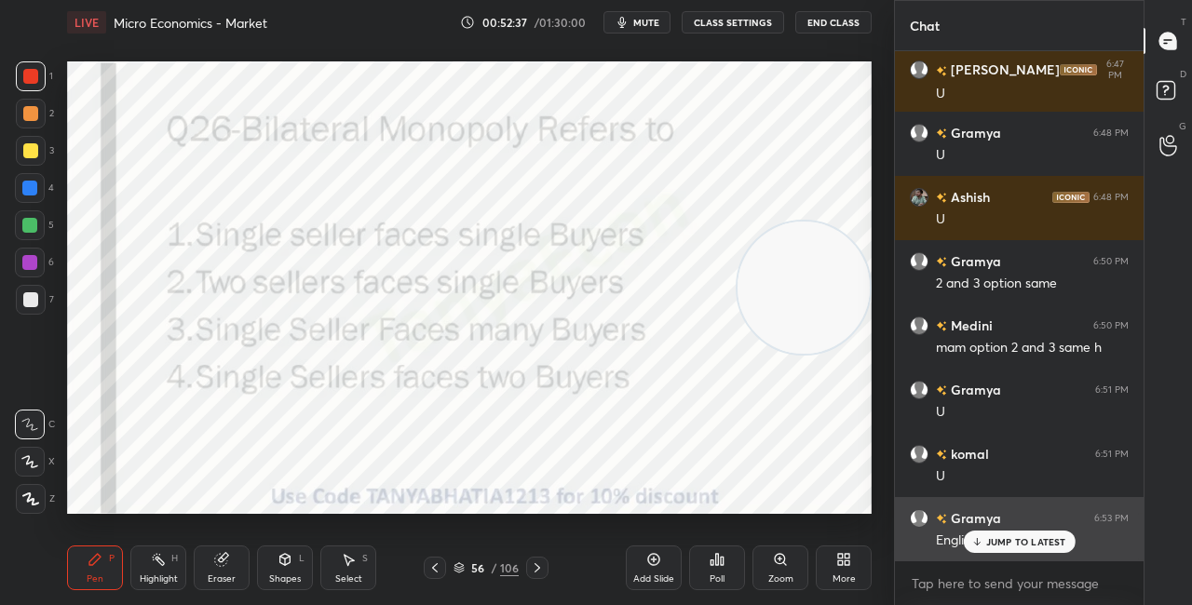
click at [986, 536] on div "JUMP TO LATEST" at bounding box center [1019, 542] width 112 height 22
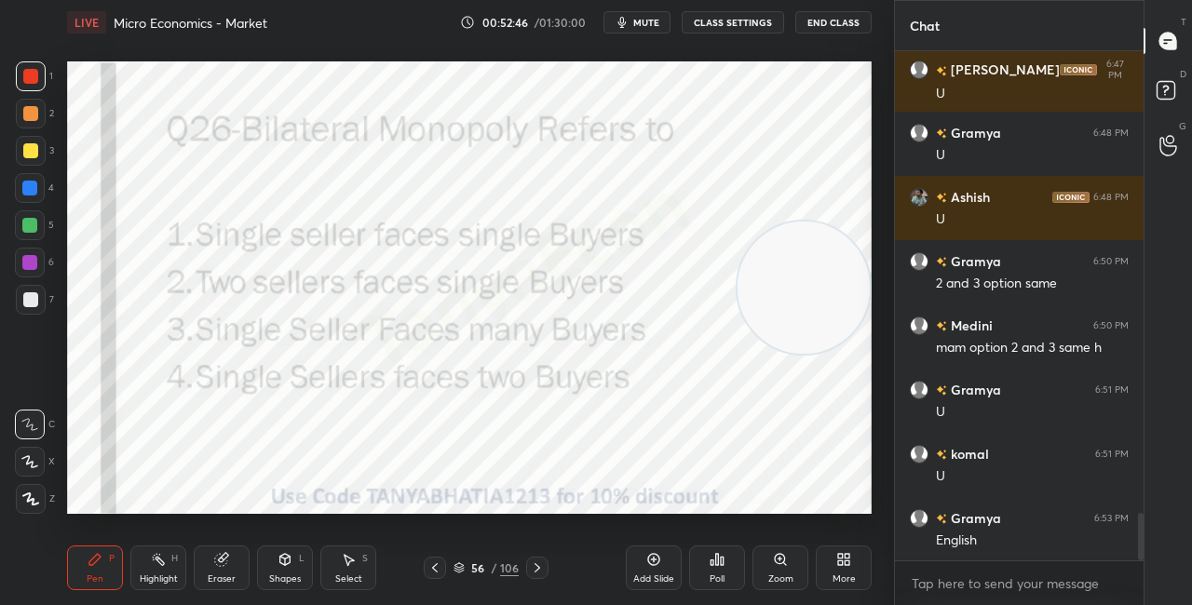
click at [711, 567] on icon at bounding box center [717, 559] width 15 height 15
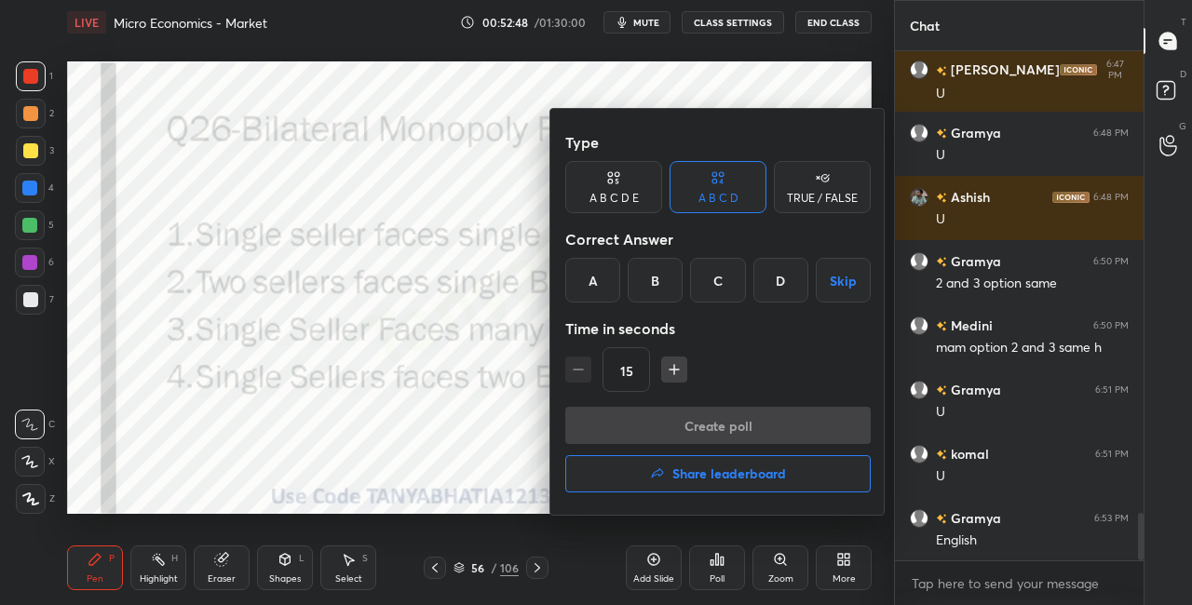
click at [591, 275] on div "A" at bounding box center [592, 280] width 55 height 45
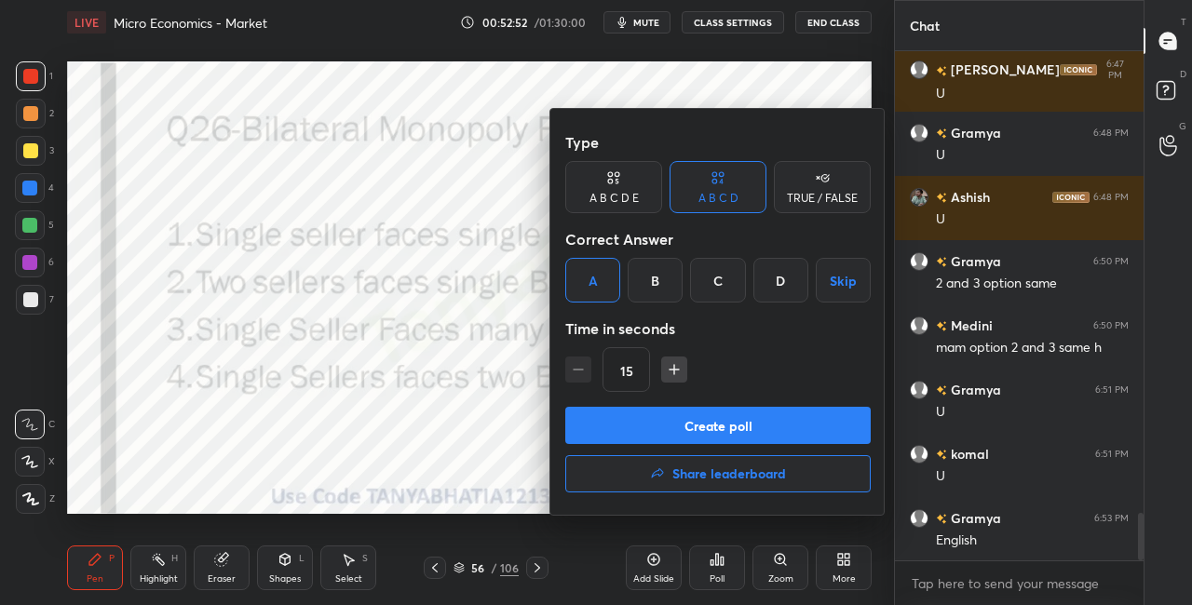
click at [599, 428] on button "Create poll" at bounding box center [718, 425] width 306 height 37
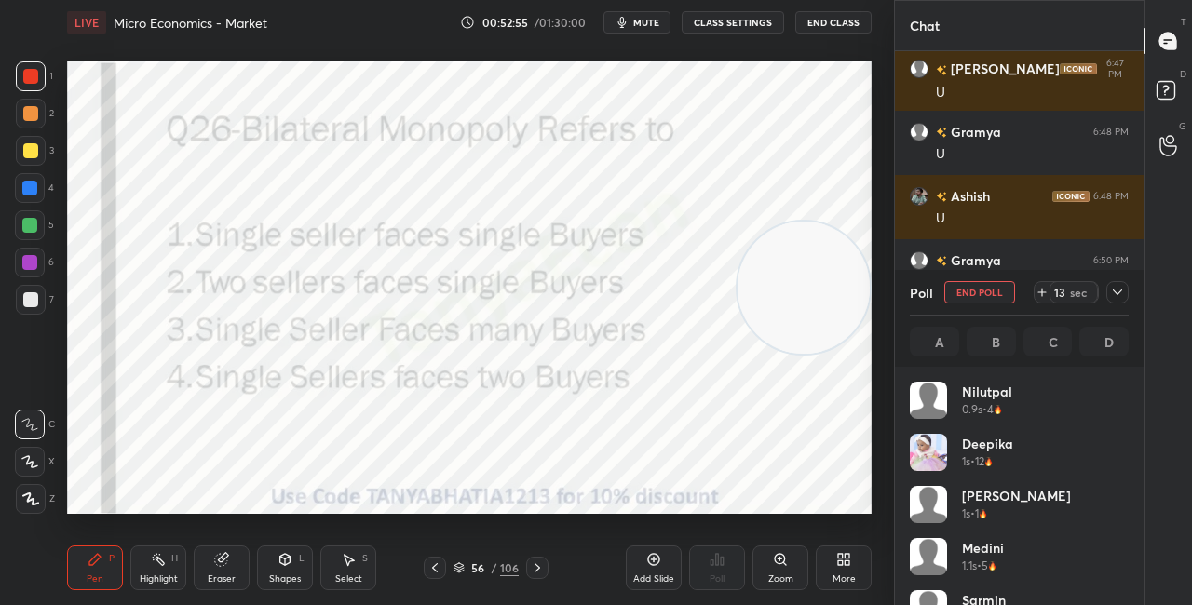
scroll to position [218, 213]
click at [301, 559] on div "L" at bounding box center [302, 558] width 6 height 9
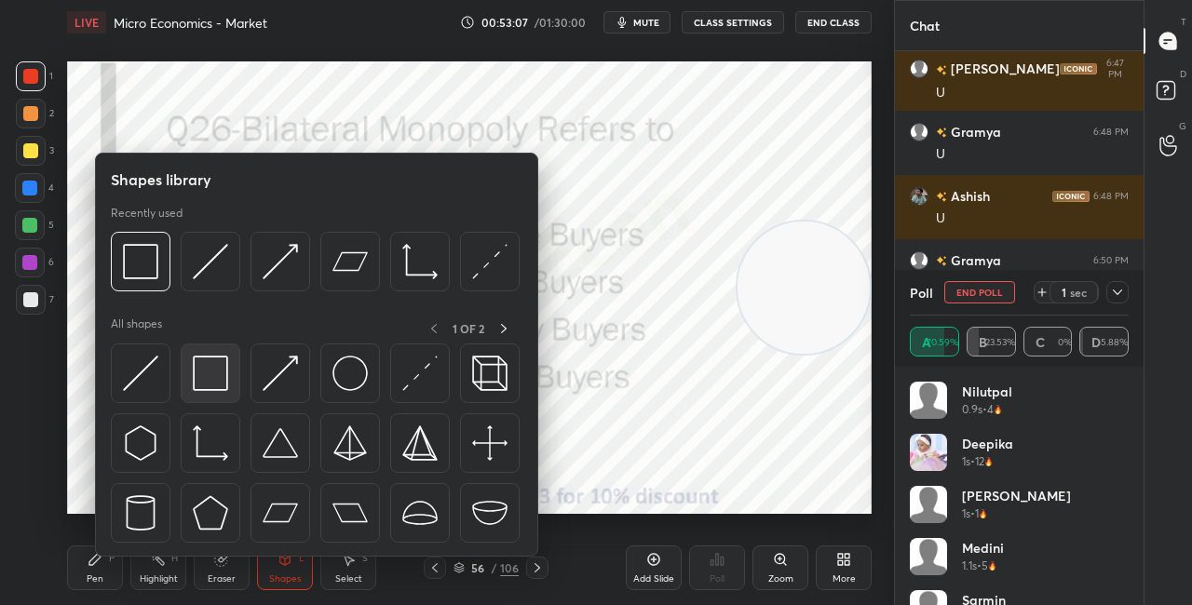
click at [226, 368] on img at bounding box center [210, 373] width 35 height 35
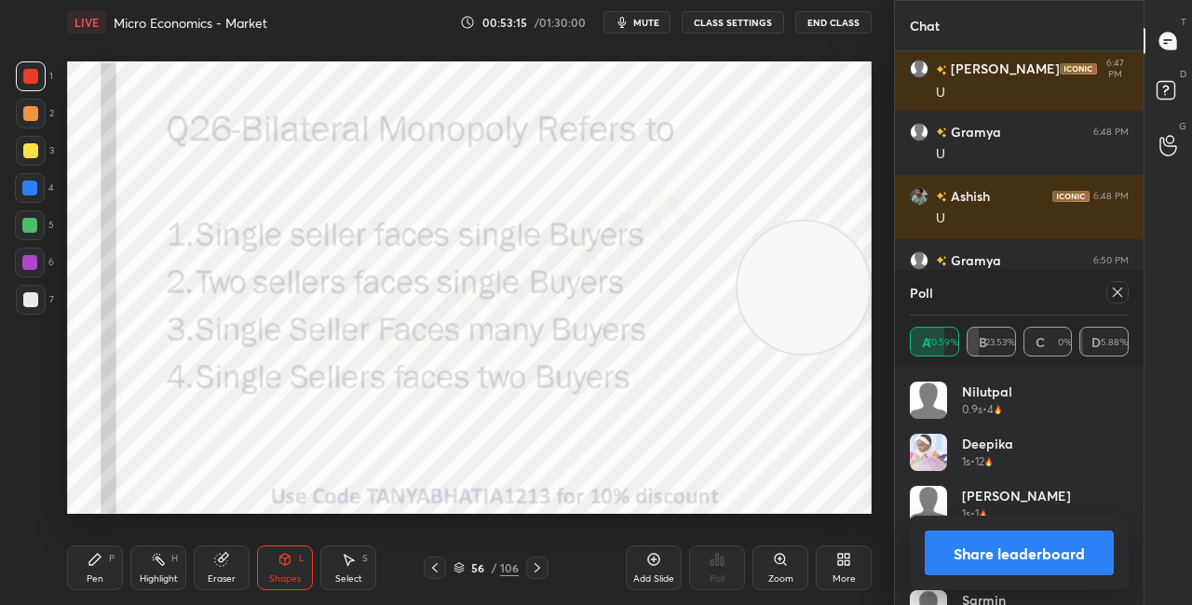
click at [952, 564] on button "Share leaderboard" at bounding box center [1019, 553] width 189 height 45
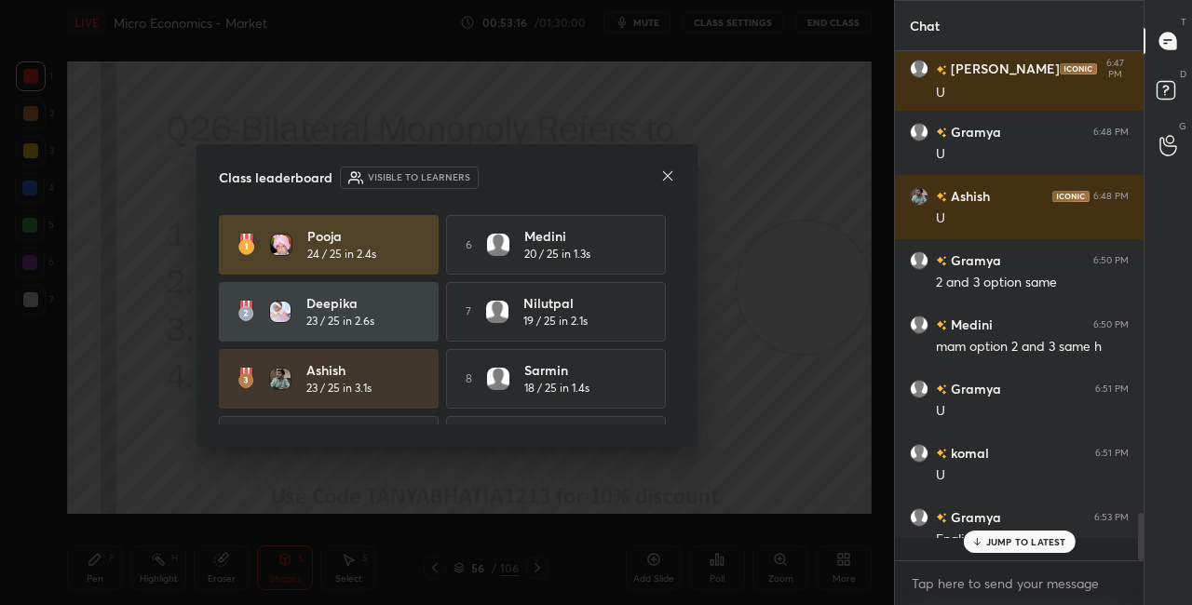
scroll to position [538, 243]
click at [671, 179] on icon at bounding box center [667, 175] width 9 height 9
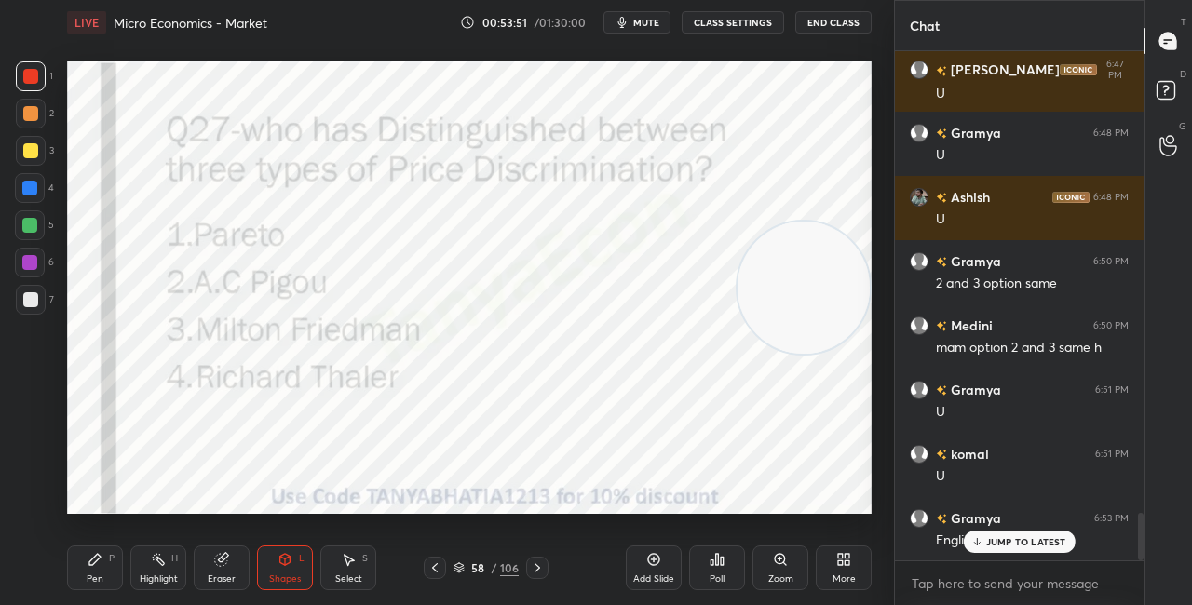
click at [100, 579] on div "Pen" at bounding box center [95, 579] width 17 height 9
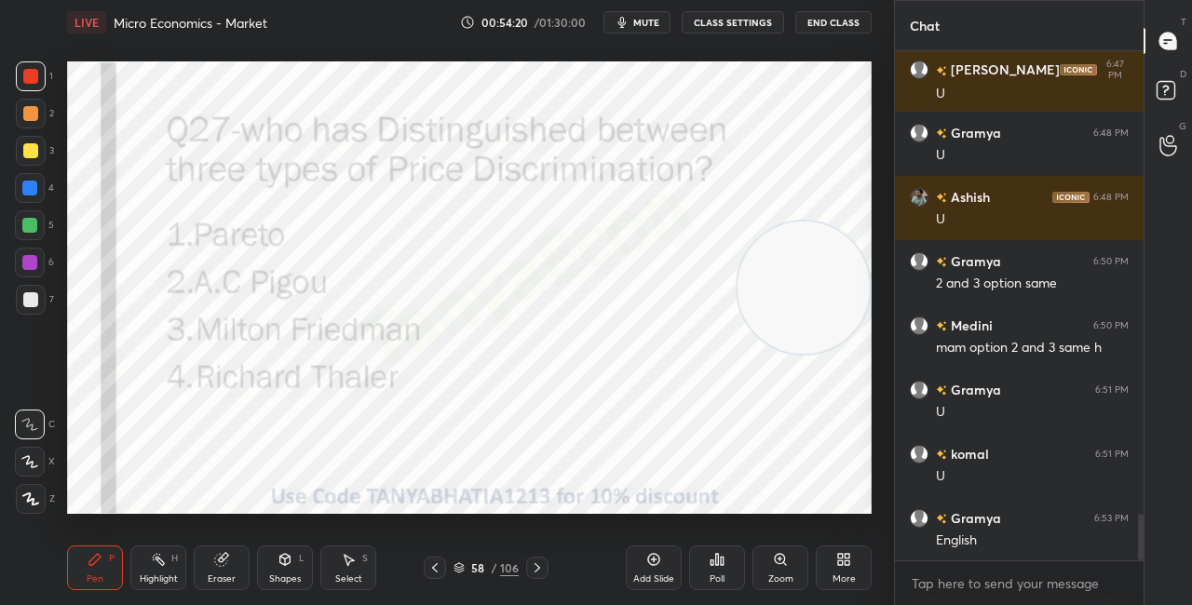
scroll to position [5030, 0]
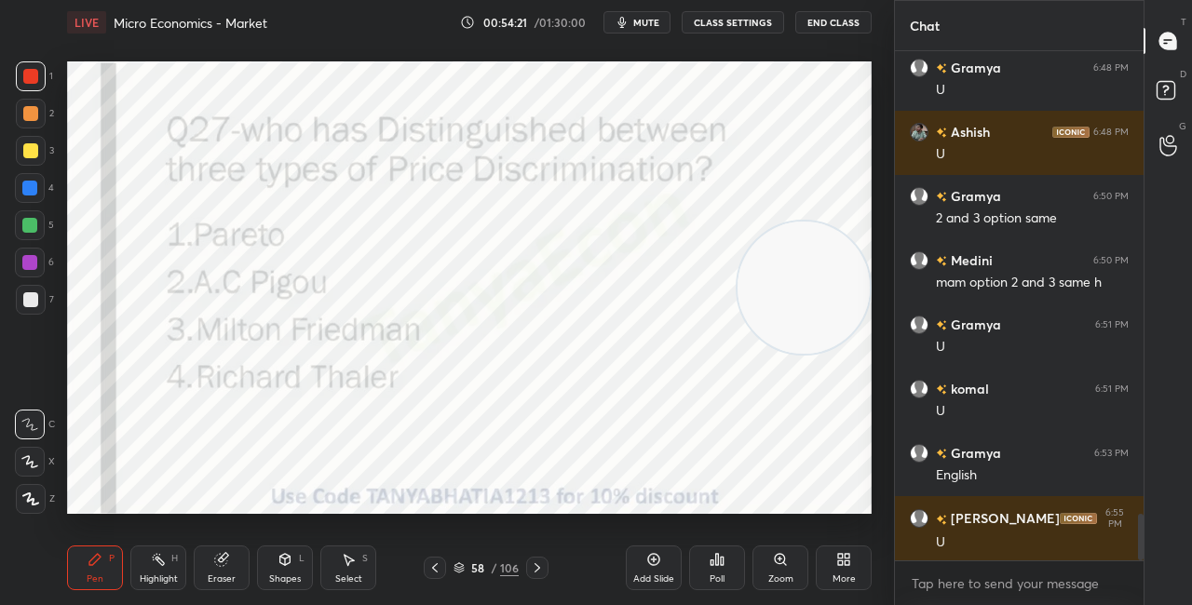
click at [537, 573] on icon at bounding box center [537, 568] width 15 height 15
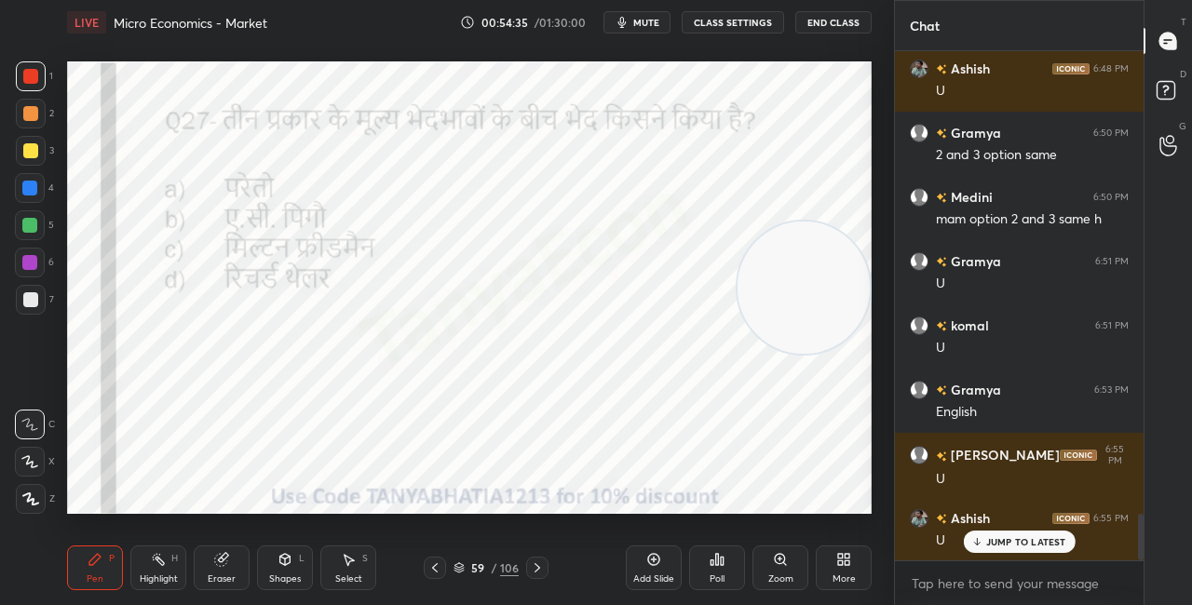
scroll to position [5158, 0]
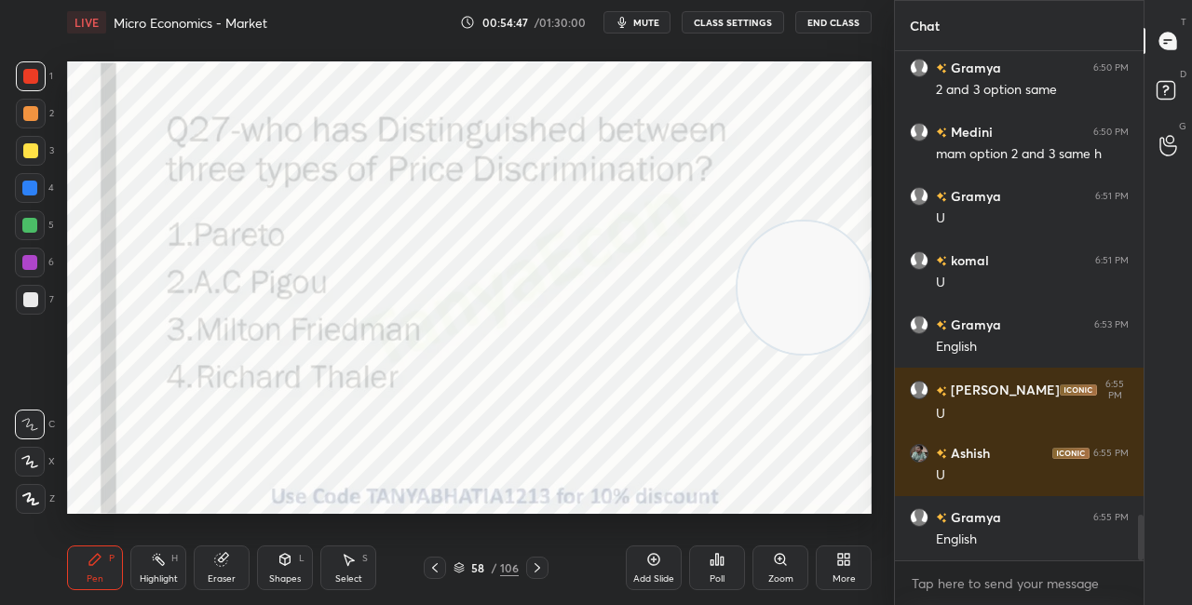
click at [719, 567] on div "Poll" at bounding box center [717, 568] width 56 height 45
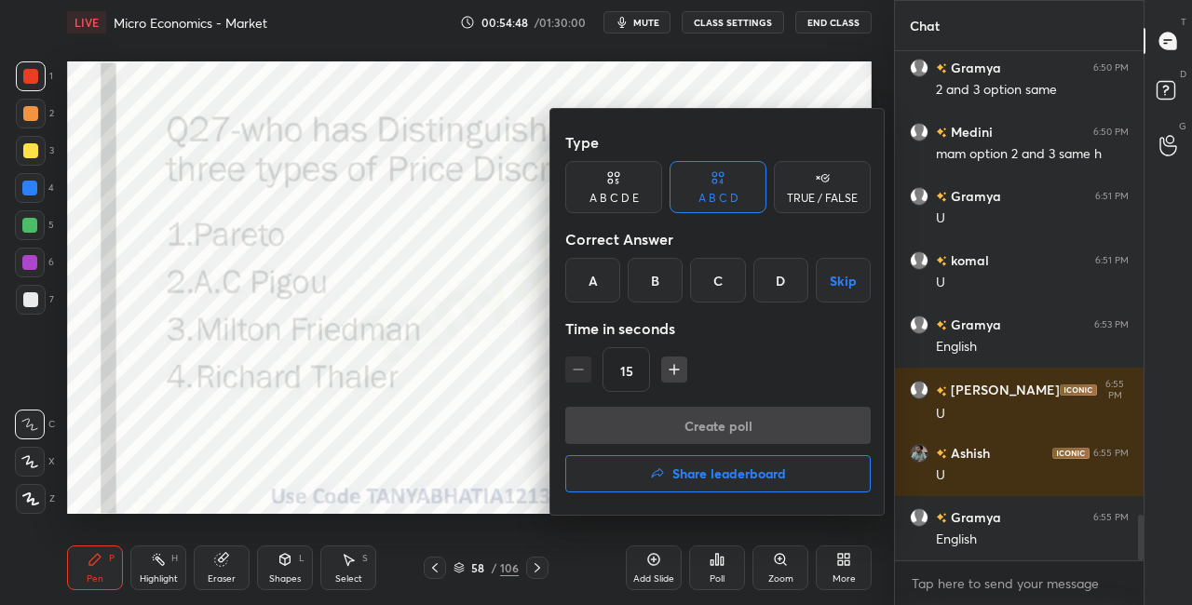
click at [650, 275] on div "B" at bounding box center [655, 280] width 55 height 45
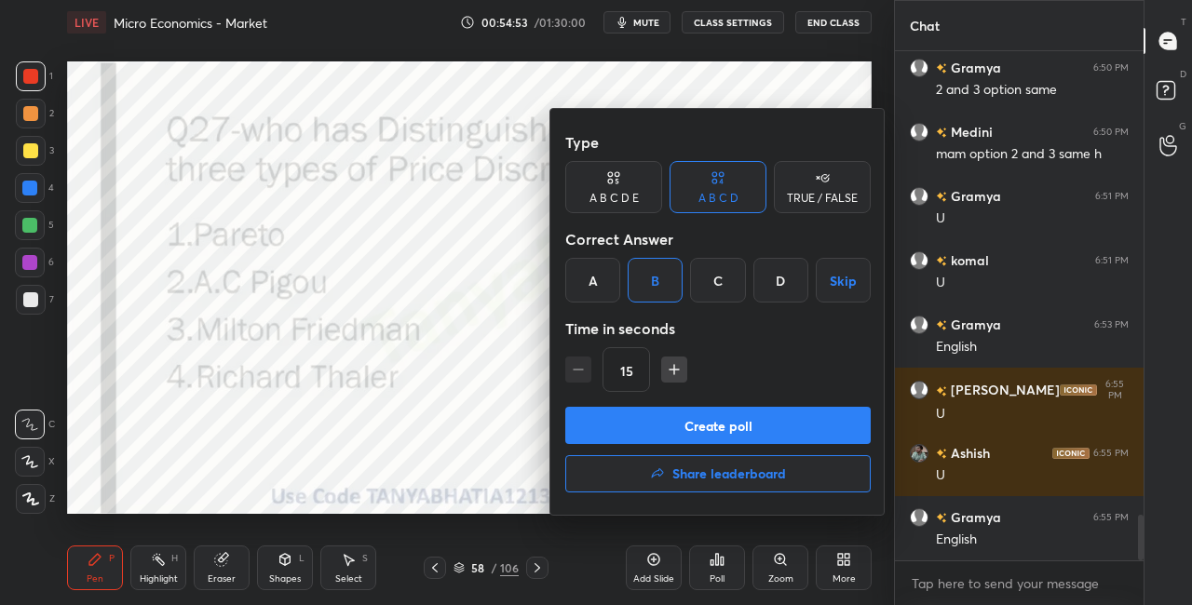
click at [660, 427] on button "Create poll" at bounding box center [718, 425] width 306 height 37
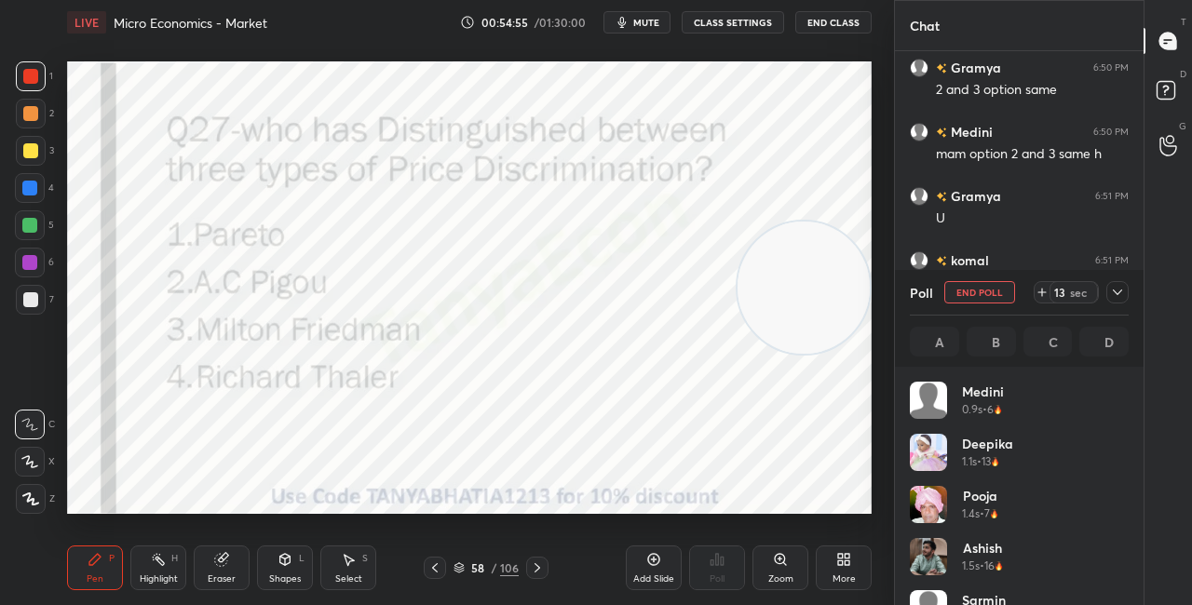
scroll to position [218, 213]
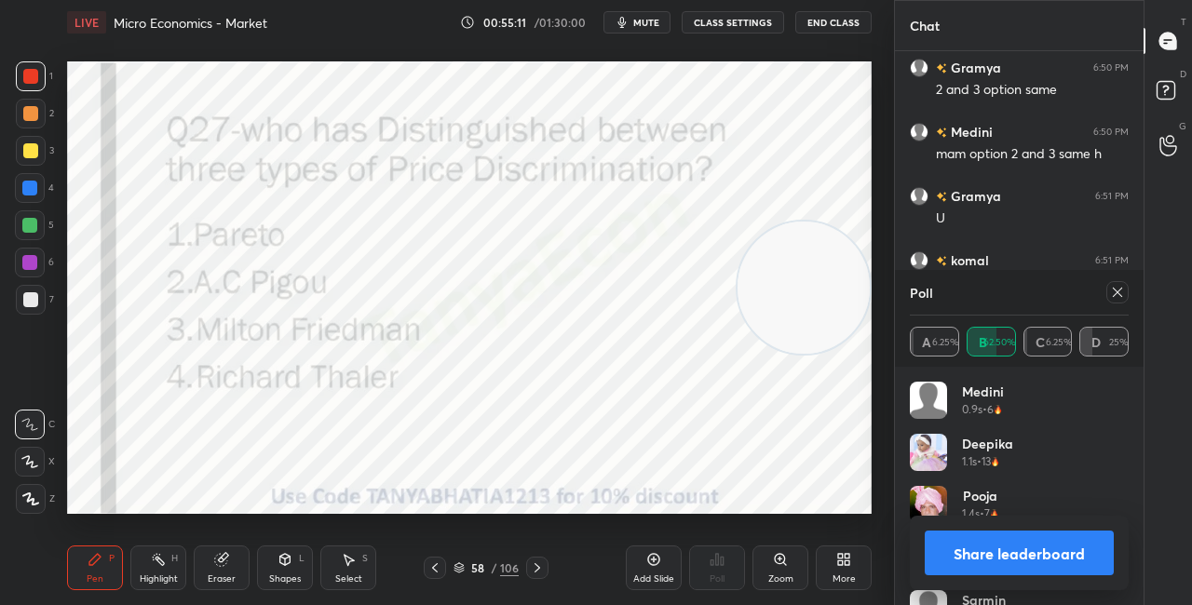
click at [293, 569] on div "Shapes L" at bounding box center [285, 568] width 56 height 45
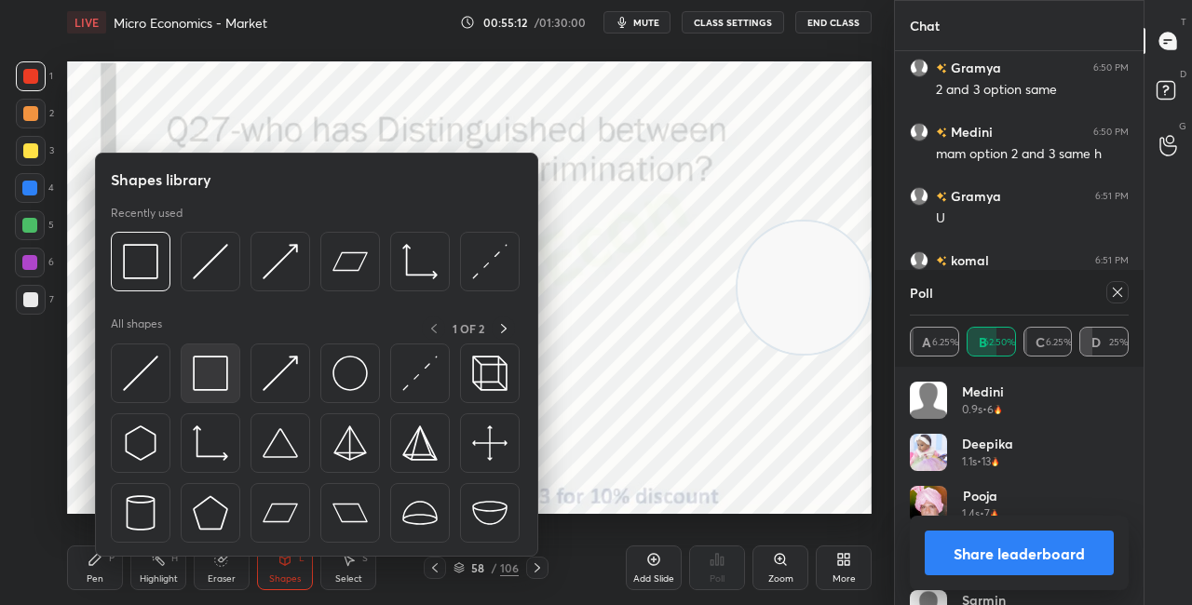
click at [218, 401] on div at bounding box center [211, 374] width 60 height 60
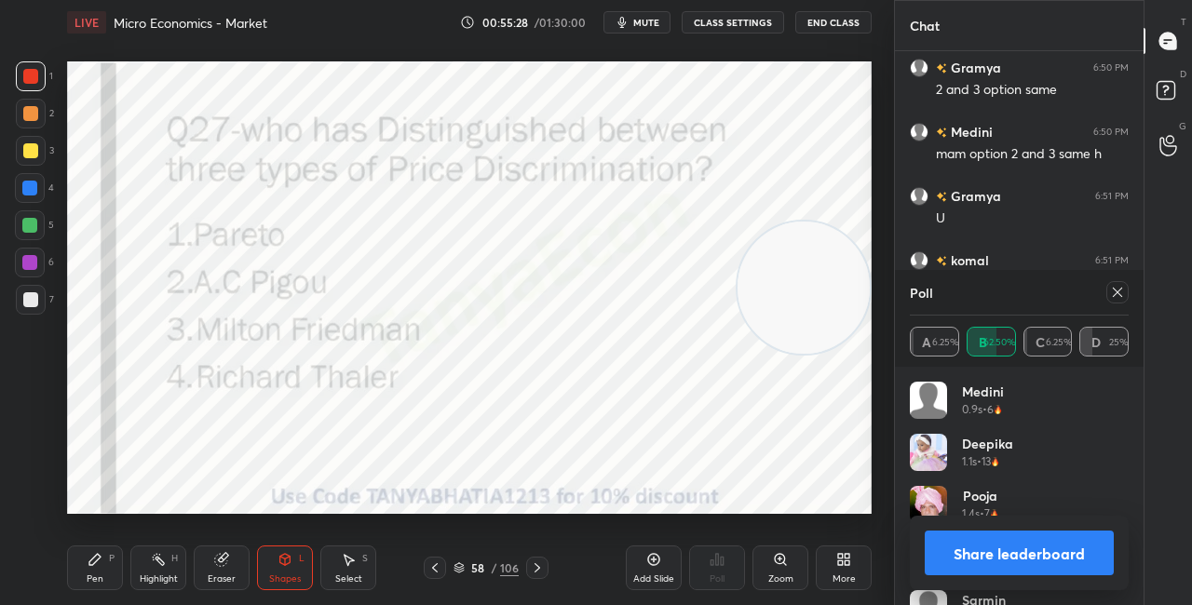
click at [998, 560] on button "Share leaderboard" at bounding box center [1019, 553] width 189 height 45
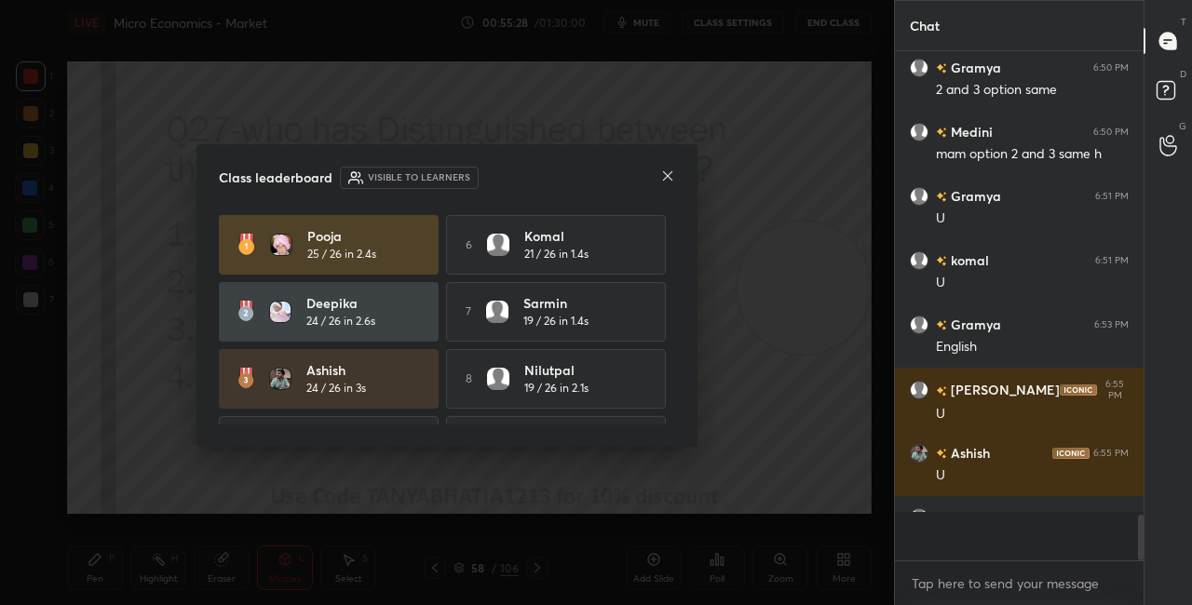
scroll to position [498, 243]
click at [669, 175] on icon at bounding box center [667, 176] width 15 height 15
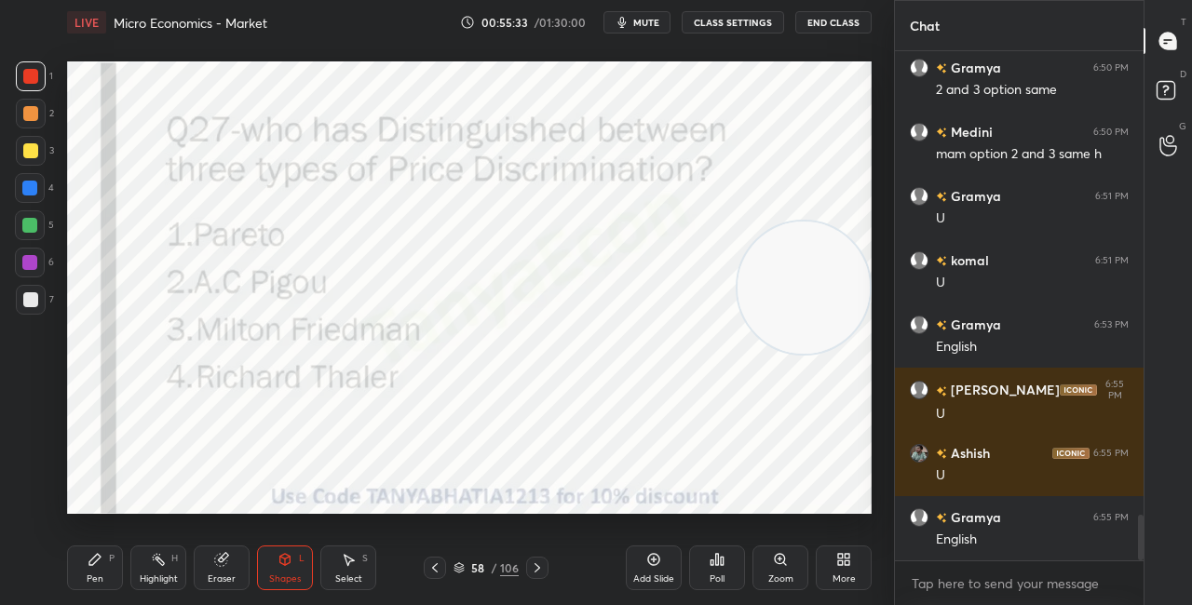
click at [102, 567] on div "Pen P" at bounding box center [95, 568] width 56 height 45
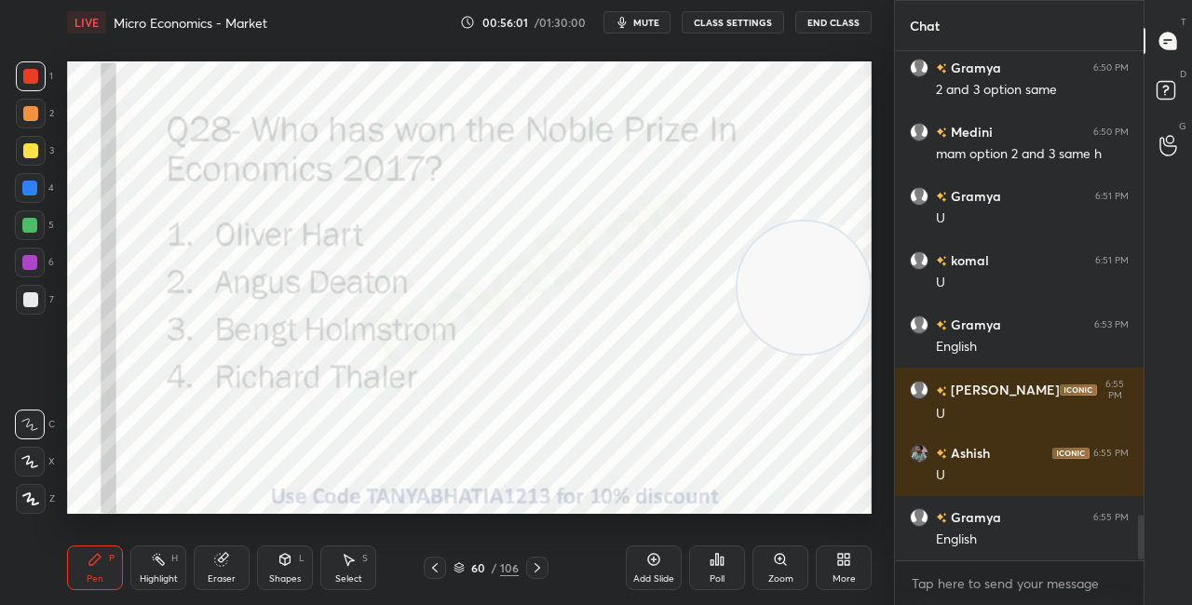
scroll to position [5222, 0]
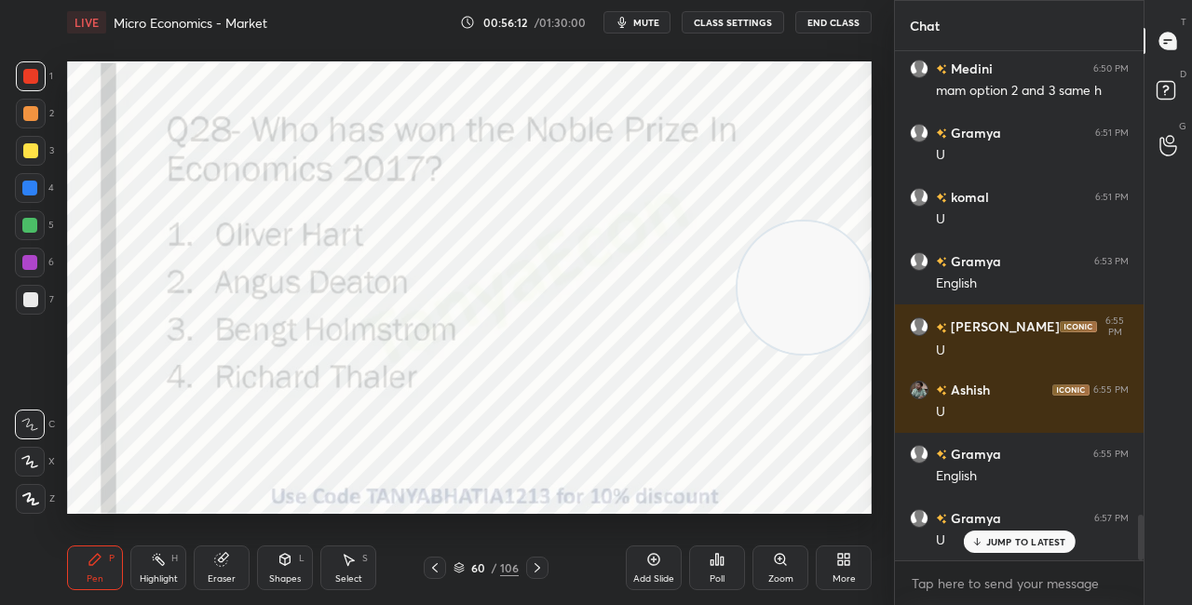
click at [535, 569] on icon at bounding box center [537, 568] width 15 height 15
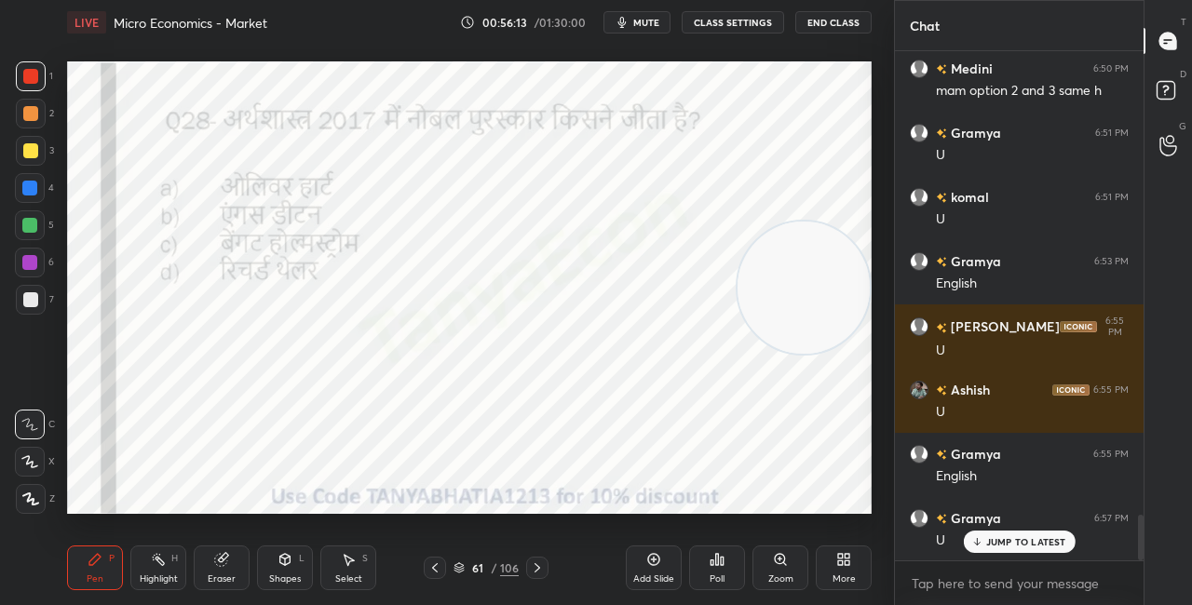
click at [463, 570] on icon at bounding box center [459, 571] width 9 height 3
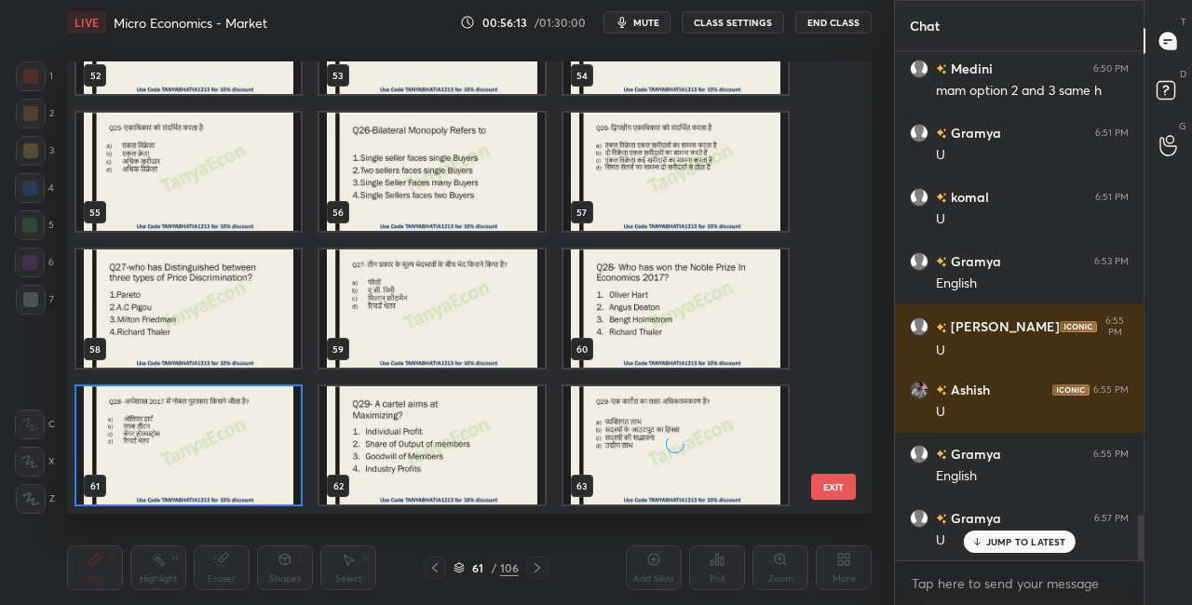
scroll to position [447, 795]
click at [281, 487] on img "grid" at bounding box center [188, 446] width 224 height 118
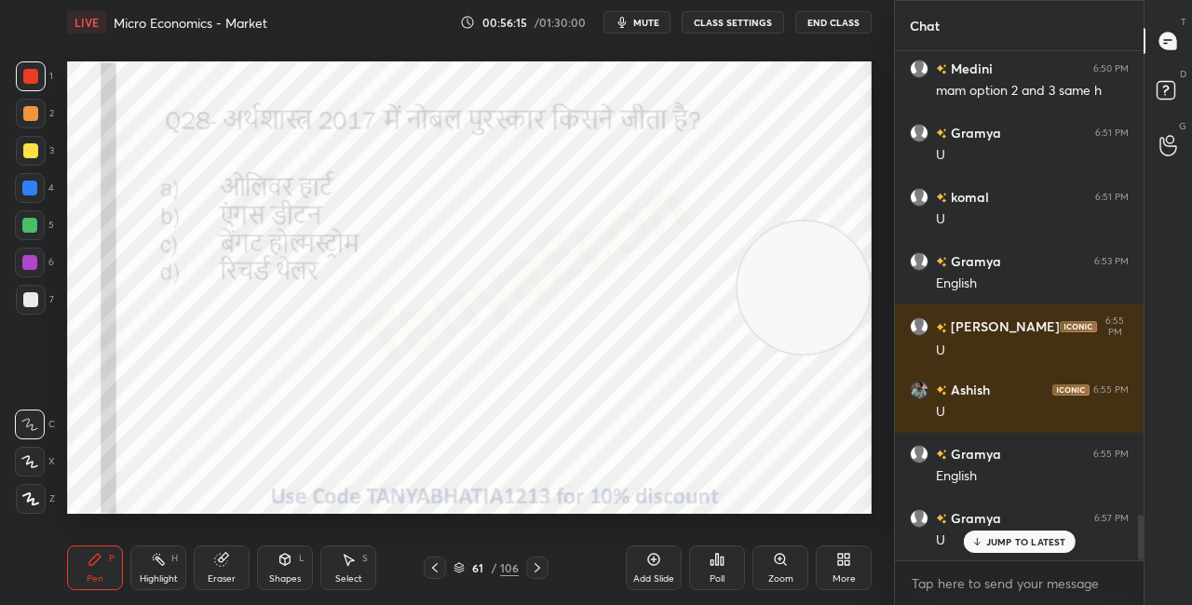
click at [281, 489] on img "grid" at bounding box center [188, 446] width 224 height 118
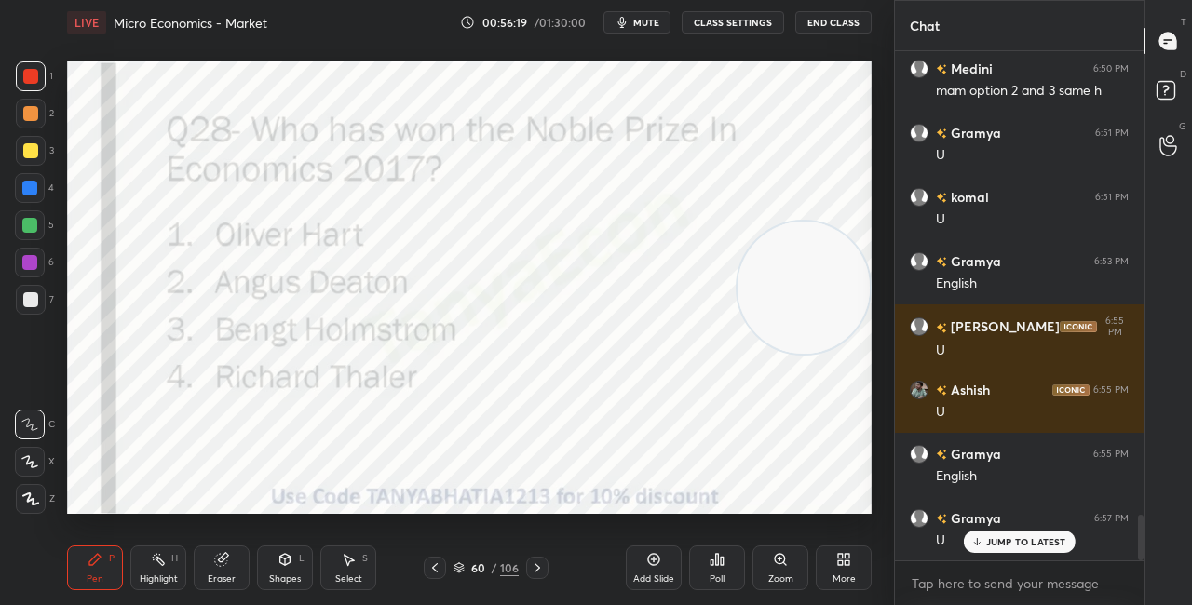
click at [463, 565] on icon at bounding box center [459, 566] width 9 height 5
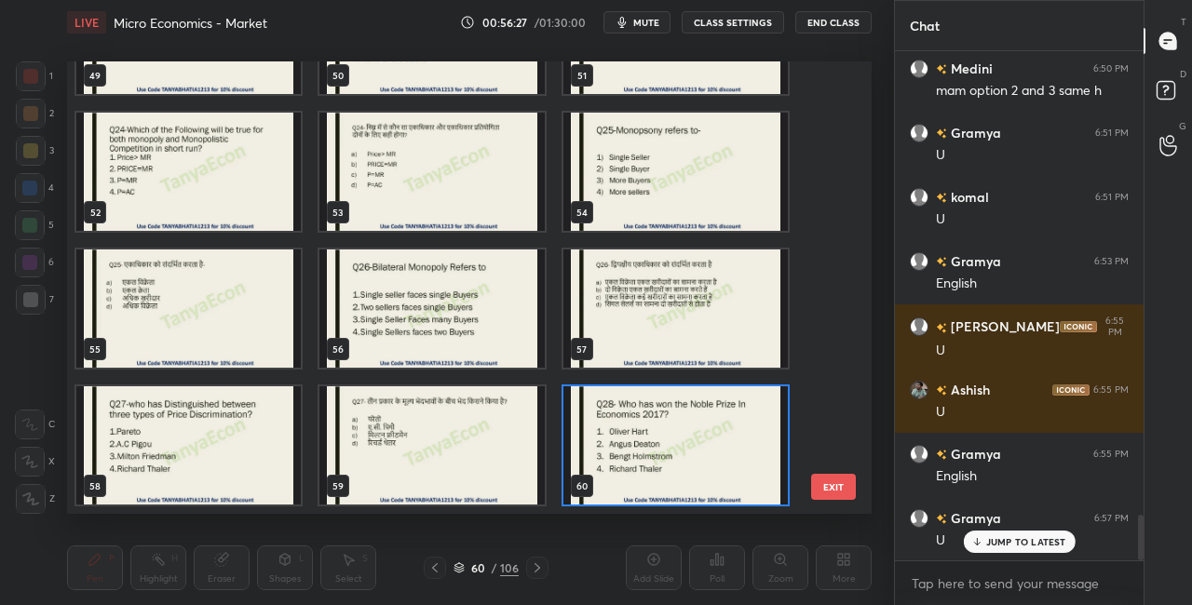
click at [697, 450] on img "grid" at bounding box center [676, 446] width 224 height 118
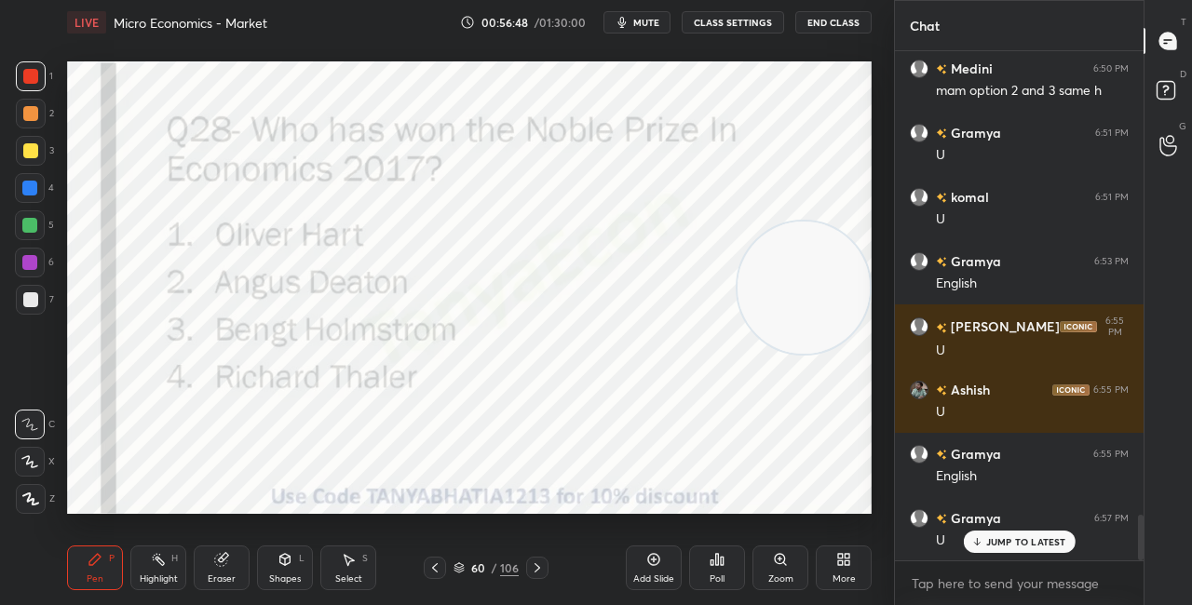
click at [713, 587] on div "Poll" at bounding box center [717, 568] width 56 height 45
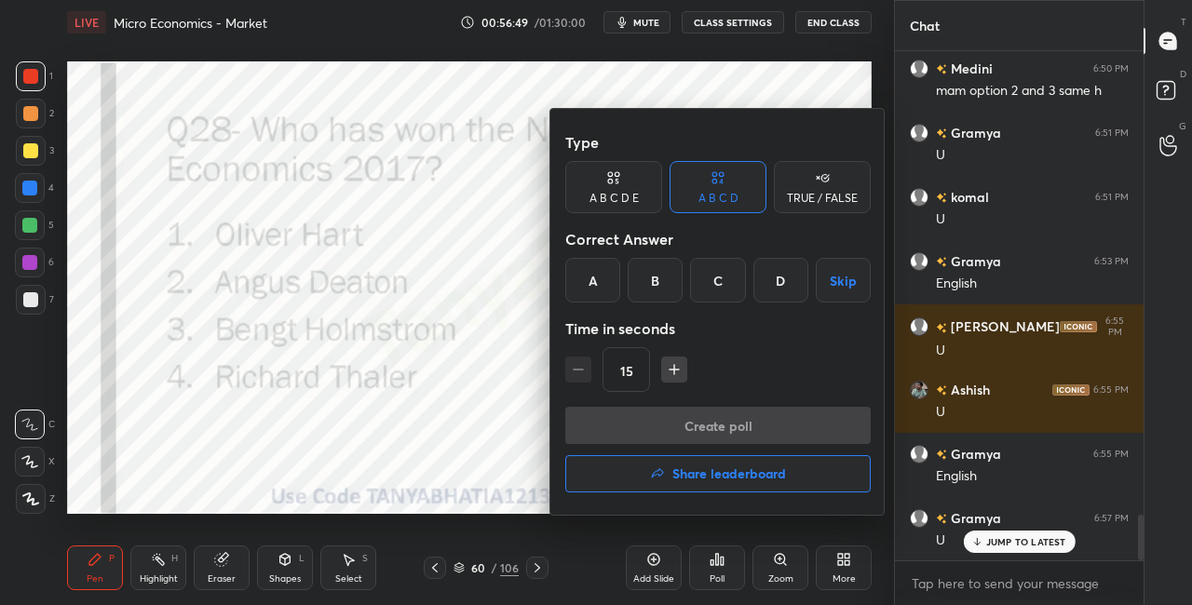
click at [789, 287] on div "D" at bounding box center [781, 280] width 55 height 45
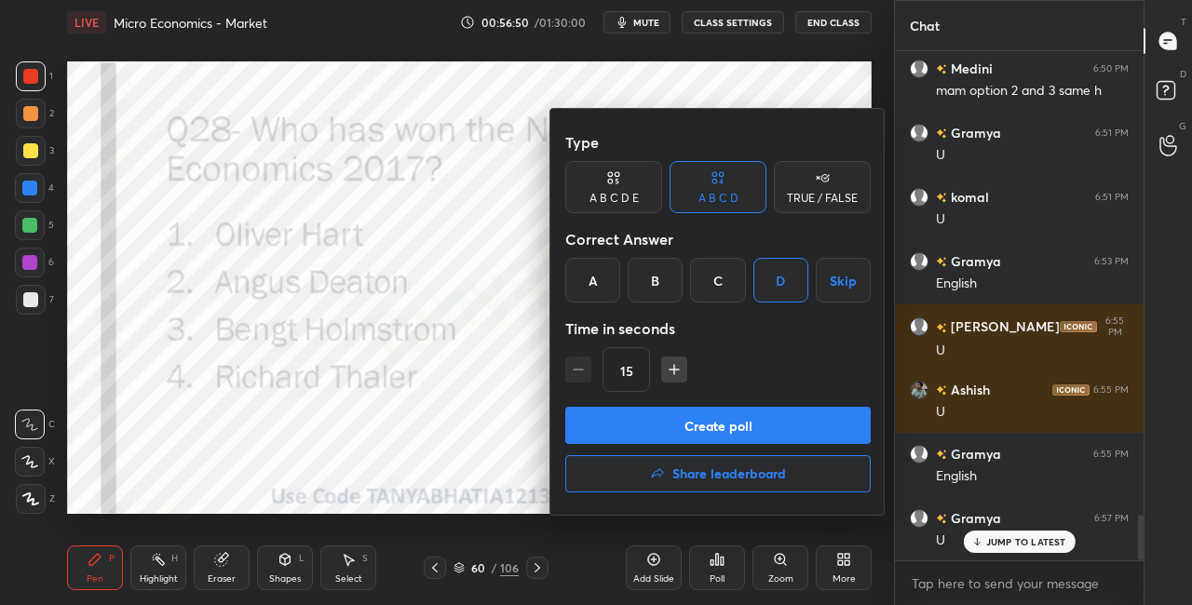
click at [731, 423] on button "Create poll" at bounding box center [718, 425] width 306 height 37
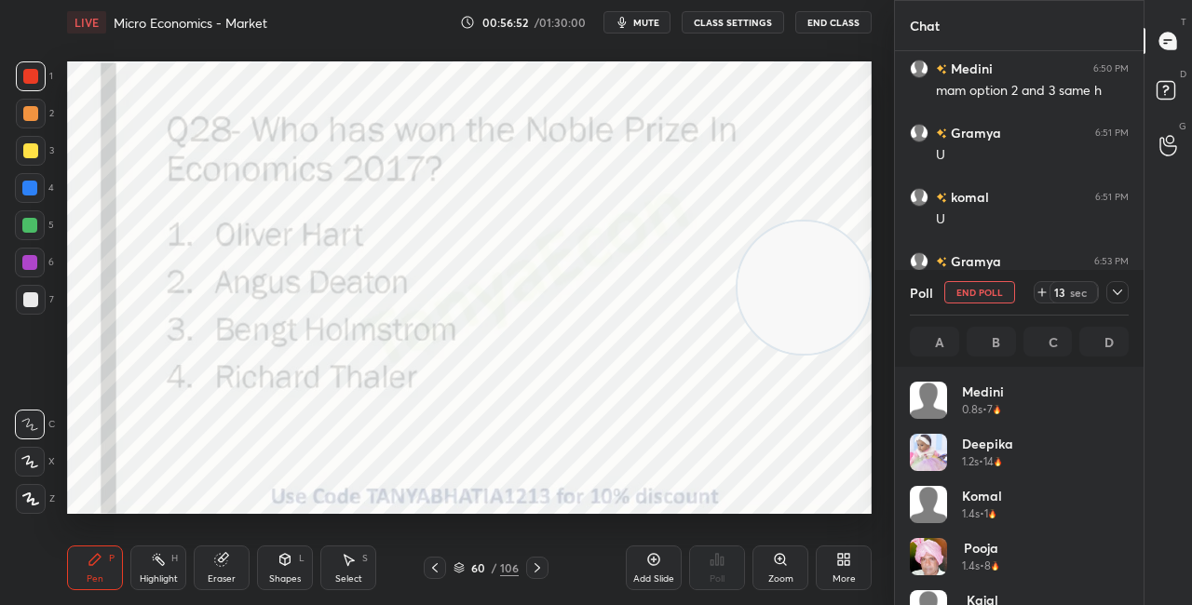
scroll to position [218, 213]
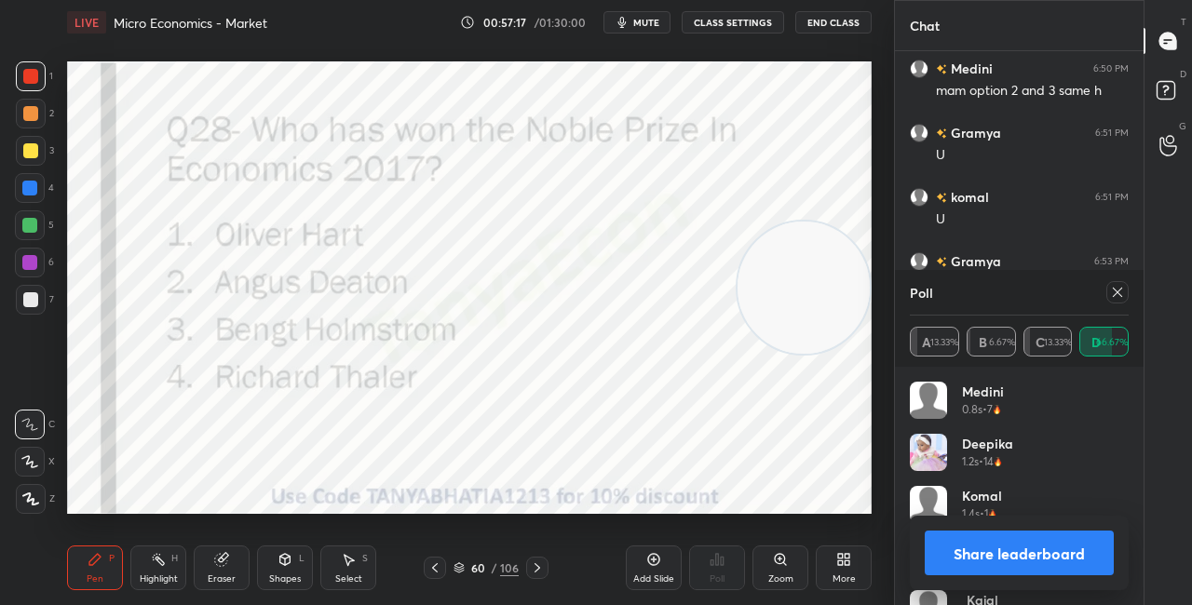
click at [288, 568] on div "Shapes L" at bounding box center [285, 568] width 56 height 45
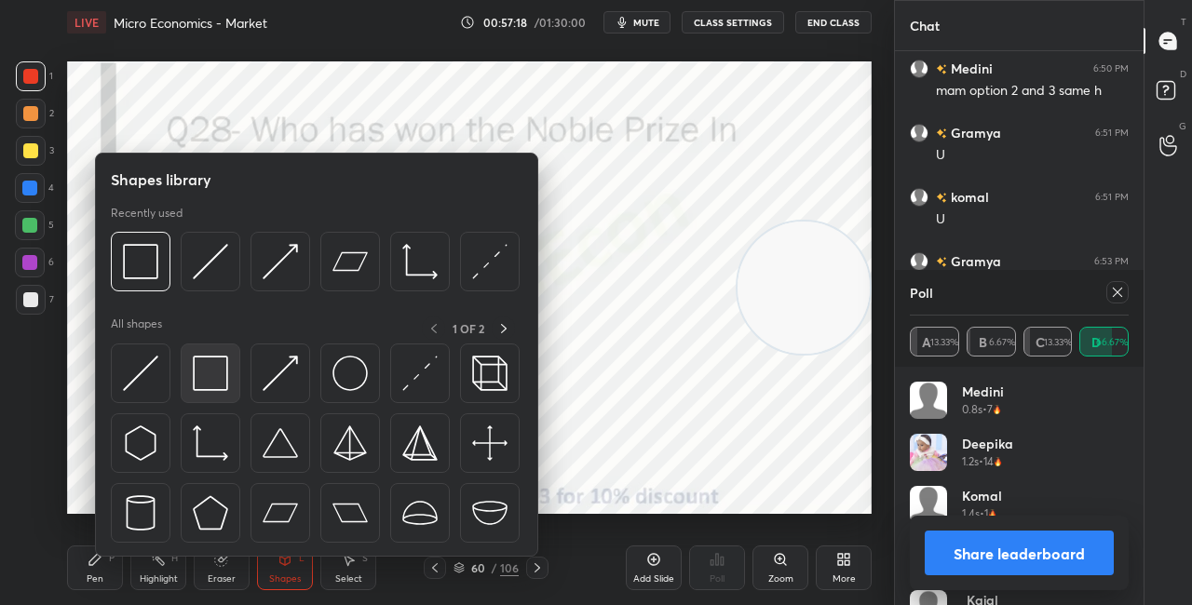
click at [234, 376] on div at bounding box center [211, 374] width 60 height 60
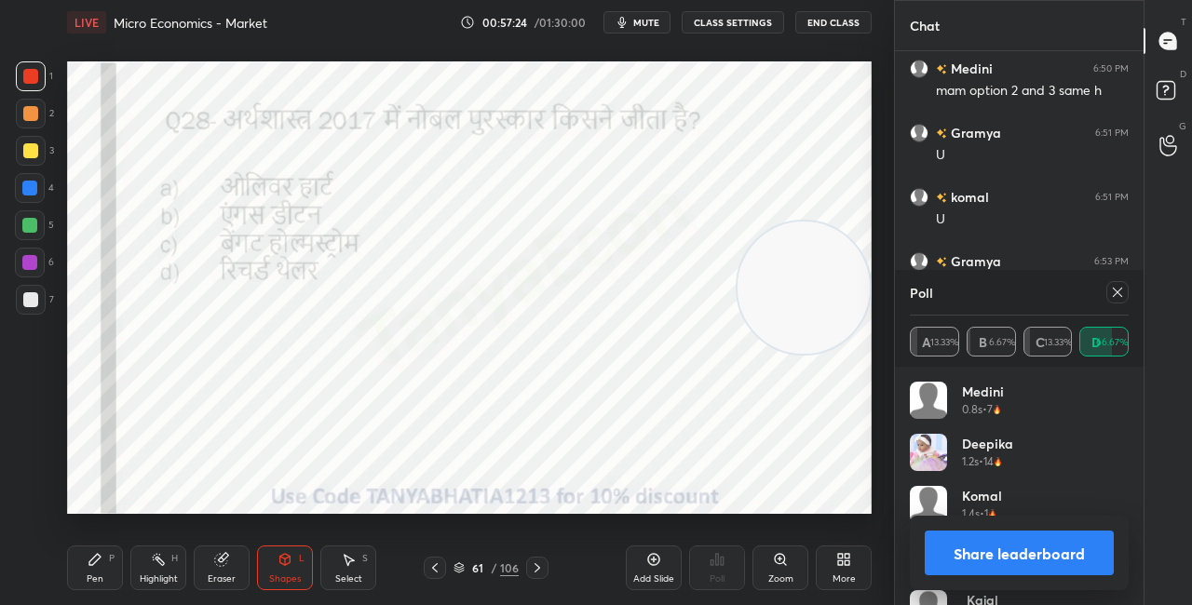
click at [944, 550] on button "Share leaderboard" at bounding box center [1019, 553] width 189 height 45
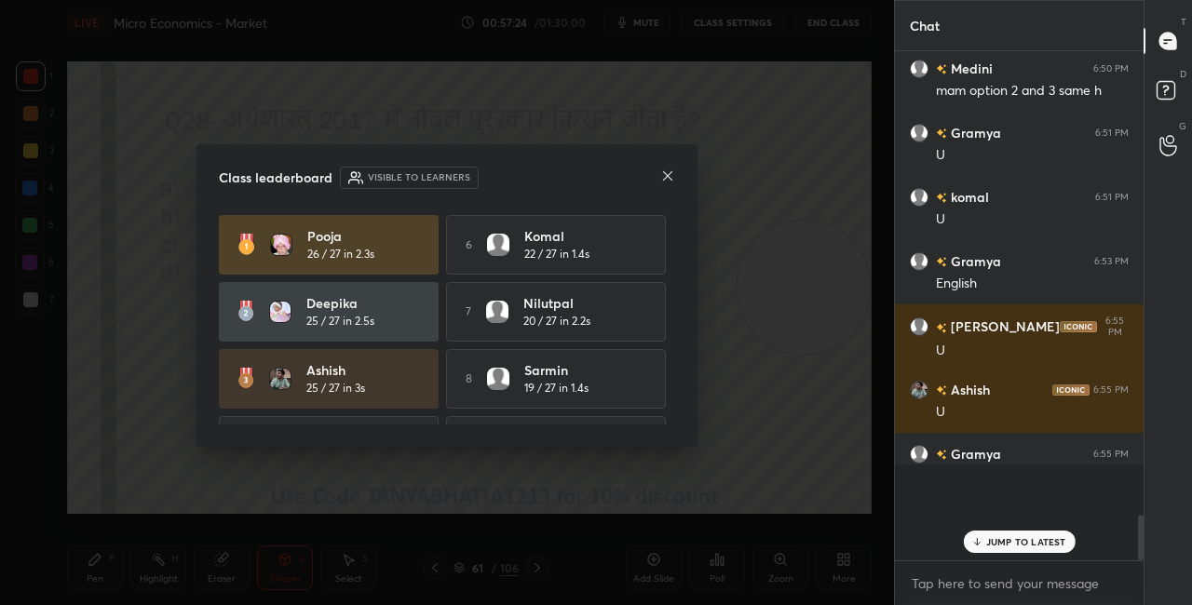
scroll to position [1, 6]
click at [671, 179] on icon at bounding box center [667, 176] width 15 height 15
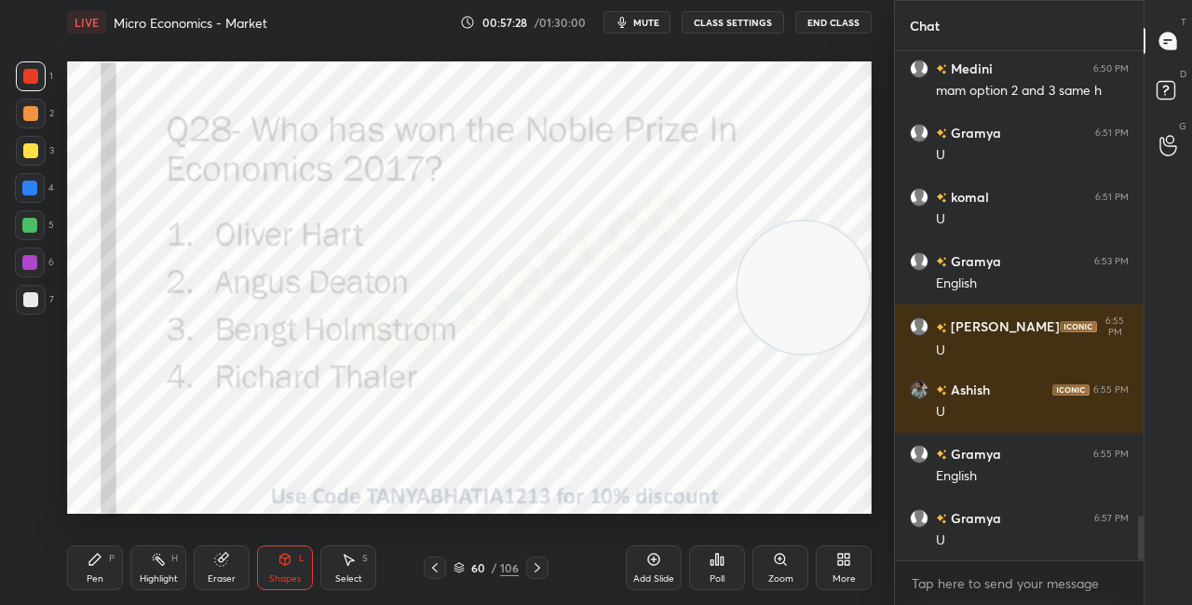
scroll to position [5287, 0]
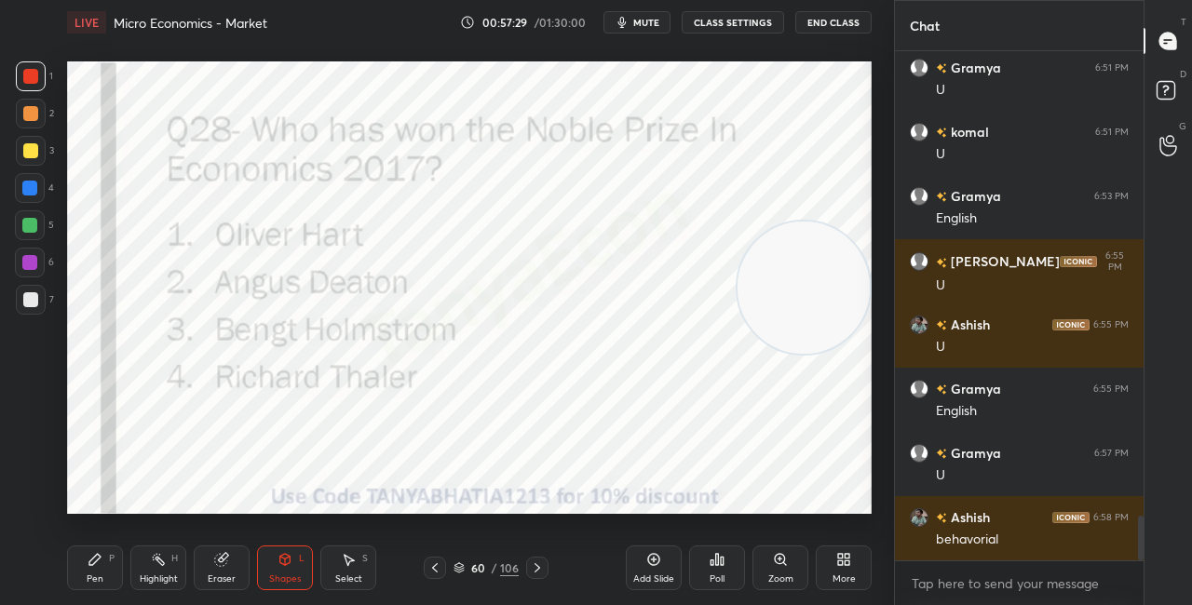
click at [92, 572] on div "Pen P" at bounding box center [95, 568] width 56 height 45
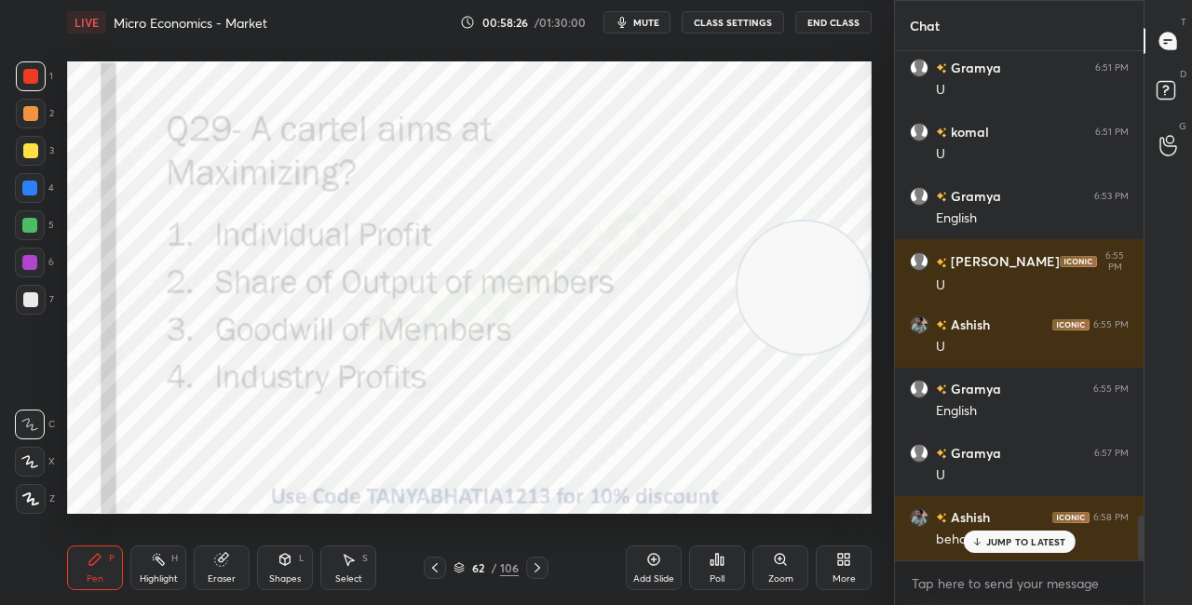
scroll to position [5350, 0]
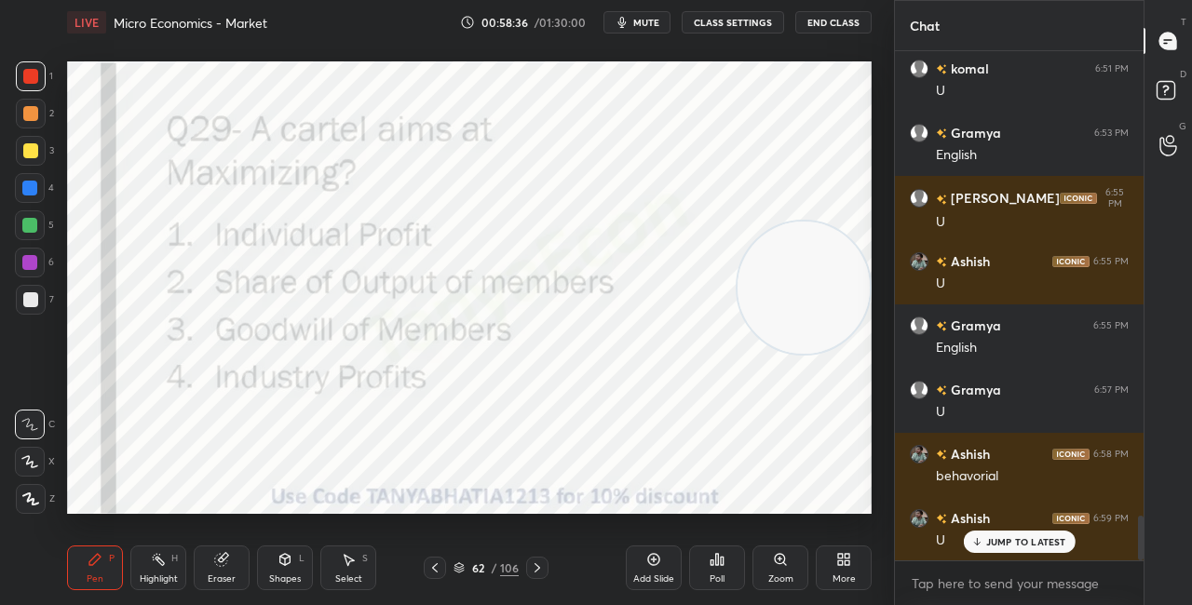
click at [536, 560] on div at bounding box center [537, 568] width 22 height 22
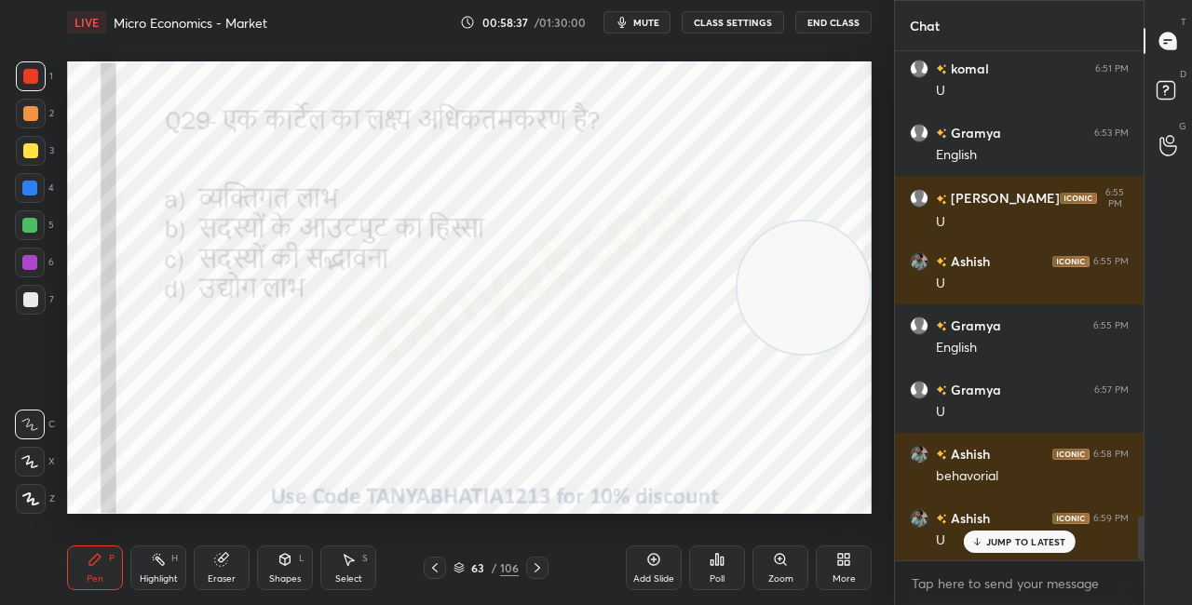
click at [462, 566] on icon at bounding box center [459, 566] width 9 height 5
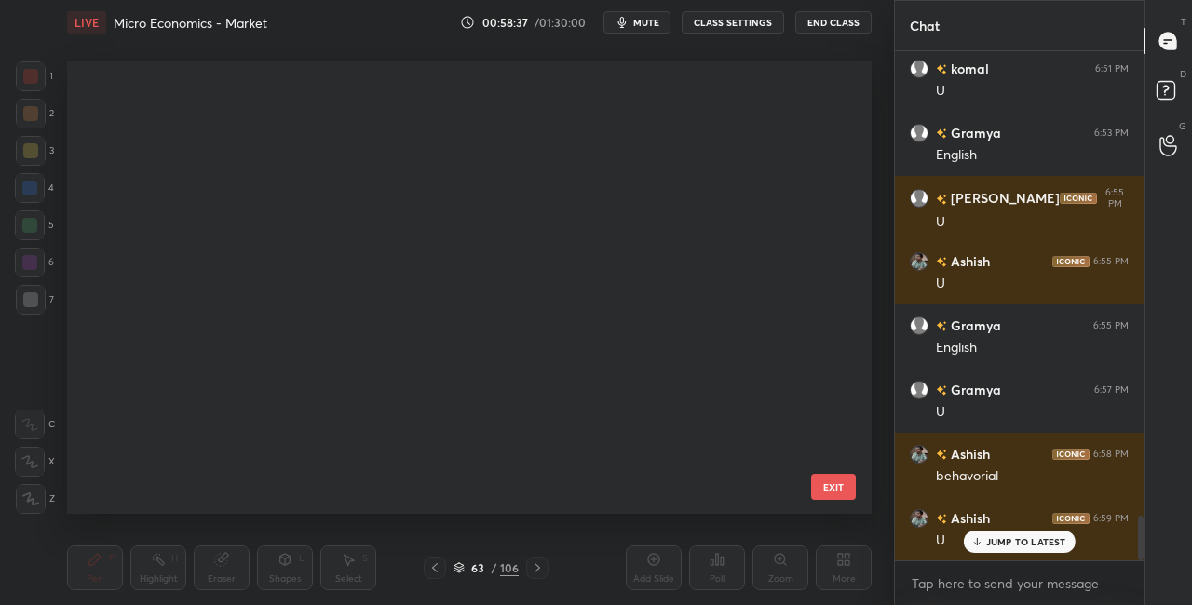
scroll to position [447, 795]
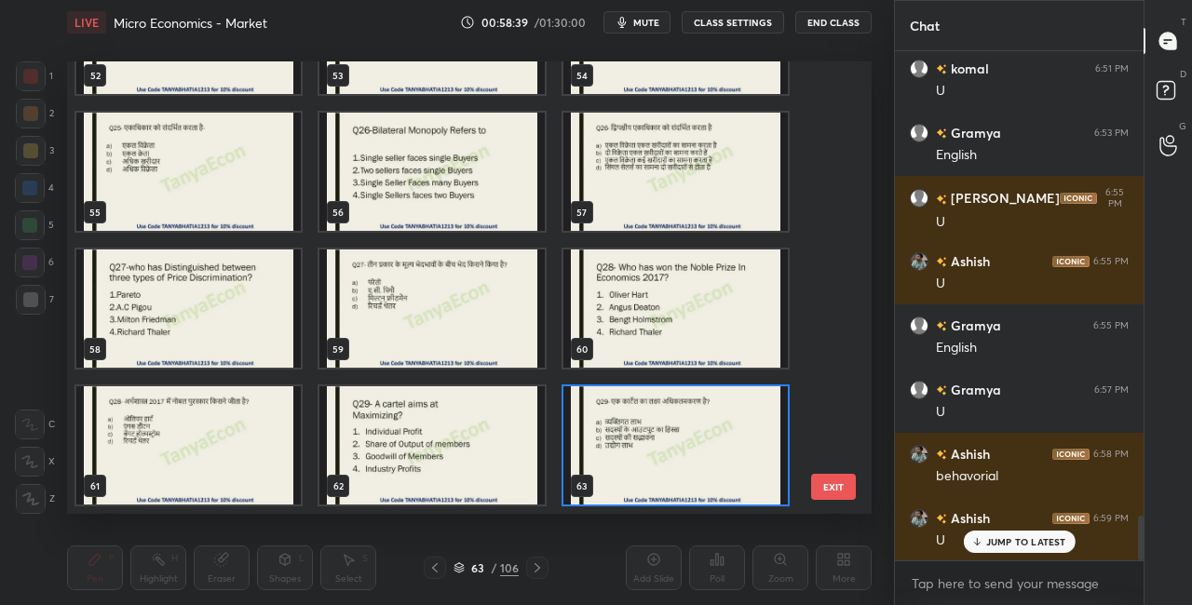
click at [608, 466] on img "grid" at bounding box center [676, 446] width 224 height 118
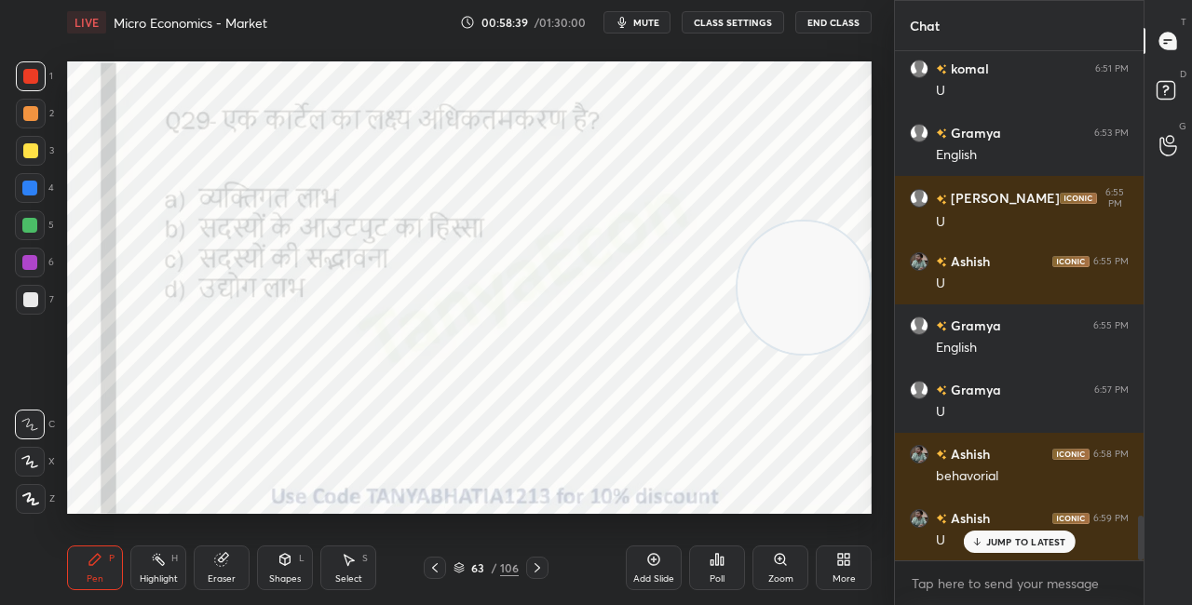
click at [608, 469] on img "grid" at bounding box center [676, 446] width 224 height 118
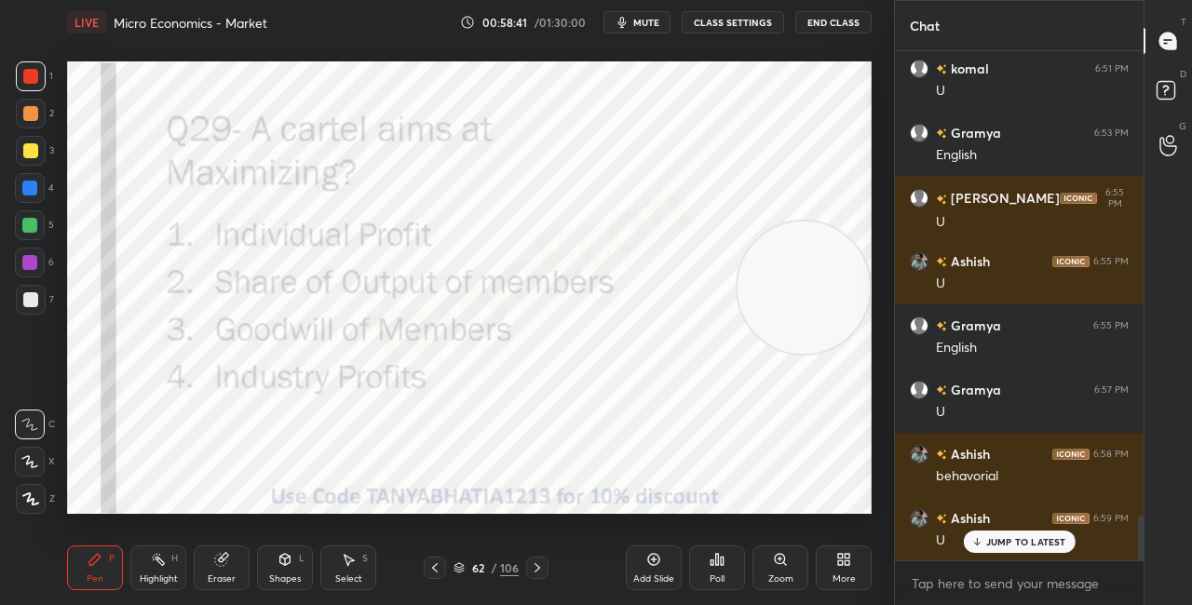
click at [726, 575] on div "Poll" at bounding box center [717, 568] width 56 height 45
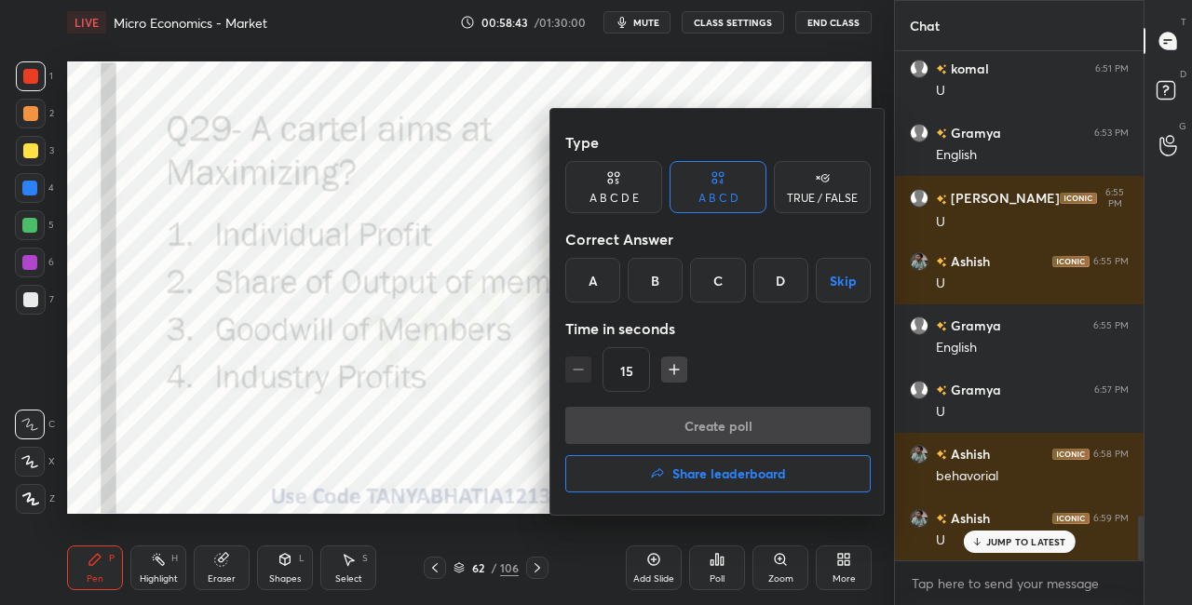
click at [770, 273] on div "D" at bounding box center [781, 280] width 55 height 45
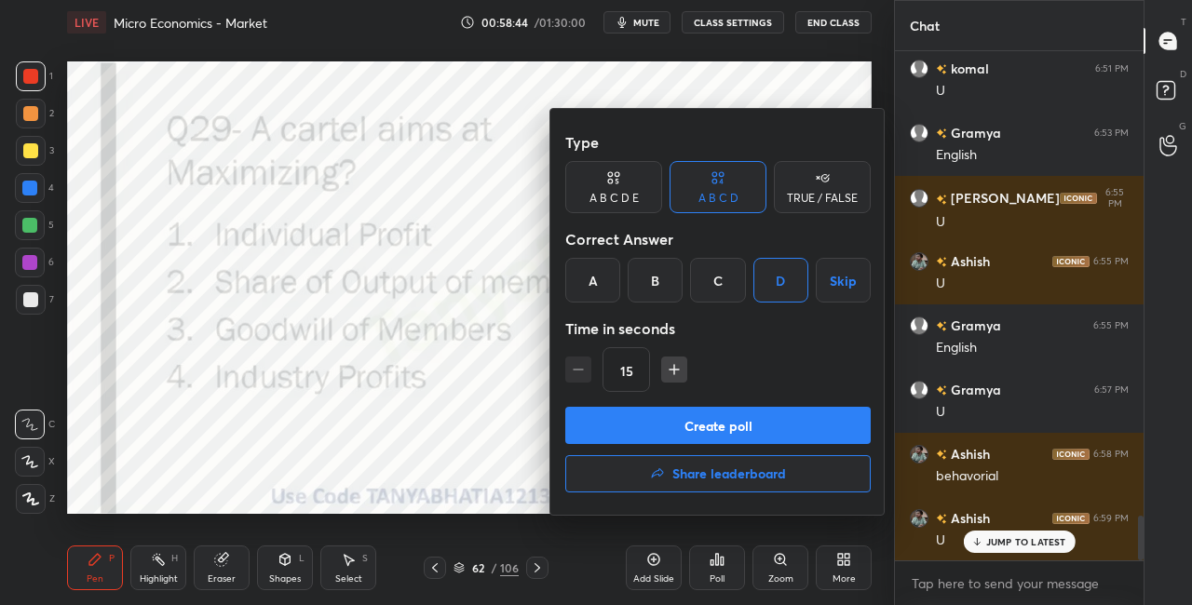
click at [746, 426] on button "Create poll" at bounding box center [718, 425] width 306 height 37
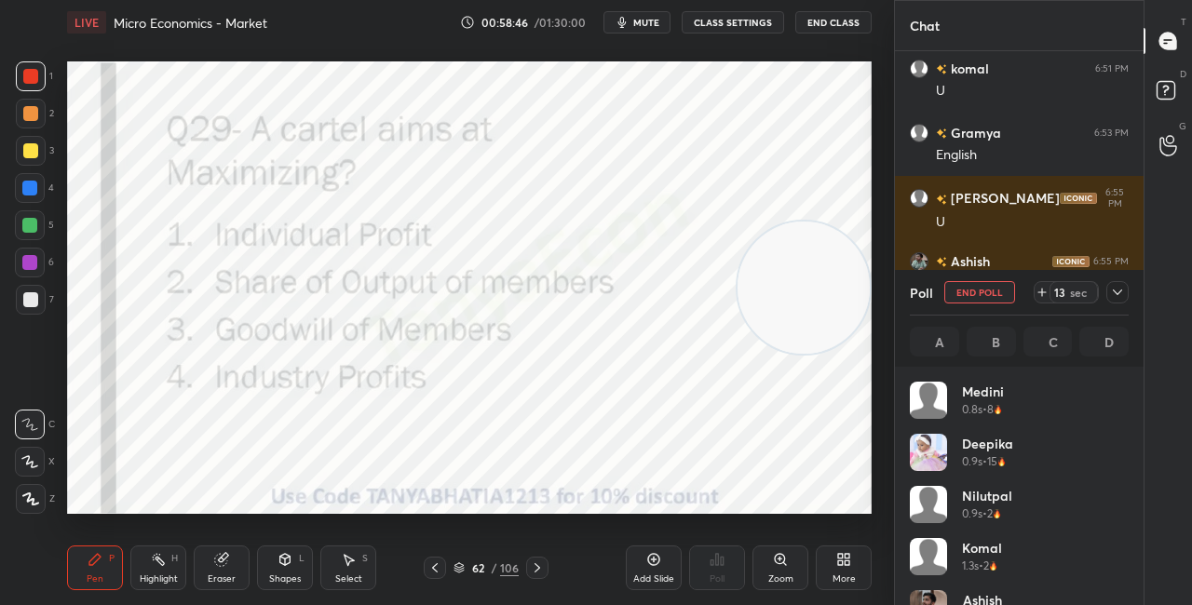
scroll to position [218, 213]
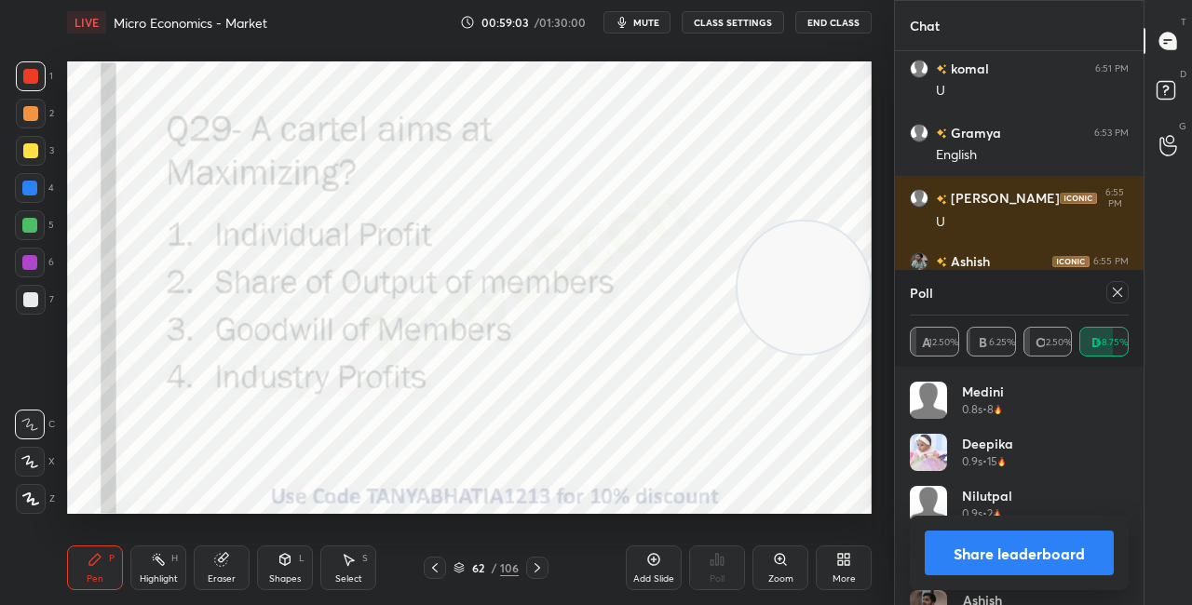
click at [272, 569] on div "Shapes L" at bounding box center [285, 568] width 56 height 45
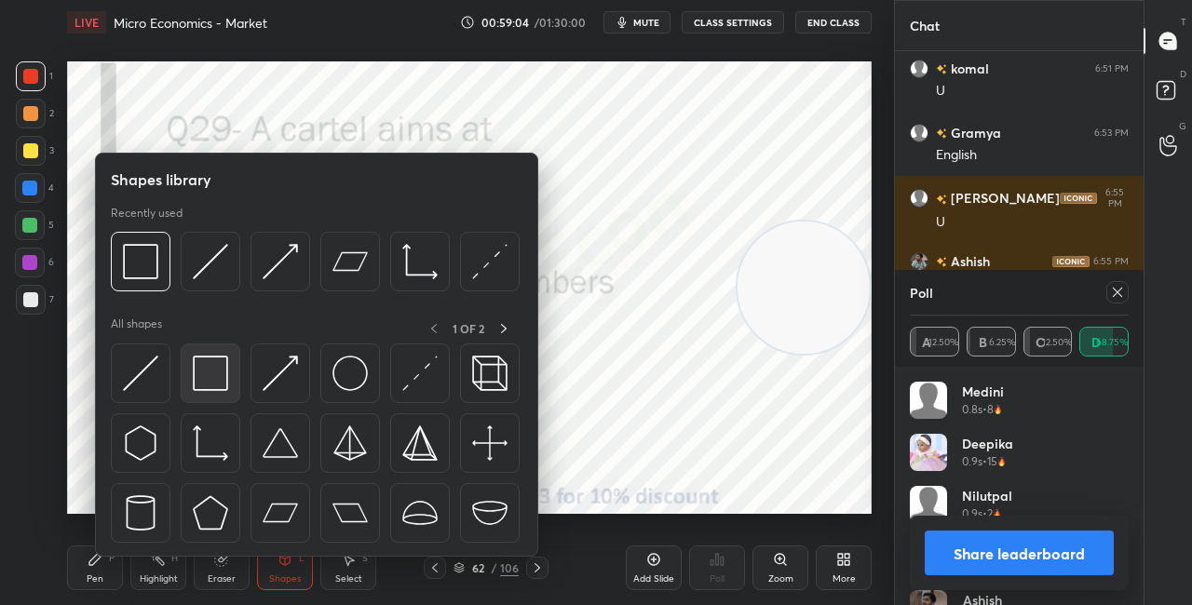
click at [222, 378] on img at bounding box center [210, 373] width 35 height 35
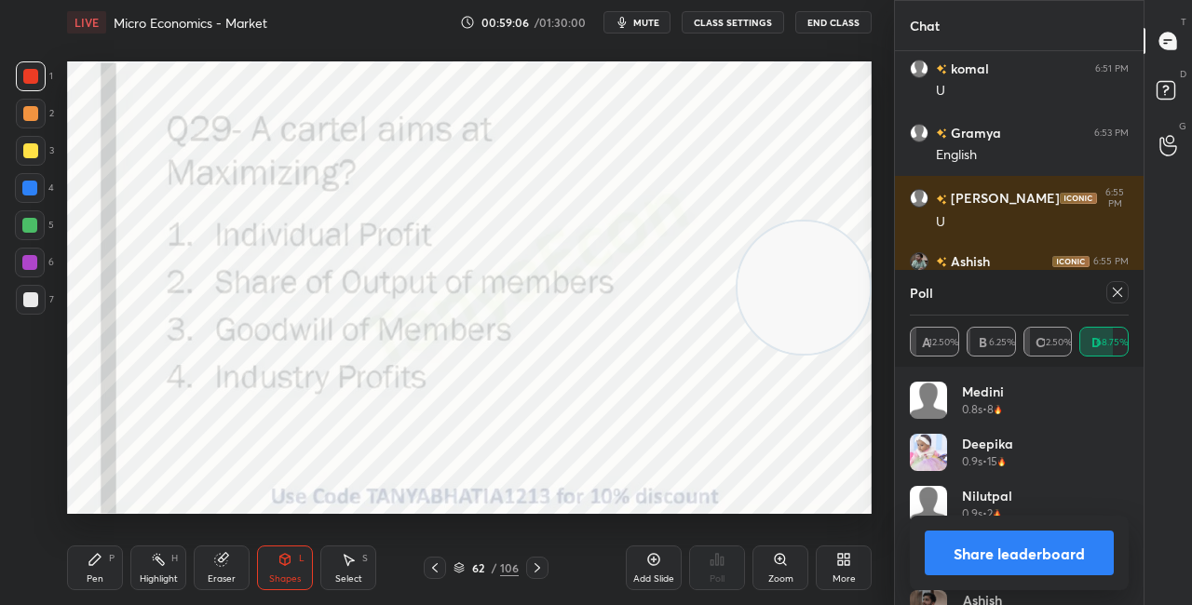
click at [985, 557] on button "Share leaderboard" at bounding box center [1019, 553] width 189 height 45
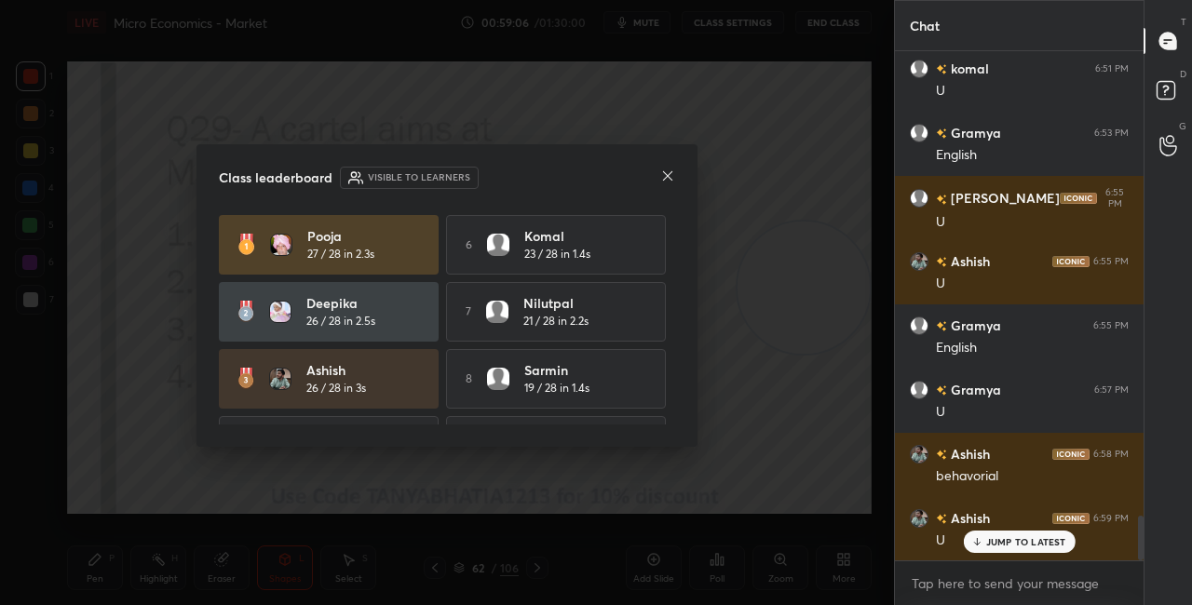
scroll to position [6, 6]
click at [672, 171] on icon at bounding box center [667, 175] width 9 height 9
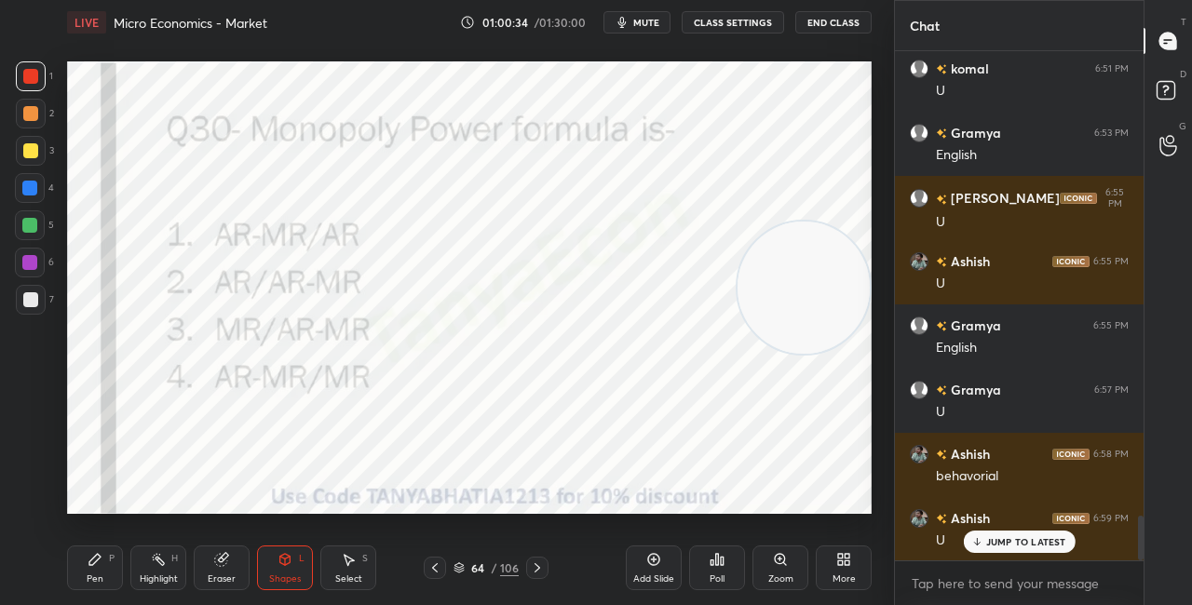
click at [460, 572] on icon at bounding box center [459, 571] width 9 height 3
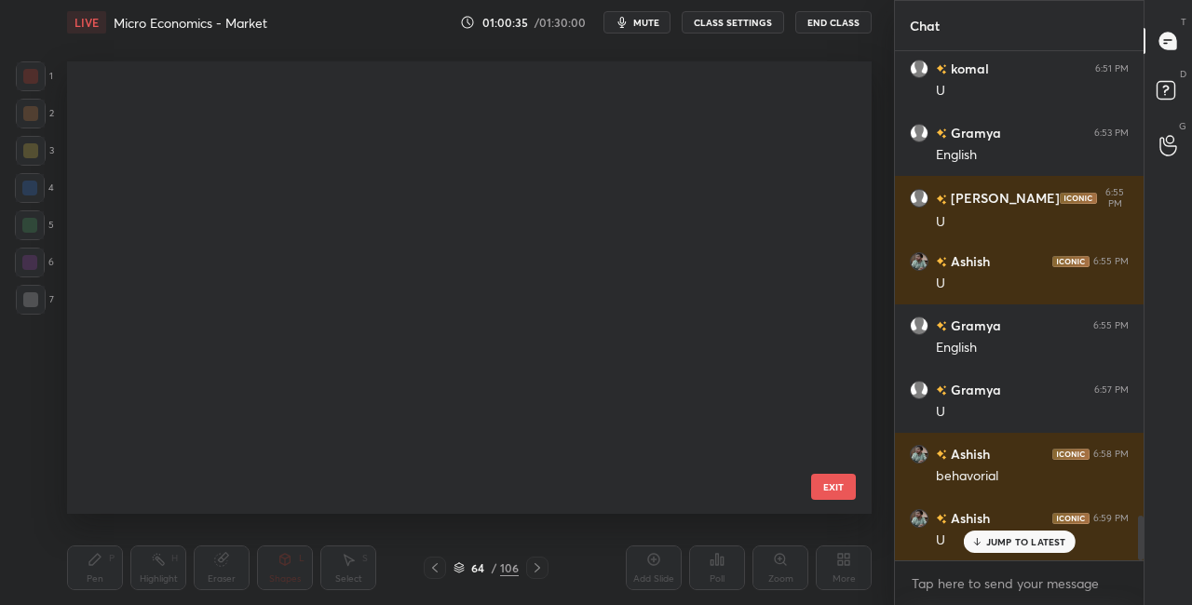
scroll to position [2560, 0]
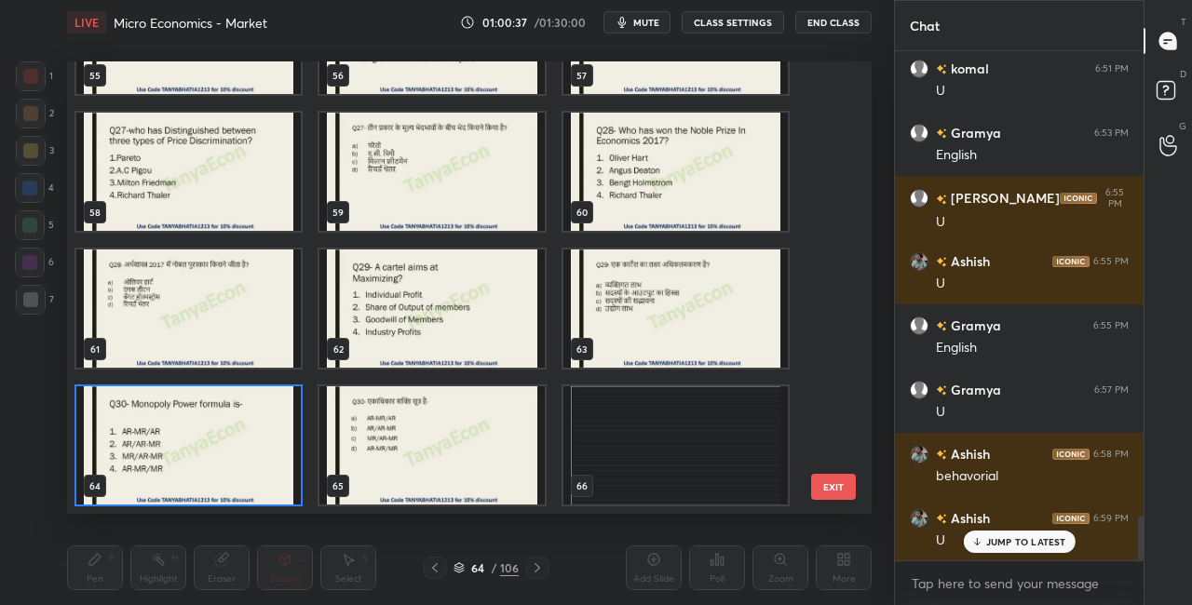
click at [281, 493] on img "grid" at bounding box center [188, 446] width 224 height 118
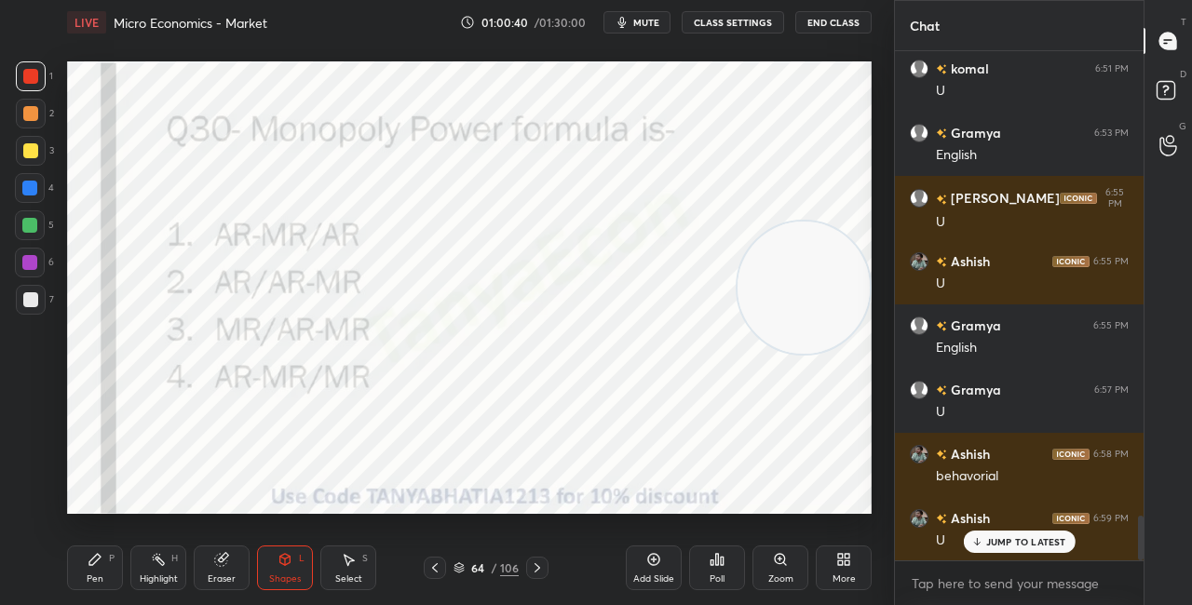
click at [718, 570] on div "Poll" at bounding box center [717, 568] width 56 height 45
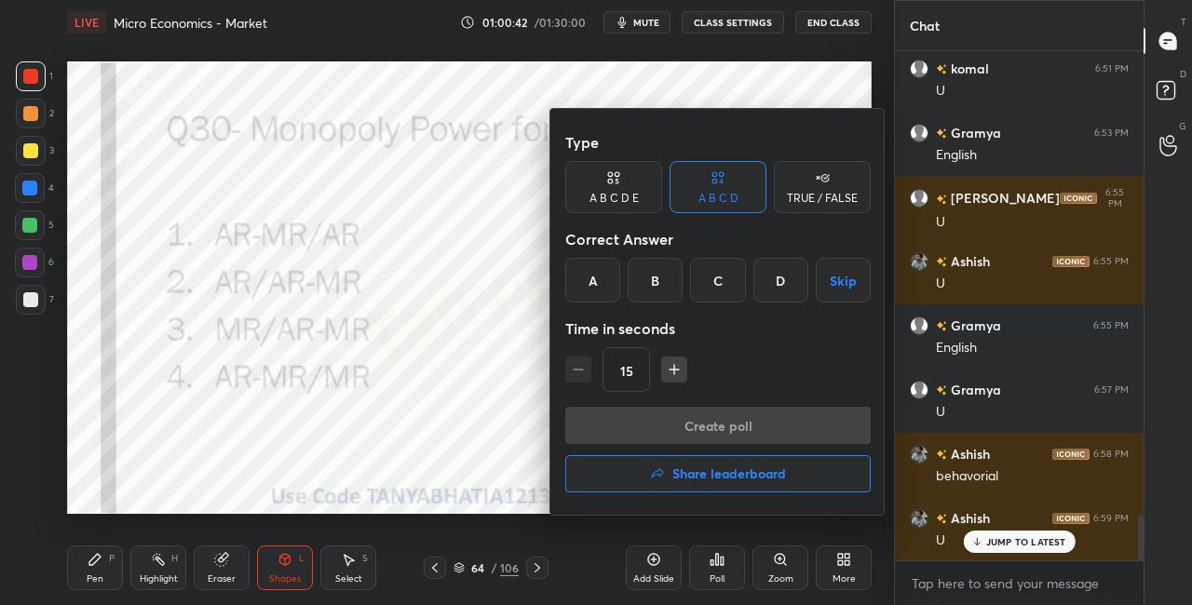
click at [595, 297] on div "A" at bounding box center [592, 280] width 55 height 45
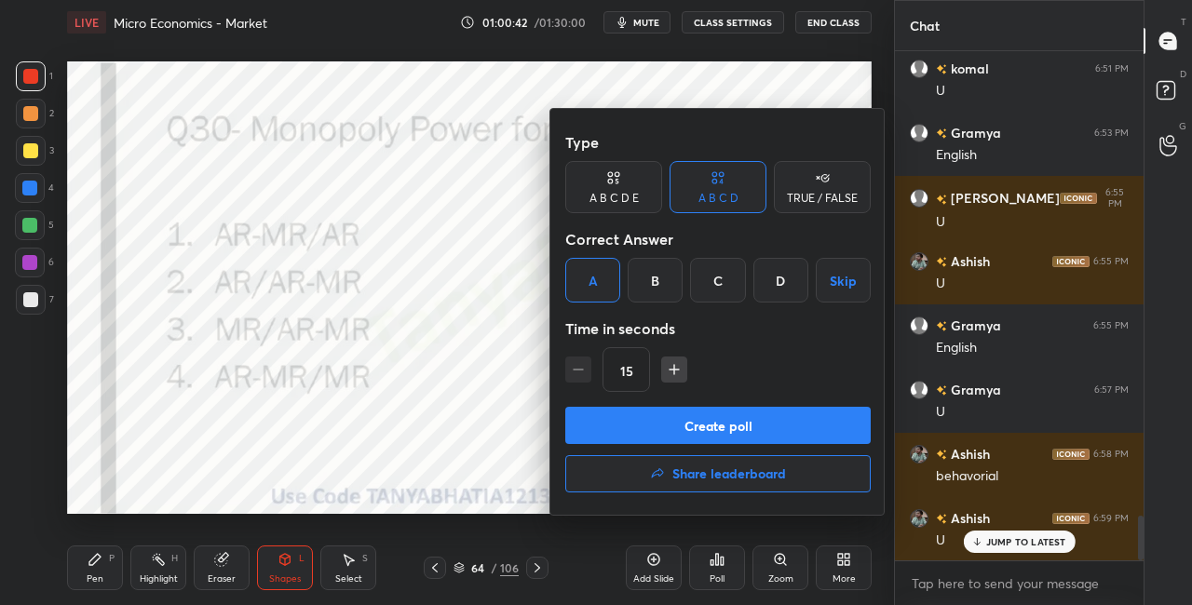
click at [628, 430] on button "Create poll" at bounding box center [718, 425] width 306 height 37
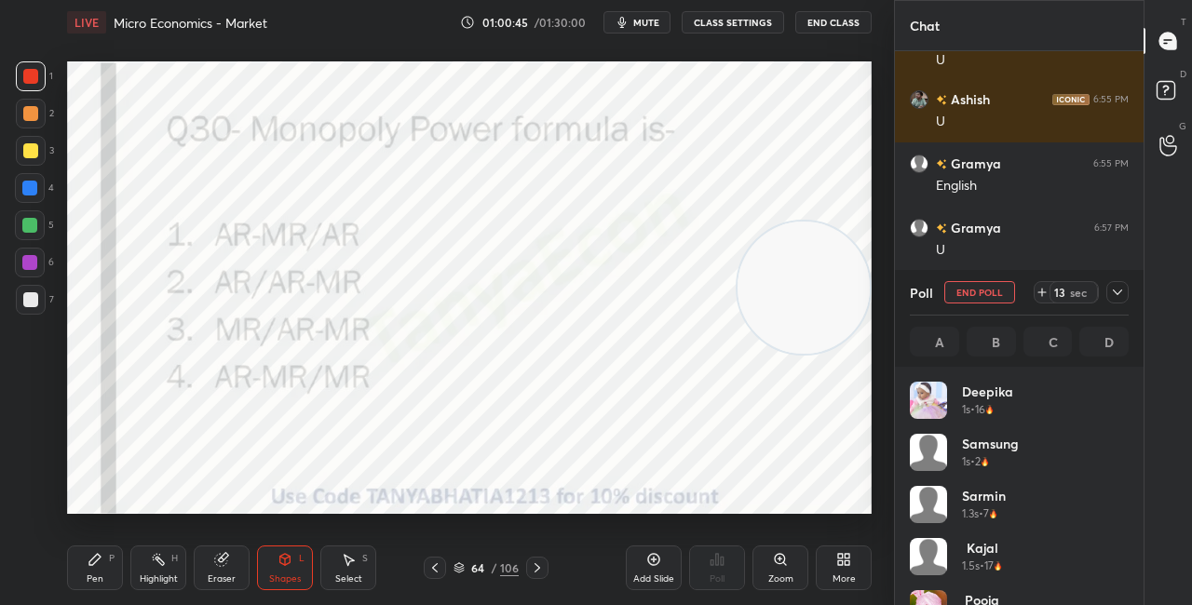
scroll to position [218, 213]
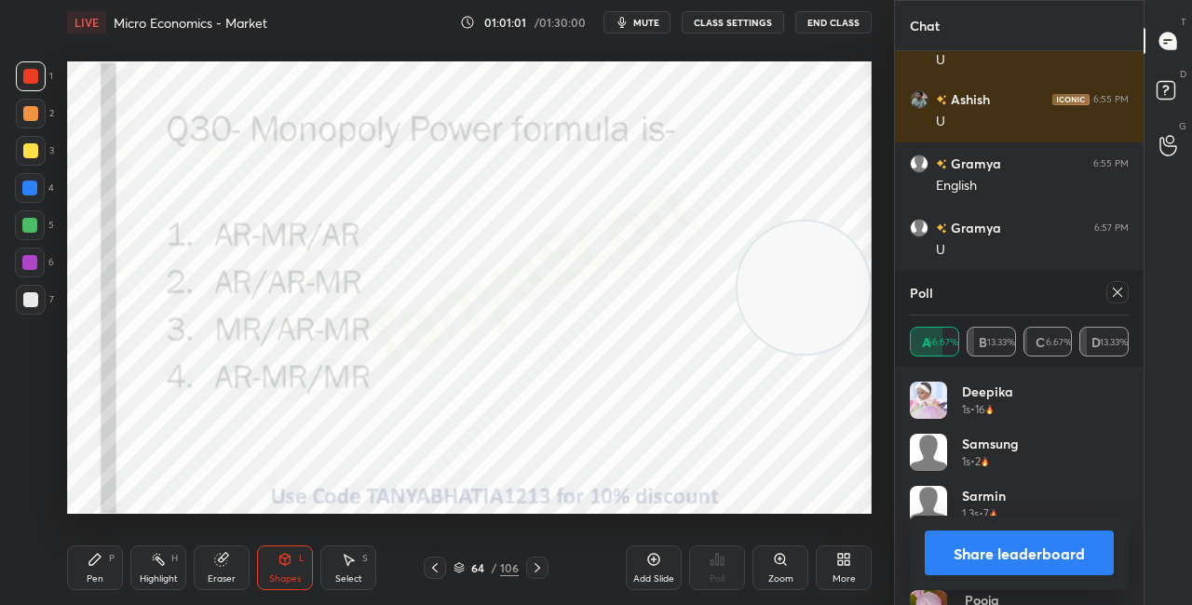
click at [971, 550] on button "Share leaderboard" at bounding box center [1019, 553] width 189 height 45
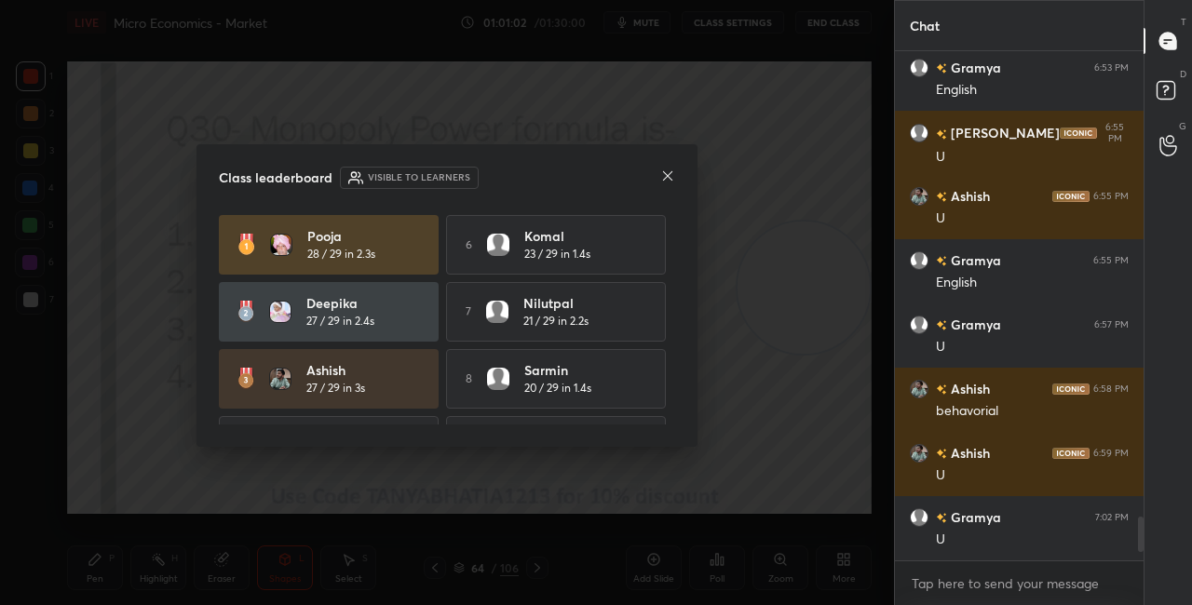
scroll to position [549, 243]
click at [670, 165] on div "Class leaderboard Visible to learners Pooja 28 / 29 in 2.3s 6 [PERSON_NAME] 23 …" at bounding box center [447, 295] width 501 height 303
click at [672, 170] on icon at bounding box center [667, 176] width 15 height 15
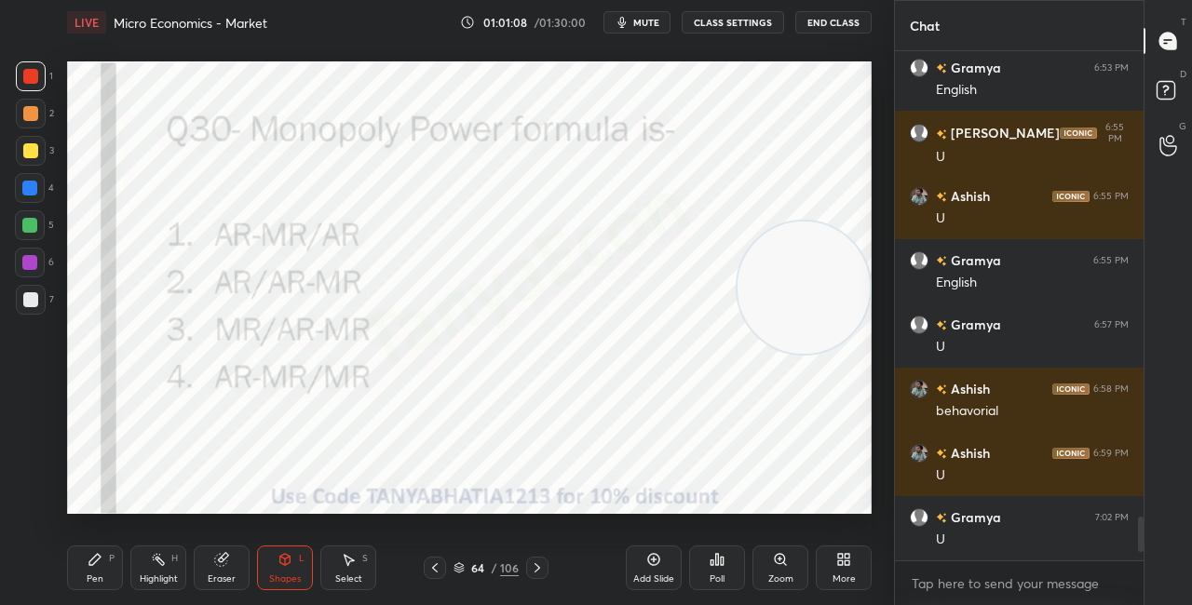
click at [103, 557] on div "Pen P" at bounding box center [95, 568] width 56 height 45
click at [276, 554] on div "Shapes L" at bounding box center [285, 568] width 56 height 45
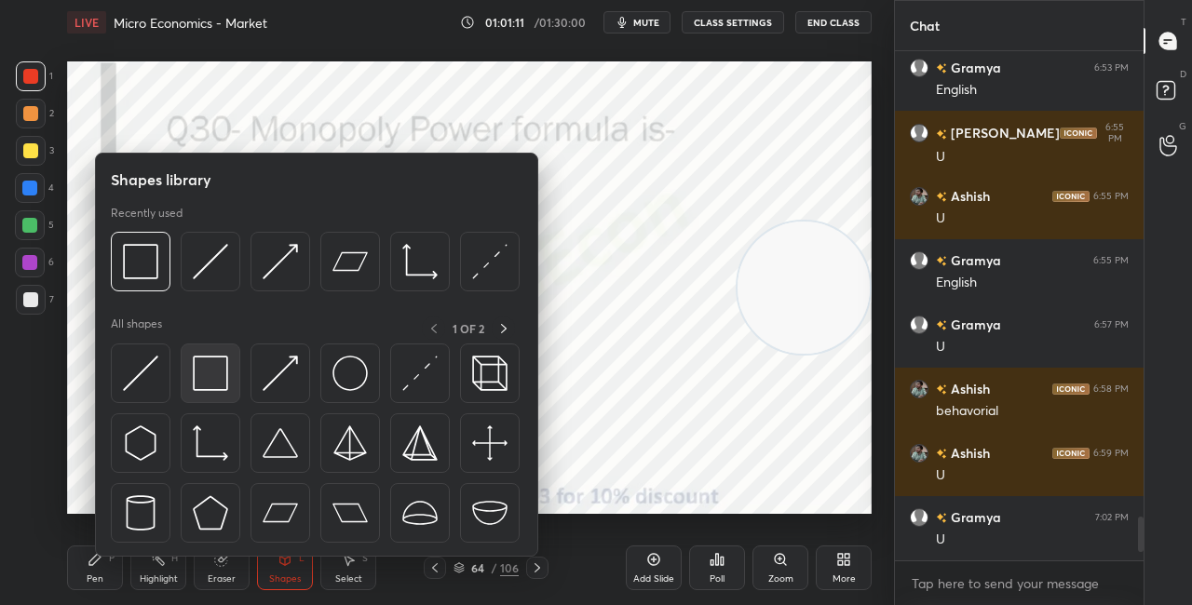
click at [197, 368] on img at bounding box center [210, 373] width 35 height 35
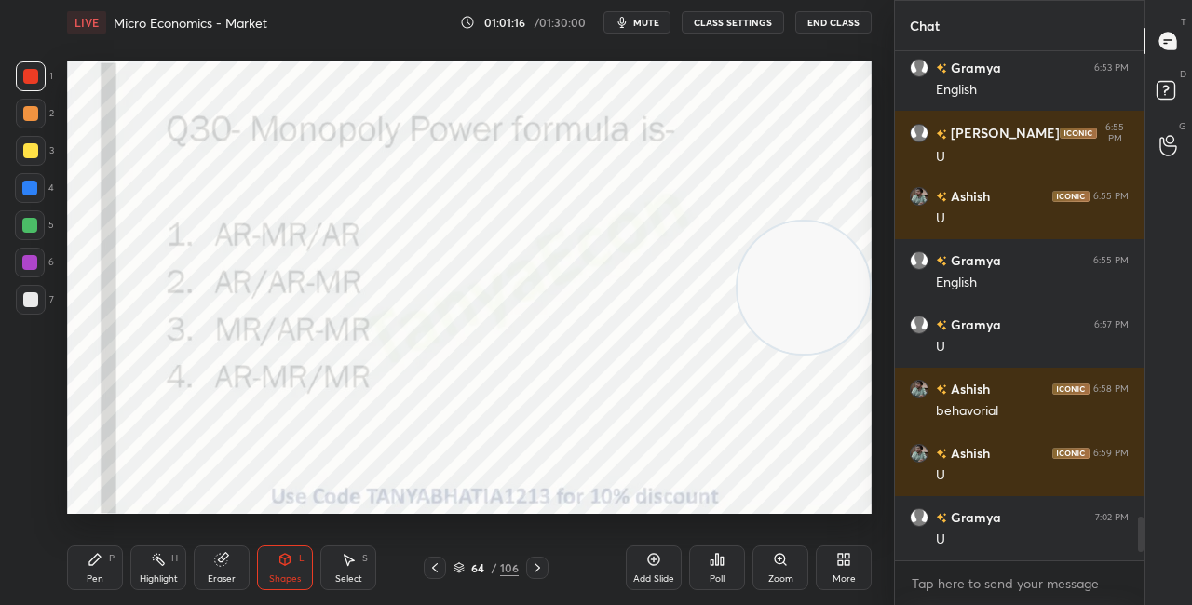
click at [87, 578] on div "Pen" at bounding box center [95, 579] width 17 height 9
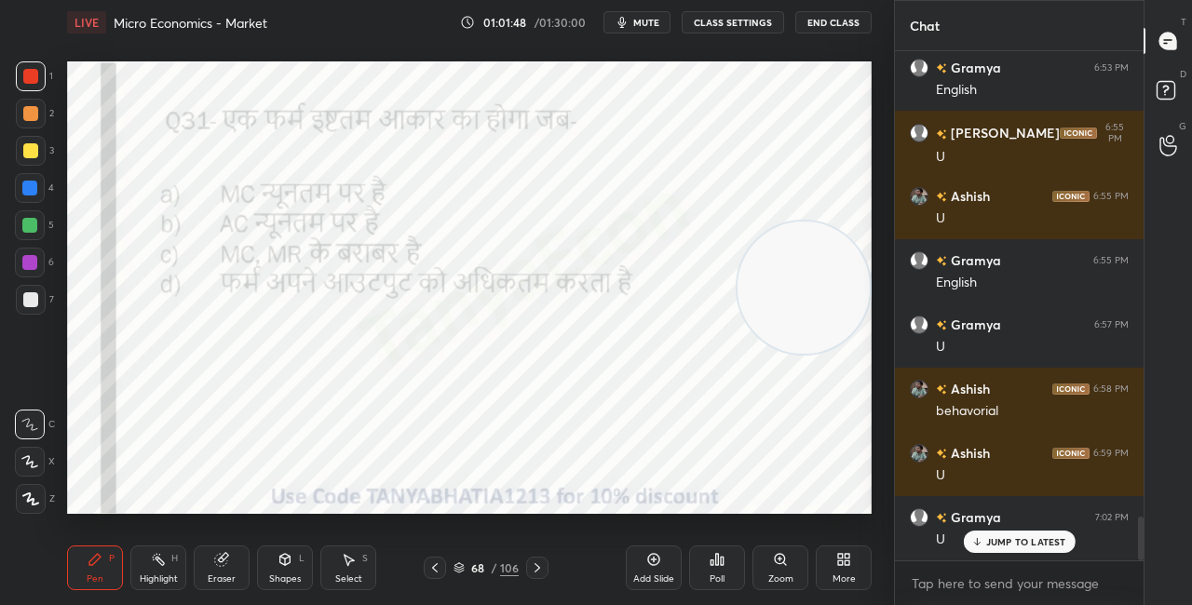
scroll to position [5479, 0]
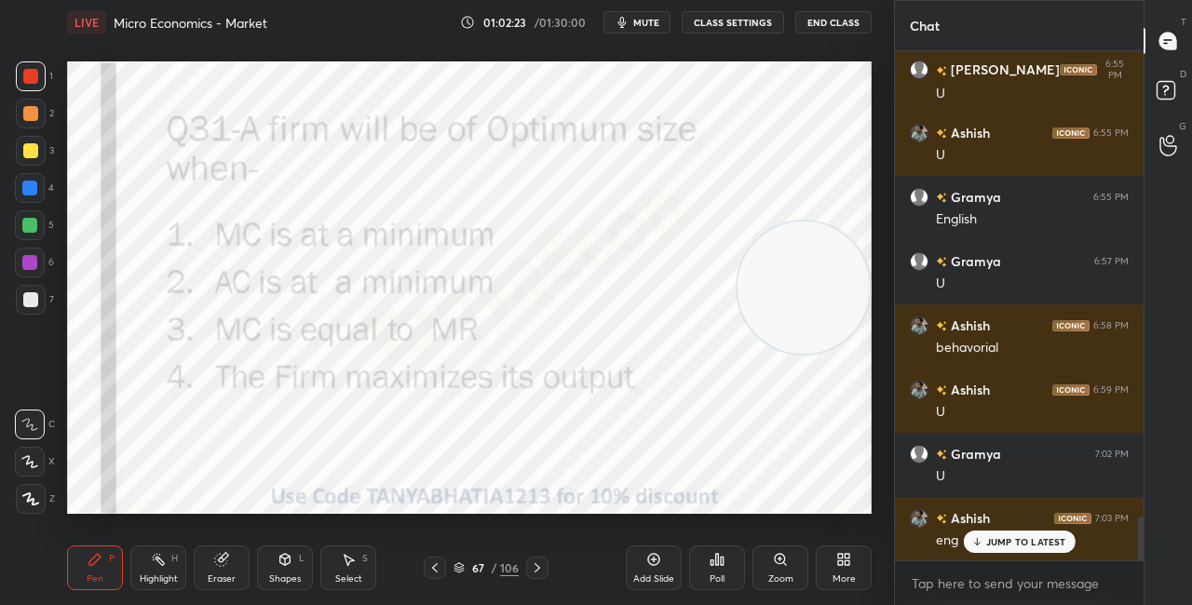
click at [702, 567] on div "Poll" at bounding box center [717, 568] width 56 height 45
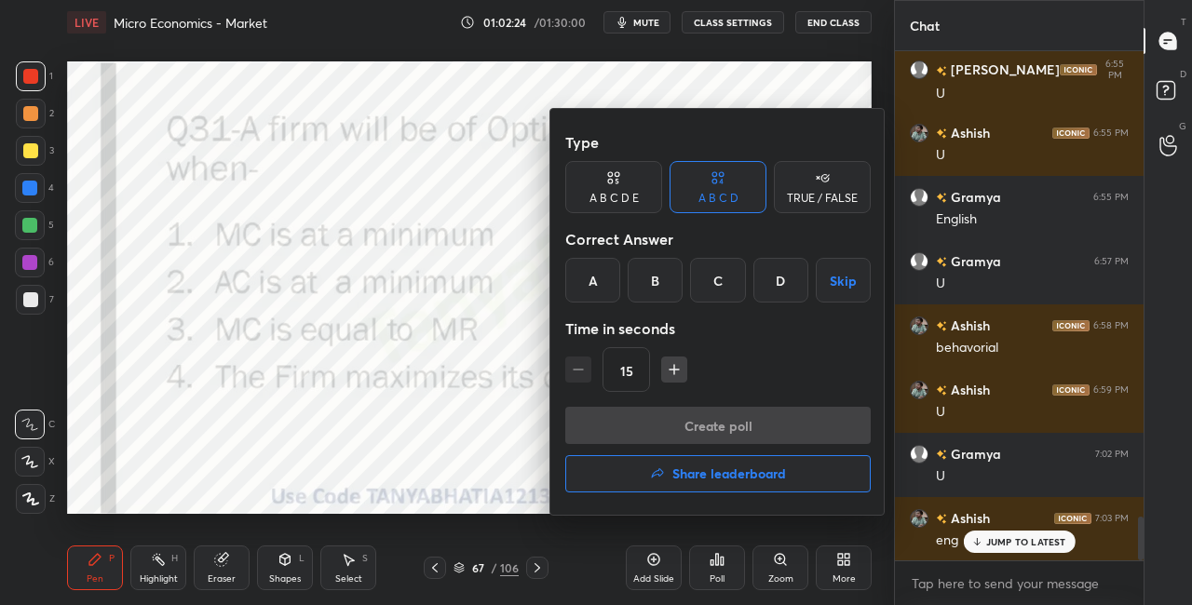
click at [660, 290] on div "B" at bounding box center [655, 280] width 55 height 45
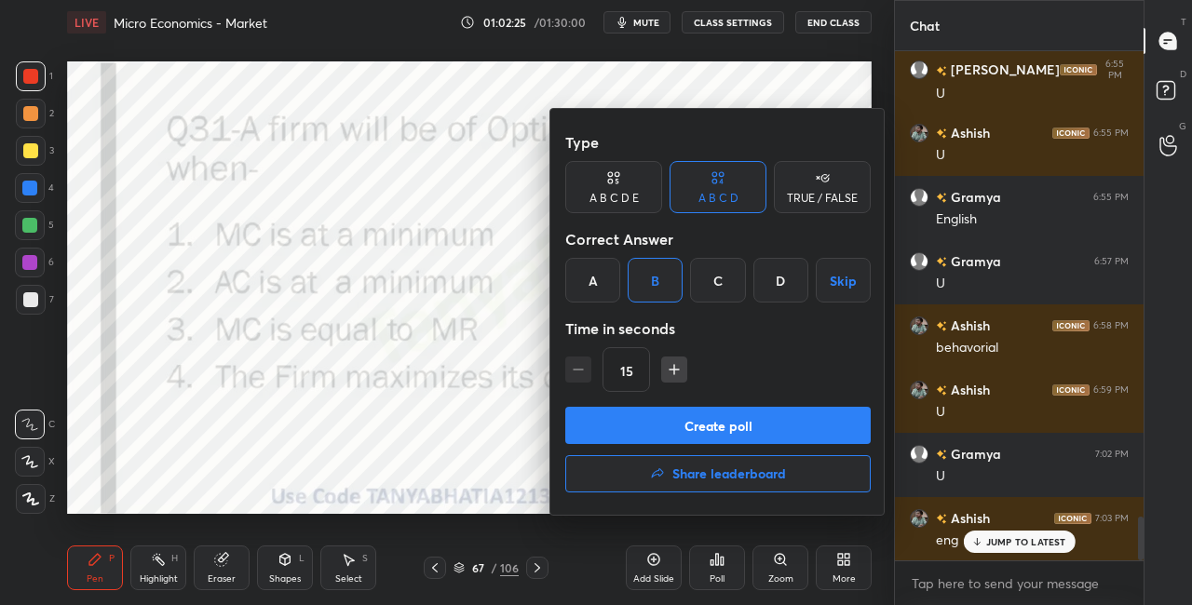
click at [696, 435] on button "Create poll" at bounding box center [718, 425] width 306 height 37
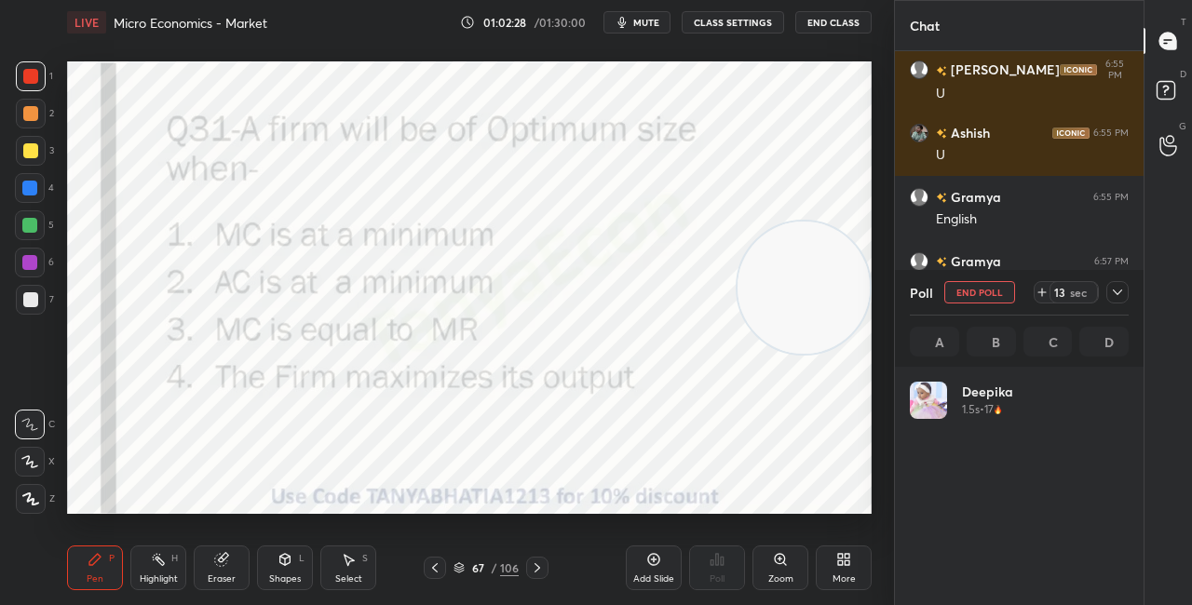
scroll to position [218, 213]
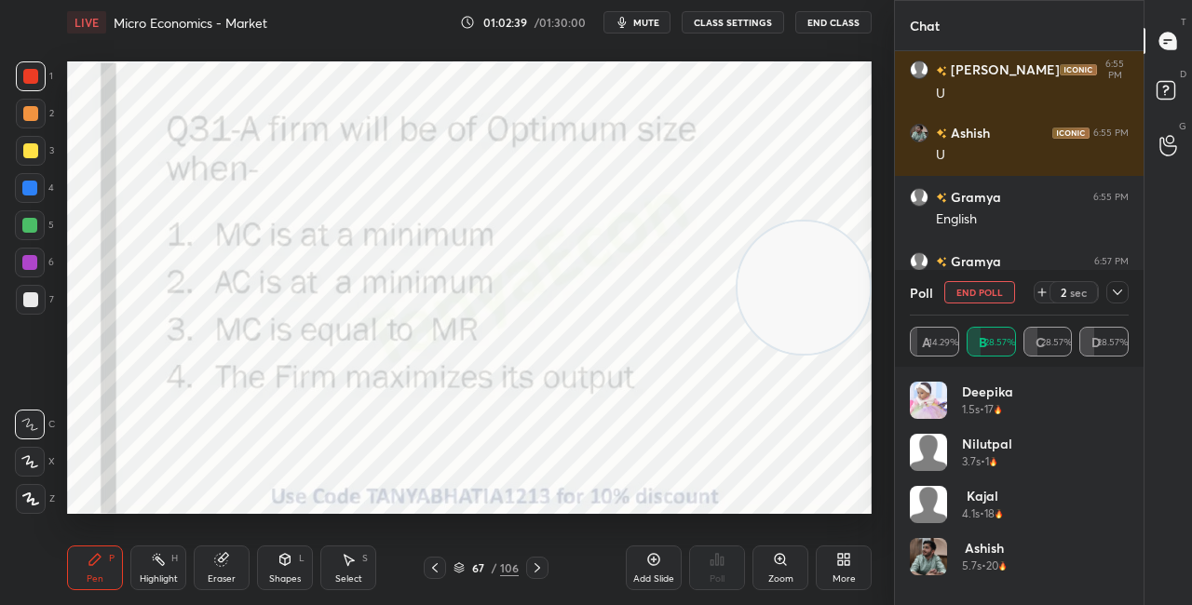
click at [283, 565] on icon at bounding box center [285, 559] width 15 height 15
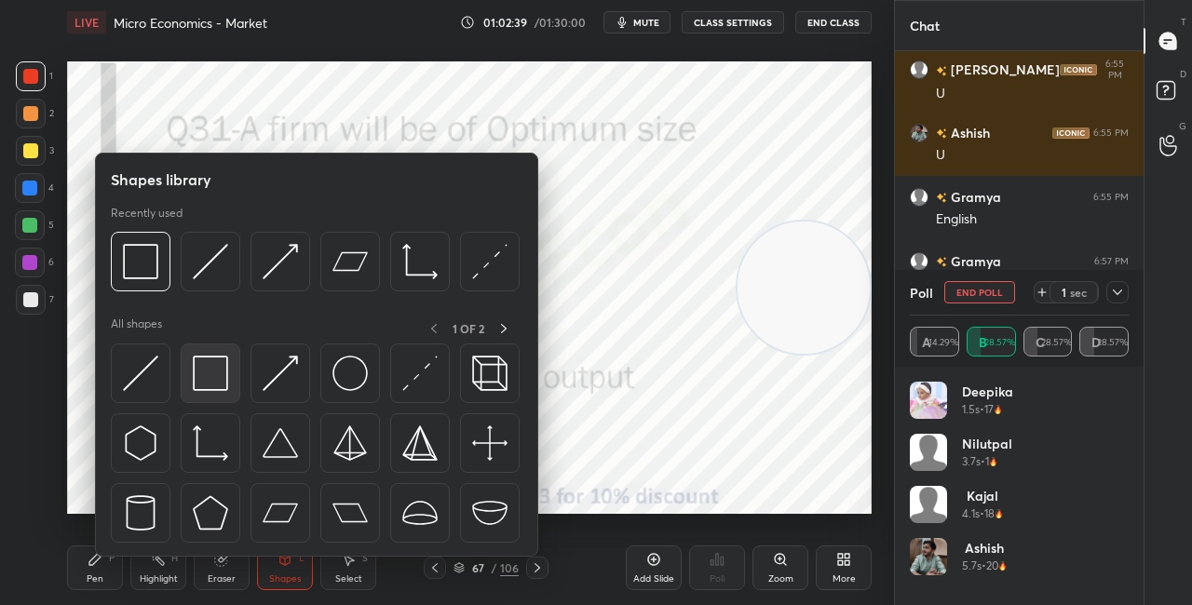
click at [224, 373] on img at bounding box center [210, 373] width 35 height 35
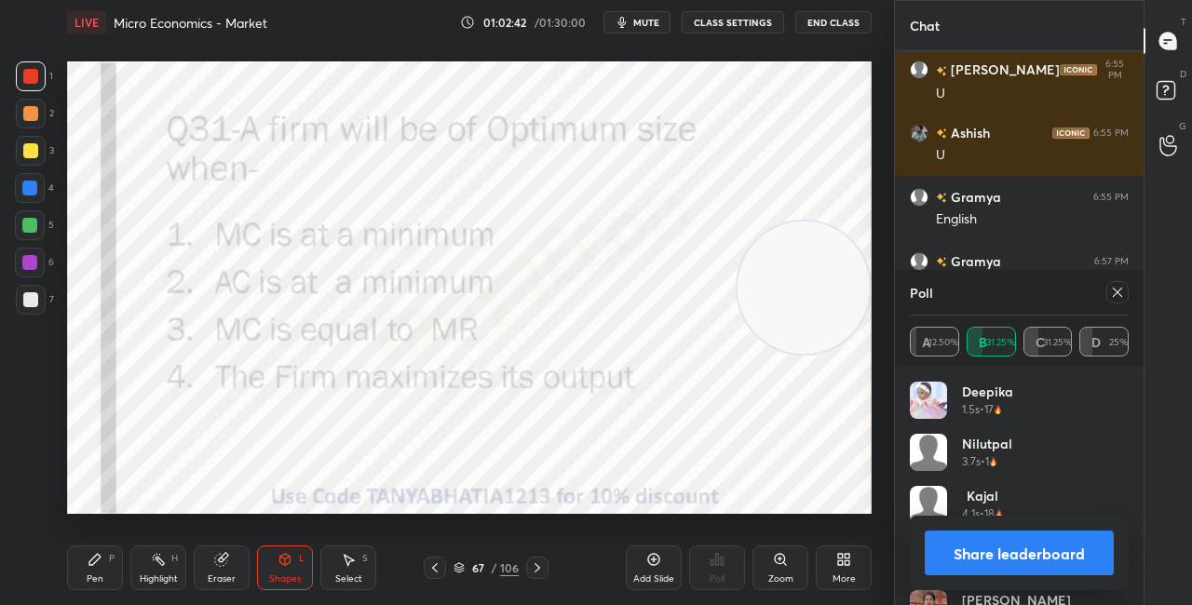
click at [101, 578] on div "Pen" at bounding box center [95, 579] width 17 height 9
click at [963, 546] on button "Share leaderboard" at bounding box center [1019, 553] width 189 height 45
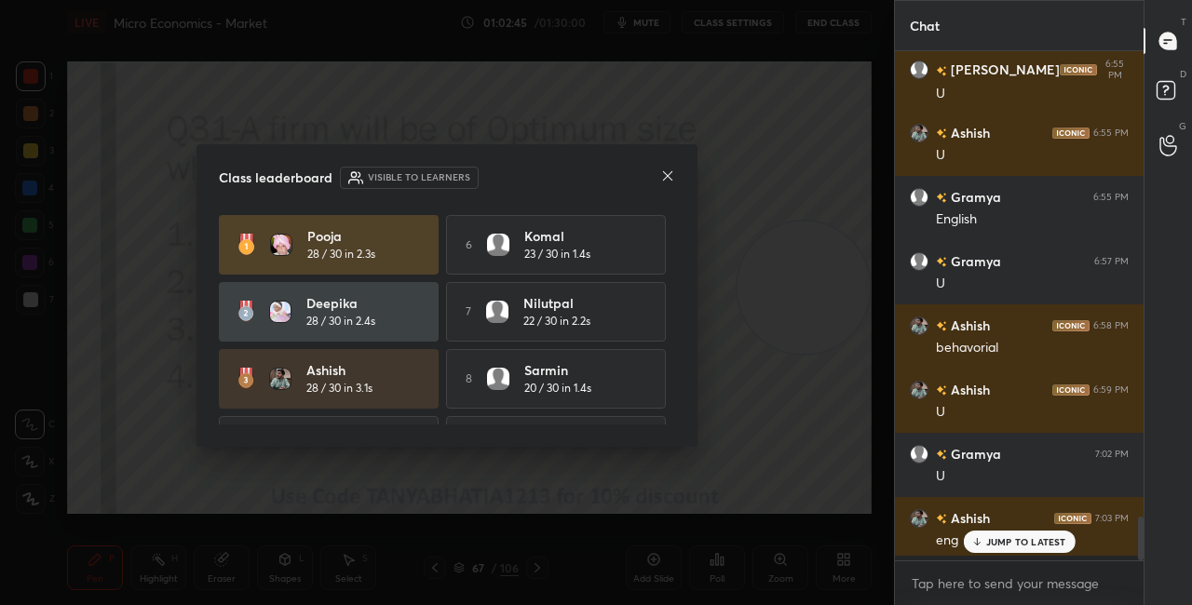
scroll to position [549, 243]
click at [671, 177] on icon at bounding box center [667, 176] width 15 height 15
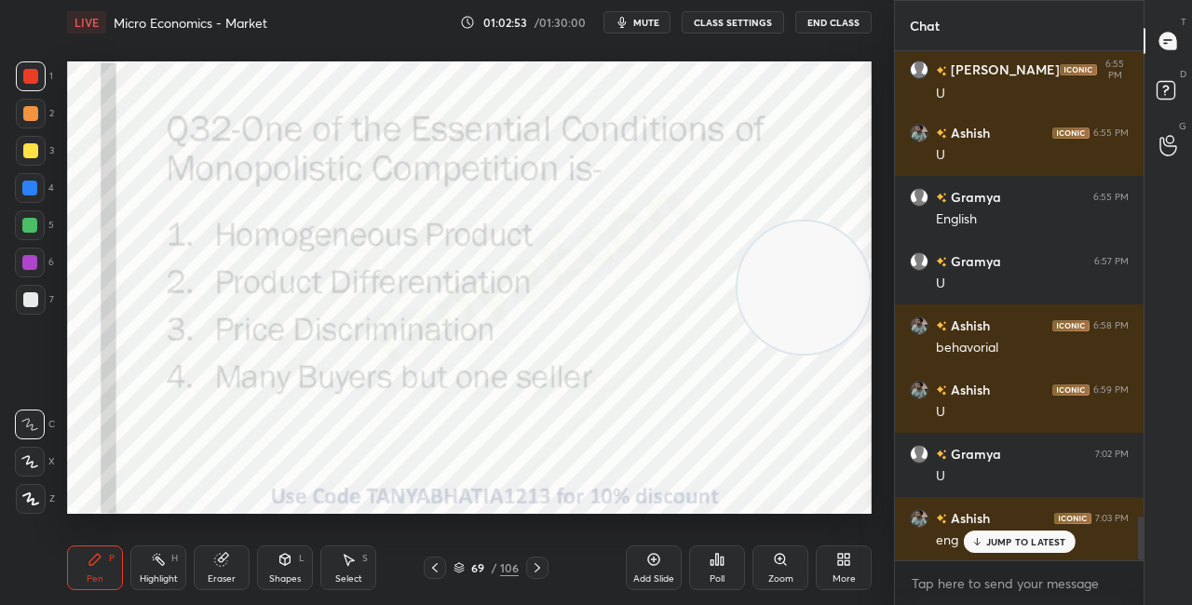
click at [30, 195] on div at bounding box center [29, 188] width 15 height 15
click at [462, 570] on icon at bounding box center [459, 568] width 11 height 11
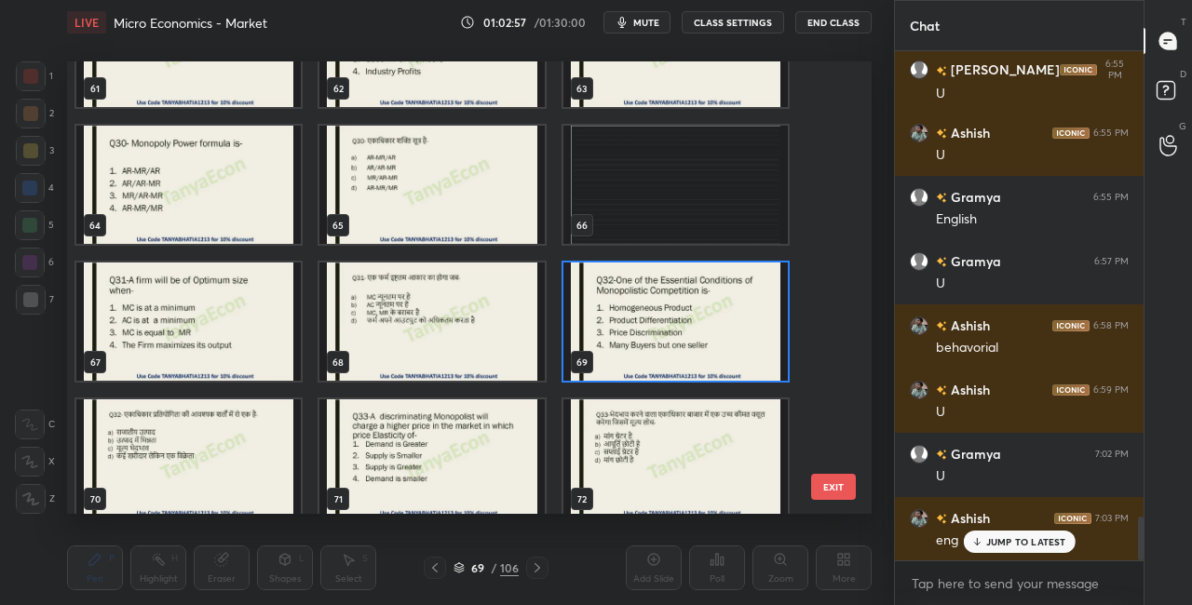
scroll to position [2844, 0]
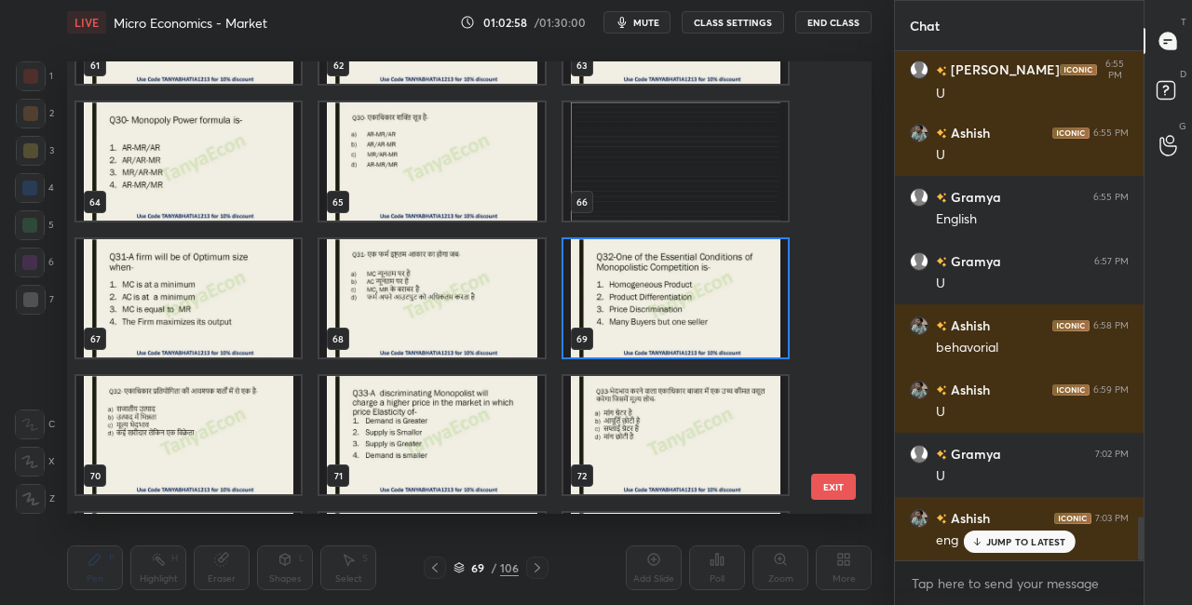
click at [742, 347] on img "grid" at bounding box center [676, 298] width 224 height 118
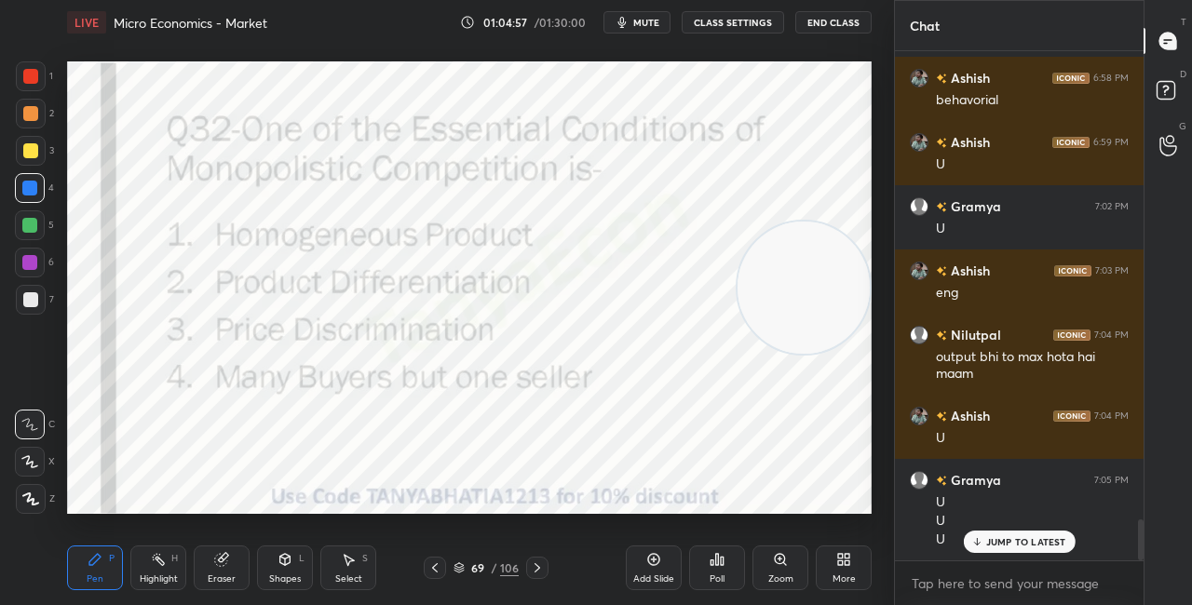
scroll to position [5806, 0]
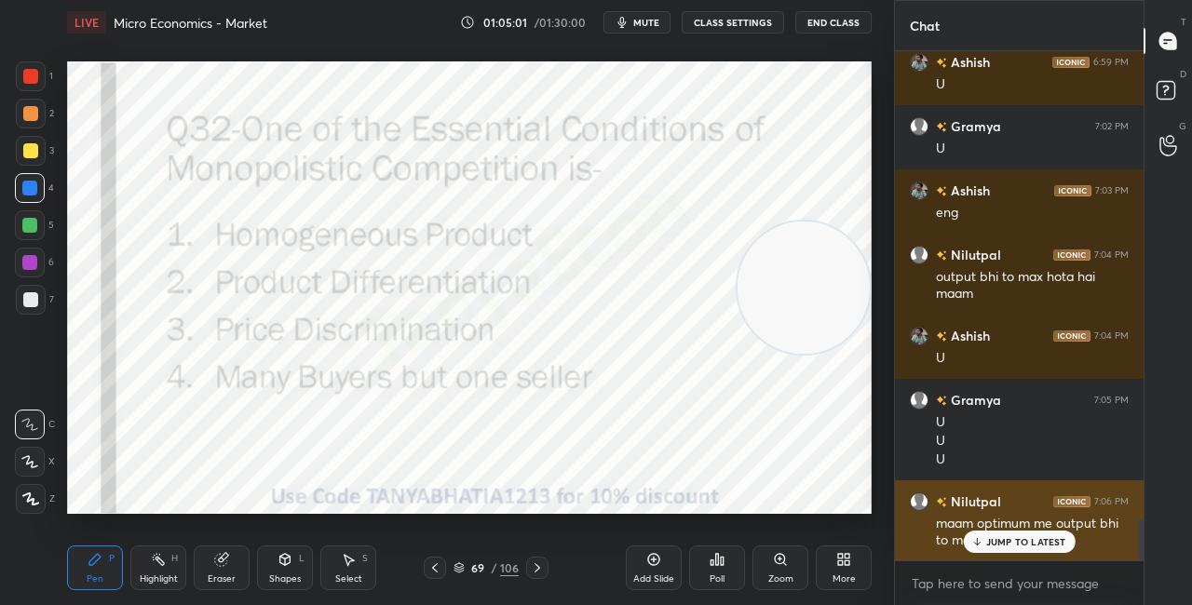
click at [1024, 530] on div "maam optimum me output bhi to max krte hai" at bounding box center [1032, 532] width 193 height 35
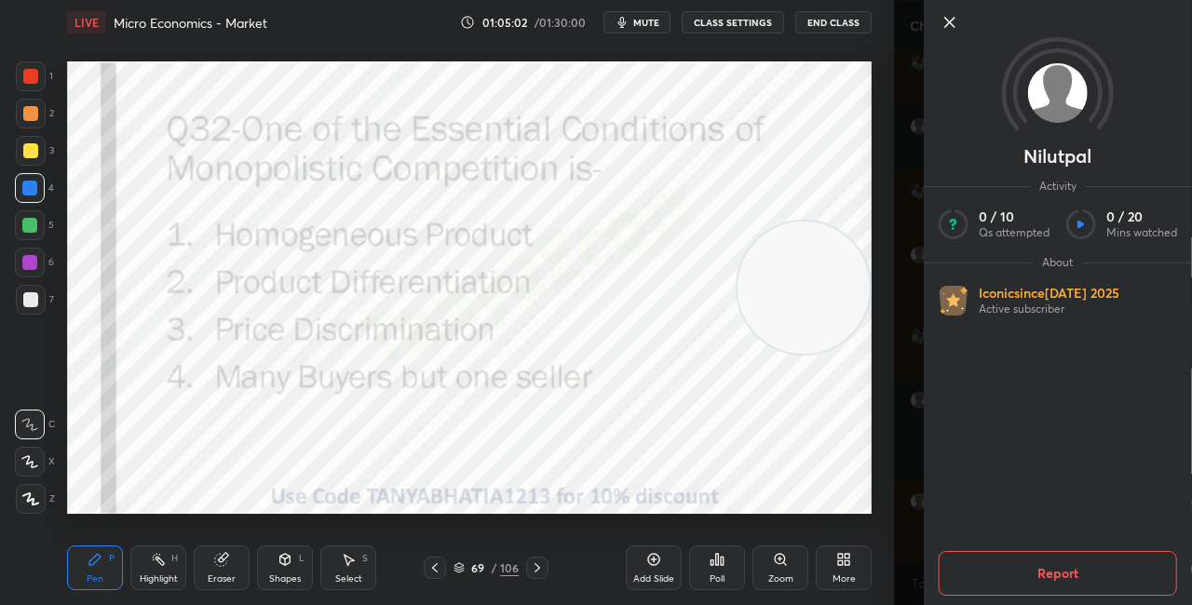
click at [950, 21] on icon at bounding box center [949, 22] width 9 height 9
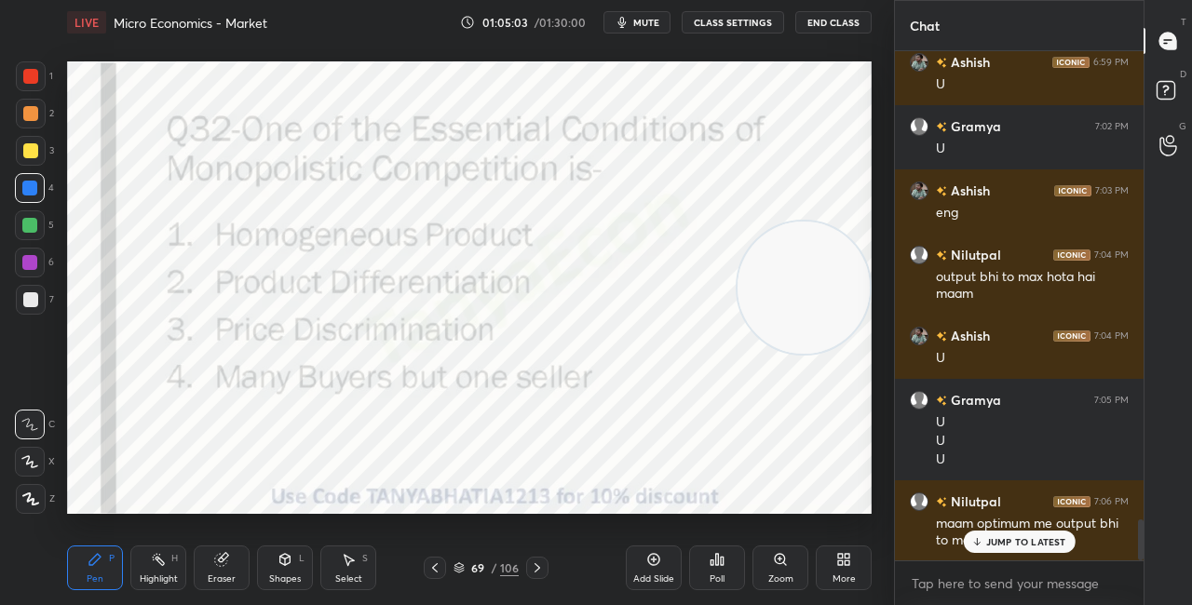
click at [972, 542] on icon at bounding box center [977, 541] width 12 height 11
drag, startPoint x: 831, startPoint y: 292, endPoint x: 844, endPoint y: 157, distance: 134.8
click at [840, 220] on video at bounding box center [803, 286] width 132 height 132
drag, startPoint x: 833, startPoint y: 176, endPoint x: 840, endPoint y: 124, distance: 52.7
click at [834, 151] on video at bounding box center [804, 170] width 132 height 132
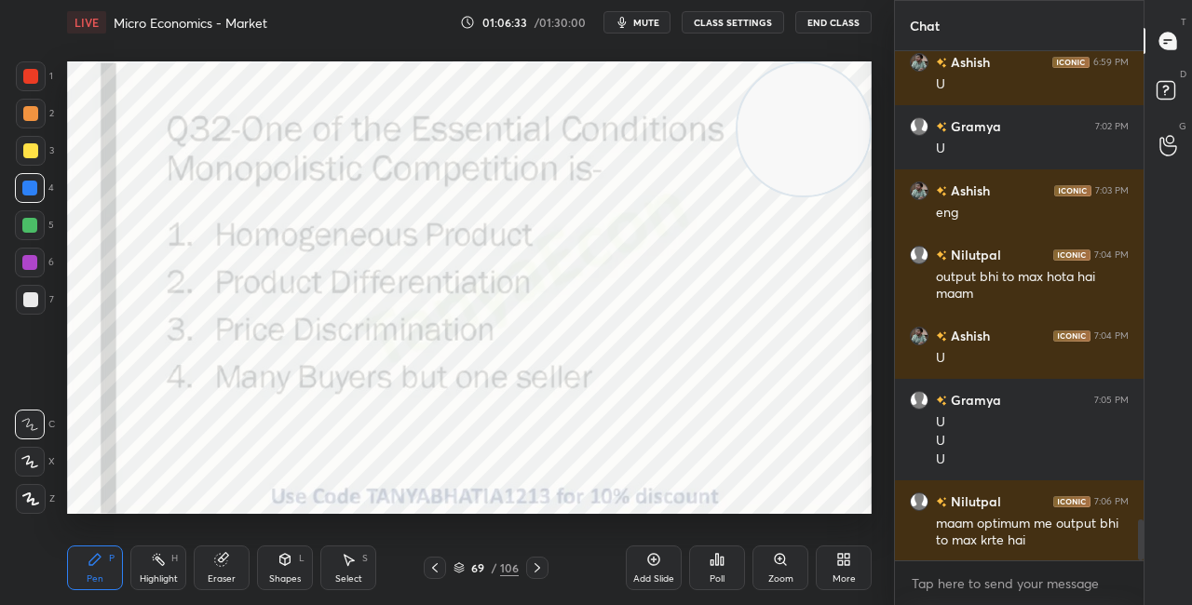
click at [801, 142] on video at bounding box center [804, 129] width 132 height 132
click at [781, 196] on video at bounding box center [804, 129] width 132 height 132
drag, startPoint x: 778, startPoint y: 310, endPoint x: 770, endPoint y: 200, distance: 110.2
click at [775, 199] on video at bounding box center [803, 215] width 132 height 132
drag, startPoint x: 775, startPoint y: 207, endPoint x: 782, endPoint y: 171, distance: 36.2
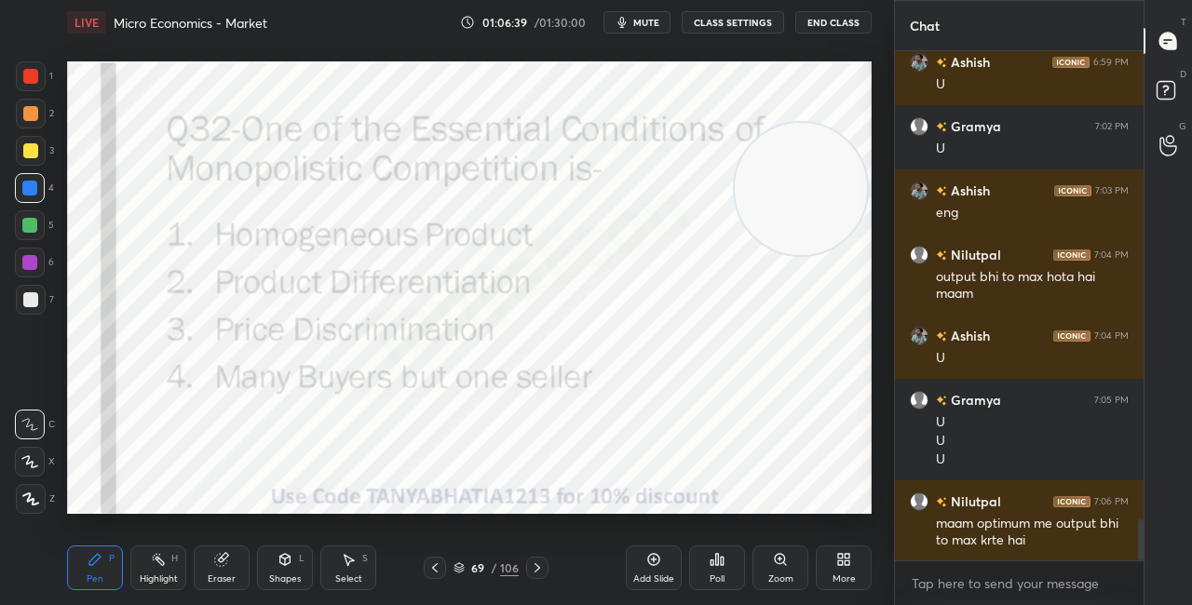
click at [781, 166] on video at bounding box center [801, 189] width 132 height 132
click at [454, 576] on div "69 / 106" at bounding box center [486, 568] width 125 height 22
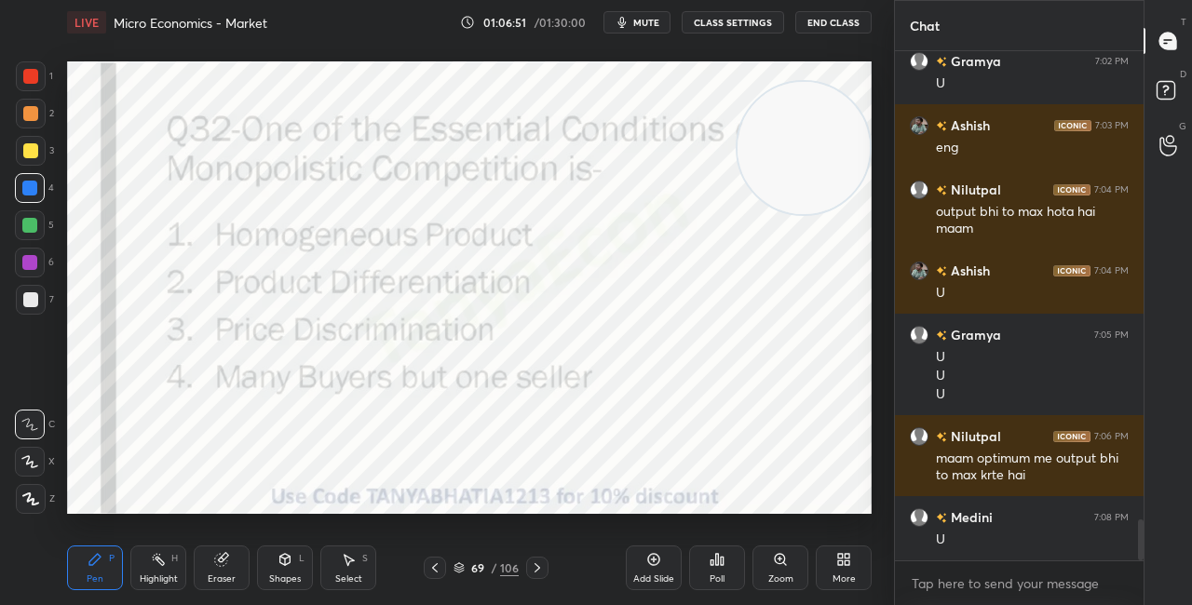
click at [466, 567] on div "69 / 106" at bounding box center [486, 568] width 65 height 17
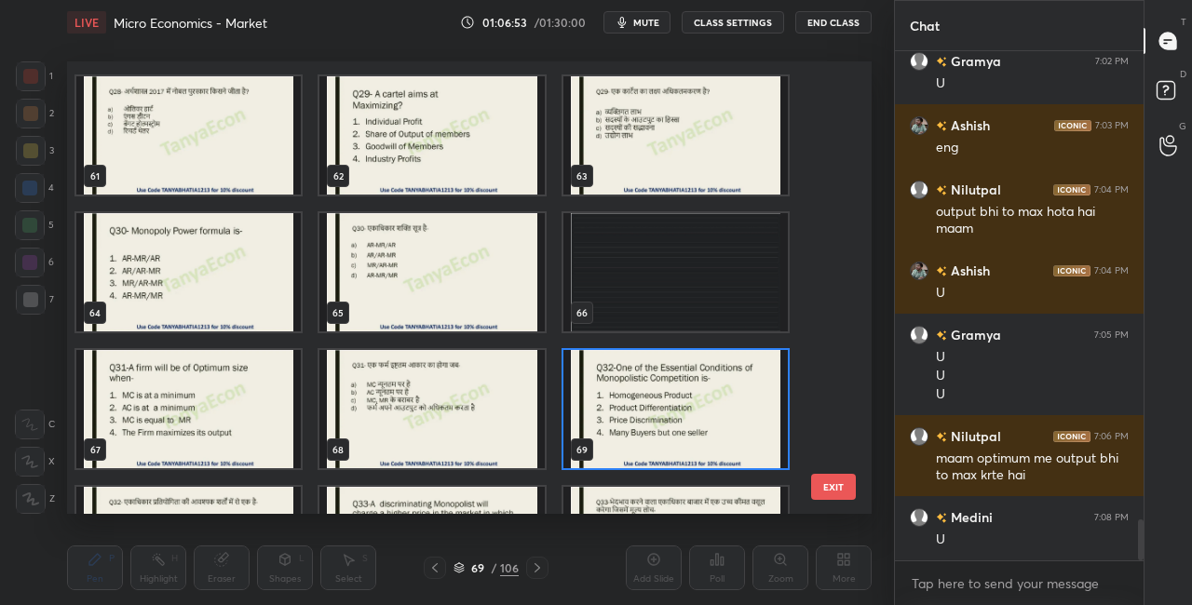
scroll to position [2770, 0]
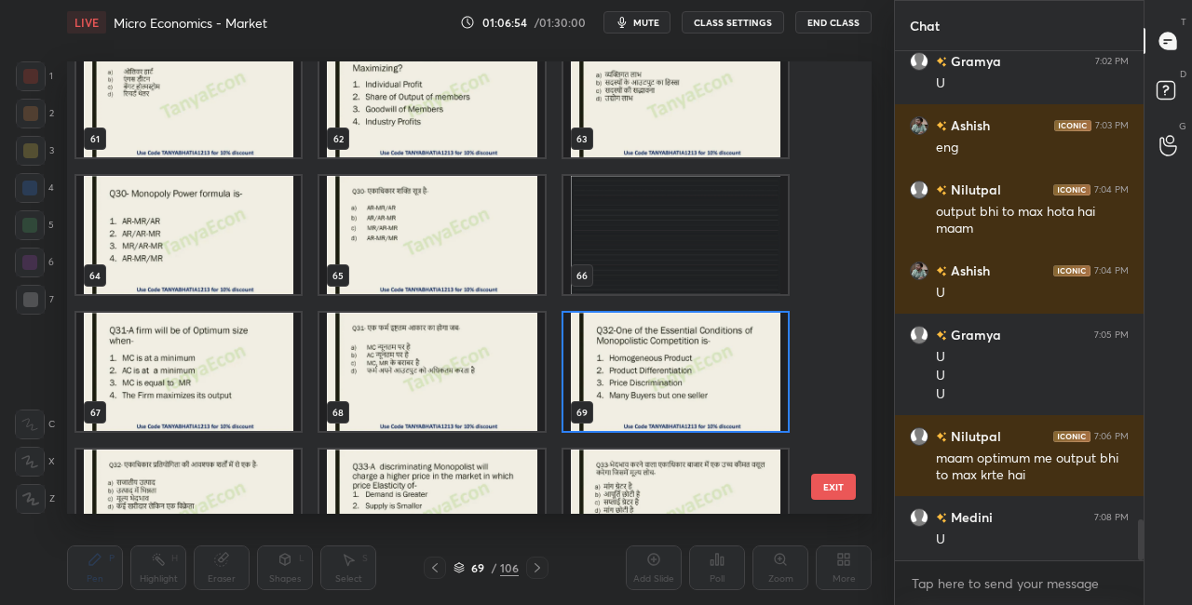
click at [714, 373] on img "grid" at bounding box center [676, 372] width 224 height 118
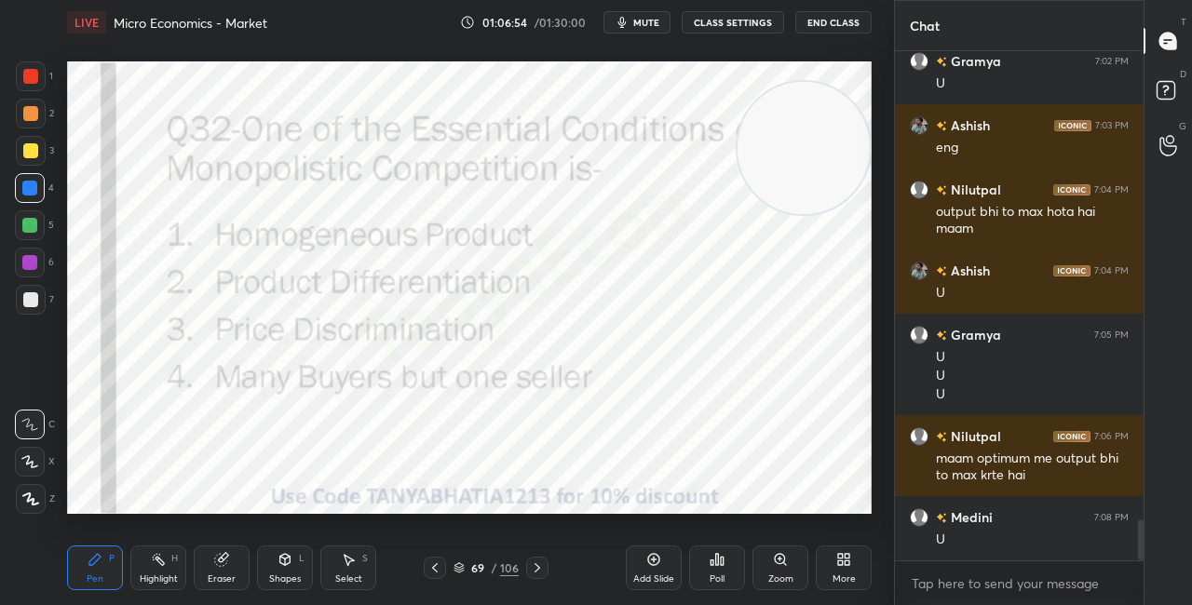
click at [714, 373] on img "grid" at bounding box center [676, 372] width 224 height 118
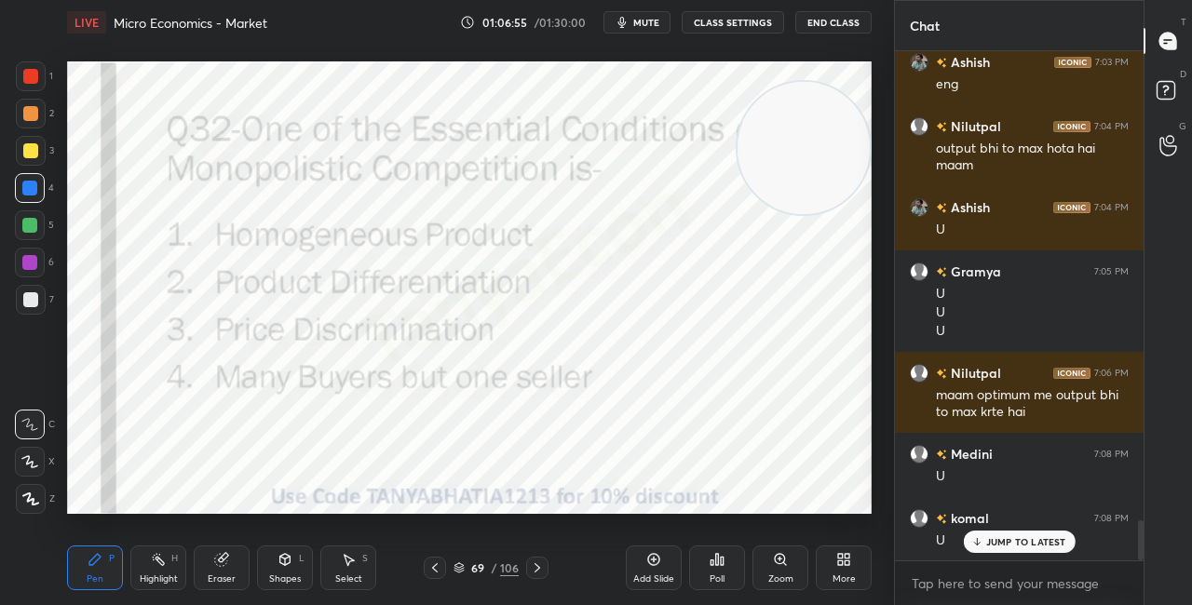
click at [724, 565] on div "Poll" at bounding box center [717, 568] width 56 height 45
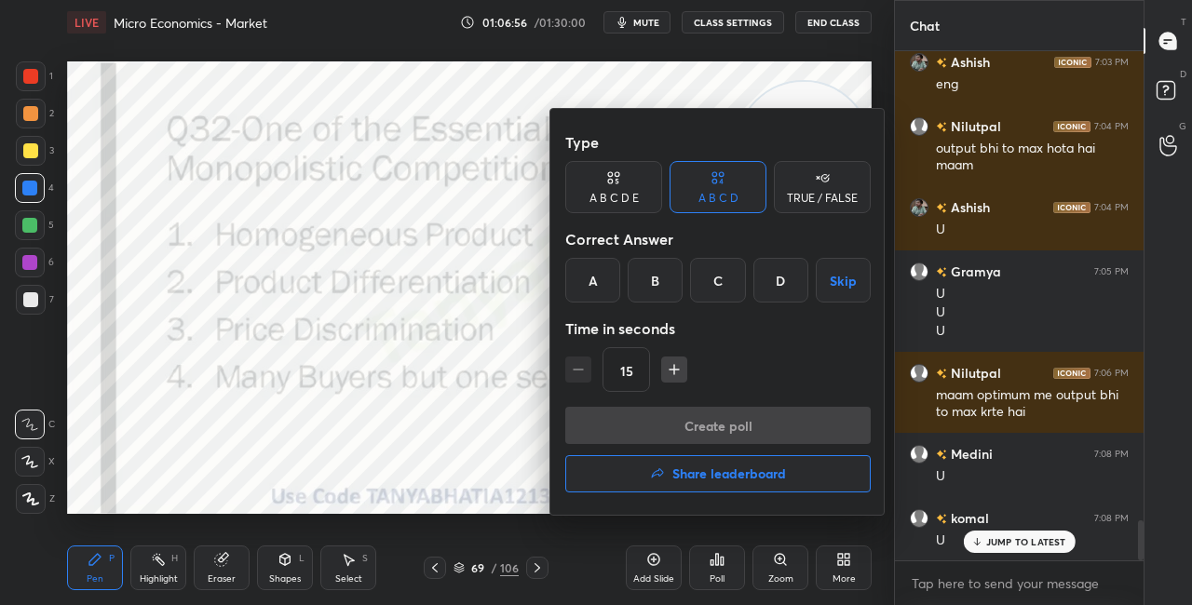
click at [641, 272] on div "B" at bounding box center [655, 280] width 55 height 45
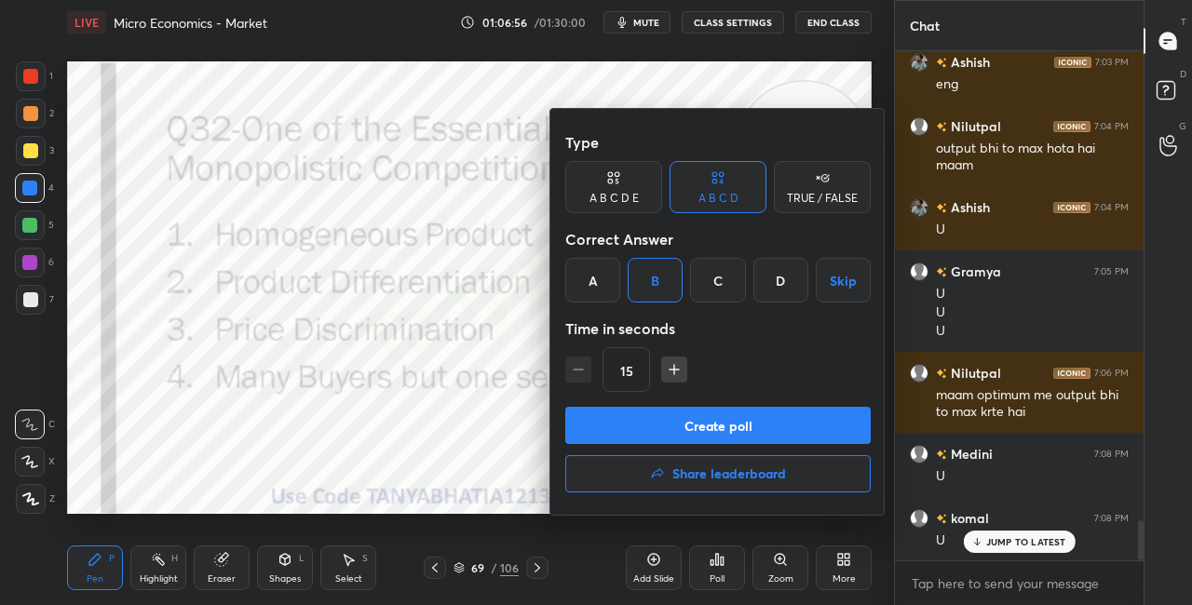
click at [654, 410] on button "Create poll" at bounding box center [718, 425] width 306 height 37
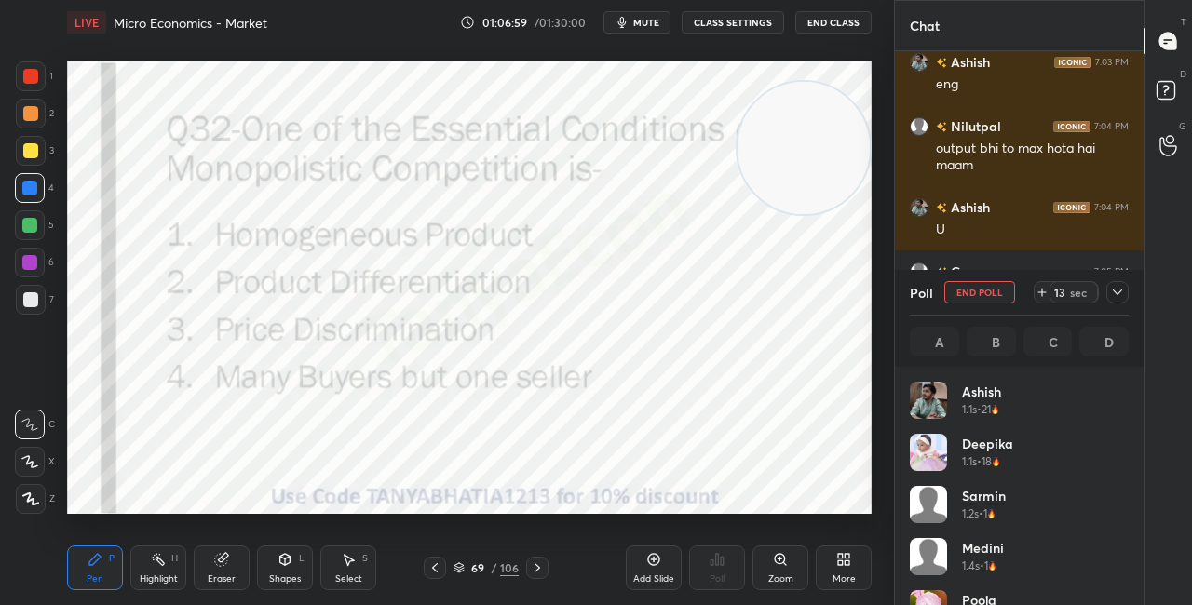
scroll to position [218, 213]
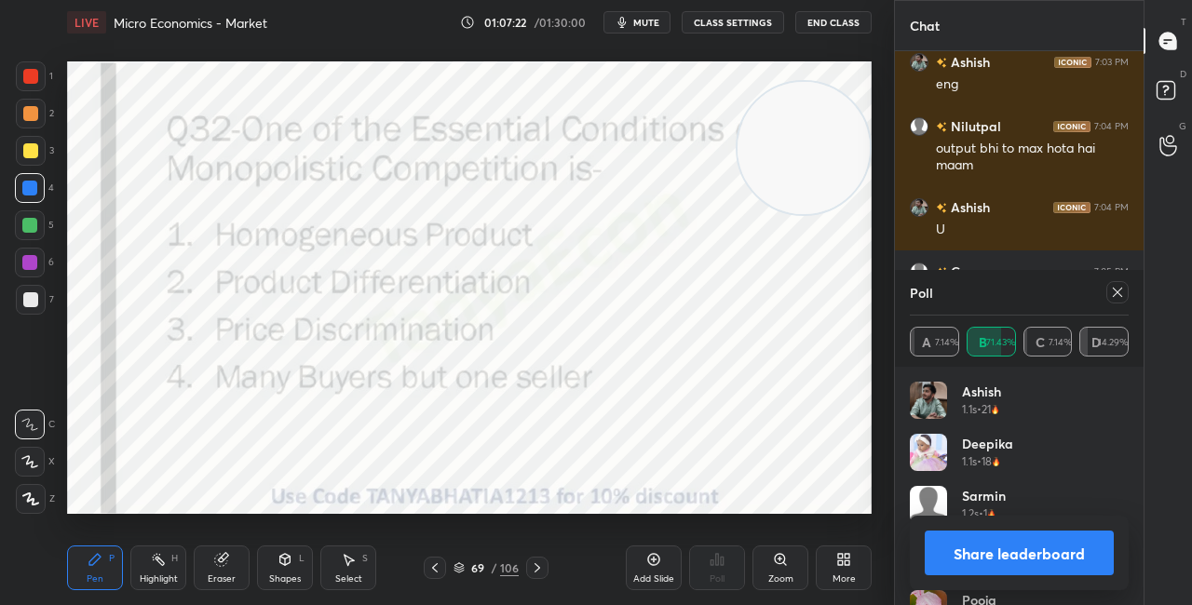
click at [296, 564] on div "Shapes L" at bounding box center [285, 568] width 56 height 45
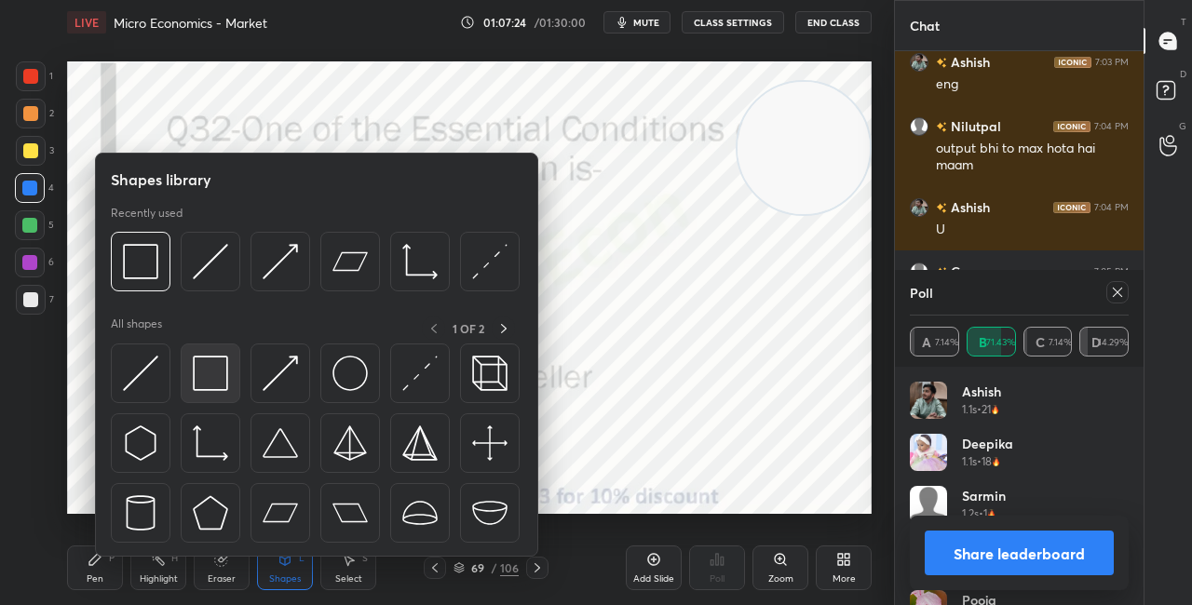
click at [201, 387] on img at bounding box center [210, 373] width 35 height 35
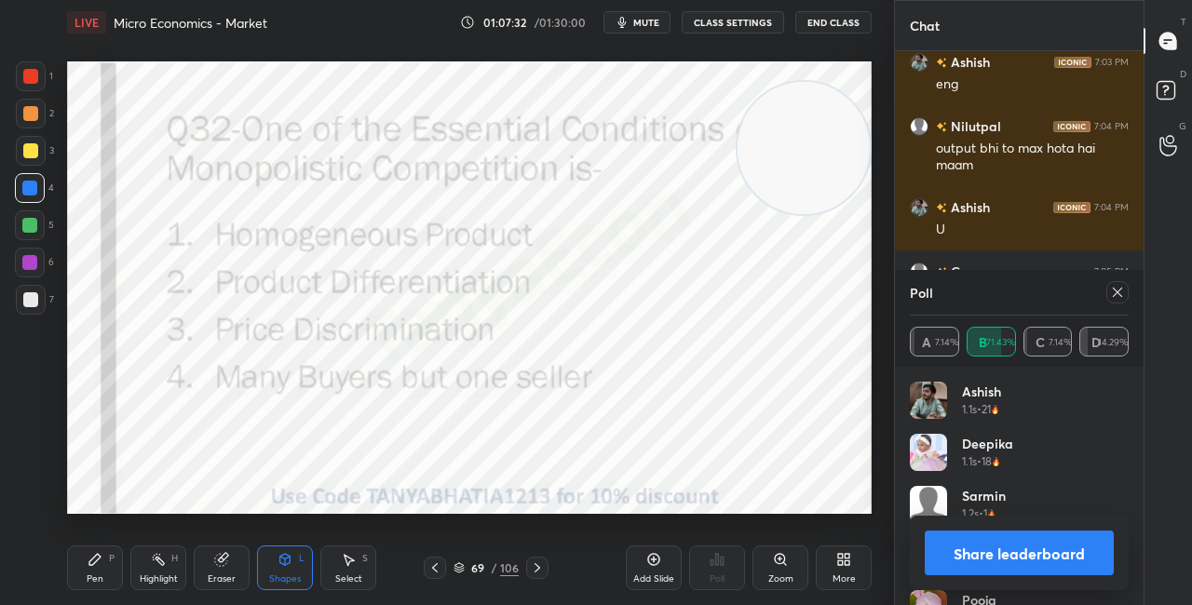
click at [972, 550] on button "Share leaderboard" at bounding box center [1019, 553] width 189 height 45
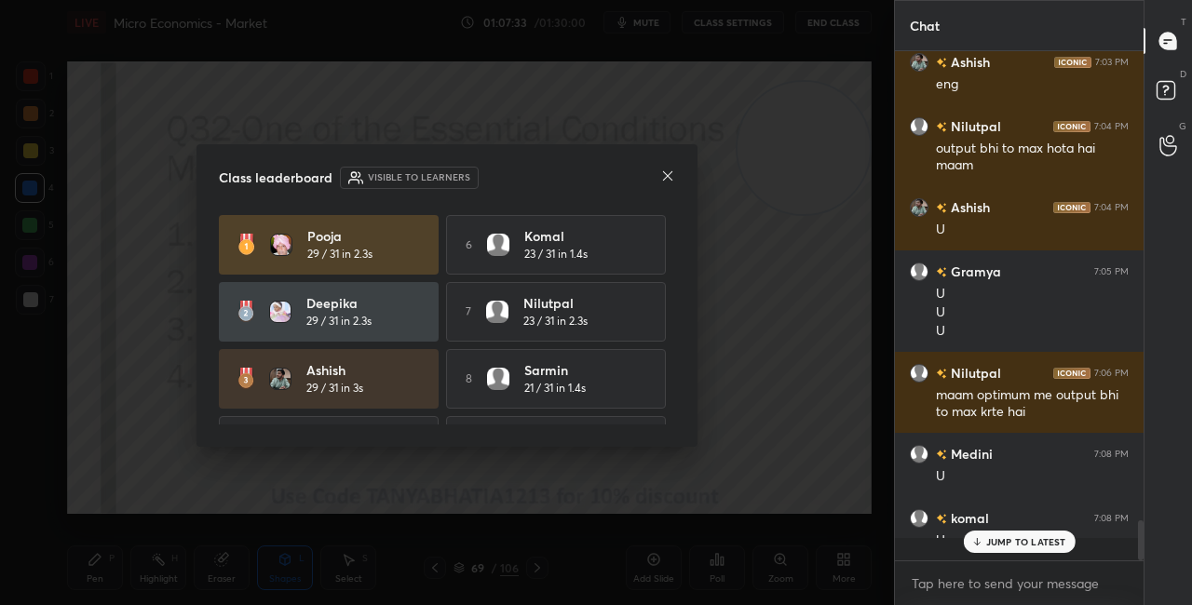
scroll to position [538, 243]
click at [670, 180] on icon at bounding box center [667, 176] width 15 height 15
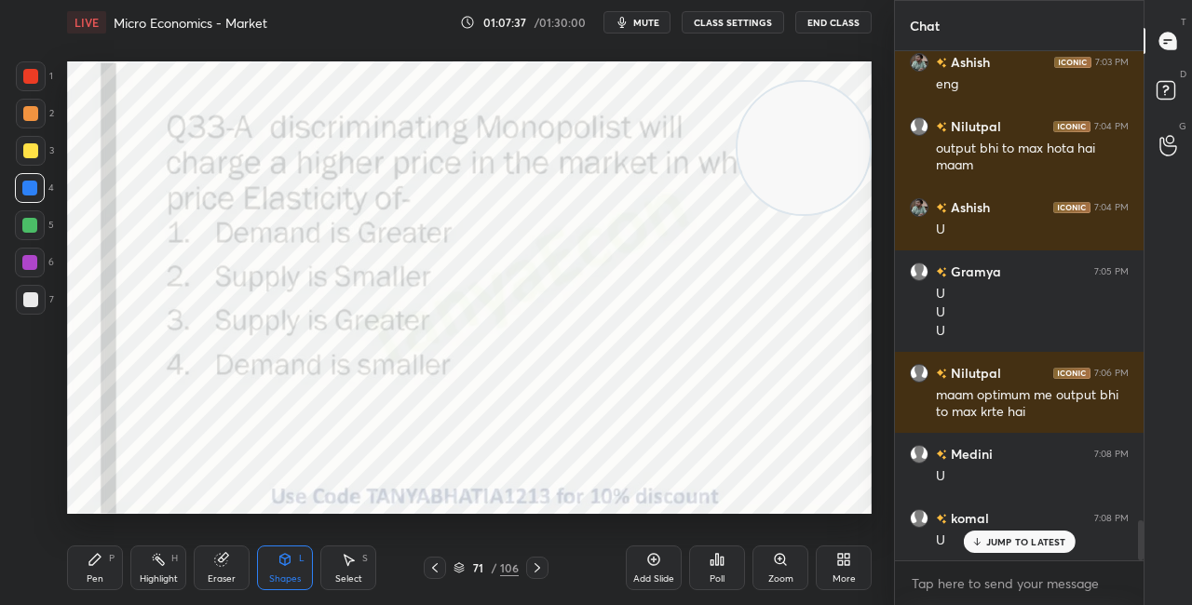
click at [102, 573] on div "Pen P" at bounding box center [95, 568] width 56 height 45
drag, startPoint x: 788, startPoint y: 135, endPoint x: 809, endPoint y: 306, distance: 172.7
click at [804, 214] on video at bounding box center [804, 148] width 132 height 132
click at [464, 564] on icon at bounding box center [459, 568] width 11 height 11
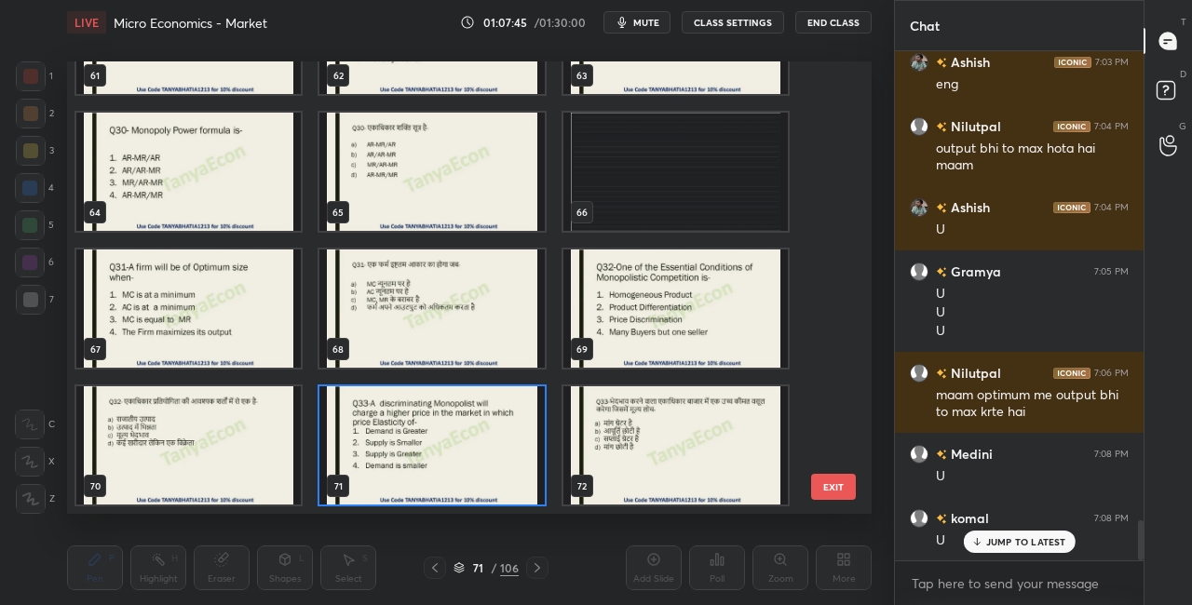
click at [482, 430] on img "grid" at bounding box center [431, 446] width 224 height 118
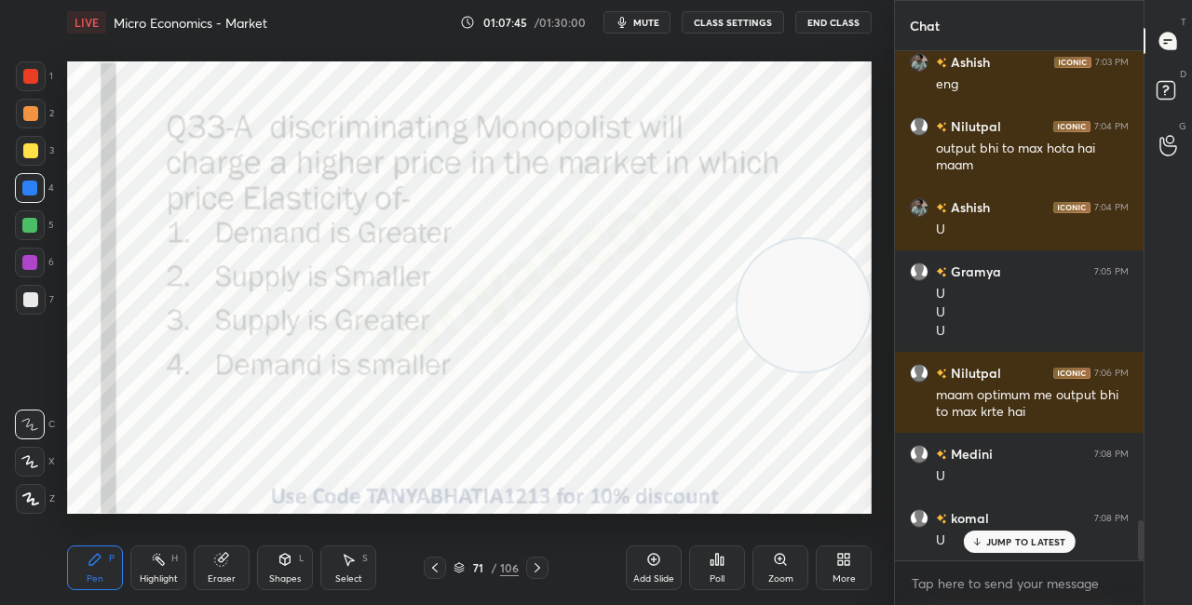
click at [482, 430] on img "grid" at bounding box center [431, 446] width 224 height 118
click at [461, 570] on icon at bounding box center [459, 568] width 11 height 11
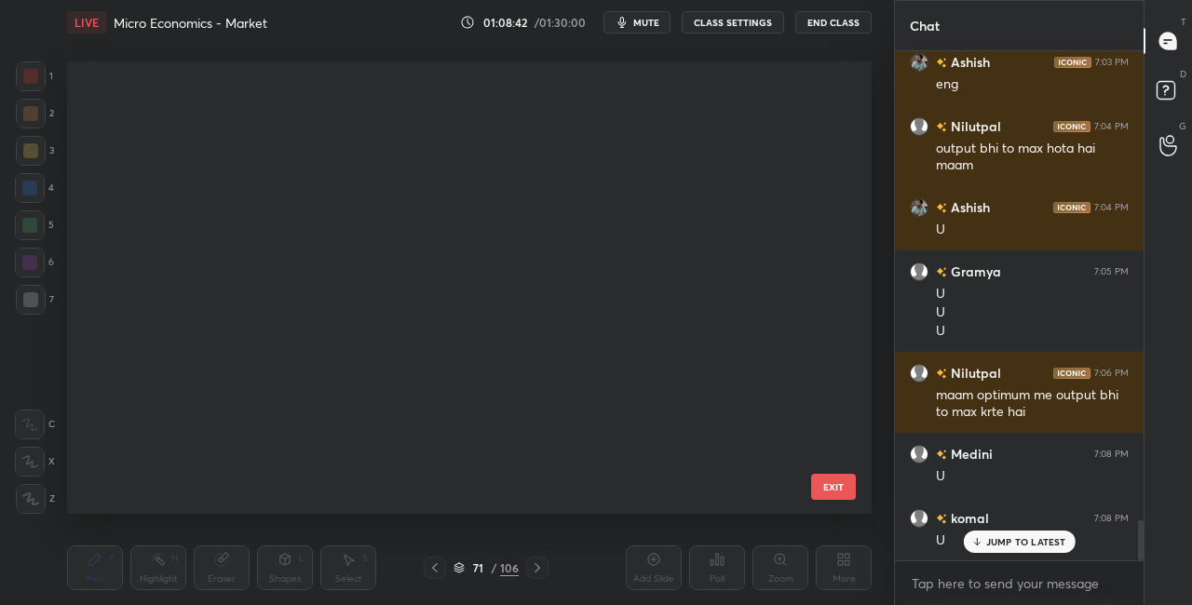
scroll to position [447, 795]
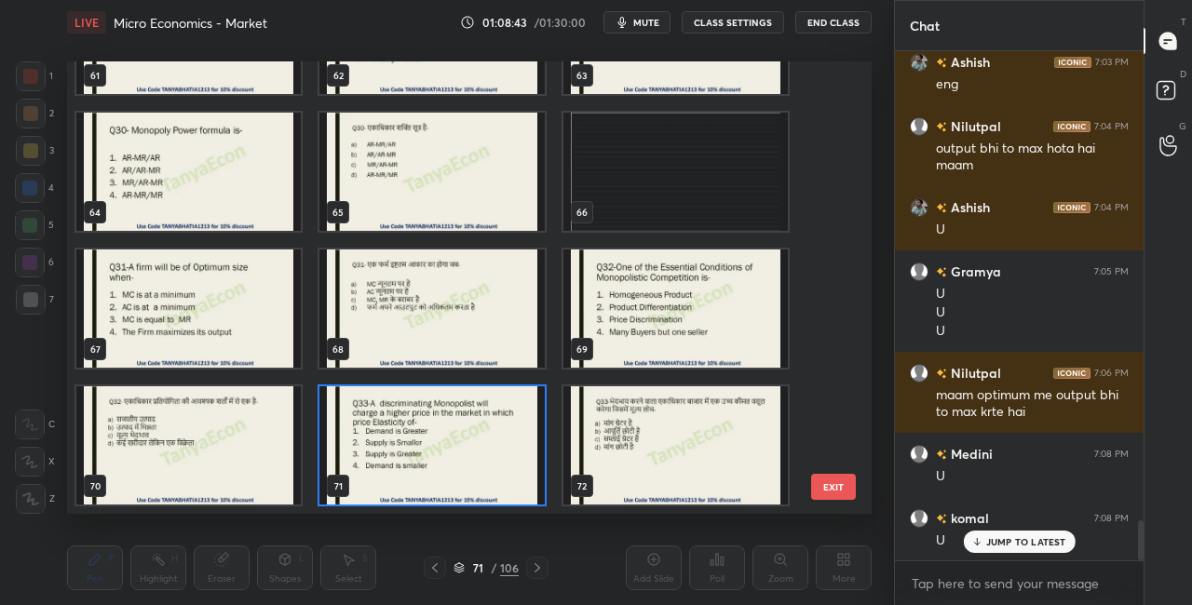
click at [426, 454] on img "grid" at bounding box center [431, 446] width 224 height 118
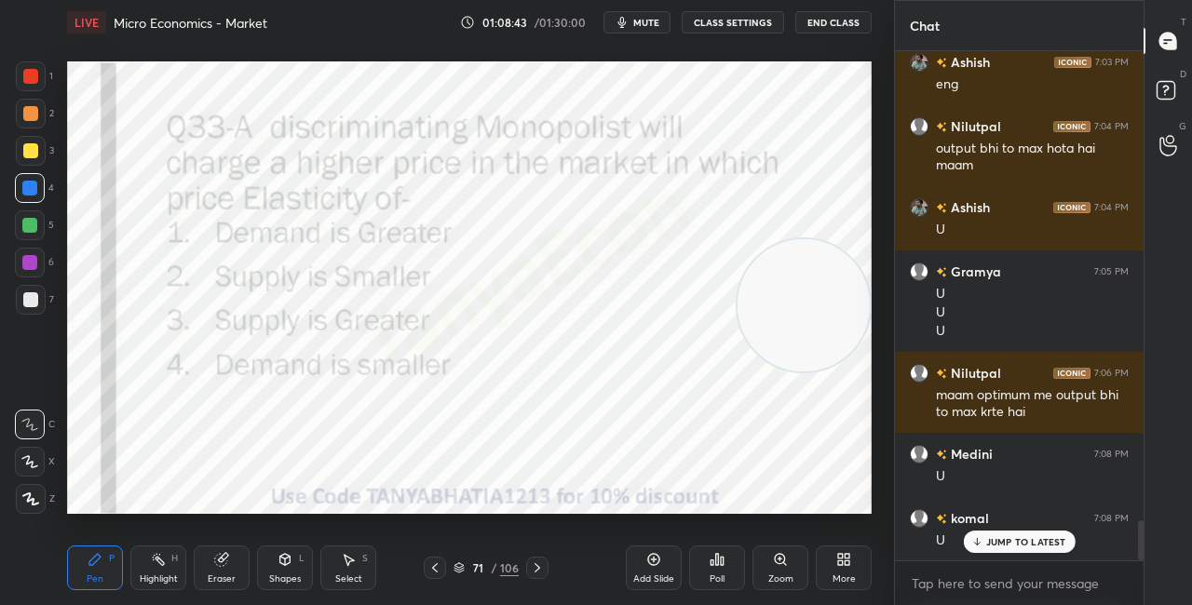
click at [426, 455] on img "grid" at bounding box center [431, 446] width 224 height 118
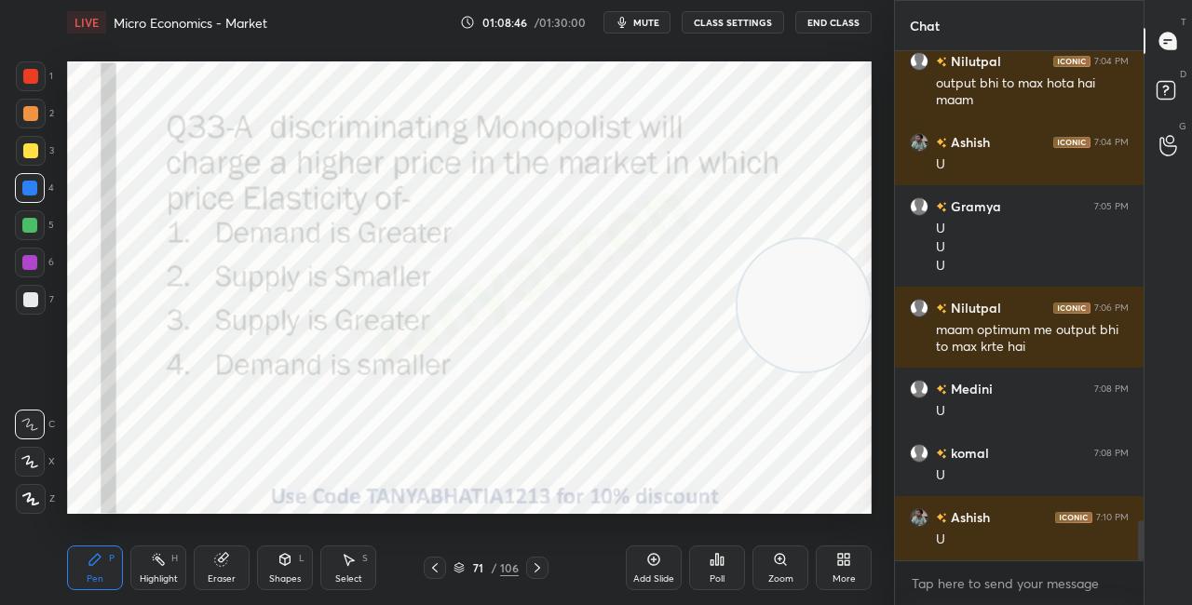
click at [721, 561] on icon at bounding box center [722, 561] width 3 height 8
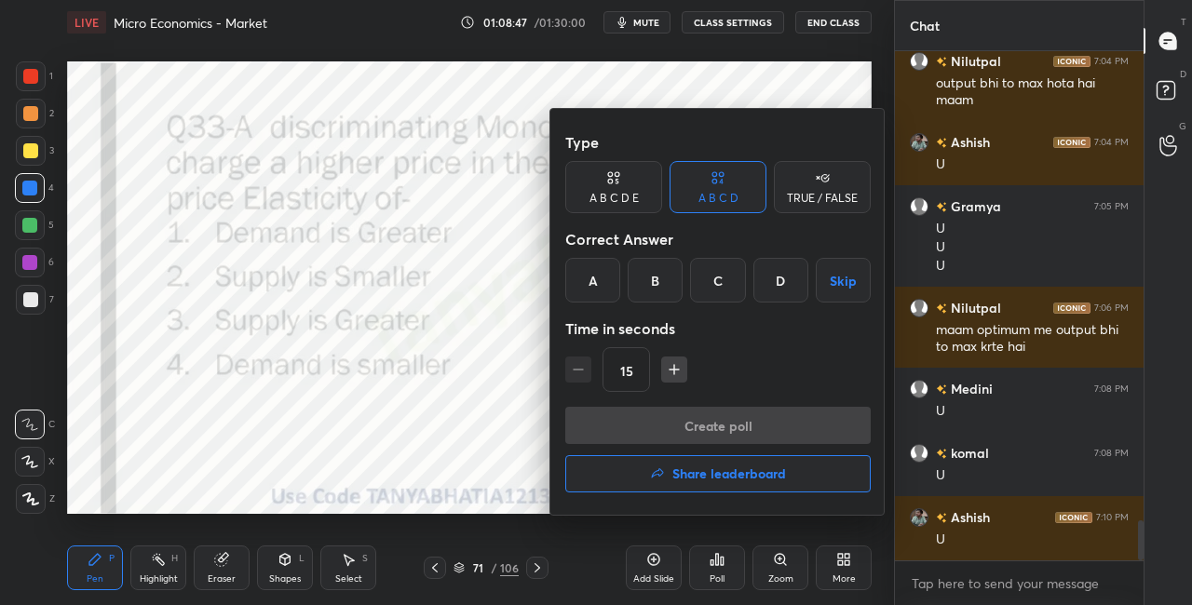
click at [774, 289] on div "D" at bounding box center [781, 280] width 55 height 45
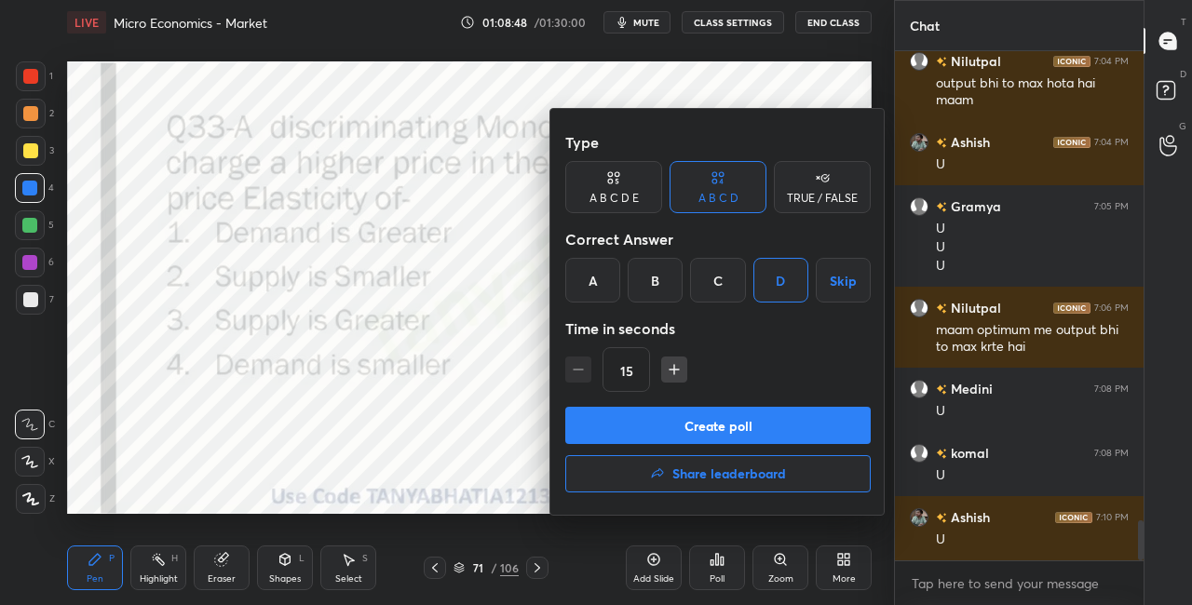
click at [711, 425] on button "Create poll" at bounding box center [718, 425] width 306 height 37
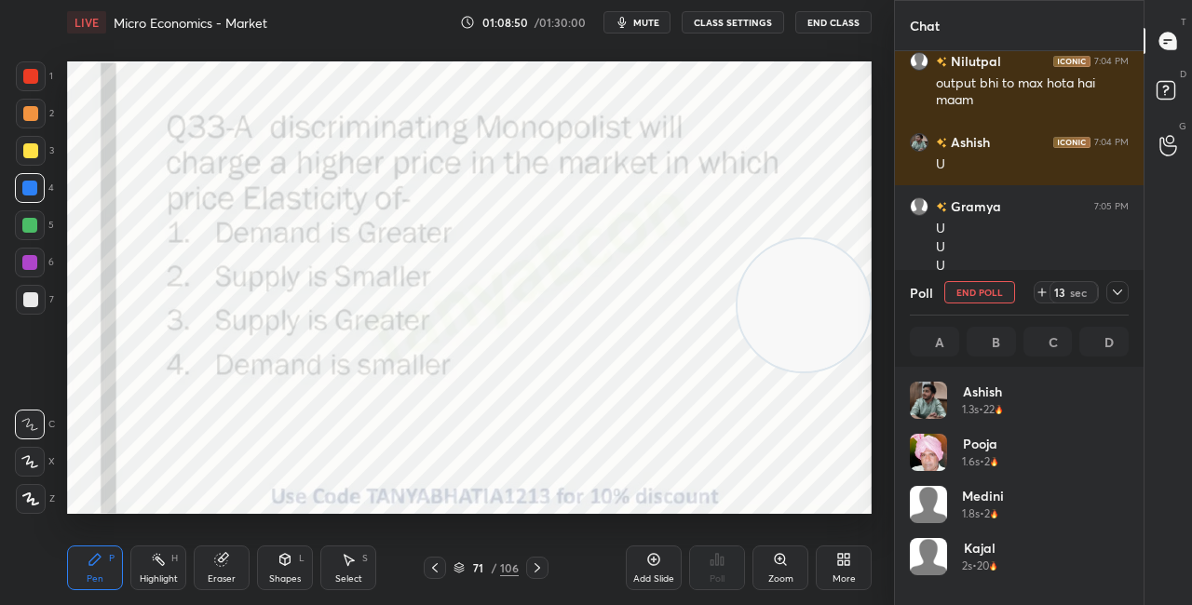
scroll to position [218, 213]
click at [296, 562] on div "Shapes L" at bounding box center [285, 568] width 56 height 45
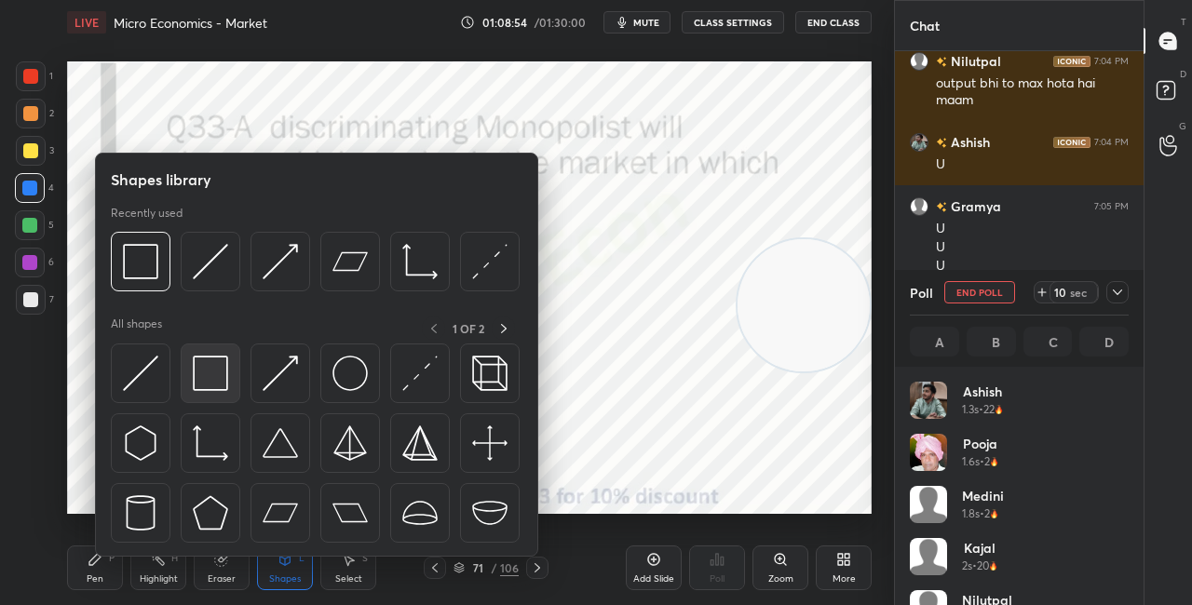
click at [211, 361] on img at bounding box center [210, 373] width 35 height 35
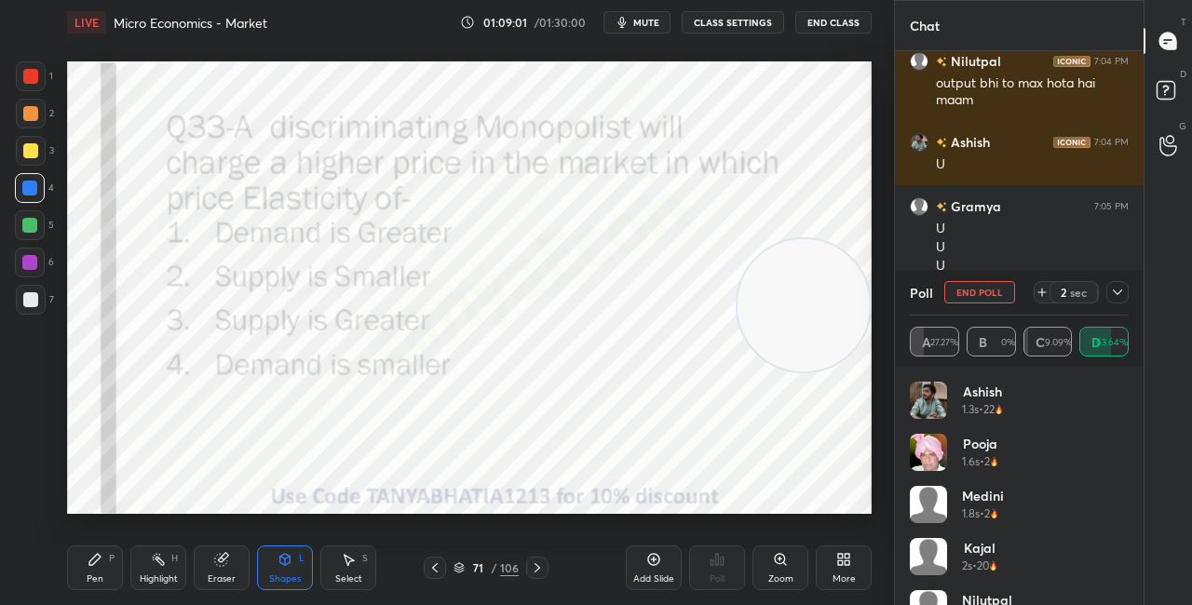
click at [113, 570] on div "Pen P" at bounding box center [95, 568] width 56 height 45
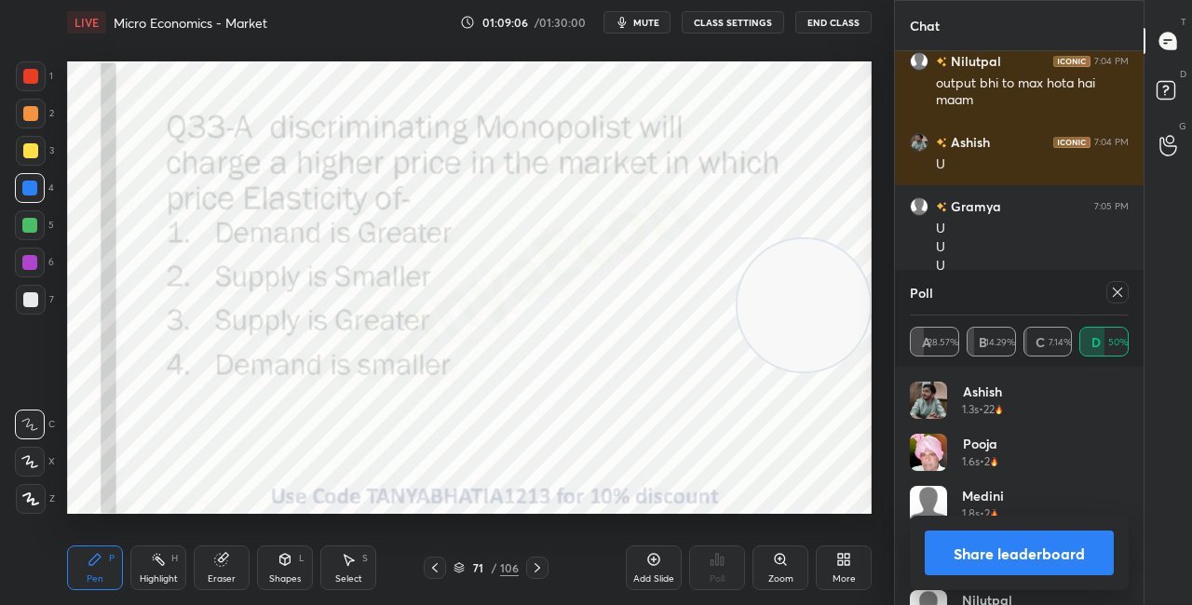
click at [955, 524] on div "Share leaderboard" at bounding box center [1019, 553] width 219 height 75
click at [950, 561] on button "Share leaderboard" at bounding box center [1019, 553] width 189 height 45
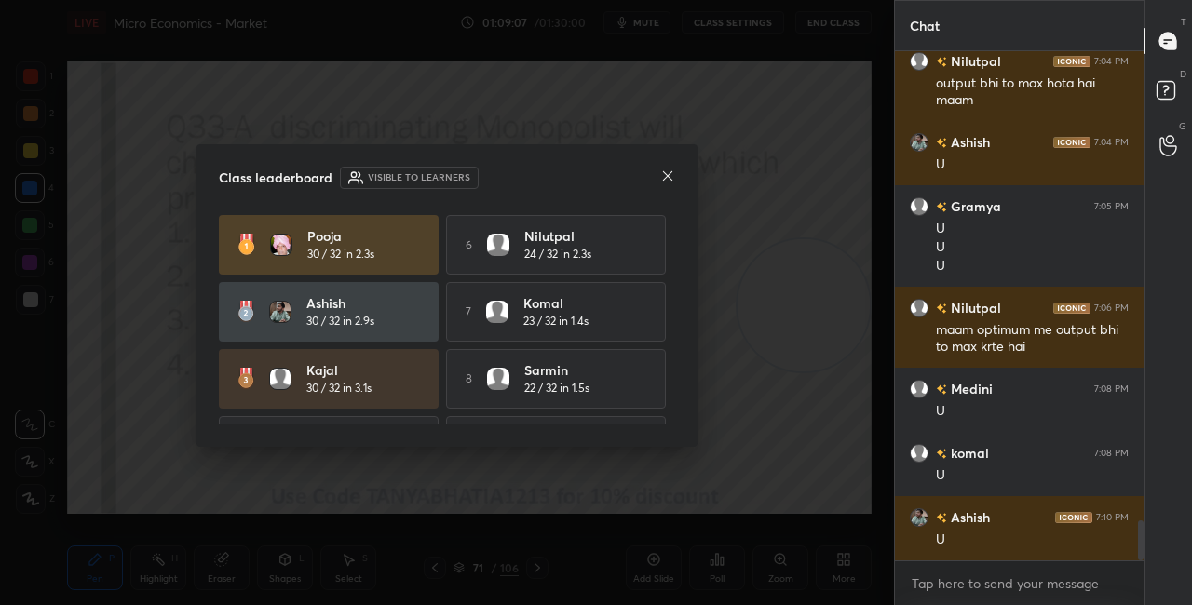
scroll to position [549, 243]
click at [668, 183] on div at bounding box center [667, 178] width 15 height 20
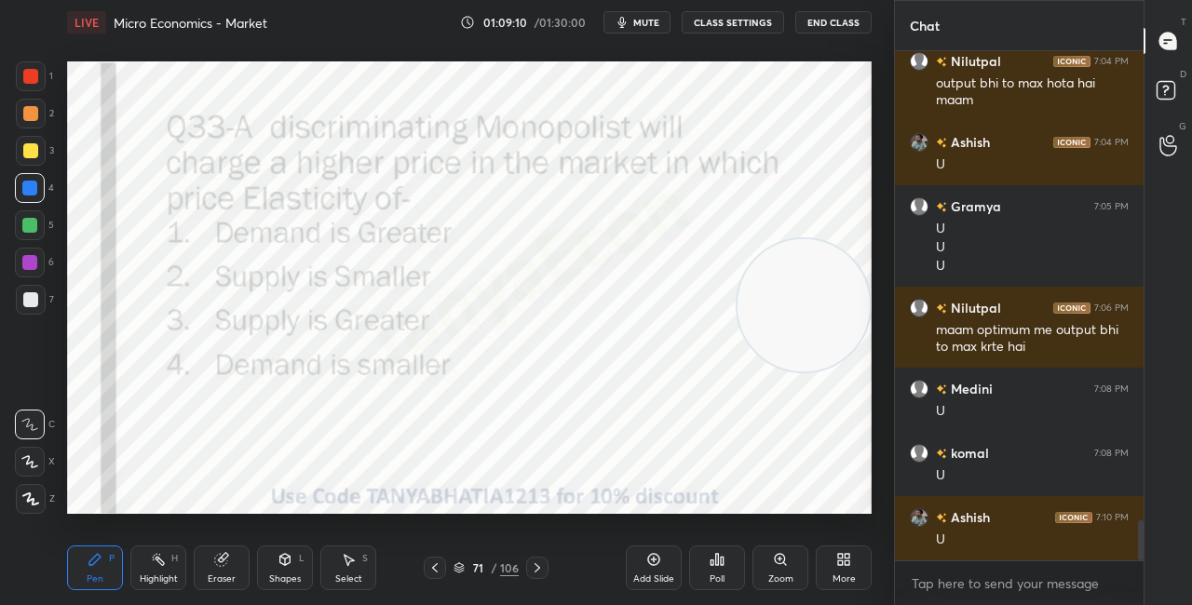
click at [230, 571] on div "Eraser" at bounding box center [222, 568] width 56 height 45
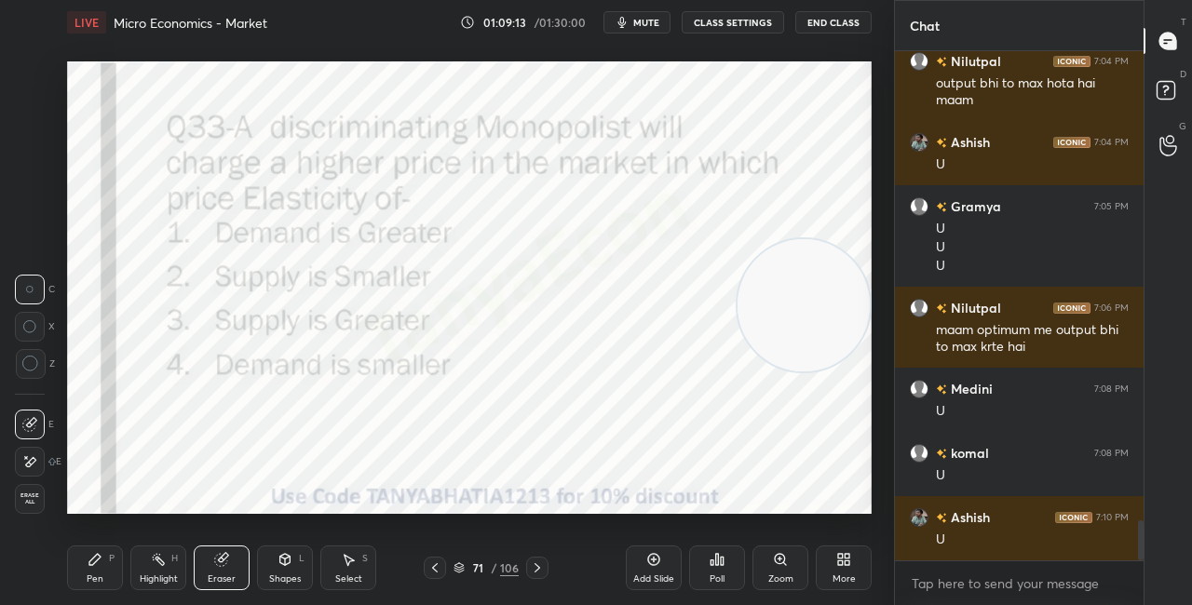
click at [294, 562] on div "Shapes L" at bounding box center [285, 568] width 56 height 45
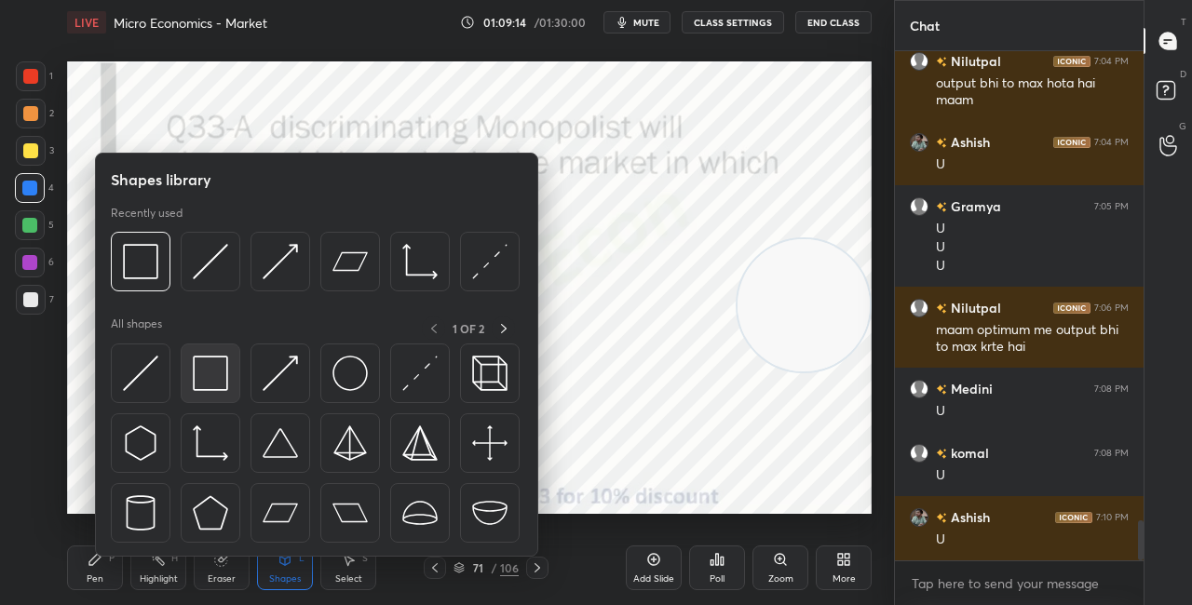
click at [215, 373] on img at bounding box center [210, 373] width 35 height 35
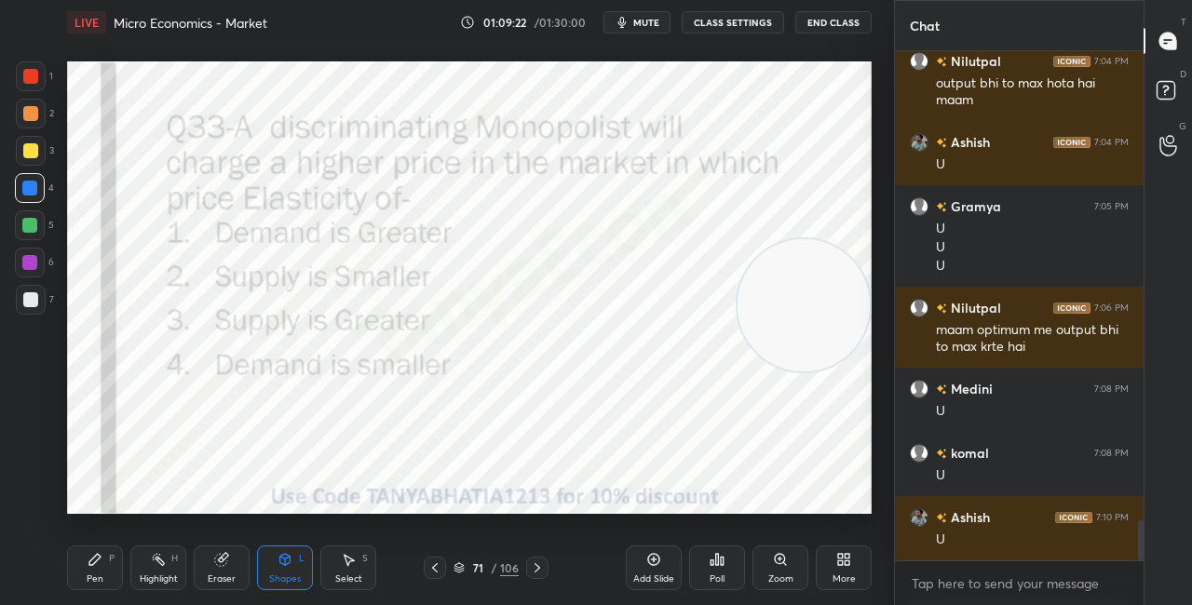
click at [538, 565] on icon at bounding box center [537, 568] width 15 height 15
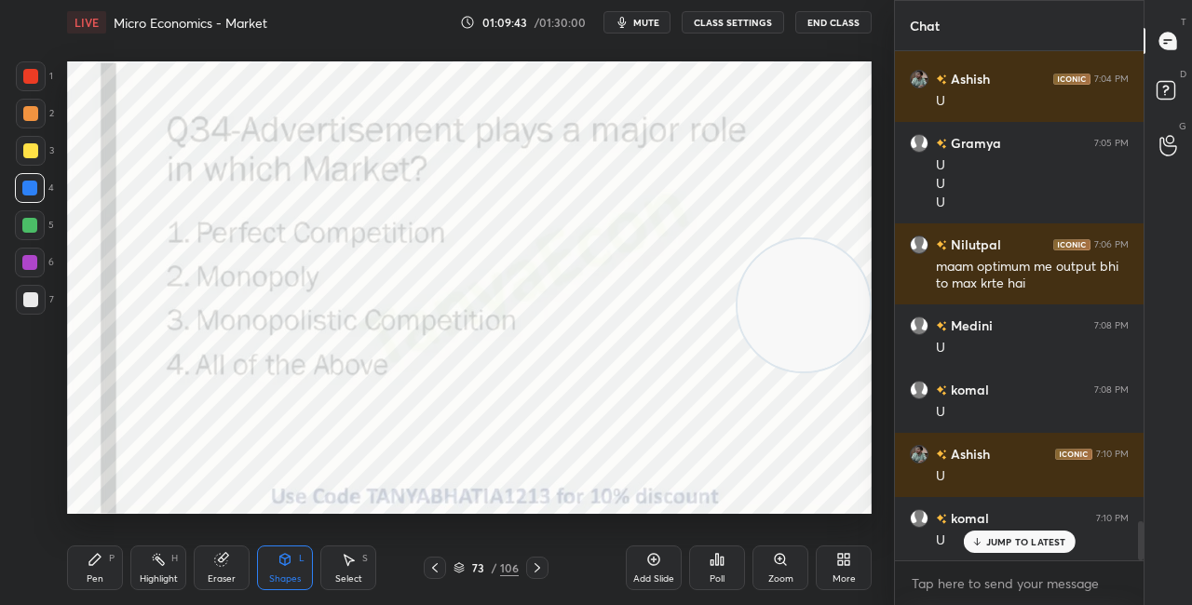
scroll to position [6129, 0]
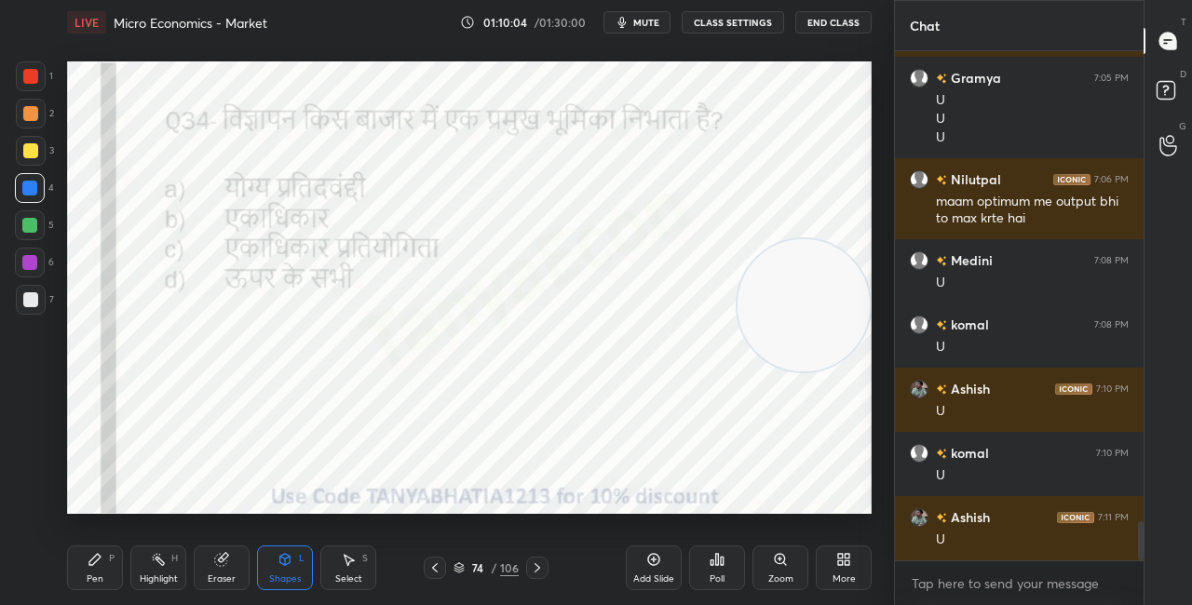
click at [104, 571] on div "Pen P" at bounding box center [95, 568] width 56 height 45
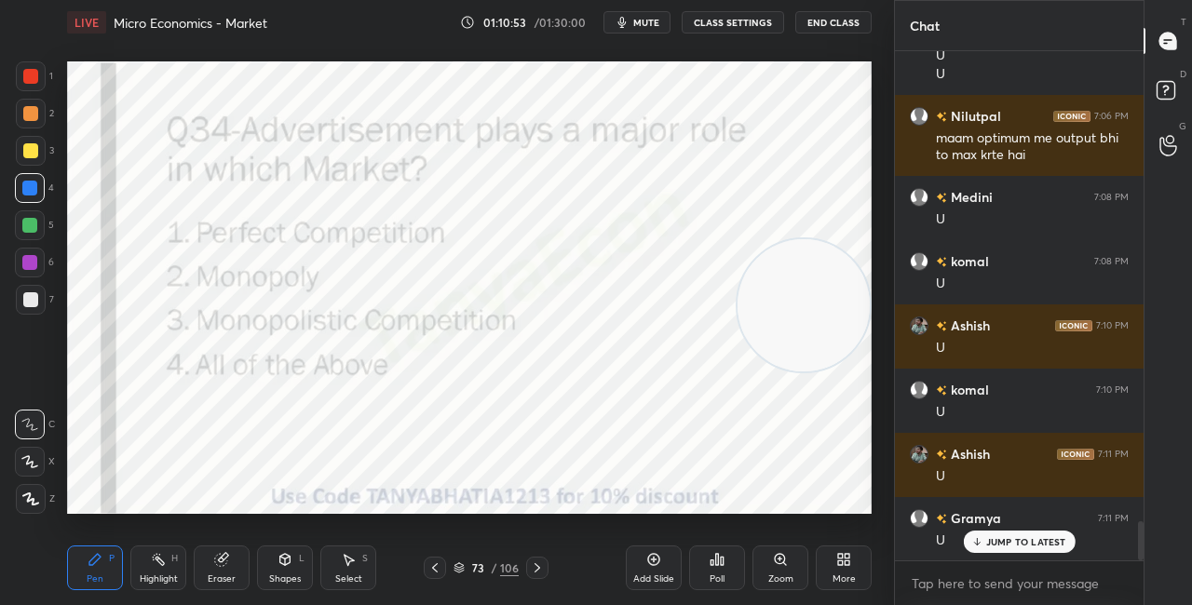
click at [466, 563] on div "73 / 106" at bounding box center [486, 568] width 65 height 17
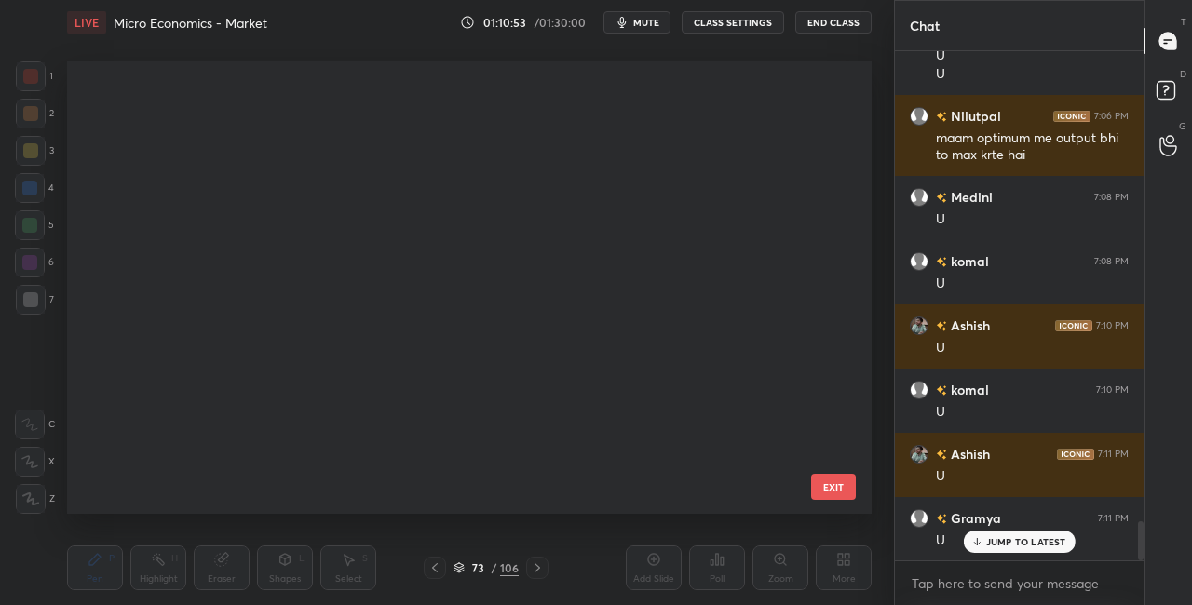
scroll to position [447, 795]
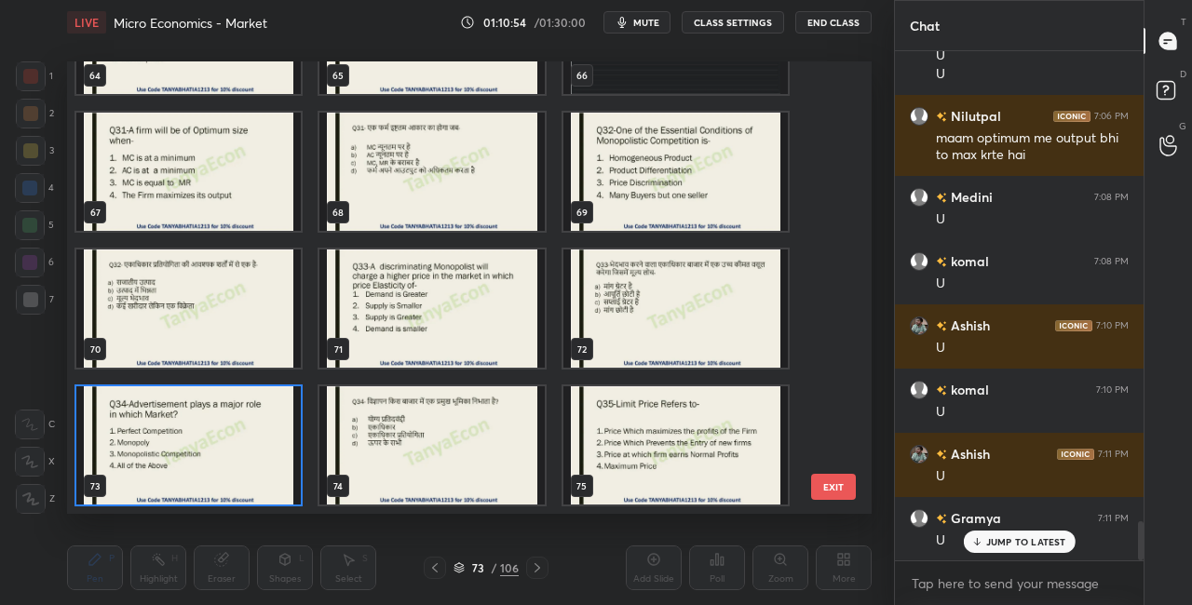
click at [290, 474] on img "grid" at bounding box center [188, 446] width 224 height 118
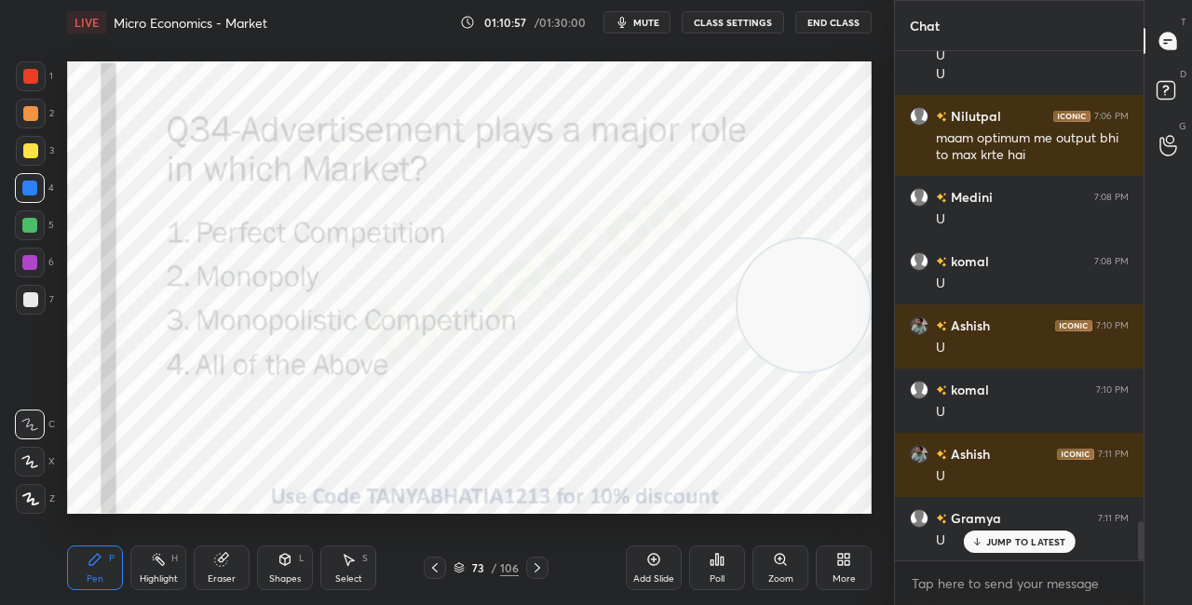
click at [736, 577] on div "Poll" at bounding box center [717, 568] width 56 height 45
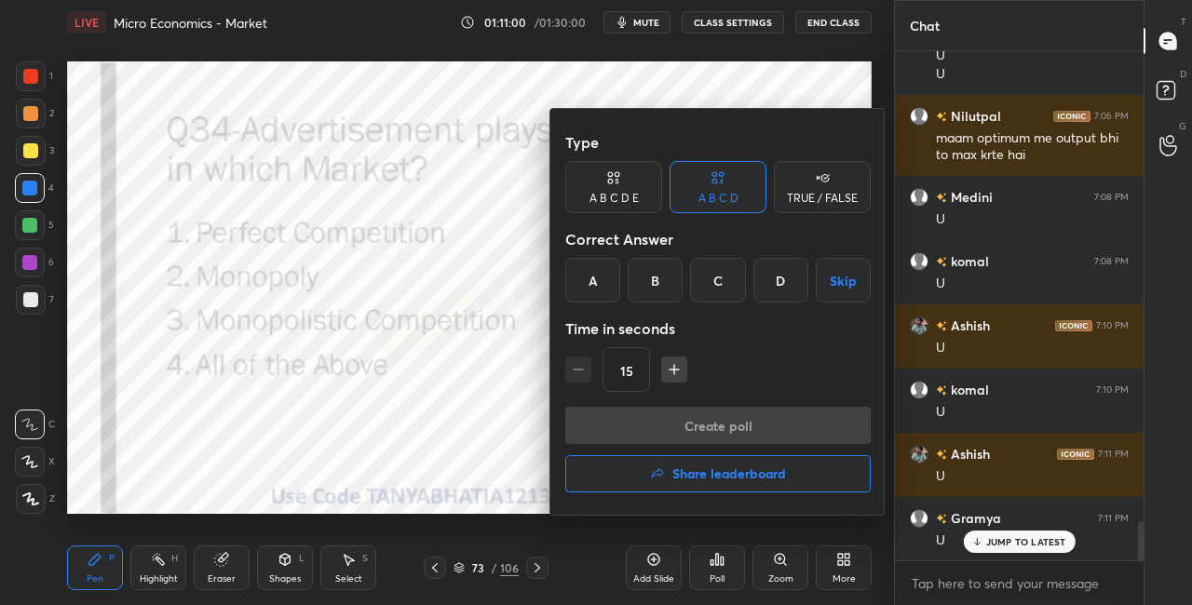
click at [736, 289] on div "C" at bounding box center [717, 280] width 55 height 45
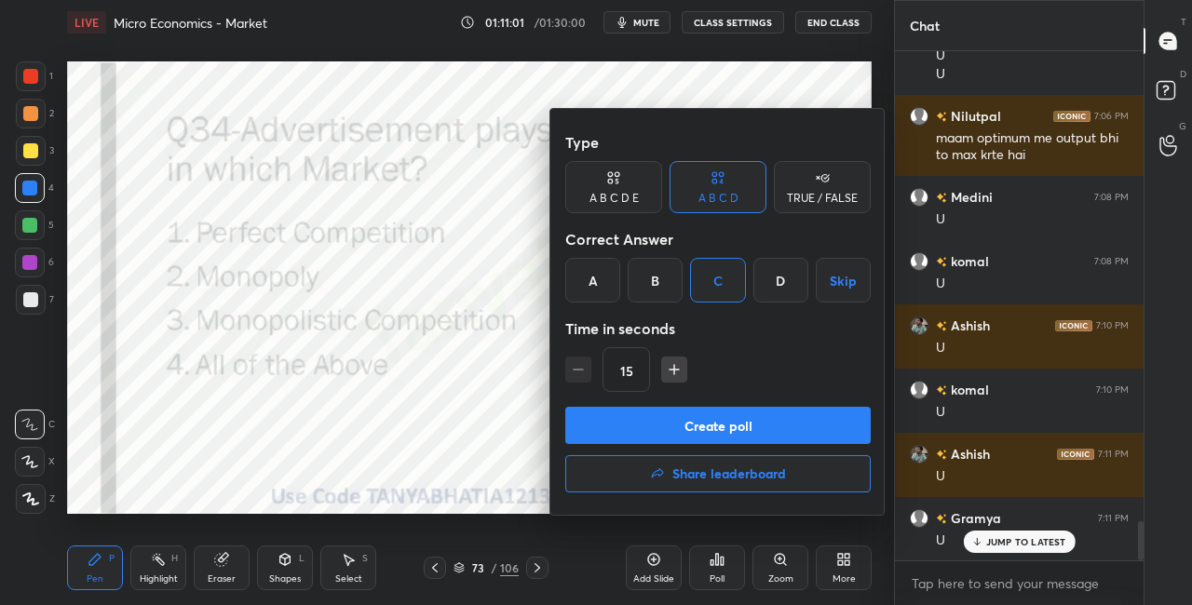
click at [711, 428] on button "Create poll" at bounding box center [718, 425] width 306 height 37
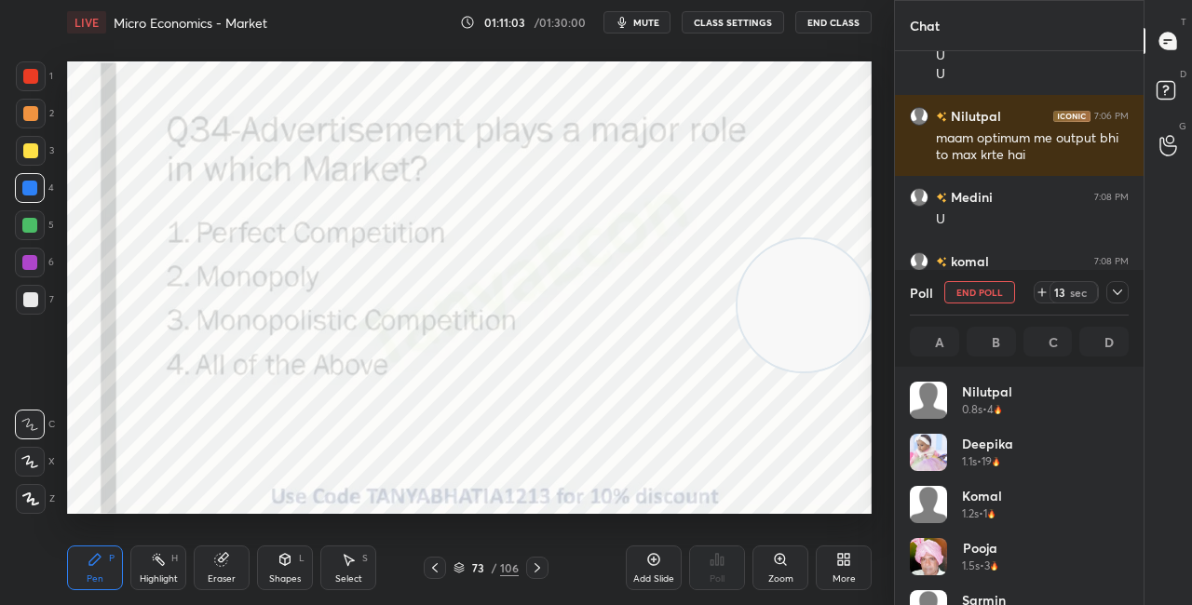
scroll to position [218, 213]
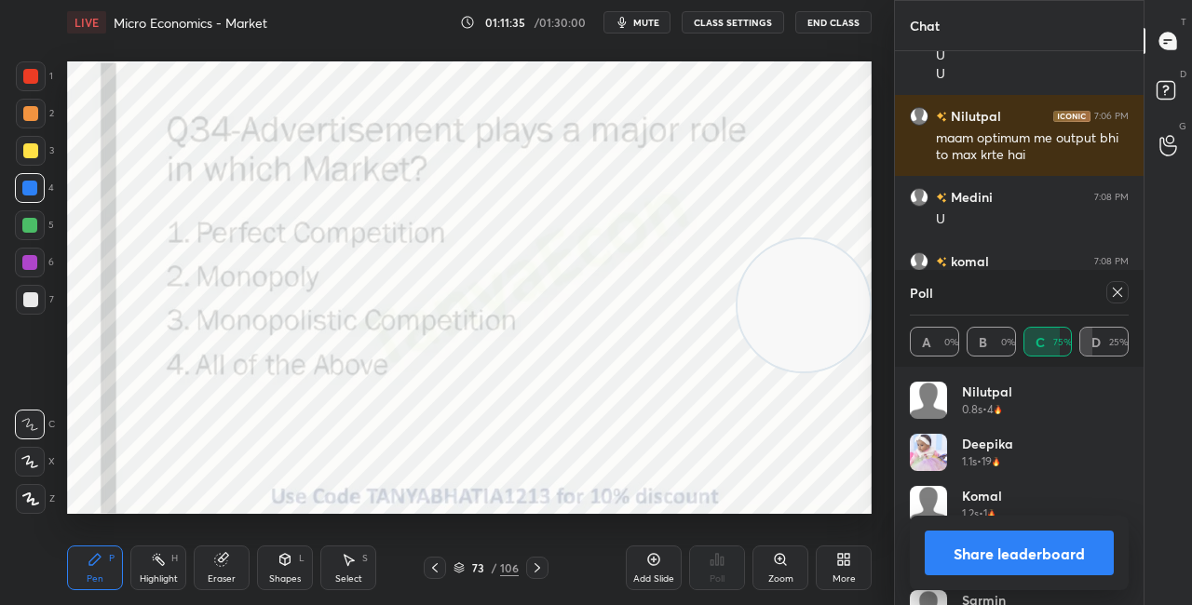
click at [281, 572] on div "Shapes L" at bounding box center [285, 568] width 56 height 45
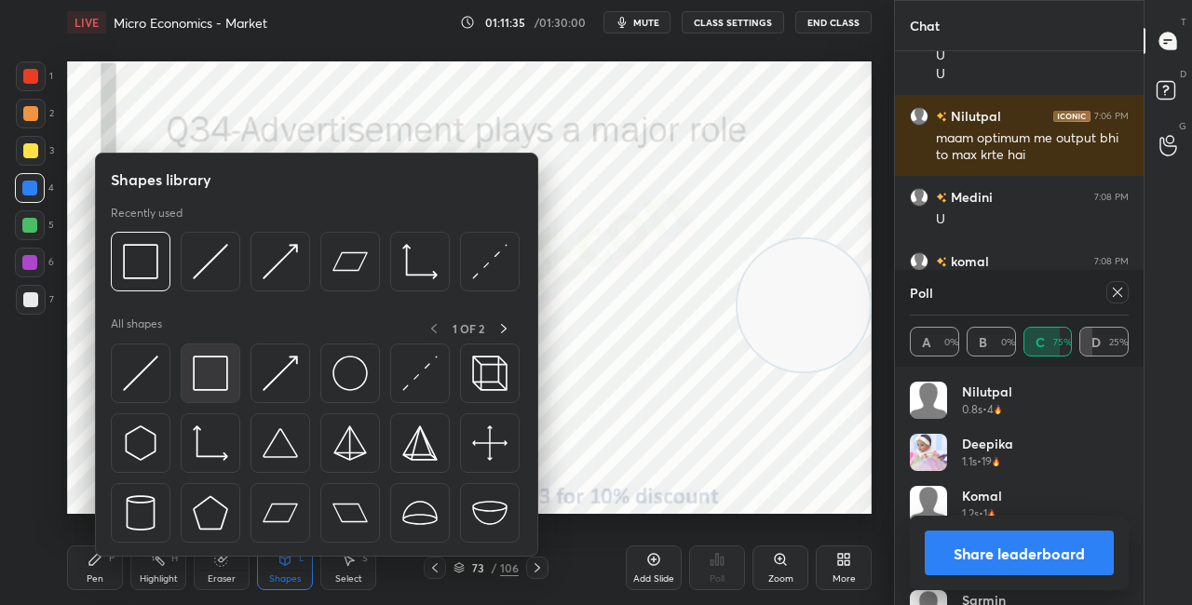
click at [220, 380] on img at bounding box center [210, 373] width 35 height 35
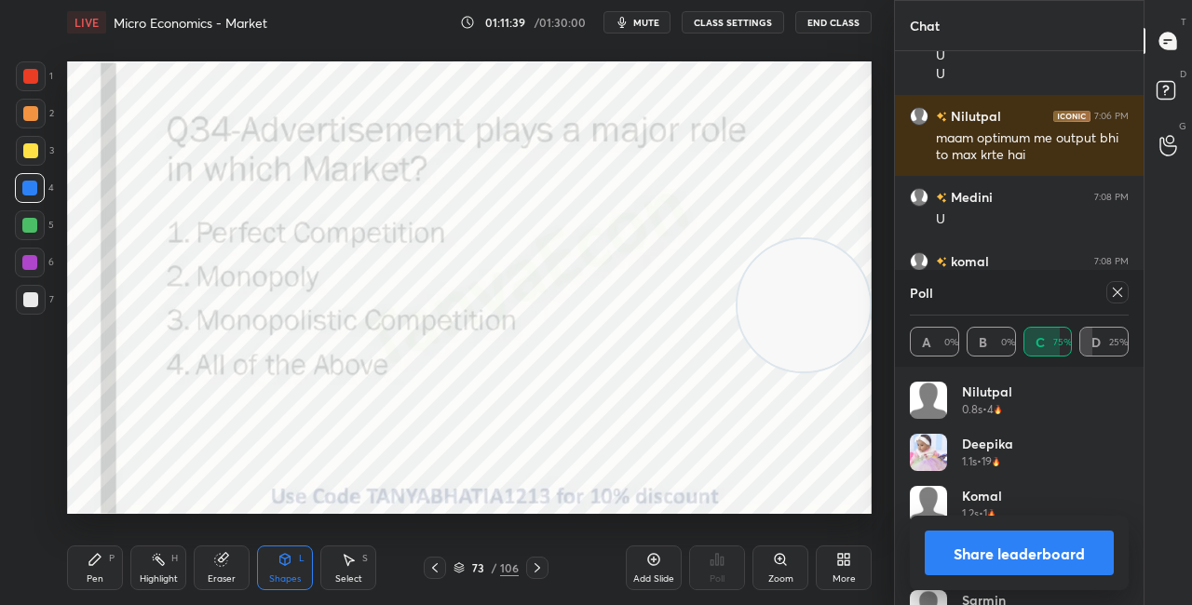
click at [955, 537] on button "Share leaderboard" at bounding box center [1019, 553] width 189 height 45
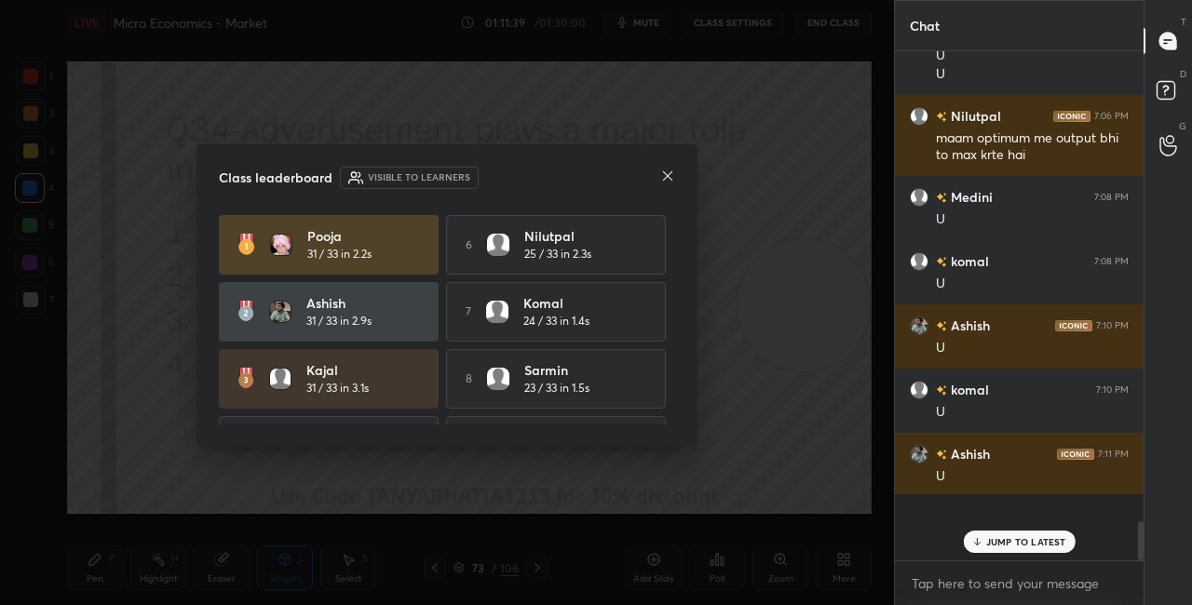
scroll to position [538, 243]
click at [676, 178] on div "Class leaderboard Visible to learners Pooja 31 / 33 in 2.2s 6 [PERSON_NAME] 25 …" at bounding box center [447, 295] width 501 height 303
click at [662, 179] on icon at bounding box center [667, 176] width 15 height 15
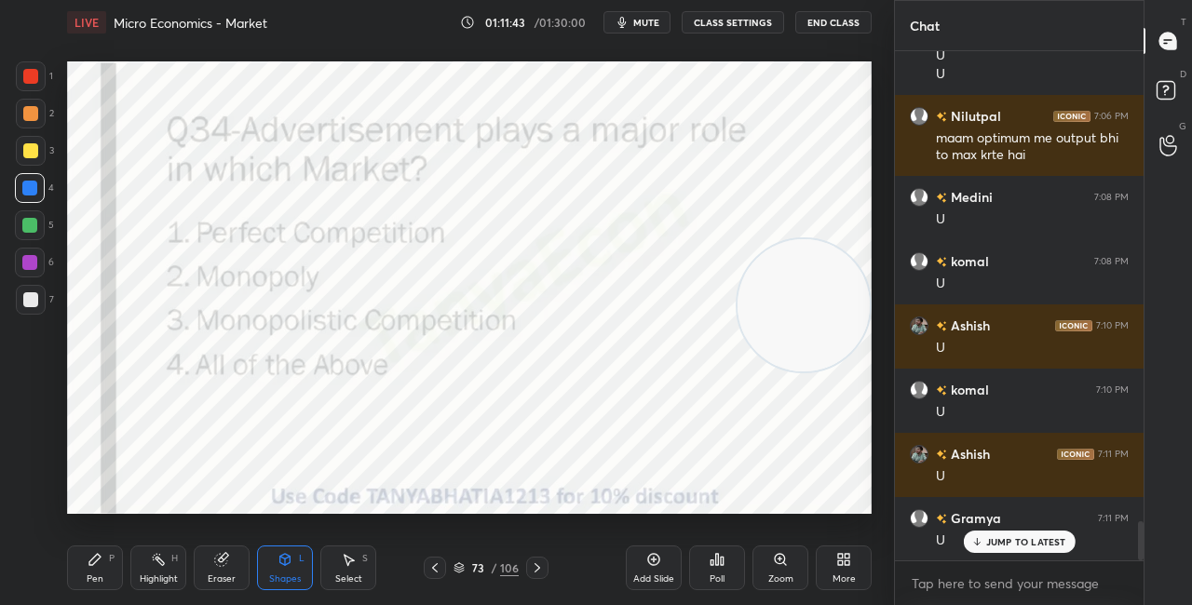
click at [82, 585] on div "Pen P" at bounding box center [95, 568] width 56 height 45
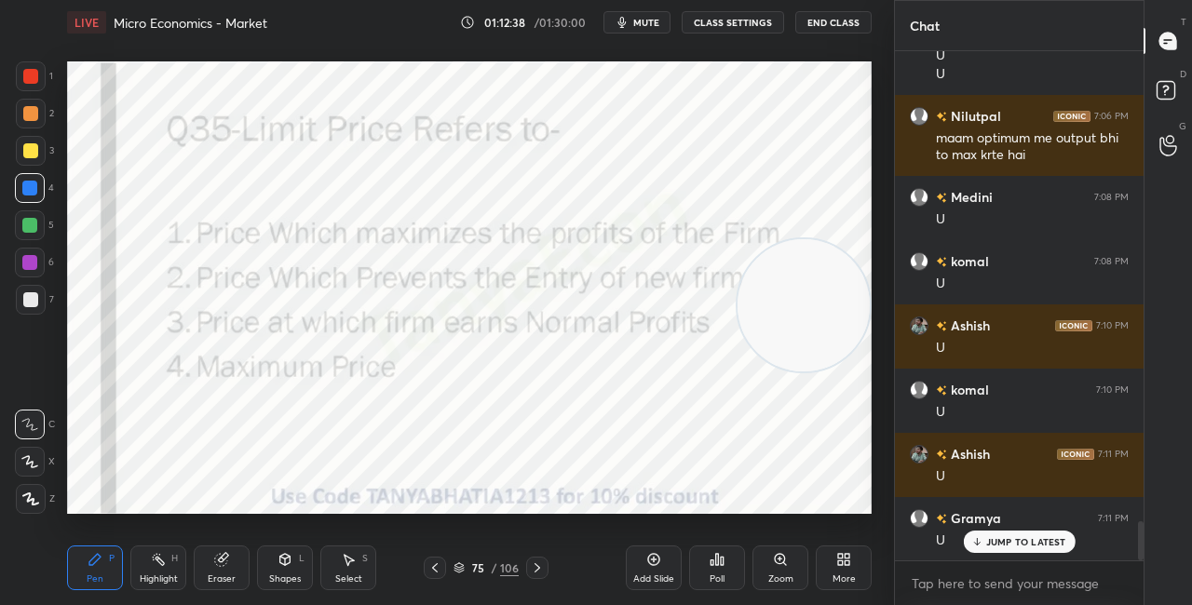
scroll to position [6257, 0]
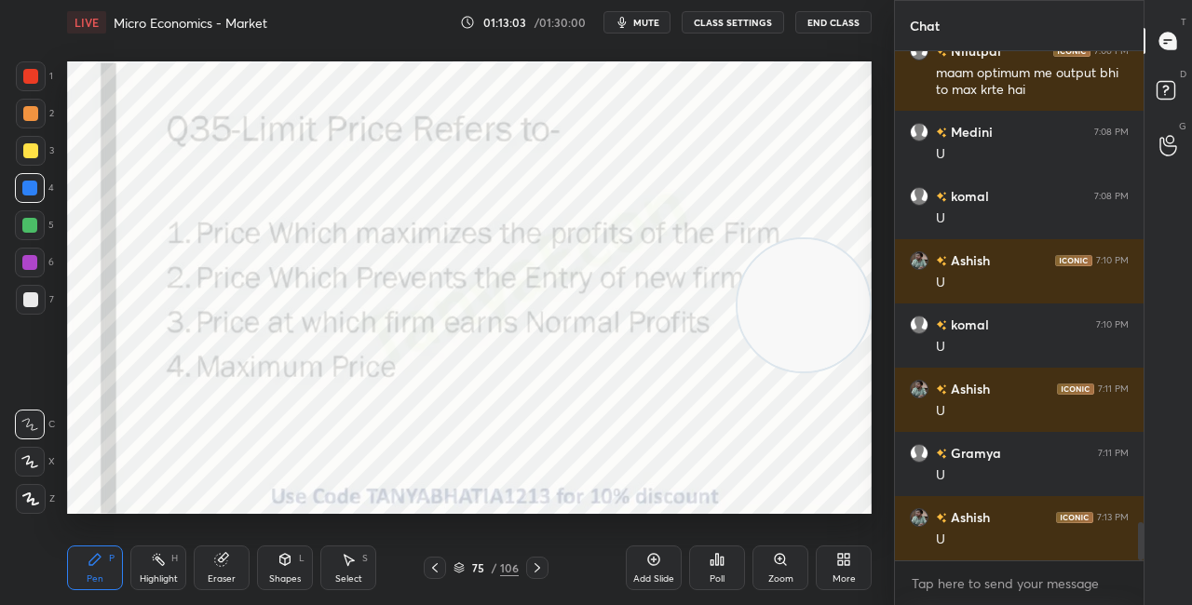
click at [722, 563] on icon at bounding box center [722, 561] width 3 height 8
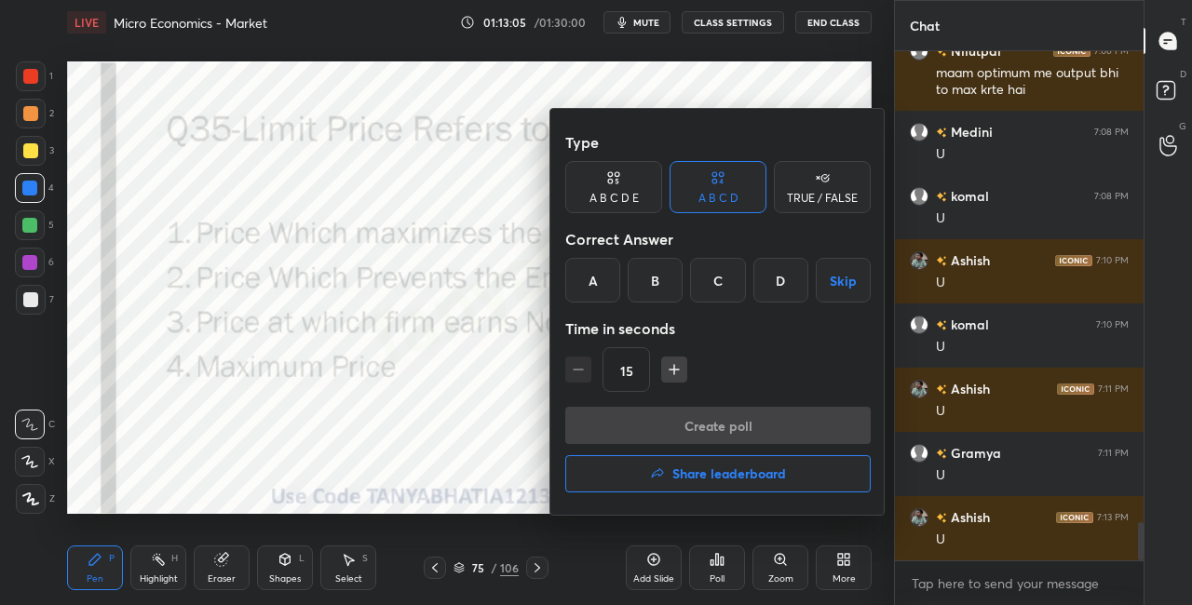
click at [656, 280] on div "B" at bounding box center [655, 280] width 55 height 45
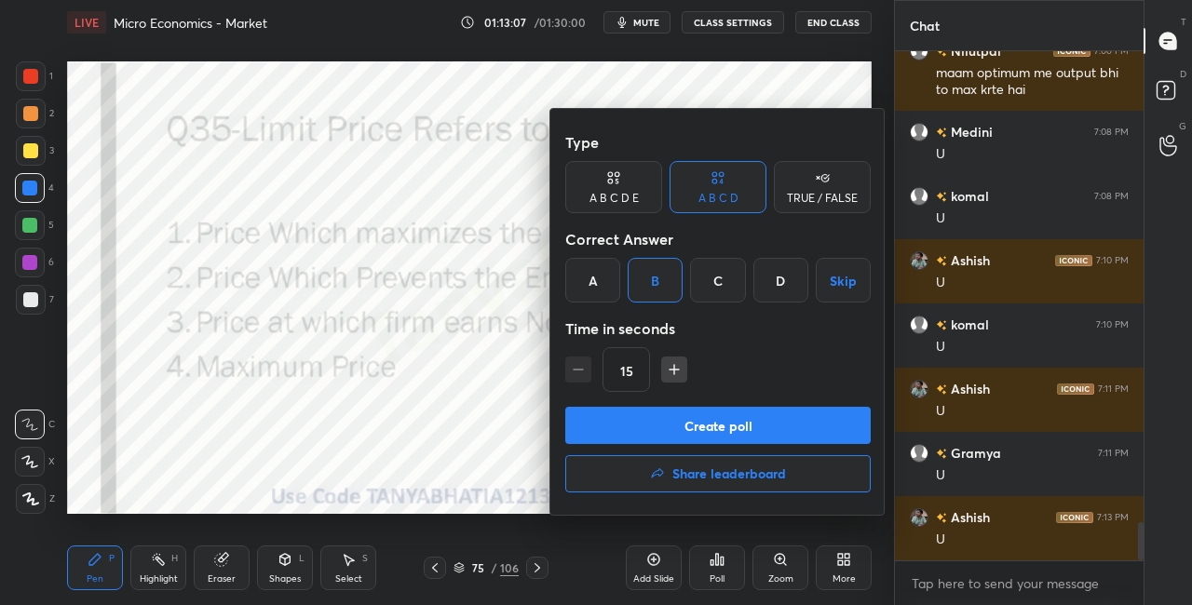
click at [667, 425] on button "Create poll" at bounding box center [718, 425] width 306 height 37
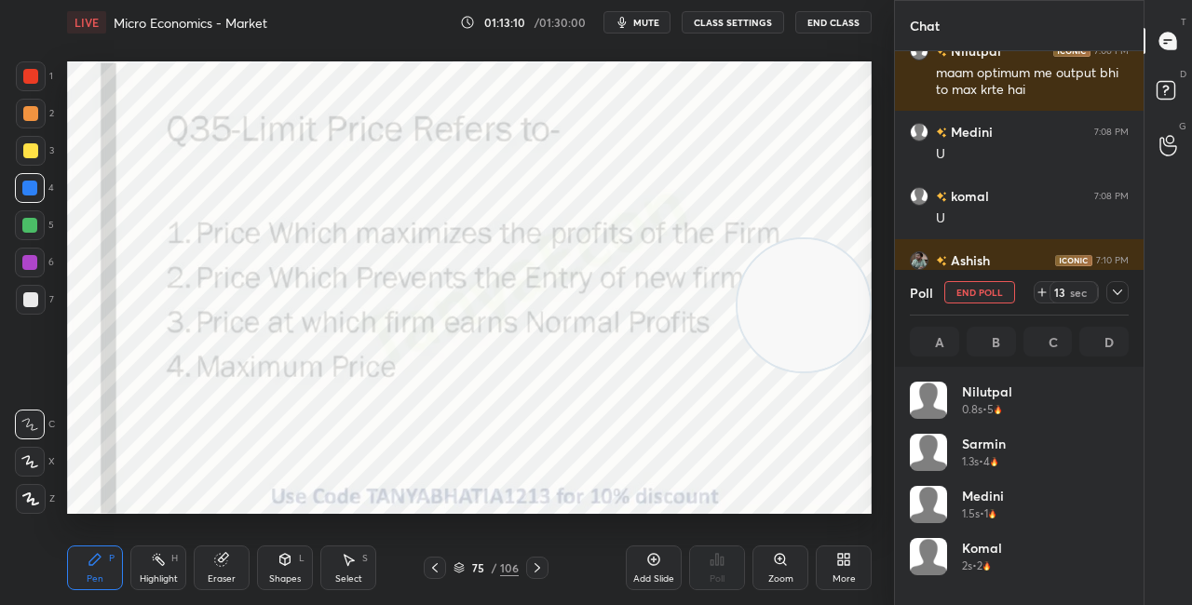
scroll to position [218, 213]
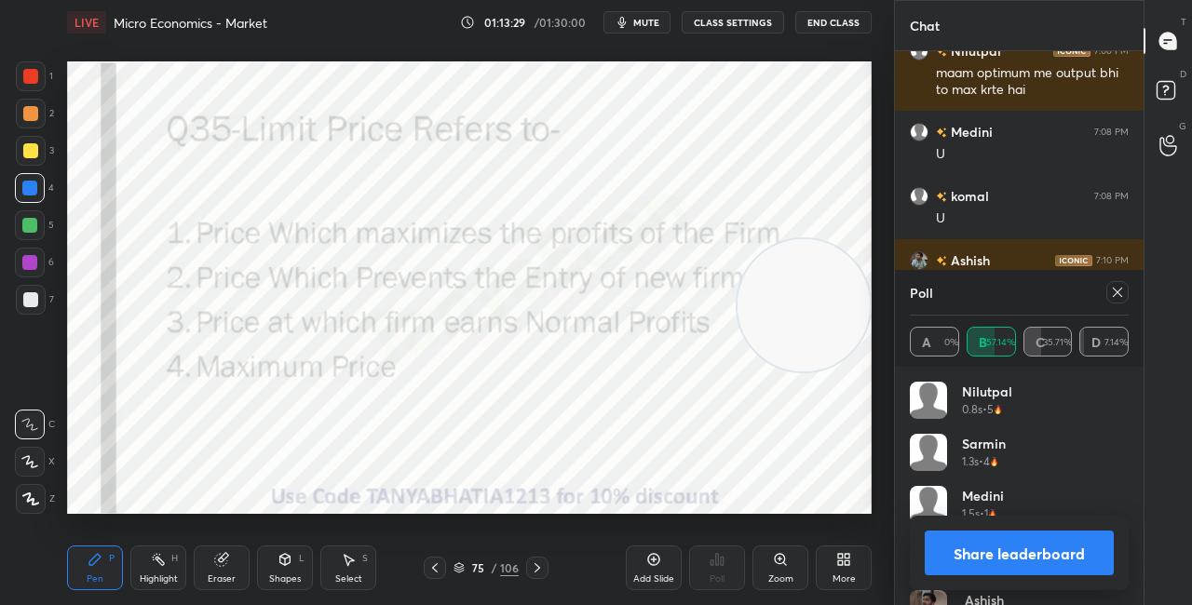
click at [292, 564] on div "Shapes L" at bounding box center [285, 568] width 56 height 45
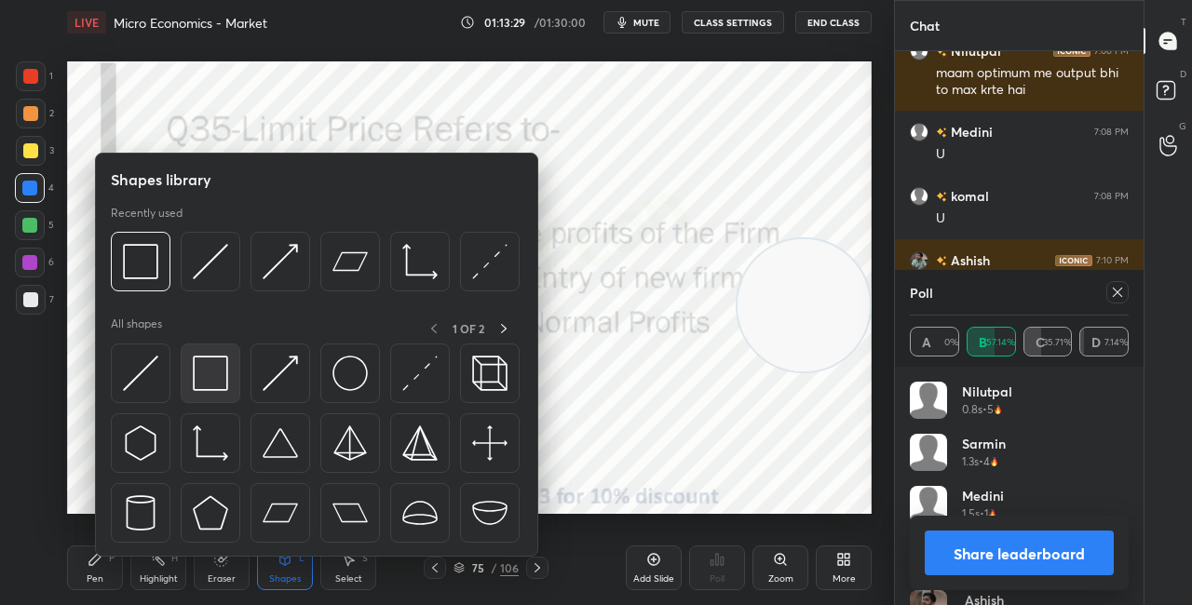
click at [214, 402] on div at bounding box center [211, 374] width 60 height 60
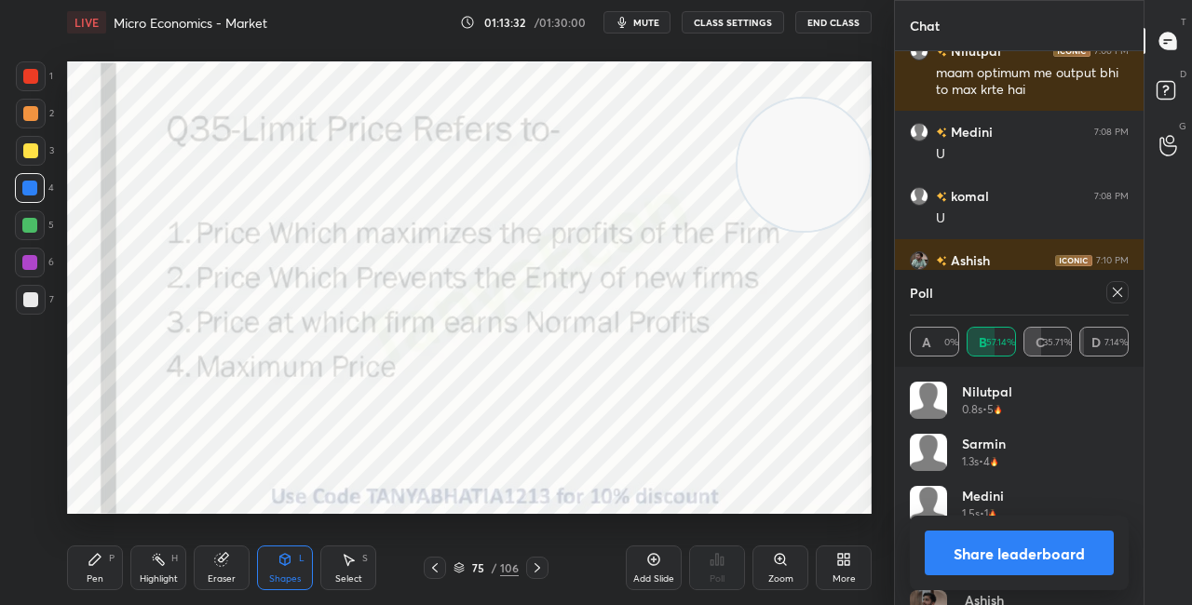
drag, startPoint x: 814, startPoint y: 322, endPoint x: 815, endPoint y: 136, distance: 186.3
click at [815, 145] on video at bounding box center [804, 165] width 132 height 132
click at [961, 560] on button "Share leaderboard" at bounding box center [1019, 553] width 189 height 45
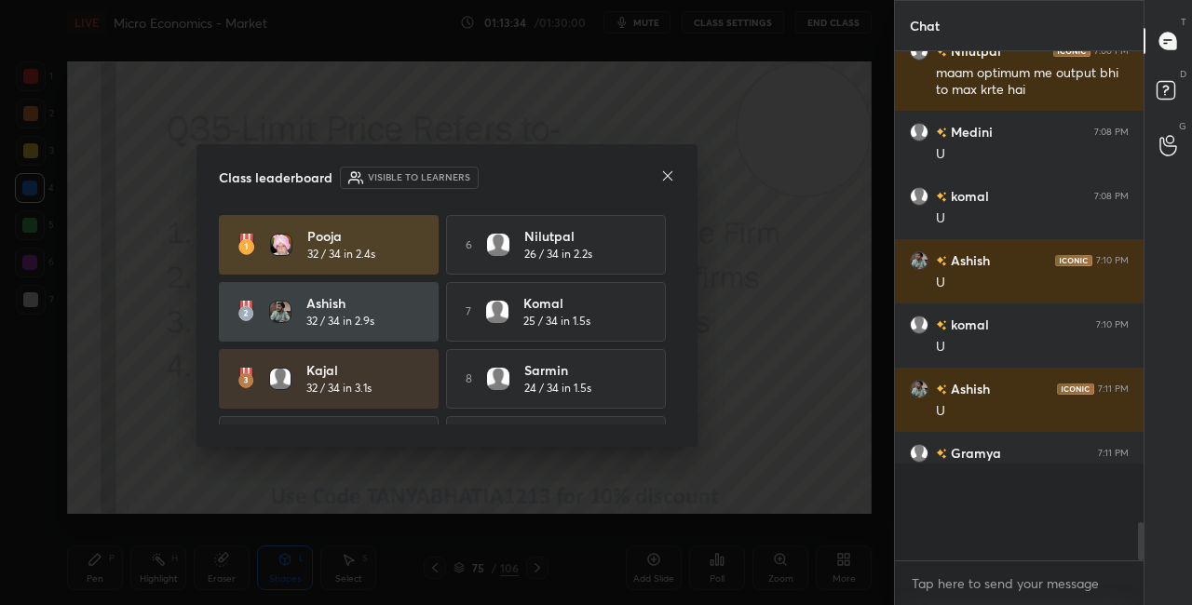
scroll to position [546, 243]
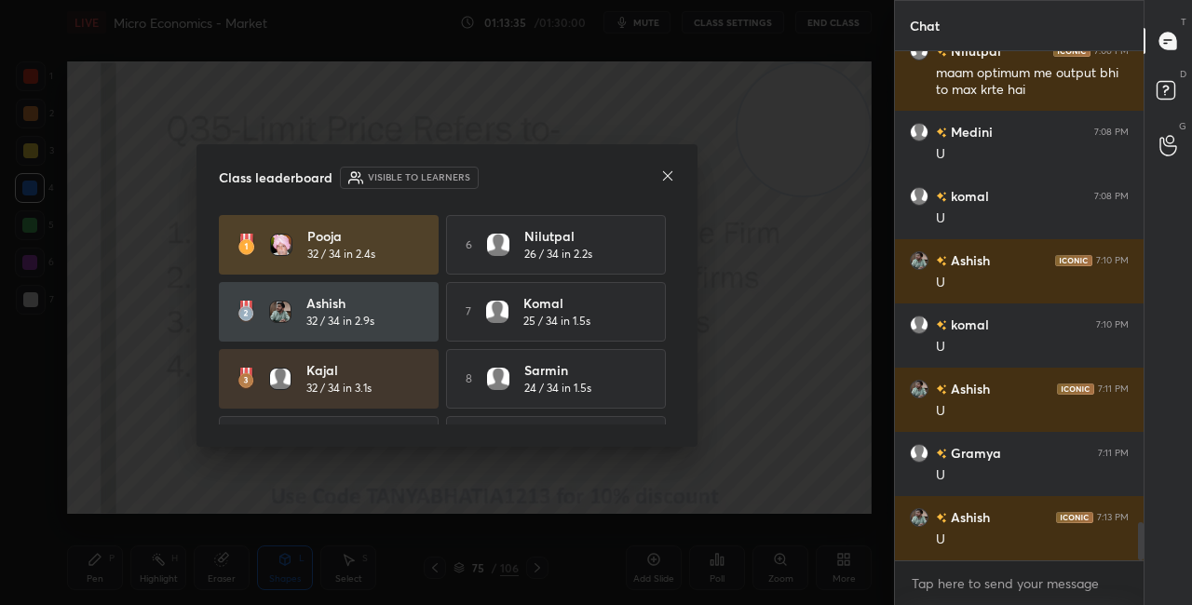
click at [668, 172] on icon at bounding box center [667, 176] width 15 height 15
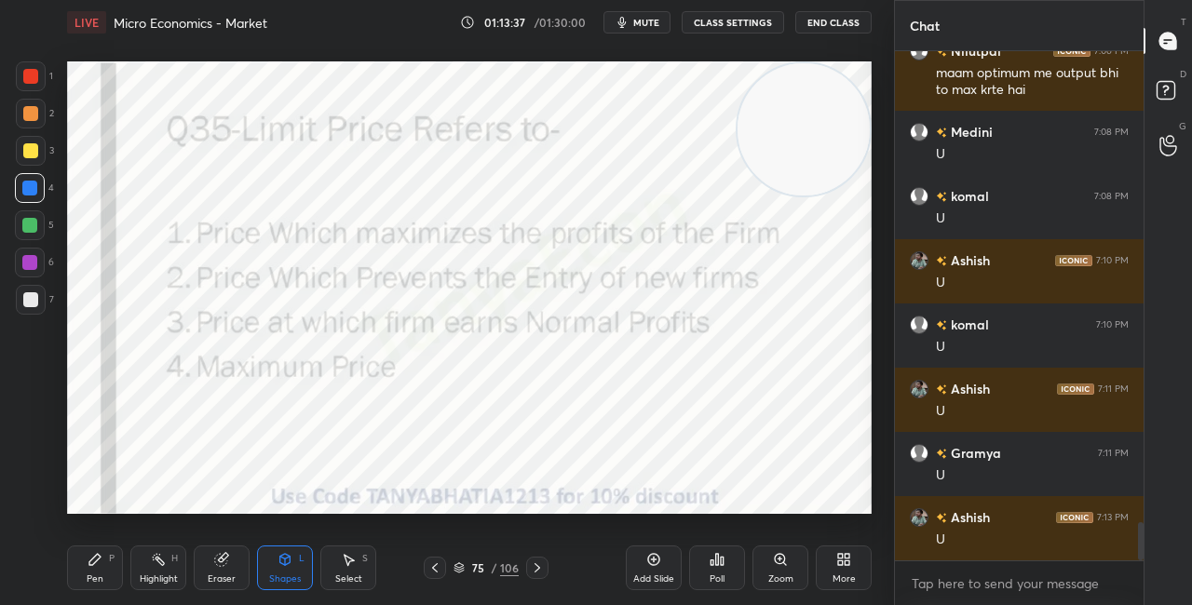
click at [106, 580] on div "Pen P" at bounding box center [95, 568] width 56 height 45
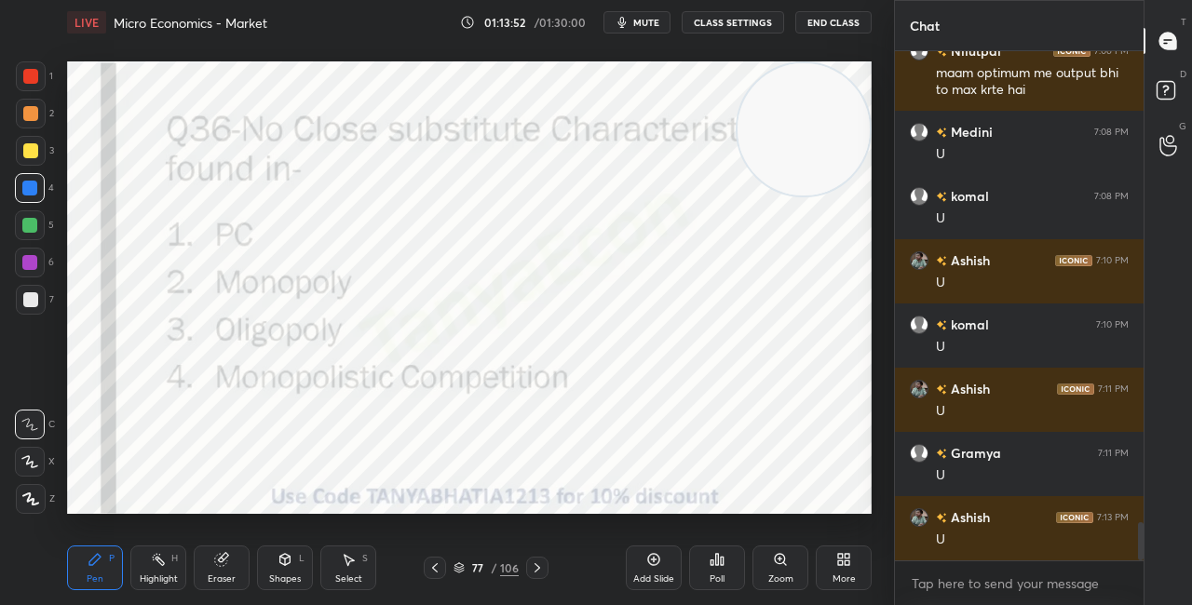
drag, startPoint x: 794, startPoint y: 124, endPoint x: 767, endPoint y: 223, distance: 102.1
click at [783, 196] on video at bounding box center [804, 129] width 132 height 132
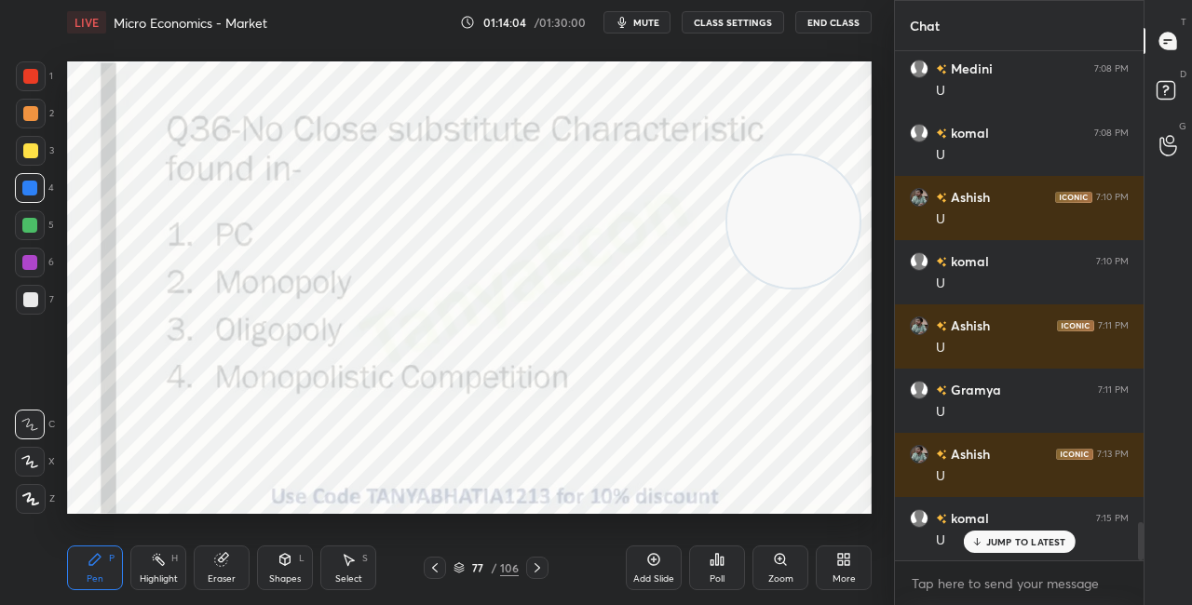
scroll to position [6386, 0]
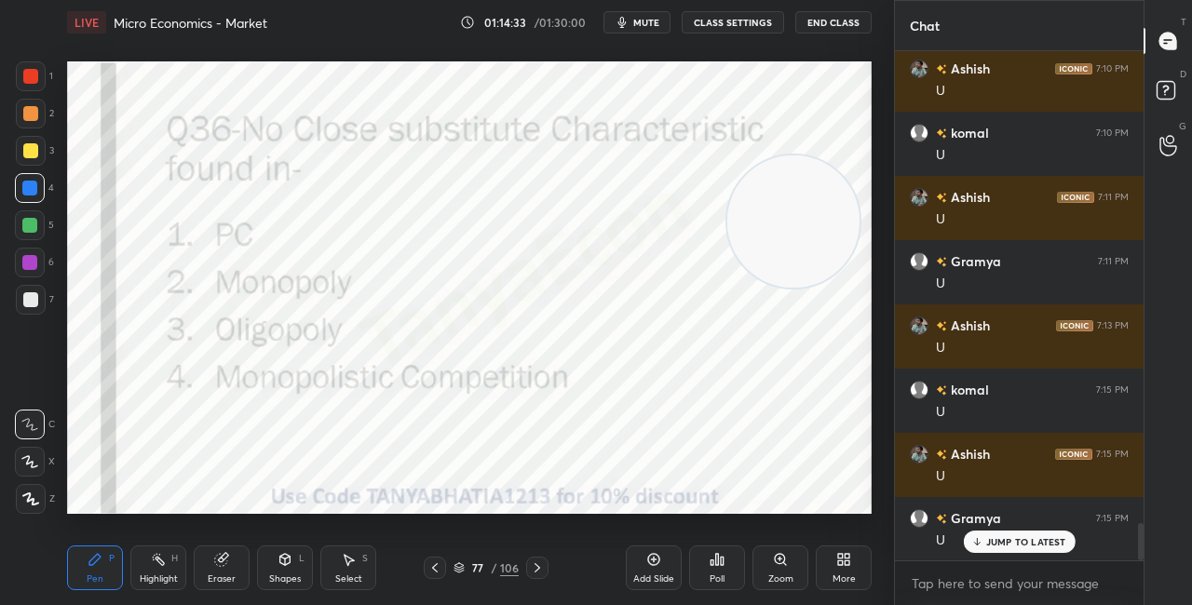
click at [541, 571] on icon at bounding box center [537, 568] width 15 height 15
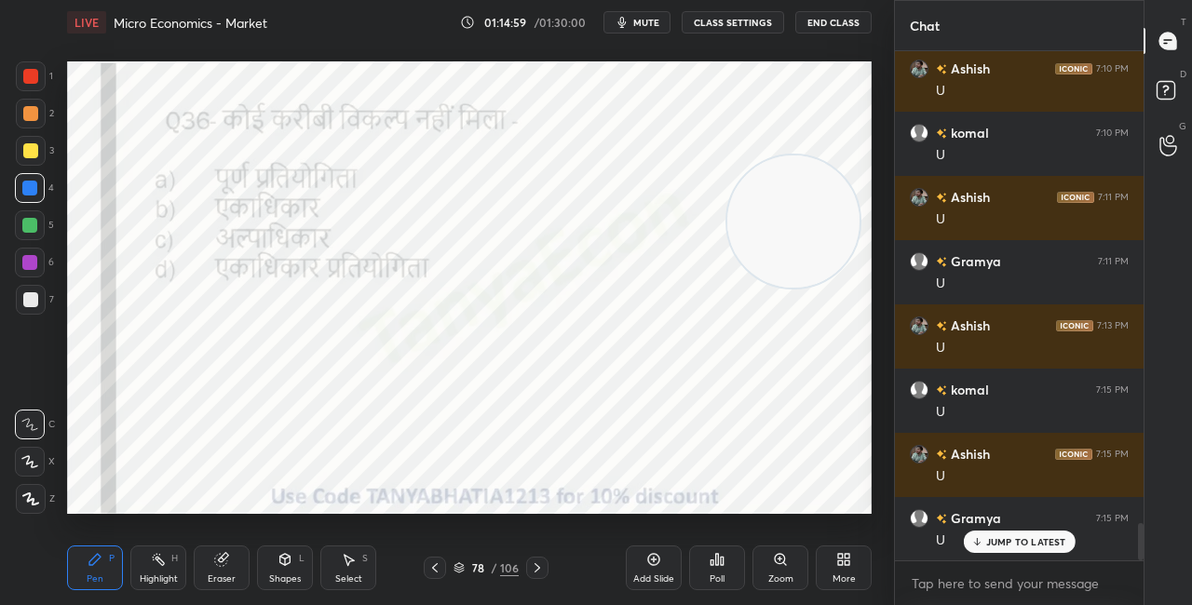
click at [465, 567] on div "78 / 106" at bounding box center [486, 568] width 65 height 17
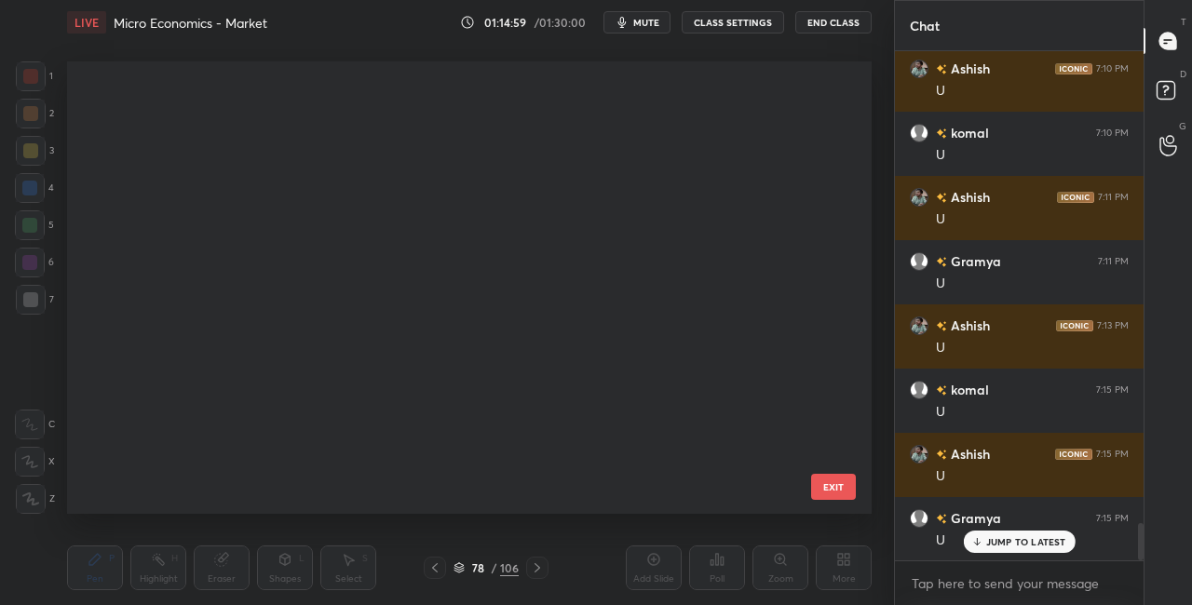
scroll to position [3107, 0]
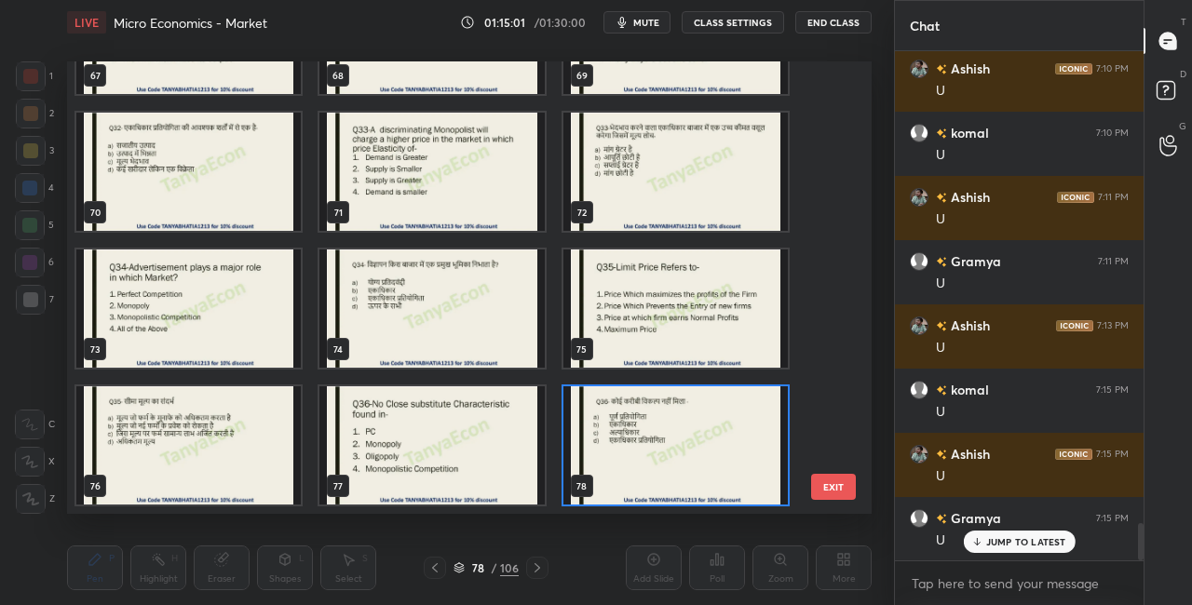
click at [489, 487] on img "grid" at bounding box center [431, 446] width 224 height 118
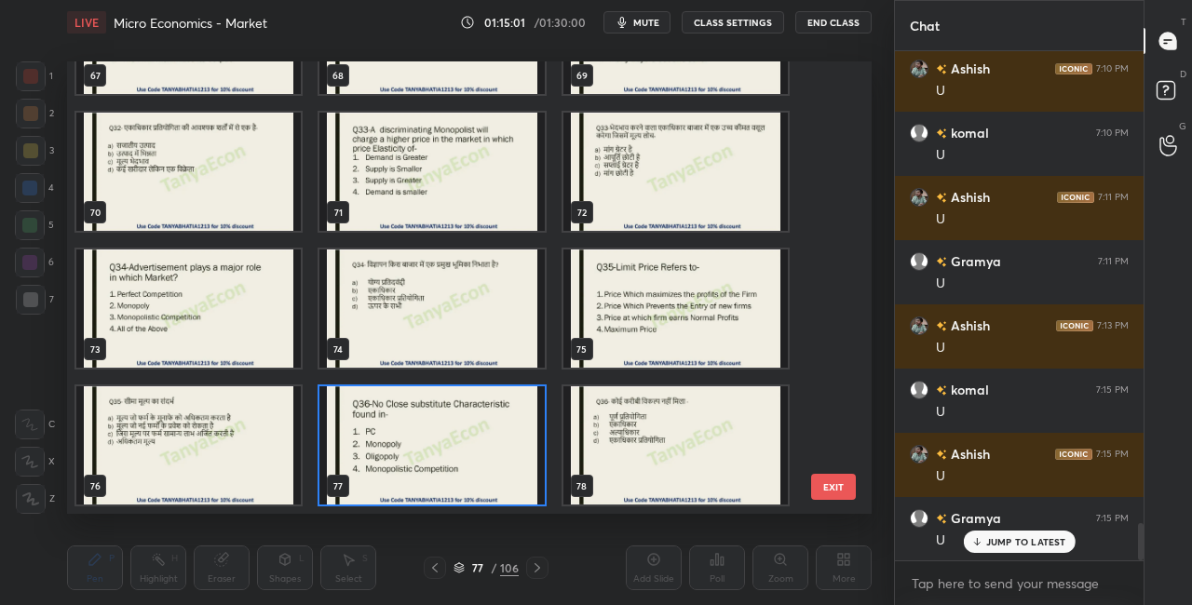
click at [486, 491] on img "grid" at bounding box center [431, 446] width 224 height 118
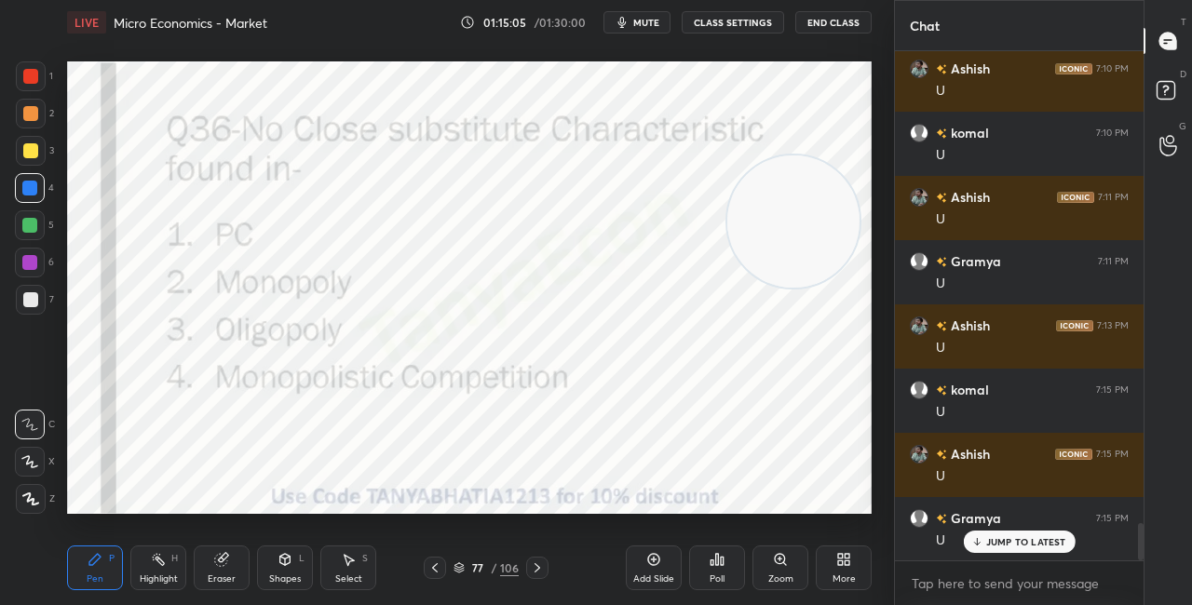
click at [726, 570] on div "Poll" at bounding box center [717, 568] width 56 height 45
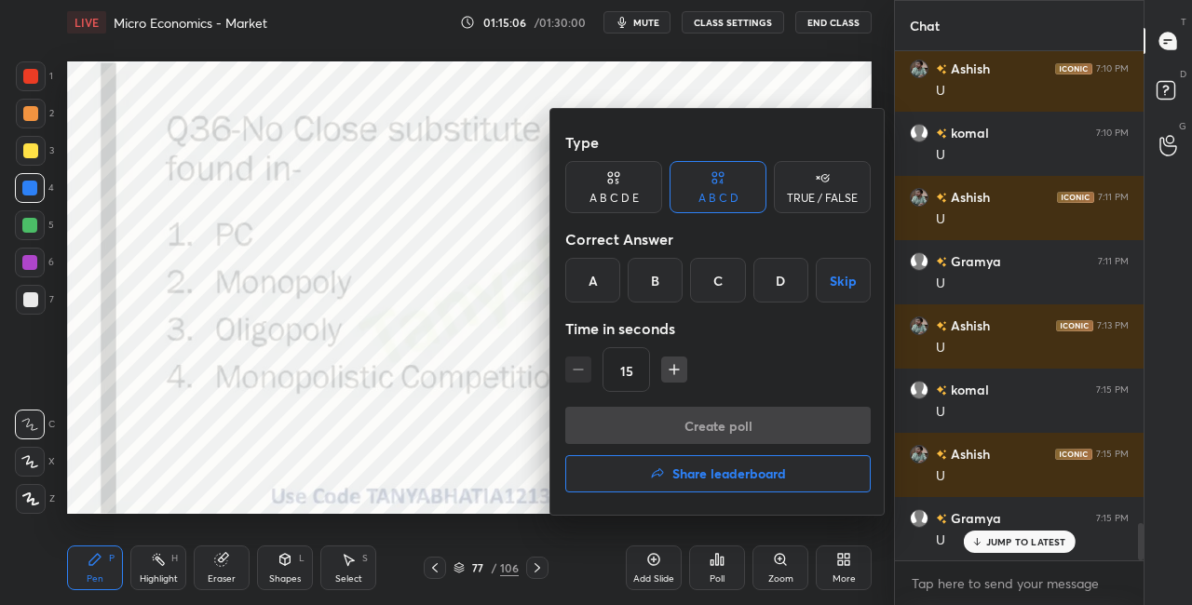
click at [639, 278] on div "B" at bounding box center [655, 280] width 55 height 45
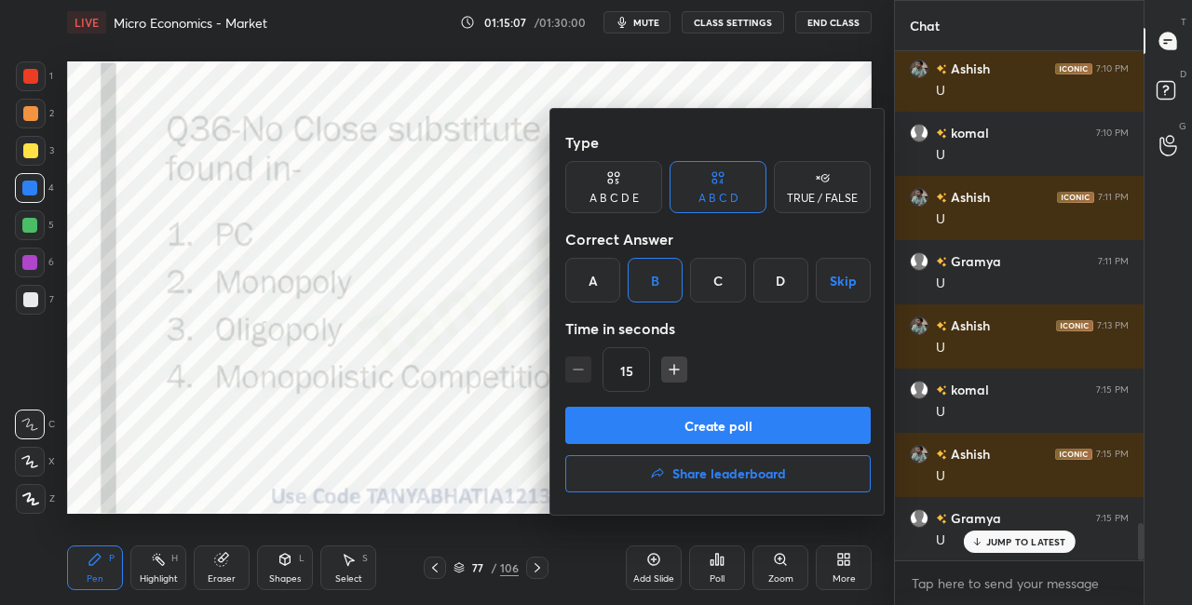
click at [645, 420] on button "Create poll" at bounding box center [718, 425] width 306 height 37
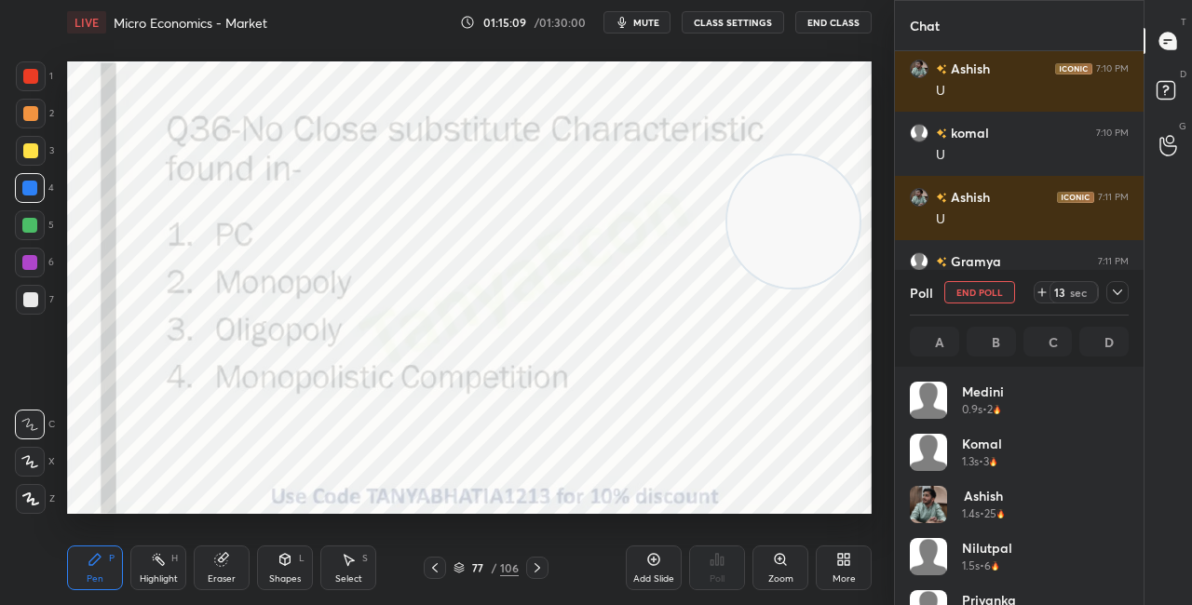
scroll to position [218, 213]
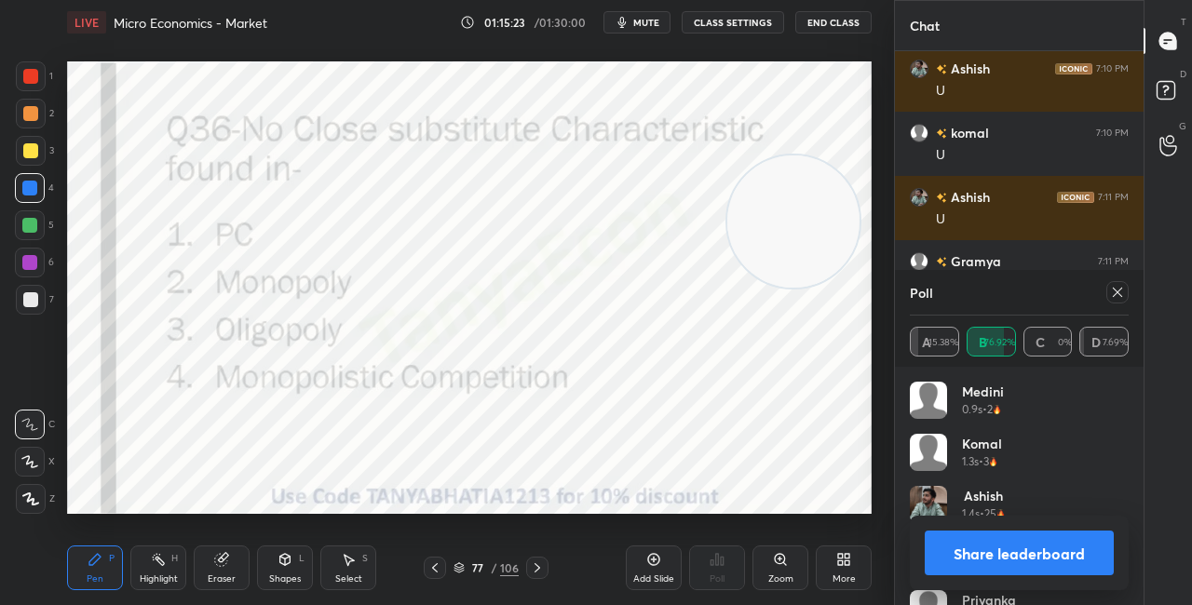
click at [276, 565] on div "Shapes L" at bounding box center [285, 568] width 56 height 45
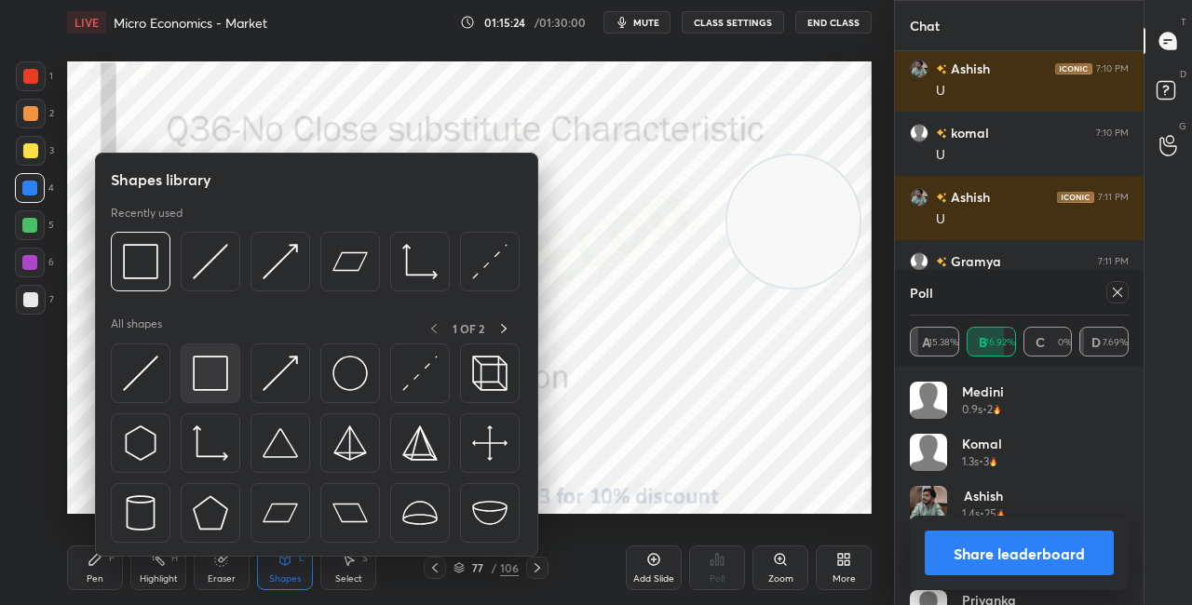
click at [204, 387] on img at bounding box center [210, 373] width 35 height 35
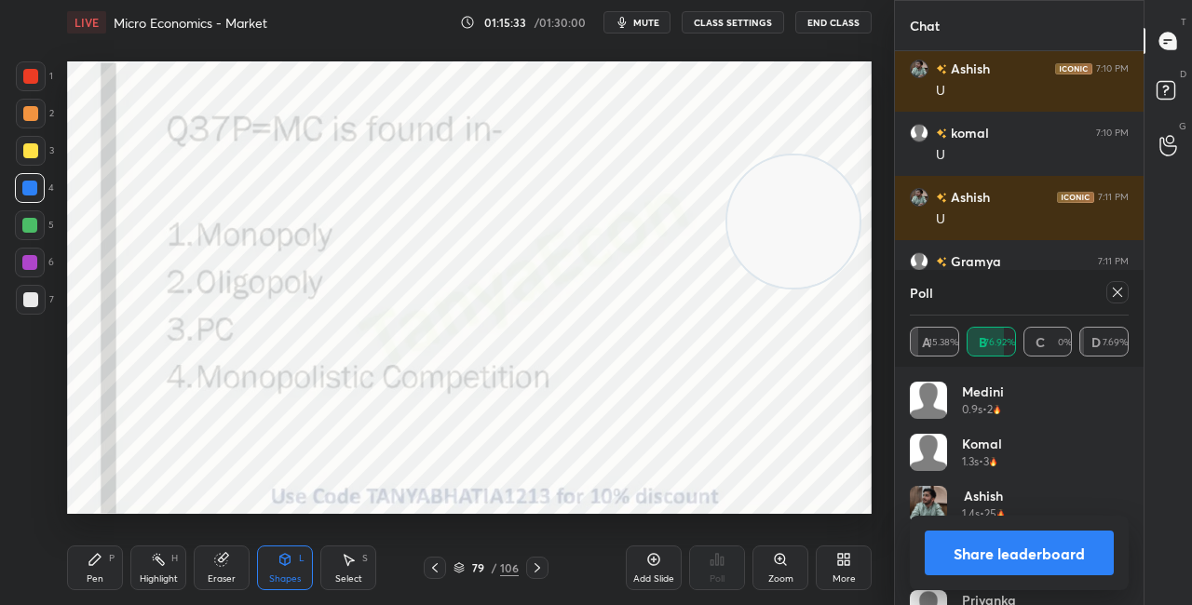
click at [94, 580] on div "Pen" at bounding box center [95, 579] width 17 height 9
click at [957, 564] on button "Share leaderboard" at bounding box center [1019, 553] width 189 height 45
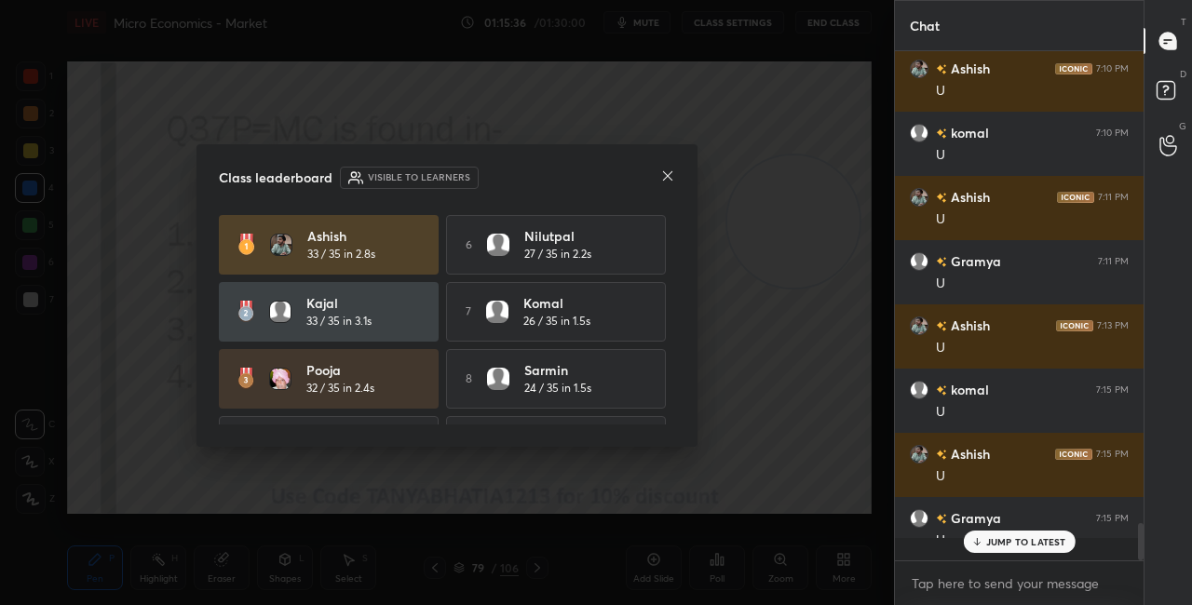
scroll to position [538, 243]
click at [670, 178] on icon at bounding box center [667, 175] width 9 height 9
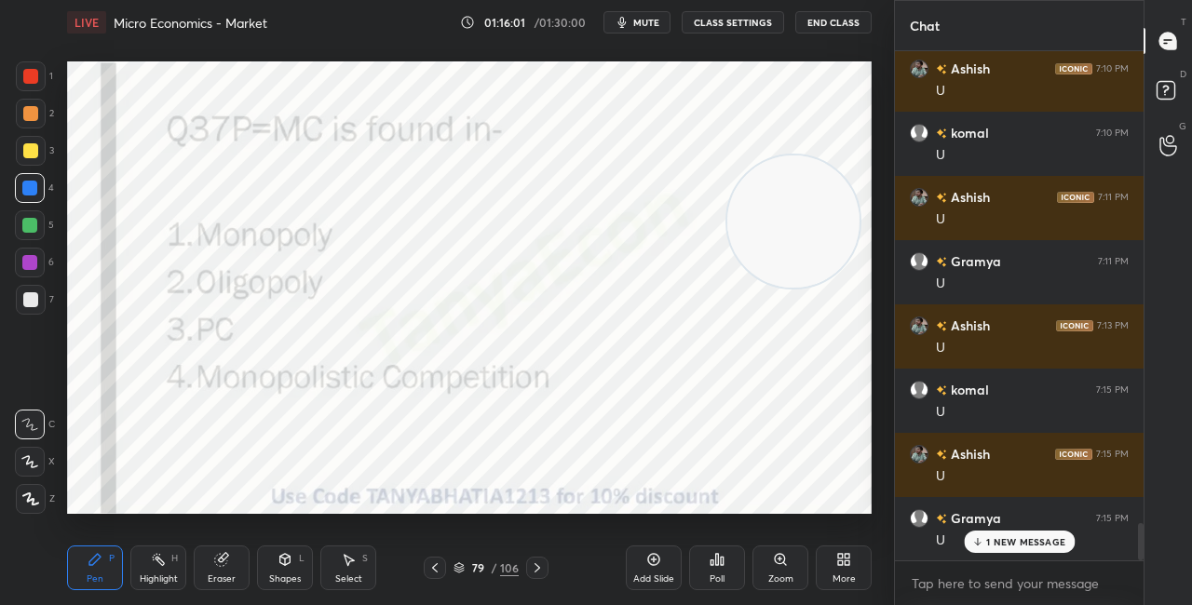
scroll to position [6514, 0]
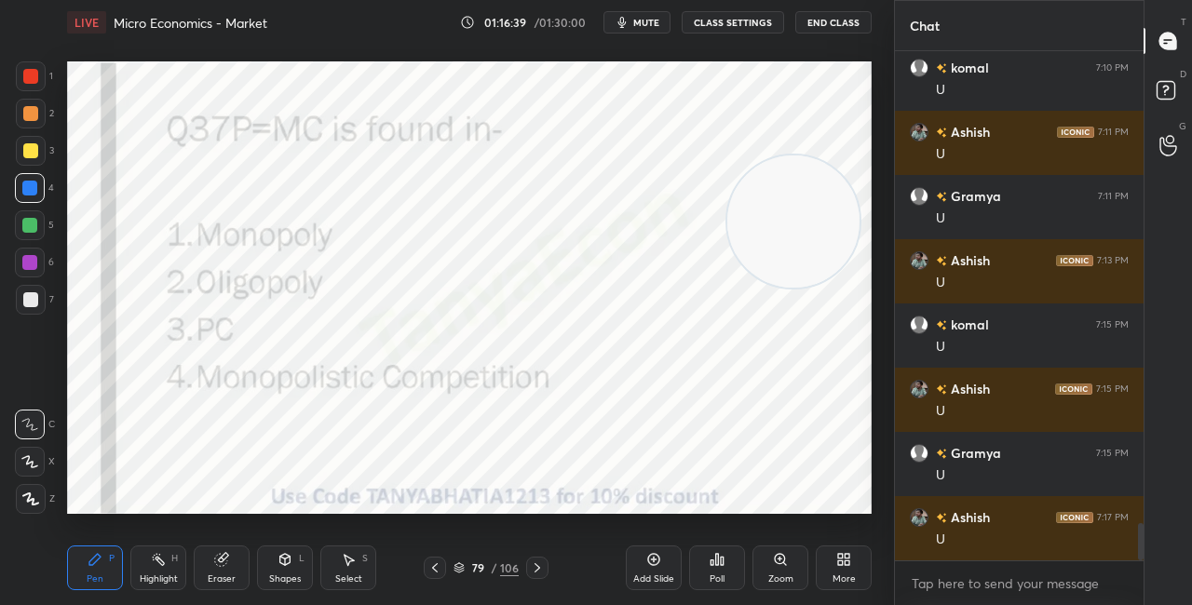
click at [717, 569] on div "Poll" at bounding box center [717, 568] width 56 height 45
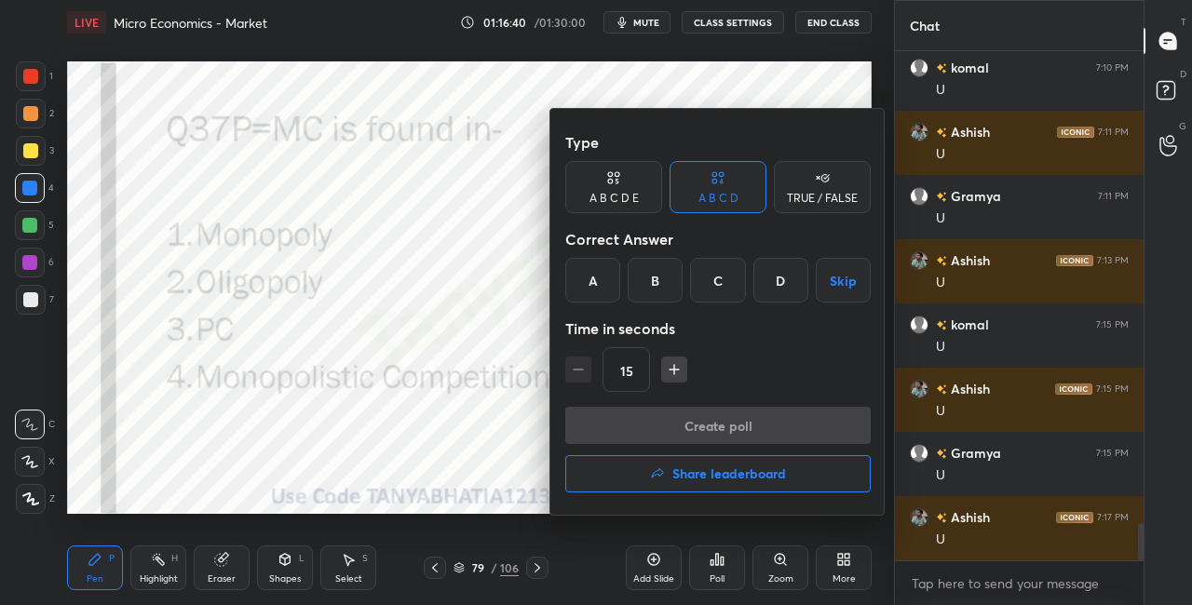
click at [719, 283] on div "C" at bounding box center [717, 280] width 55 height 45
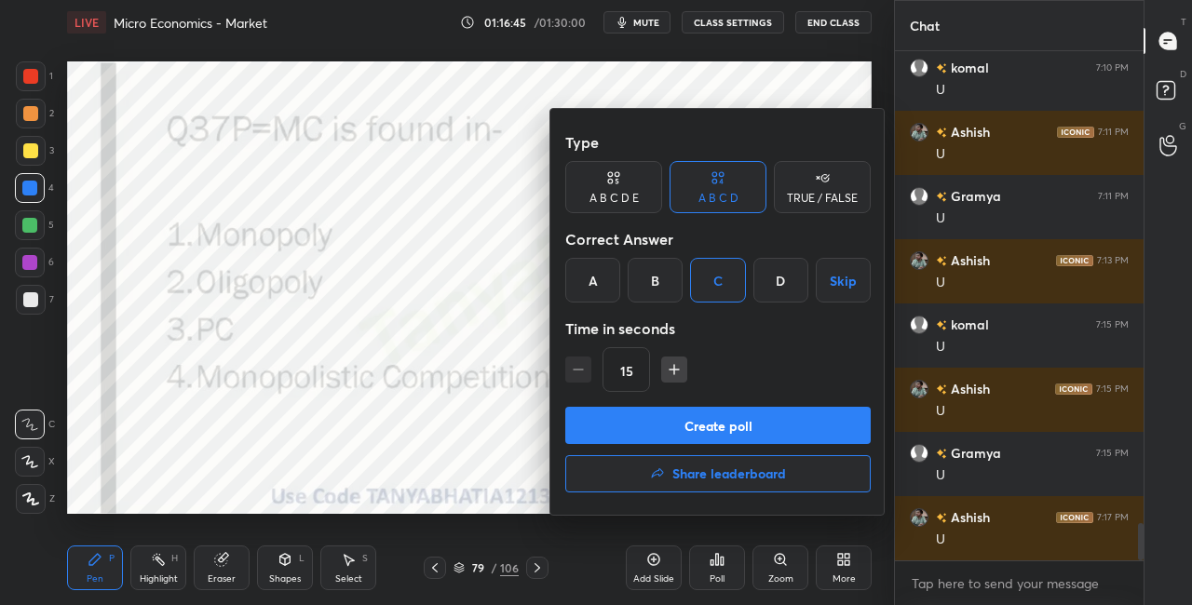
click at [675, 426] on button "Create poll" at bounding box center [718, 425] width 306 height 37
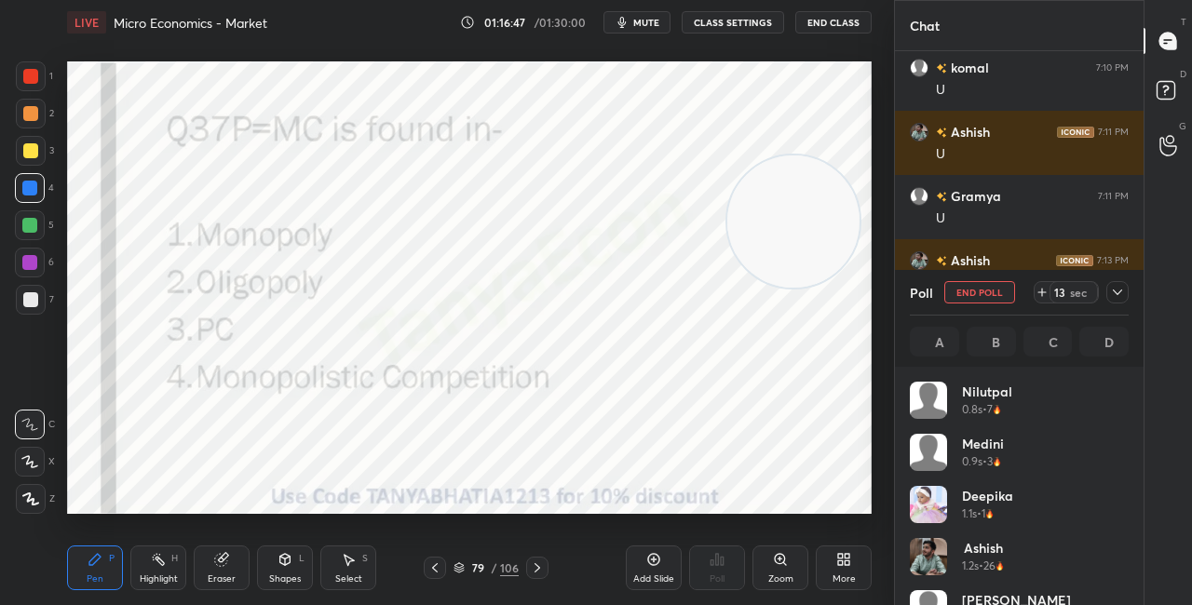
scroll to position [218, 213]
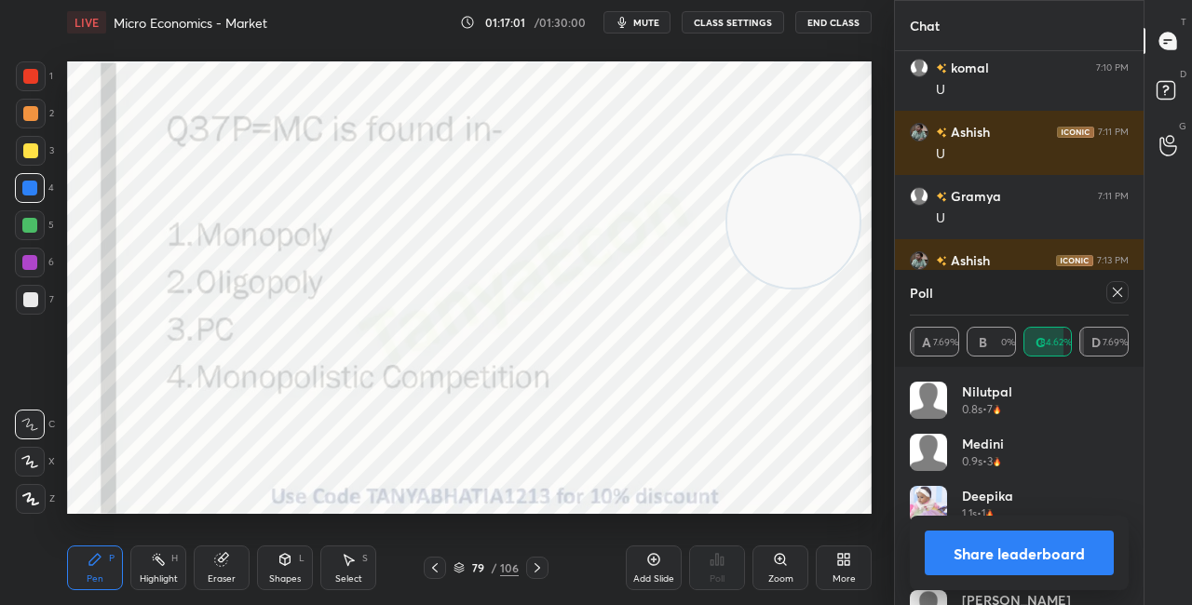
click at [282, 571] on div "Shapes L" at bounding box center [285, 568] width 56 height 45
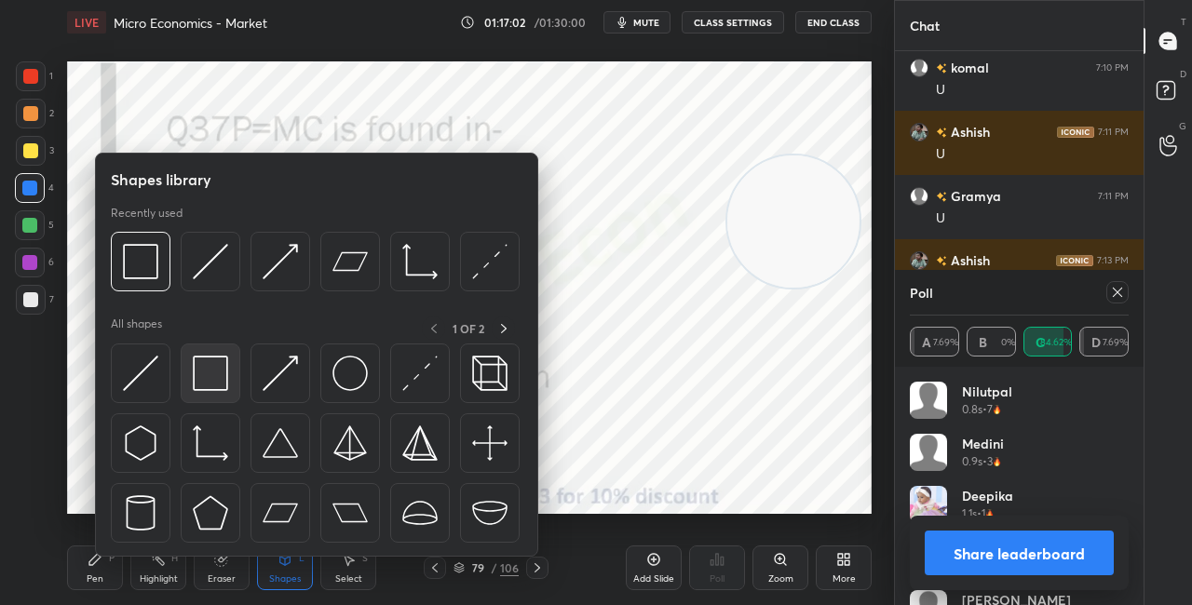
click at [197, 389] on img at bounding box center [210, 373] width 35 height 35
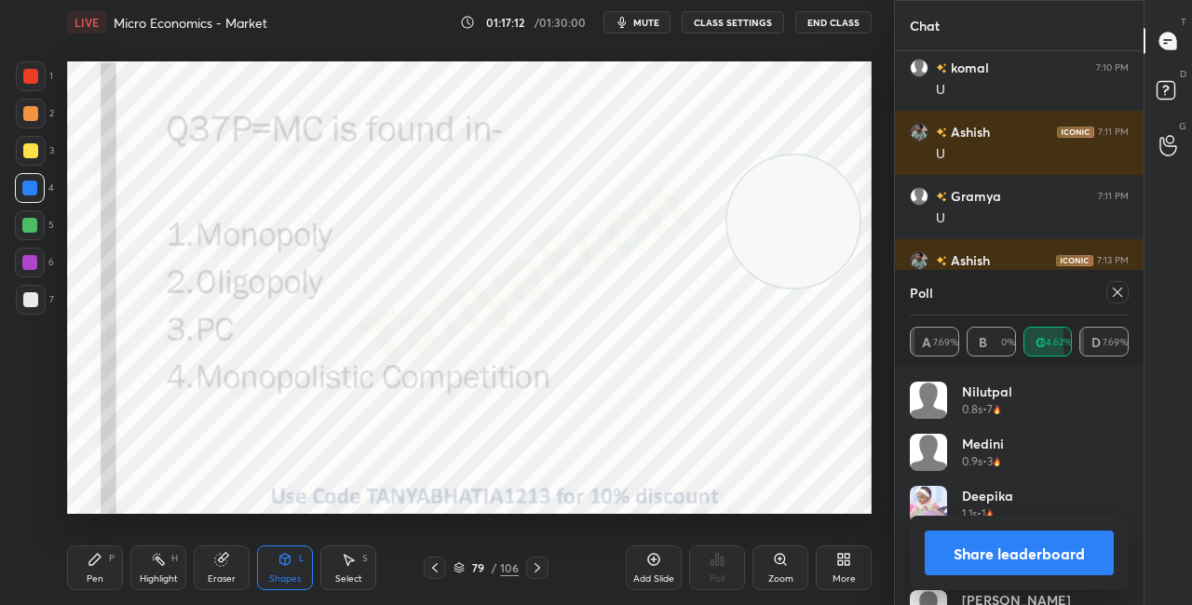
click at [985, 556] on button "Share leaderboard" at bounding box center [1019, 553] width 189 height 45
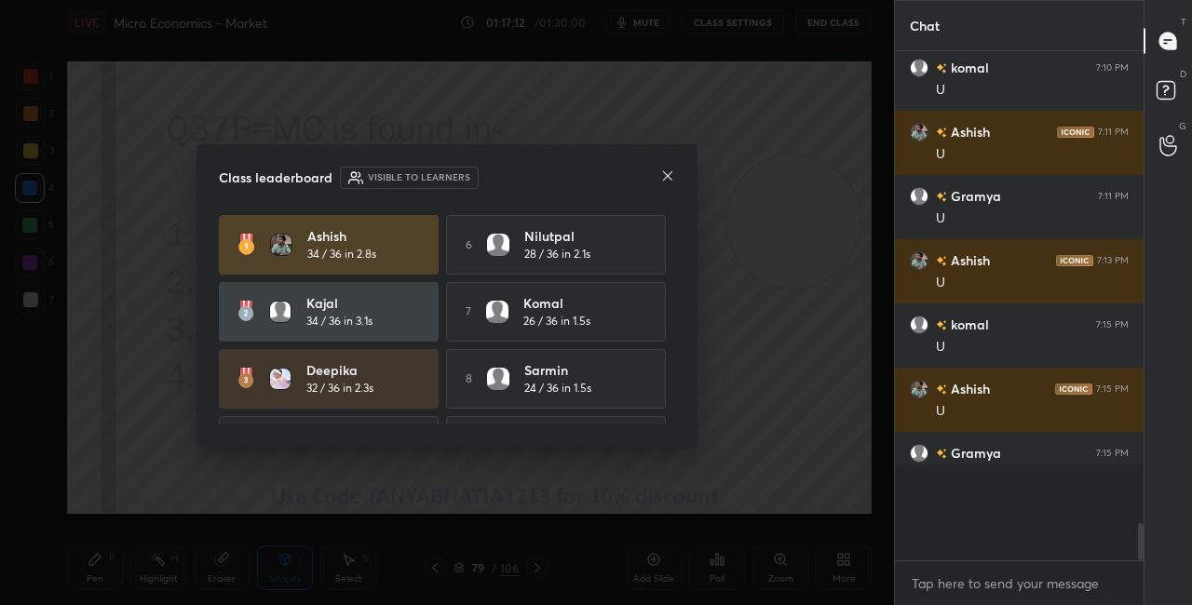
scroll to position [538, 243]
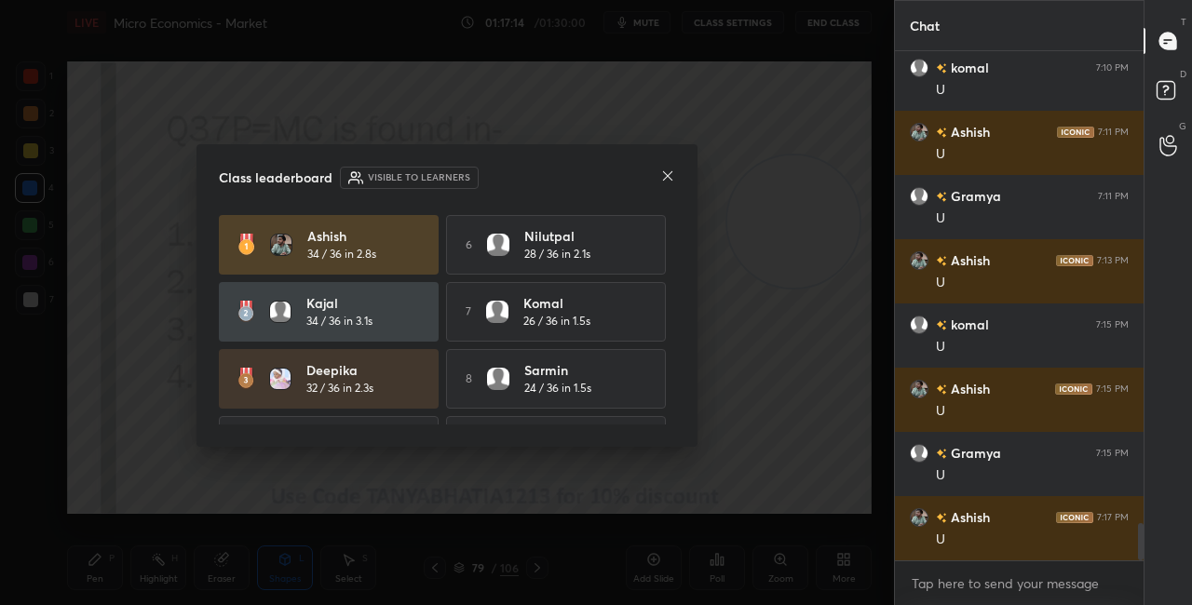
click at [664, 177] on icon at bounding box center [667, 176] width 15 height 15
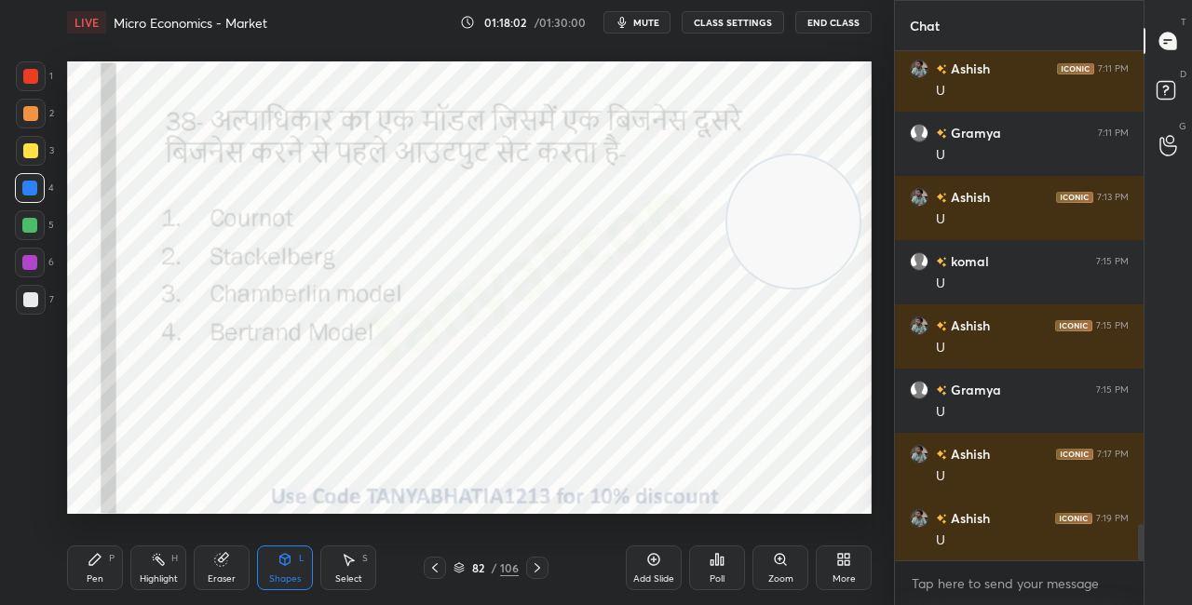
scroll to position [6643, 0]
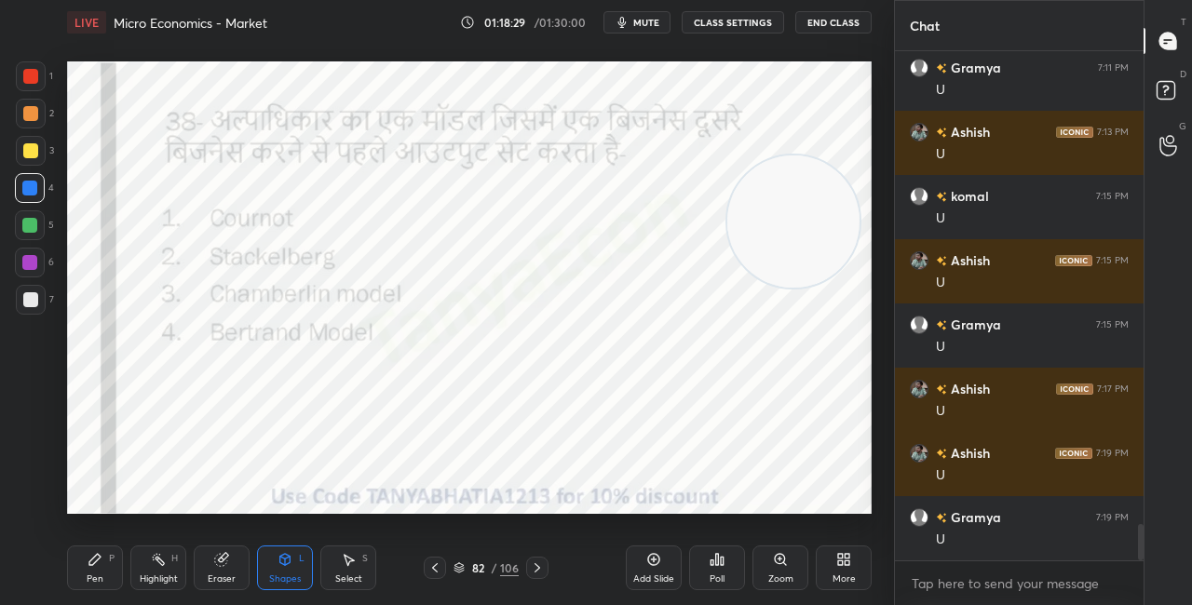
click at [451, 569] on div "82 / 106" at bounding box center [486, 568] width 125 height 22
click at [442, 566] on div at bounding box center [435, 568] width 22 height 22
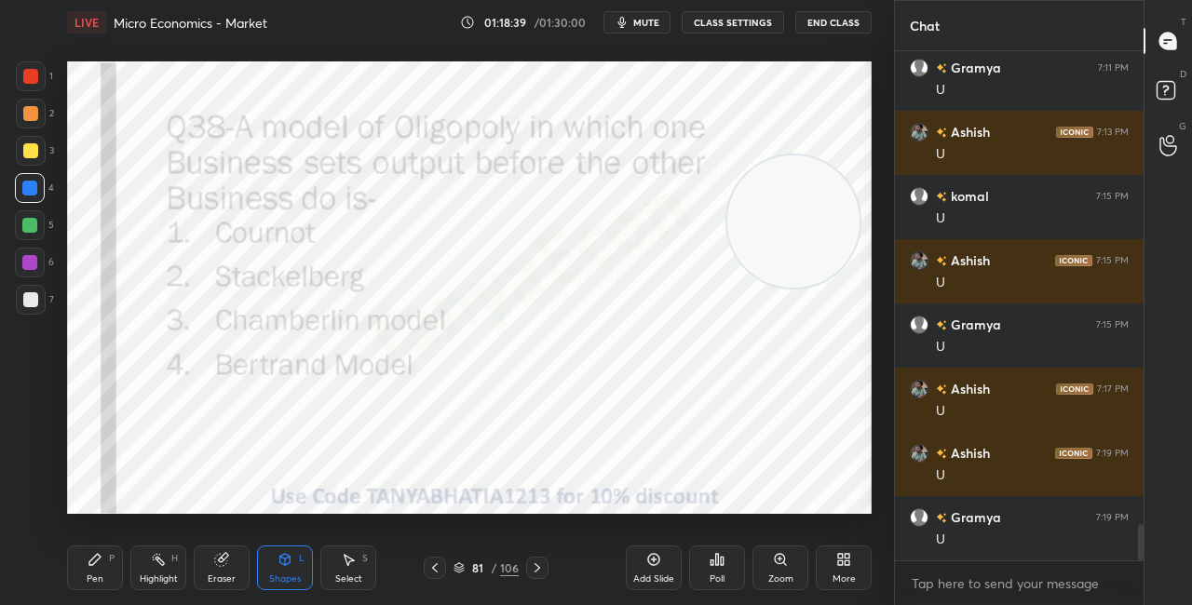
click at [463, 568] on icon at bounding box center [459, 569] width 9 height 3
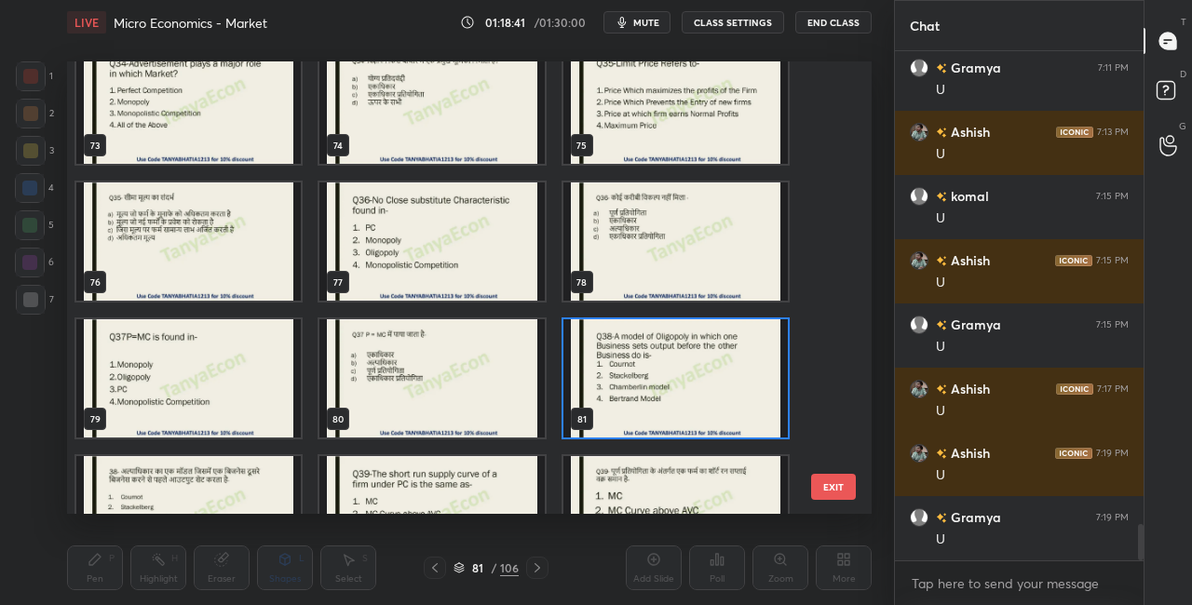
scroll to position [3315, 0]
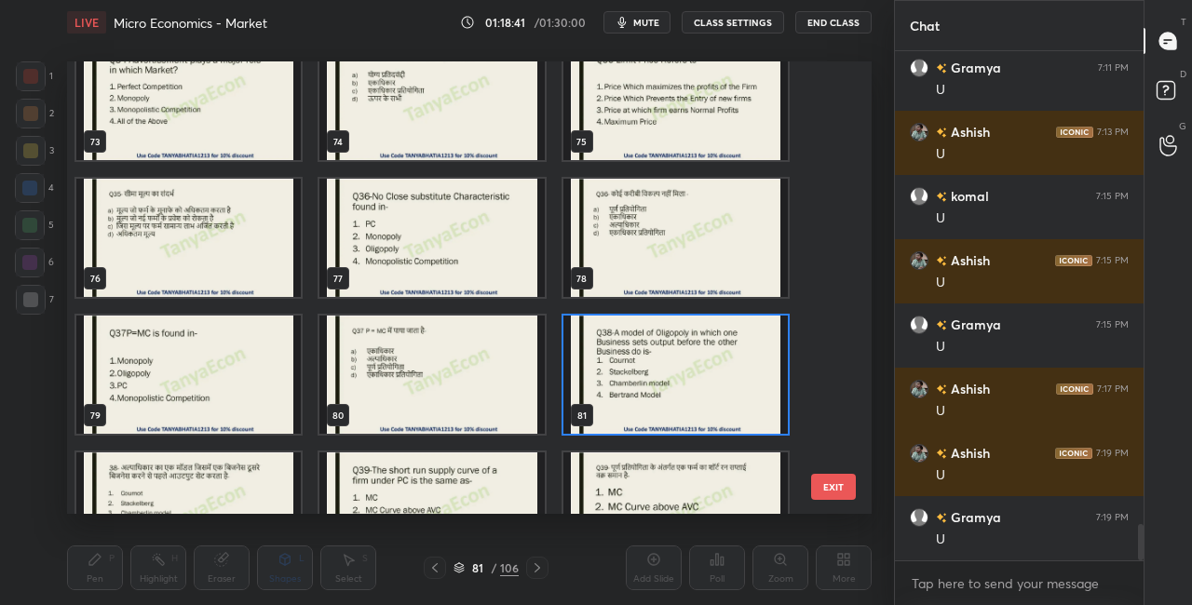
click at [765, 408] on img "grid" at bounding box center [676, 375] width 224 height 118
click at [766, 408] on img "grid" at bounding box center [676, 375] width 224 height 118
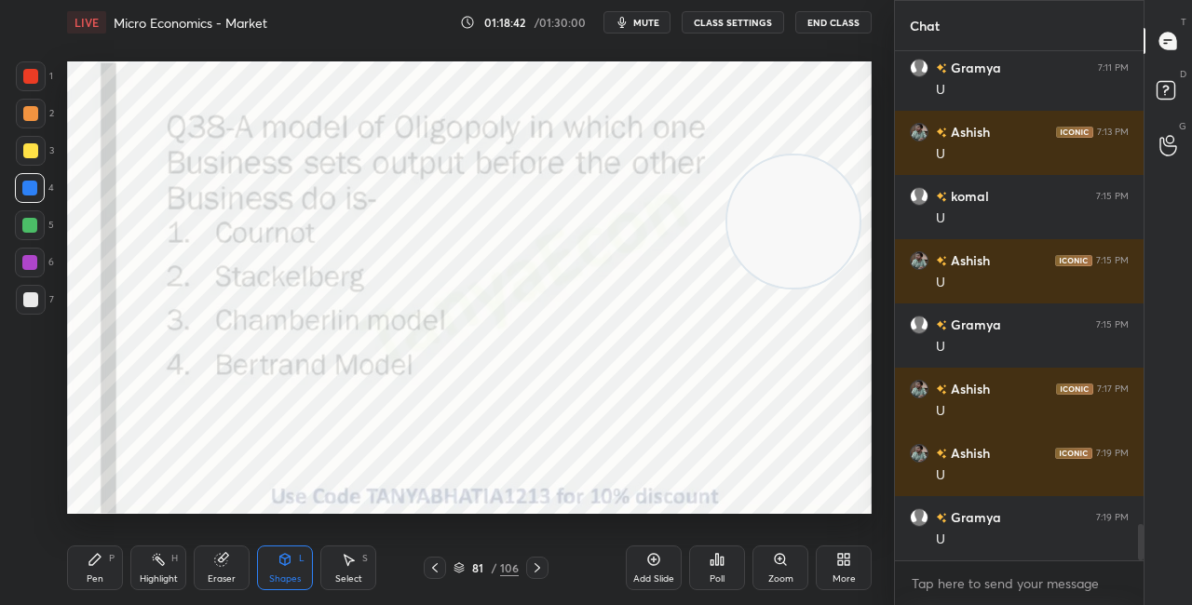
click at [729, 578] on div "Poll" at bounding box center [717, 568] width 56 height 45
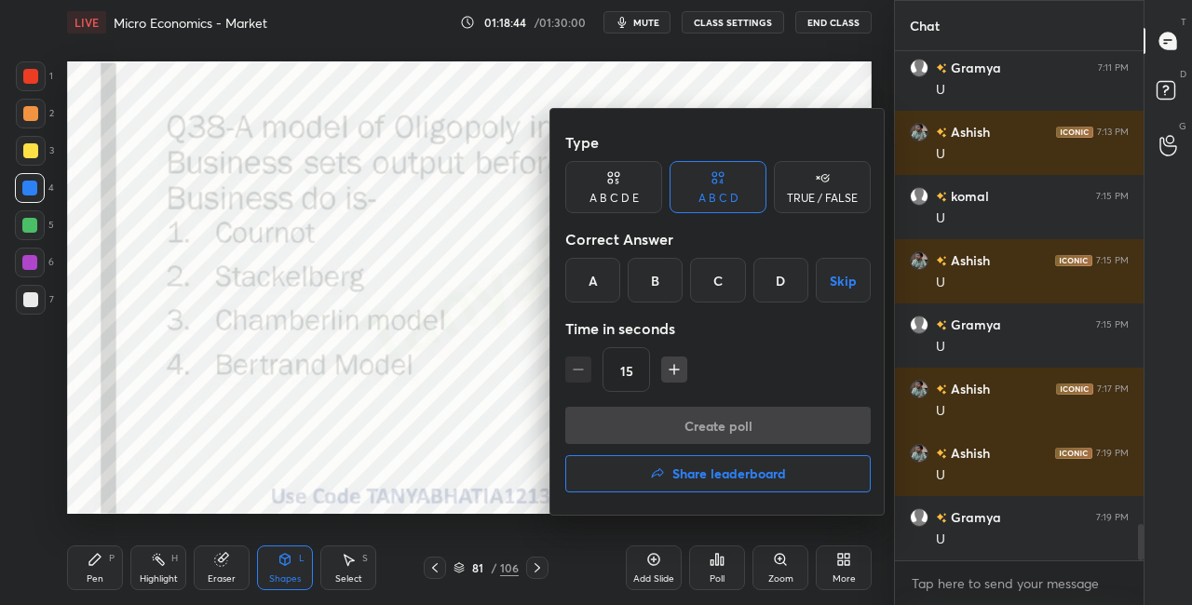
click at [659, 295] on div "B" at bounding box center [655, 280] width 55 height 45
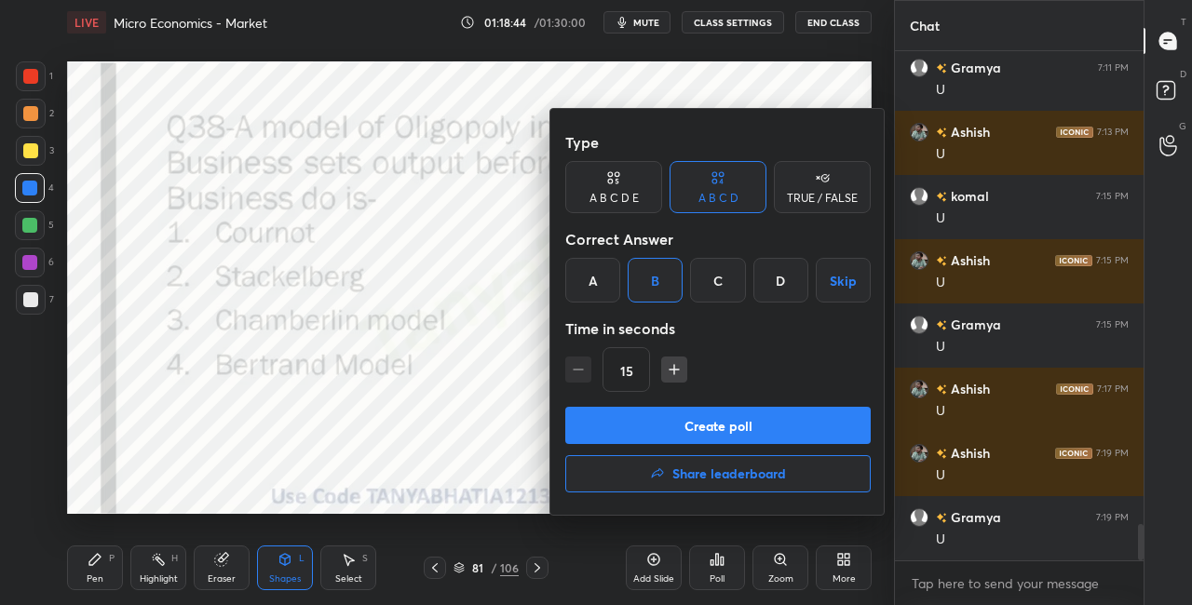
drag, startPoint x: 662, startPoint y: 432, endPoint x: 659, endPoint y: 421, distance: 11.5
click at [662, 431] on button "Create poll" at bounding box center [718, 425] width 306 height 37
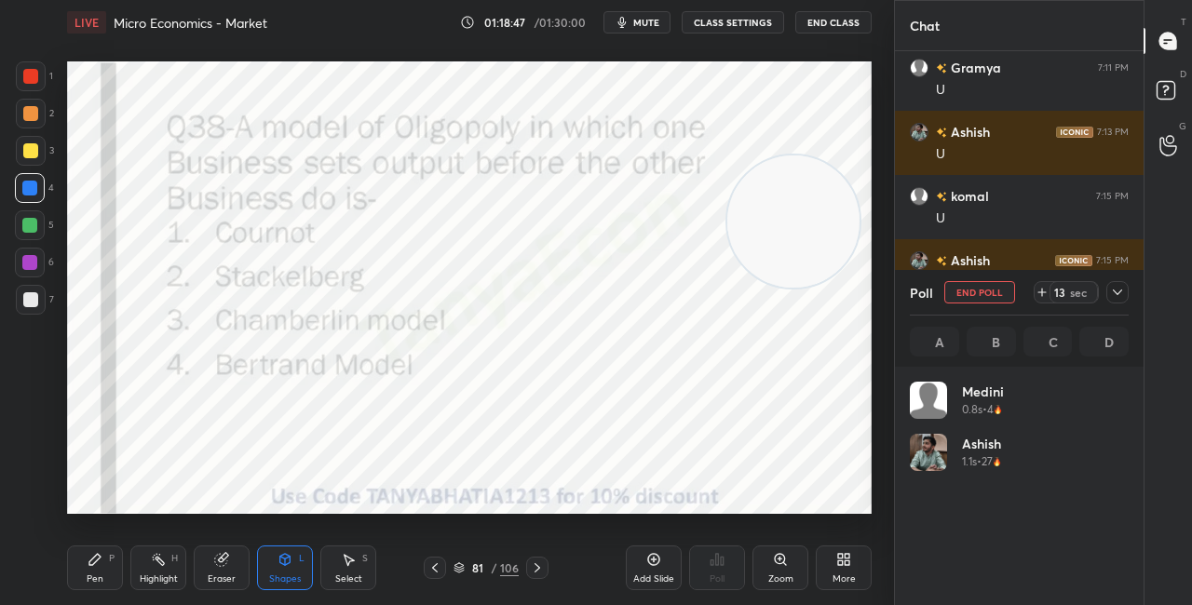
scroll to position [218, 213]
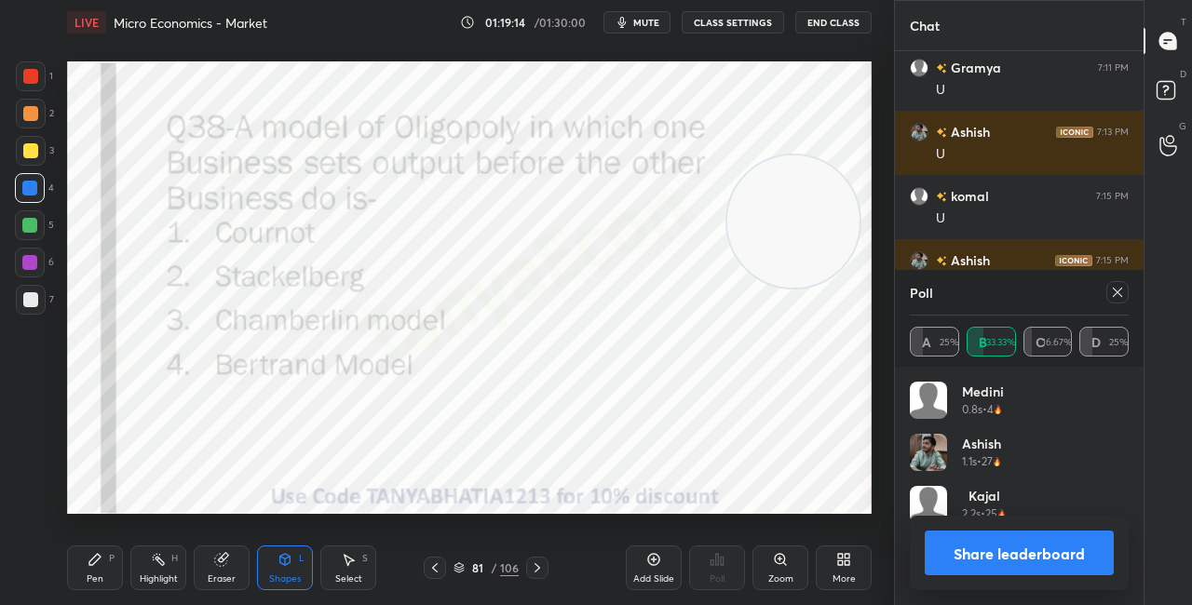
click at [285, 571] on div "Shapes L" at bounding box center [285, 568] width 56 height 45
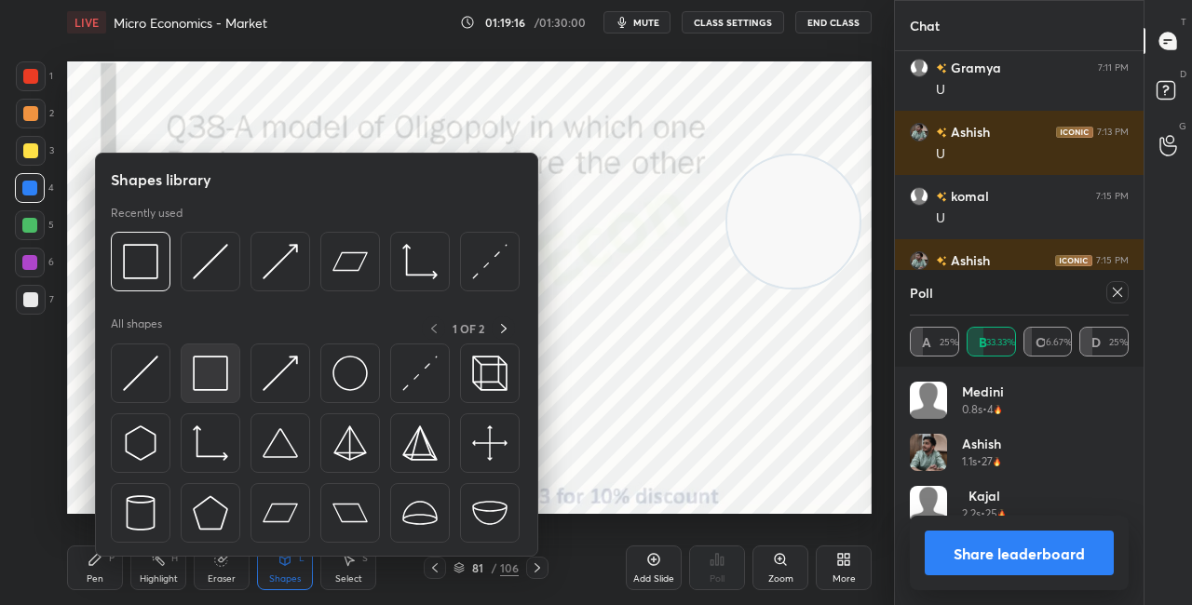
click at [236, 387] on div at bounding box center [211, 374] width 60 height 60
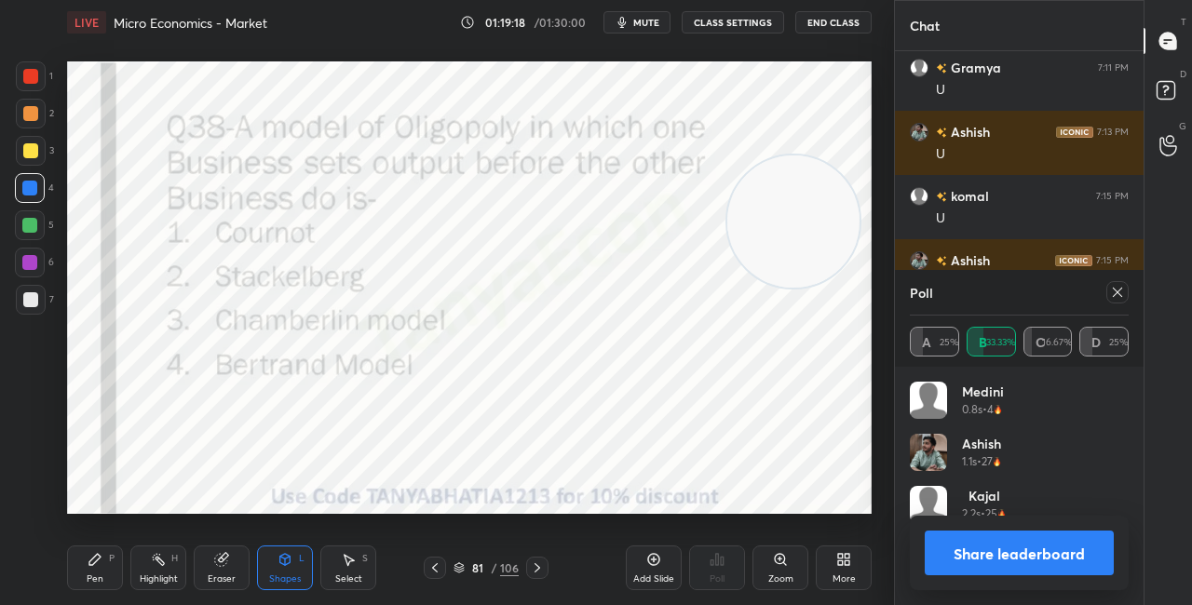
click at [108, 556] on div "Pen P" at bounding box center [95, 568] width 56 height 45
click at [959, 561] on button "Share leaderboard" at bounding box center [1019, 553] width 189 height 45
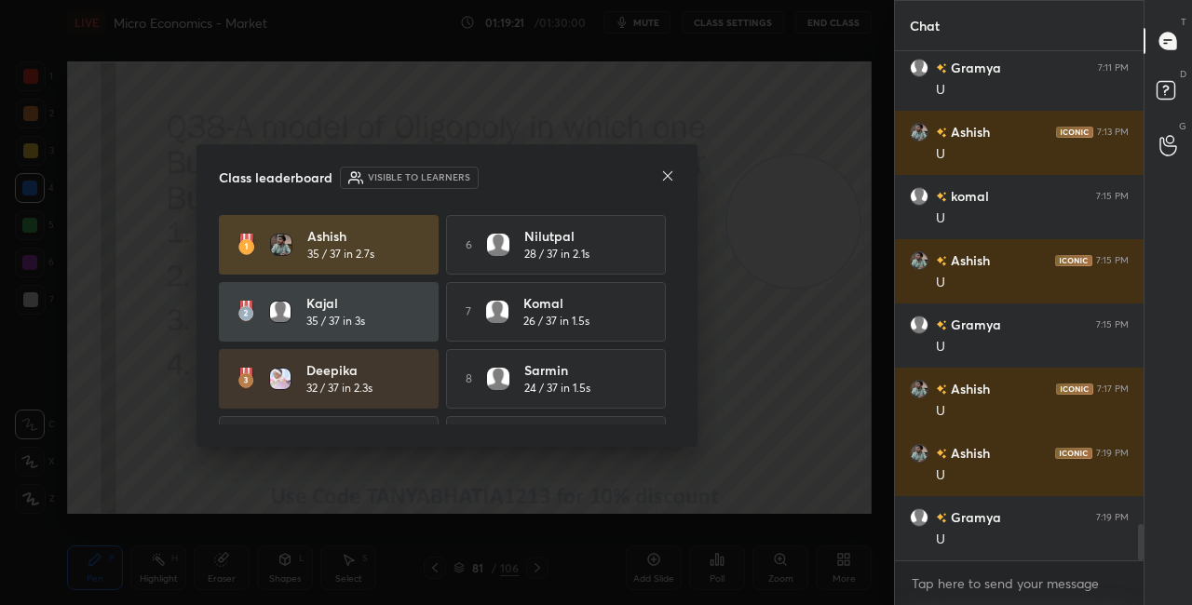
scroll to position [549, 243]
click at [667, 174] on icon at bounding box center [667, 175] width 9 height 9
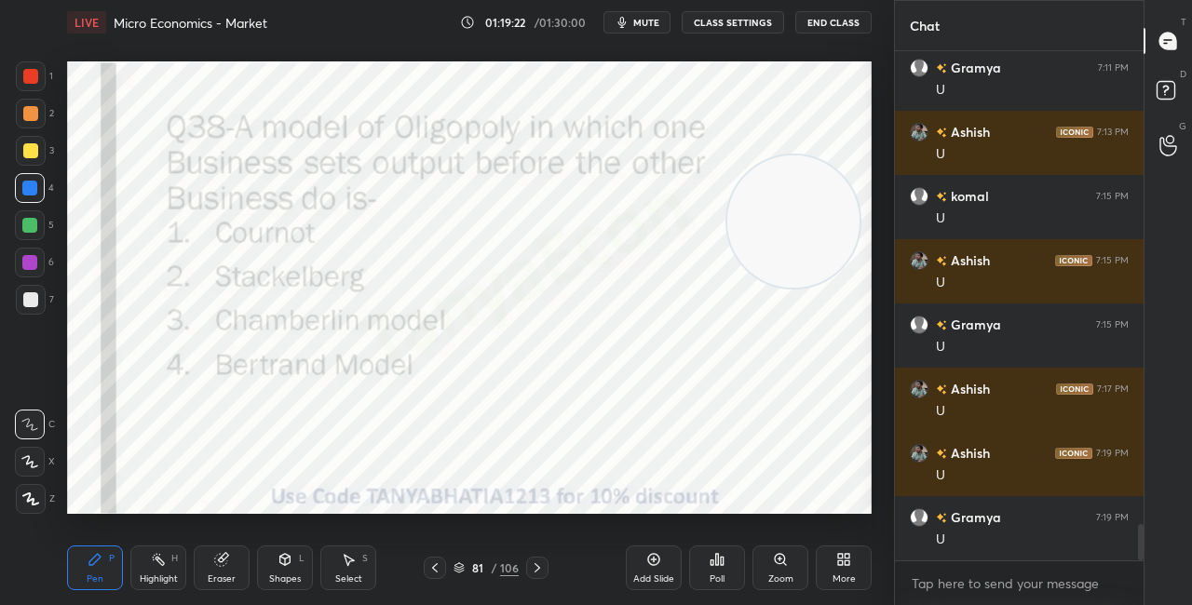
scroll to position [6706, 0]
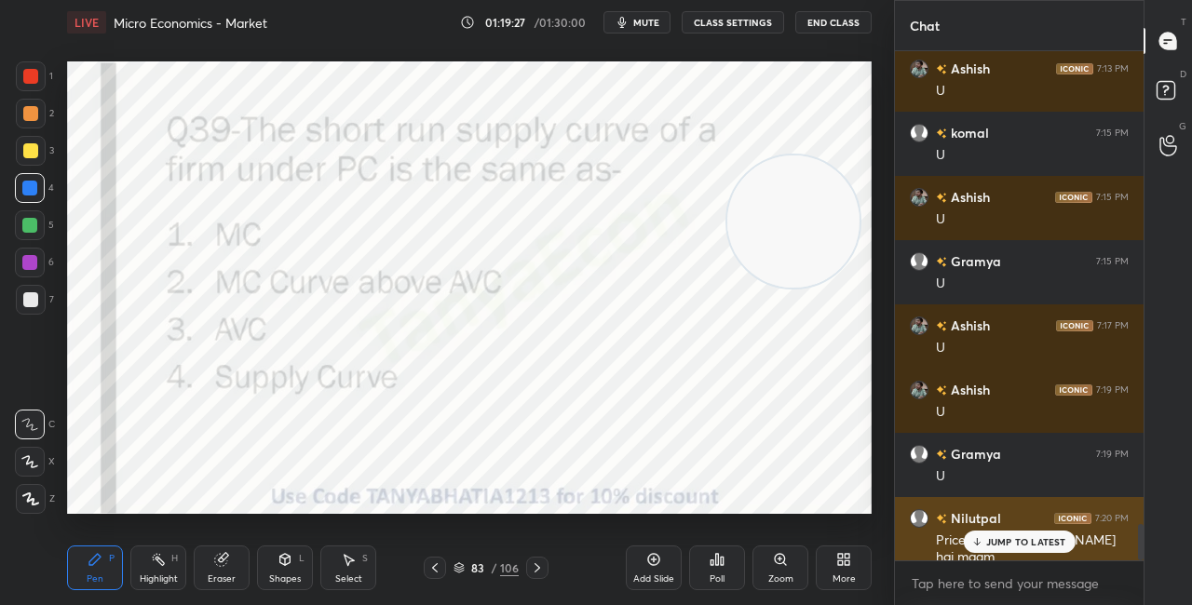
click at [1005, 535] on div "JUMP TO LATEST" at bounding box center [1019, 542] width 112 height 22
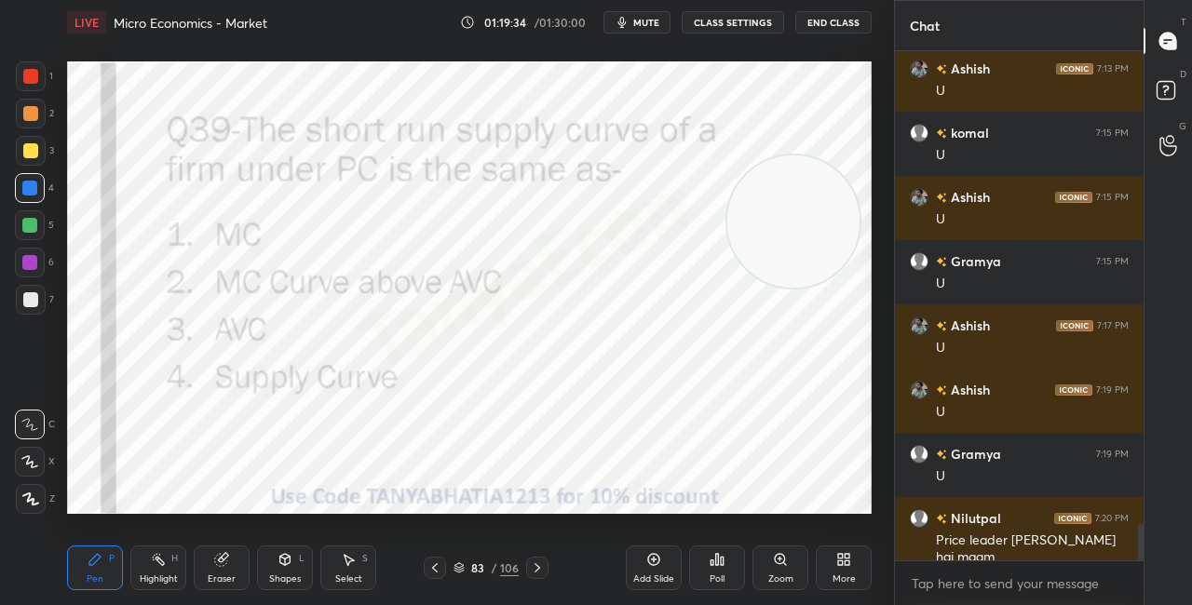
click at [461, 569] on icon at bounding box center [459, 568] width 11 height 11
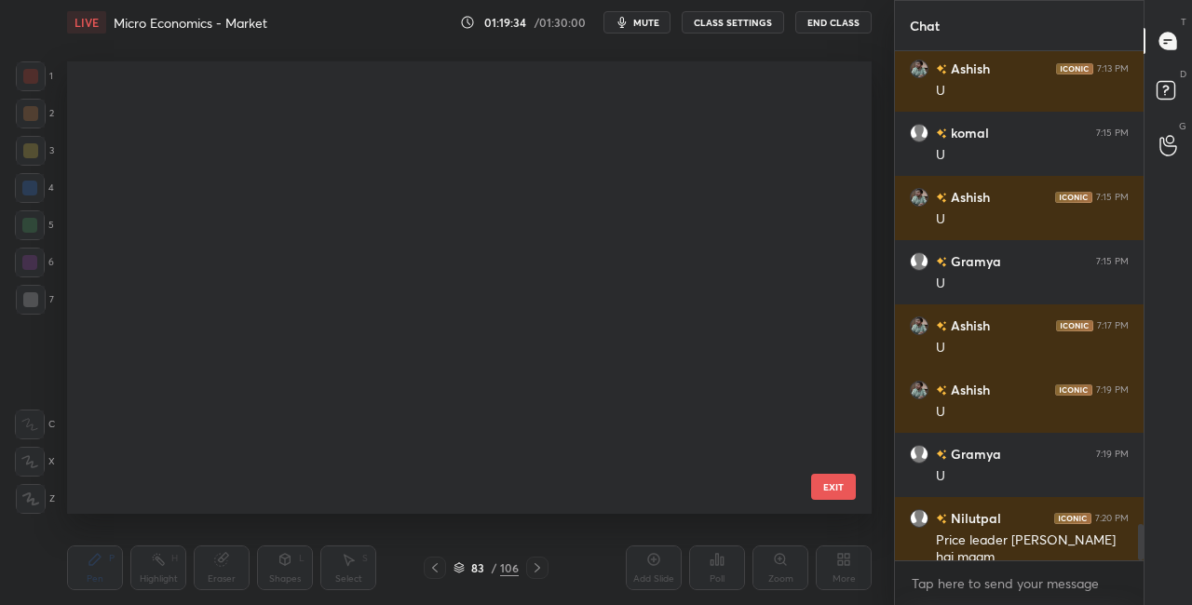
scroll to position [447, 795]
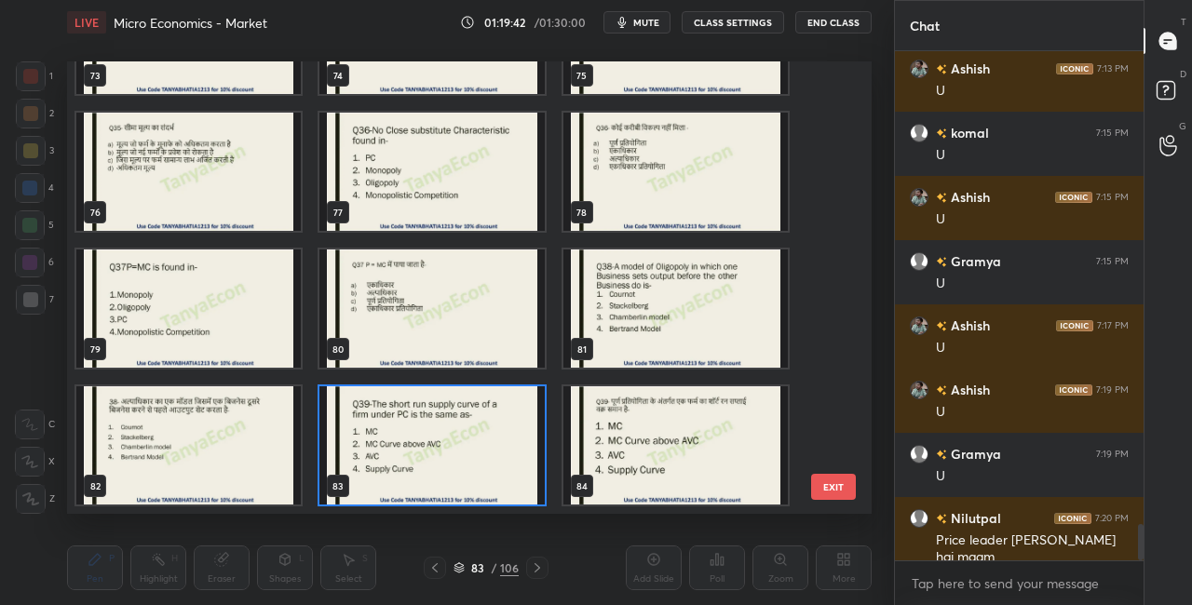
click at [510, 453] on img "grid" at bounding box center [431, 446] width 224 height 118
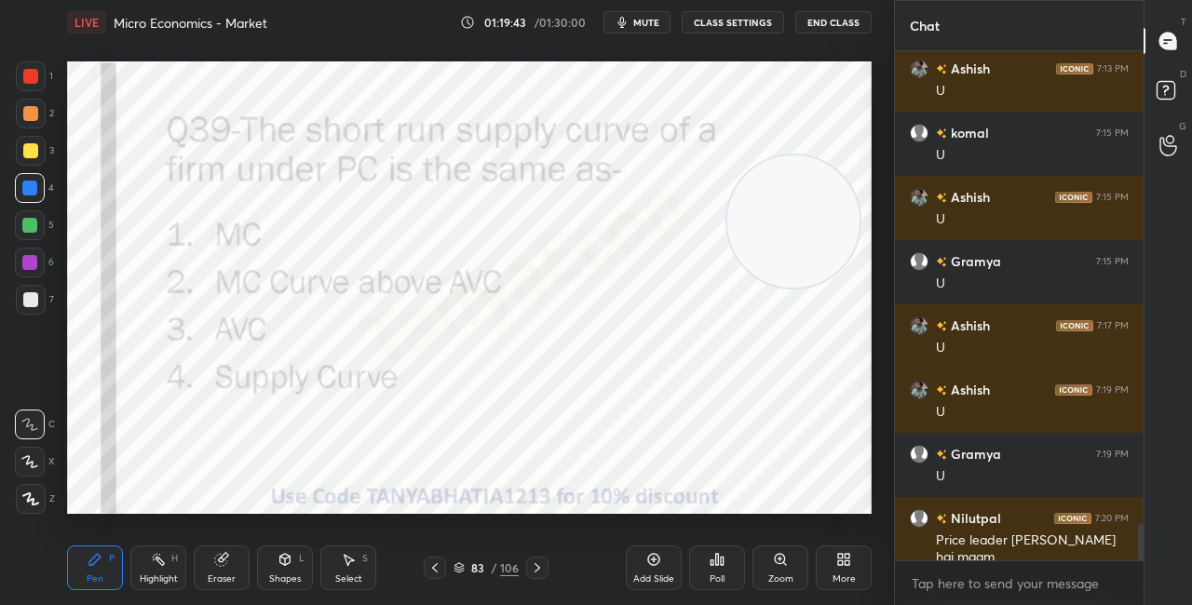
click at [510, 453] on img "grid" at bounding box center [431, 446] width 224 height 118
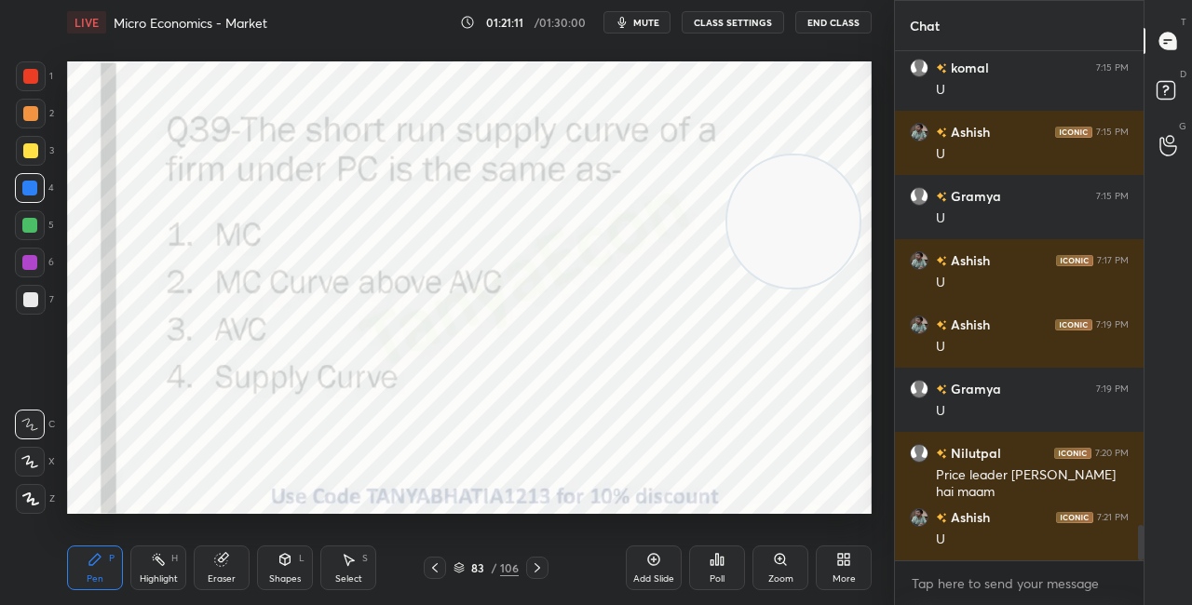
click at [540, 573] on icon at bounding box center [537, 568] width 15 height 15
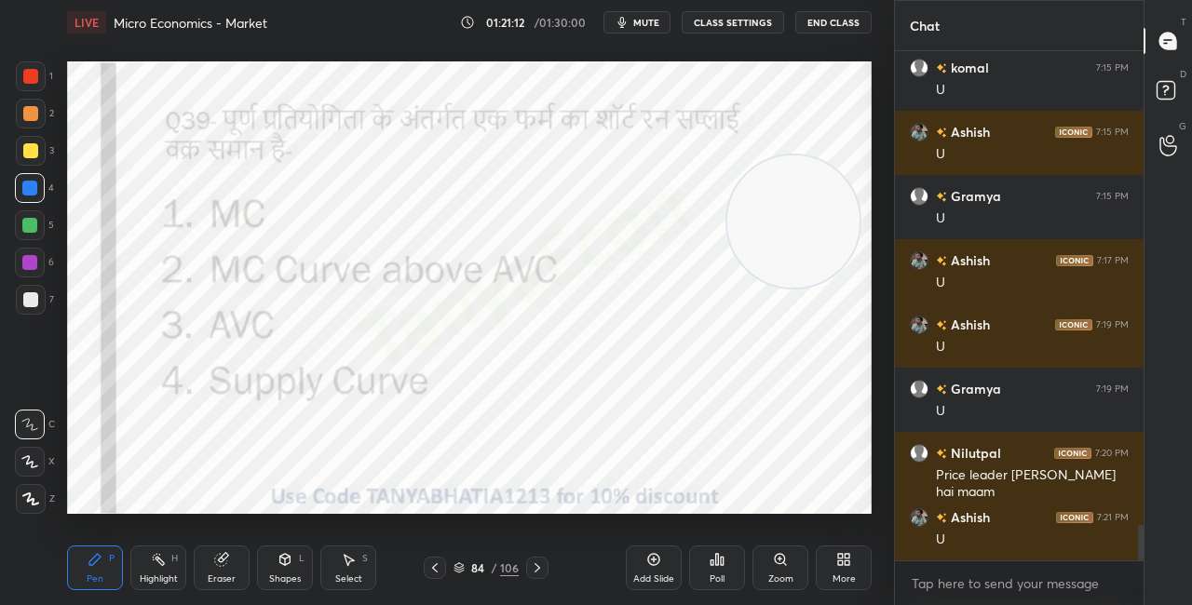
click at [433, 568] on icon at bounding box center [435, 568] width 6 height 9
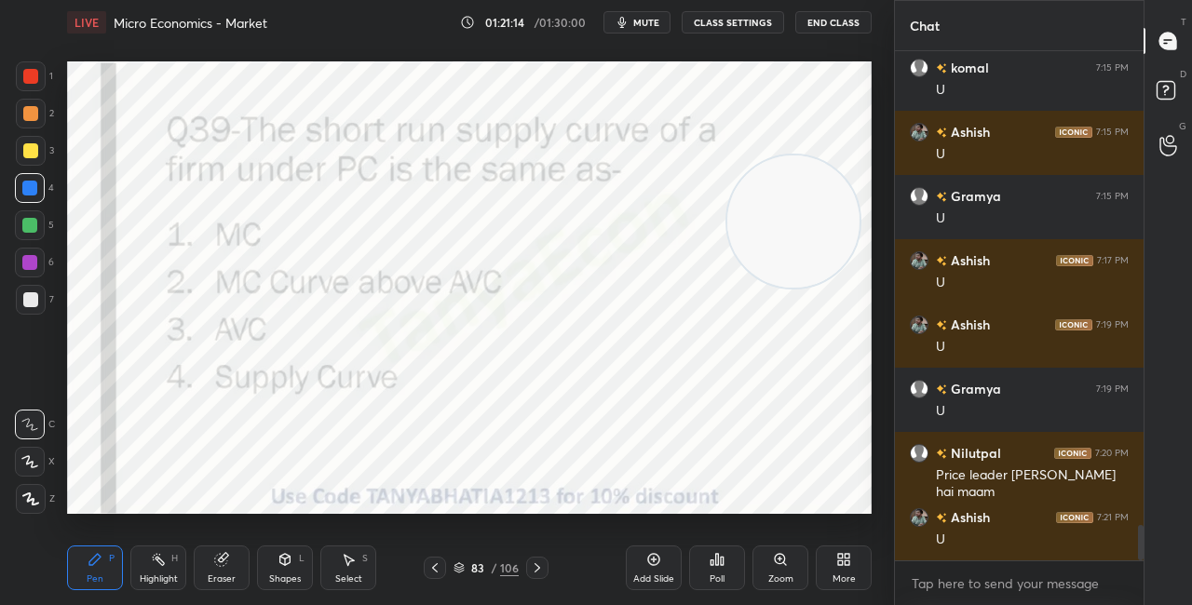
click at [721, 563] on icon at bounding box center [722, 561] width 3 height 8
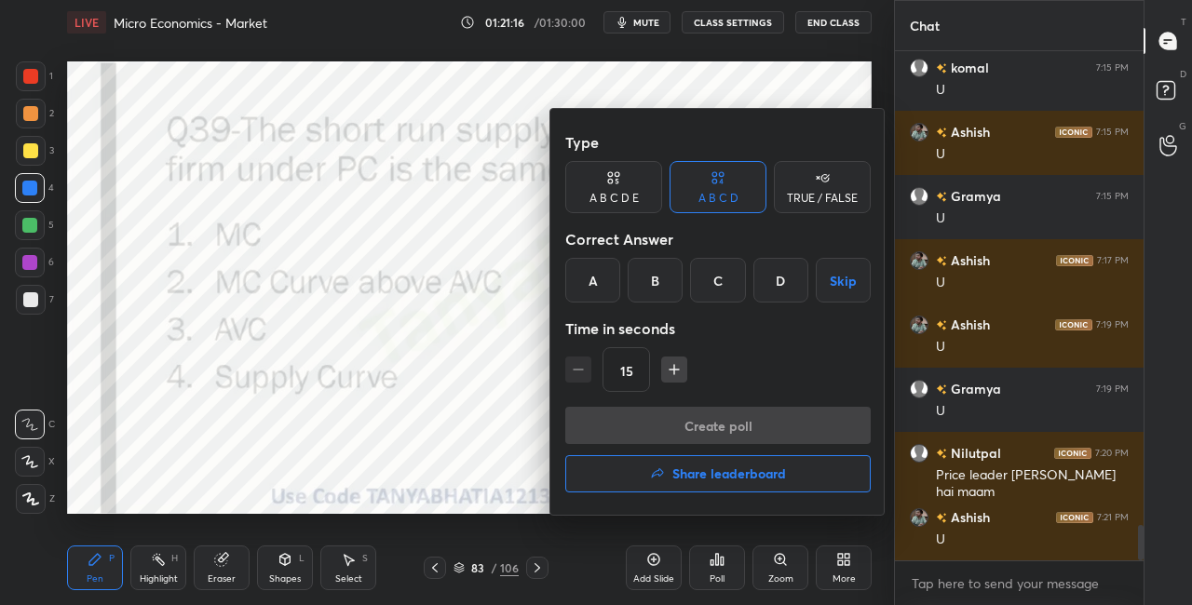
click at [679, 285] on div "B" at bounding box center [655, 280] width 55 height 45
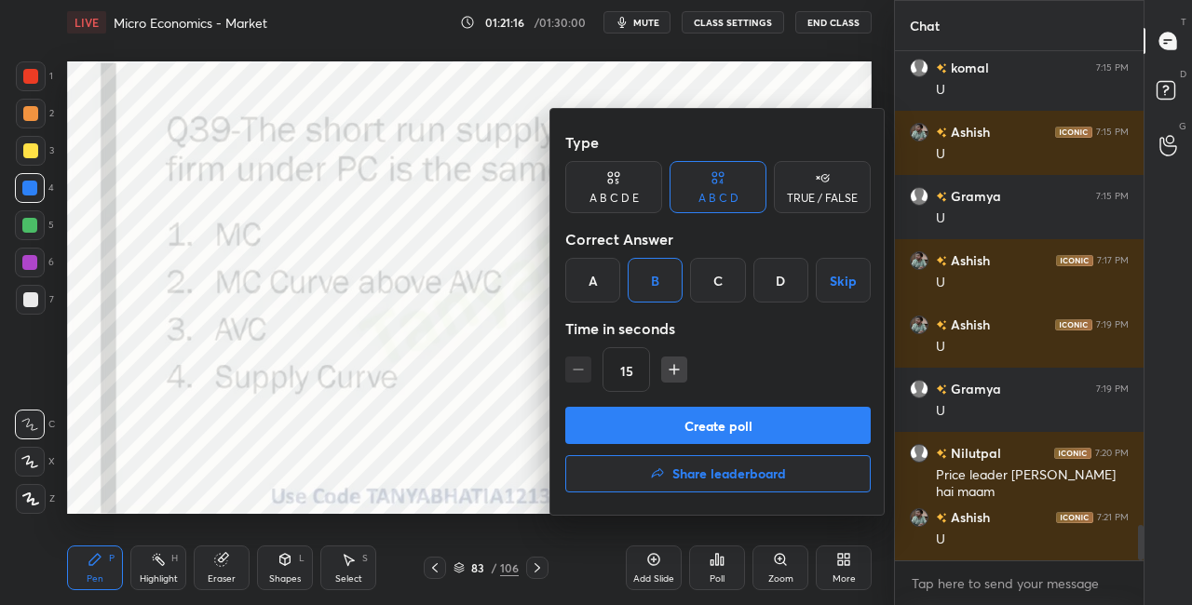
click at [673, 423] on button "Create poll" at bounding box center [718, 425] width 306 height 37
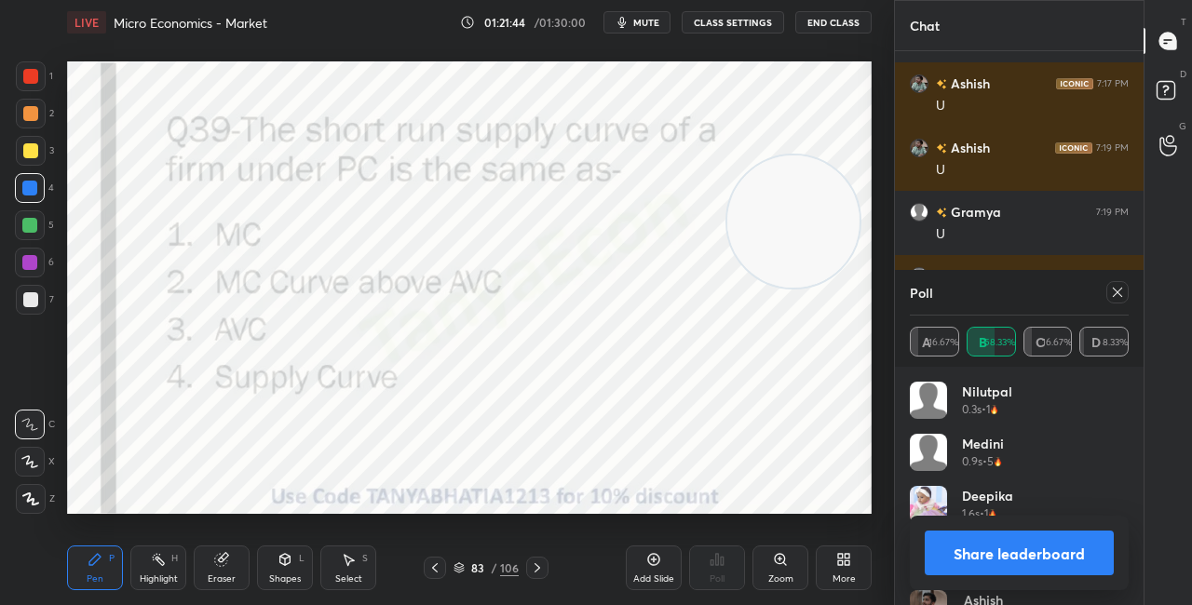
scroll to position [6967, 0]
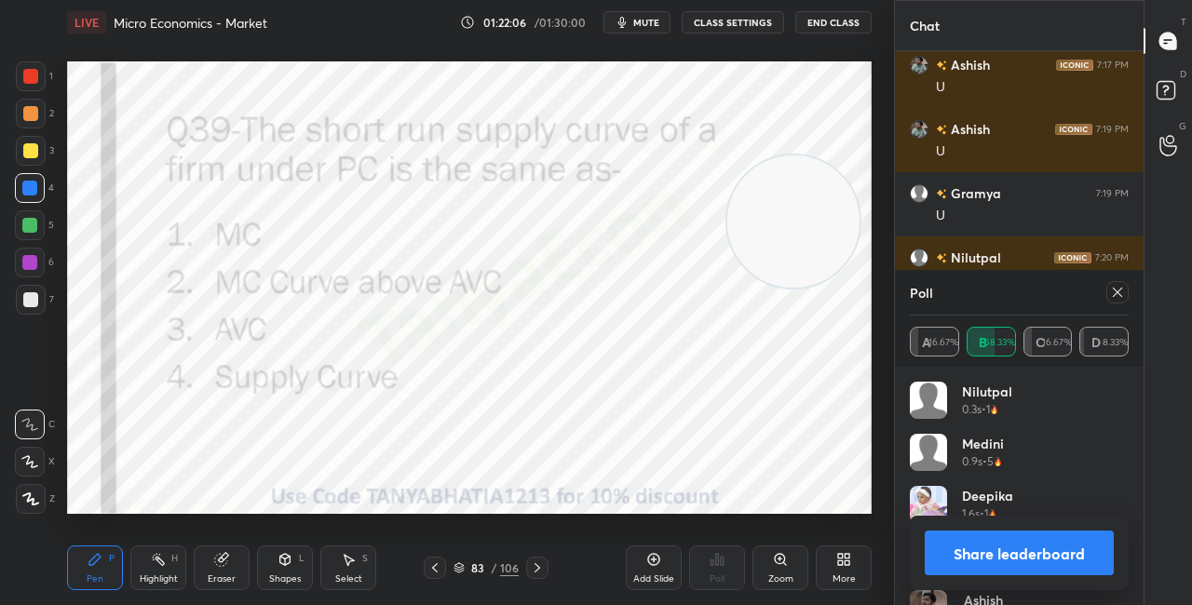
click at [290, 561] on icon at bounding box center [285, 559] width 10 height 11
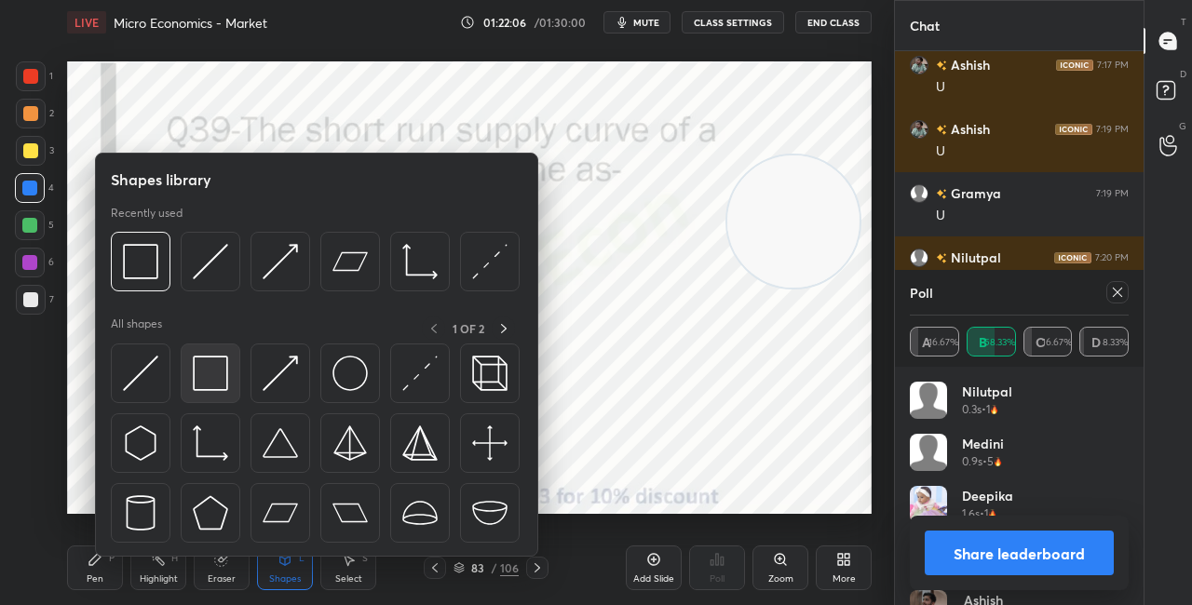
click at [228, 387] on div at bounding box center [211, 374] width 60 height 60
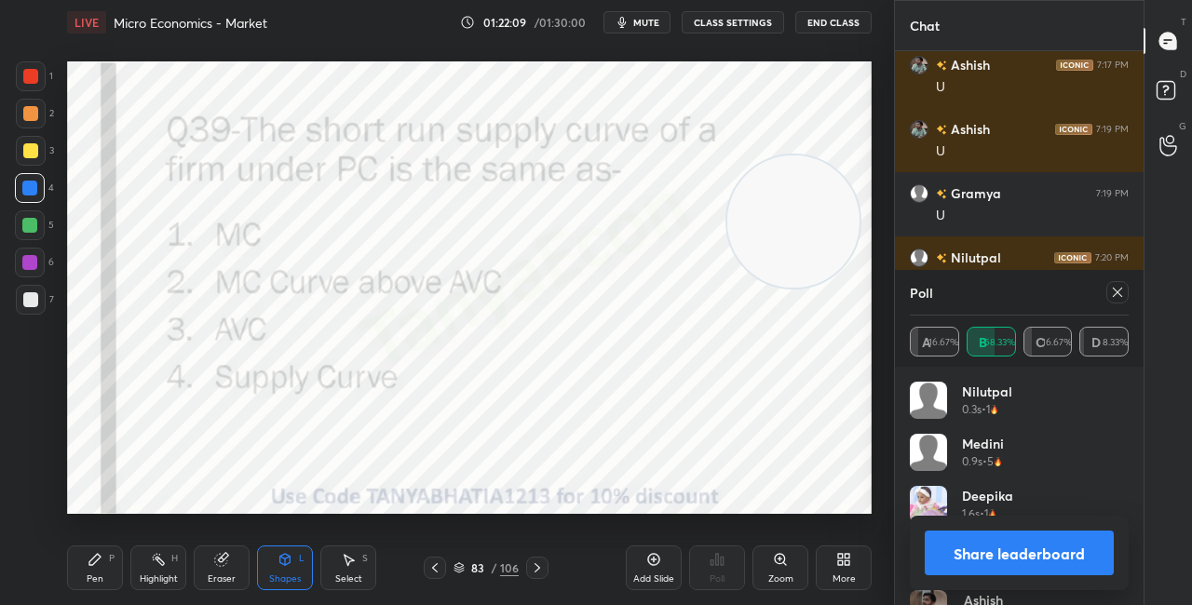
click at [96, 587] on div "Pen P" at bounding box center [95, 568] width 56 height 45
click at [944, 550] on button "Share leaderboard" at bounding box center [1019, 553] width 189 height 45
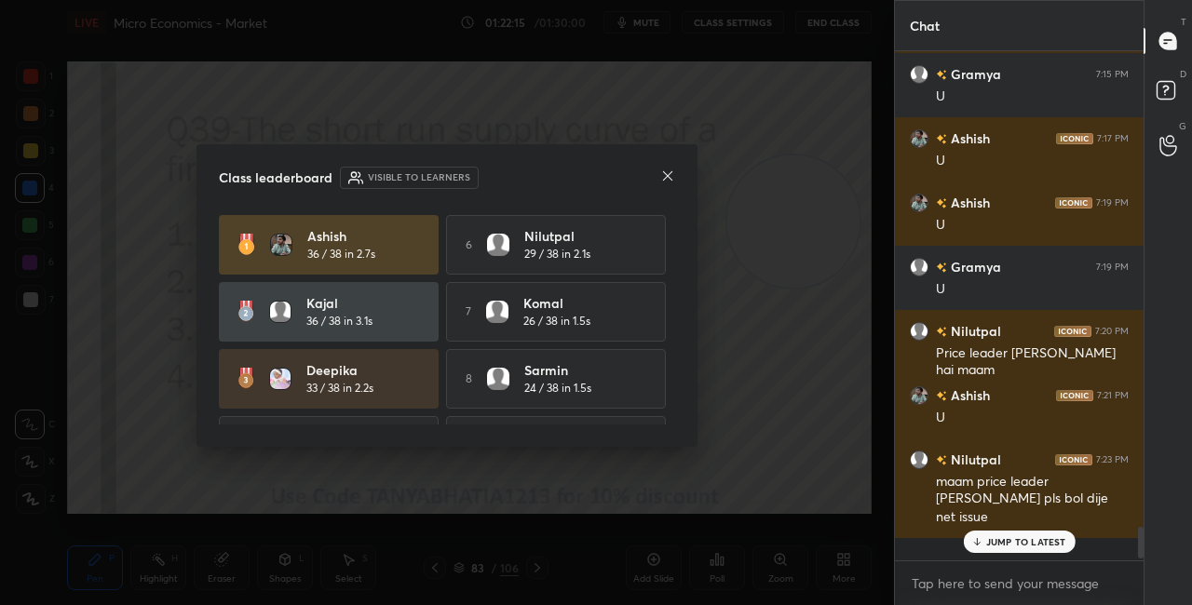
scroll to position [494, 243]
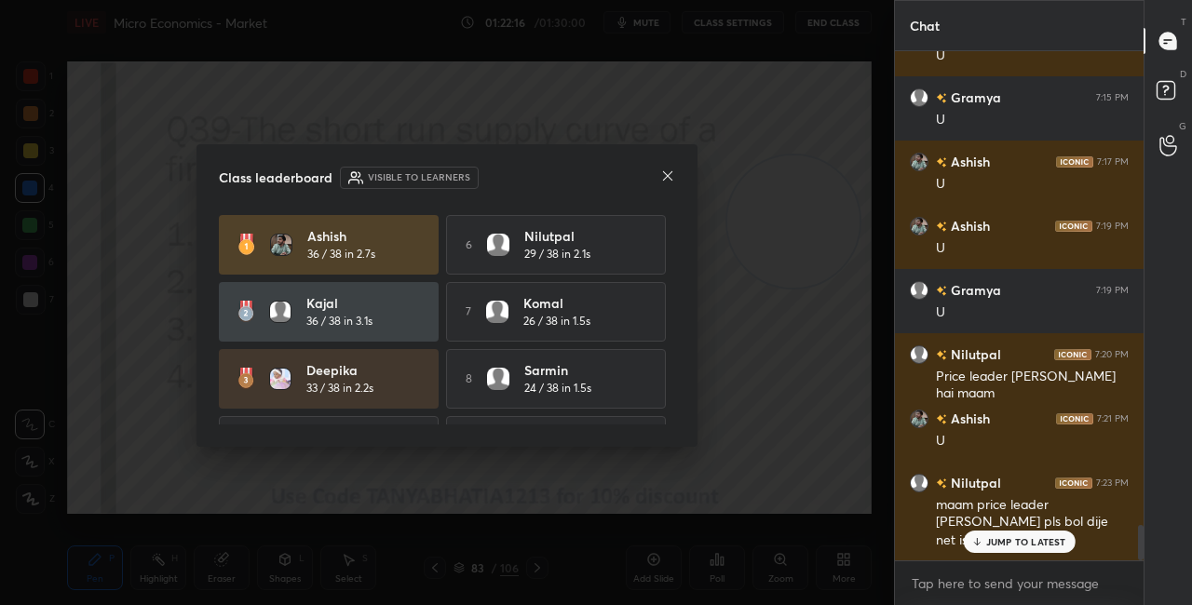
click at [663, 176] on icon at bounding box center [667, 176] width 15 height 15
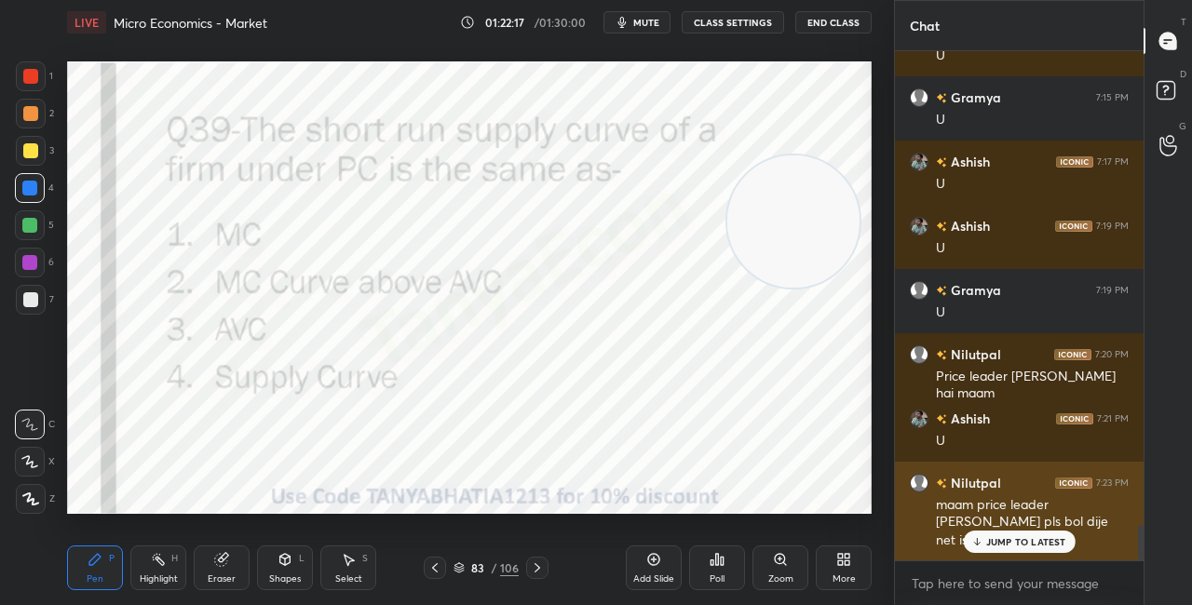
click at [1013, 537] on p "JUMP TO LATEST" at bounding box center [1026, 541] width 80 height 11
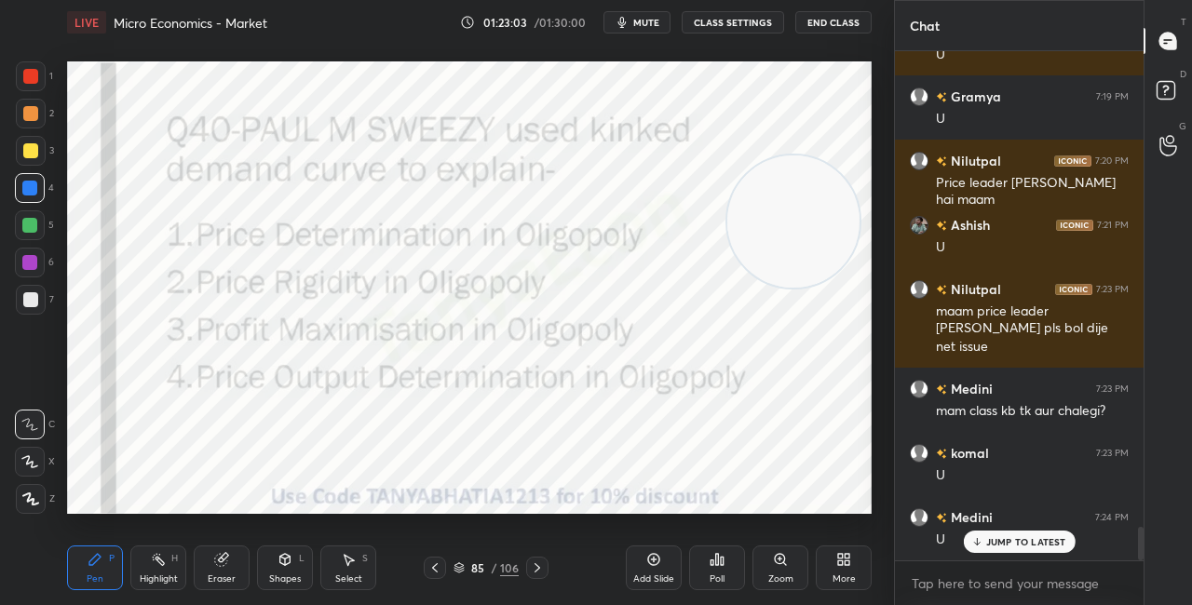
scroll to position [7127, 0]
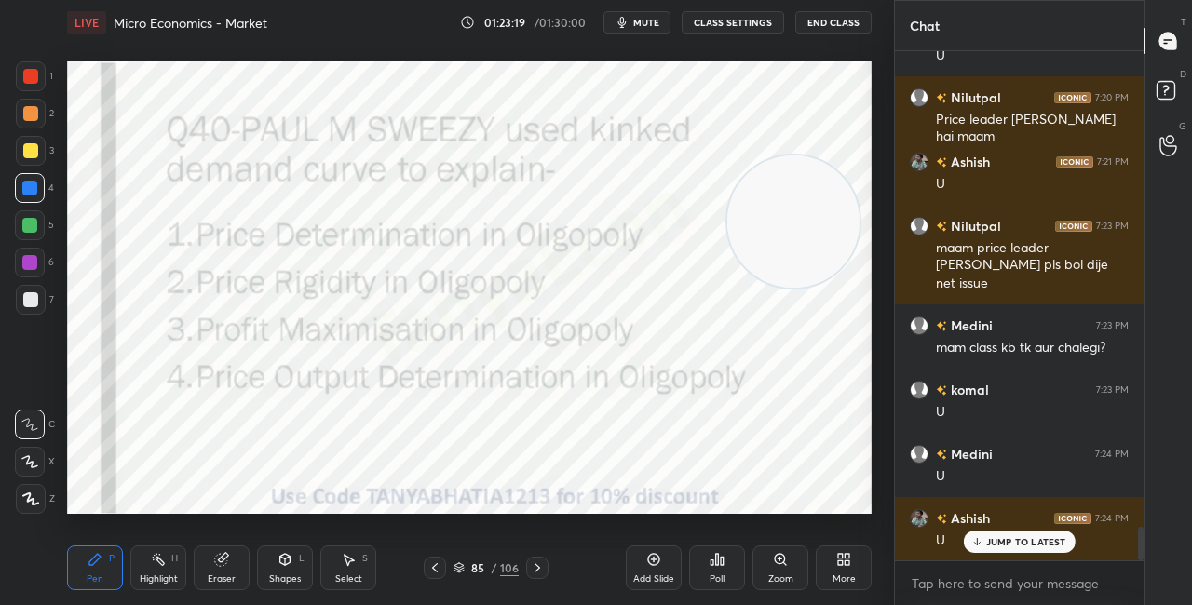
click at [542, 568] on icon at bounding box center [537, 568] width 15 height 15
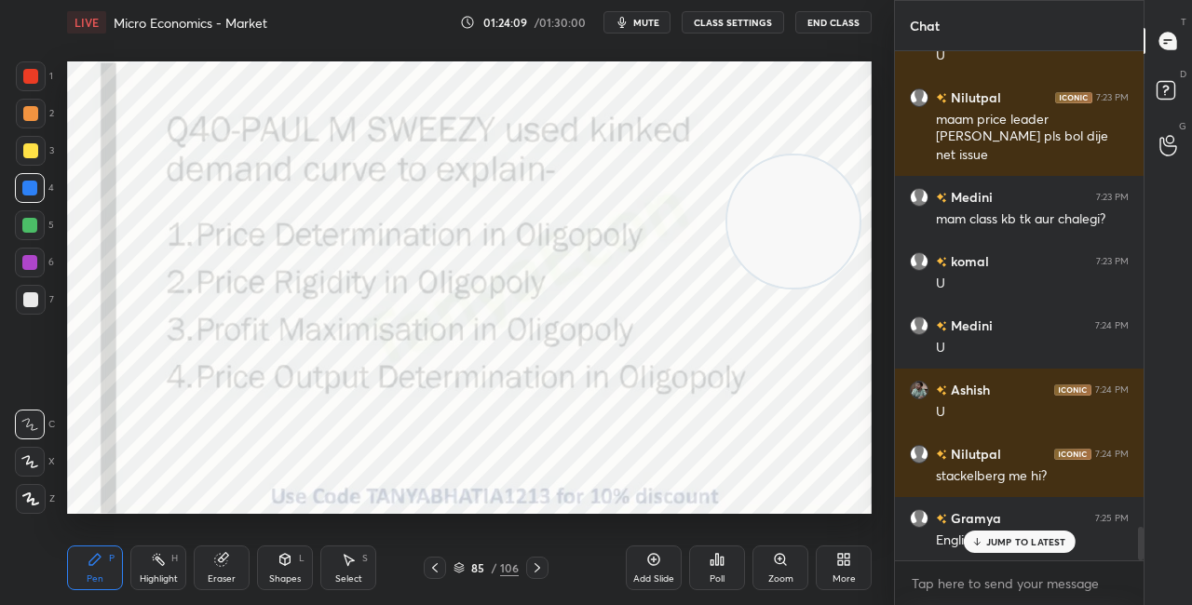
scroll to position [7274, 0]
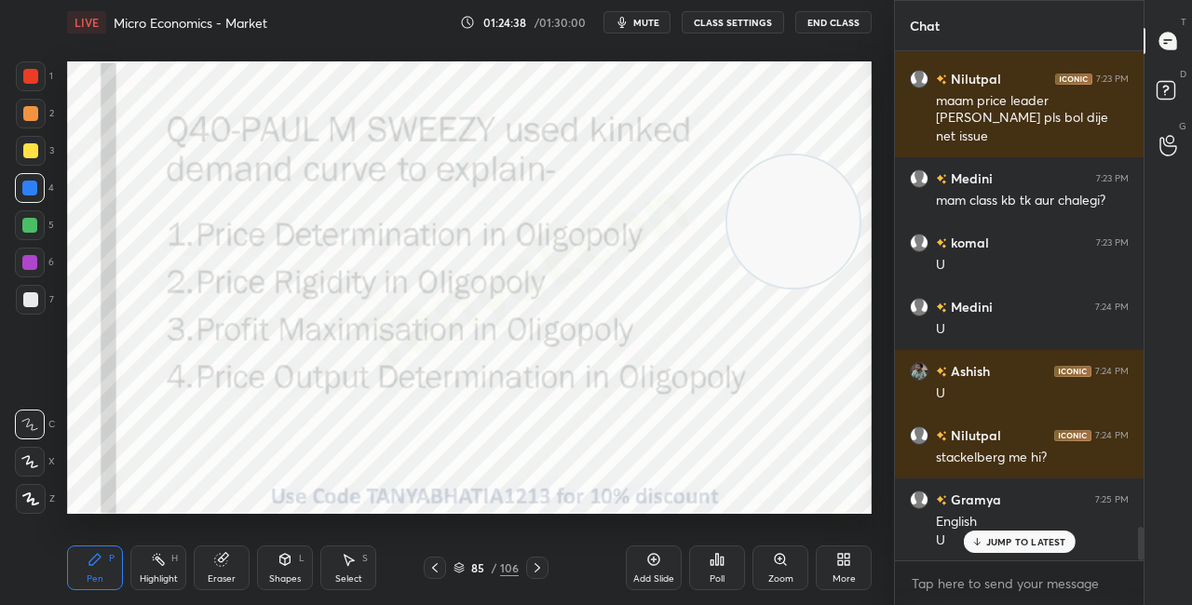
click at [717, 563] on icon at bounding box center [717, 559] width 3 height 11
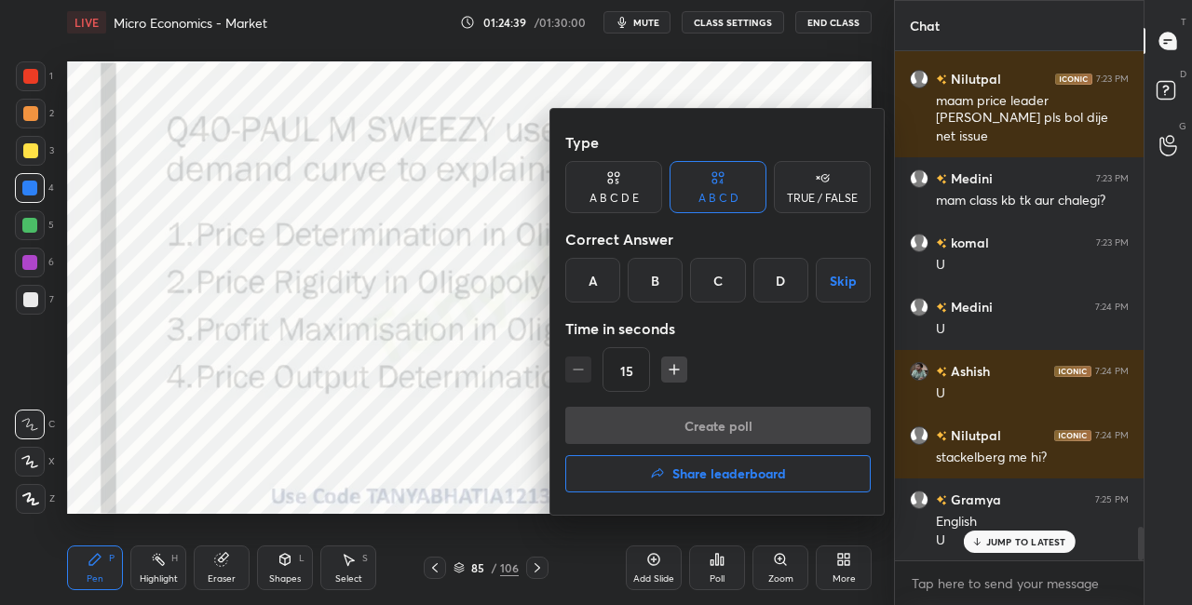
click at [660, 289] on div "B" at bounding box center [655, 280] width 55 height 45
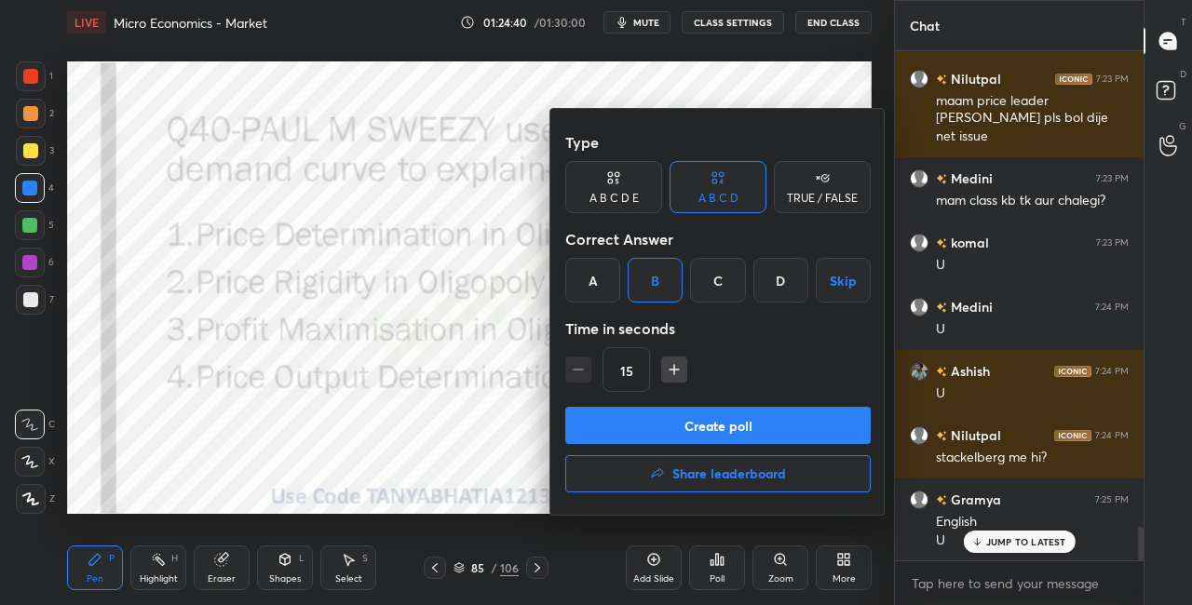
click at [688, 418] on button "Create poll" at bounding box center [718, 425] width 306 height 37
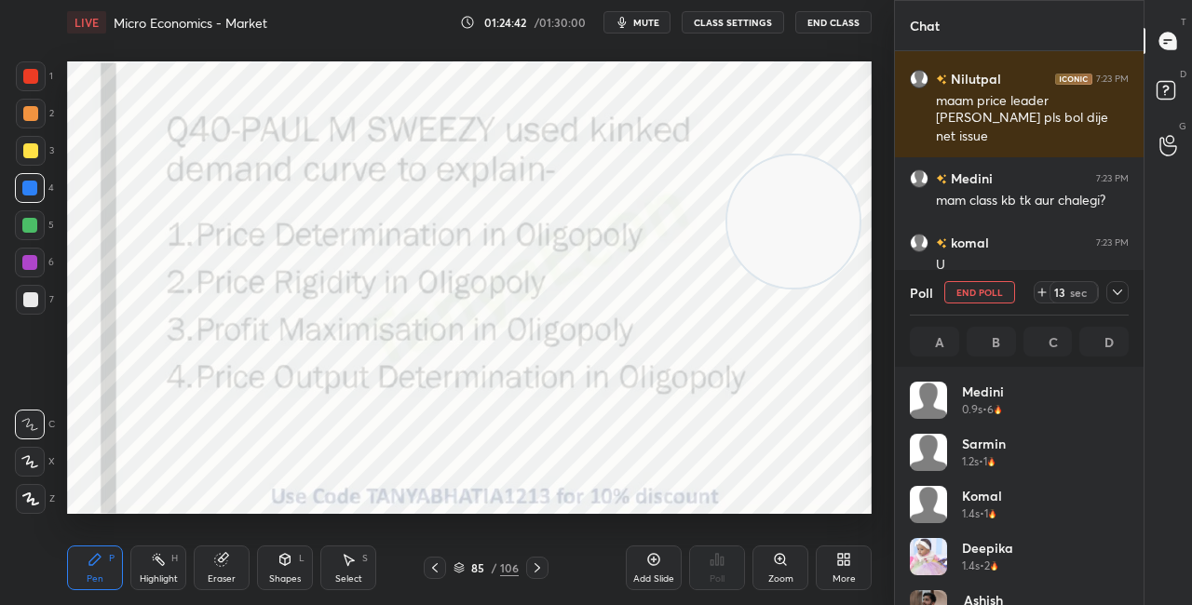
scroll to position [218, 213]
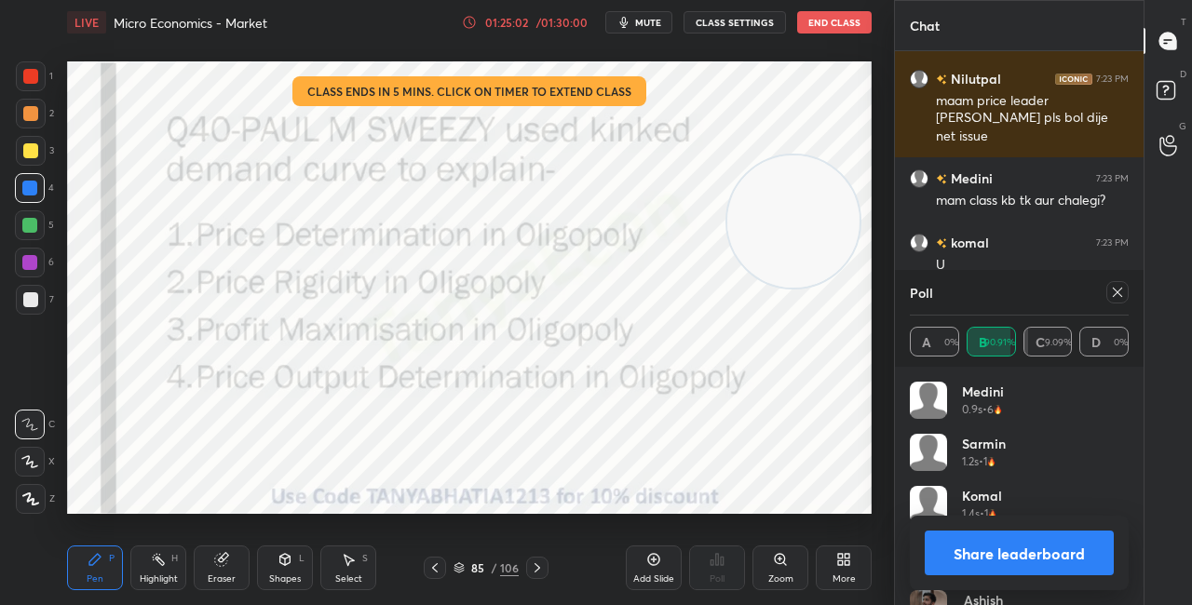
click at [284, 569] on div "Shapes L" at bounding box center [285, 568] width 56 height 45
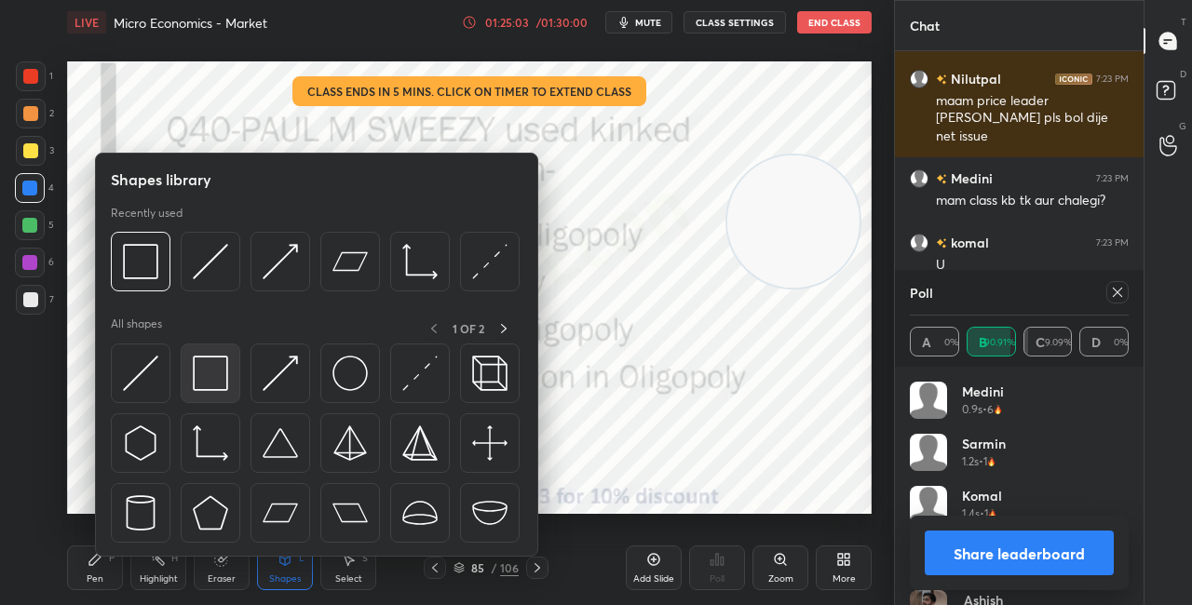
click at [224, 374] on img at bounding box center [210, 373] width 35 height 35
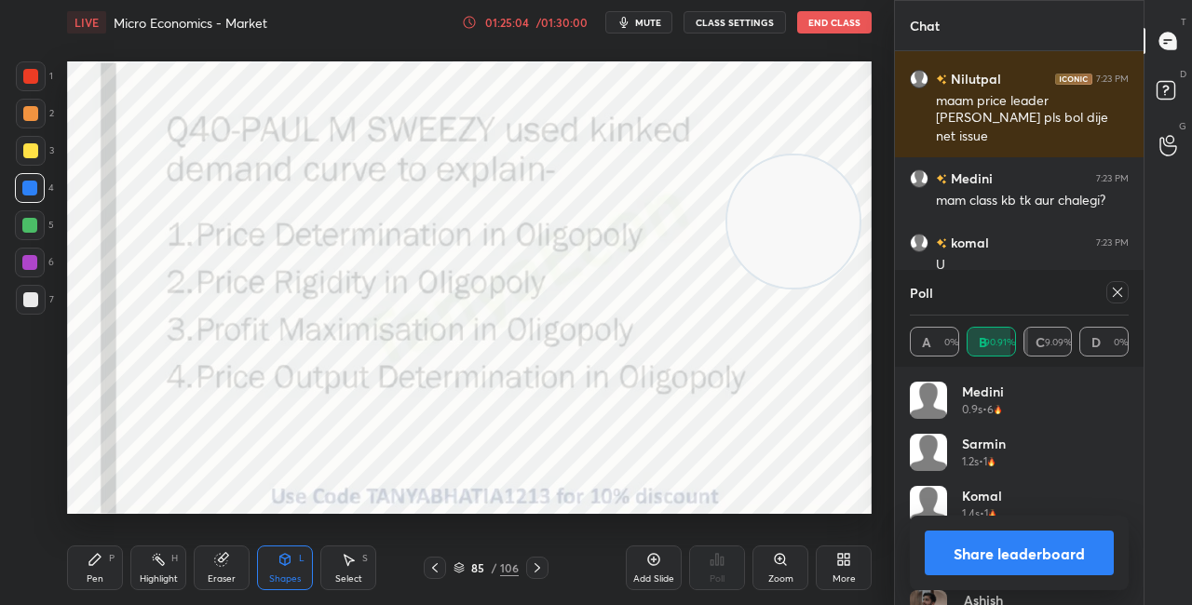
click at [531, 565] on icon at bounding box center [537, 568] width 15 height 15
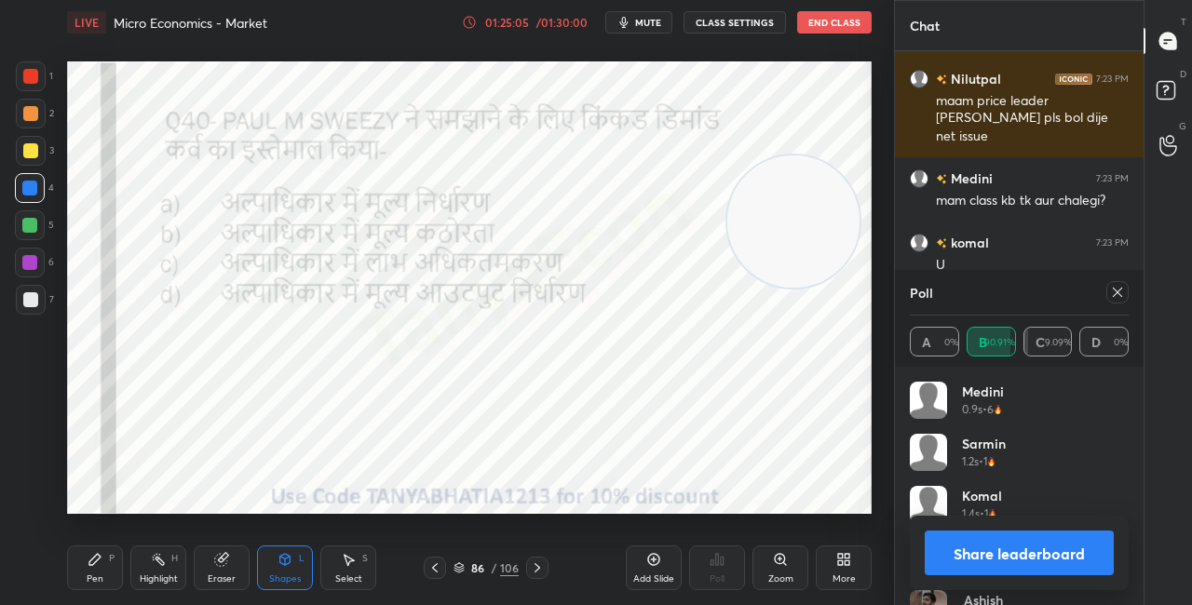
click at [535, 565] on icon at bounding box center [537, 568] width 15 height 15
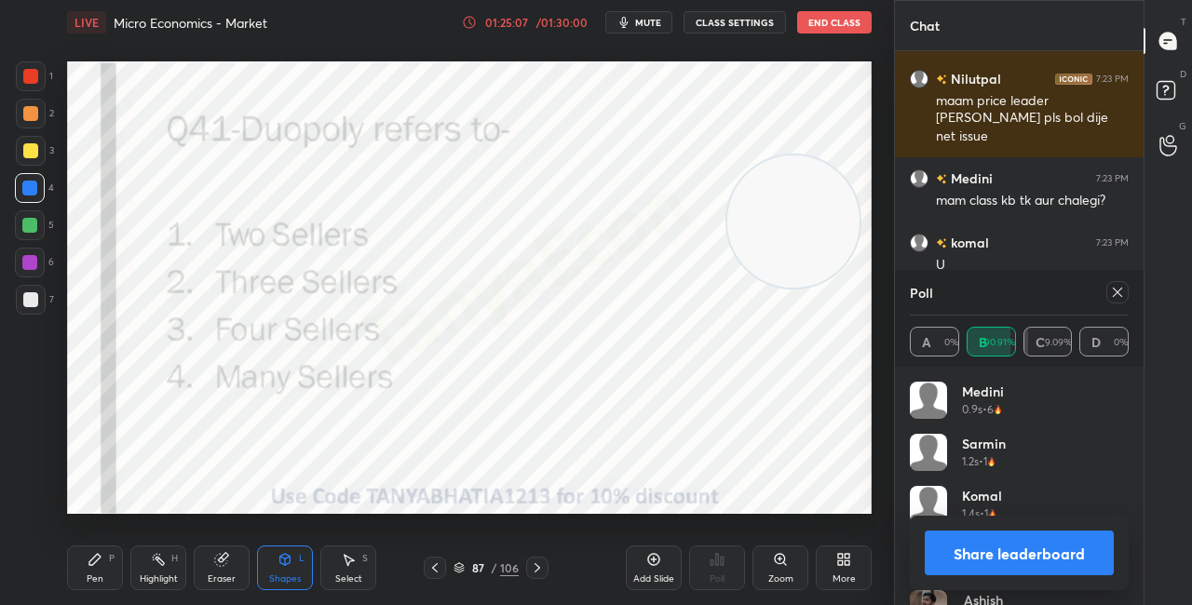
click at [998, 557] on button "Share leaderboard" at bounding box center [1019, 553] width 189 height 45
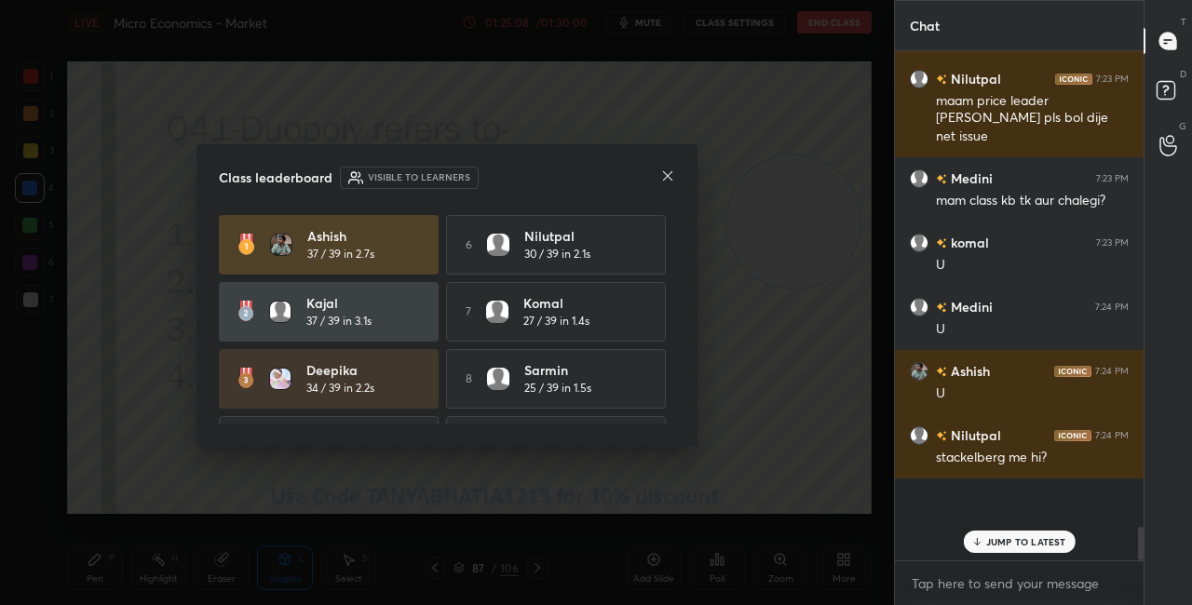
scroll to position [6, 6]
click at [667, 176] on icon at bounding box center [667, 175] width 9 height 9
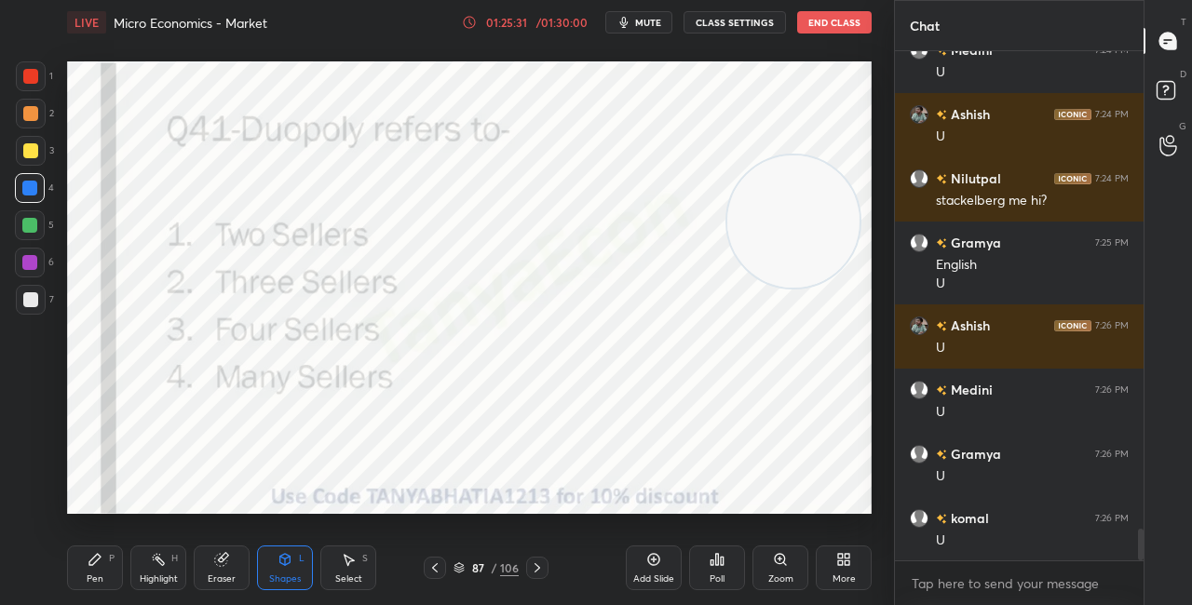
scroll to position [7597, 0]
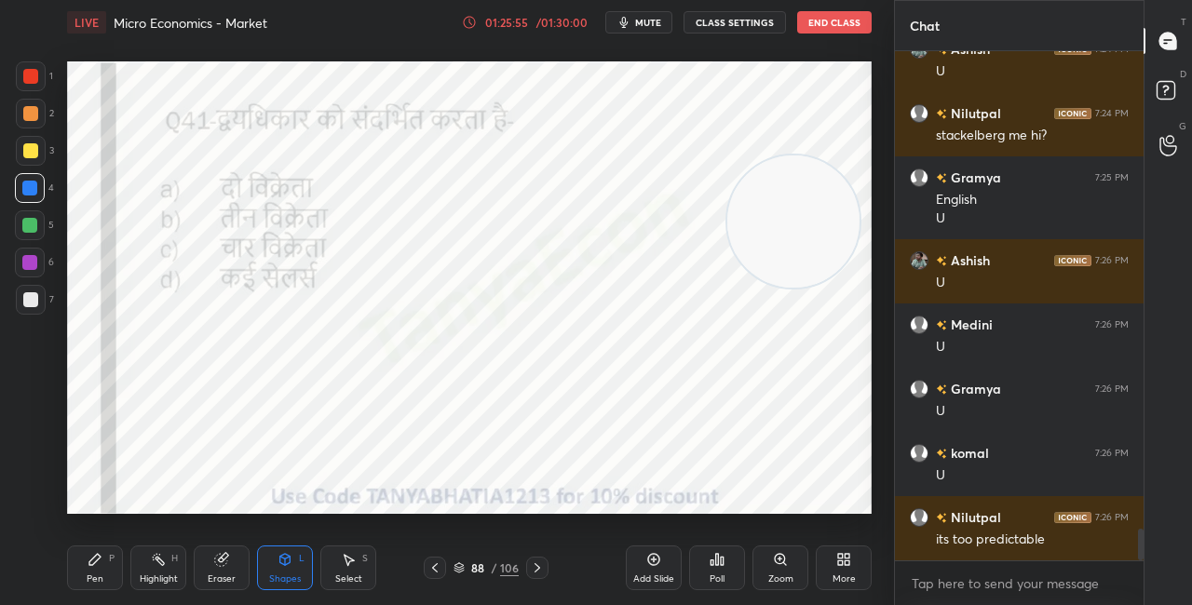
click at [725, 566] on div "Poll" at bounding box center [717, 568] width 56 height 45
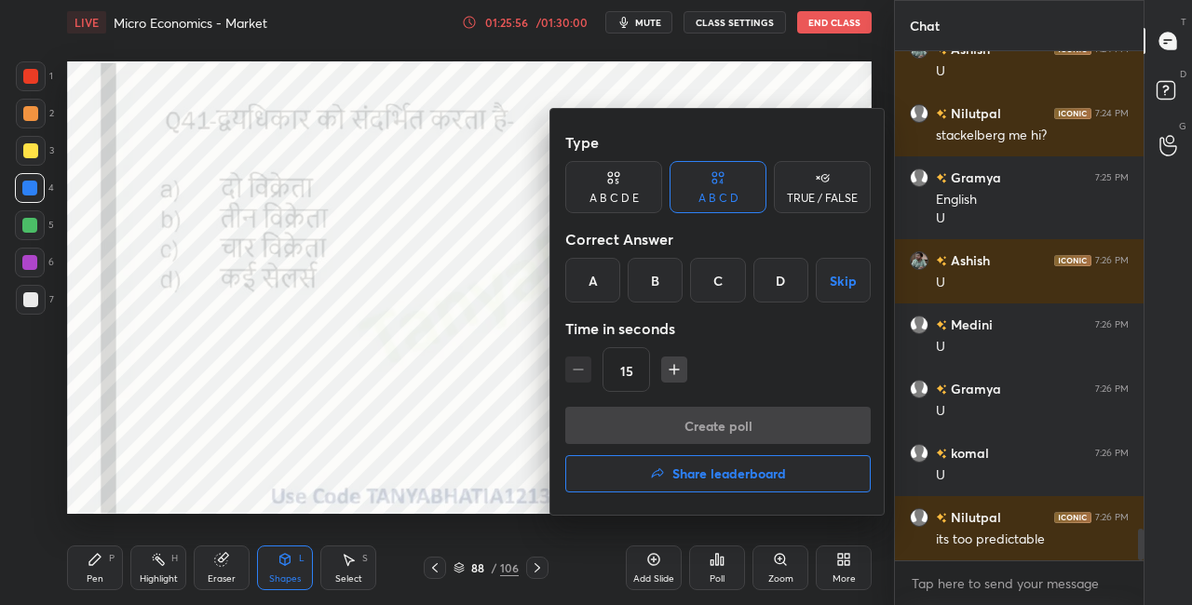
click at [605, 284] on div "A" at bounding box center [592, 280] width 55 height 45
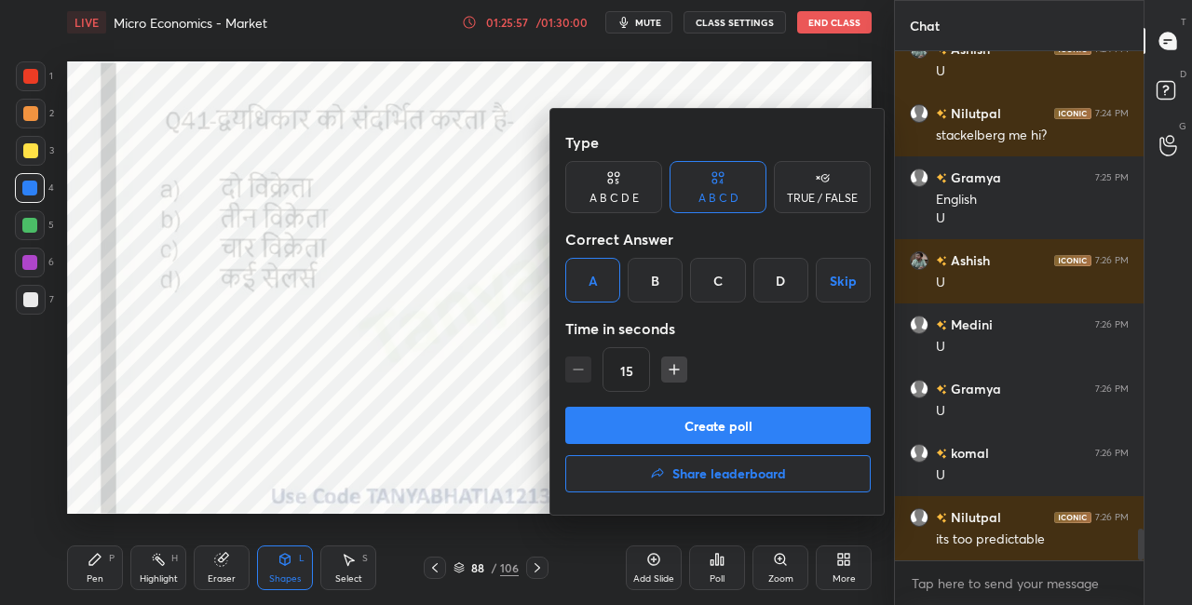
click at [658, 429] on button "Create poll" at bounding box center [718, 425] width 306 height 37
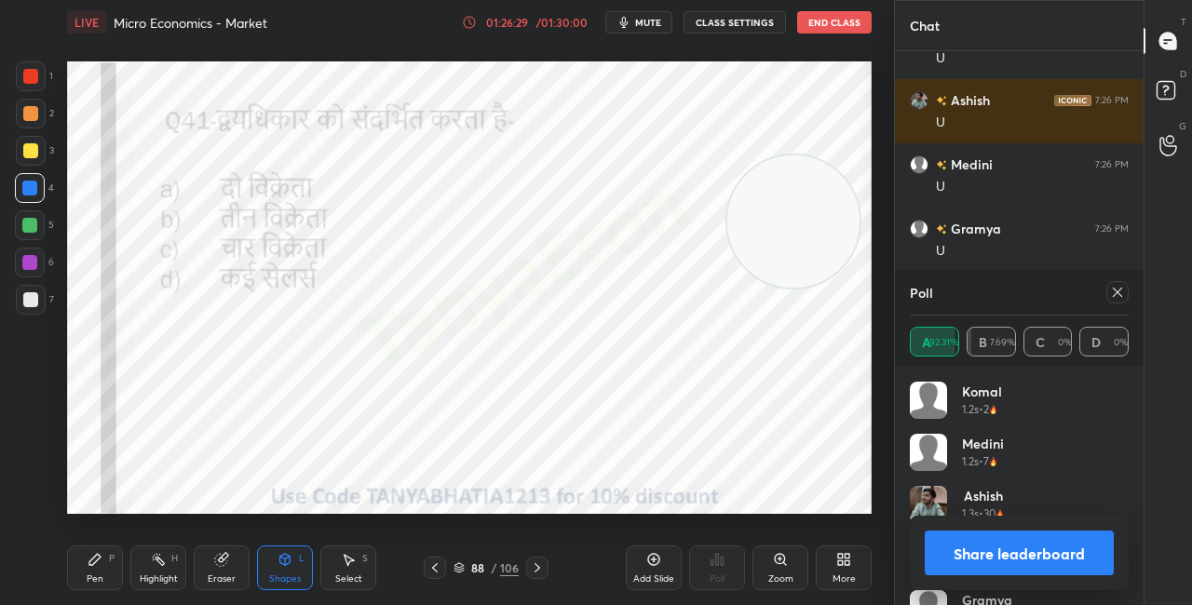
scroll to position [7822, 0]
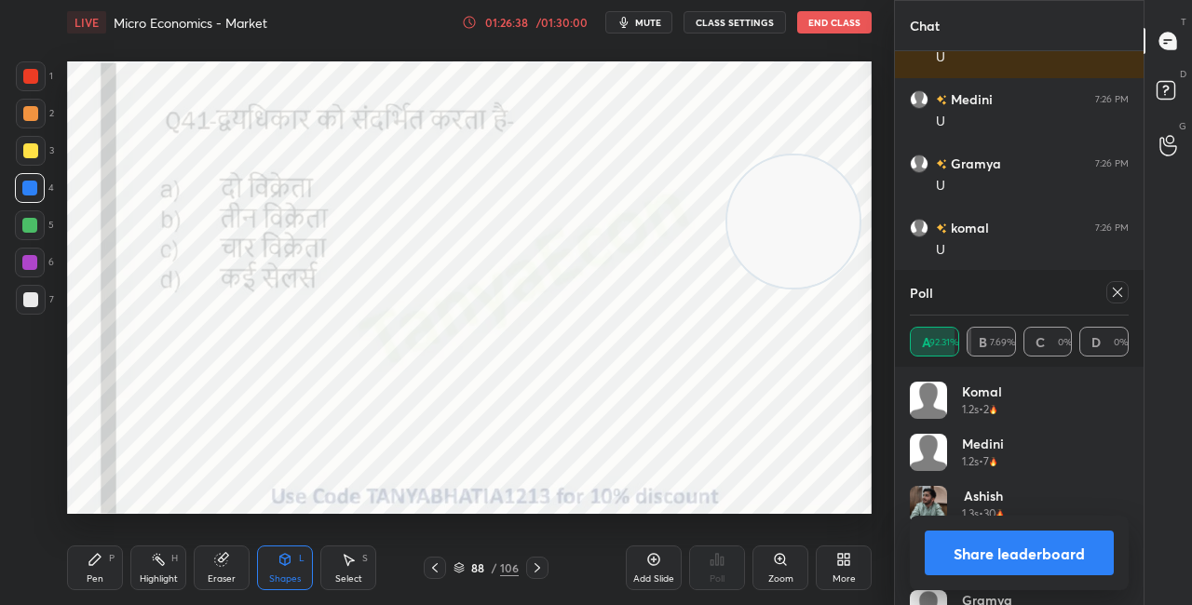
click at [999, 550] on button "Share leaderboard" at bounding box center [1019, 553] width 189 height 45
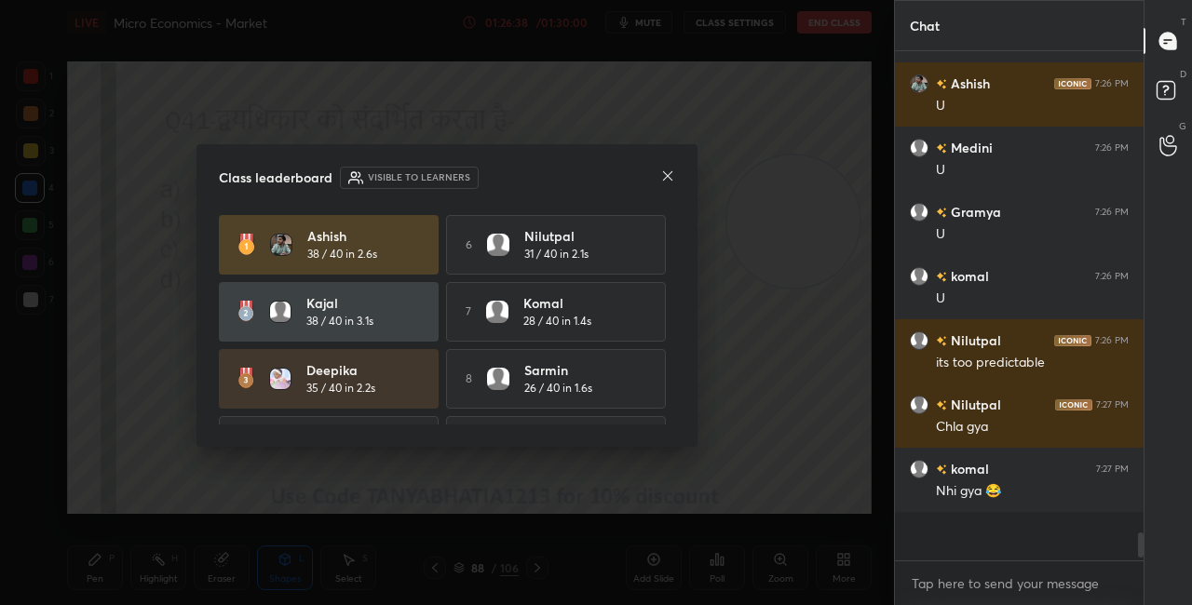
scroll to position [526, 243]
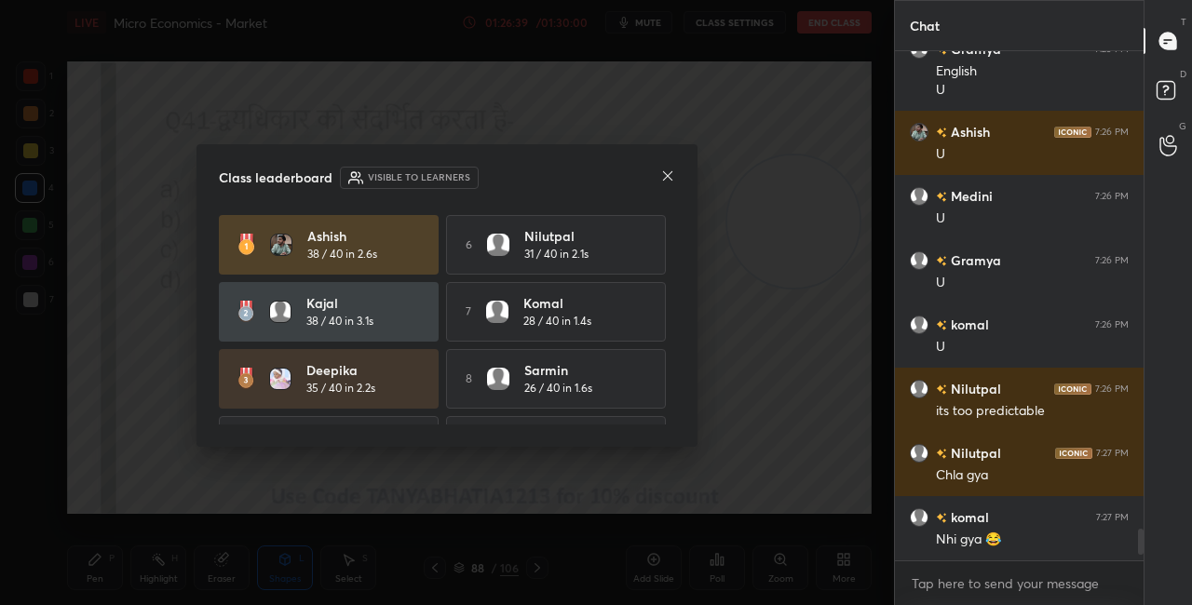
click at [672, 176] on icon at bounding box center [667, 176] width 15 height 15
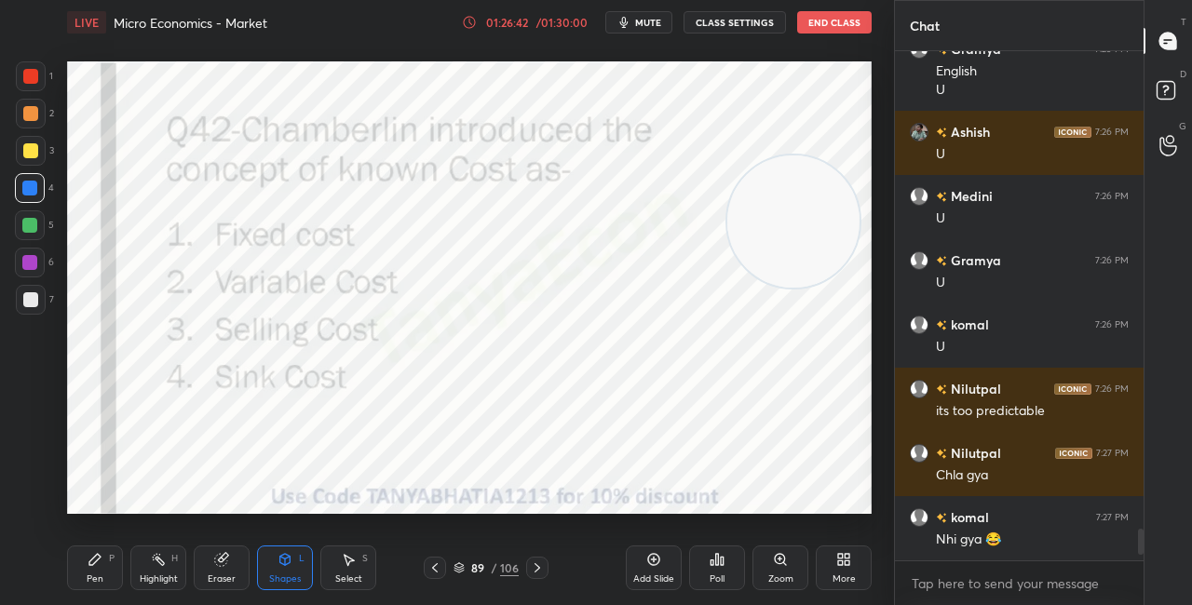
click at [120, 558] on div "Pen P" at bounding box center [95, 568] width 56 height 45
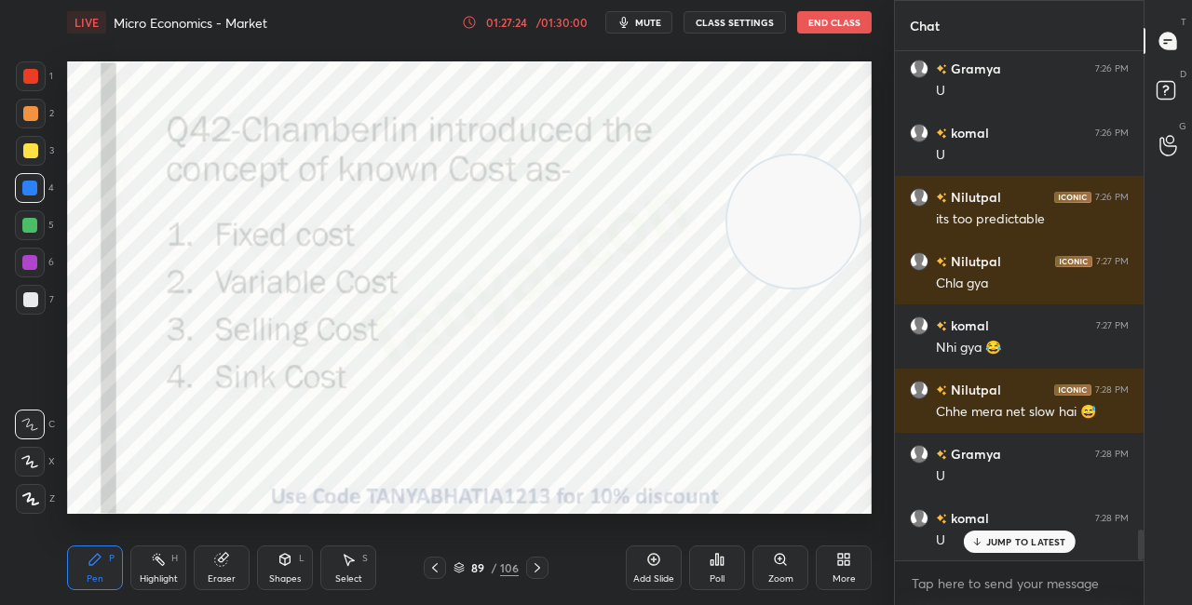
scroll to position [7999, 0]
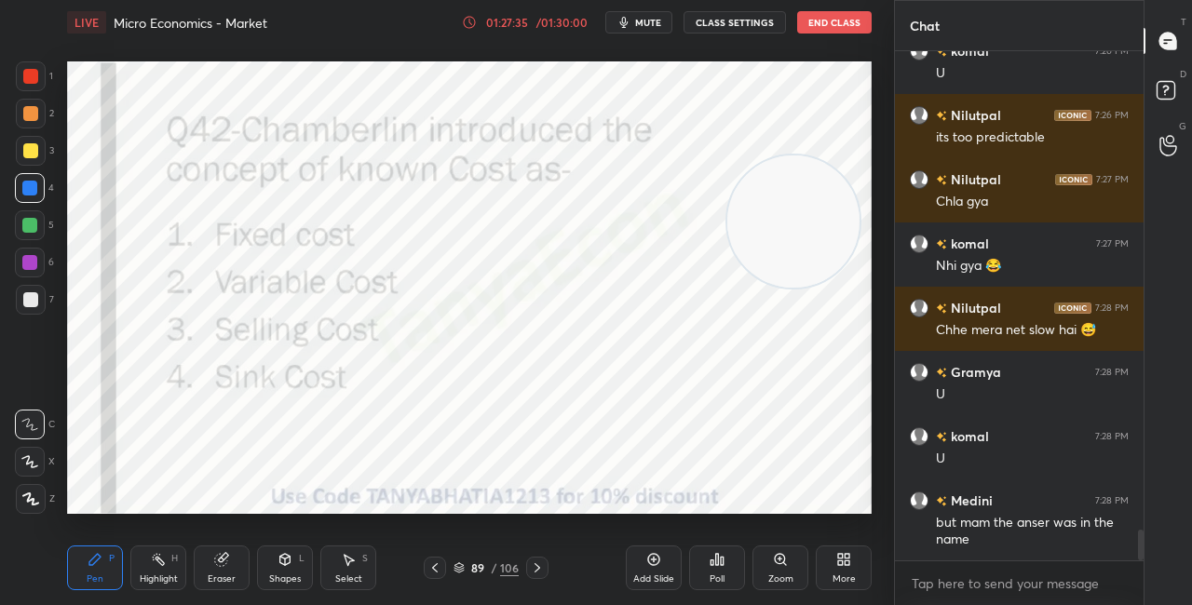
click at [544, 569] on div at bounding box center [537, 568] width 22 height 22
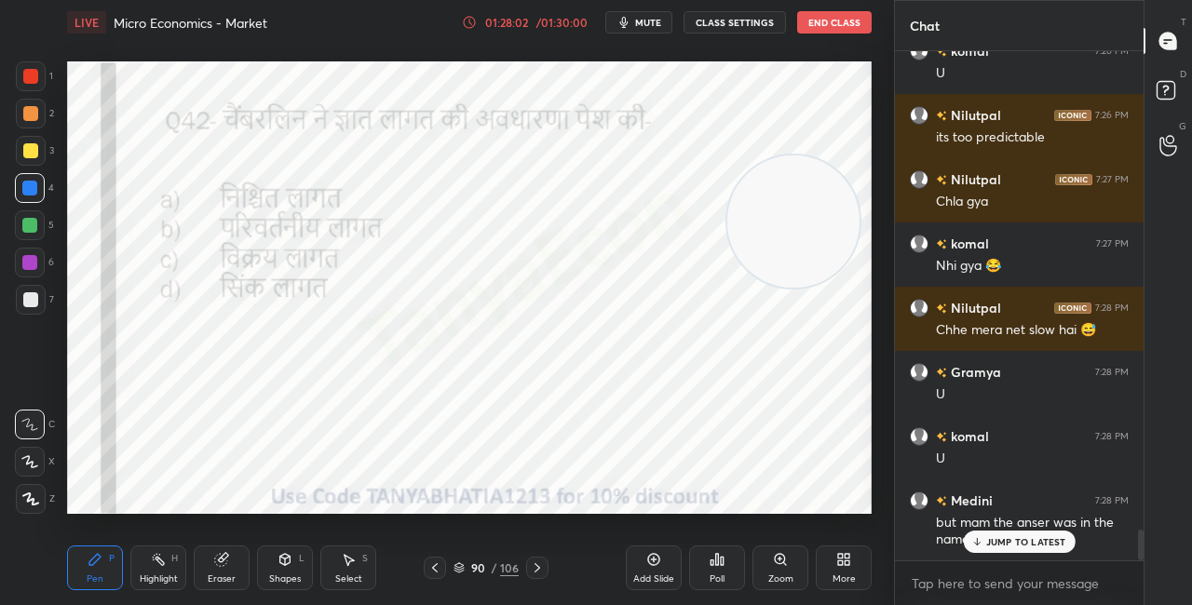
scroll to position [8062, 0]
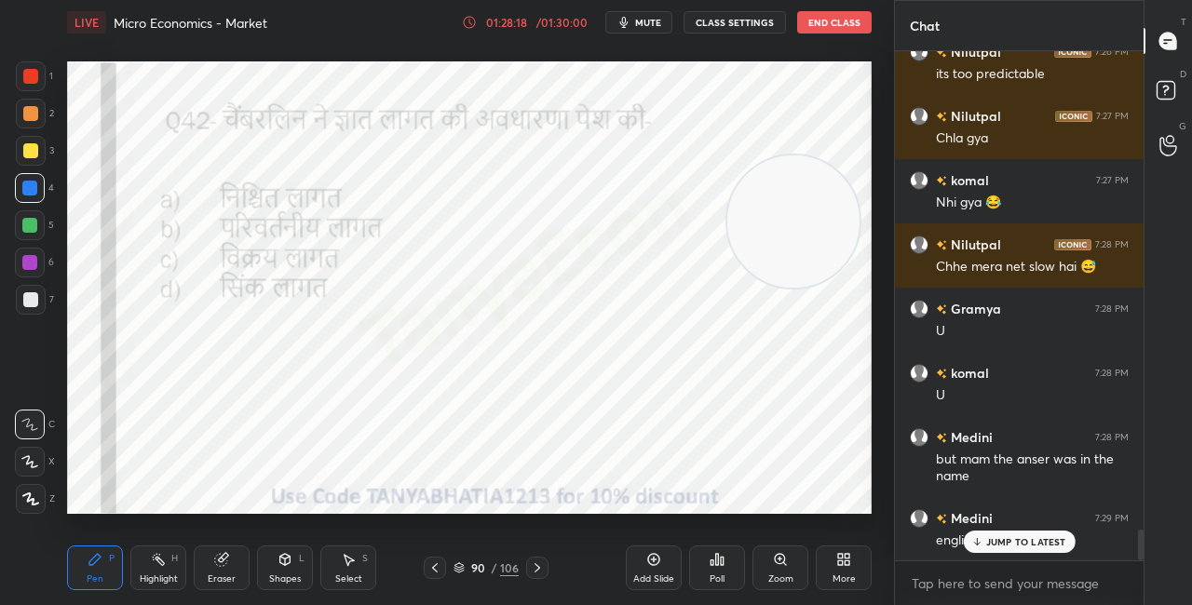
click at [1000, 538] on p "JUMP TO LATEST" at bounding box center [1026, 541] width 80 height 11
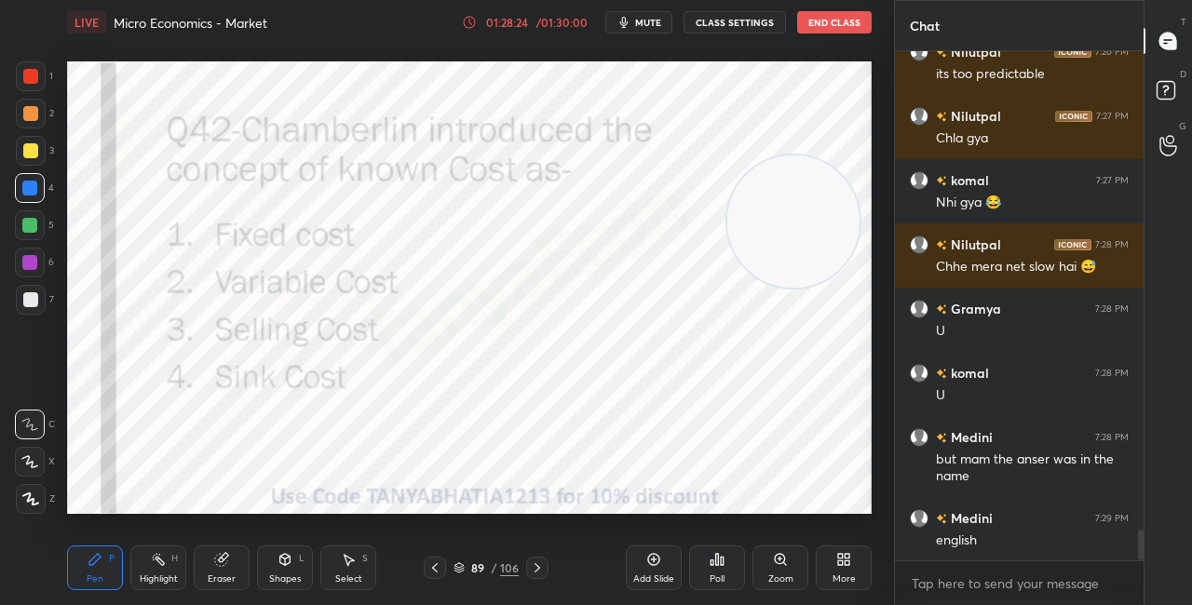
click at [722, 557] on icon at bounding box center [722, 561] width 3 height 8
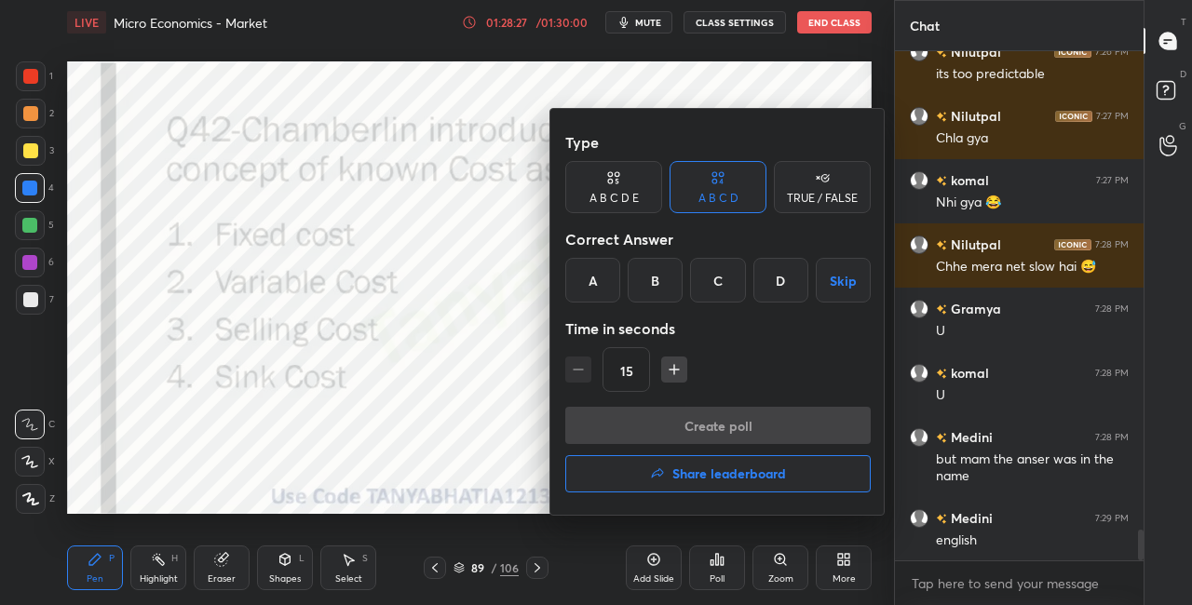
click at [714, 282] on div "C" at bounding box center [717, 280] width 55 height 45
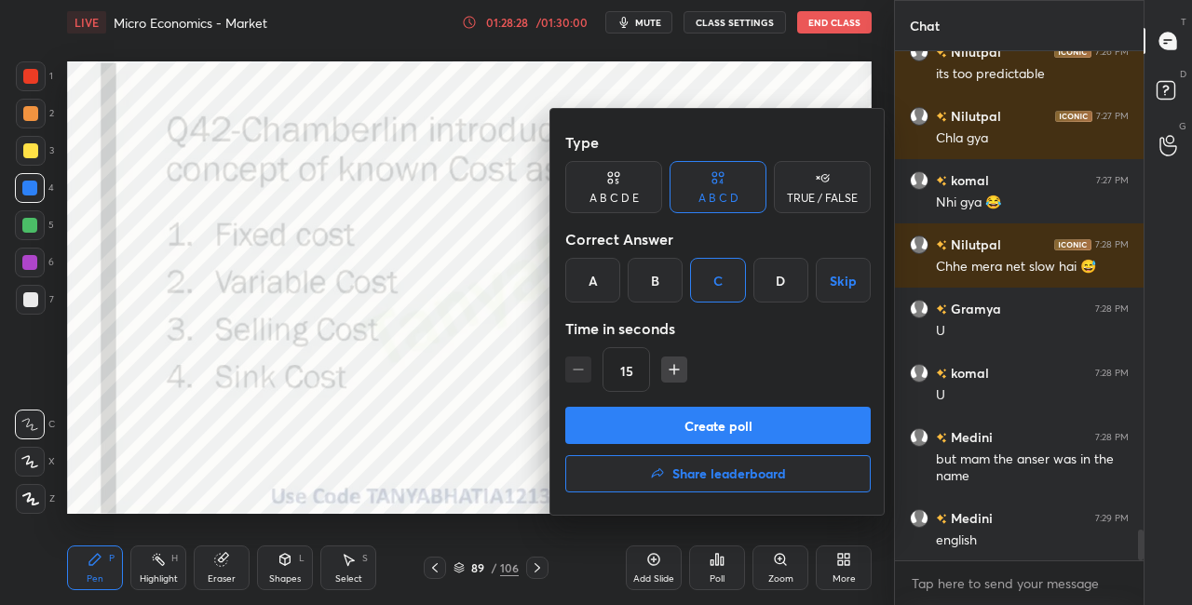
click at [704, 424] on button "Create poll" at bounding box center [718, 425] width 306 height 37
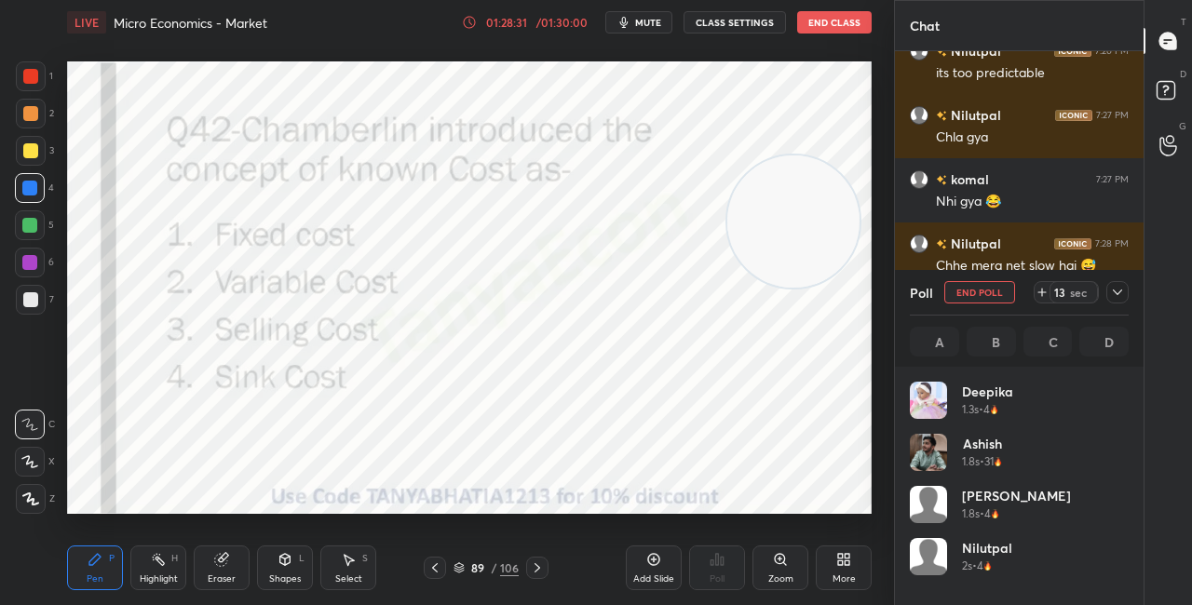
scroll to position [218, 213]
click at [278, 563] on icon at bounding box center [285, 559] width 15 height 15
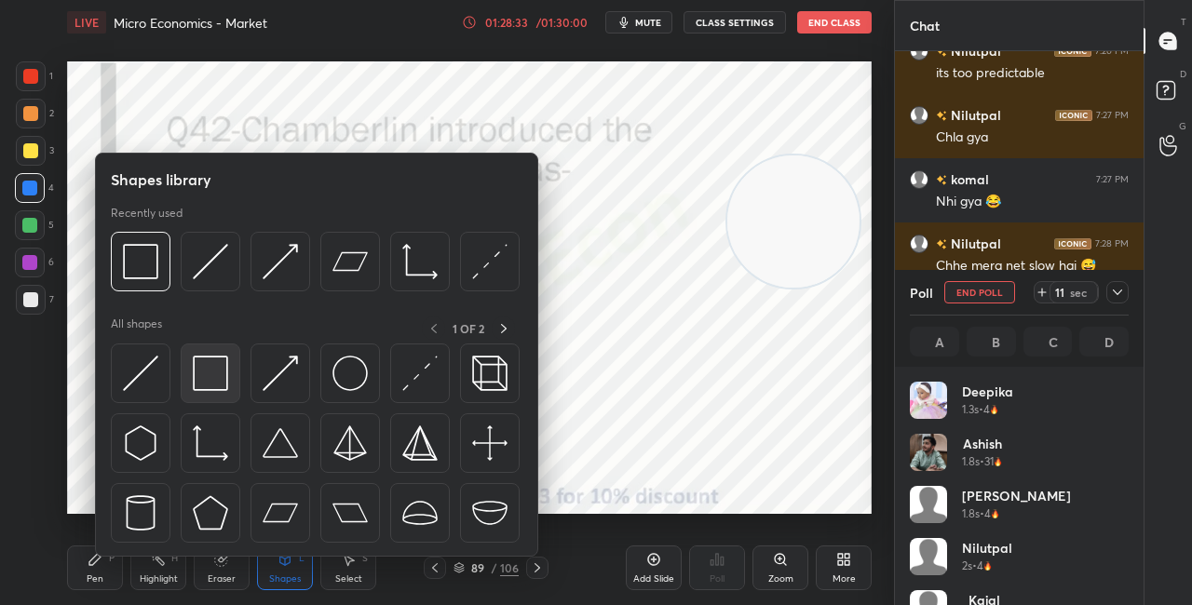
click at [213, 368] on img at bounding box center [210, 373] width 35 height 35
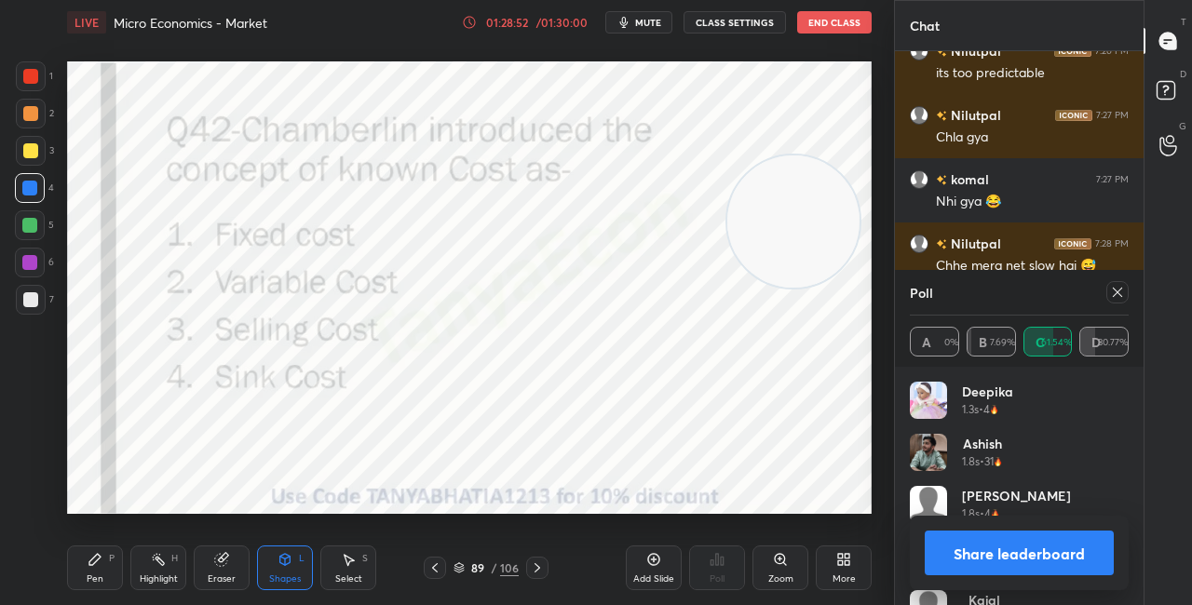
click at [468, 566] on div "89 / 106" at bounding box center [486, 568] width 65 height 17
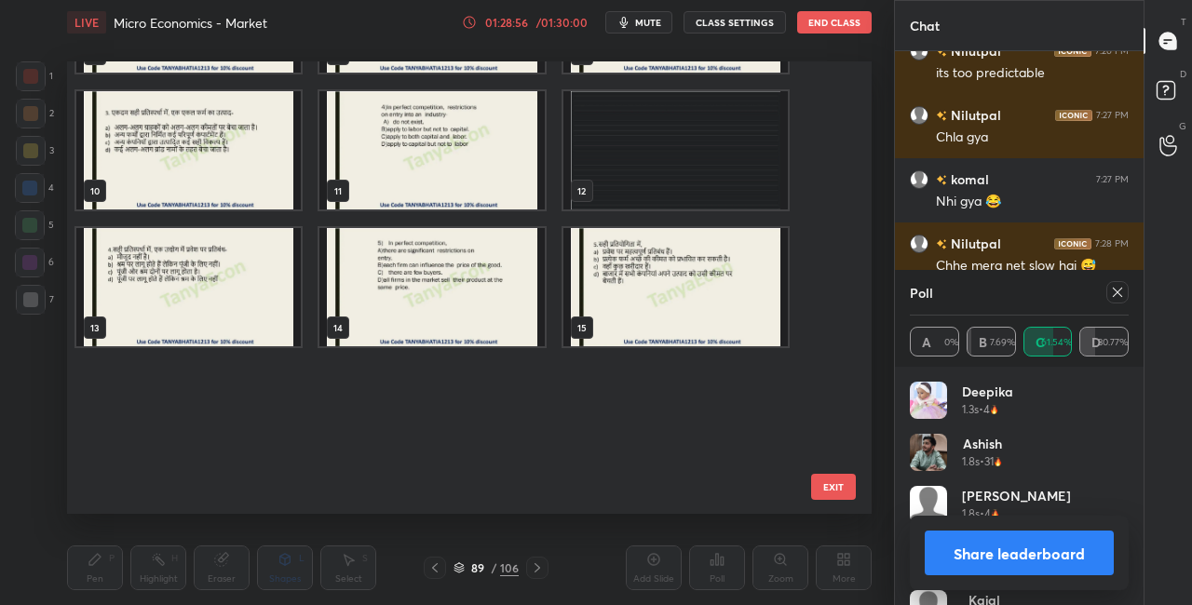
scroll to position [0, 0]
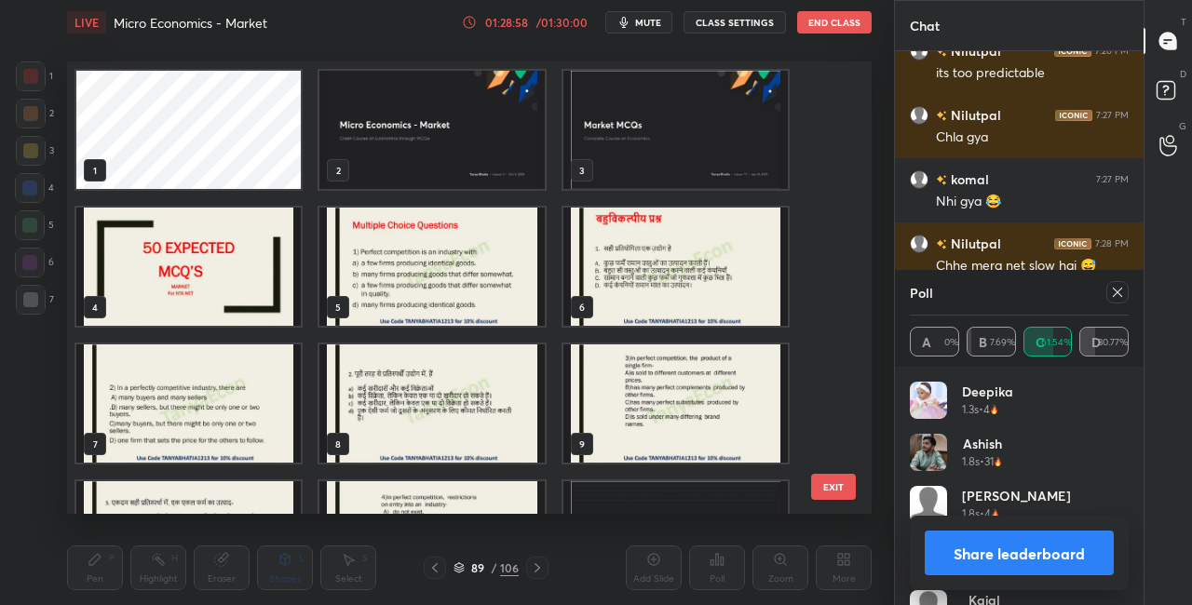
click at [263, 311] on img "grid" at bounding box center [188, 267] width 224 height 118
click at [264, 311] on img "grid" at bounding box center [188, 267] width 224 height 118
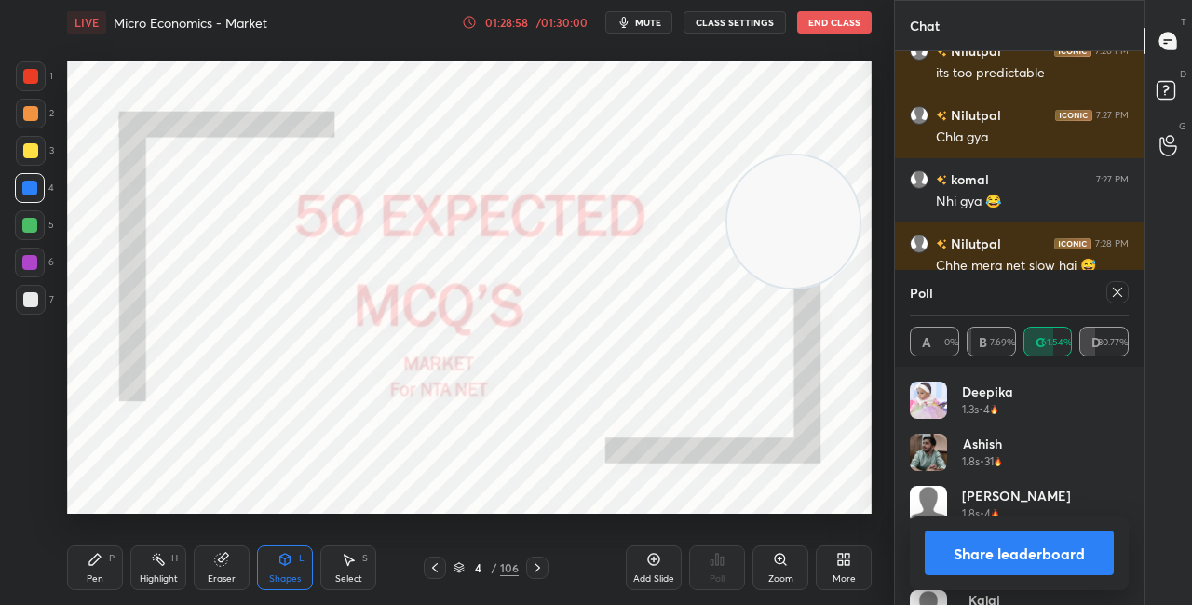
click at [264, 312] on img "grid" at bounding box center [188, 267] width 224 height 118
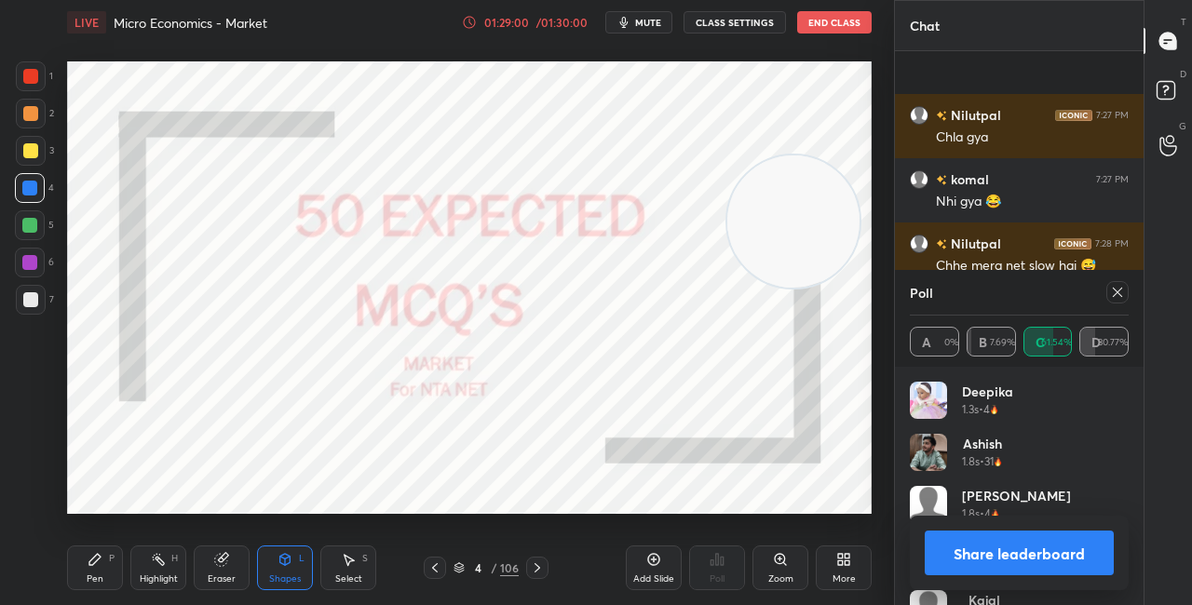
scroll to position [8224, 0]
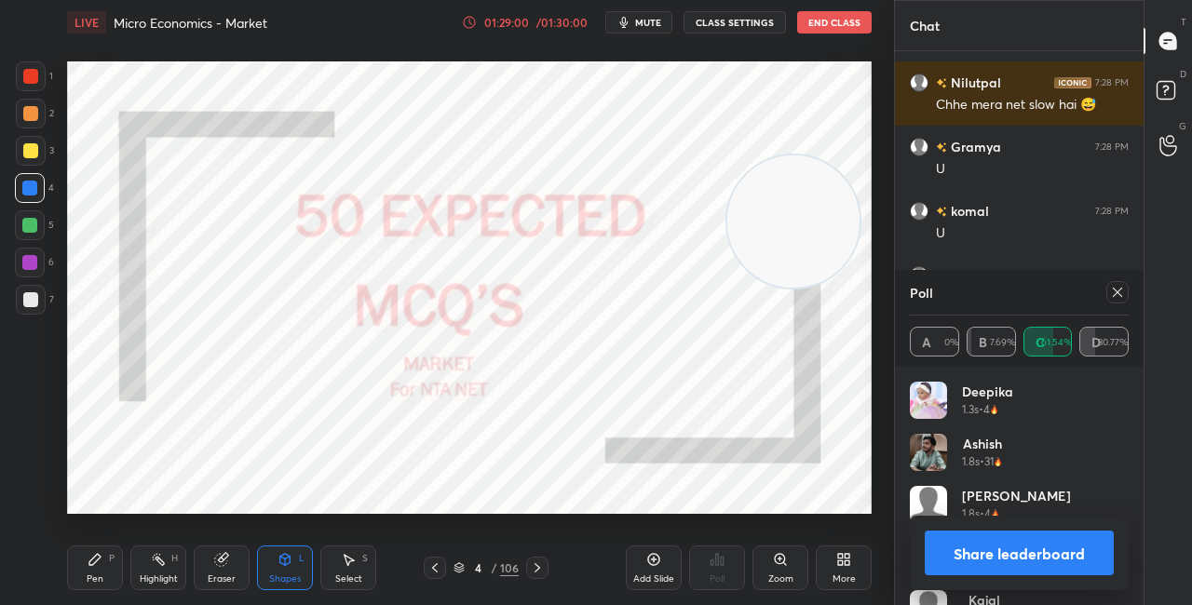
click at [969, 550] on button "Share leaderboard" at bounding box center [1019, 553] width 189 height 45
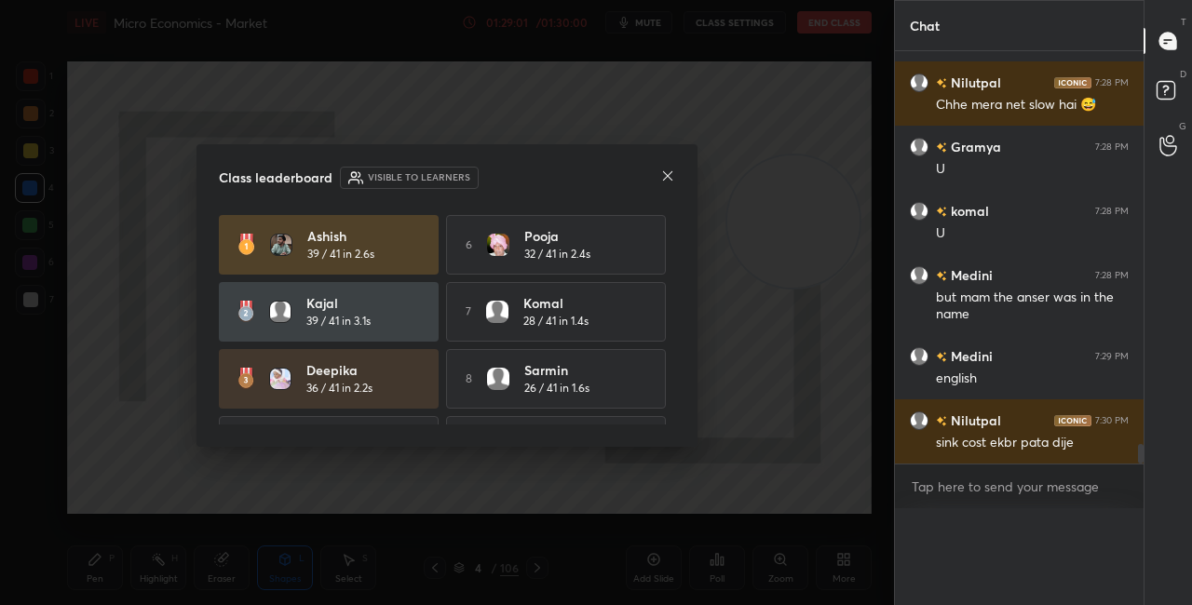
scroll to position [8194, 0]
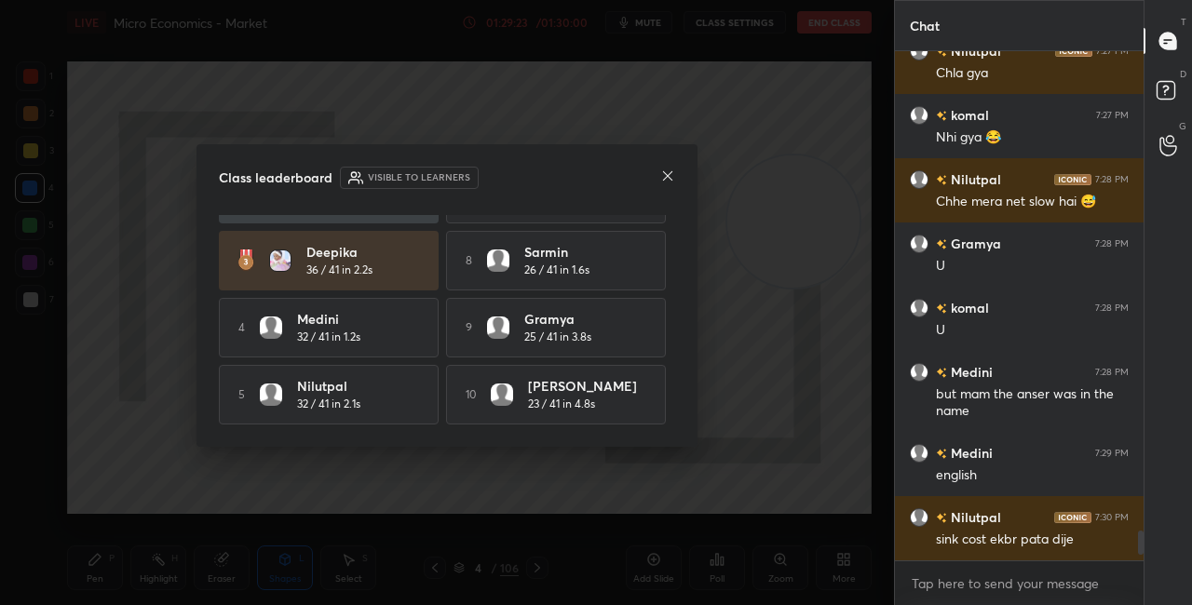
click at [667, 175] on icon at bounding box center [667, 176] width 15 height 15
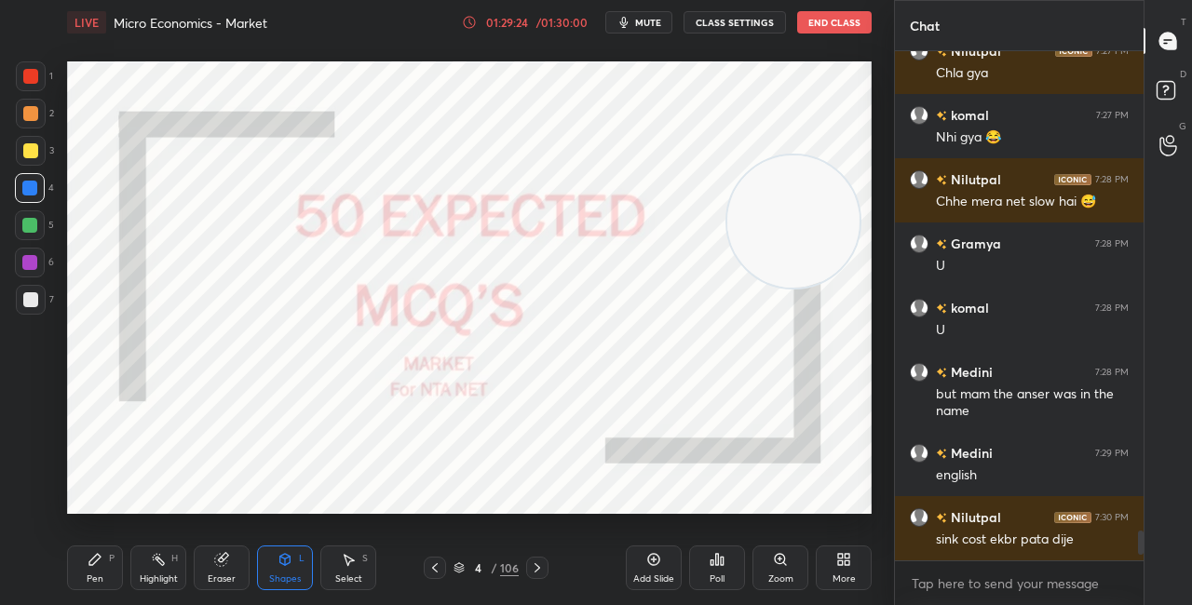
click at [459, 565] on icon at bounding box center [459, 568] width 11 height 11
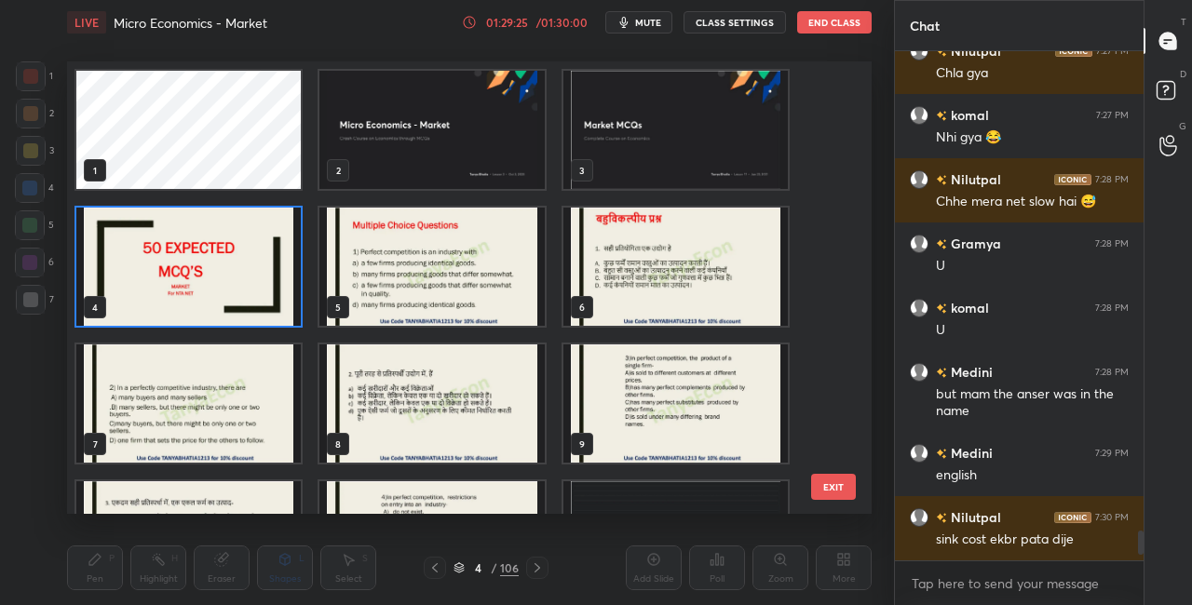
click at [505, 181] on img "grid" at bounding box center [431, 130] width 224 height 118
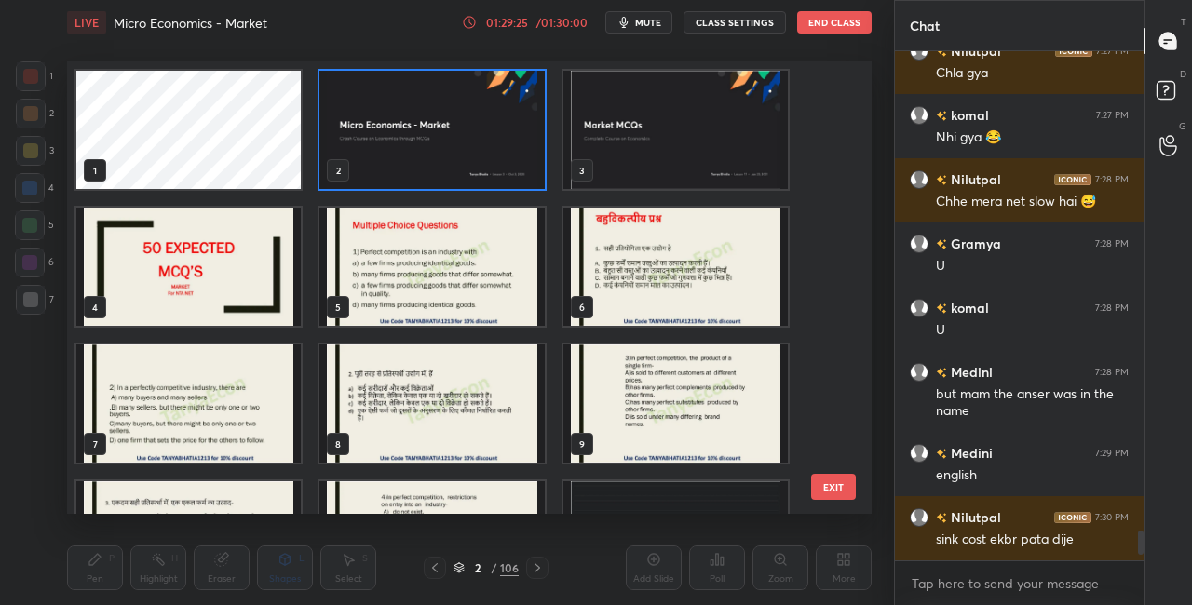
click at [506, 181] on img "grid" at bounding box center [431, 130] width 224 height 118
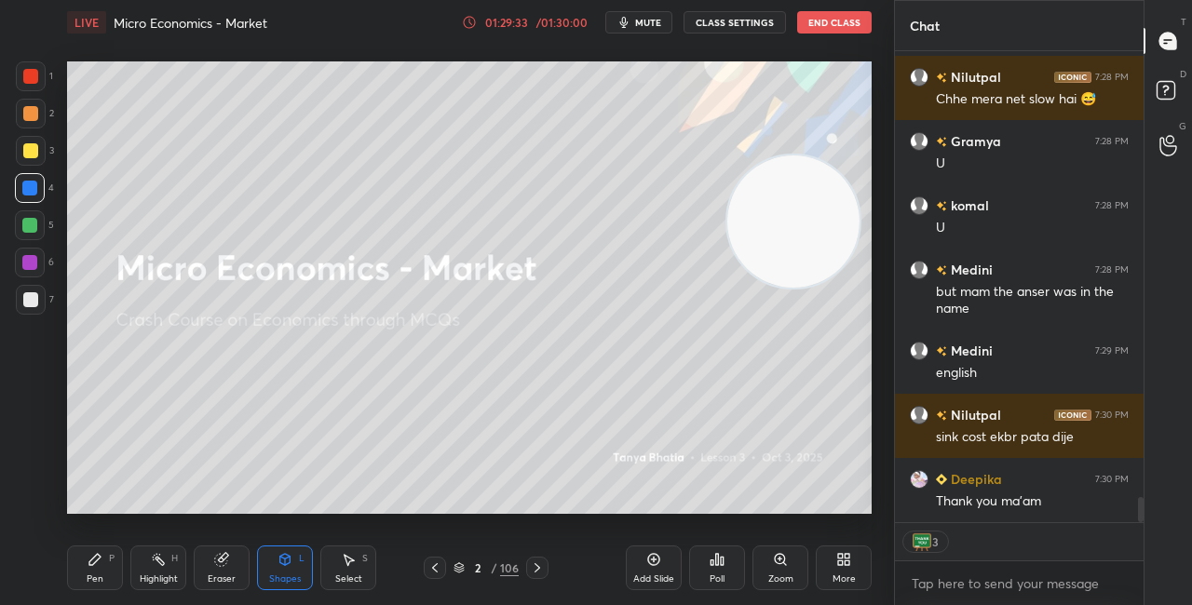
click at [828, 23] on button "End Class" at bounding box center [834, 22] width 75 height 22
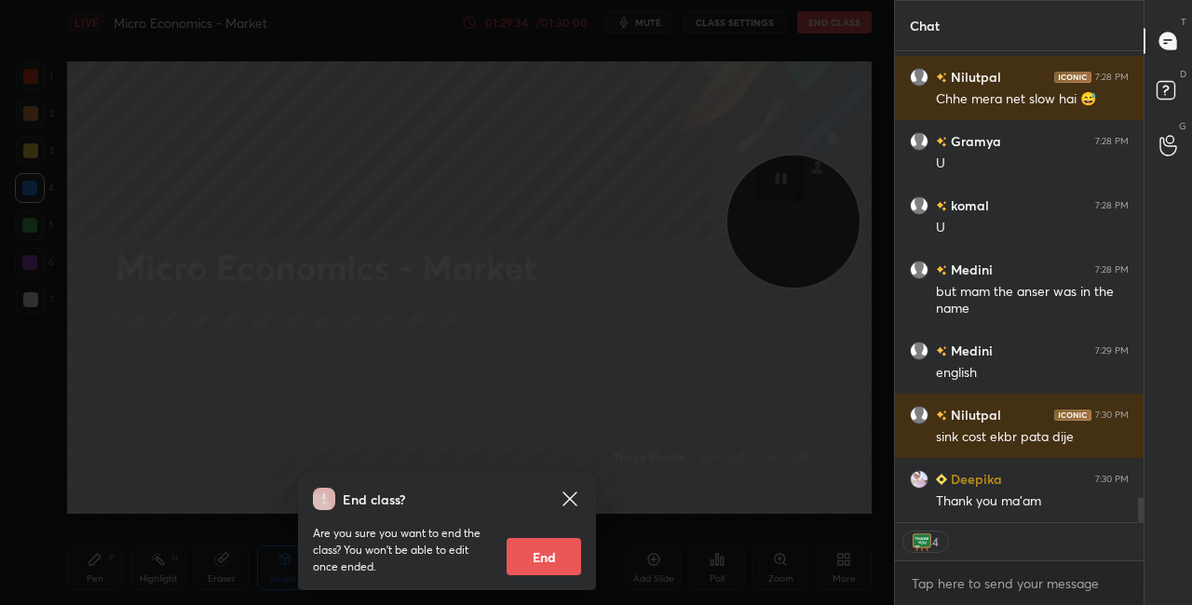
click at [553, 577] on div "End class? Are you sure you want to end the class? You won’t be able to edit on…" at bounding box center [447, 531] width 298 height 117
click at [577, 559] on button "End" at bounding box center [544, 556] width 75 height 37
type textarea "x"
